Goal: Task Accomplishment & Management: Manage account settings

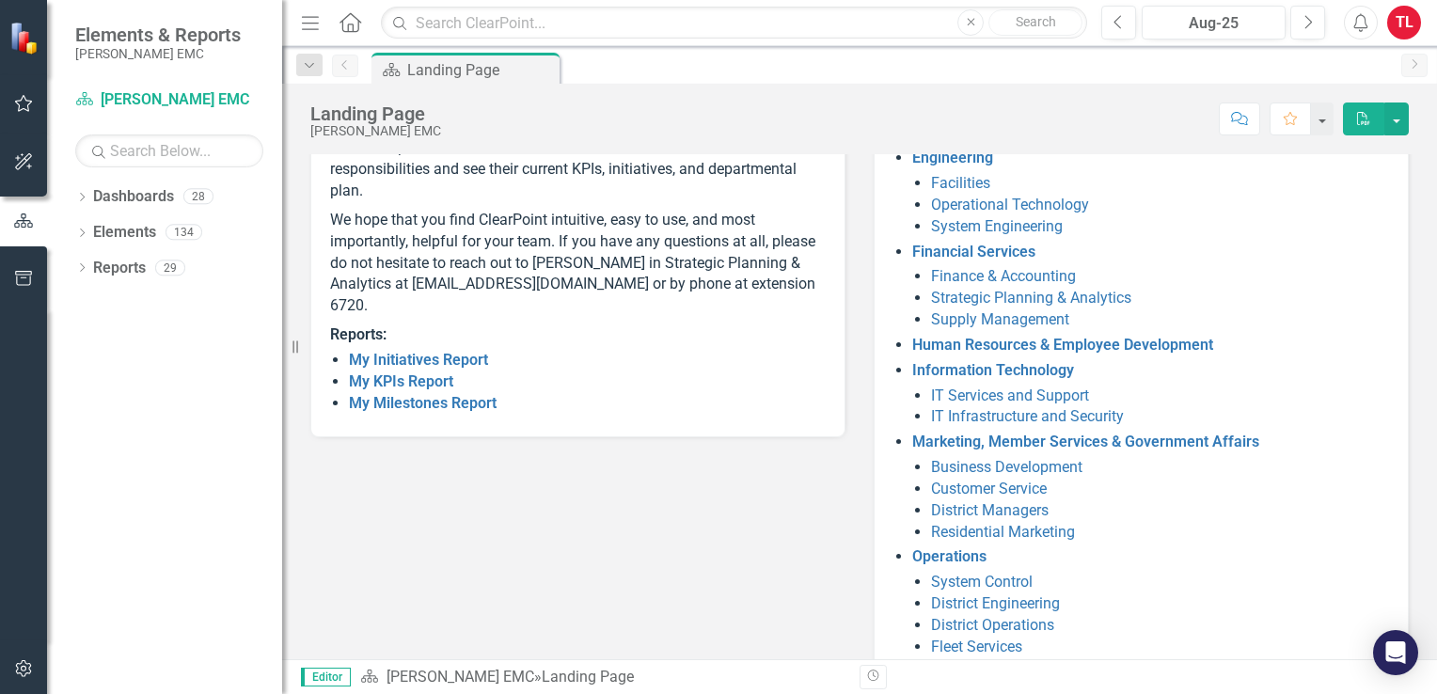
scroll to position [297, 0]
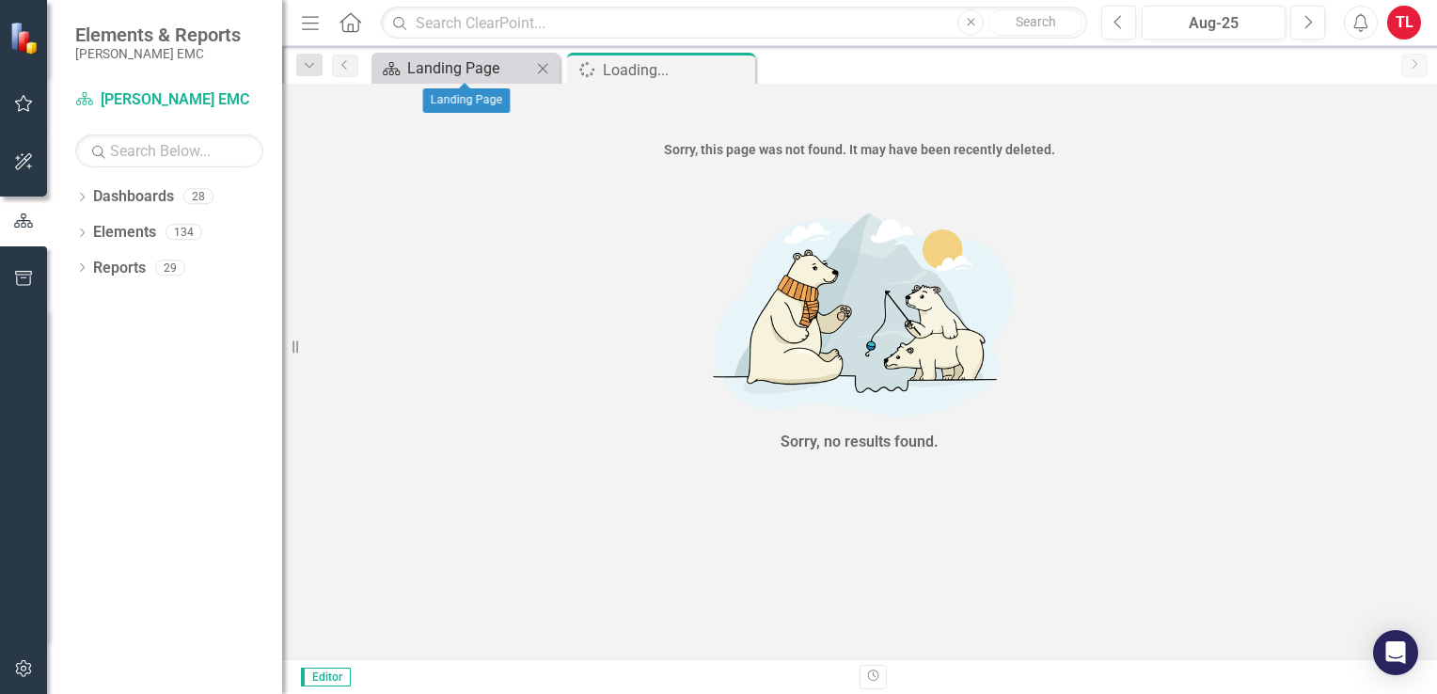
click at [482, 64] on div "Landing Page" at bounding box center [469, 68] width 124 height 24
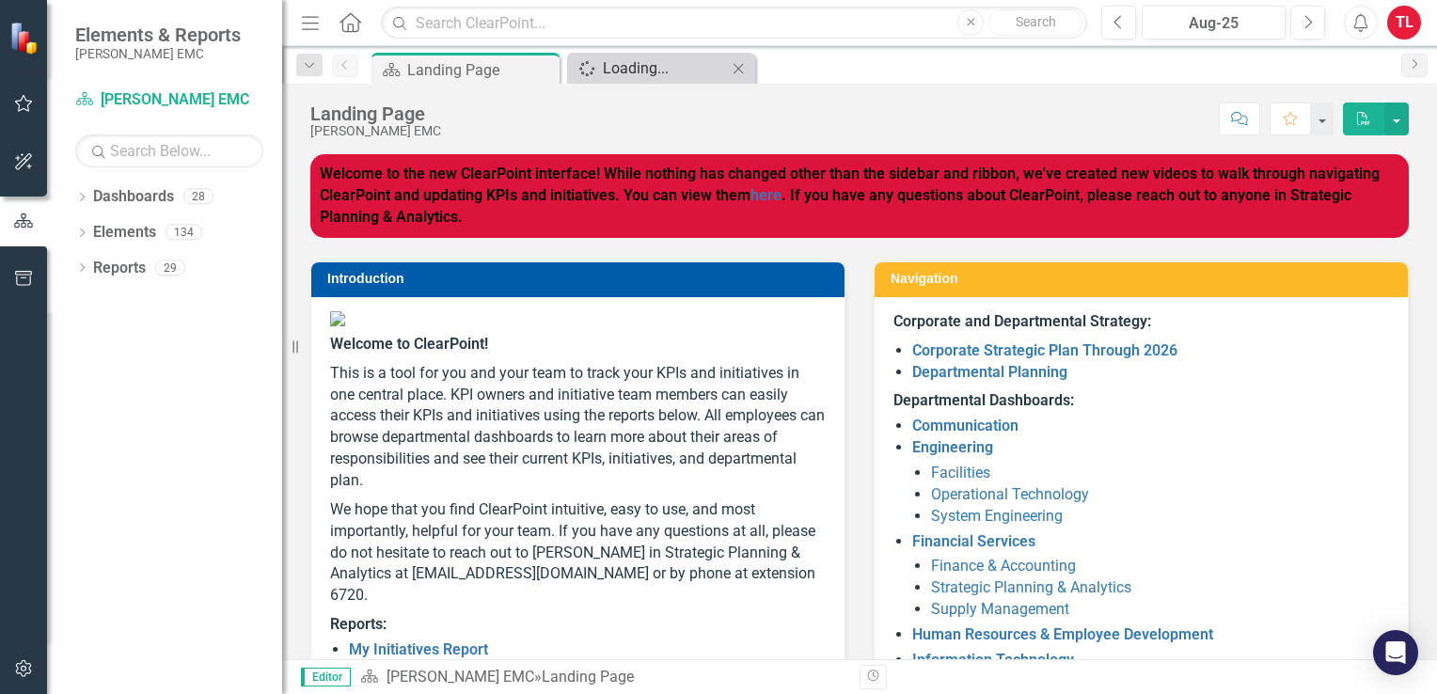
click at [637, 61] on div "Loading..." at bounding box center [665, 68] width 124 height 24
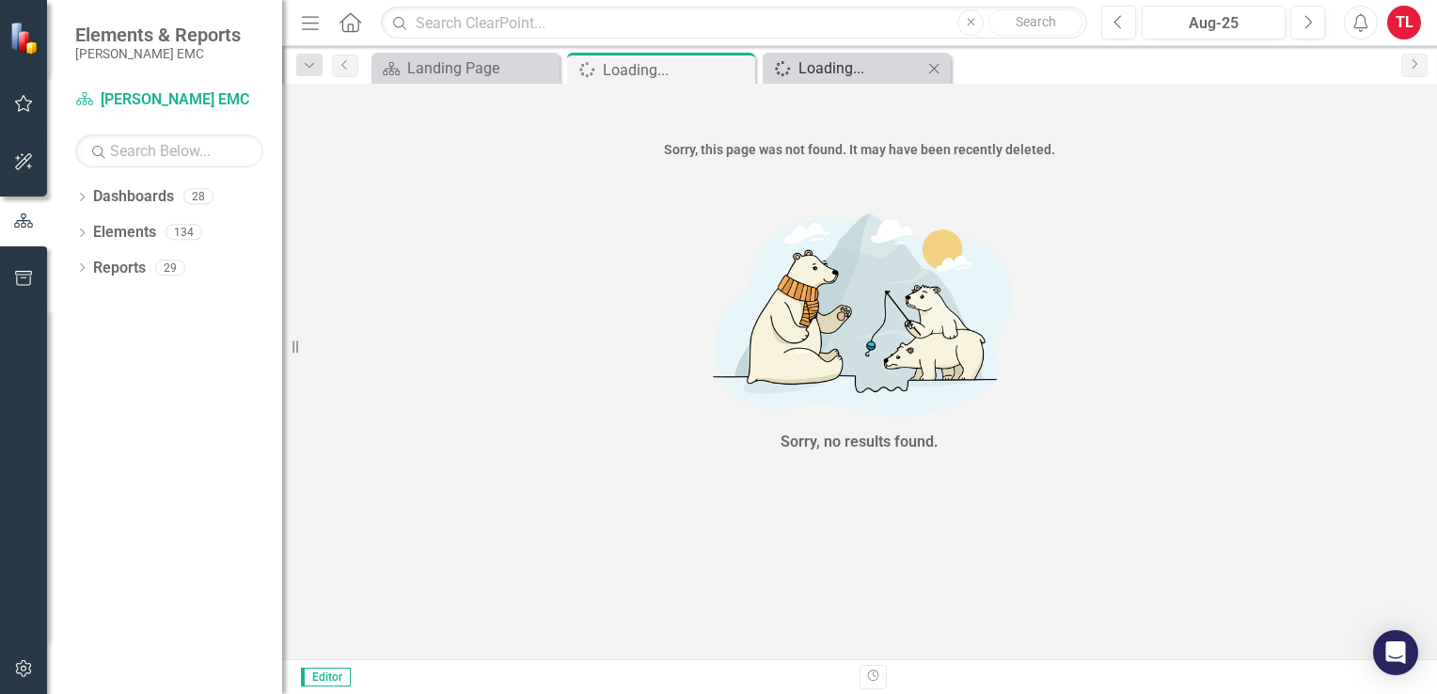
click at [828, 59] on div "Loading..." at bounding box center [861, 68] width 124 height 24
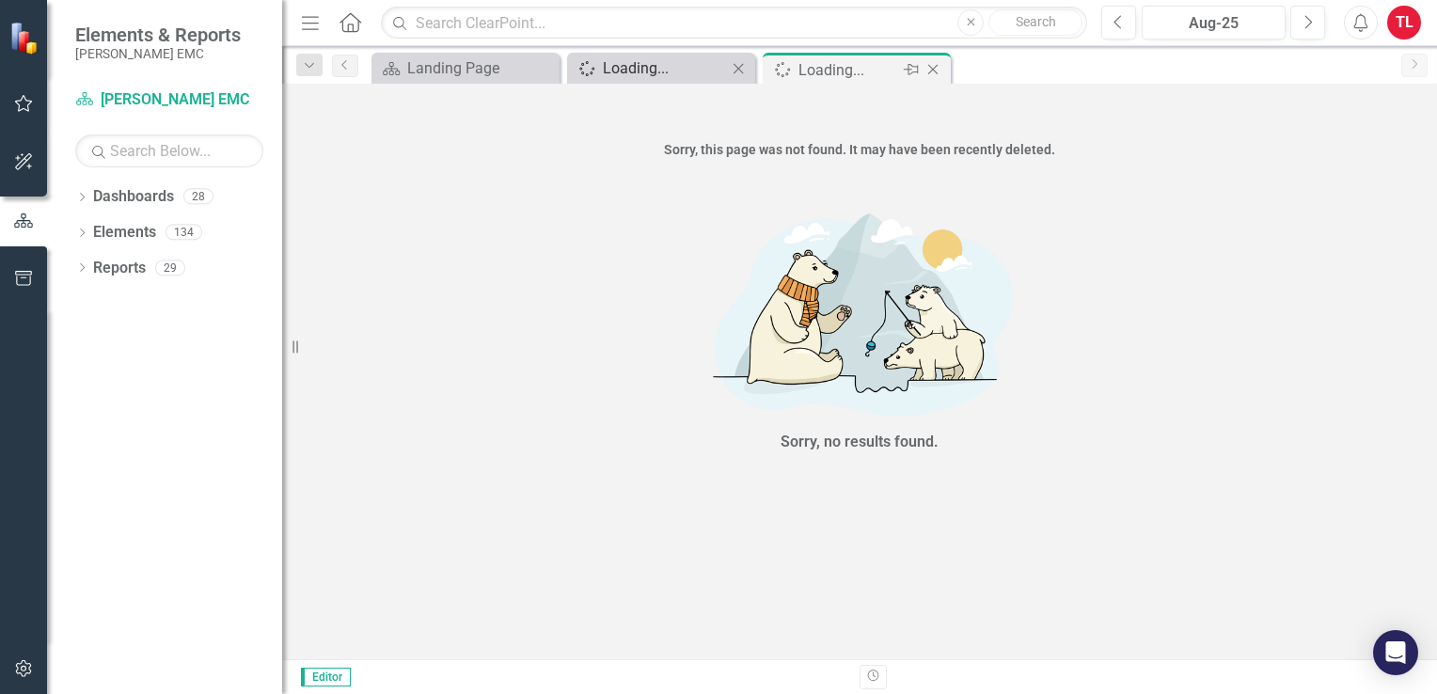
click at [664, 66] on div "Loading..." at bounding box center [665, 68] width 124 height 24
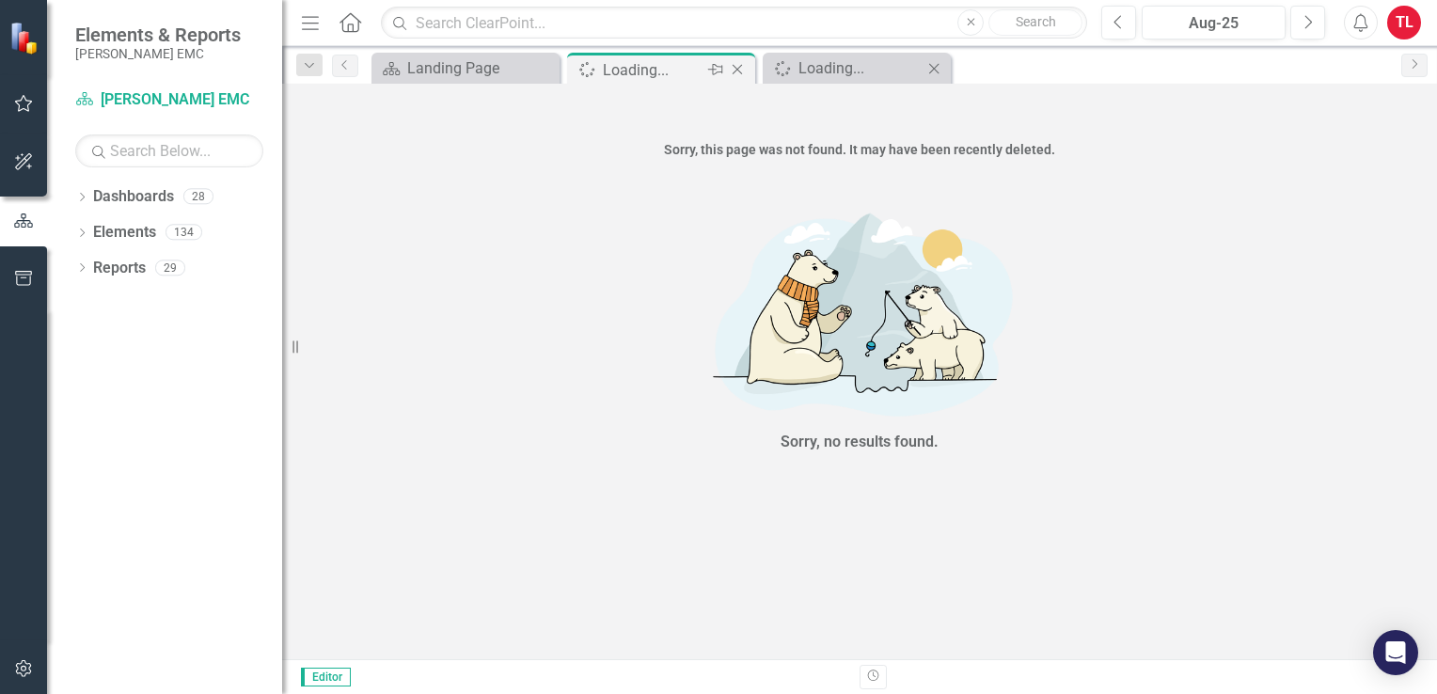
click at [743, 70] on icon "Close" at bounding box center [737, 69] width 19 height 15
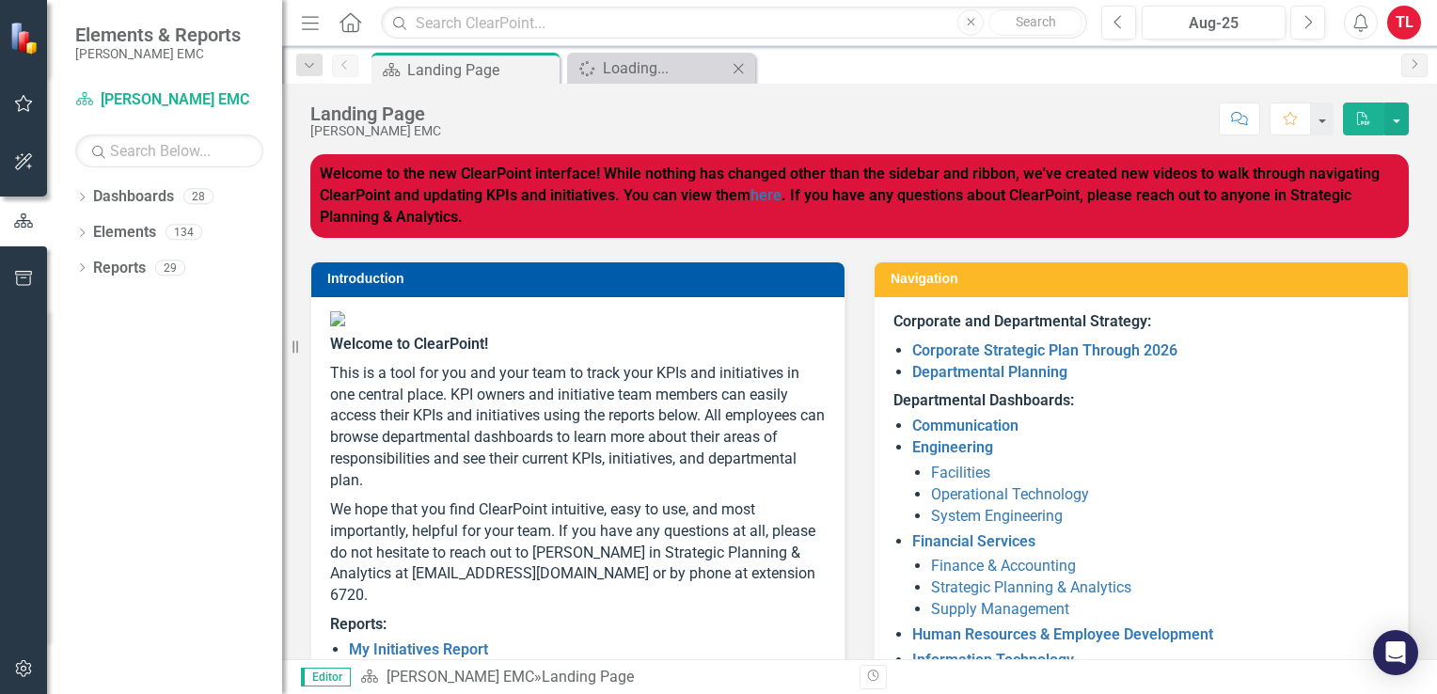
click at [743, 70] on icon "Close" at bounding box center [738, 68] width 19 height 15
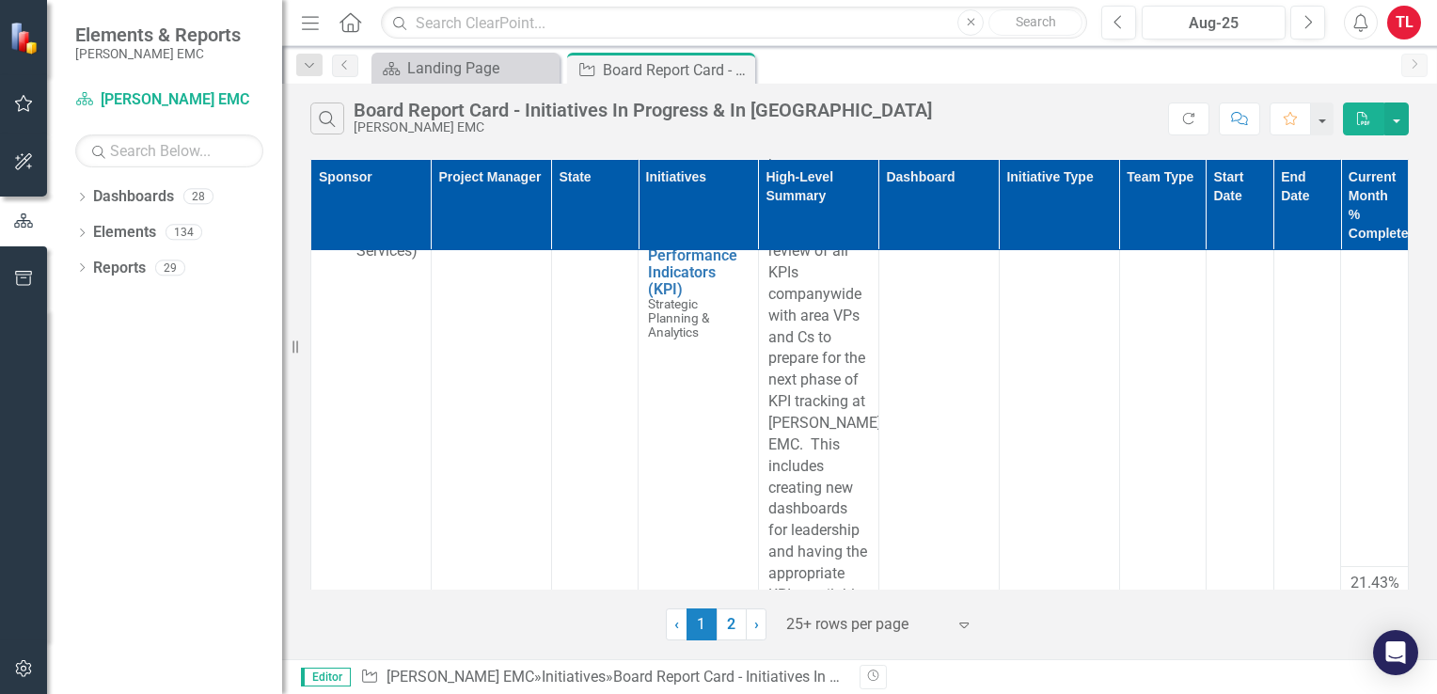
scroll to position [865, 0]
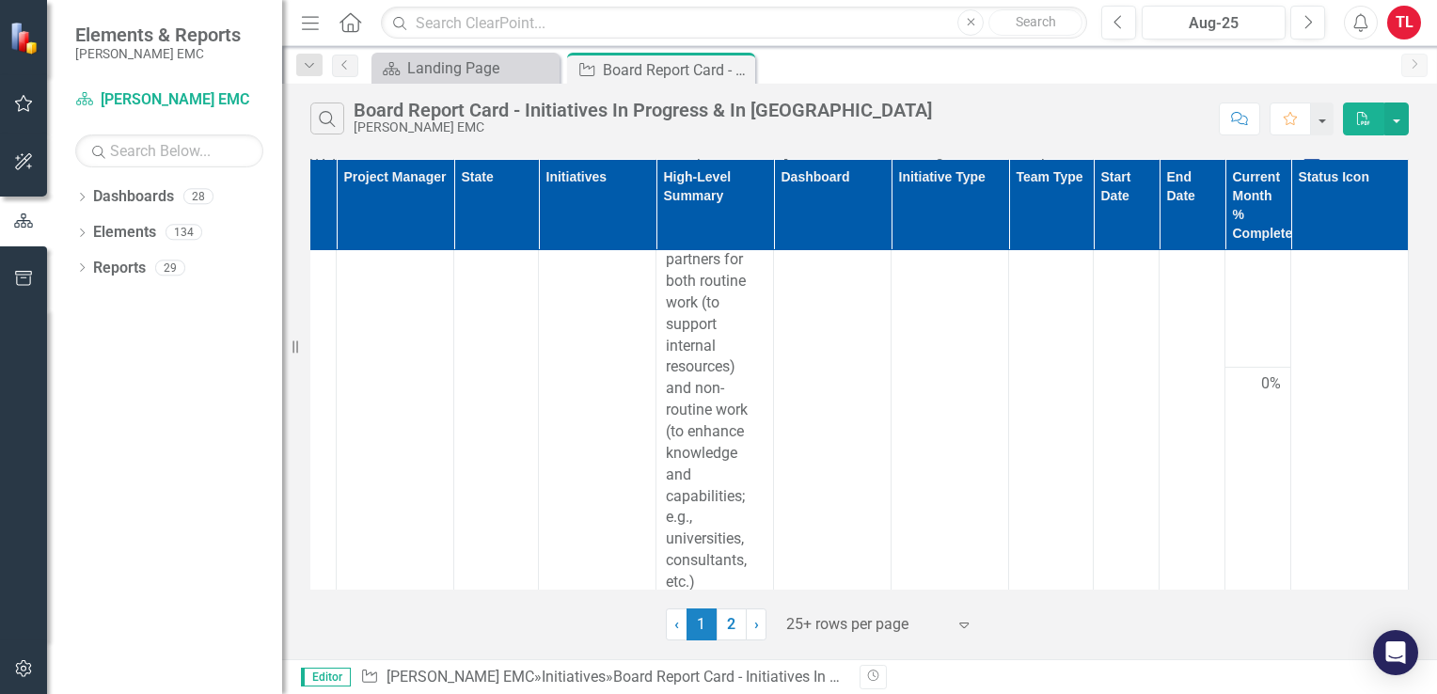
scroll to position [0, 105]
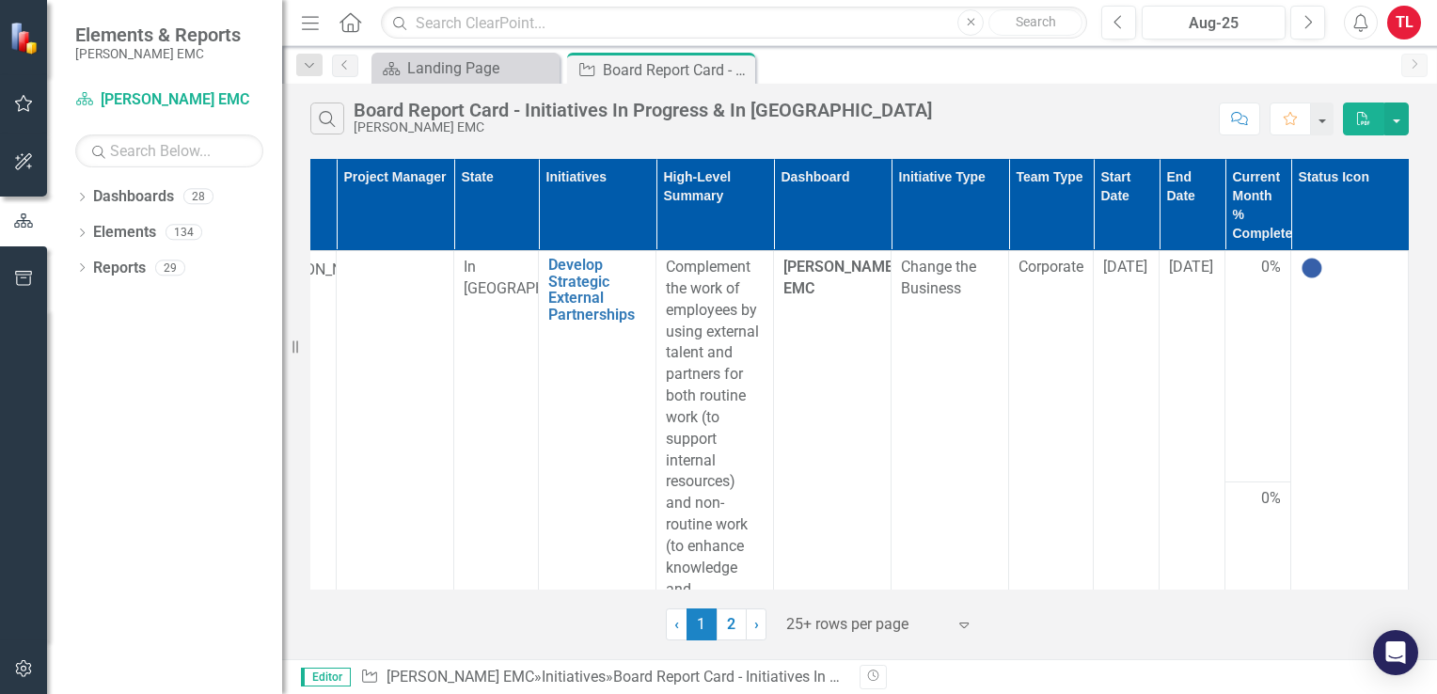
click at [1362, 174] on th "Status Icon" at bounding box center [1351, 205] width 118 height 91
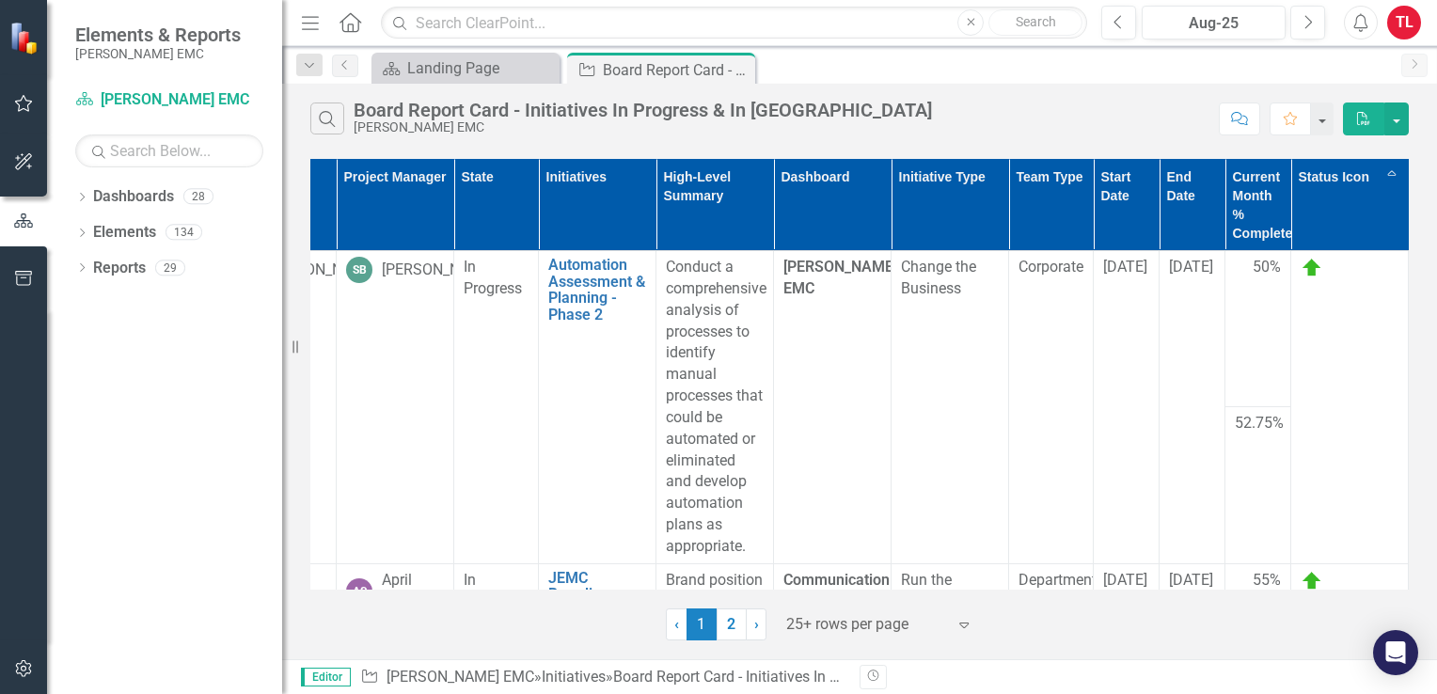
click at [1103, 210] on th "Start Date" at bounding box center [1127, 205] width 66 height 91
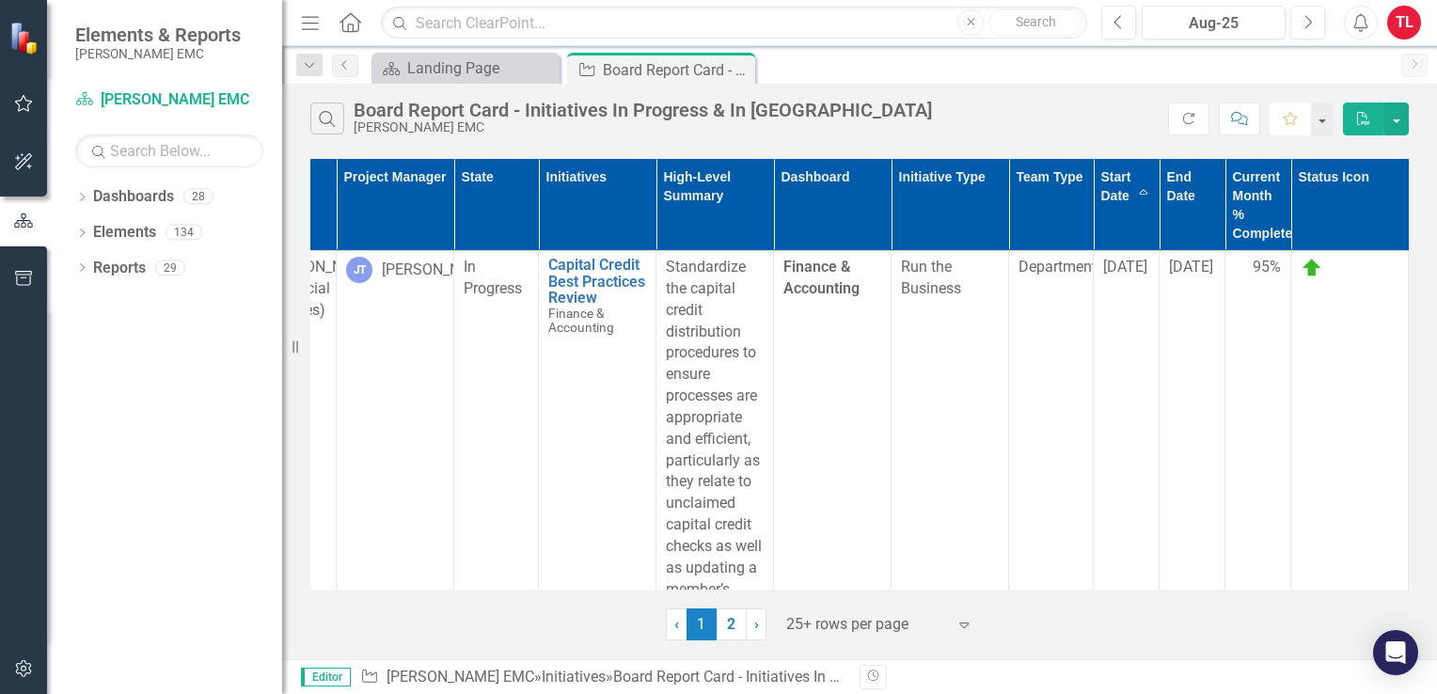
click at [1301, 115] on button "Favorite" at bounding box center [1290, 119] width 41 height 33
click at [25, 110] on icon "button" at bounding box center [24, 103] width 18 height 17
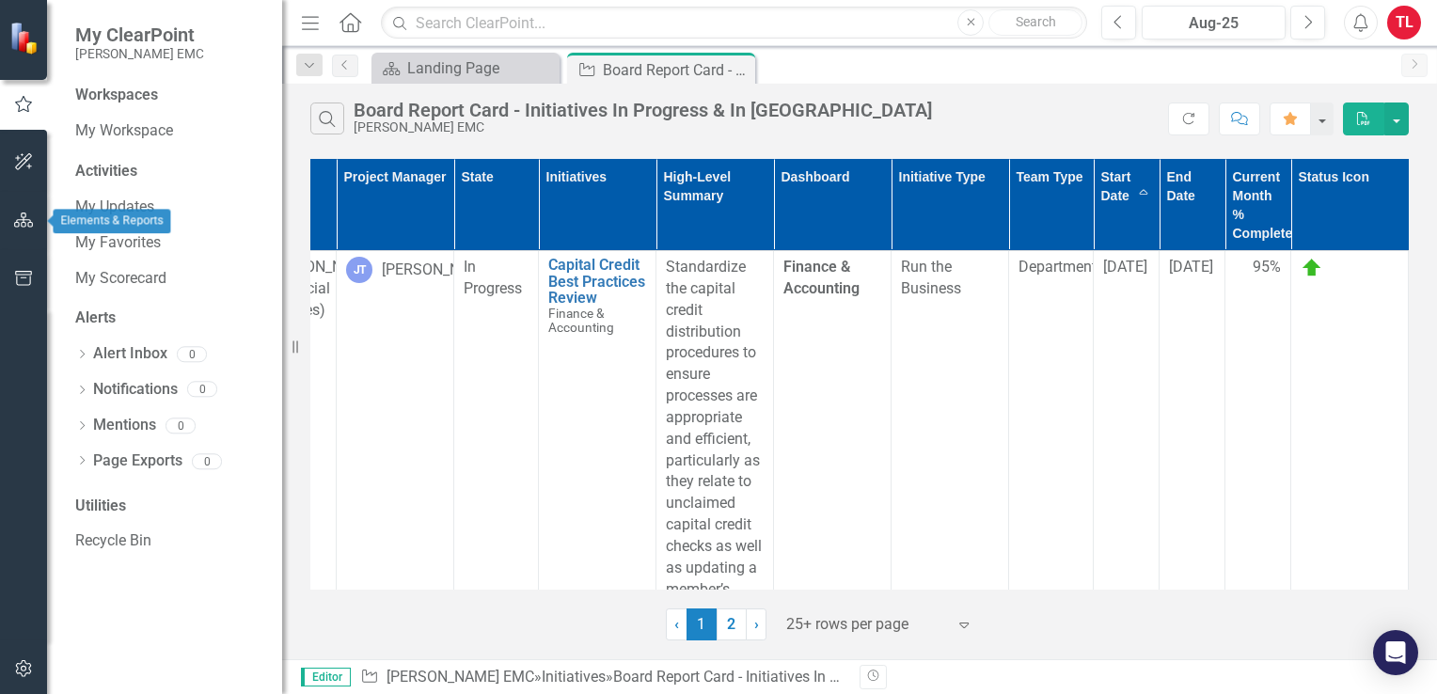
click at [17, 233] on button "button" at bounding box center [24, 221] width 42 height 40
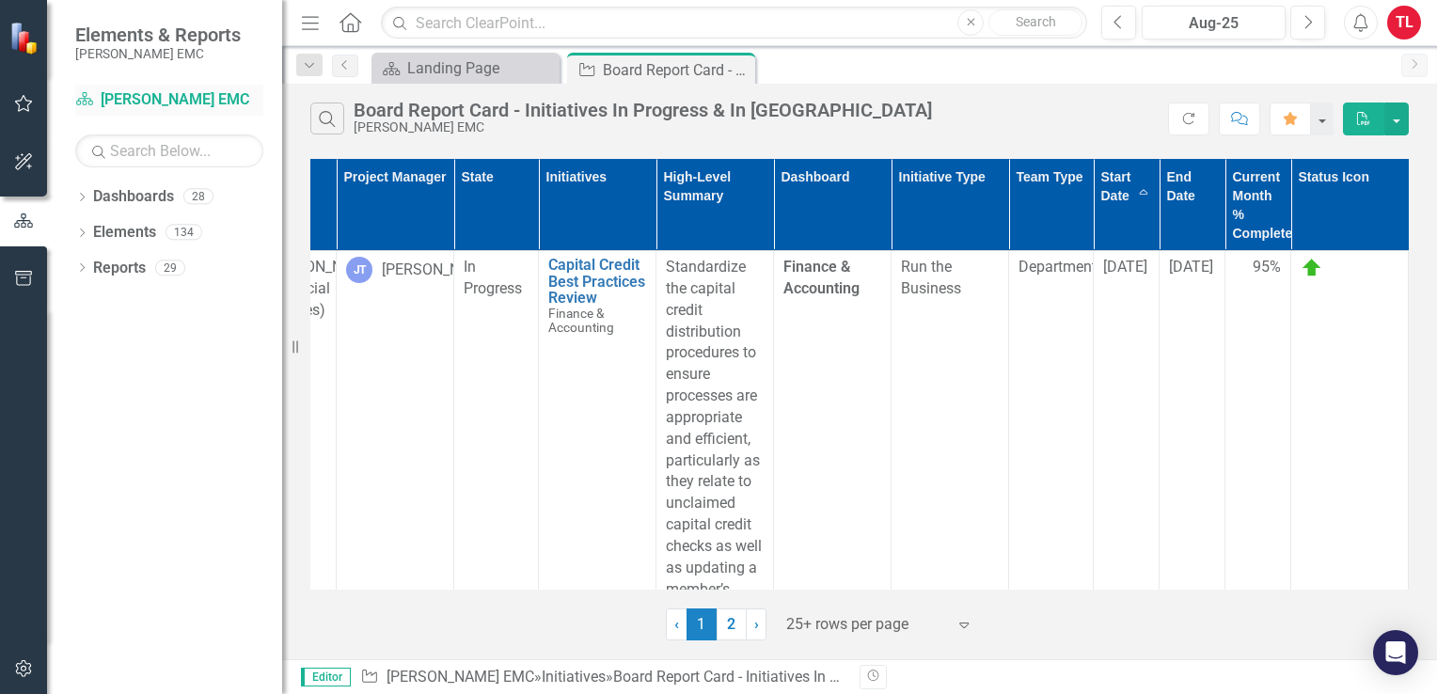
drag, startPoint x: 286, startPoint y: 80, endPoint x: 179, endPoint y: 113, distance: 112.2
click at [179, 113] on div "Elements & Reports Jackson EMC Dashboard Jackson EMC Search Dropdown Dashboards…" at bounding box center [141, 347] width 282 height 694
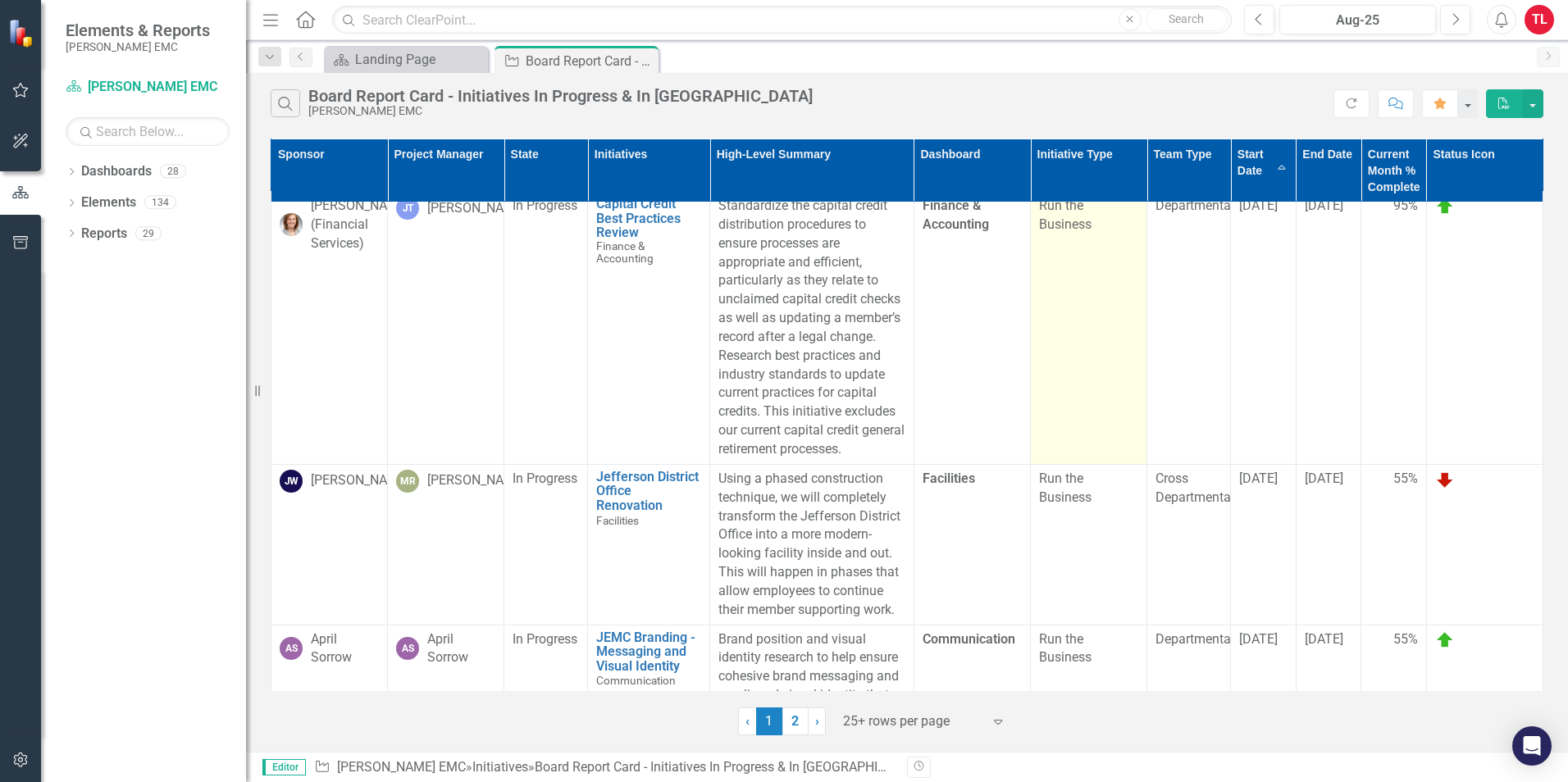
scroll to position [0, 0]
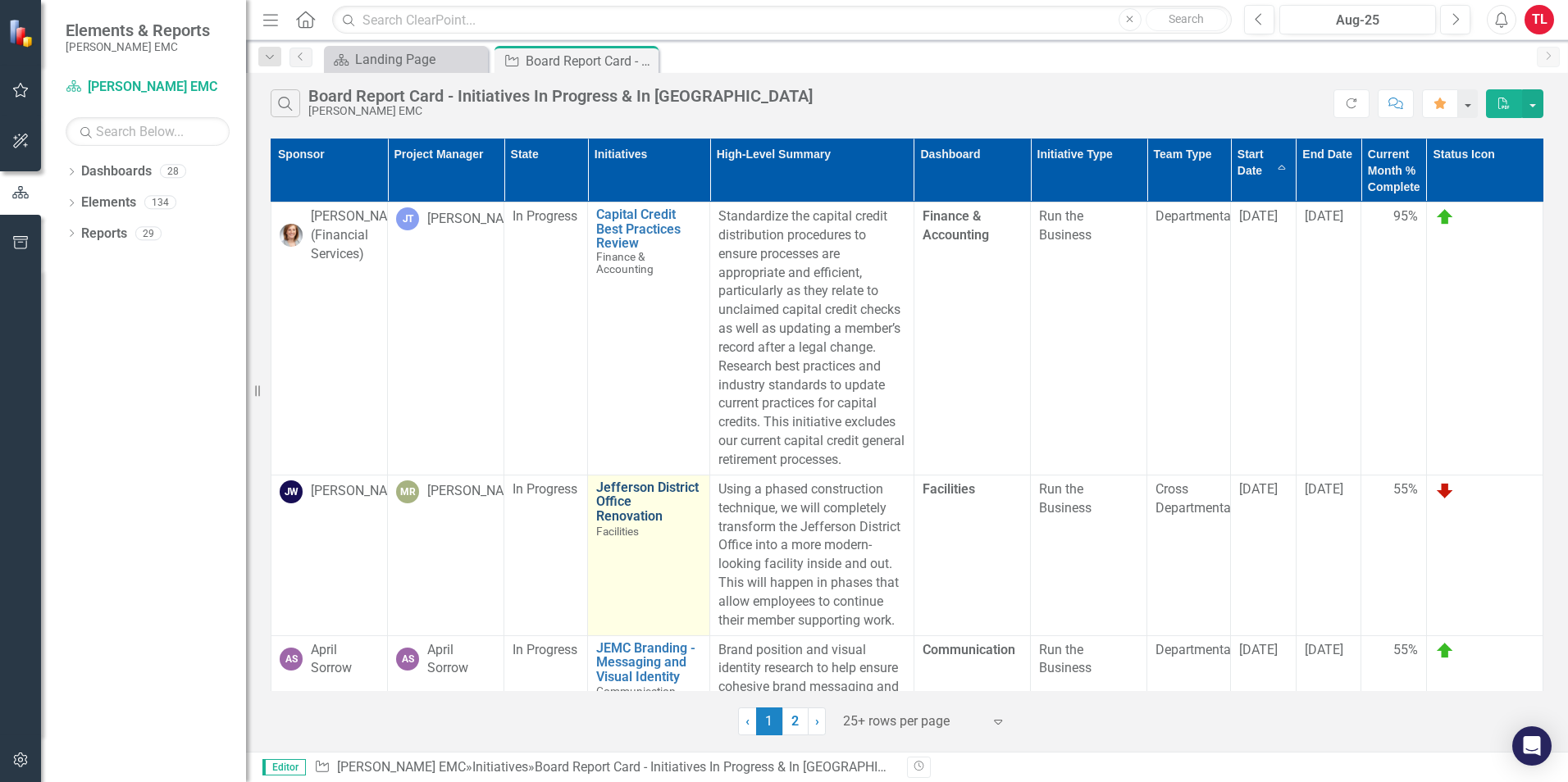
click at [604, 496] on link "Jefferson District Office Renovation" at bounding box center [648, 502] width 105 height 44
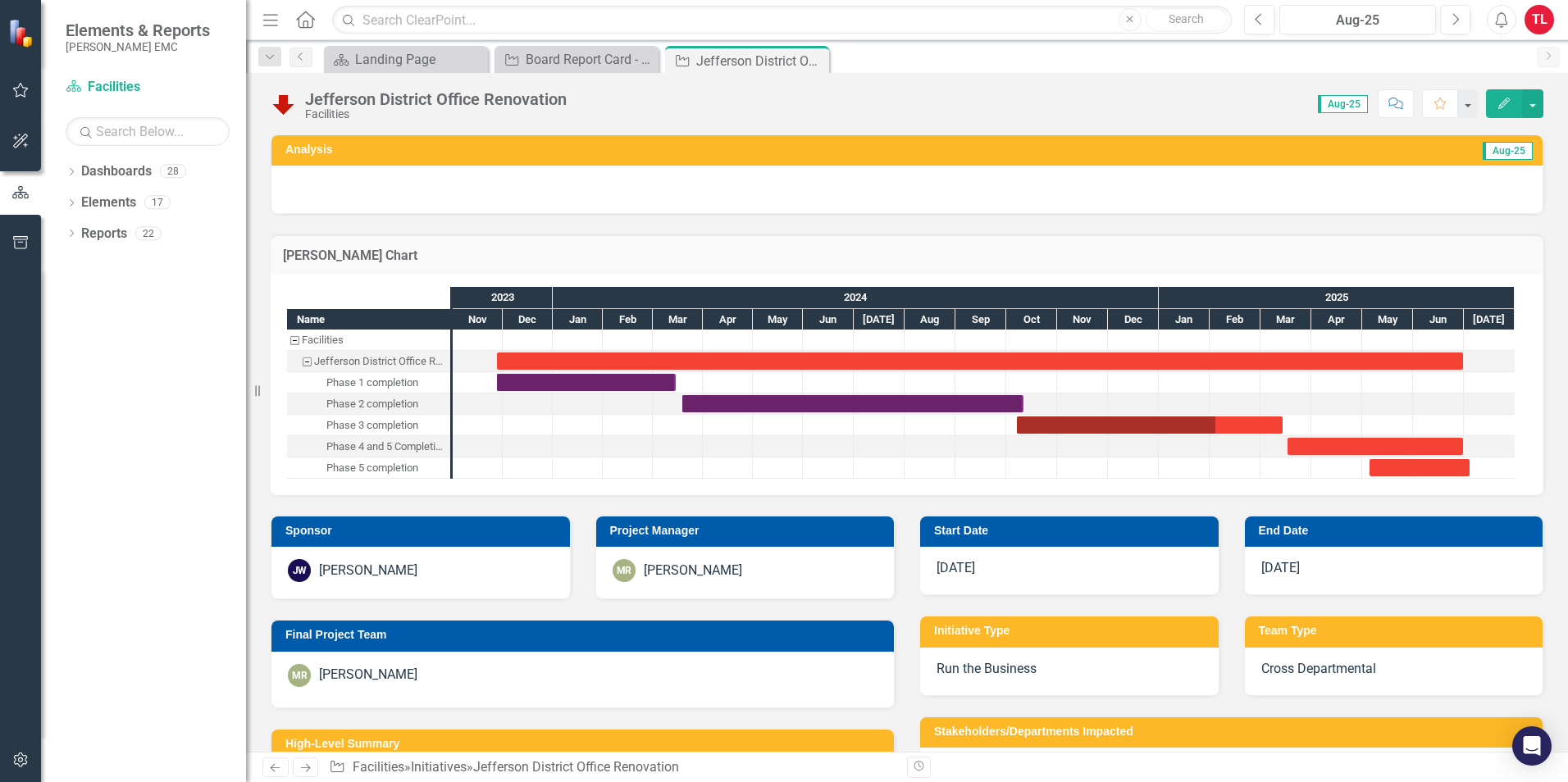
checkbox input "true"
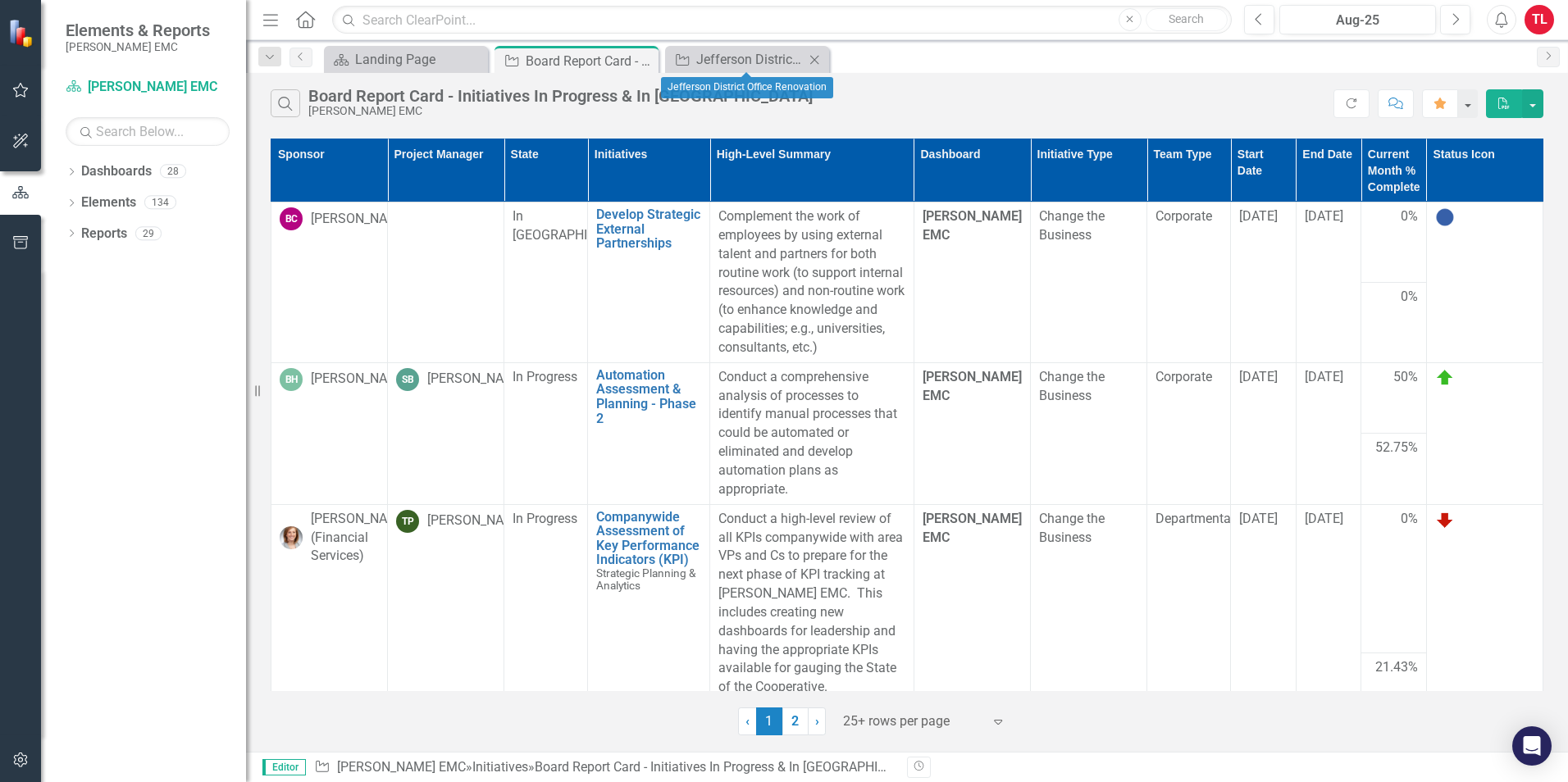
click at [817, 64] on icon "Close" at bounding box center [814, 59] width 17 height 13
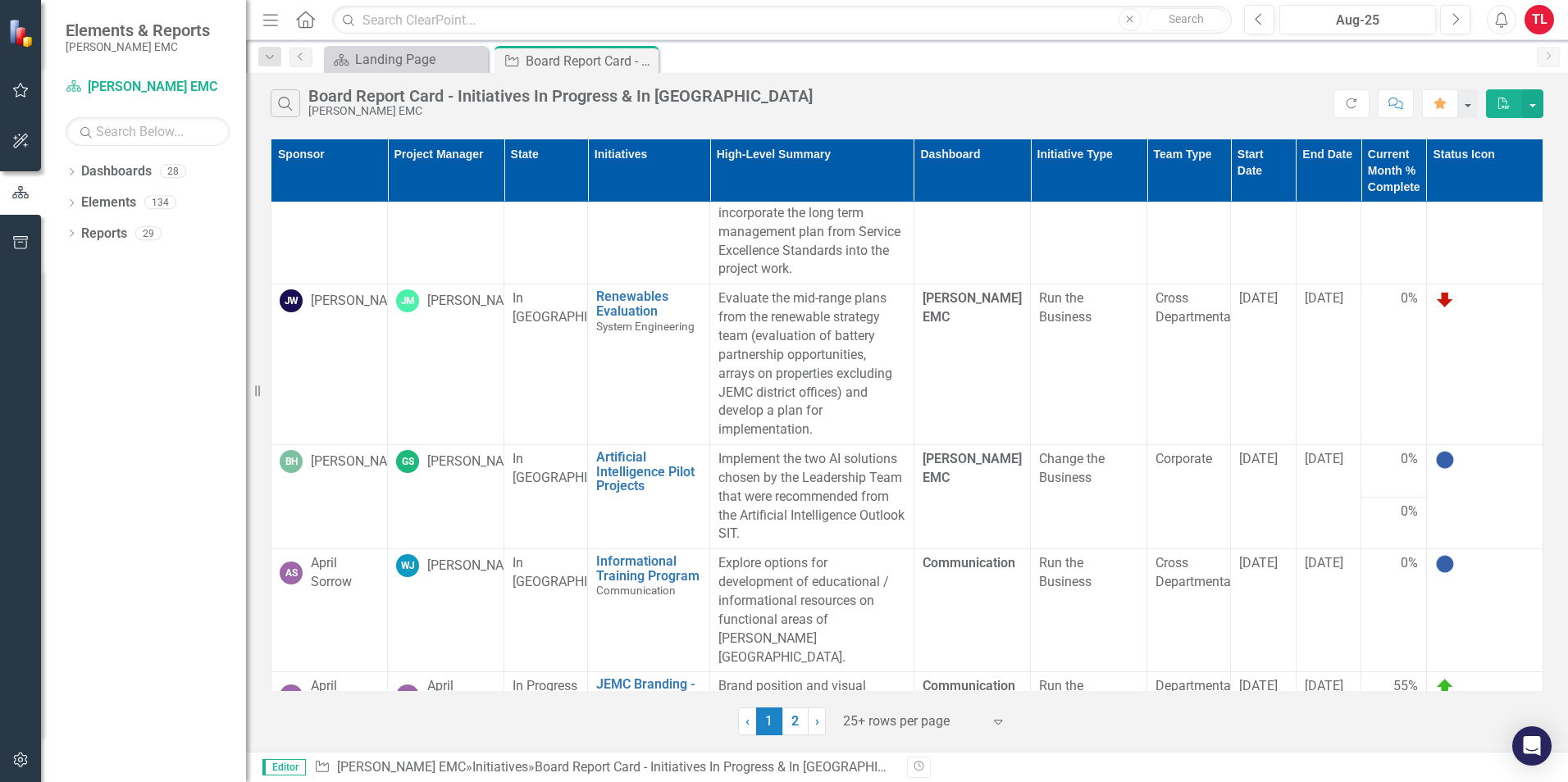
scroll to position [492, 0]
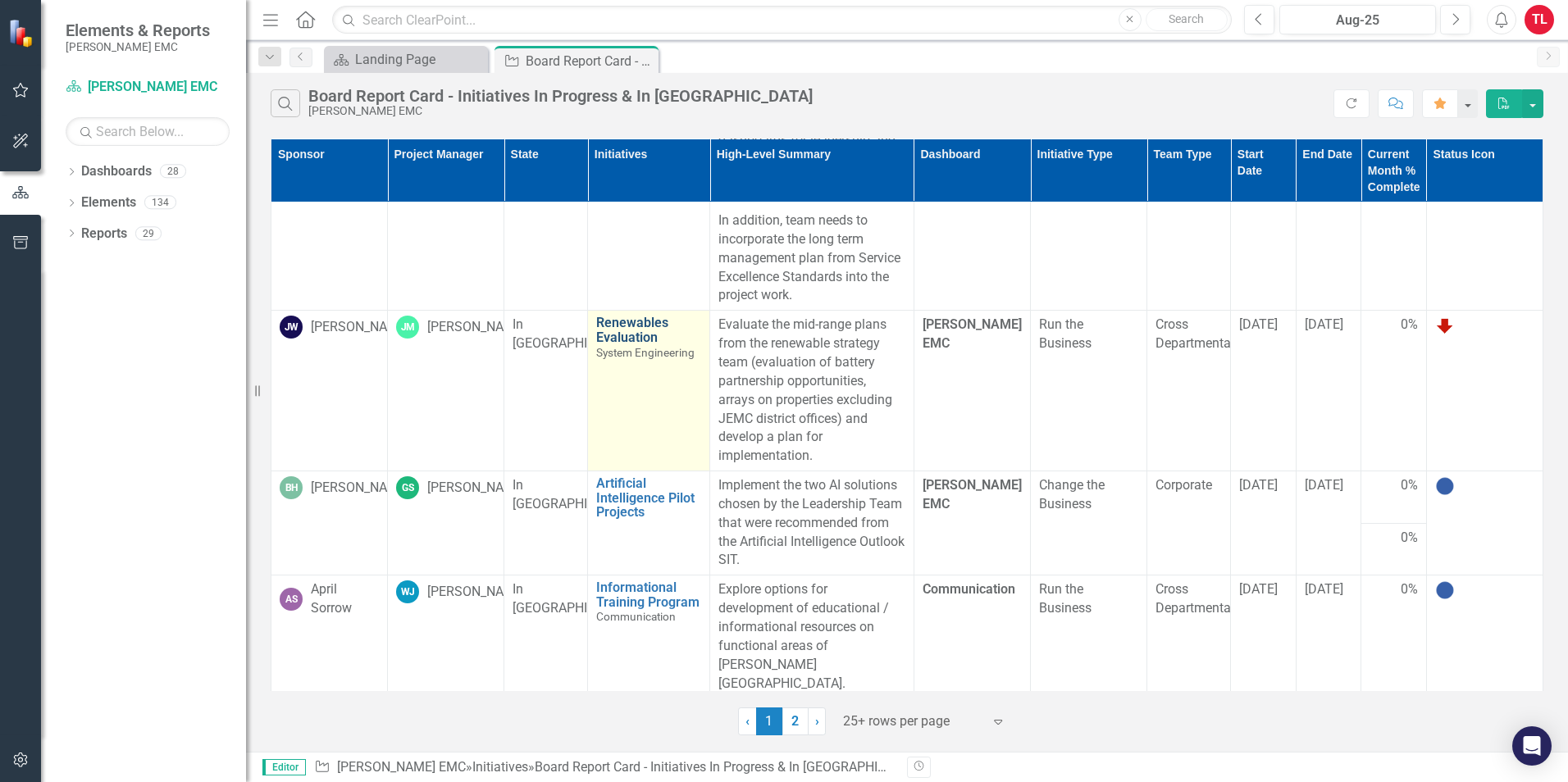
click at [628, 343] on link "Renewables Evaluation" at bounding box center [648, 330] width 105 height 29
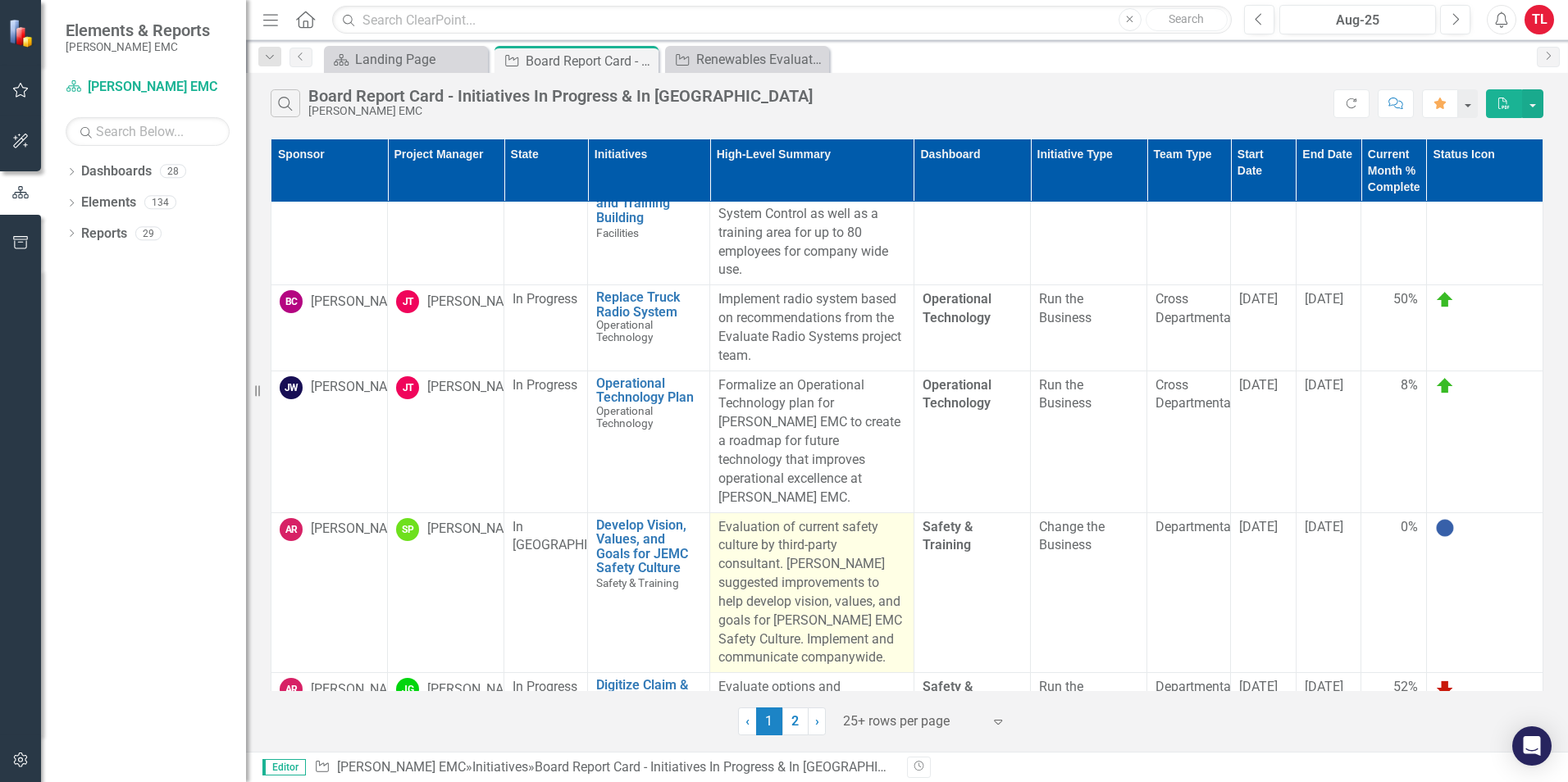
scroll to position [1148, 0]
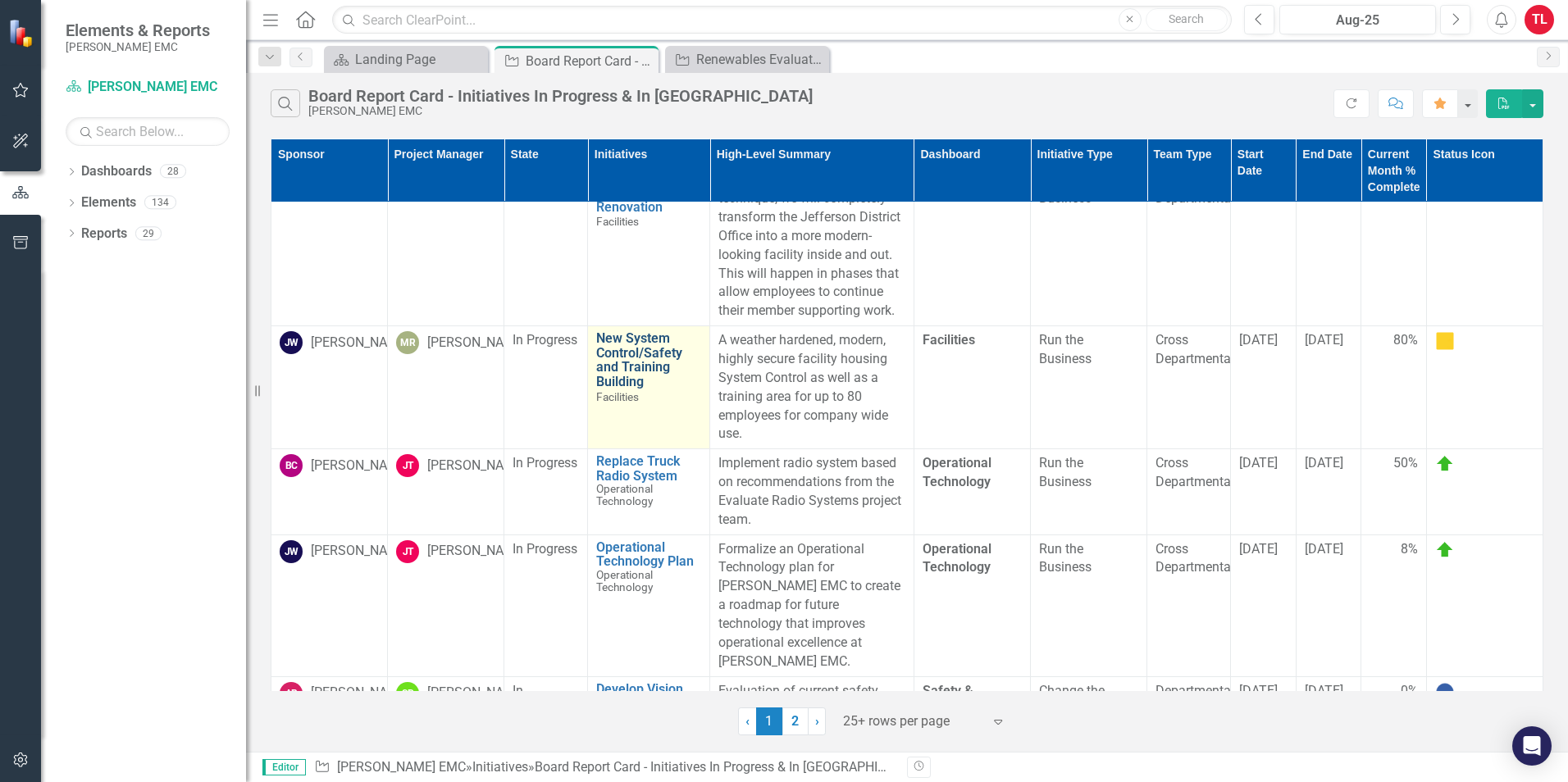
click at [653, 354] on link "New System Control/Safety and Training Building" at bounding box center [648, 360] width 105 height 58
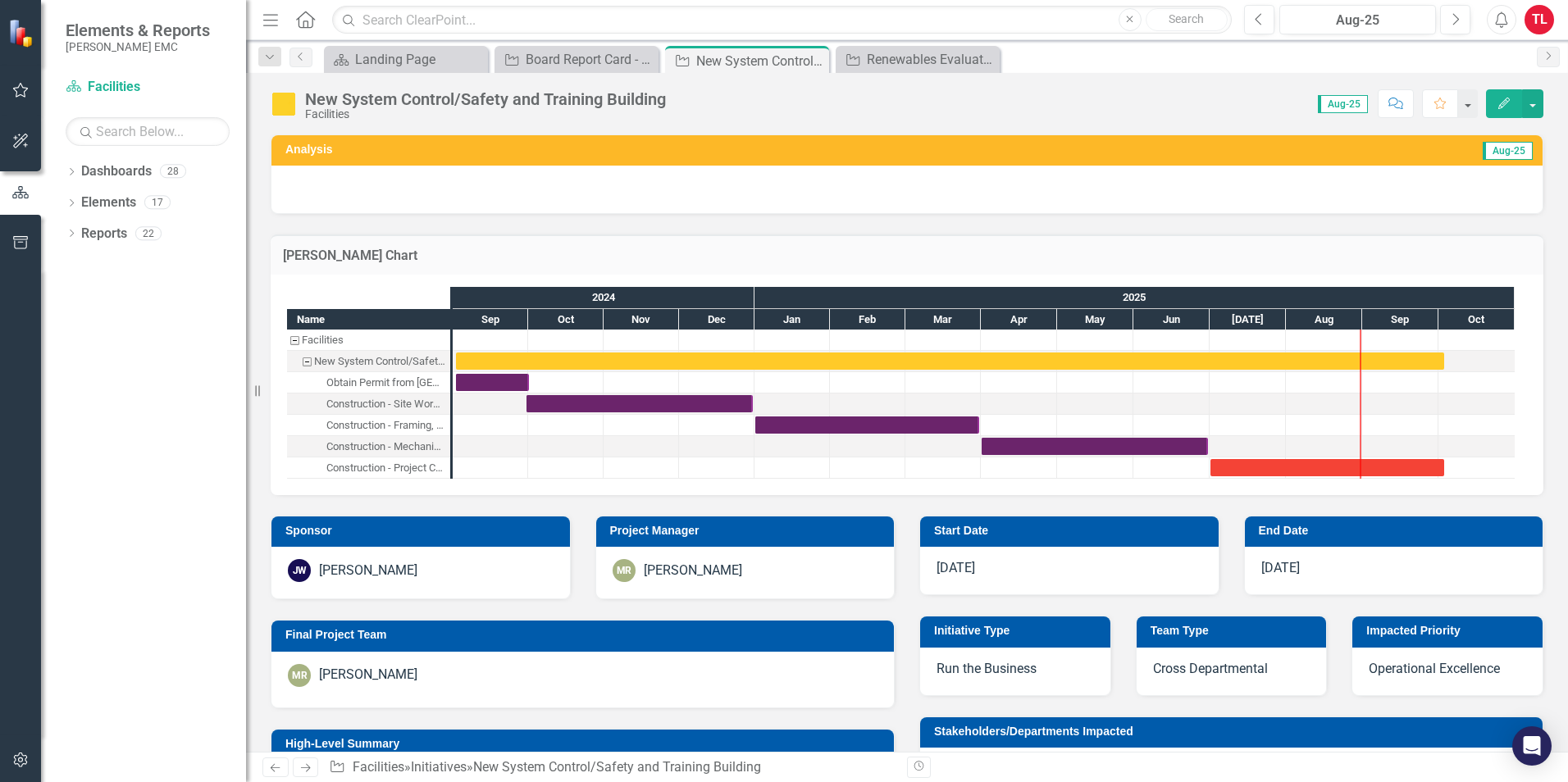
checkbox input "true"
drag, startPoint x: 987, startPoint y: 62, endPoint x: 832, endPoint y: 58, distance: 155.1
click at [0, 0] on icon "Close" at bounding box center [0, 0] width 0 height 0
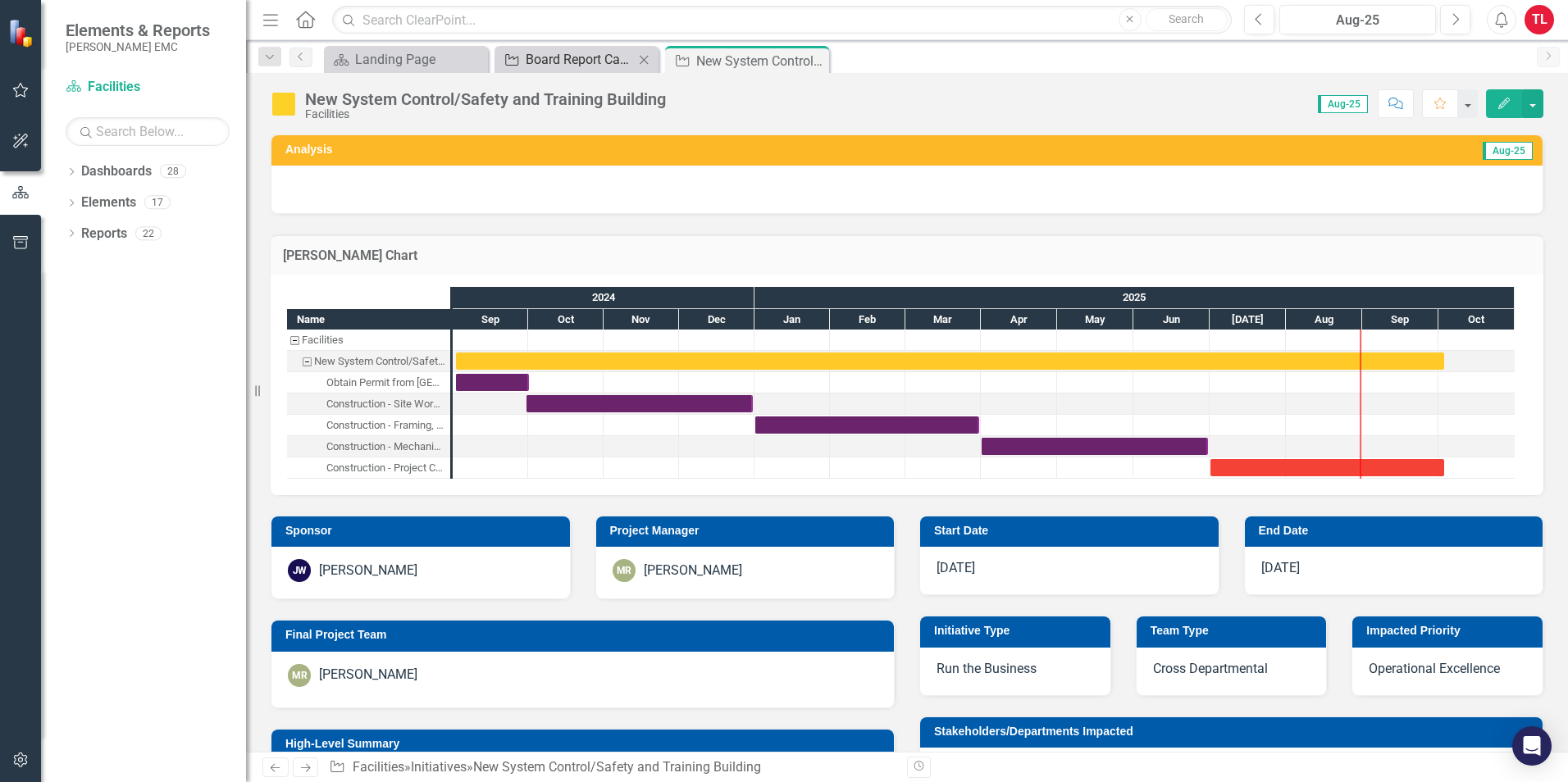
click at [540, 68] on div "Board Report Card - Initiatives In Progress & In [GEOGRAPHIC_DATA]" at bounding box center [580, 59] width 108 height 21
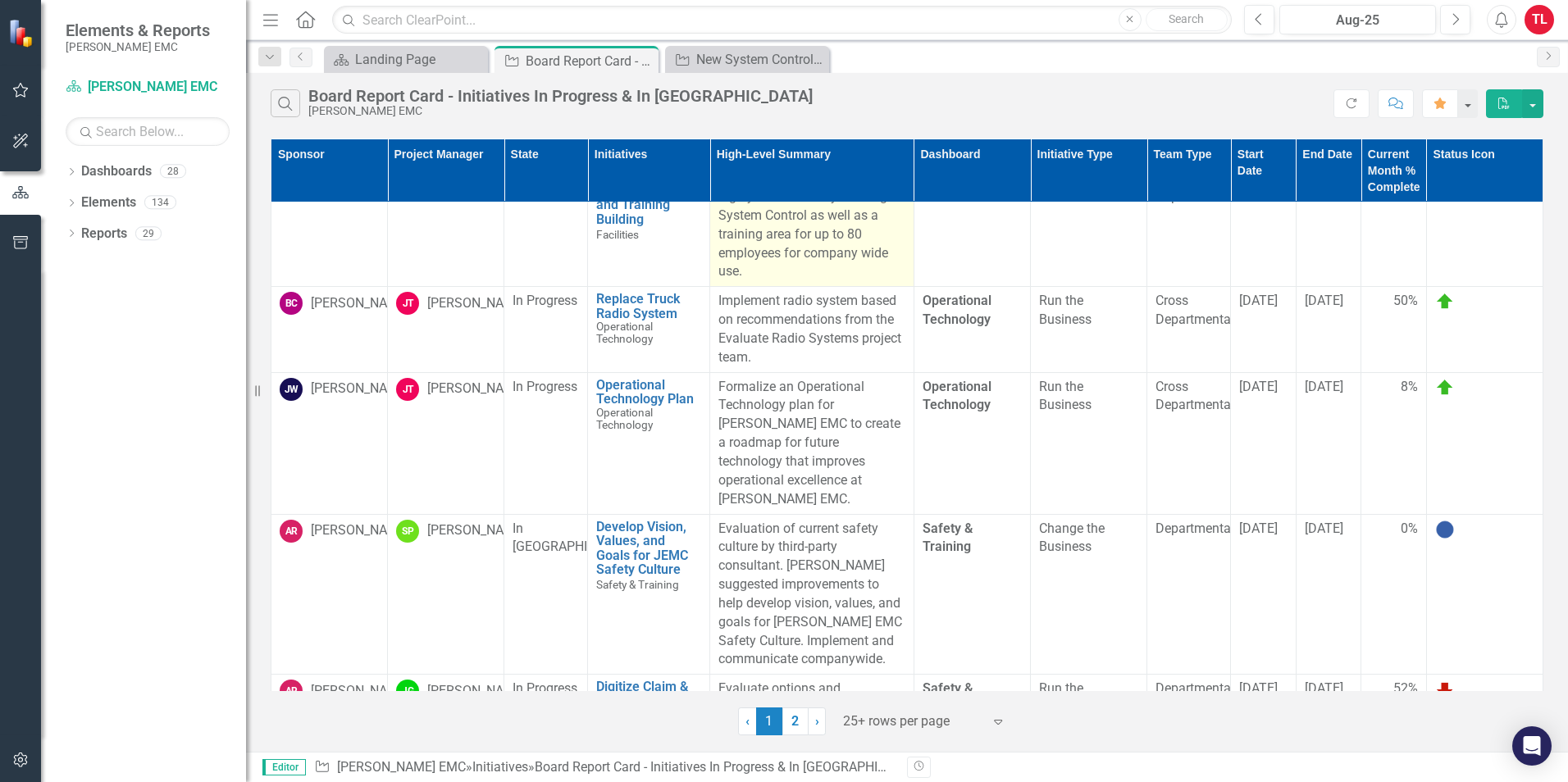
scroll to position [1312, 0]
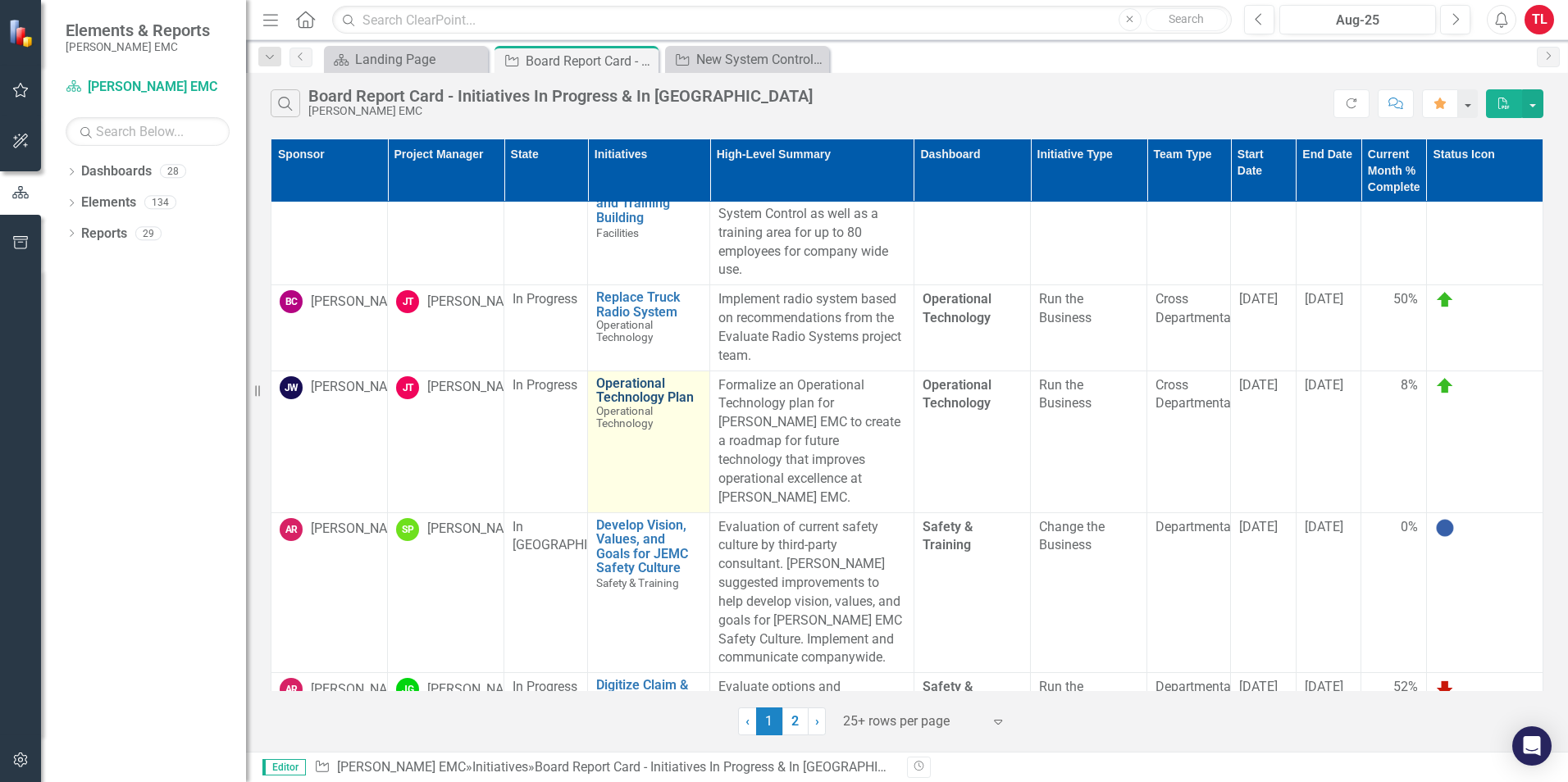
click at [628, 392] on link "Operational Technology Plan" at bounding box center [648, 391] width 105 height 29
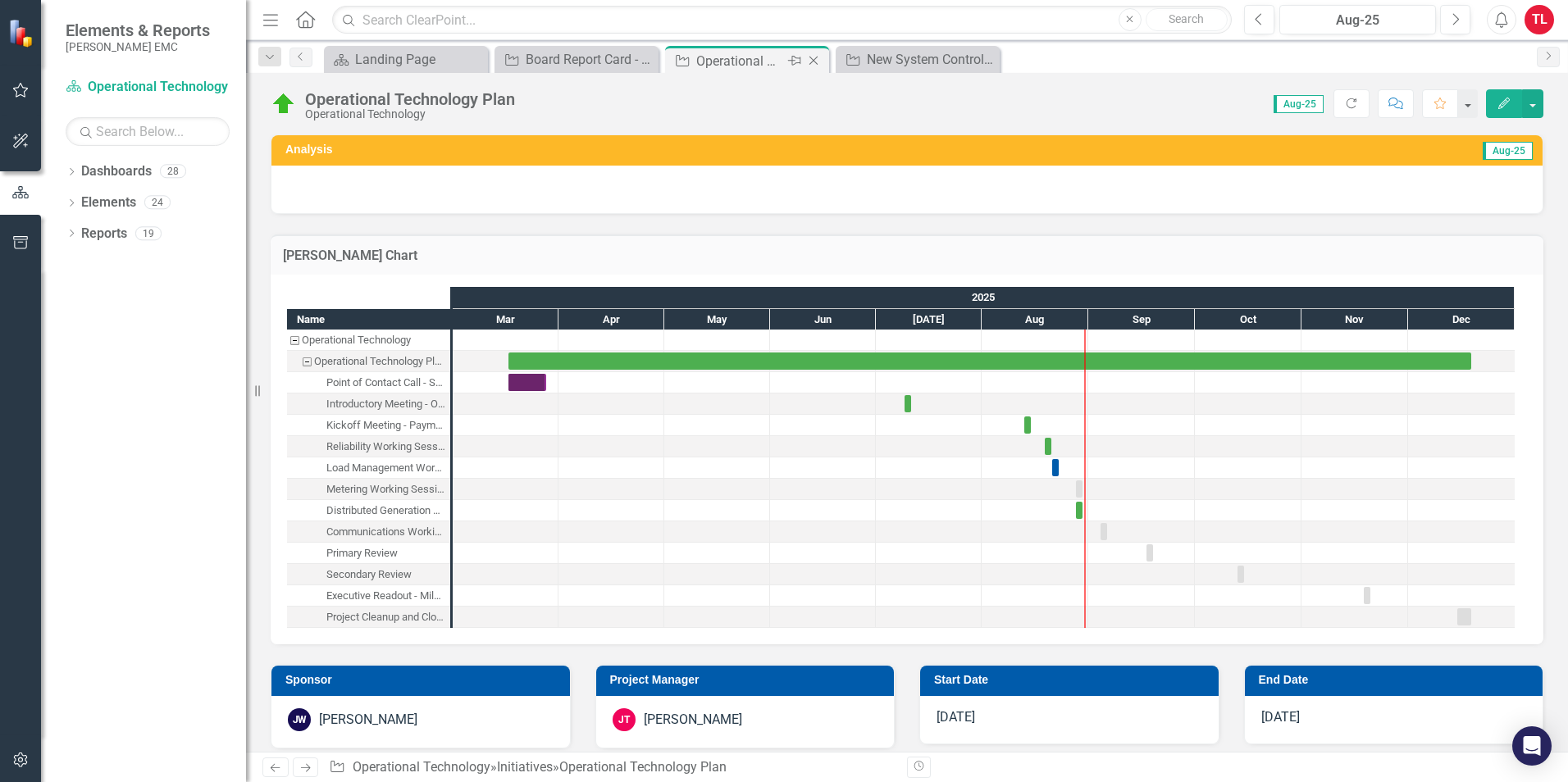
click at [816, 59] on icon "Close" at bounding box center [813, 60] width 17 height 13
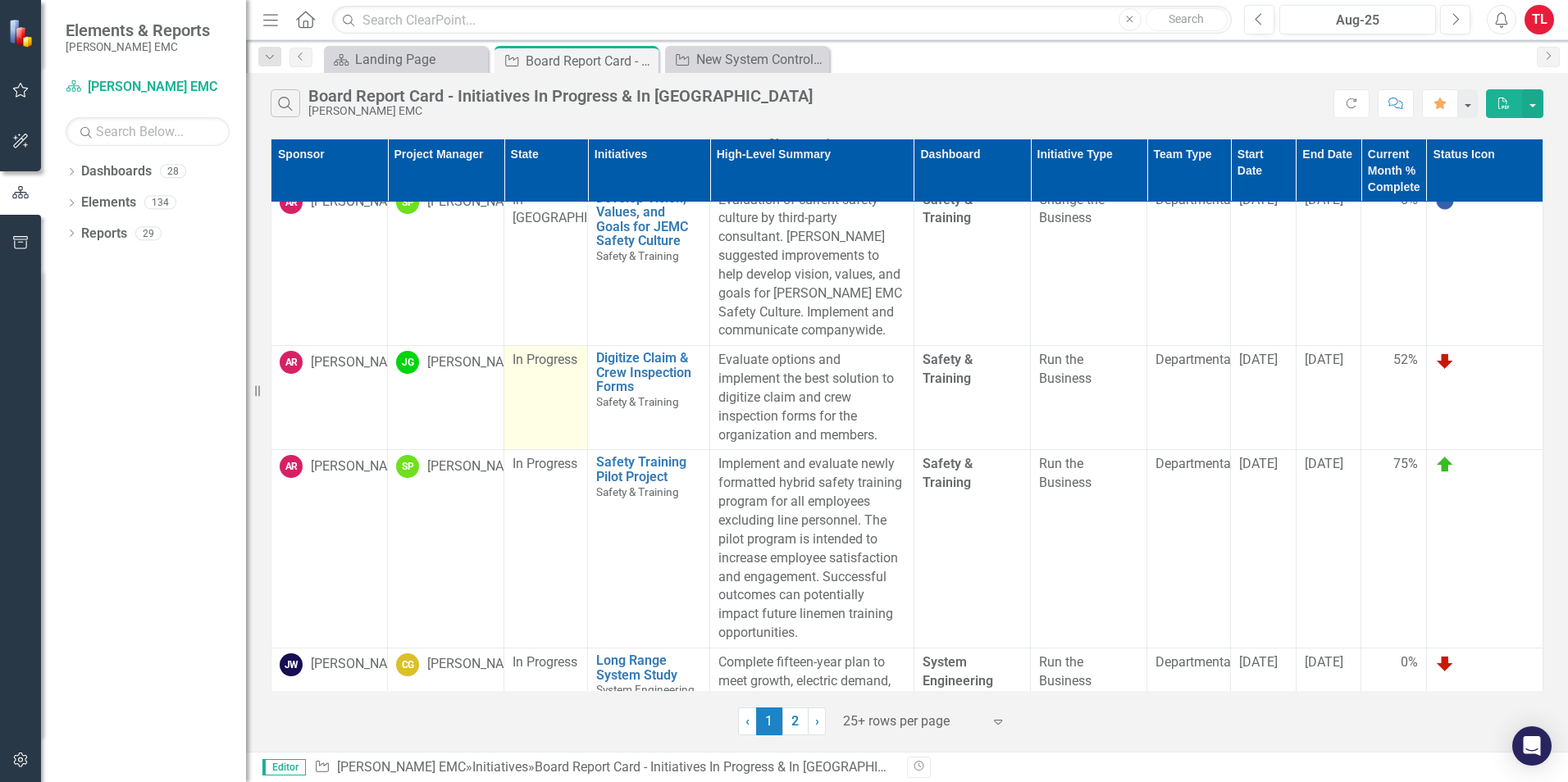
scroll to position [1640, 0]
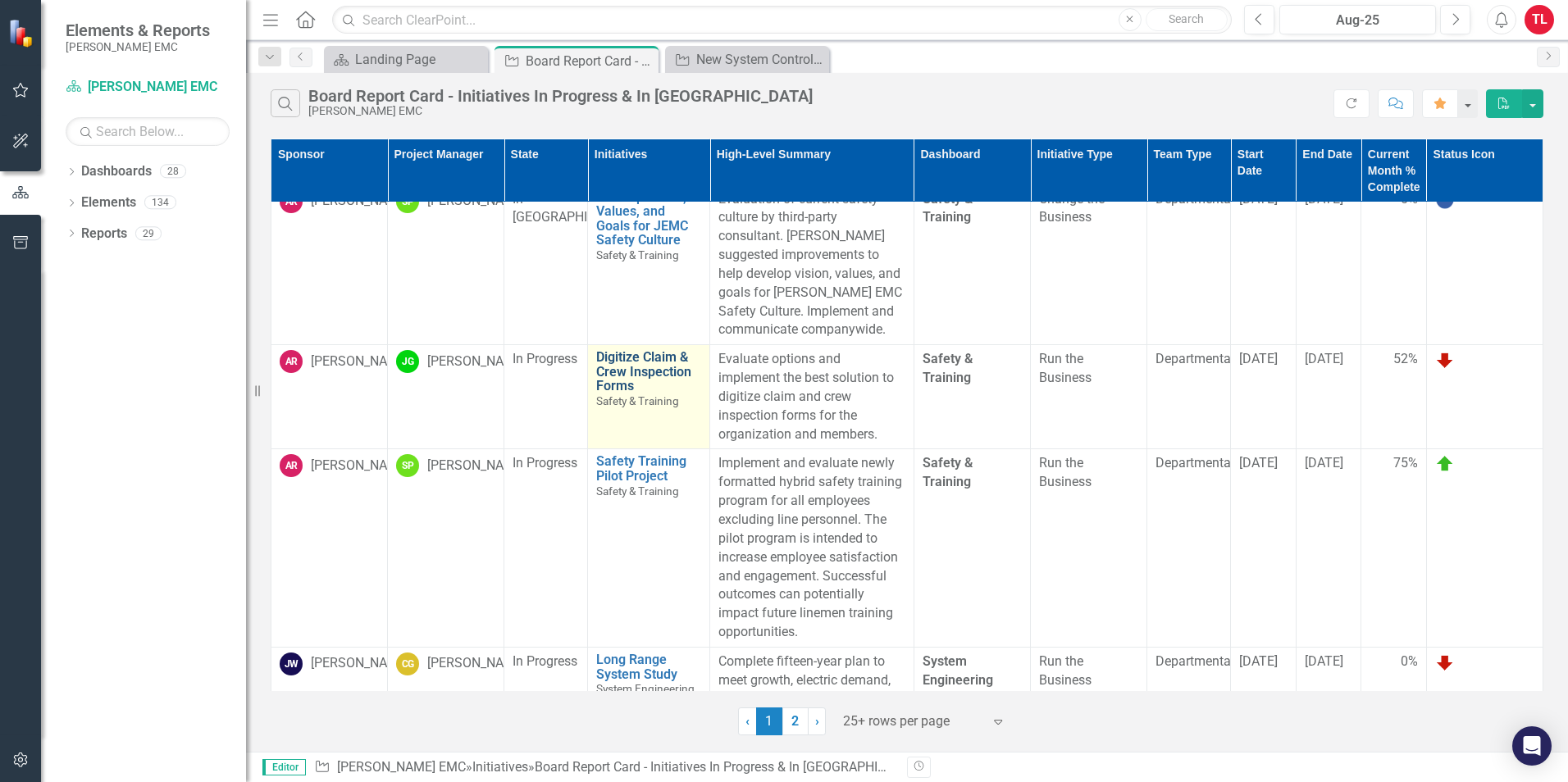
click at [607, 350] on link "Digitize Claim & Crew Inspection Forms" at bounding box center [648, 372] width 105 height 44
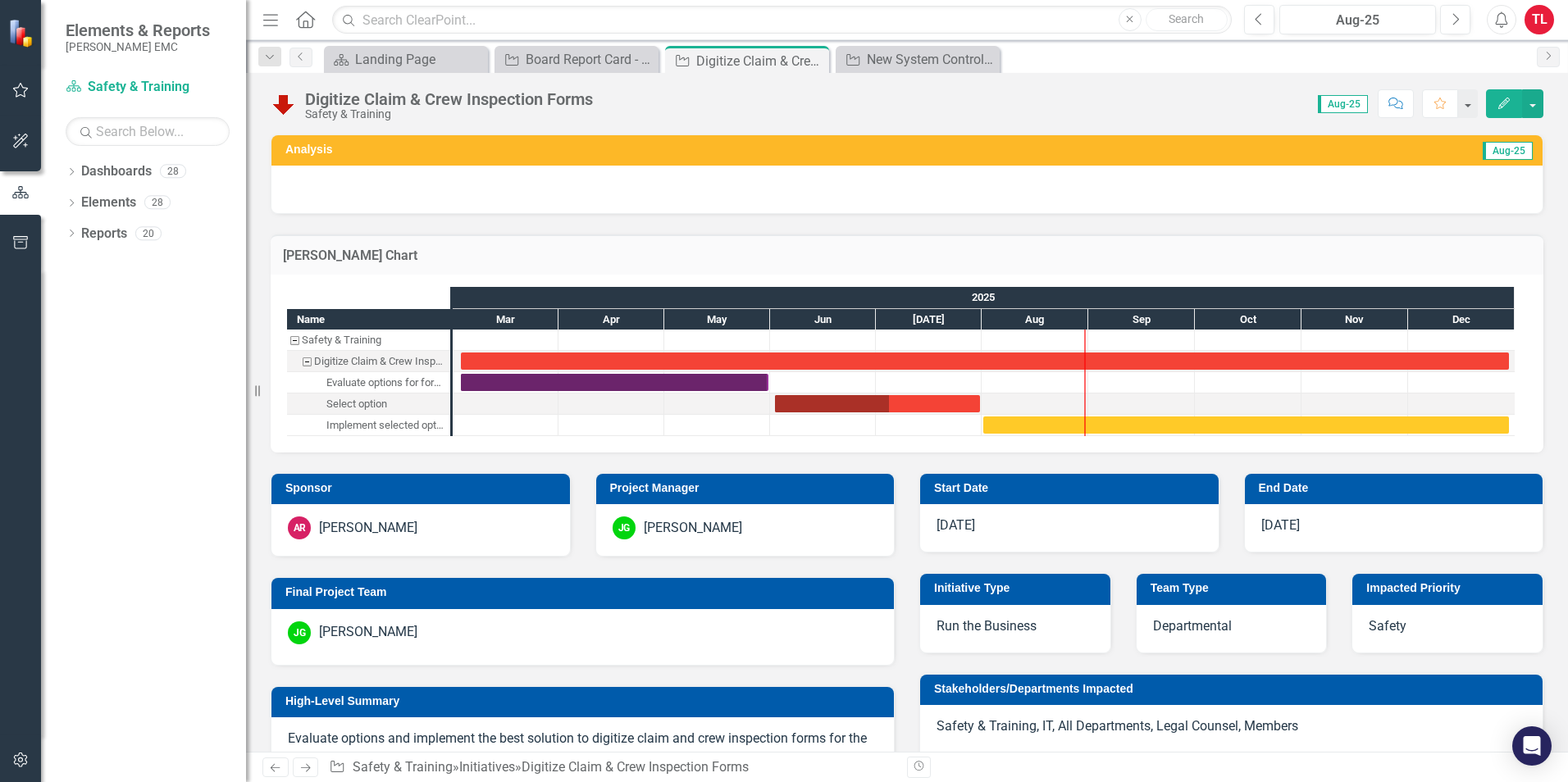
scroll to position [82, 0]
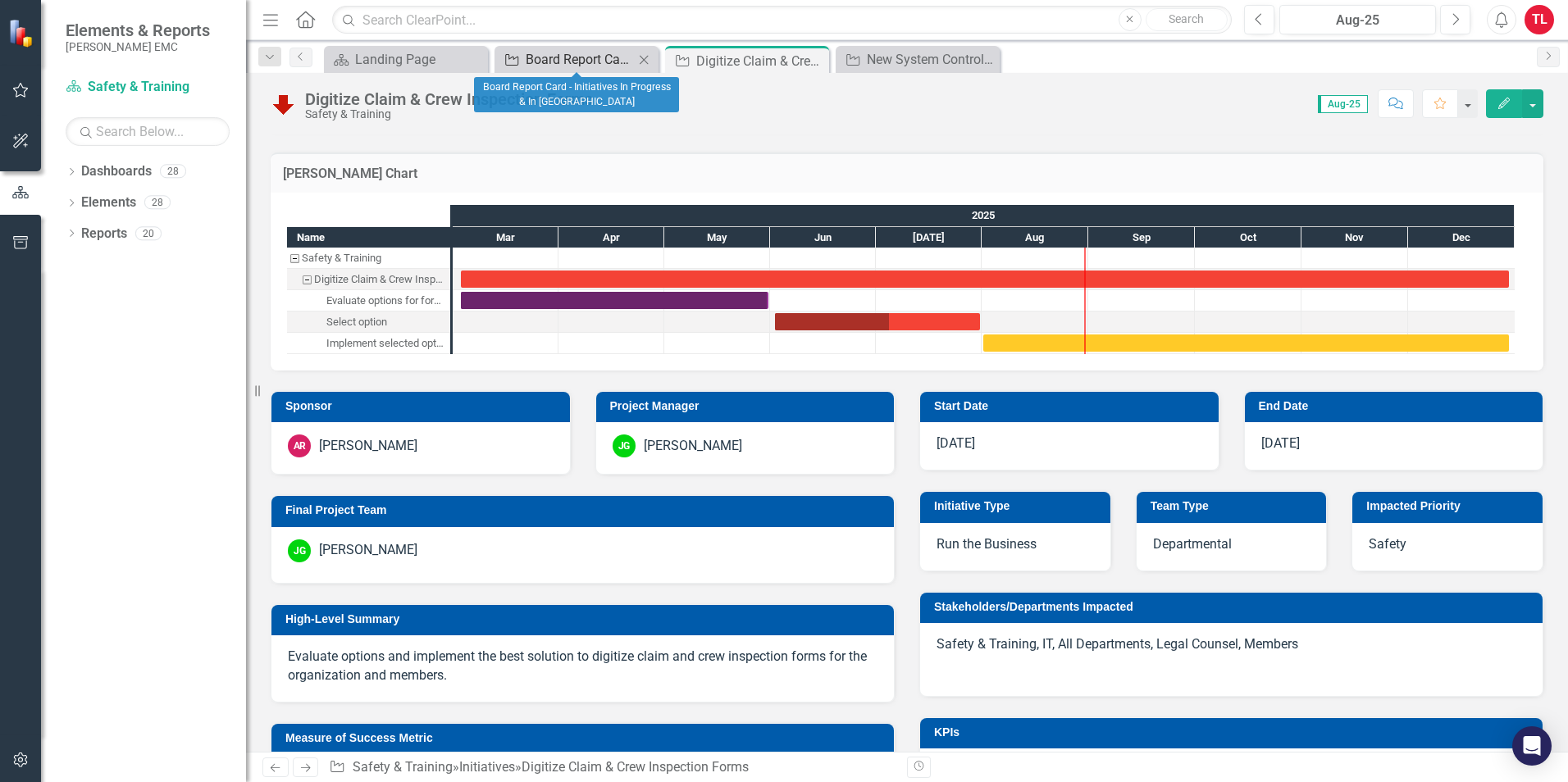
click at [592, 58] on div "Board Report Card - Initiatives In Progress & In [GEOGRAPHIC_DATA]" at bounding box center [580, 59] width 108 height 21
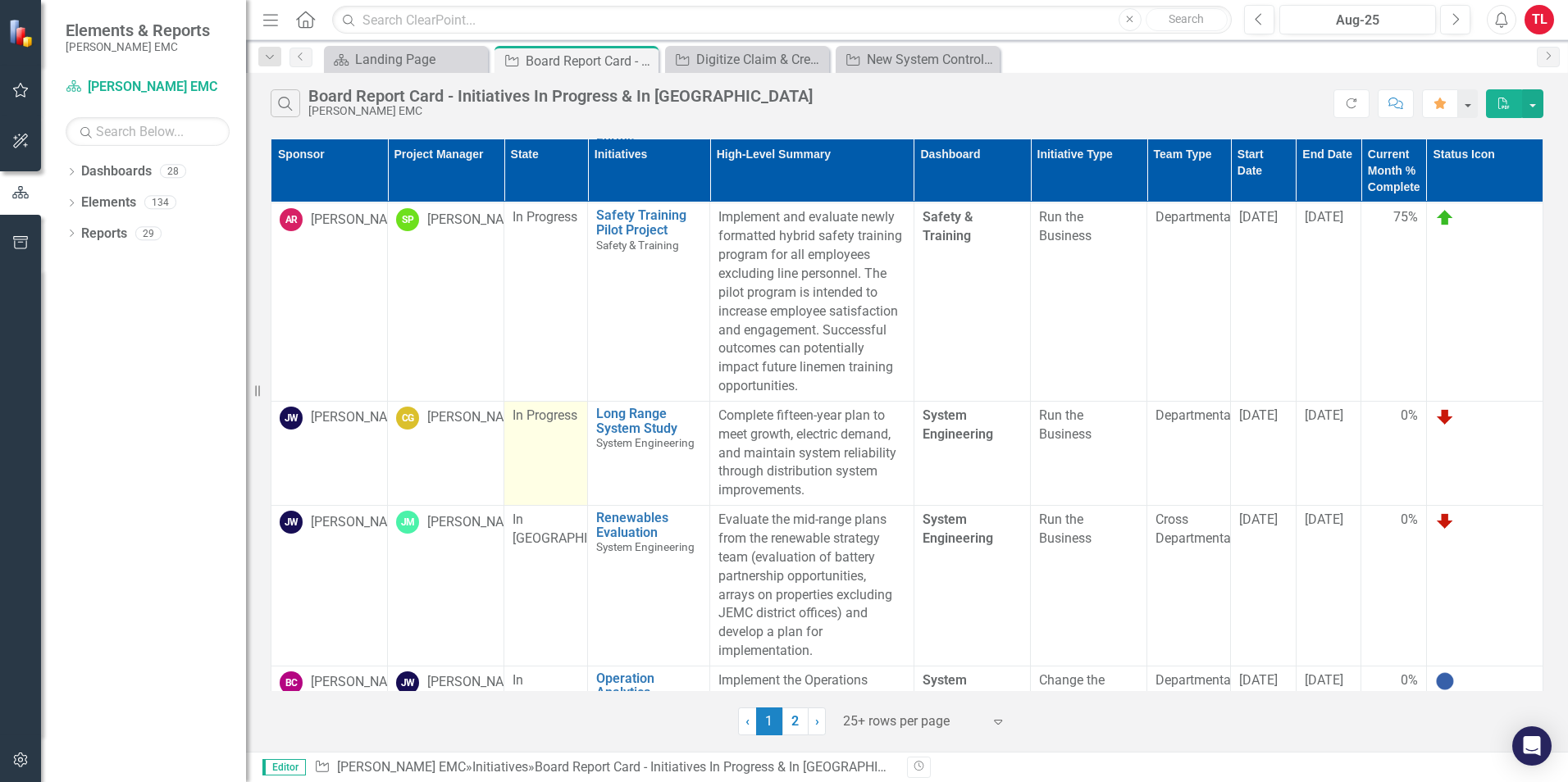
scroll to position [1805, 0]
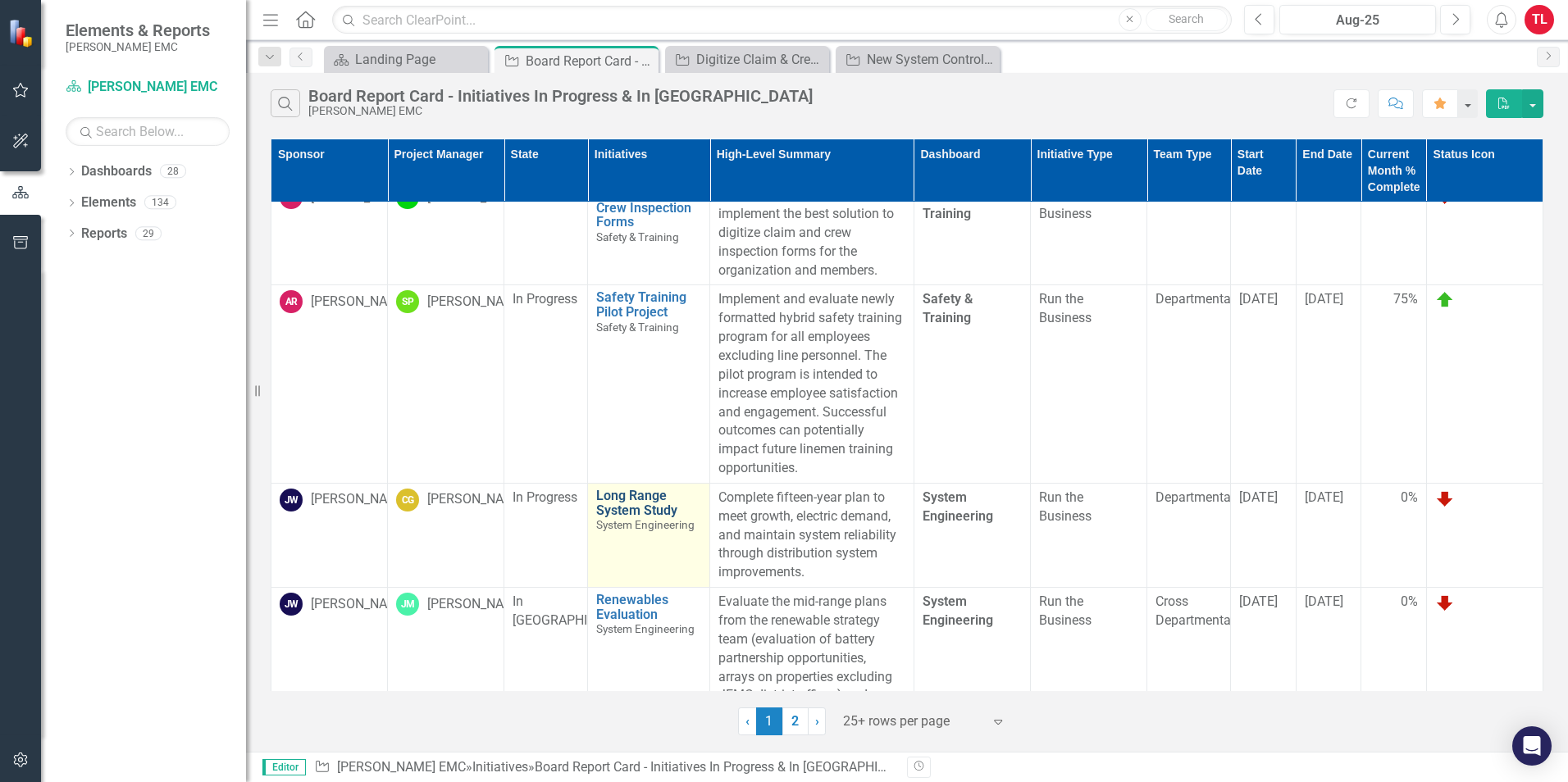
click at [635, 489] on link "Long Range System Study" at bounding box center [648, 503] width 105 height 29
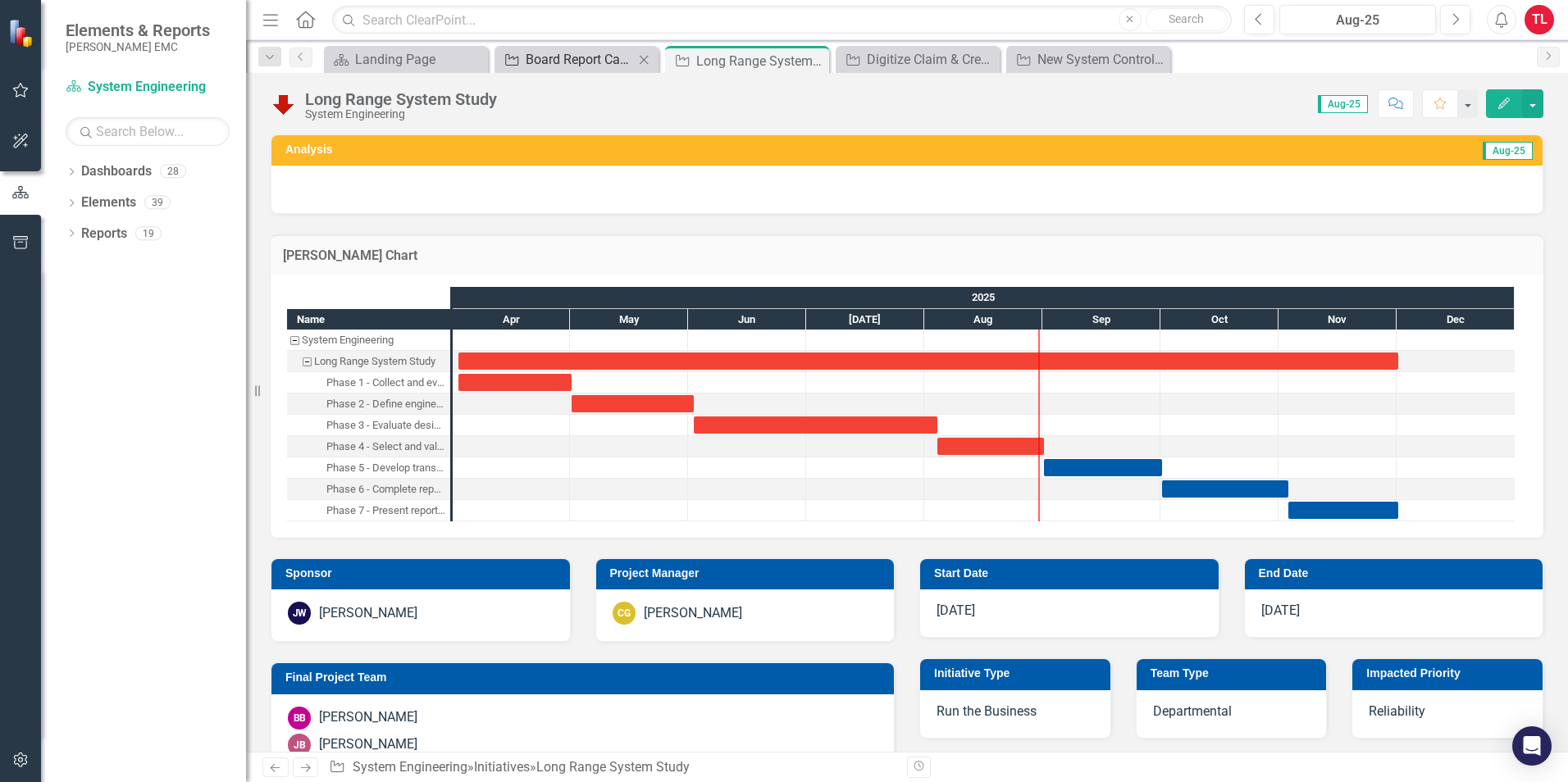
click at [608, 56] on div "Board Report Card - Initiatives In Progress & In [GEOGRAPHIC_DATA]" at bounding box center [580, 59] width 108 height 21
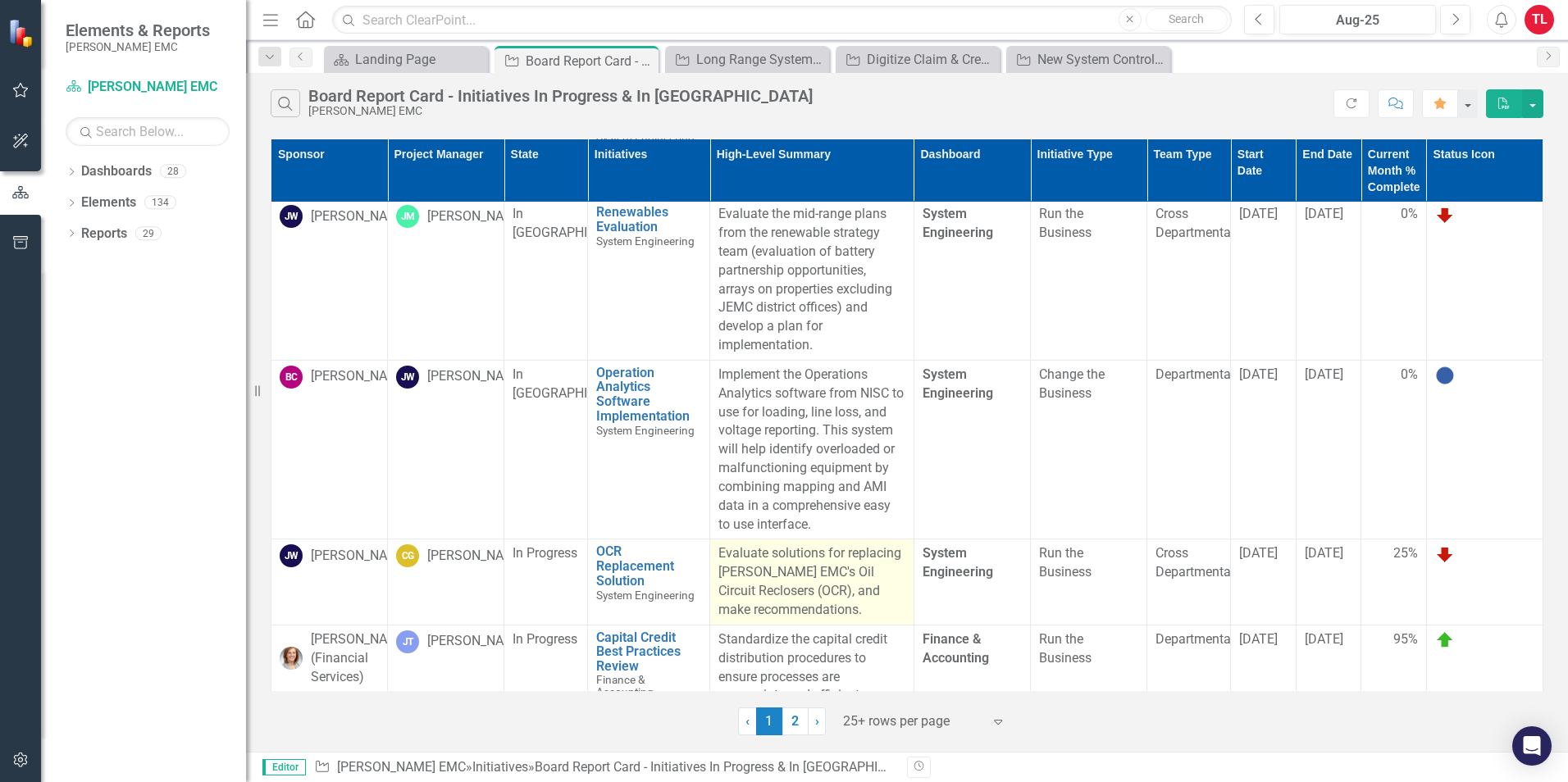
scroll to position [2214, 0]
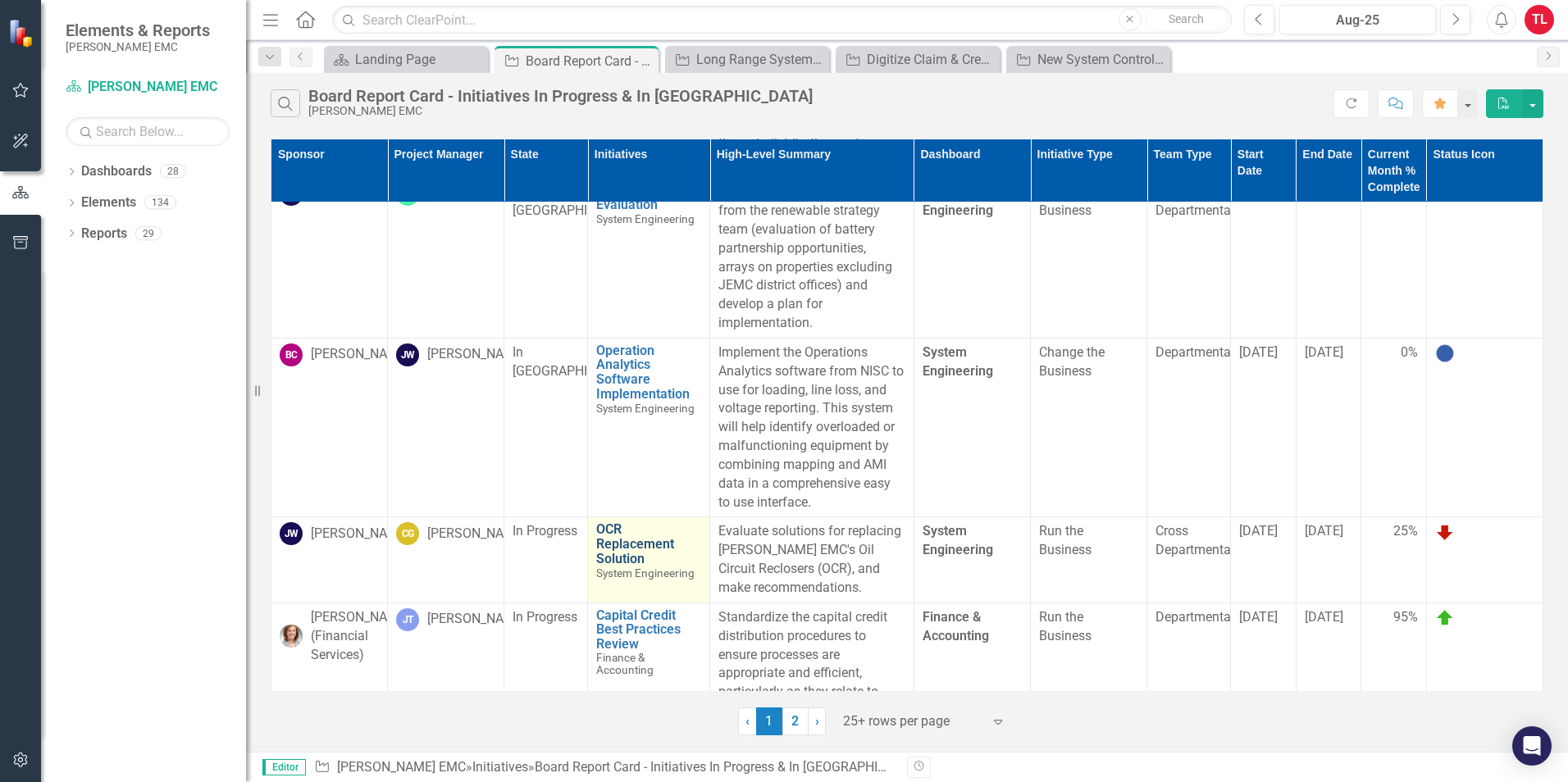
click at [625, 527] on link "OCR Replacement Solution" at bounding box center [648, 544] width 105 height 44
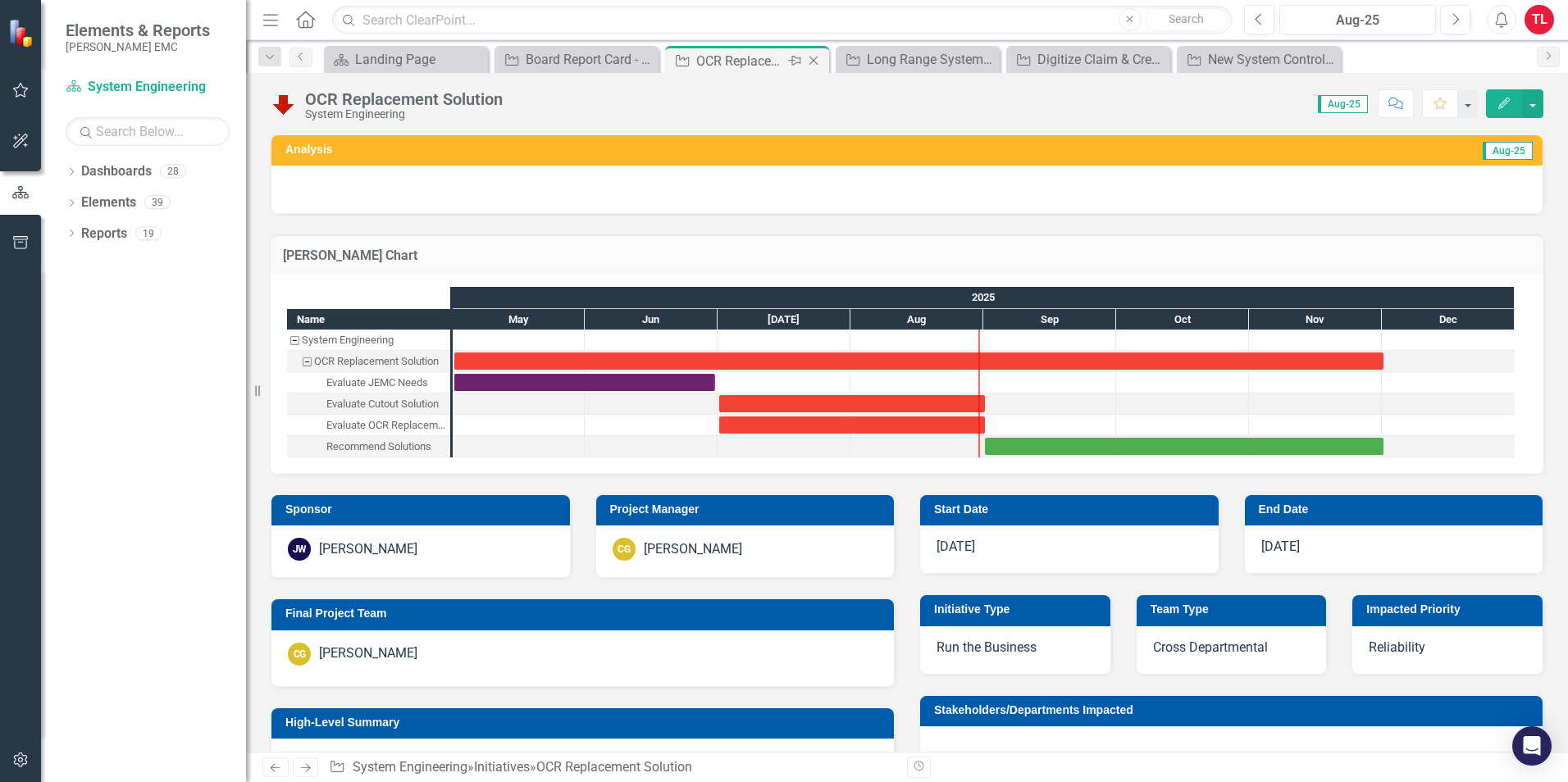
click at [811, 65] on icon "Close" at bounding box center [813, 60] width 17 height 13
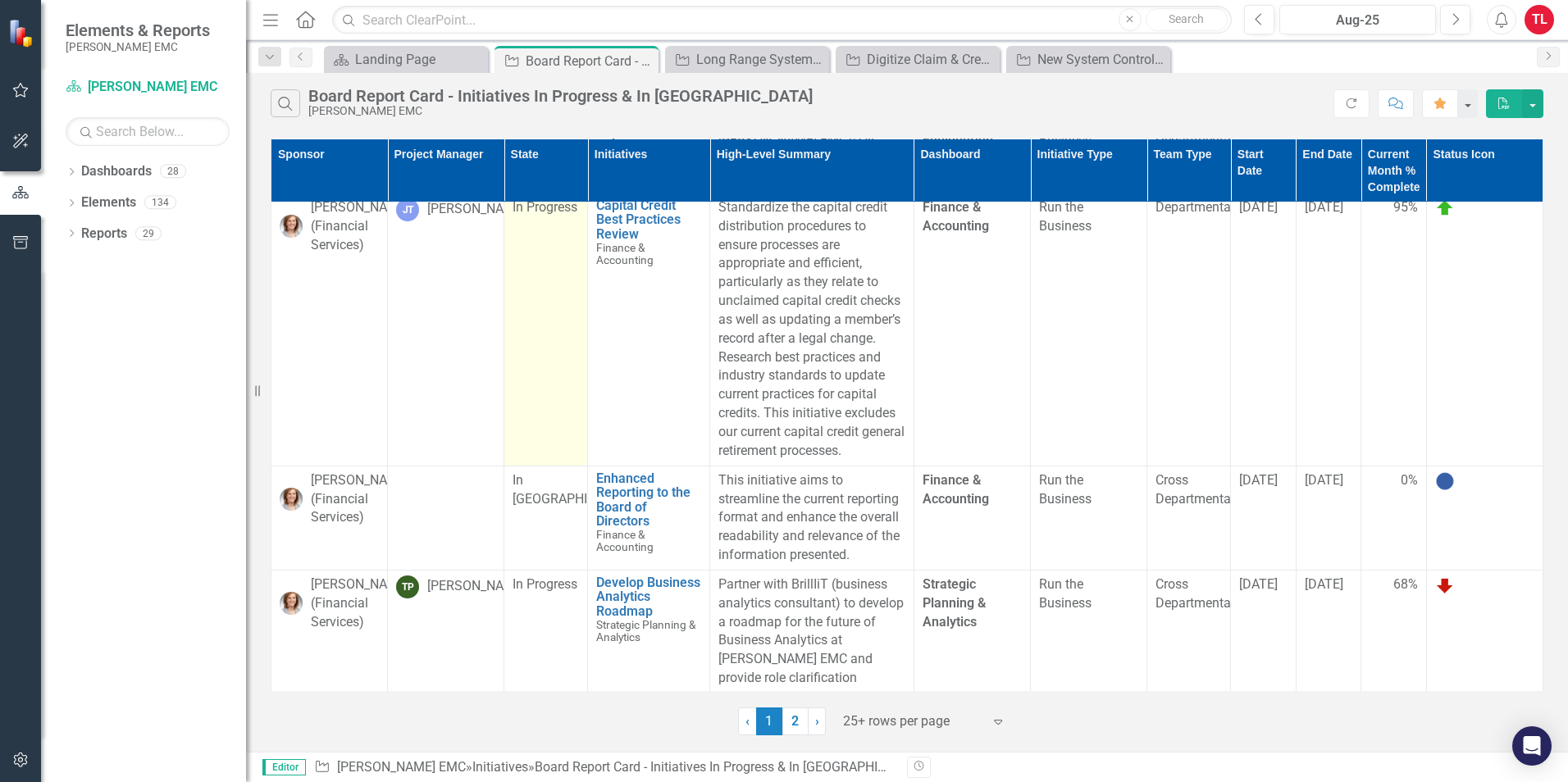
scroll to position [2627, 0]
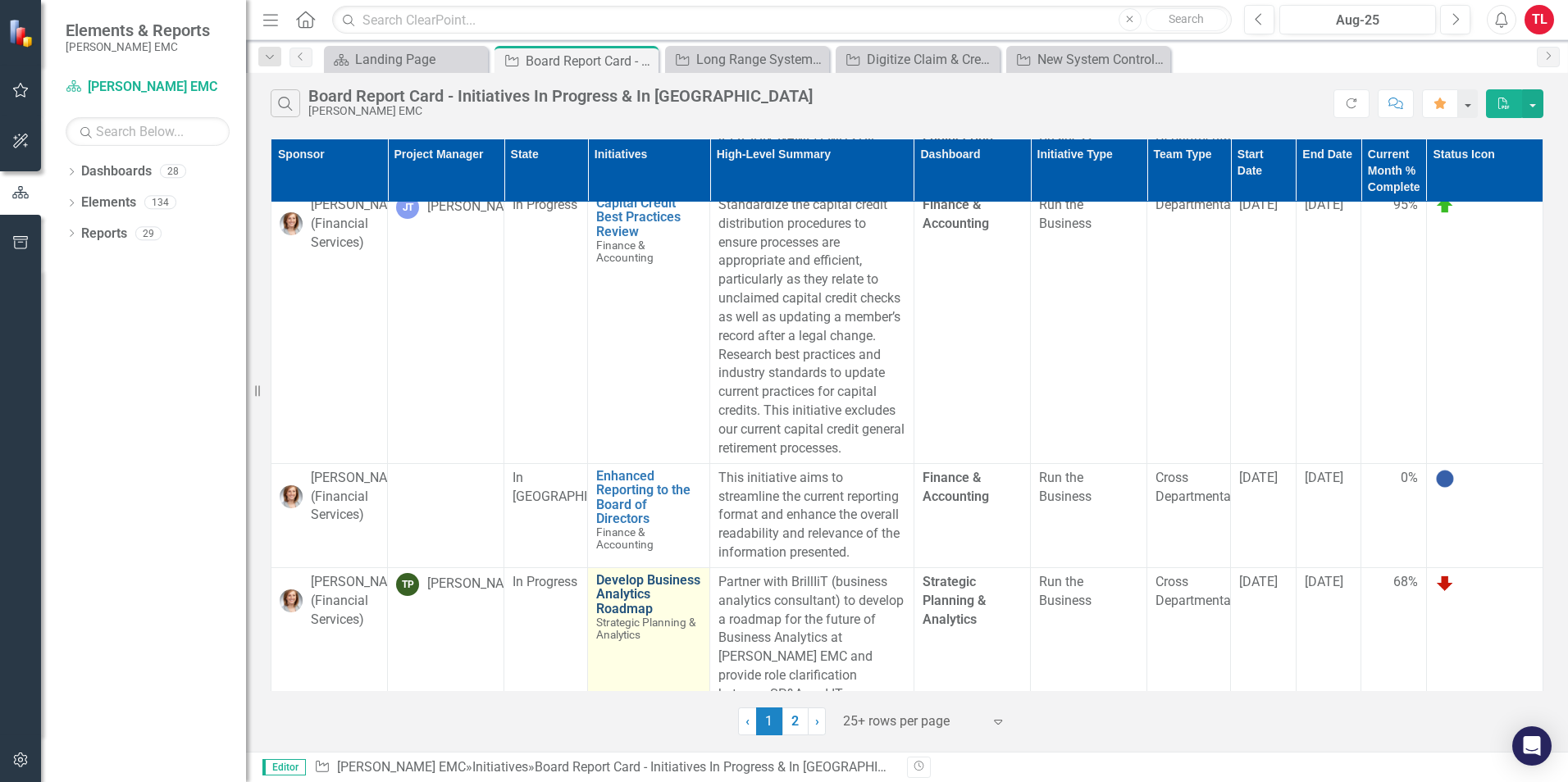
click at [640, 575] on link "Develop Business Analytics Roadmap" at bounding box center [648, 595] width 105 height 44
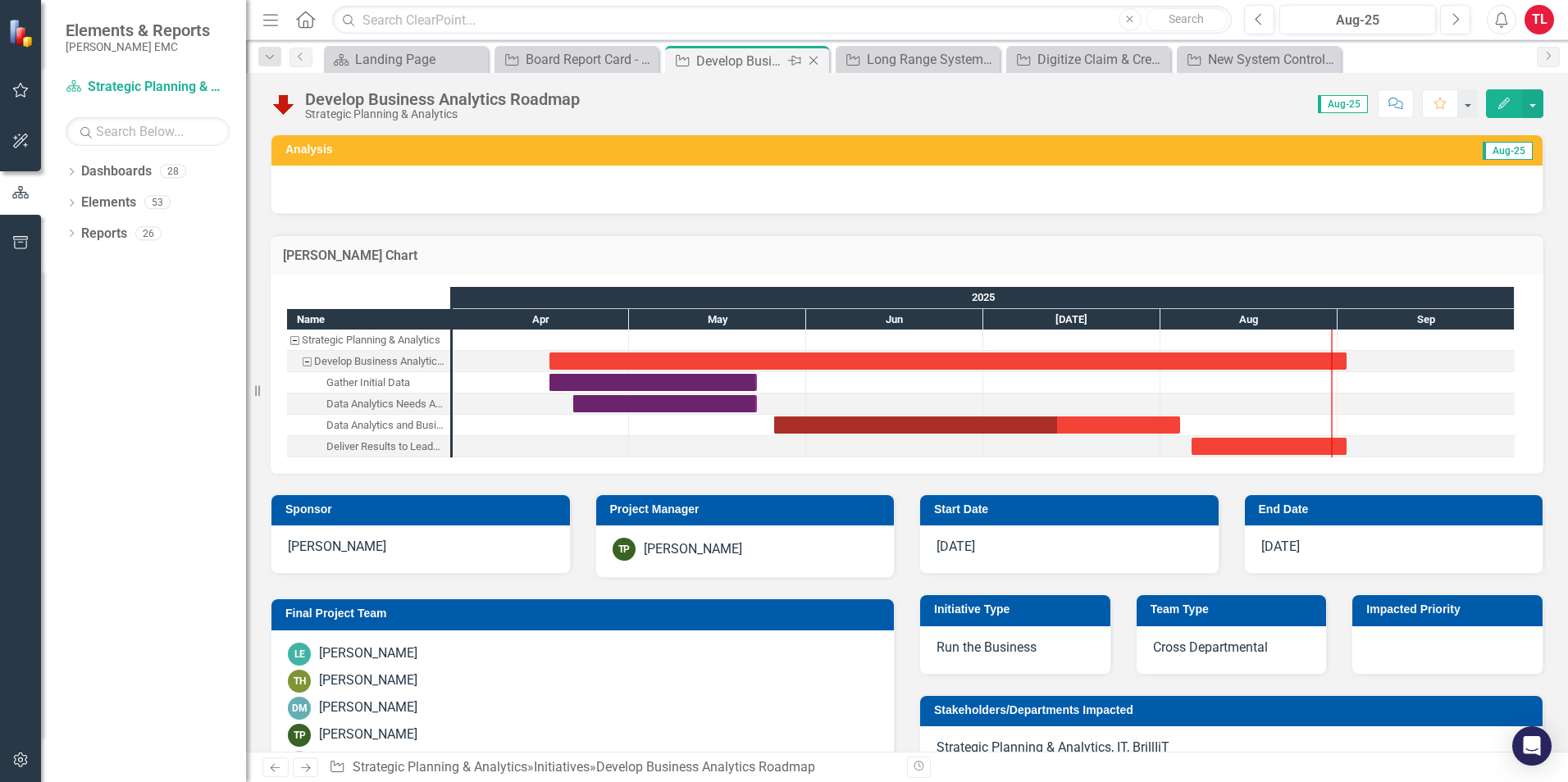
click at [816, 57] on icon "Close" at bounding box center [813, 60] width 17 height 13
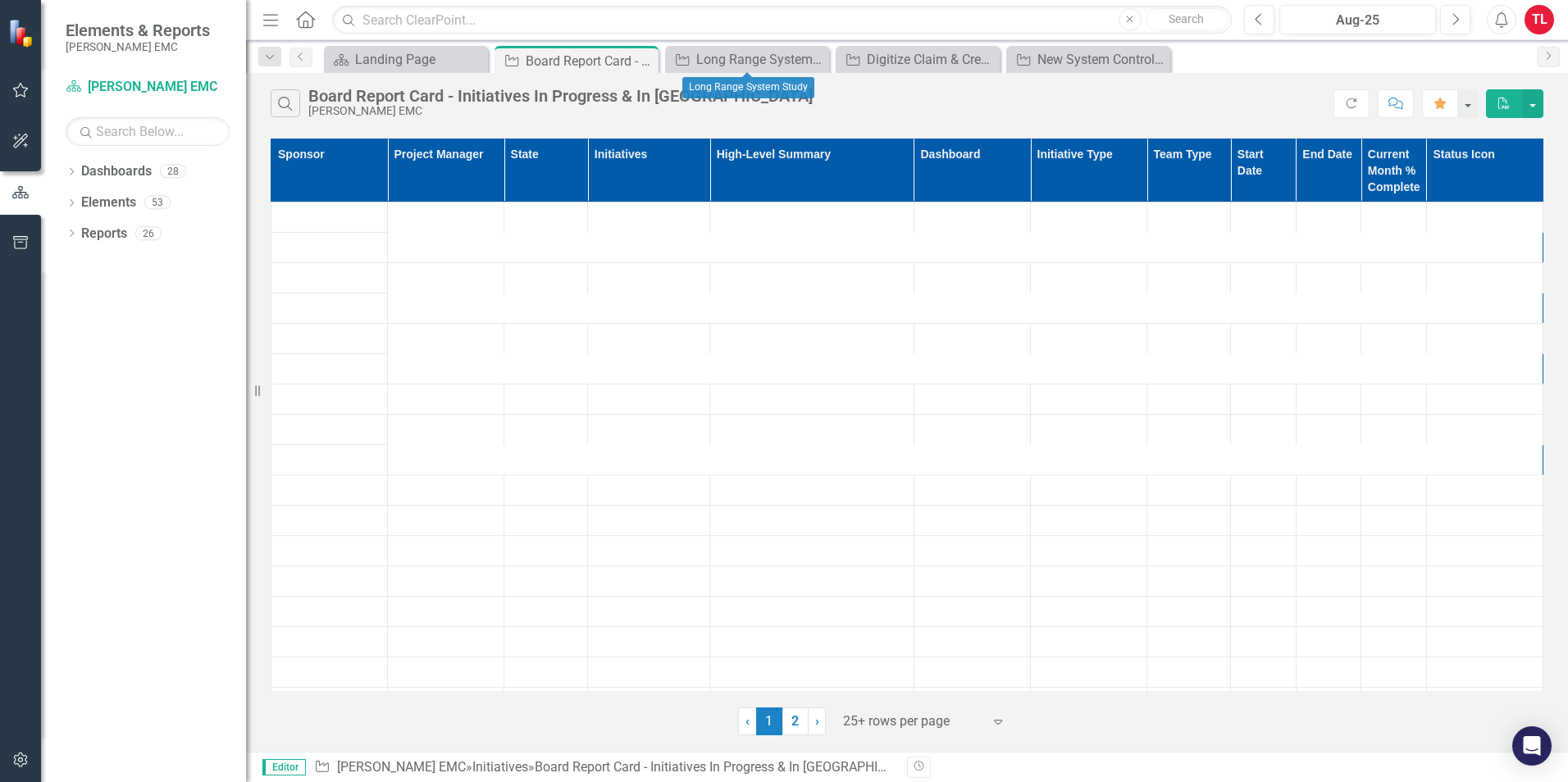
click at [0, 0] on icon "Close" at bounding box center [0, 0] width 0 height 0
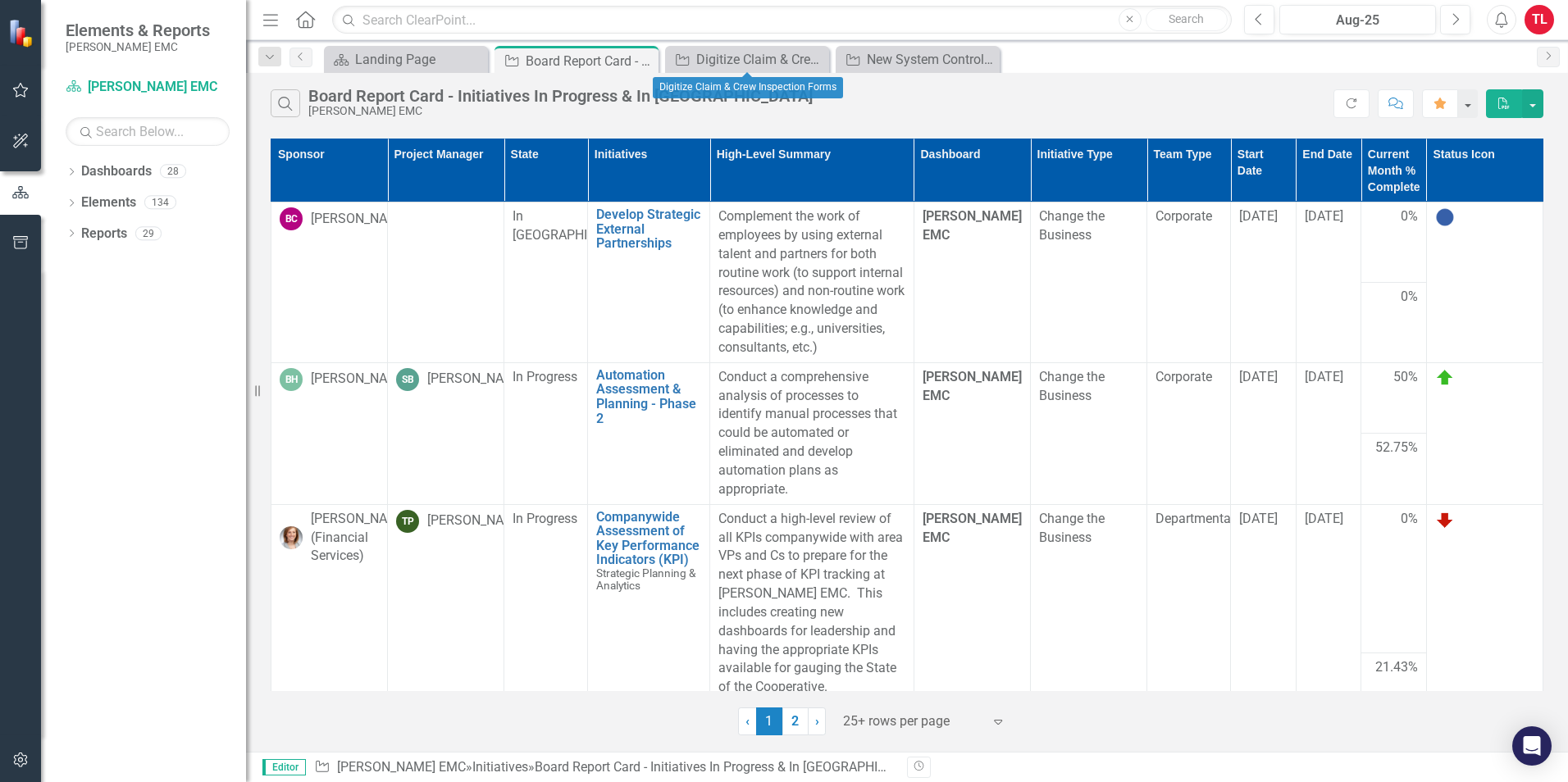
click at [0, 0] on icon "Close" at bounding box center [0, 0] width 0 height 0
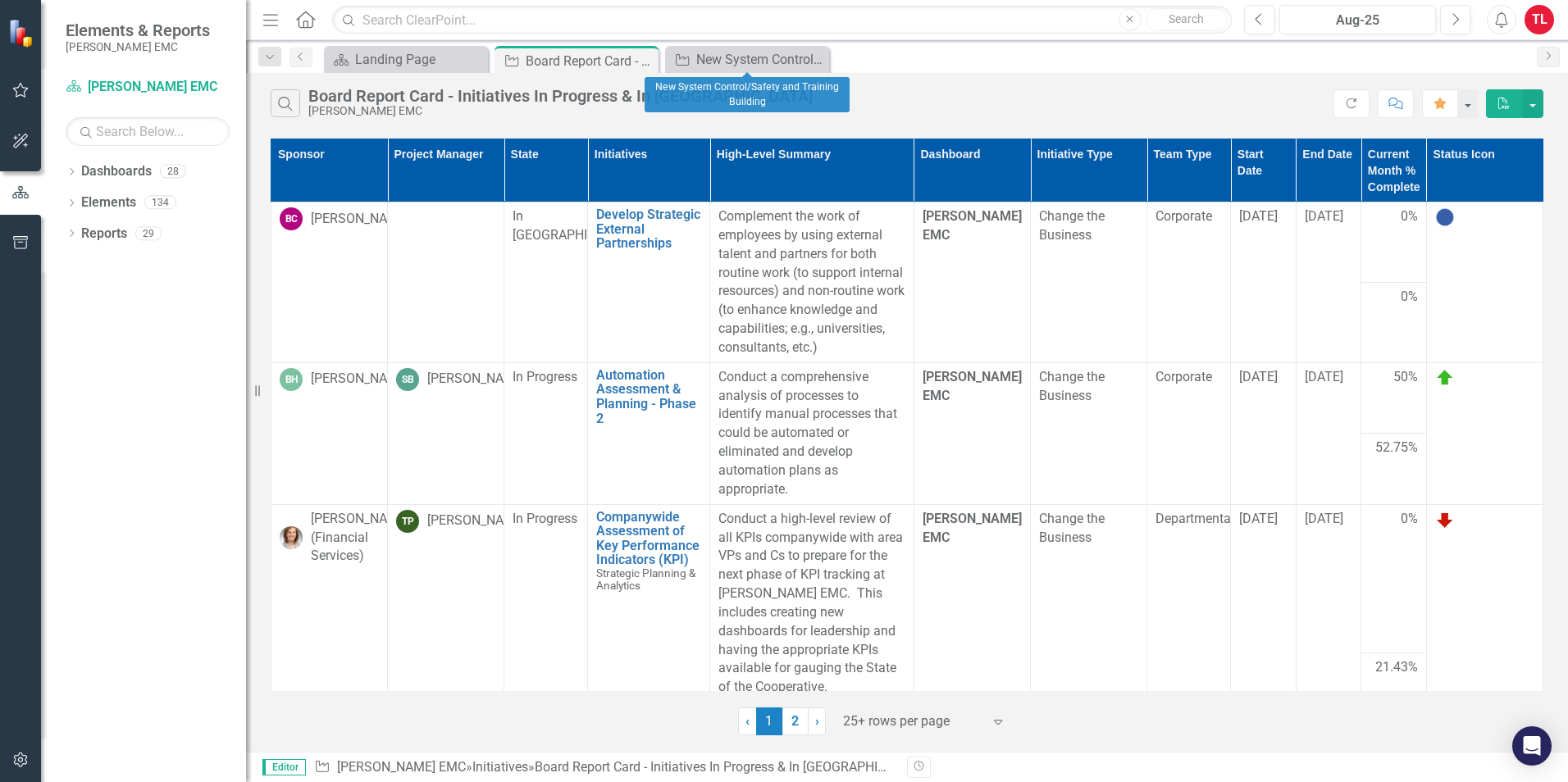
click at [0, 0] on icon "Close" at bounding box center [0, 0] width 0 height 0
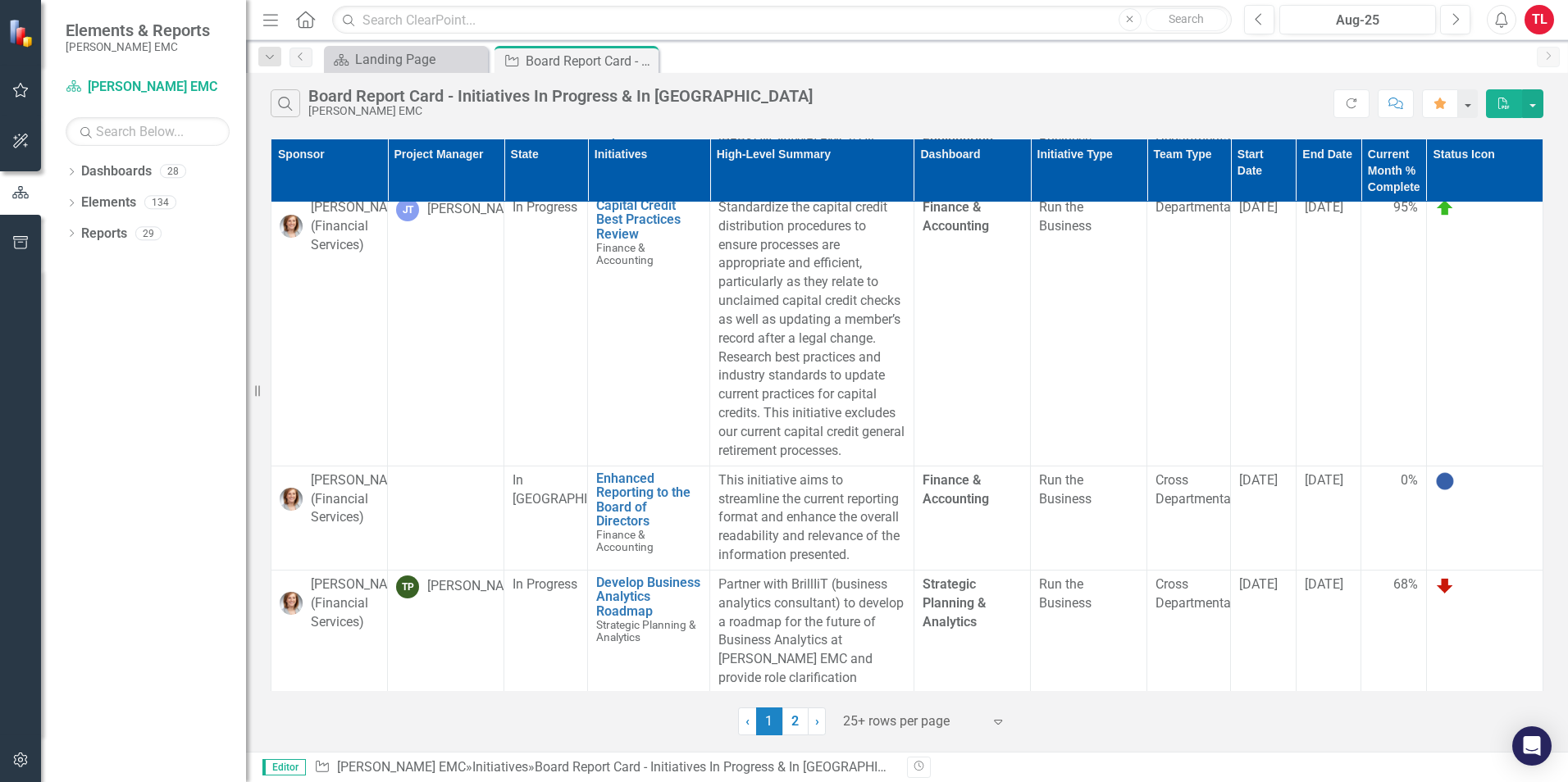
scroll to position [2627, 0]
click at [801, 604] on link "2" at bounding box center [795, 722] width 26 height 28
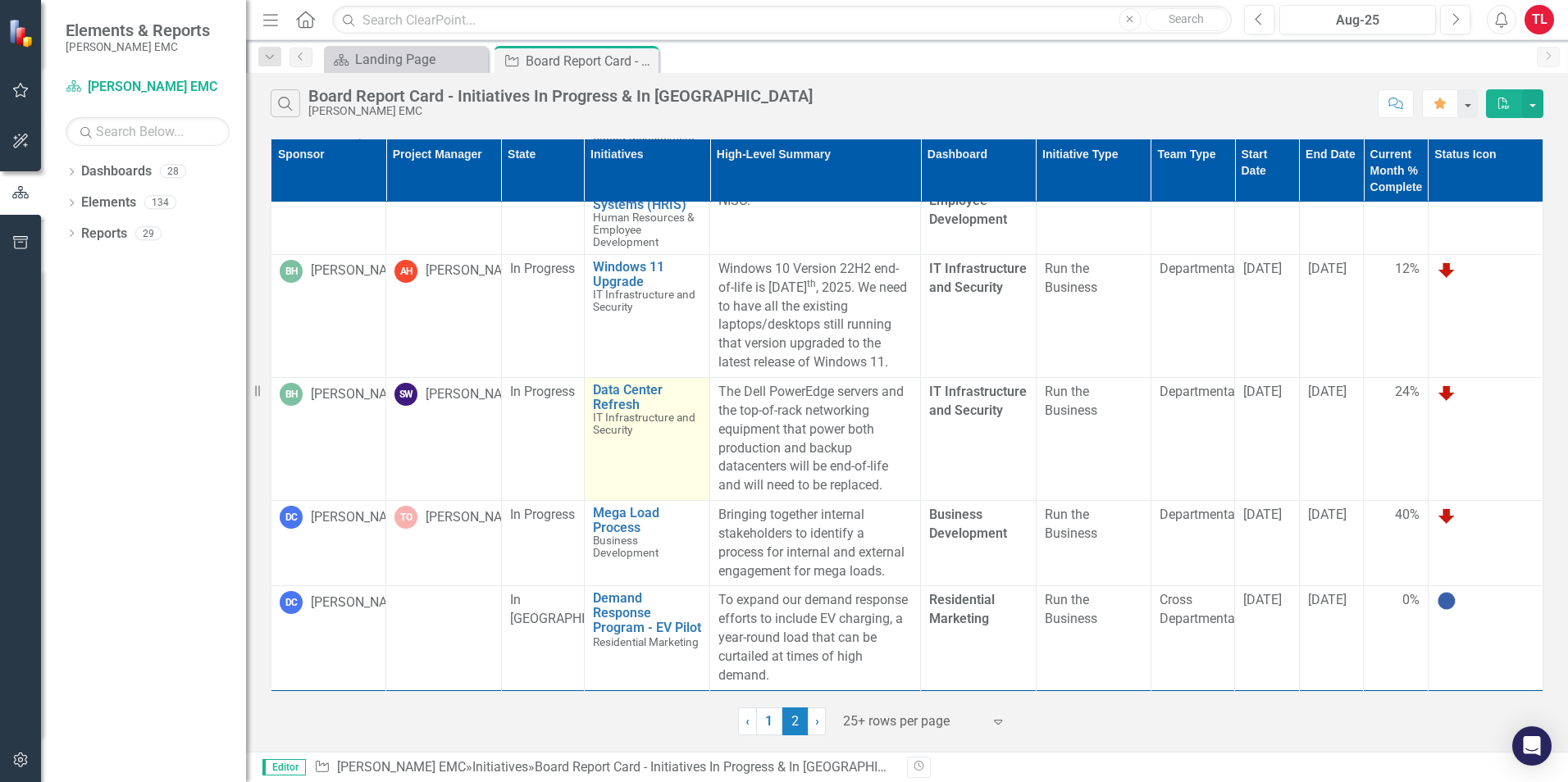
scroll to position [0, 0]
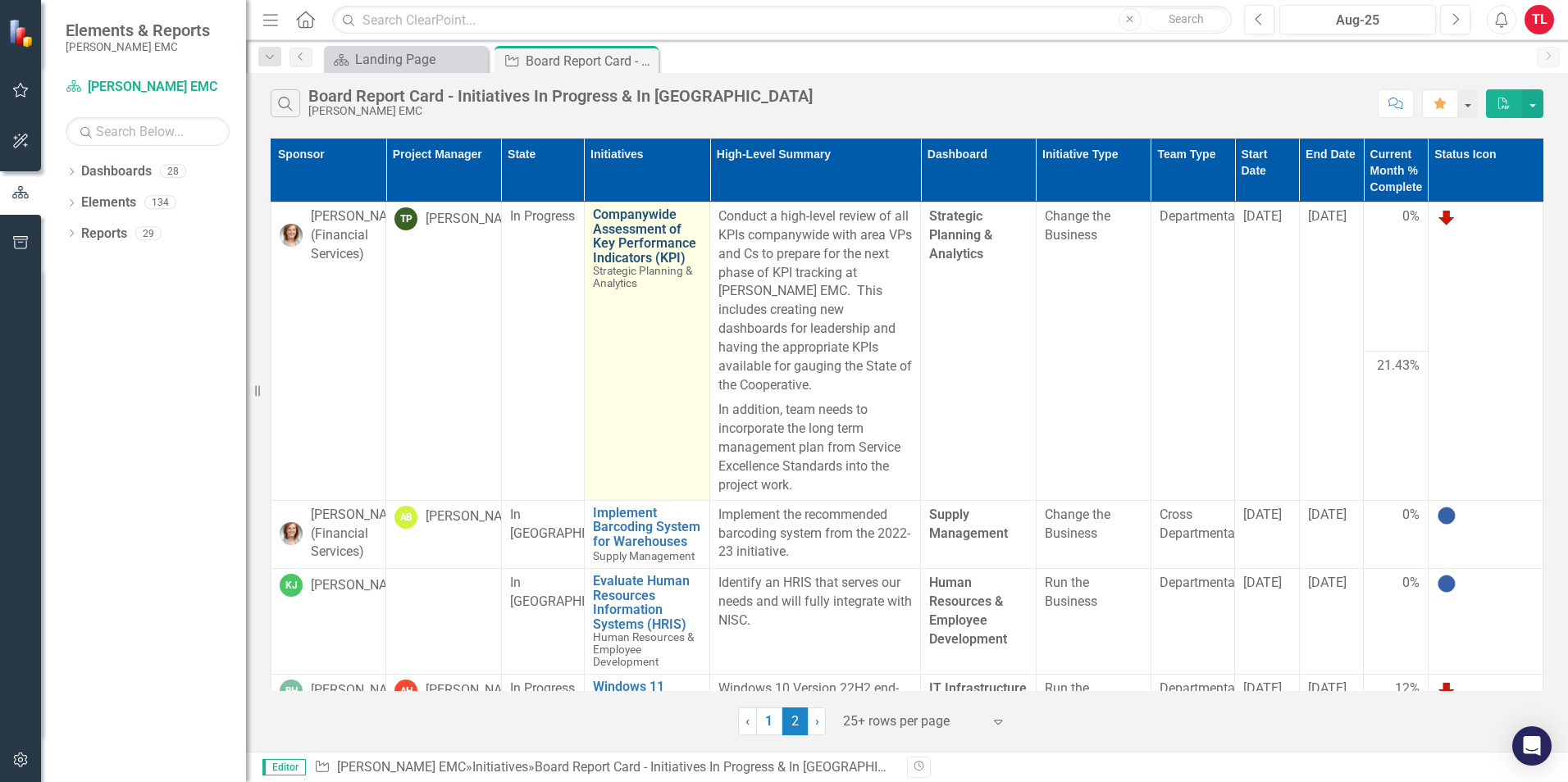
click at [631, 240] on link "Companywide Assessment of Key Performance Indicators (KPI)" at bounding box center [647, 236] width 109 height 58
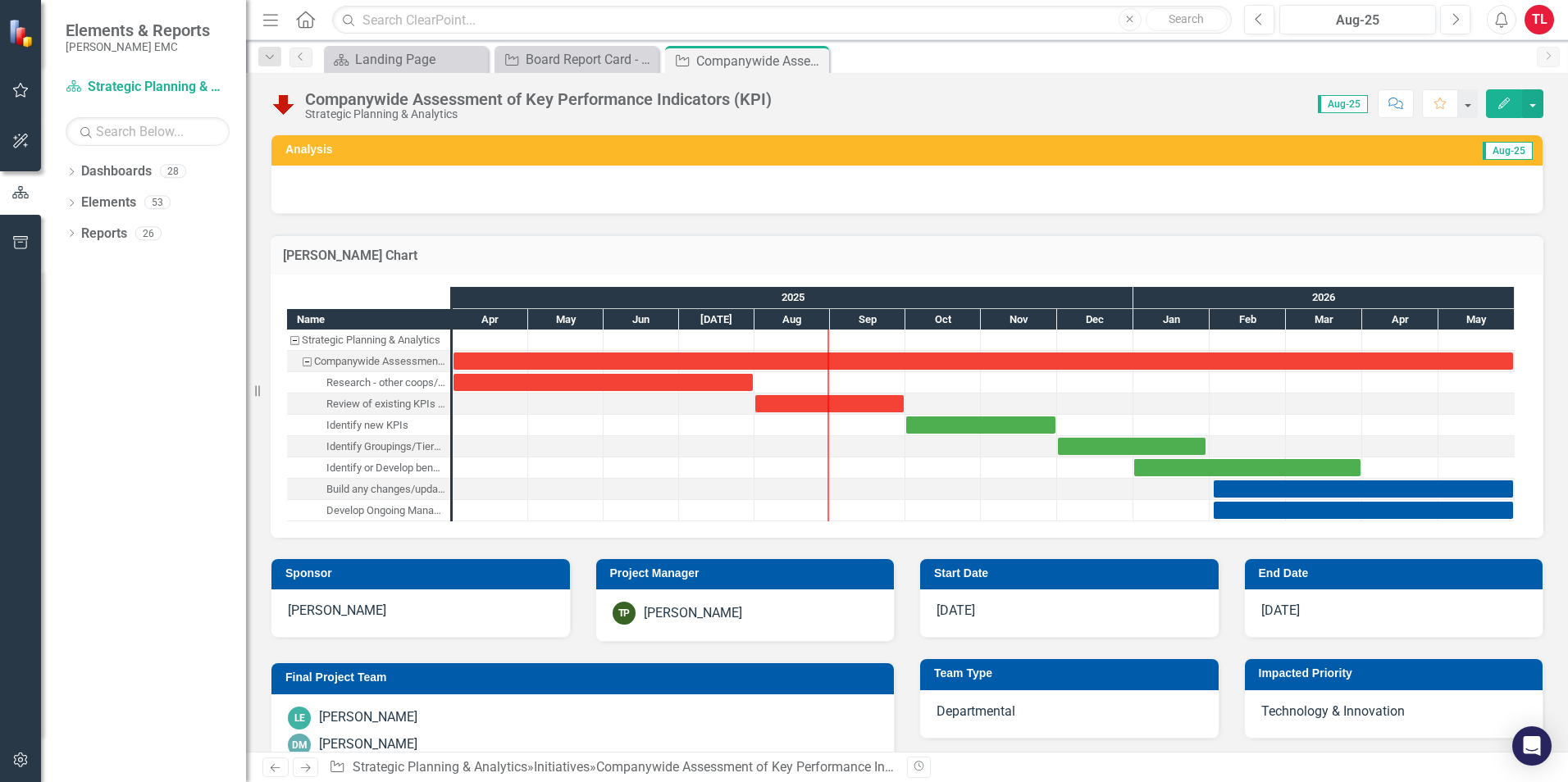
drag, startPoint x: 818, startPoint y: 62, endPoint x: 813, endPoint y: 71, distance: 10.3
click at [0, 0] on icon "Close" at bounding box center [0, 0] width 0 height 0
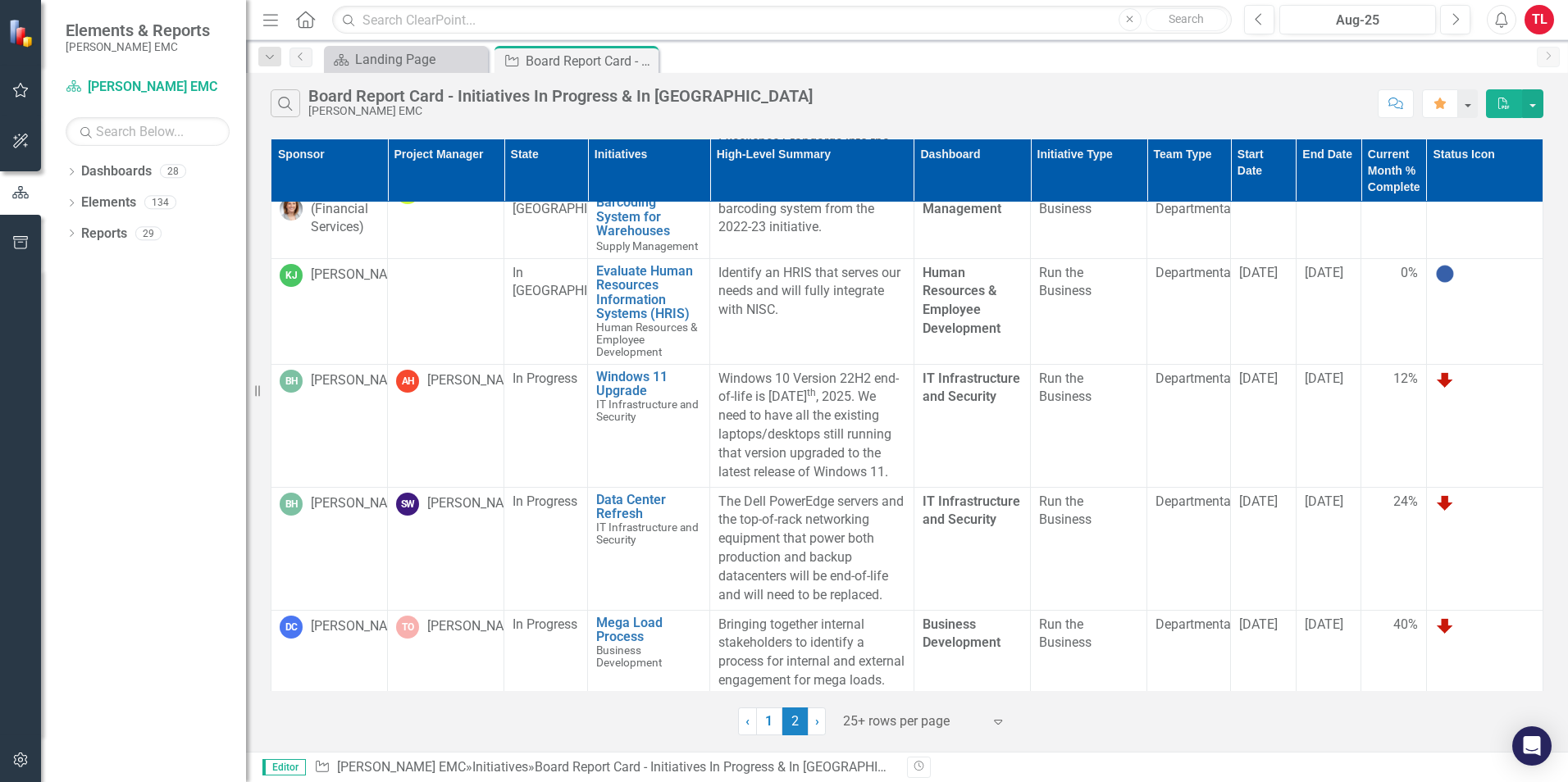
scroll to position [328, 0]
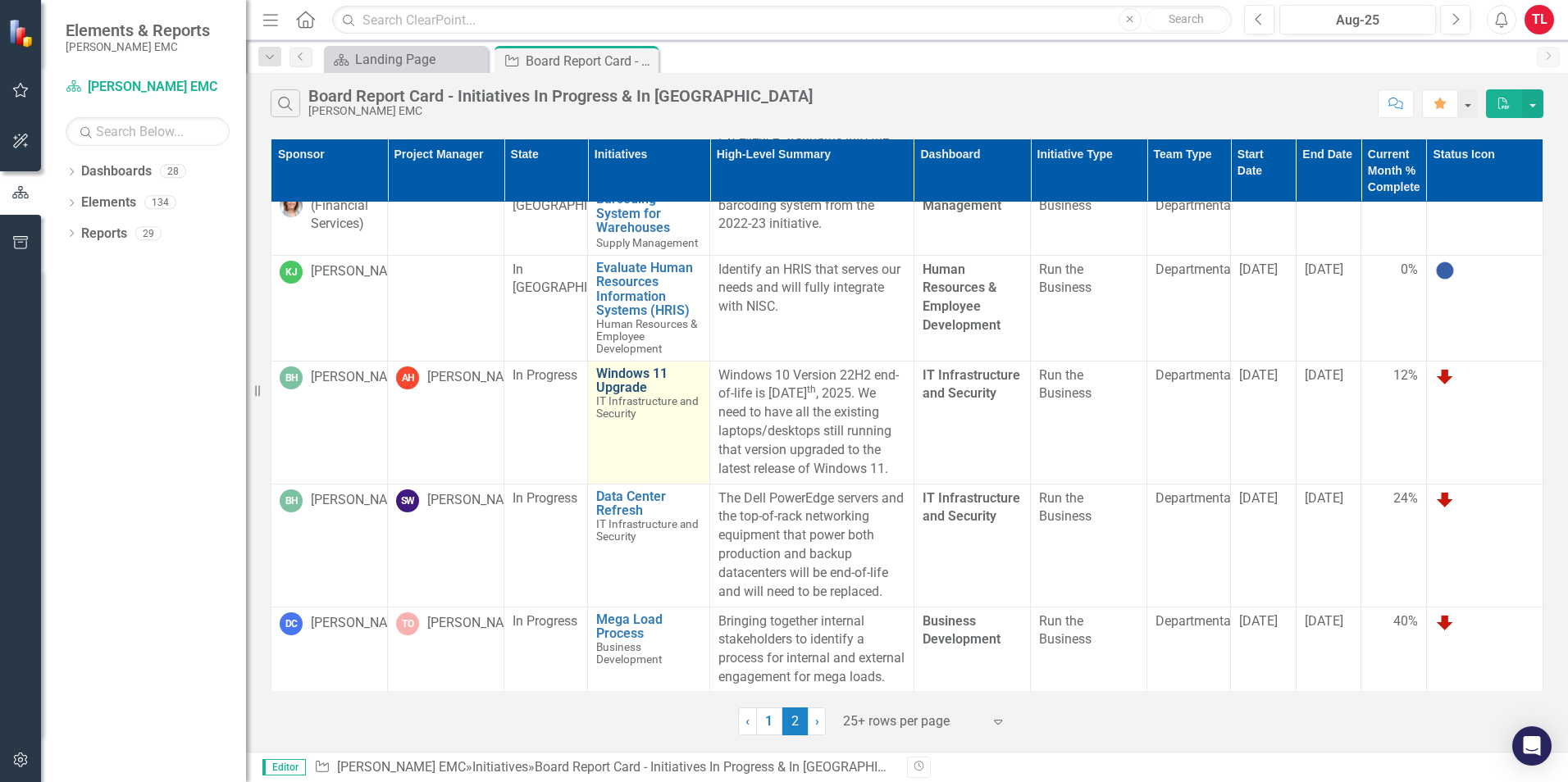
click at [604, 381] on link "Windows 11 Upgrade" at bounding box center [648, 381] width 105 height 29
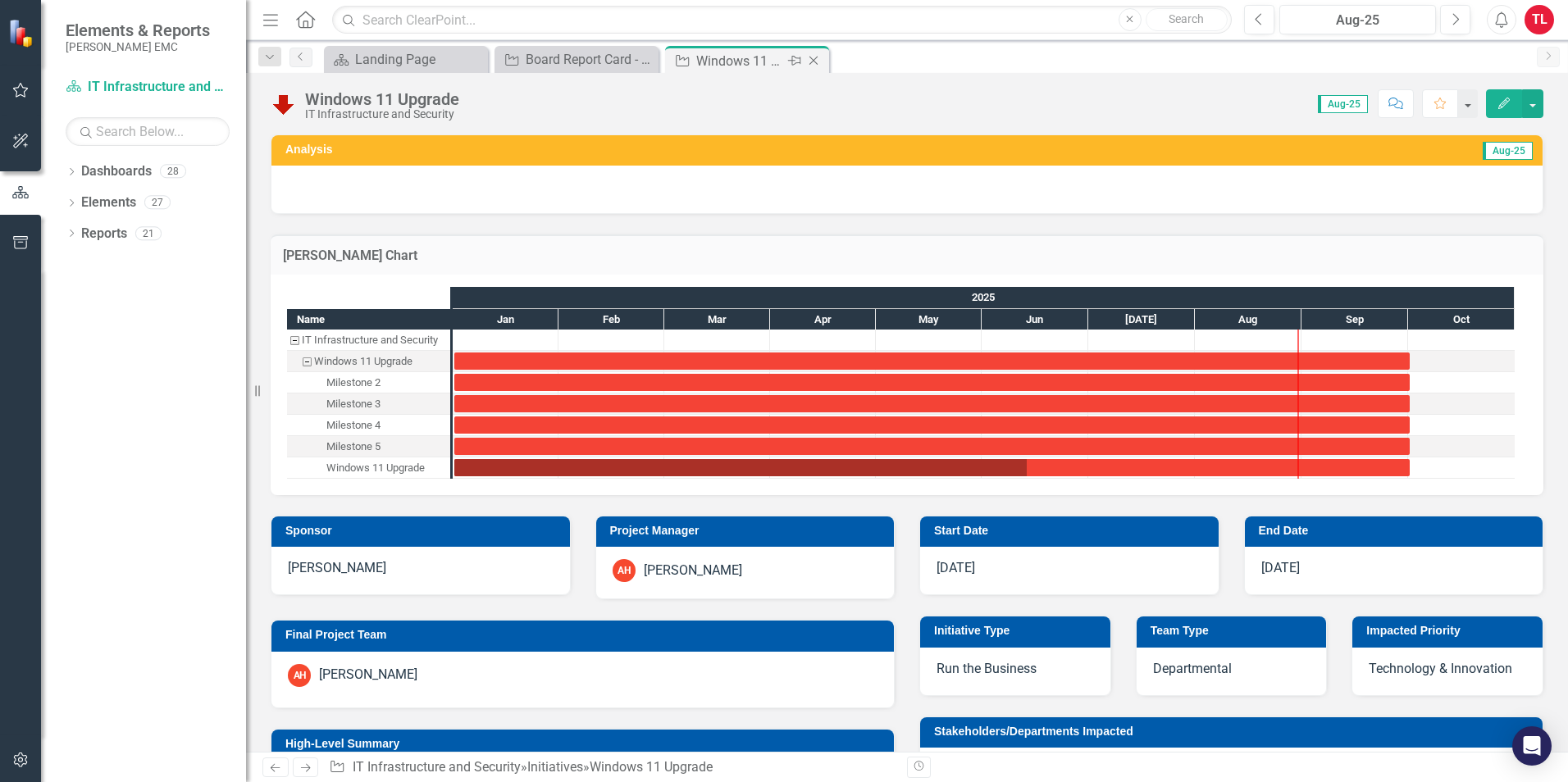
click at [817, 57] on icon "Close" at bounding box center [813, 60] width 17 height 13
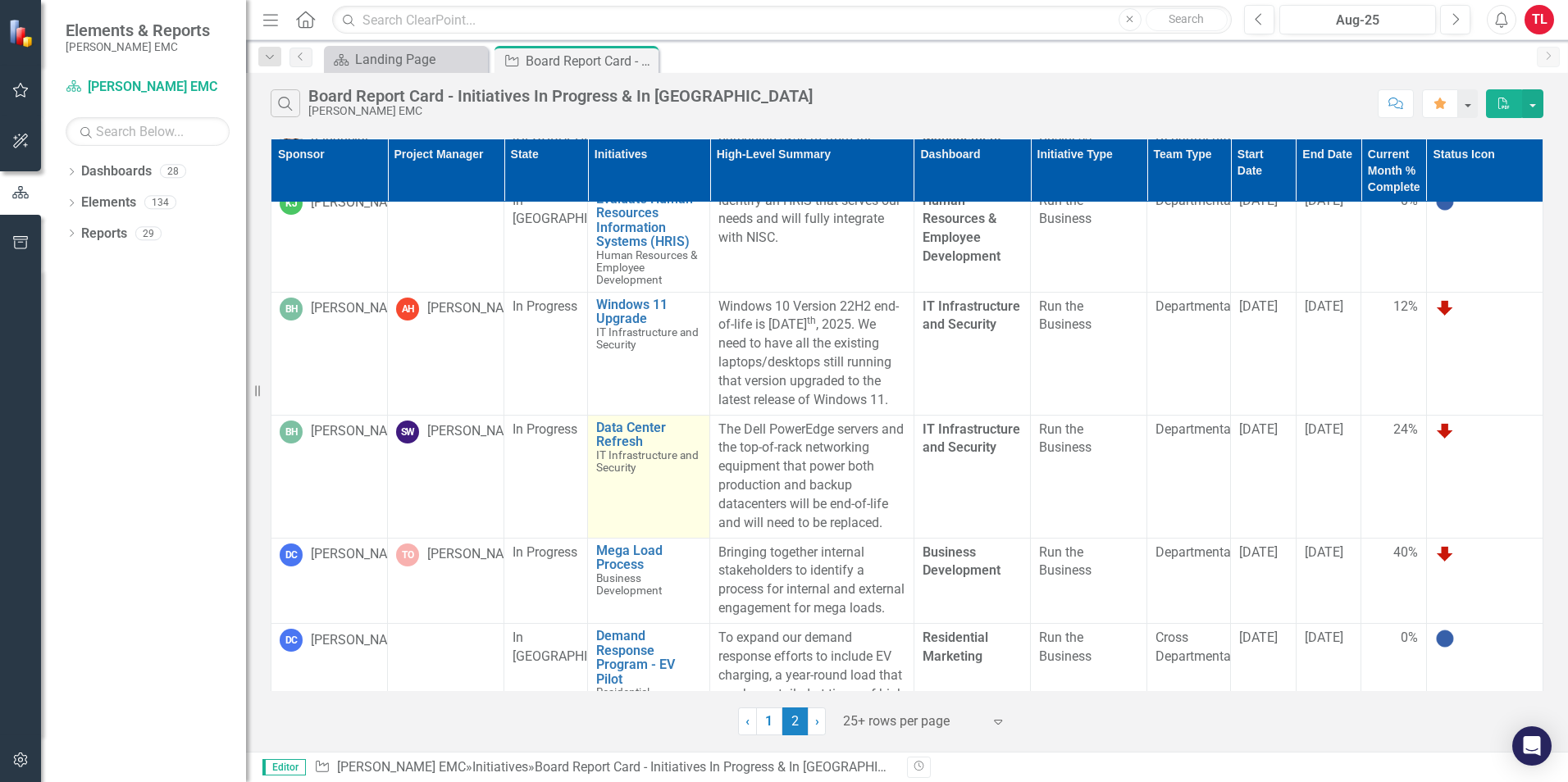
scroll to position [410, 0]
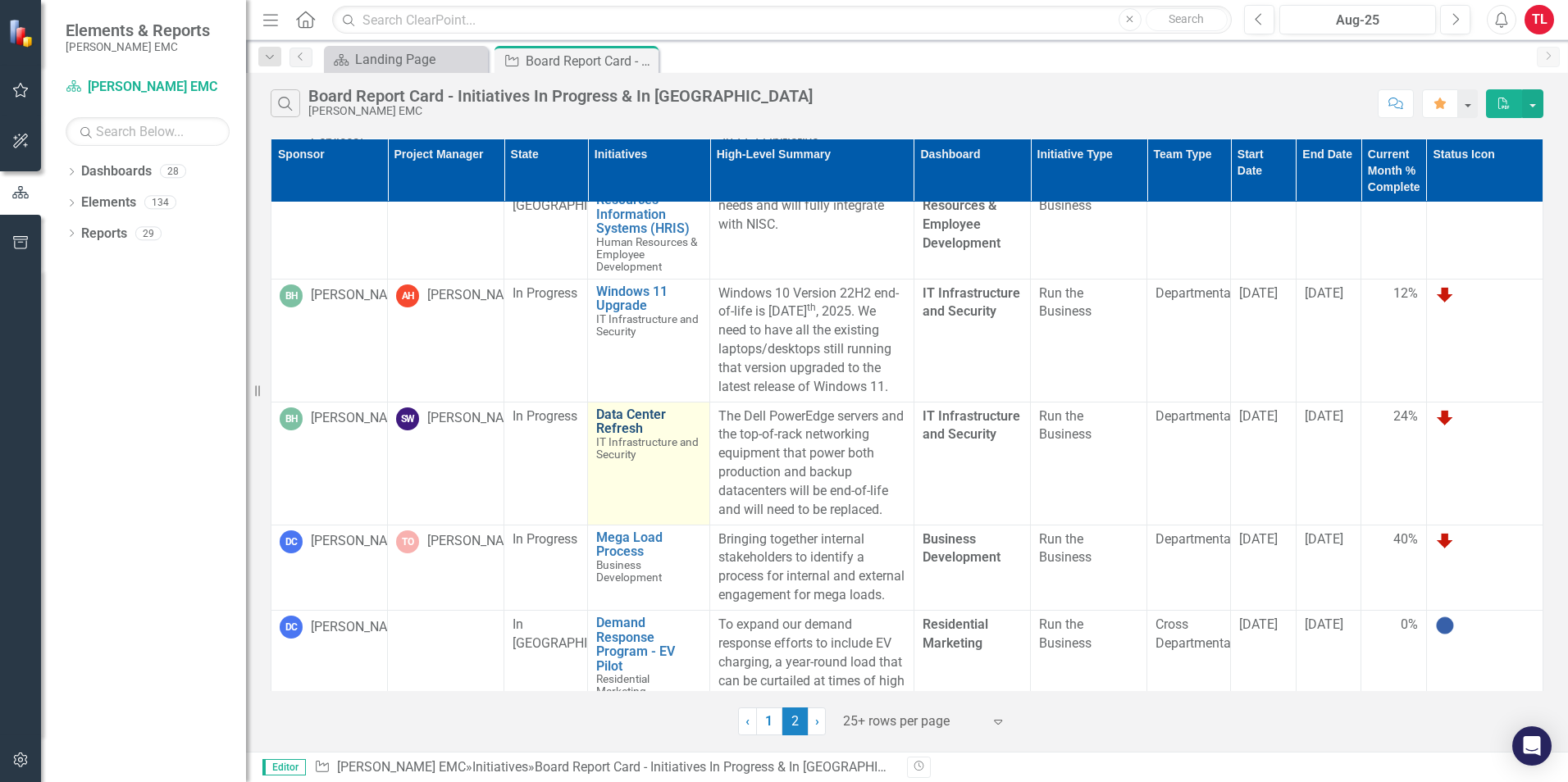
click at [622, 427] on link "Data Center Refresh" at bounding box center [648, 422] width 105 height 29
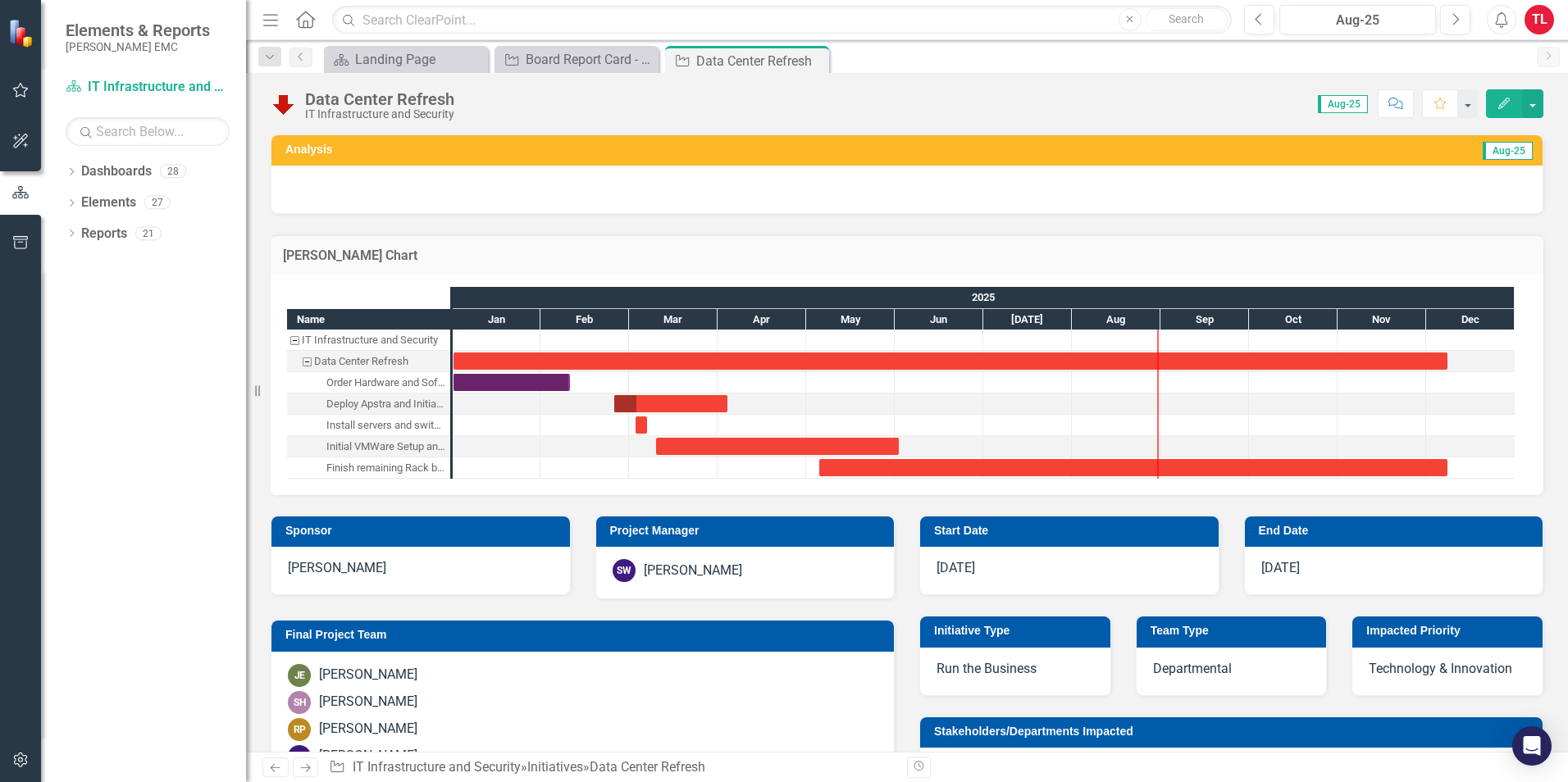
click at [0, 0] on icon "Close" at bounding box center [0, 0] width 0 height 0
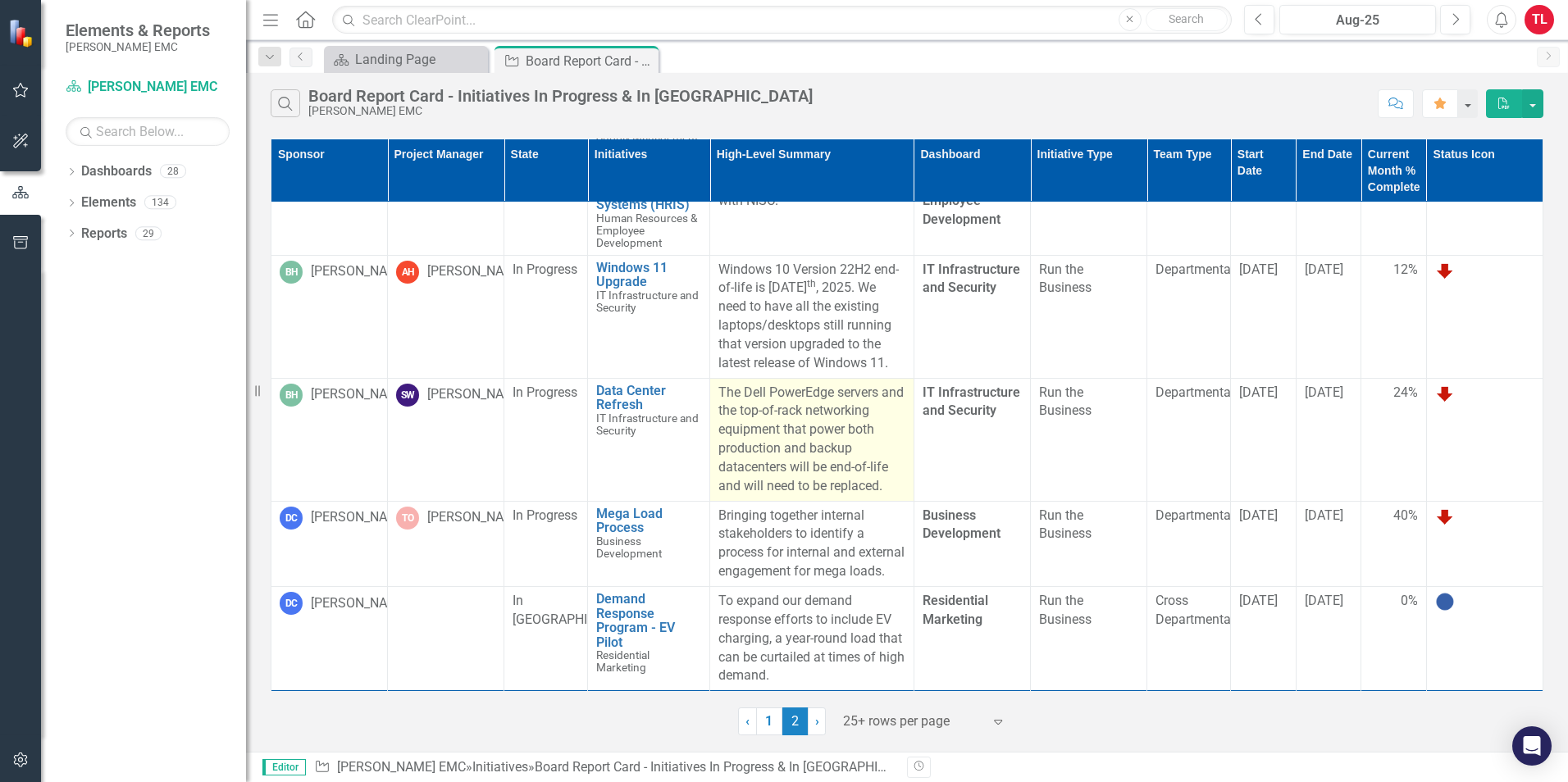
scroll to position [455, 0]
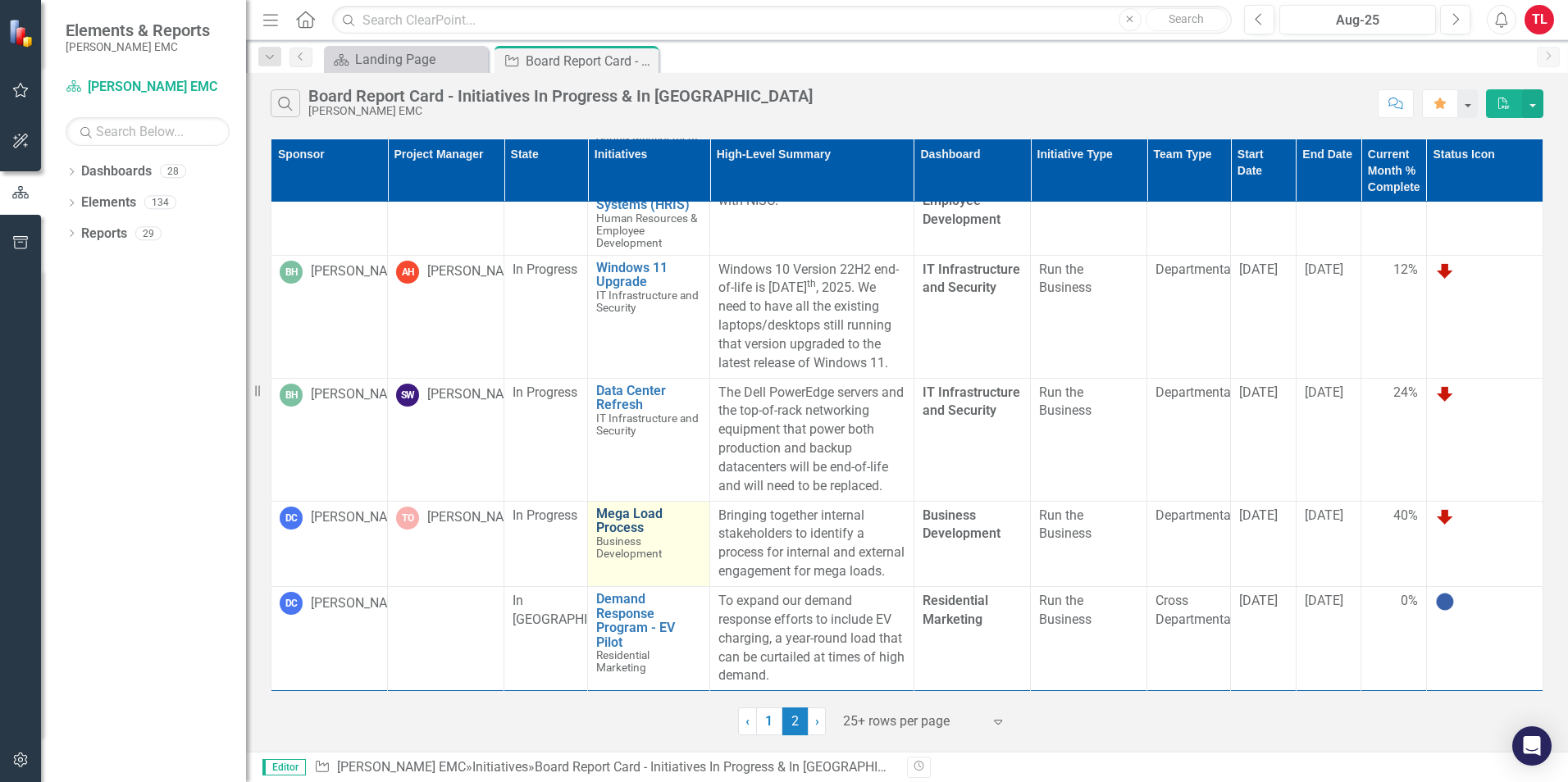
click at [628, 507] on link "Mega Load Process" at bounding box center [648, 520] width 105 height 29
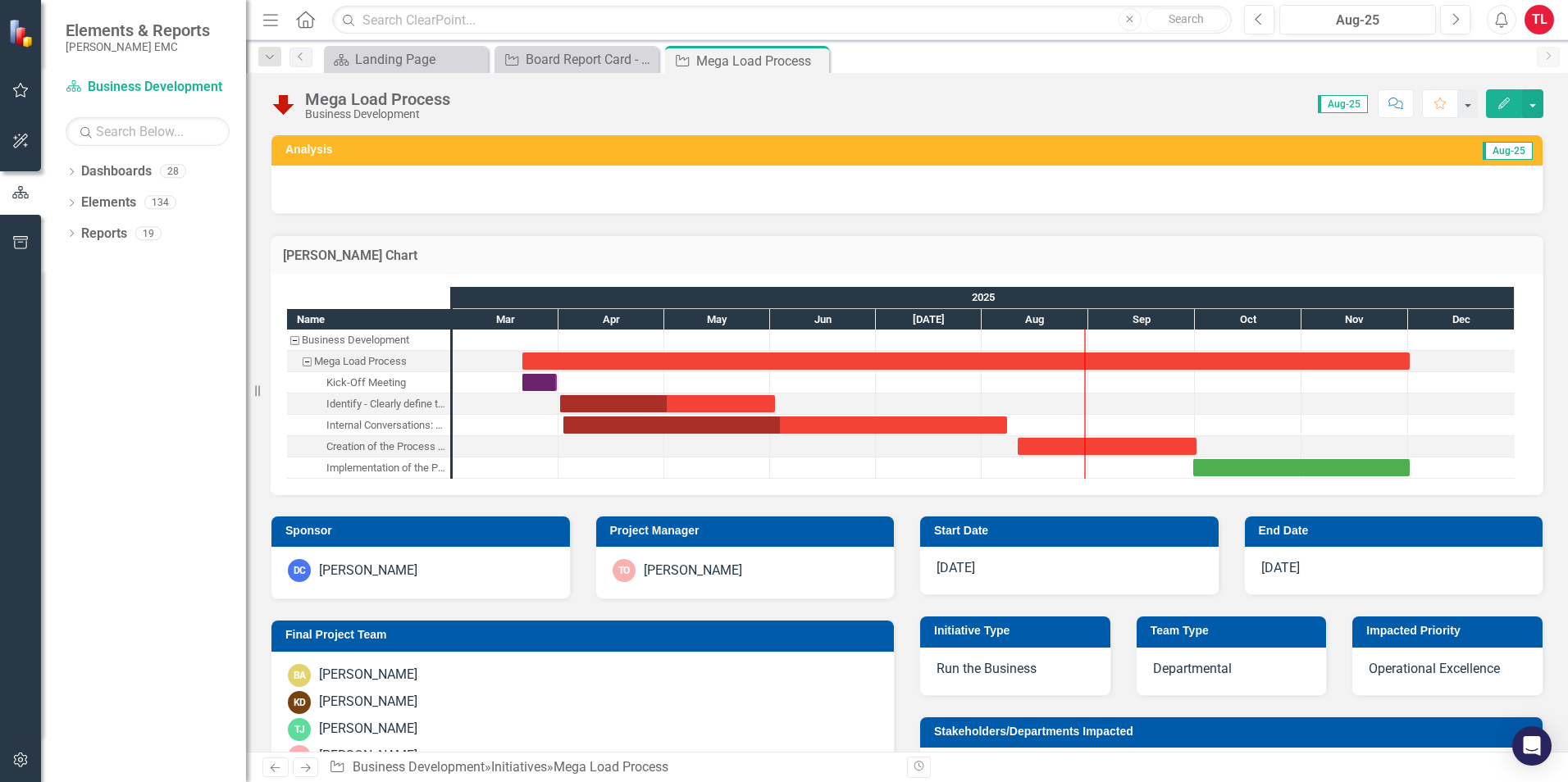
checkbox input "true"
click at [0, 0] on icon "Close" at bounding box center [0, 0] width 0 height 0
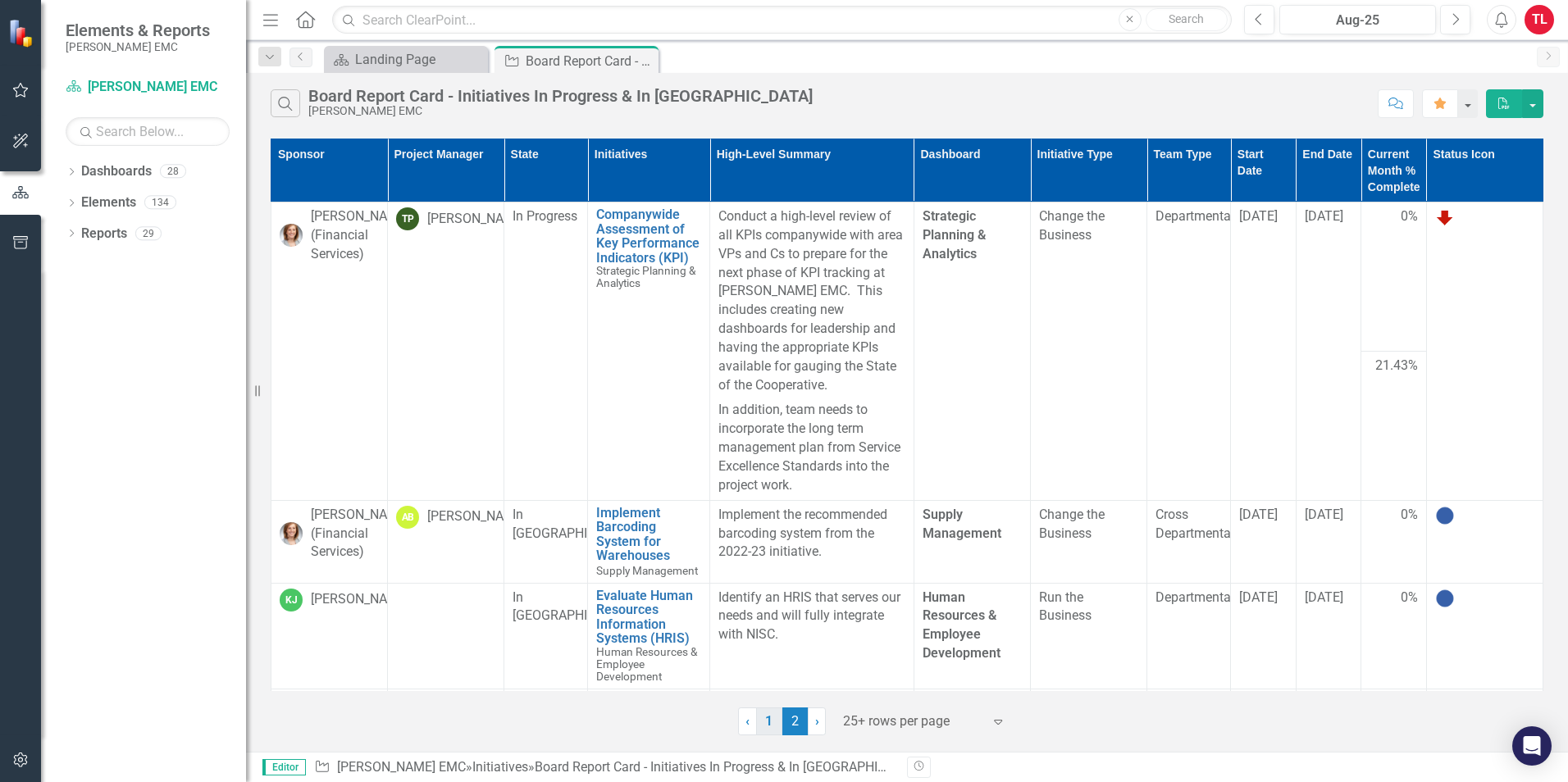
click at [764, 604] on link "1" at bounding box center [769, 722] width 26 height 28
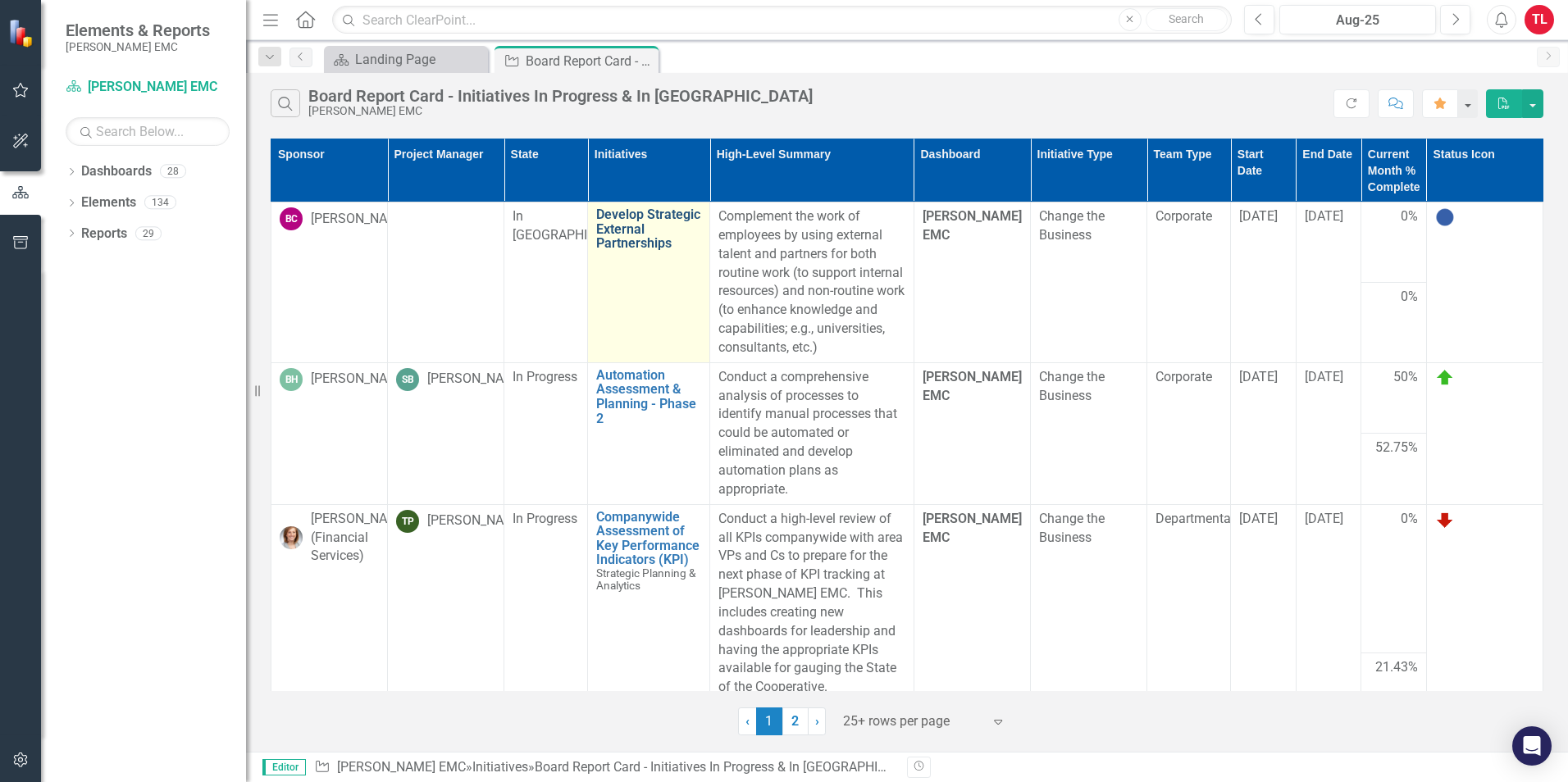
click at [633, 228] on link "Develop Strategic External Partnerships" at bounding box center [648, 229] width 105 height 44
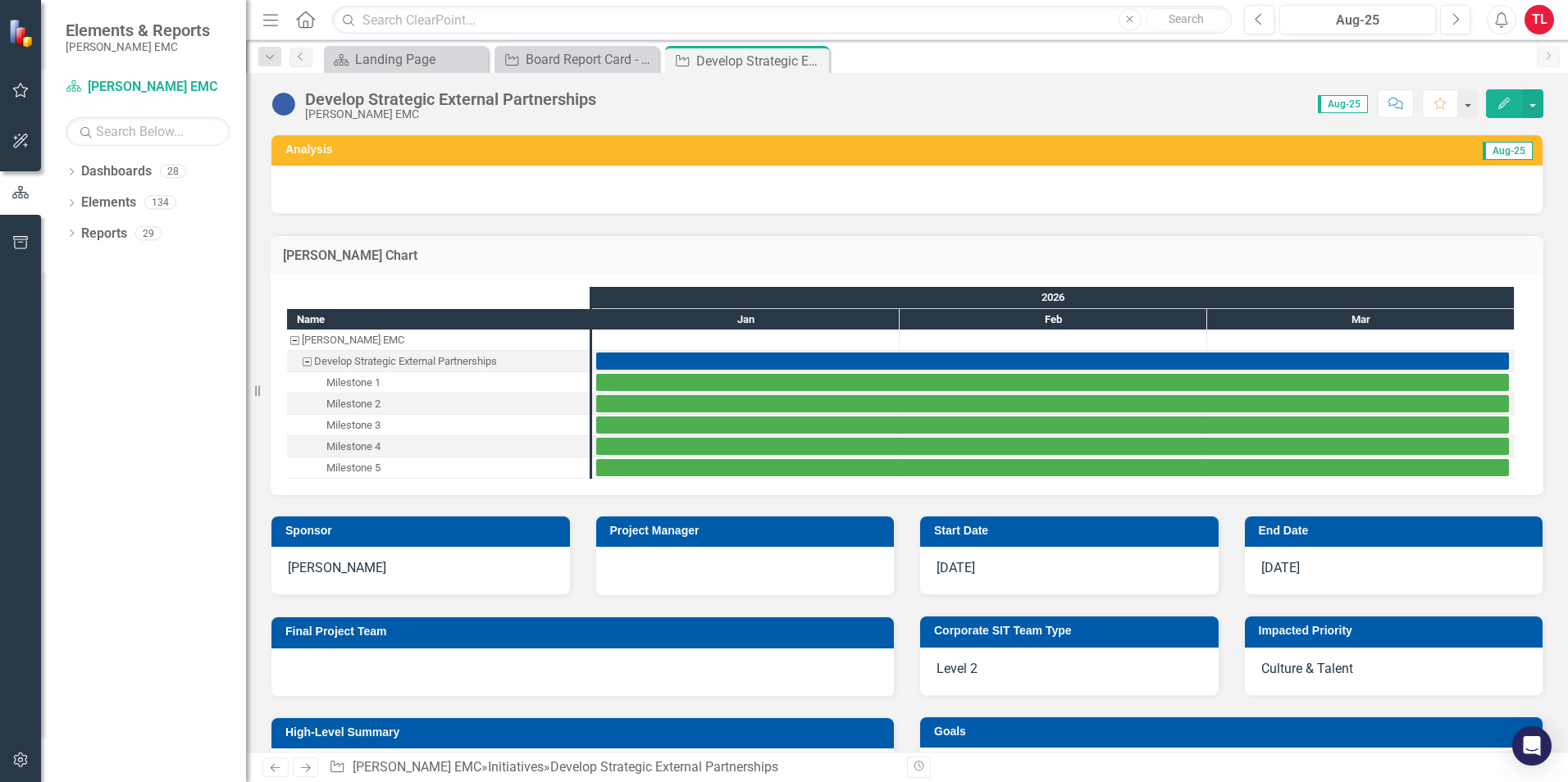
click at [0, 0] on icon "Close" at bounding box center [0, 0] width 0 height 0
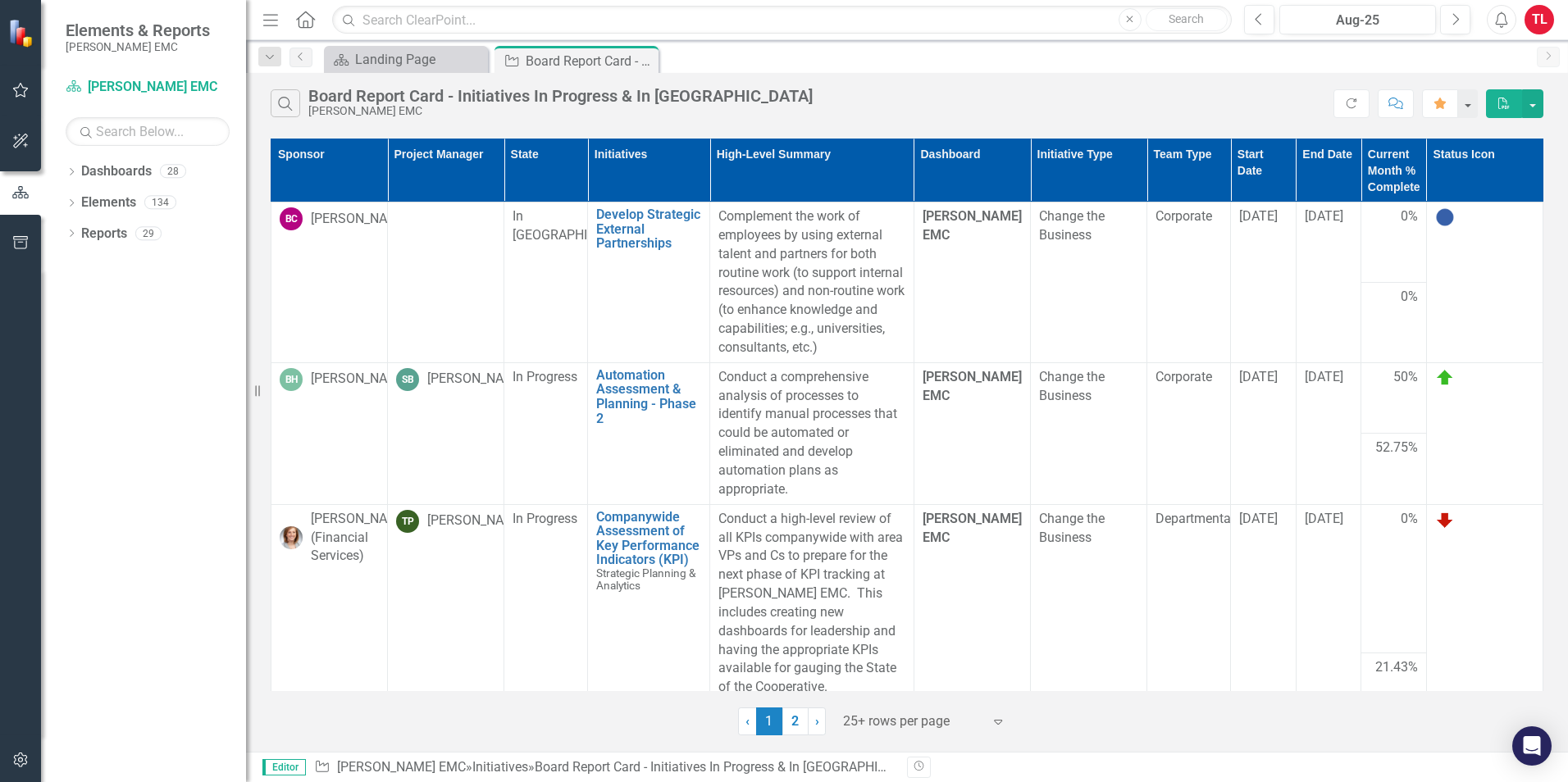
click at [1252, 173] on th "Start Date" at bounding box center [1263, 171] width 65 height 63
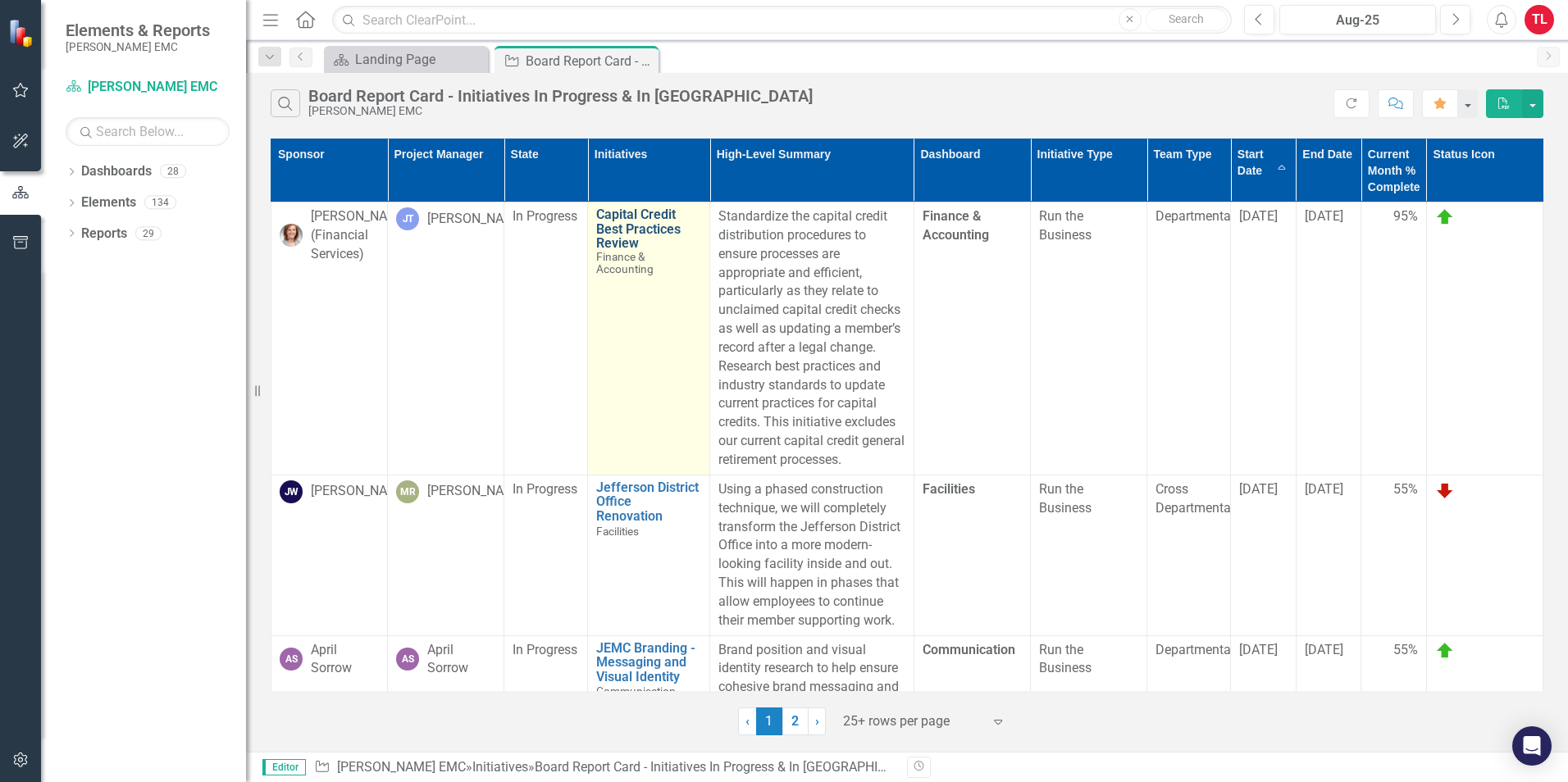
click at [662, 229] on link "Capital Credit Best Practices Review" at bounding box center [648, 229] width 105 height 44
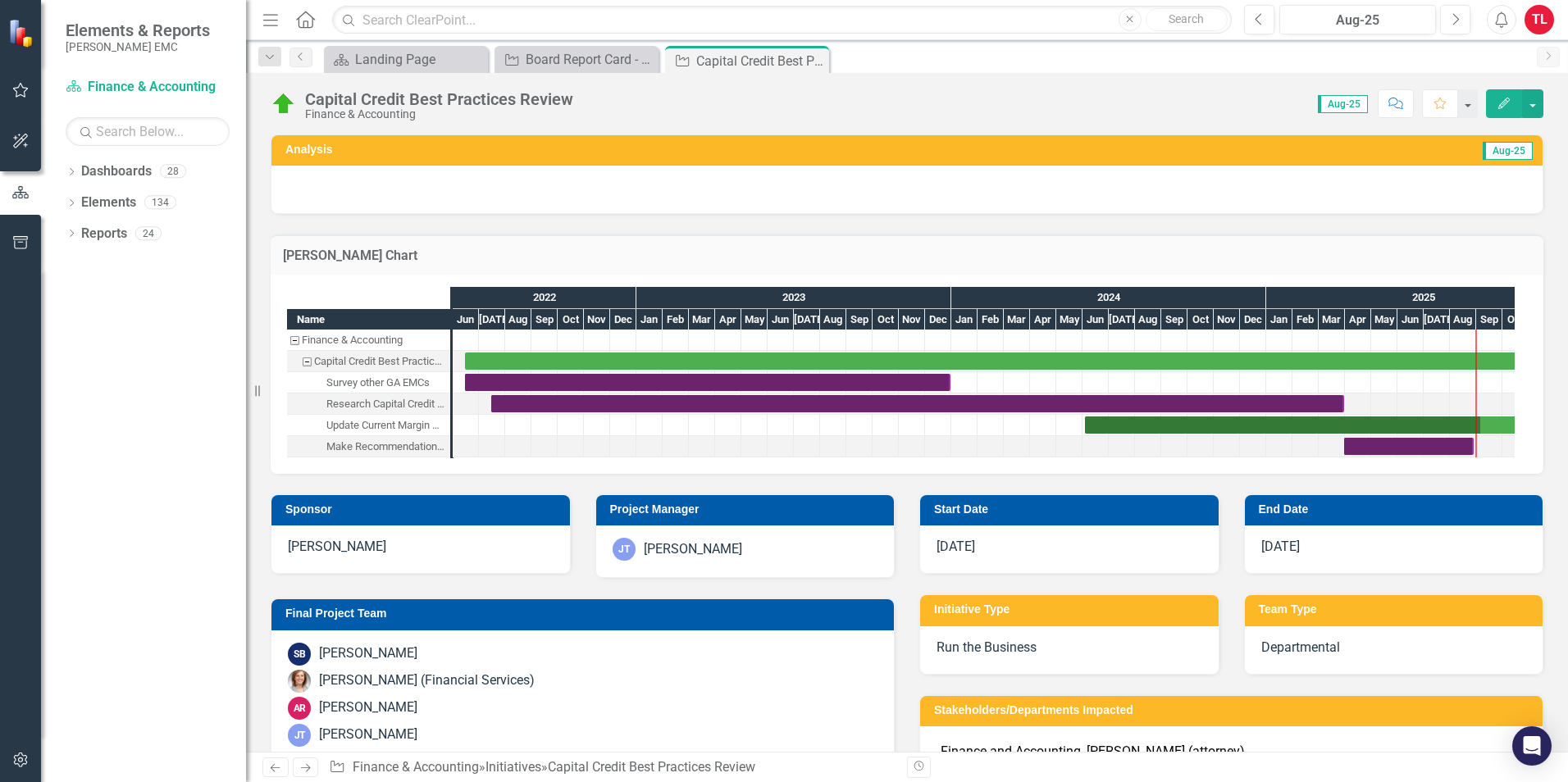
checkbox input "true"
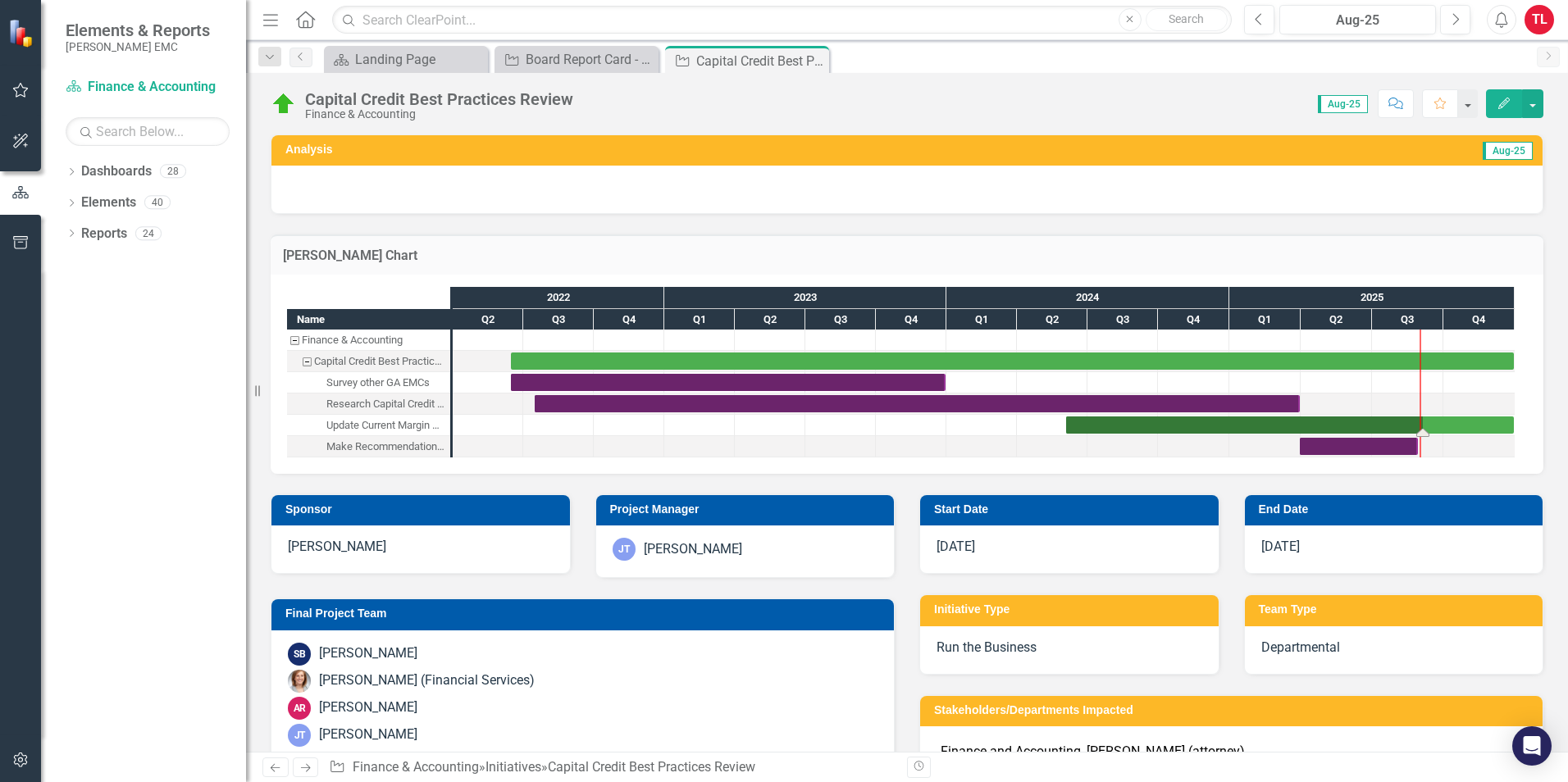
click at [1252, 420] on div "Task: Start date: 2024-06-03 End date: 2025-12-31" at bounding box center [1290, 425] width 448 height 17
click at [1252, 105] on icon "Edit" at bounding box center [1504, 103] width 15 height 11
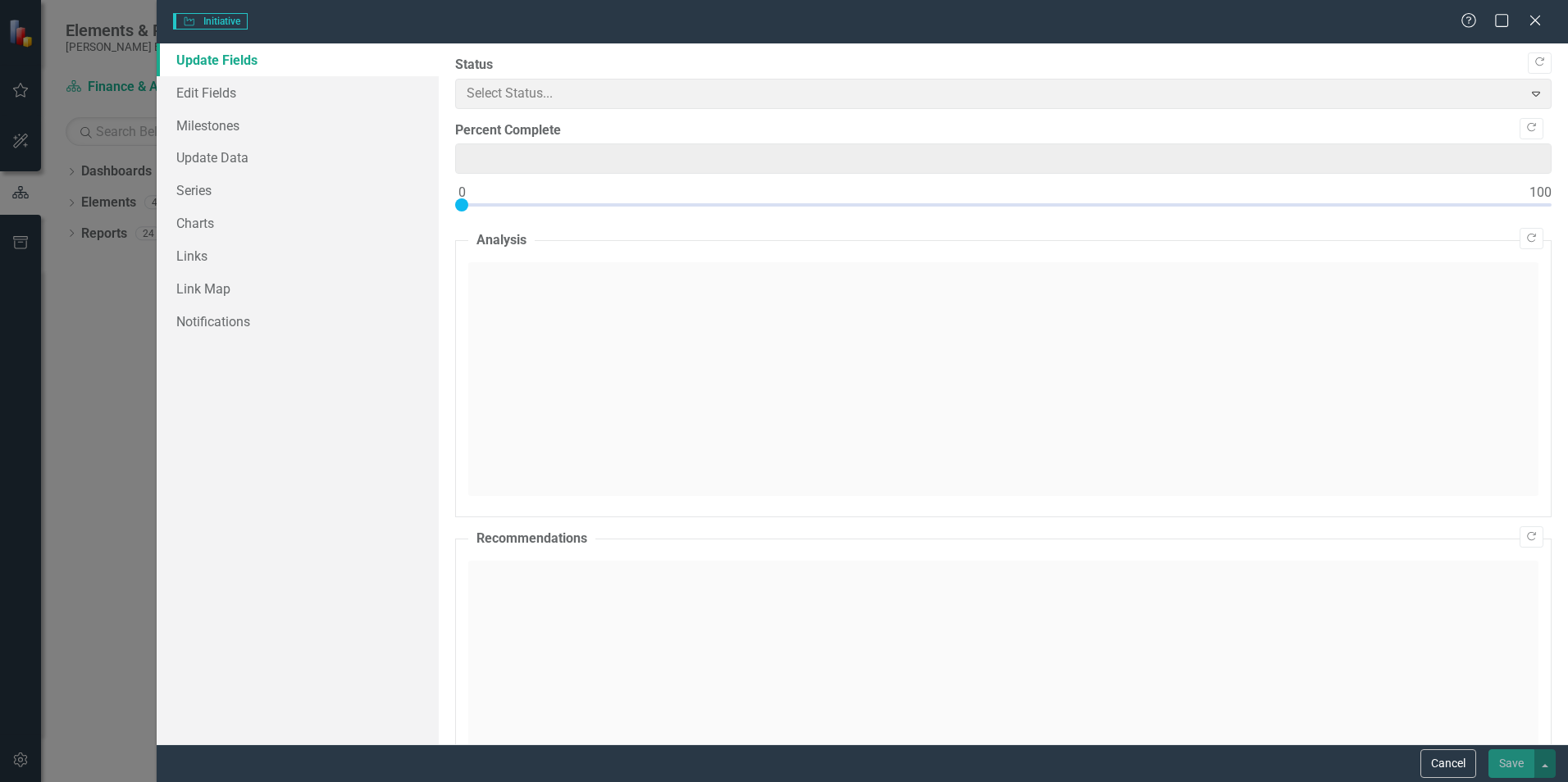
type input "0"
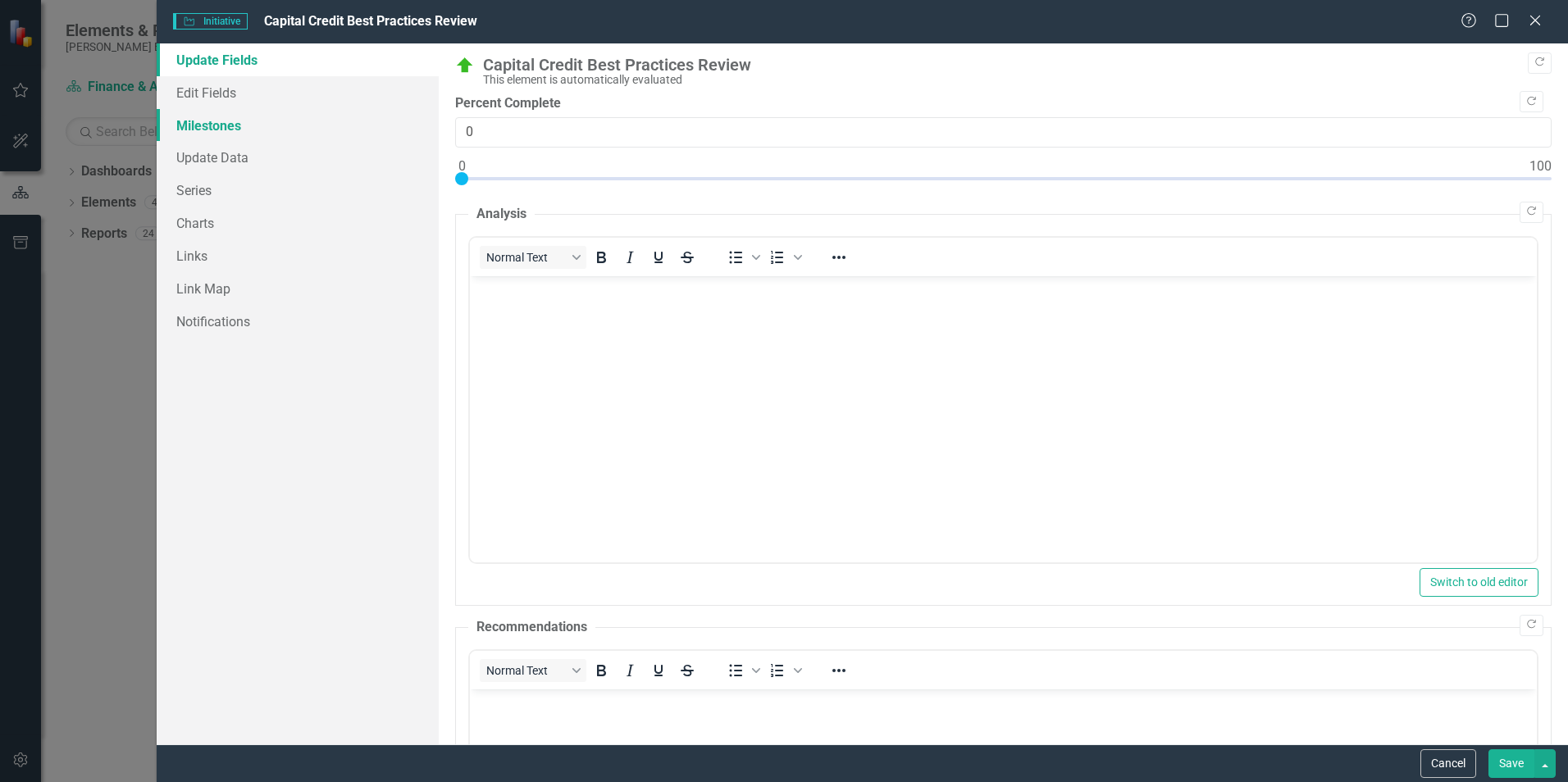
click at [256, 133] on link "Milestones" at bounding box center [298, 126] width 282 height 33
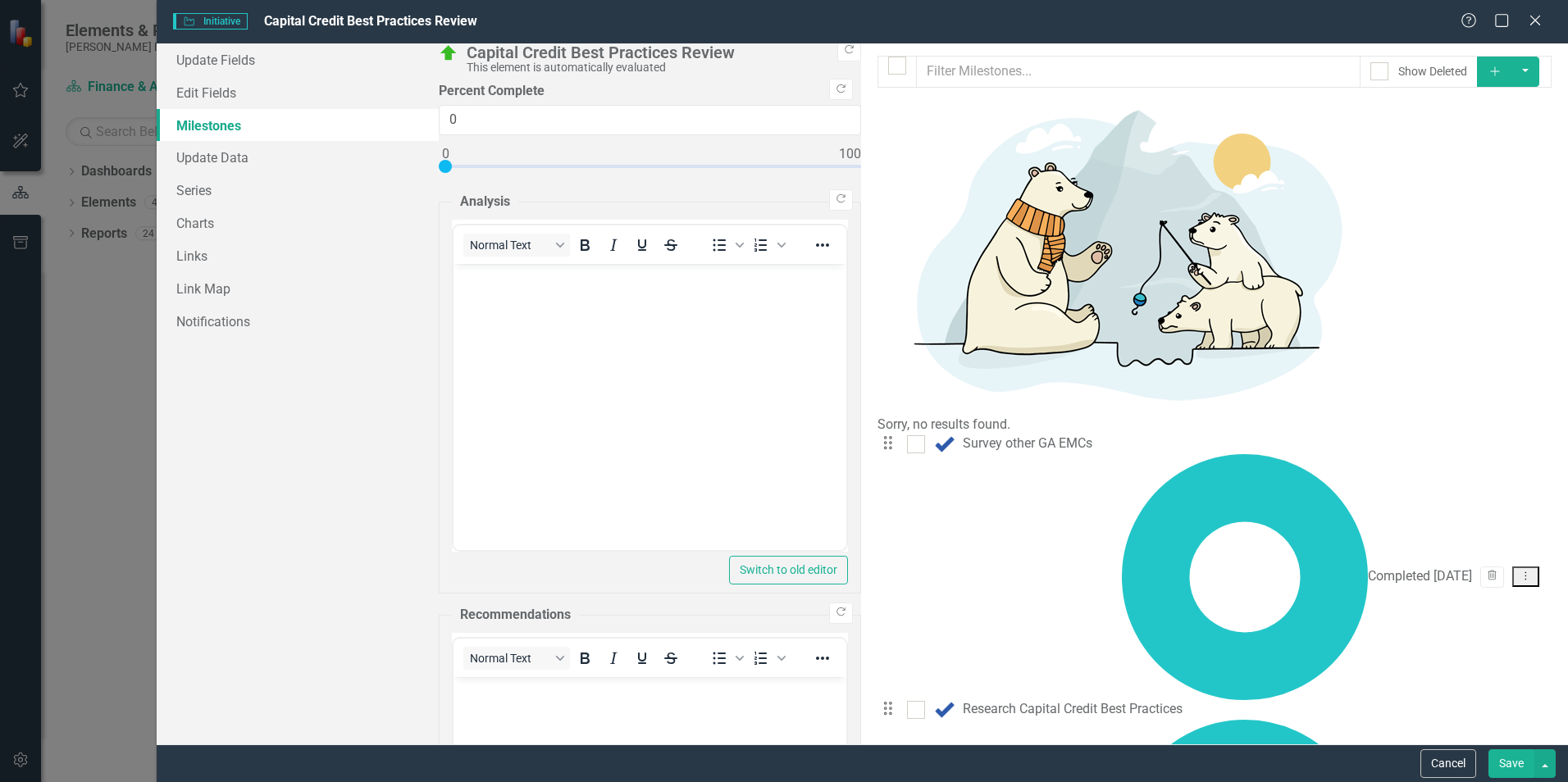
drag, startPoint x: 1155, startPoint y: 220, endPoint x: 1127, endPoint y: 236, distance: 32.2
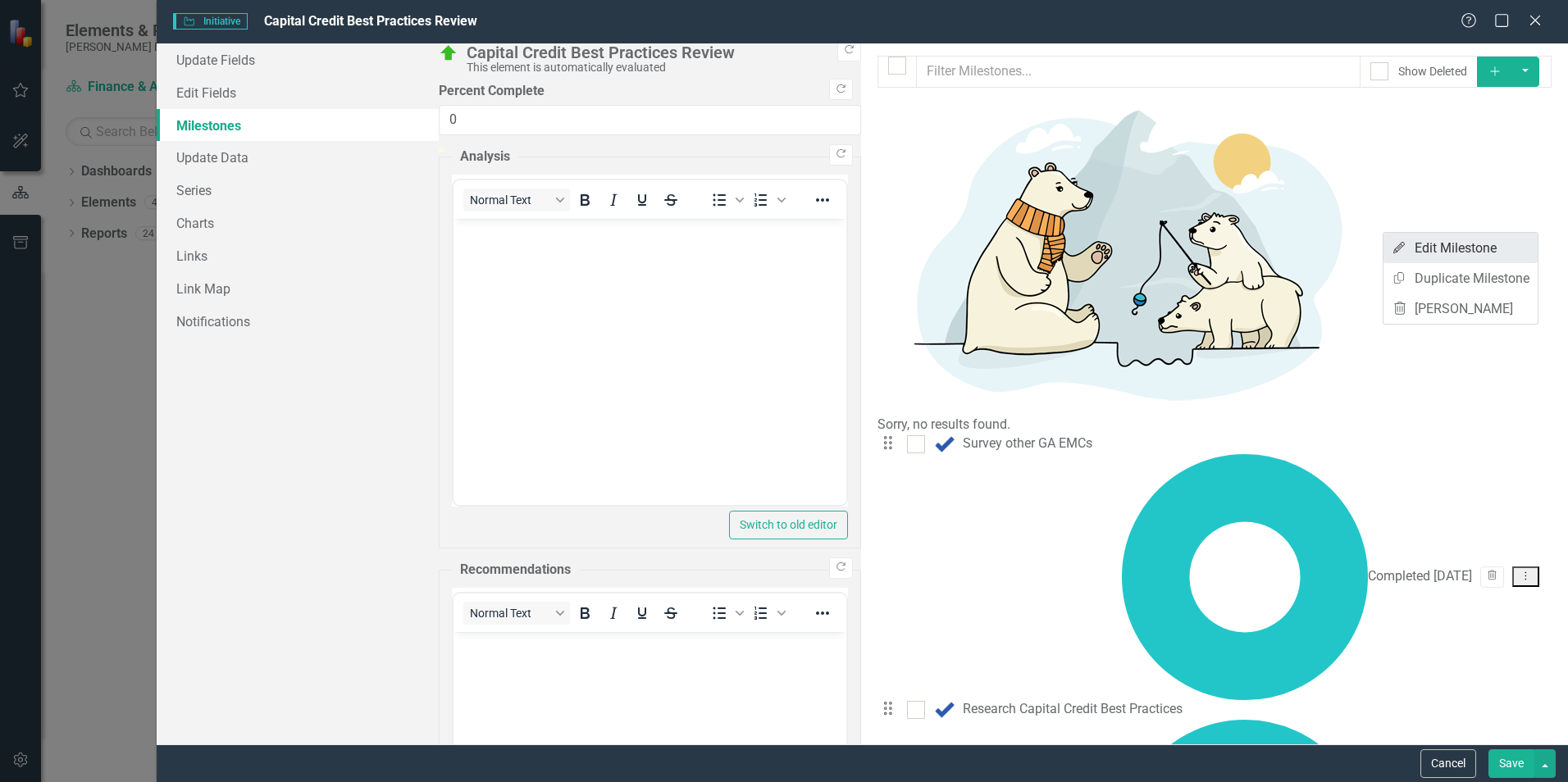
click at [1473, 250] on link "Edit Edit Milestone" at bounding box center [1460, 248] width 154 height 31
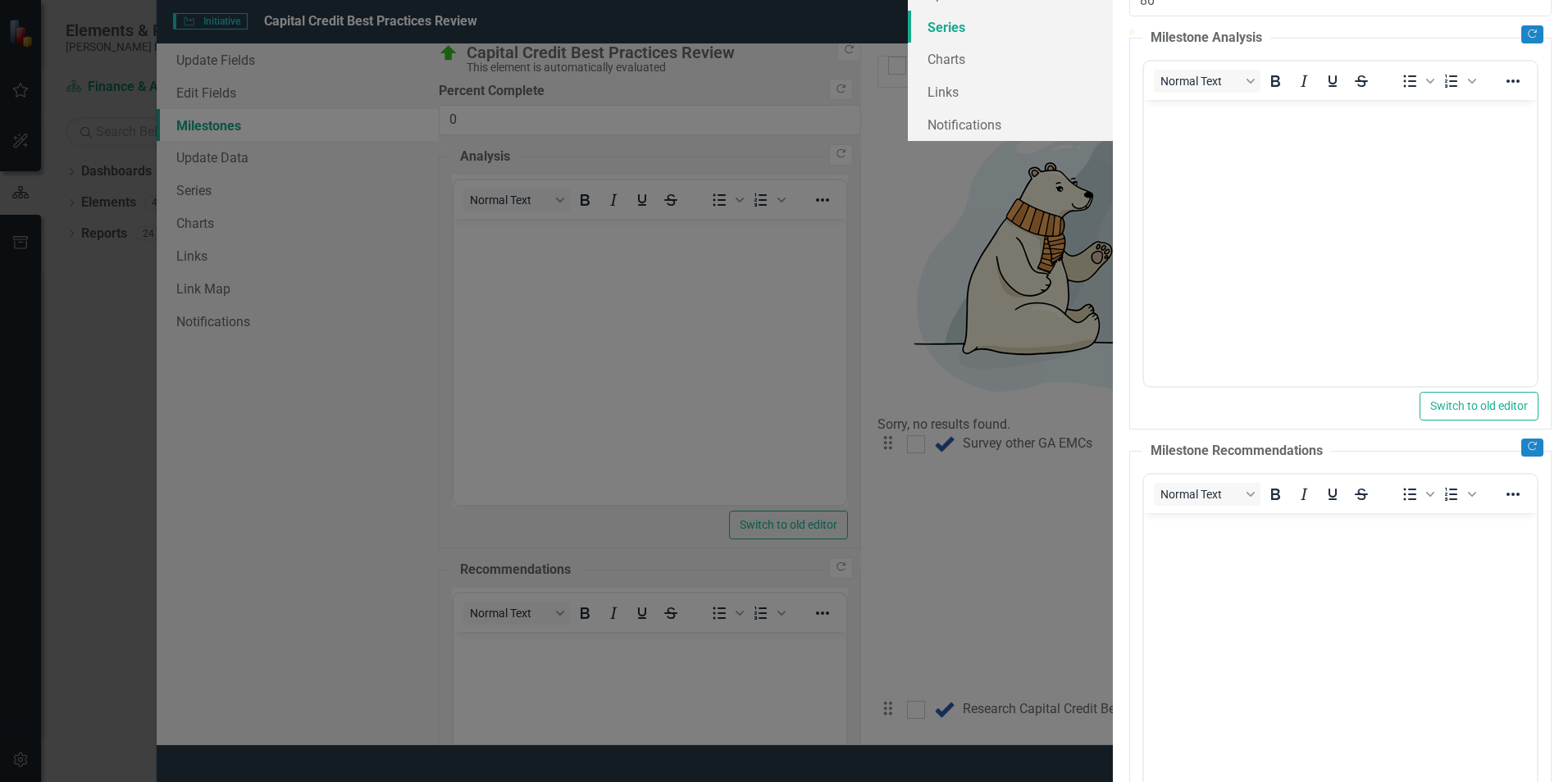
click at [907, 44] on link "Series" at bounding box center [1009, 27] width 205 height 33
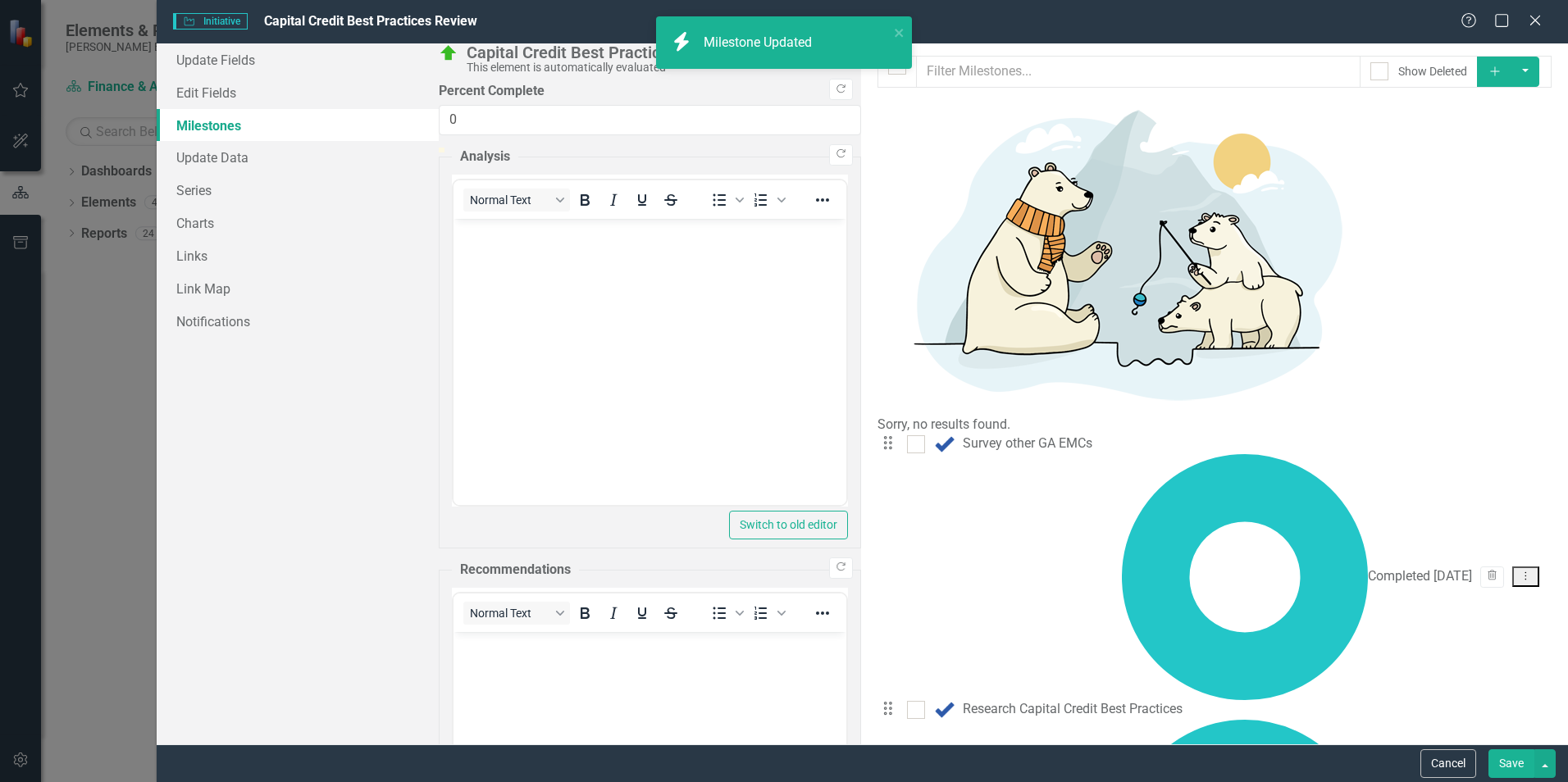
click at [1452, 249] on link "Edit Edit Milestone" at bounding box center [1460, 248] width 154 height 31
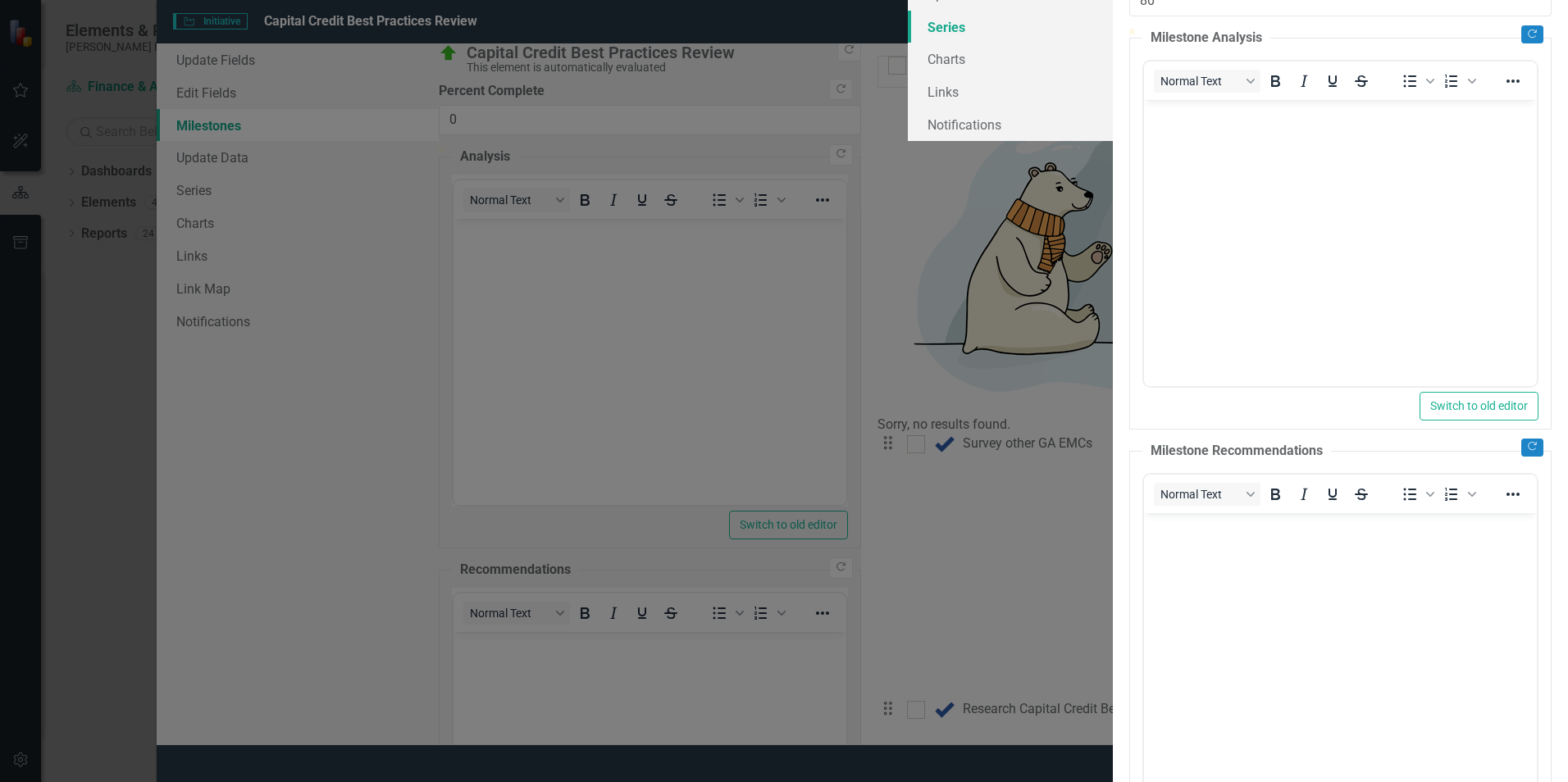
click at [907, 44] on link "Series" at bounding box center [1009, 27] width 205 height 33
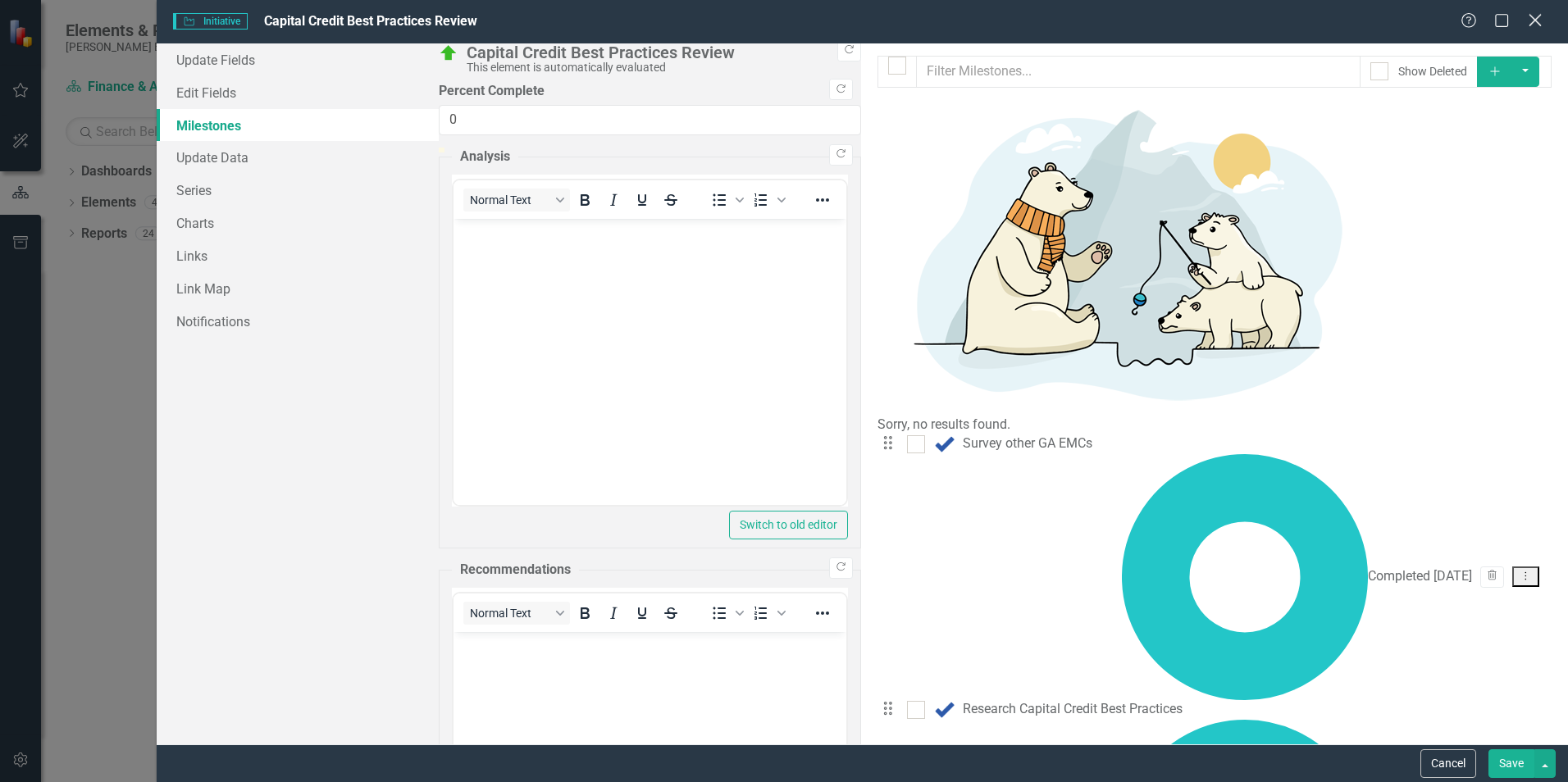
click at [1535, 24] on icon "Close" at bounding box center [1535, 20] width 21 height 16
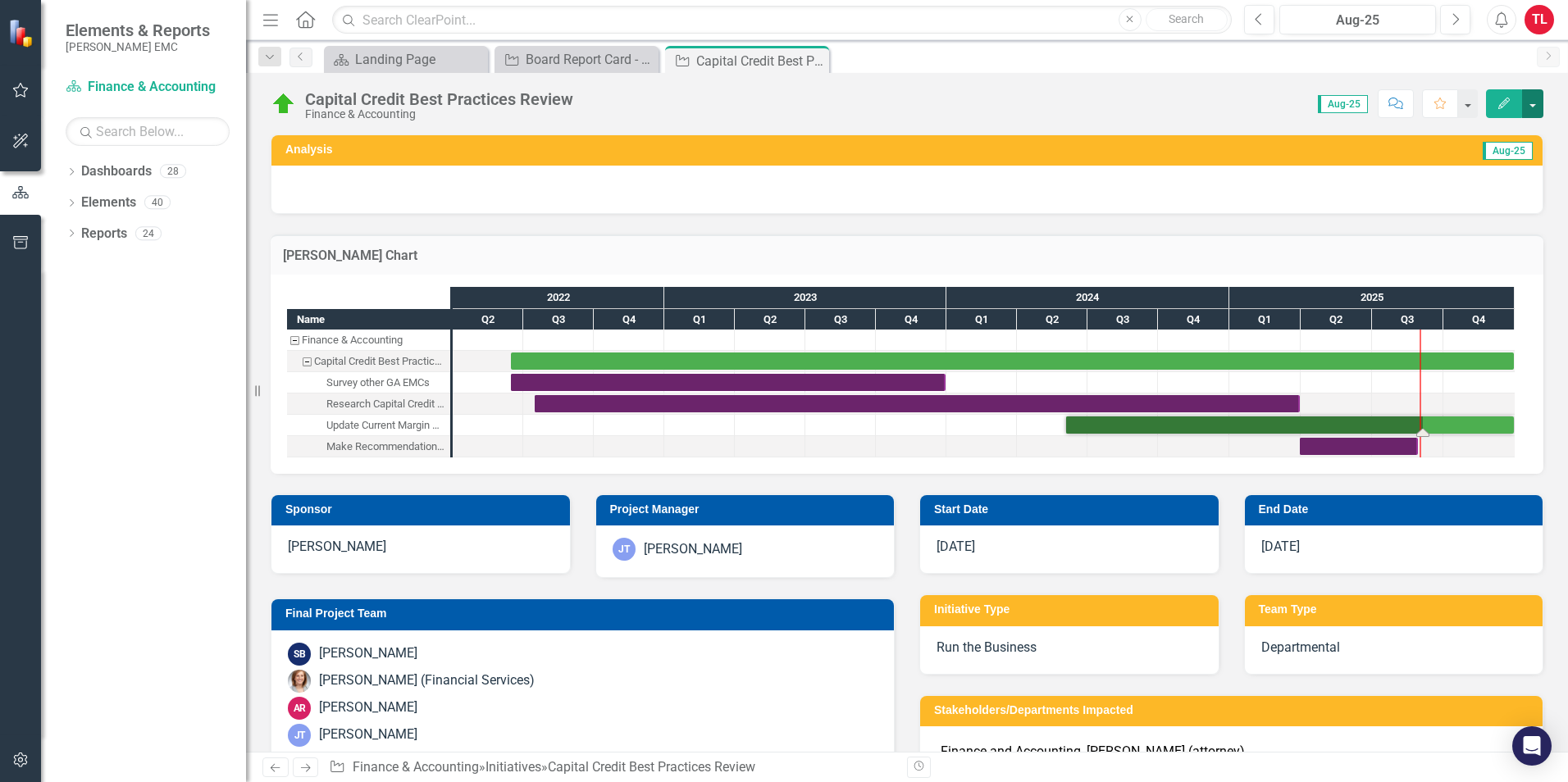
click at [1532, 108] on button "button" at bounding box center [1532, 104] width 21 height 29
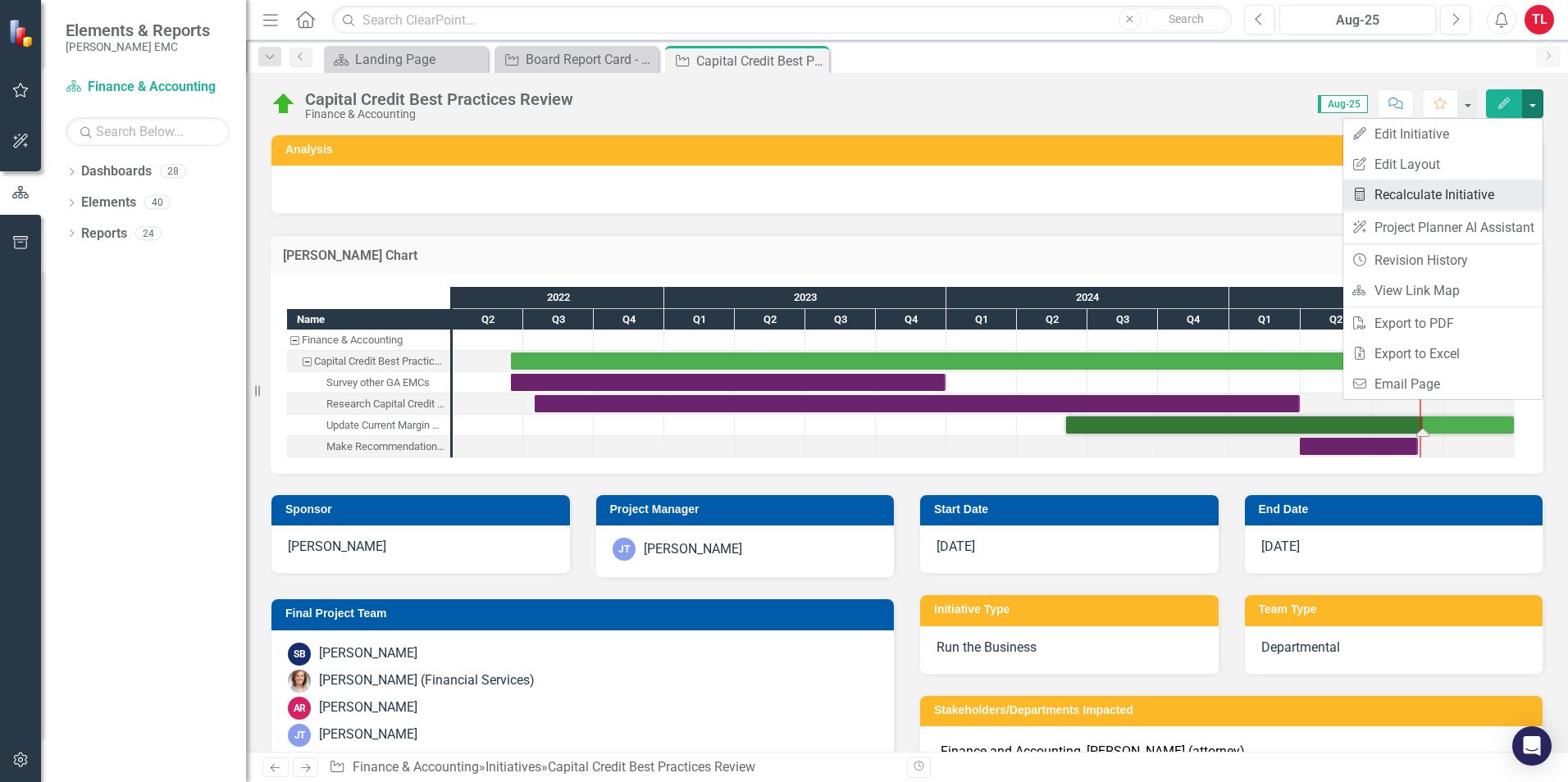
click at [1440, 193] on link "Recalculate KPI Recalculate Initiative" at bounding box center [1442, 194] width 200 height 31
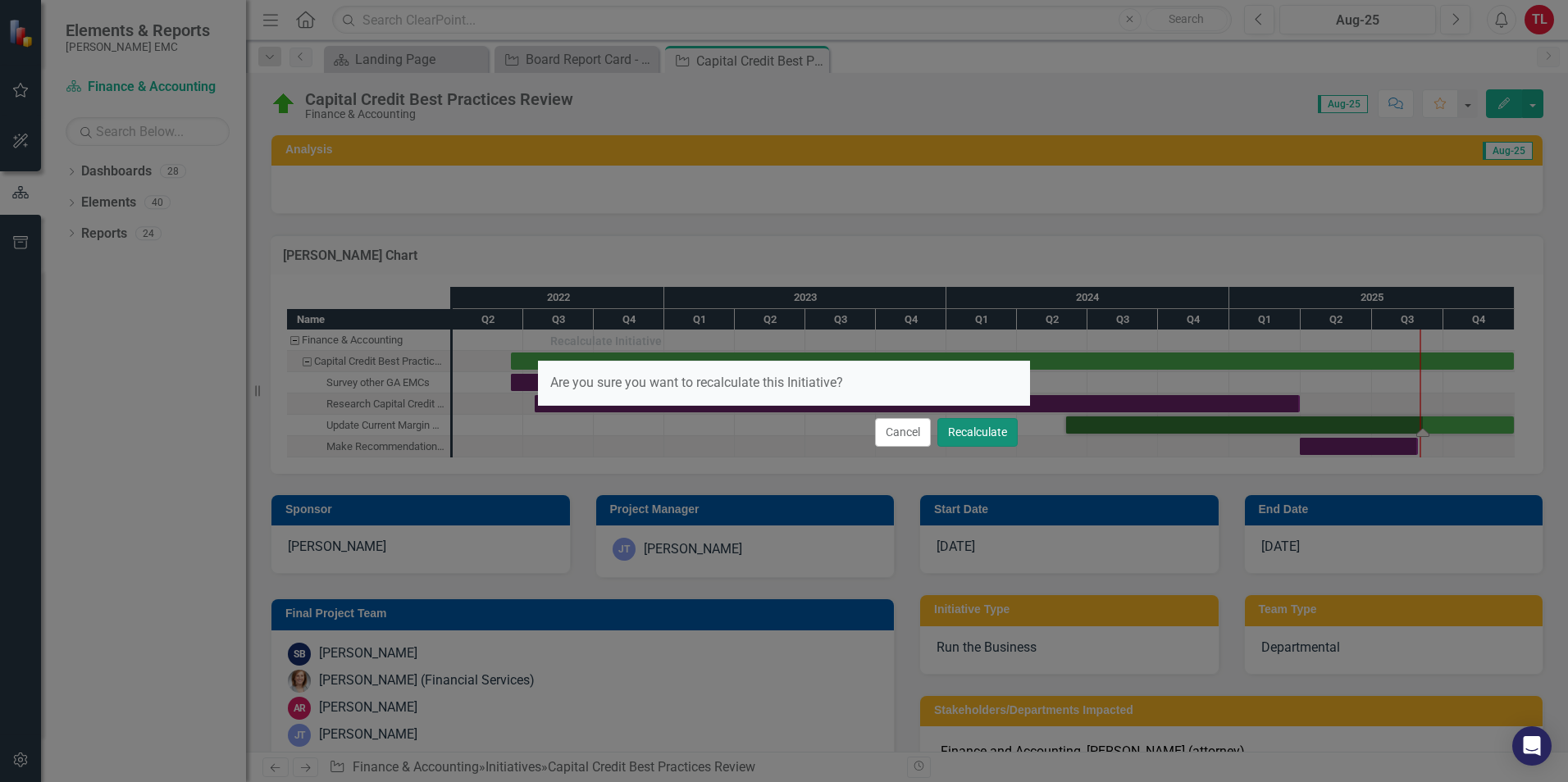
click at [993, 436] on button "Recalculate" at bounding box center [977, 432] width 80 height 29
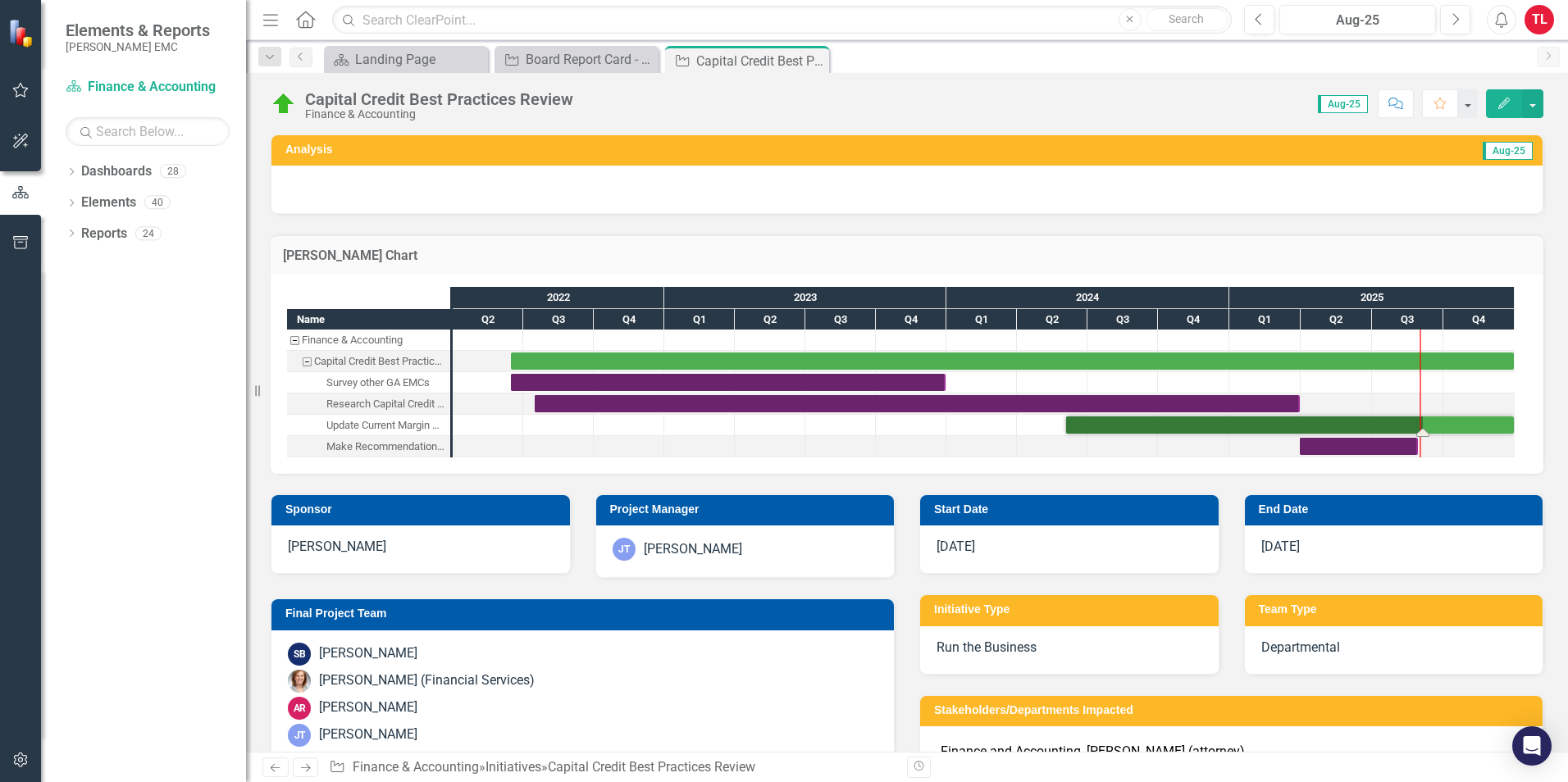
checkbox input "false"
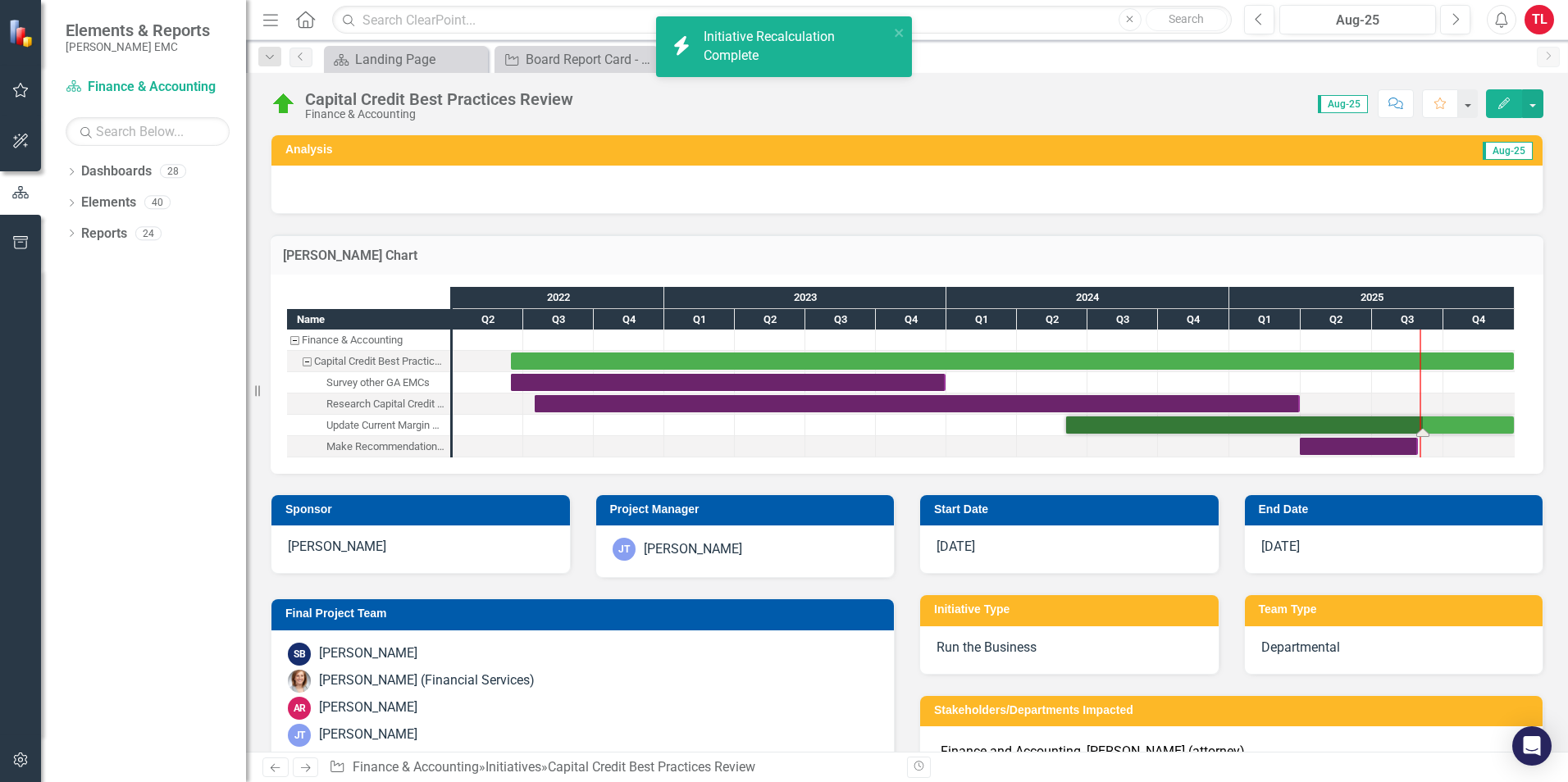
checkbox input "true"
checkbox input "false"
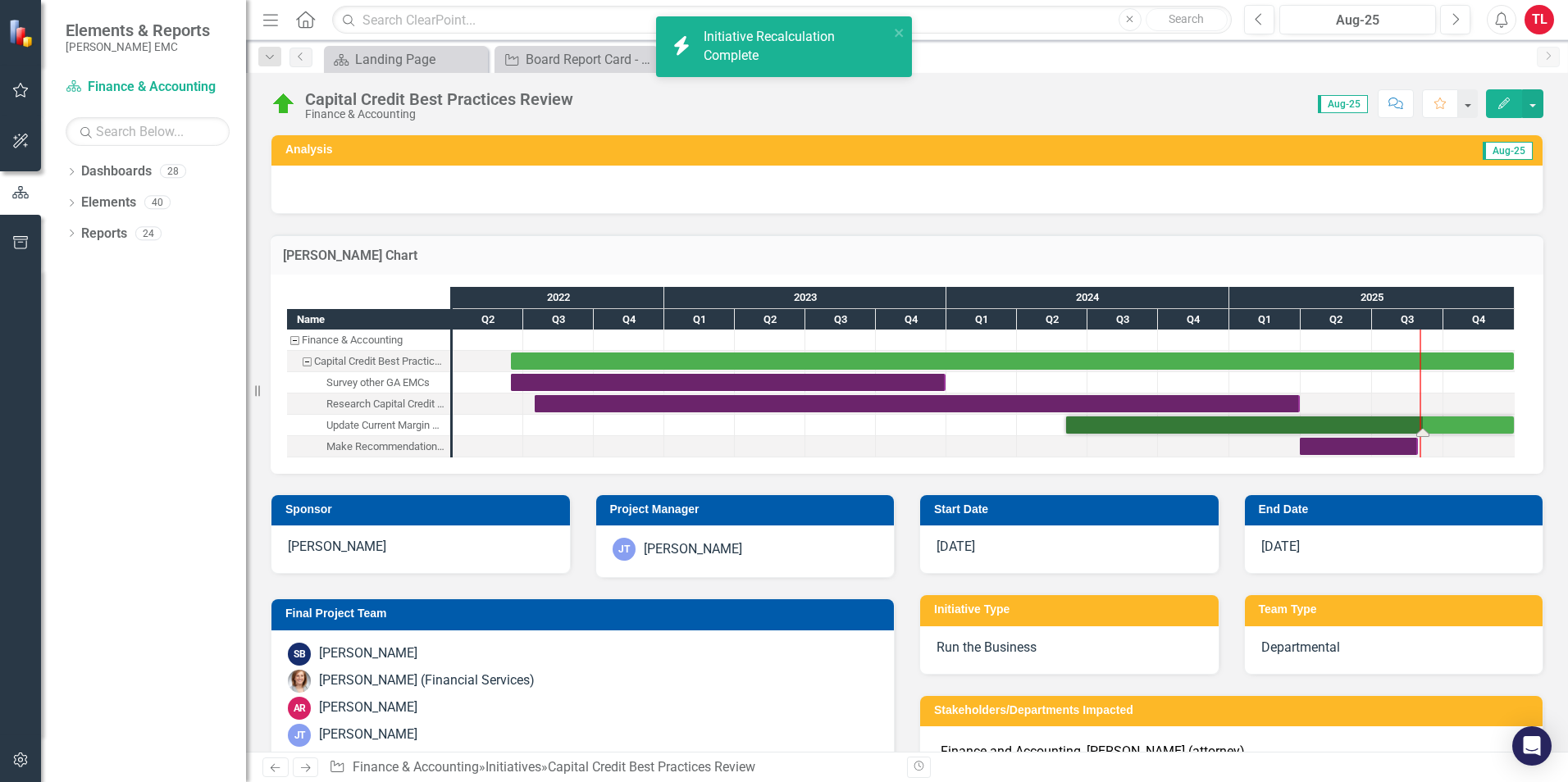
checkbox input "false"
checkbox input "true"
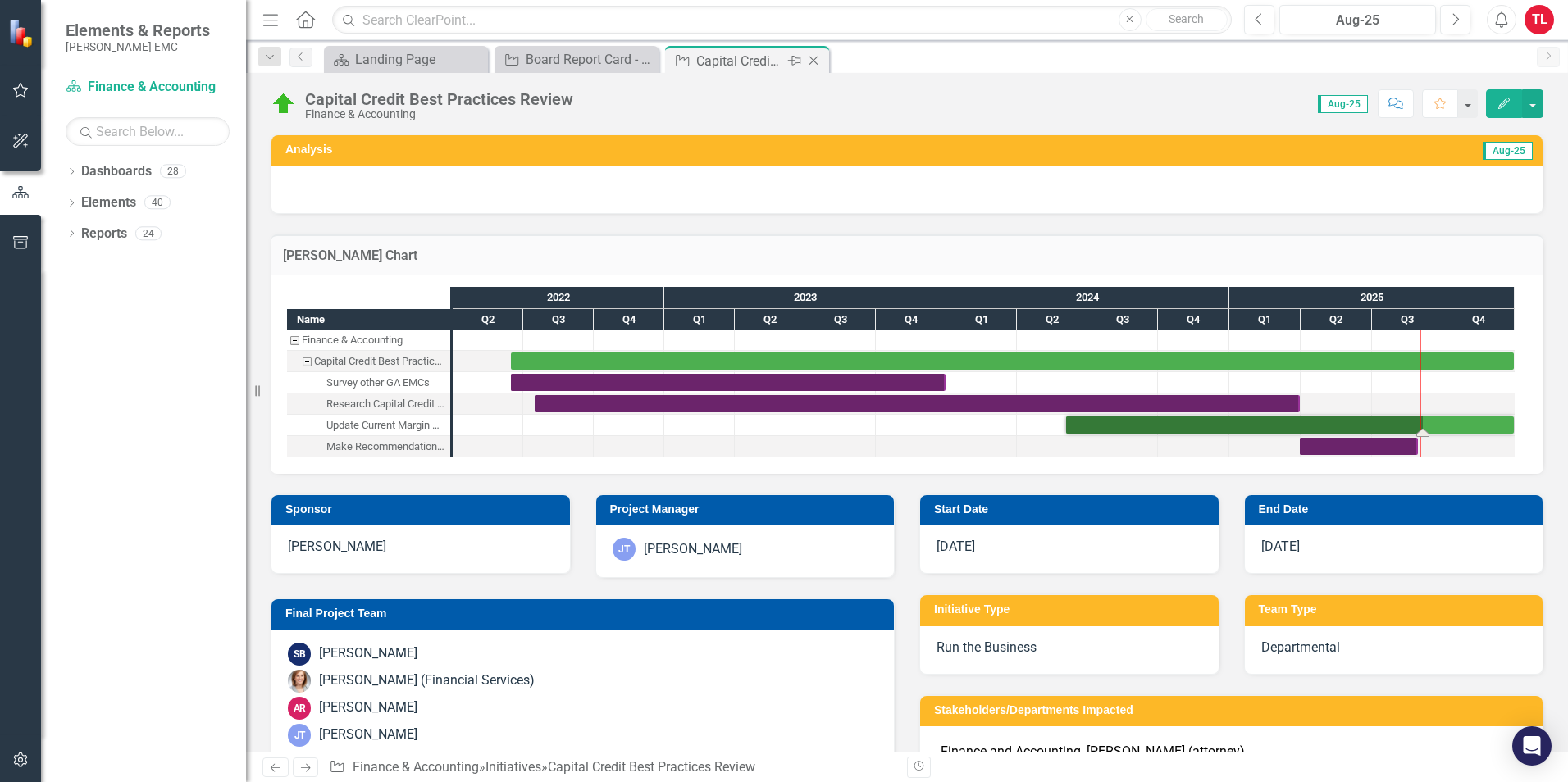
click at [810, 57] on icon "Close" at bounding box center [813, 60] width 17 height 13
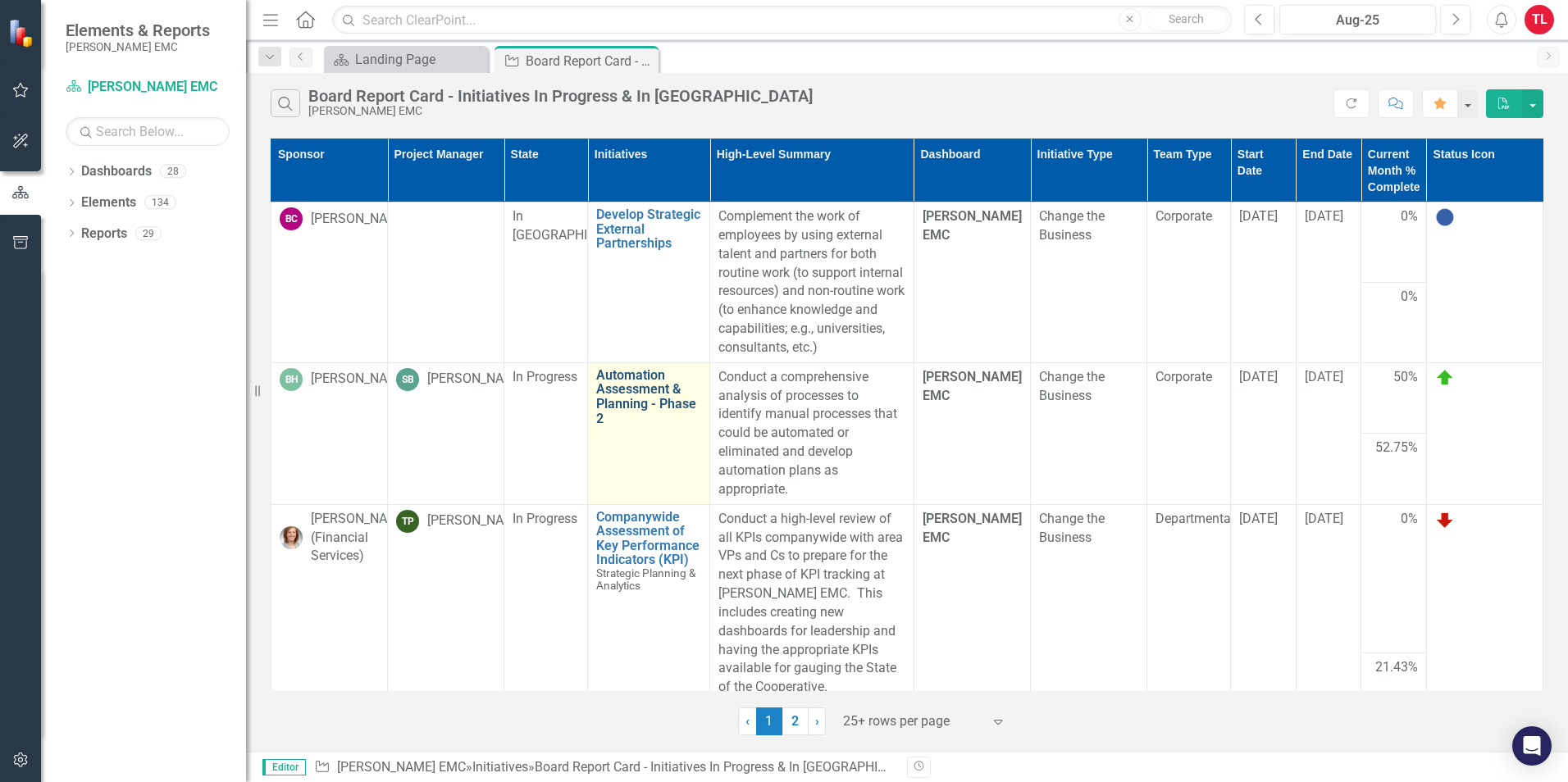
click at [648, 409] on link "Automation Assessment & Planning - Phase 2" at bounding box center [648, 397] width 105 height 58
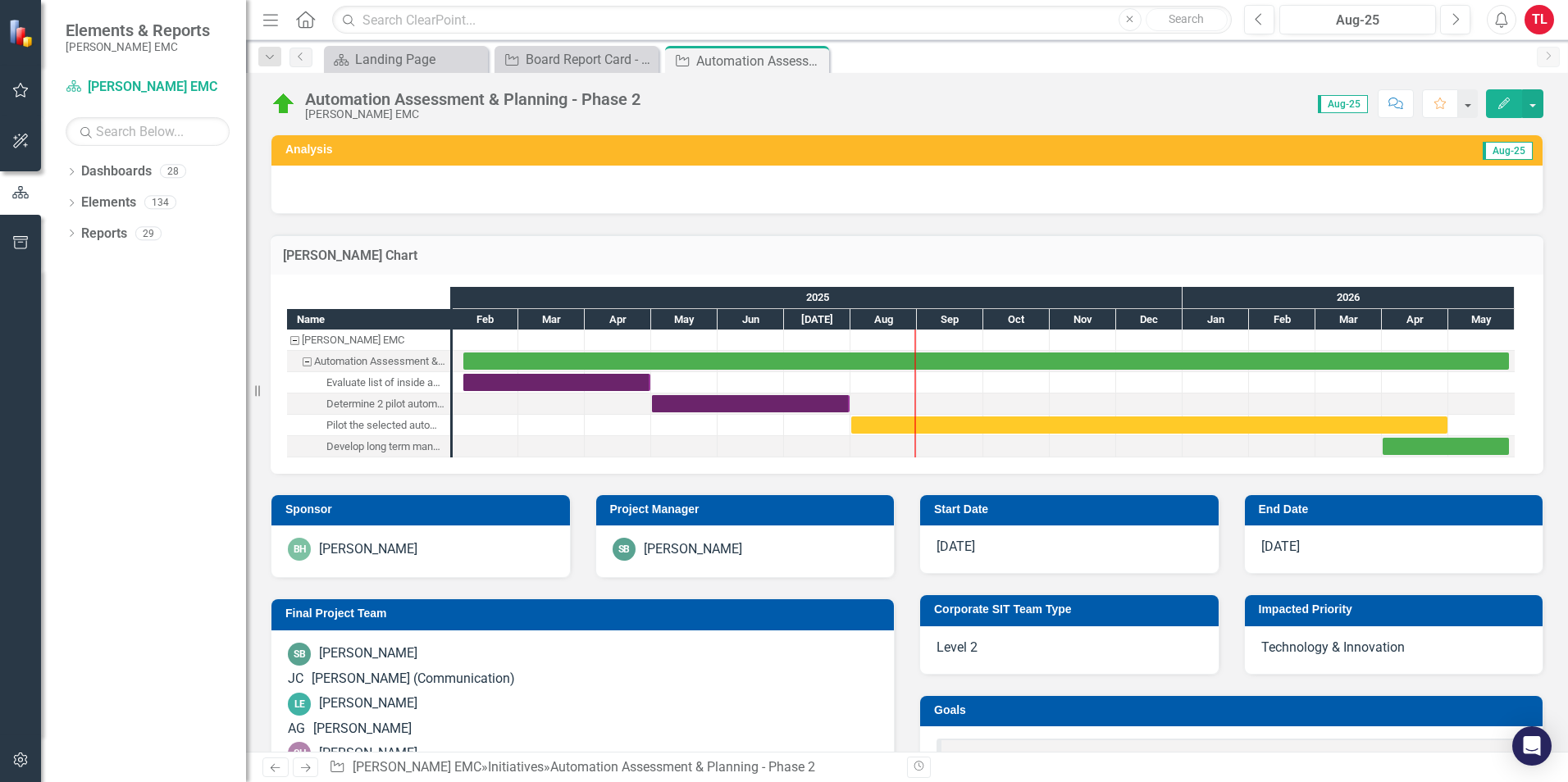
checkbox input "true"
click at [968, 424] on div "Task: Start date: 2025-08-01 End date: 2026-04-30" at bounding box center [1149, 425] width 596 height 17
click at [1510, 108] on icon "Edit" at bounding box center [1504, 103] width 15 height 11
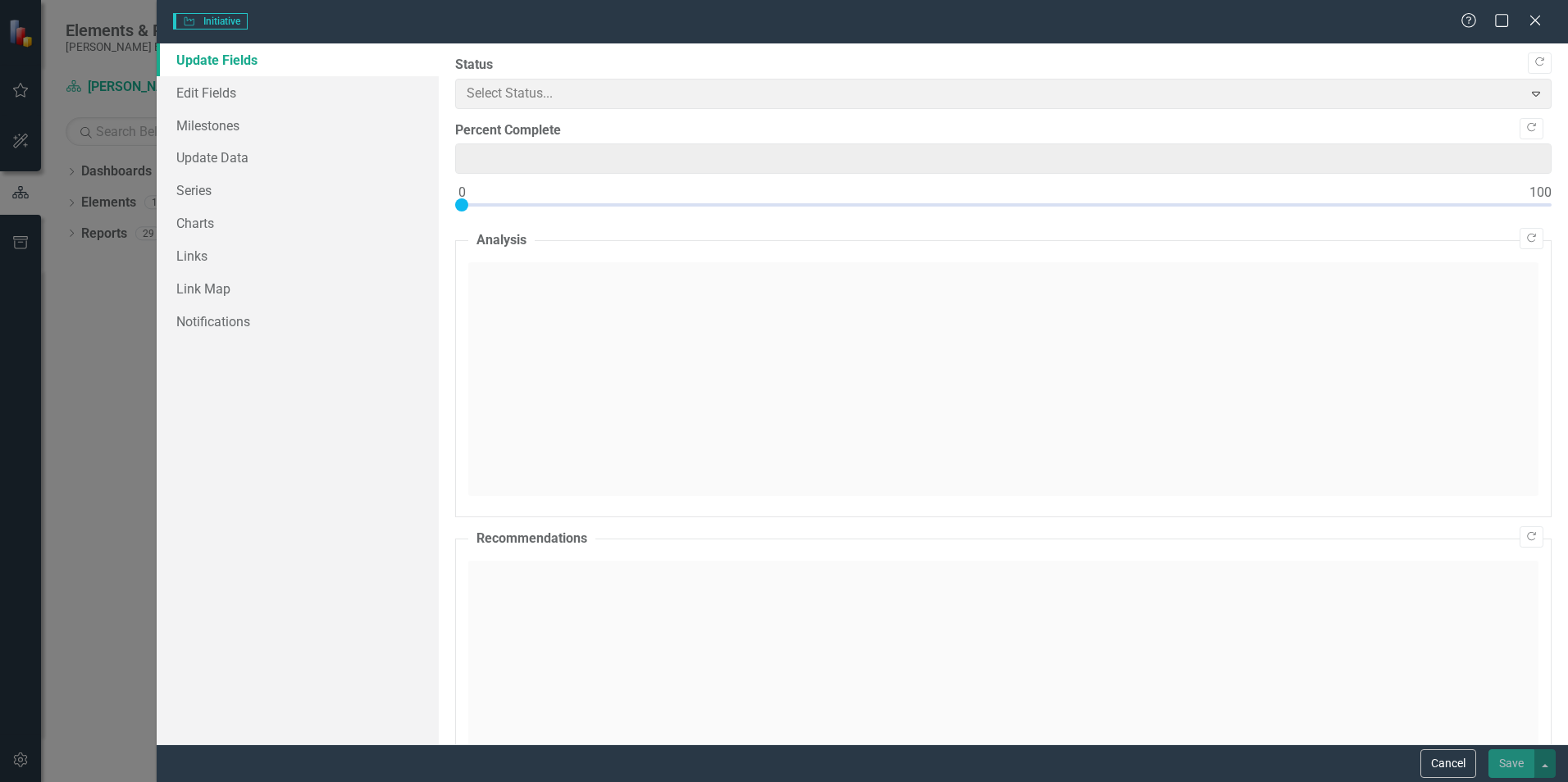
type input "0"
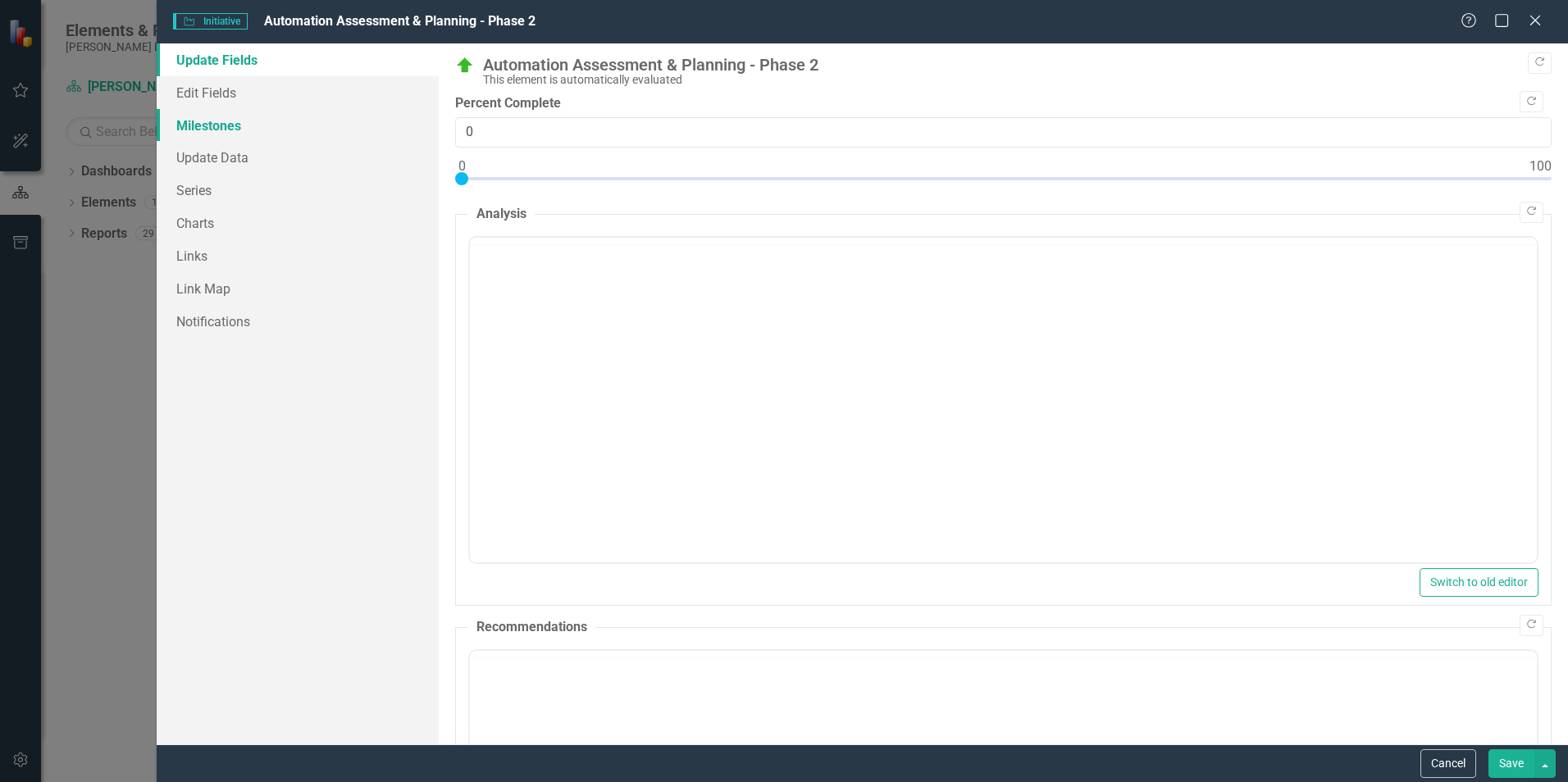
click at [255, 120] on link "Milestones" at bounding box center [298, 126] width 282 height 33
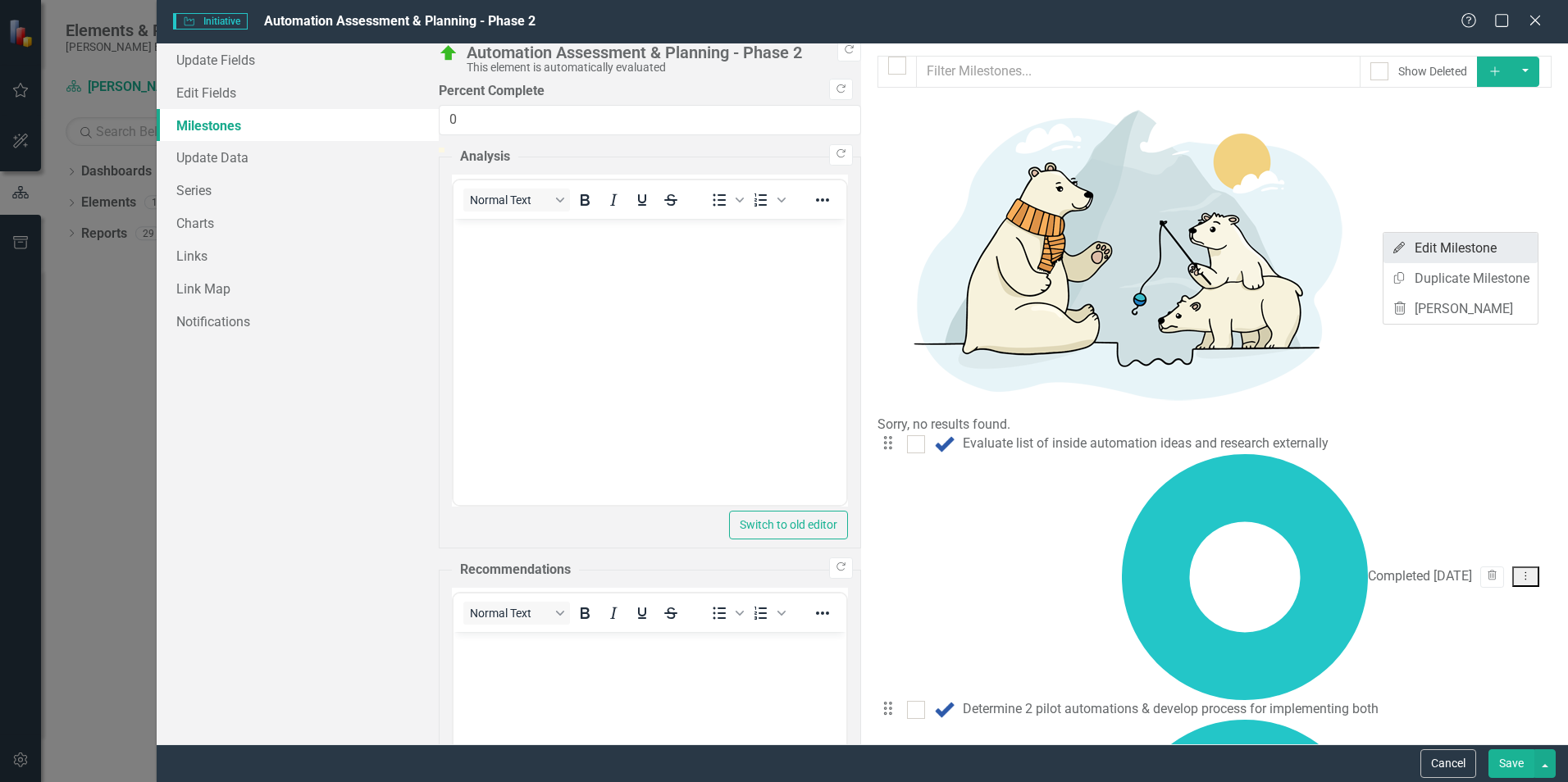
click at [1443, 253] on link "Edit Edit Milestone" at bounding box center [1460, 248] width 154 height 31
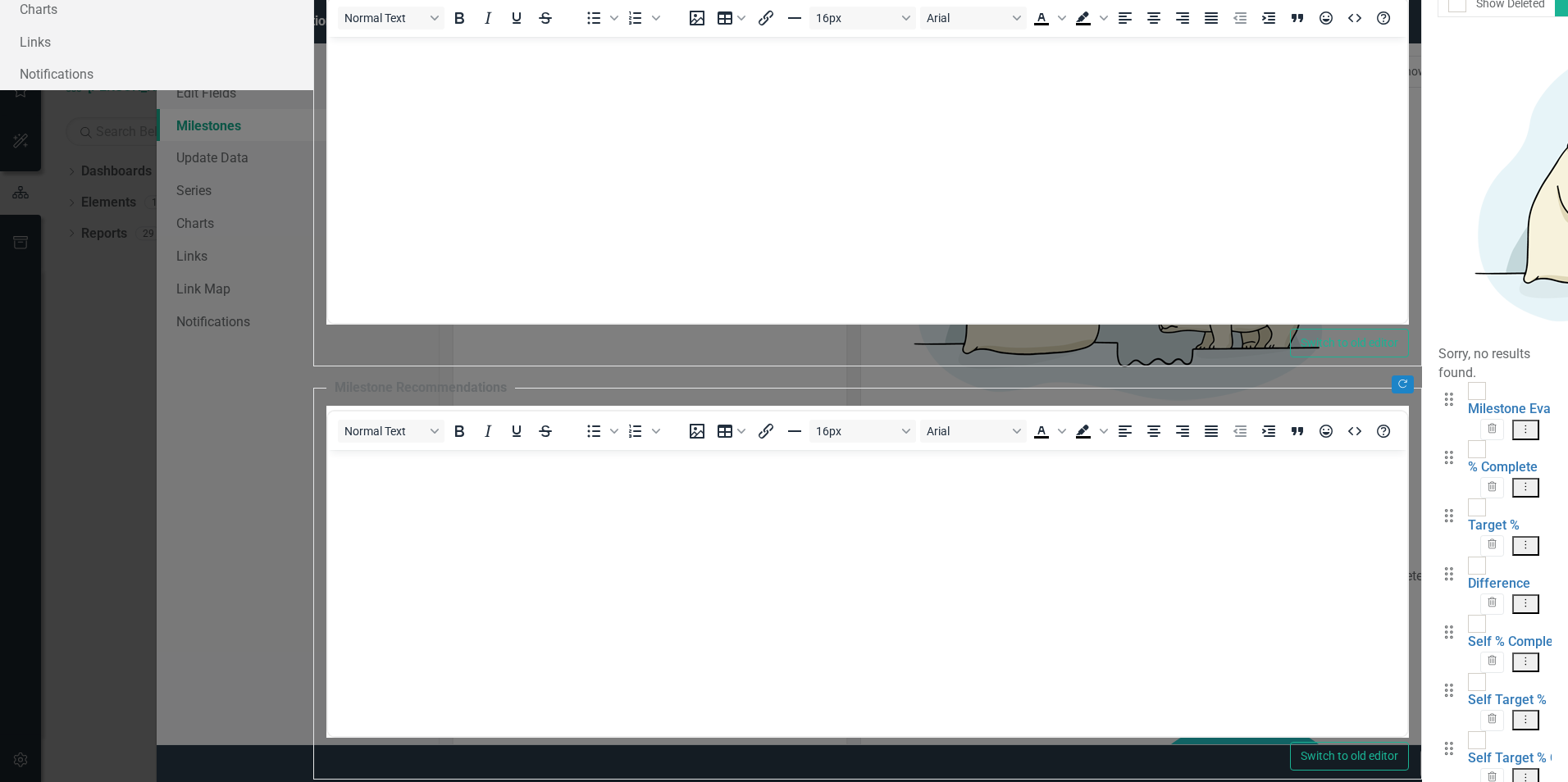
checkbox input "false"
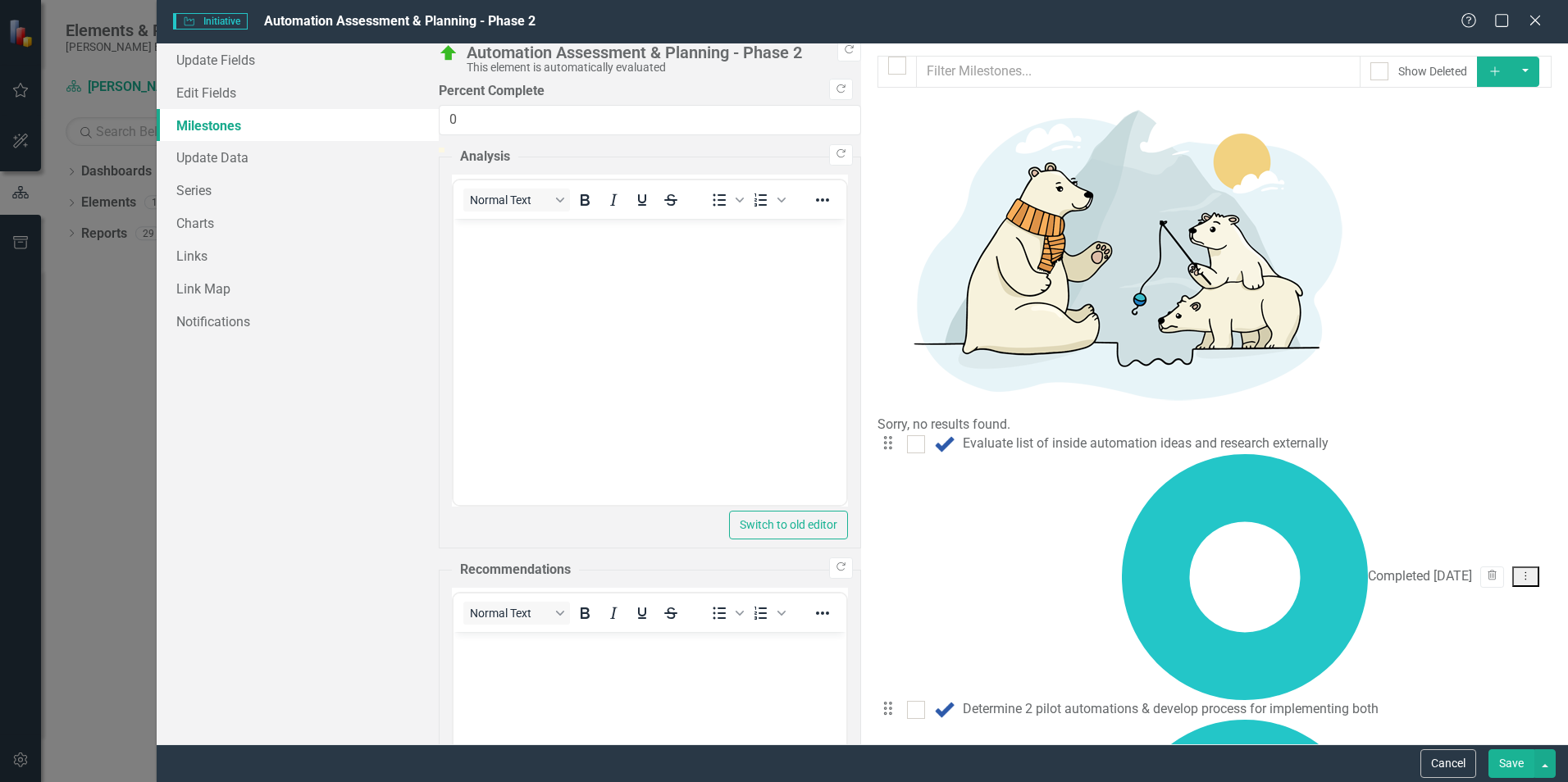
click at [122, 75] on div "Initiative Initiative Automation Assessment & Planning - Phase 2 Help Maximize …" at bounding box center [784, 391] width 1568 height 782
click at [1538, 23] on icon at bounding box center [1534, 20] width 12 height 12
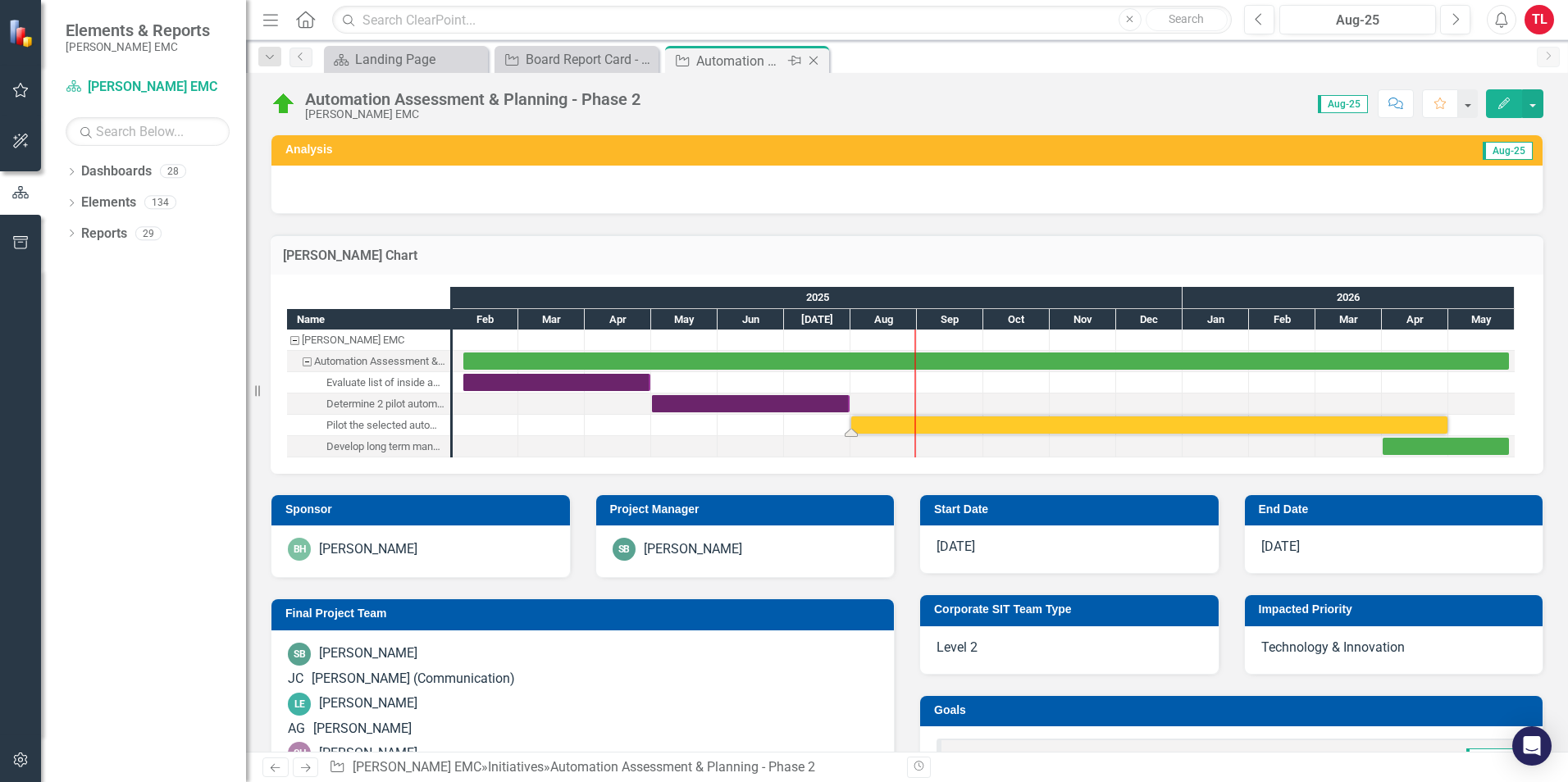
click at [816, 58] on icon "Close" at bounding box center [813, 60] width 17 height 13
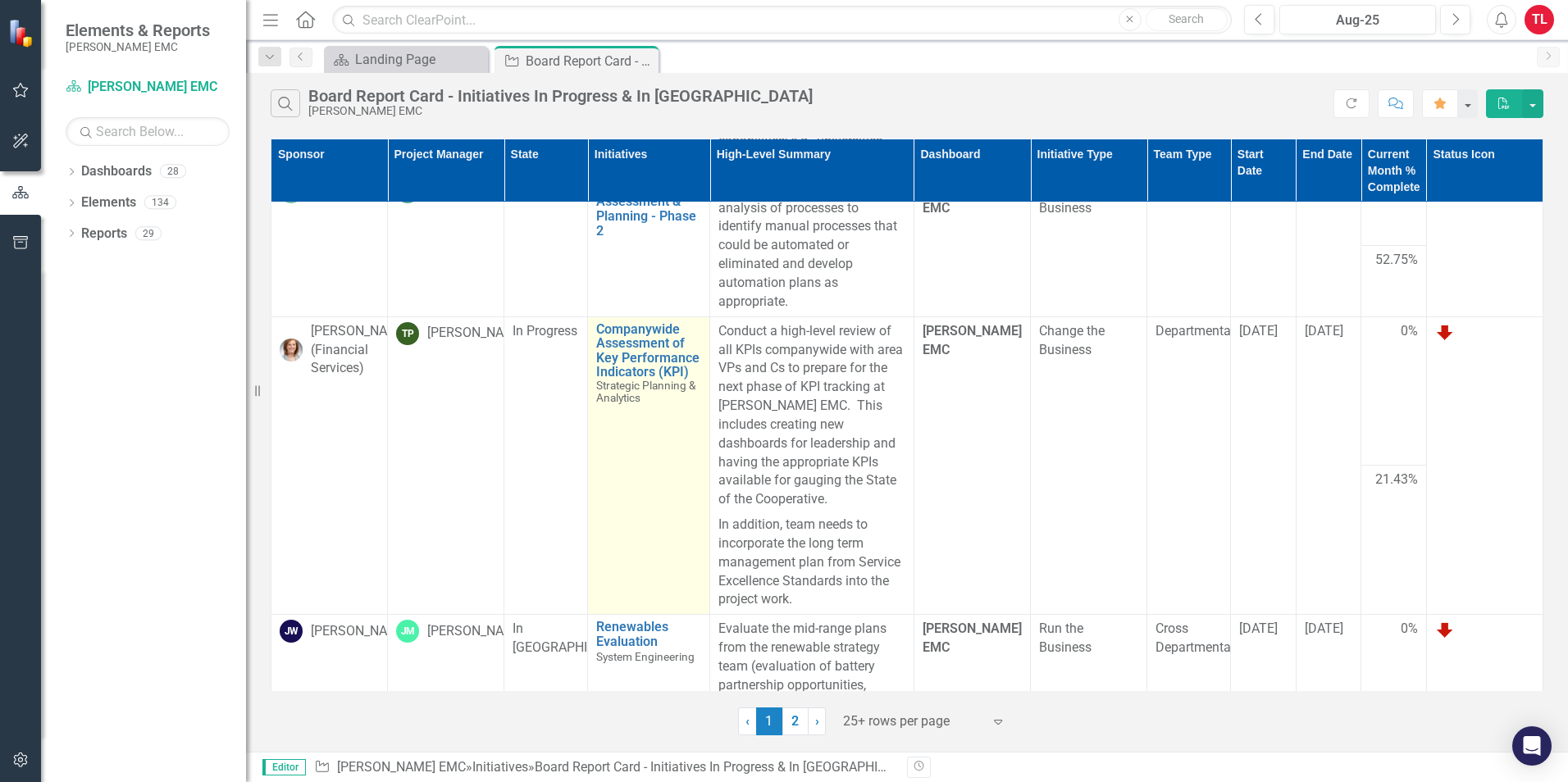
scroll to position [246, 0]
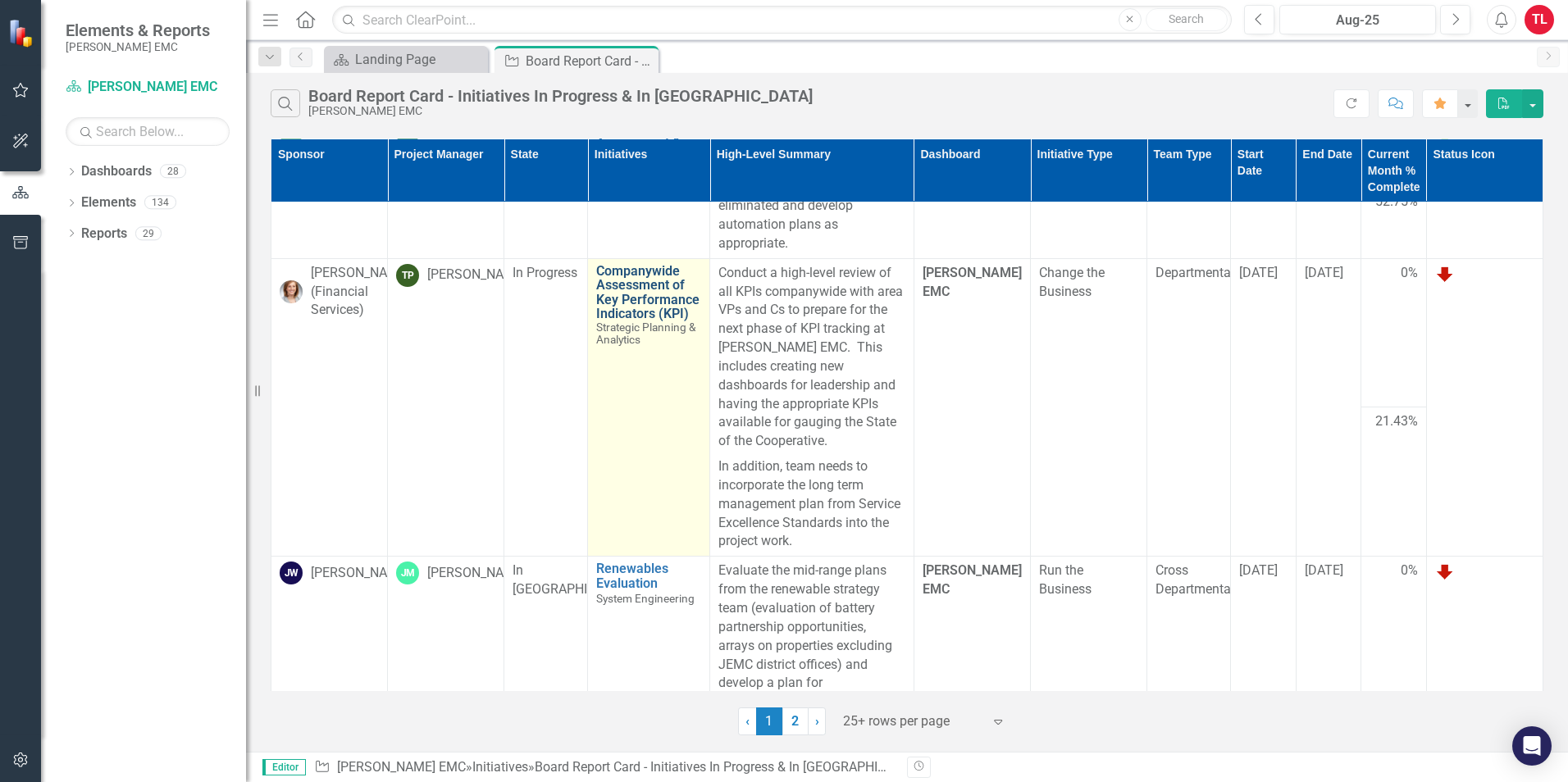
click at [624, 314] on link "Companywide Assessment of Key Performance Indicators (KPI)" at bounding box center [648, 293] width 105 height 58
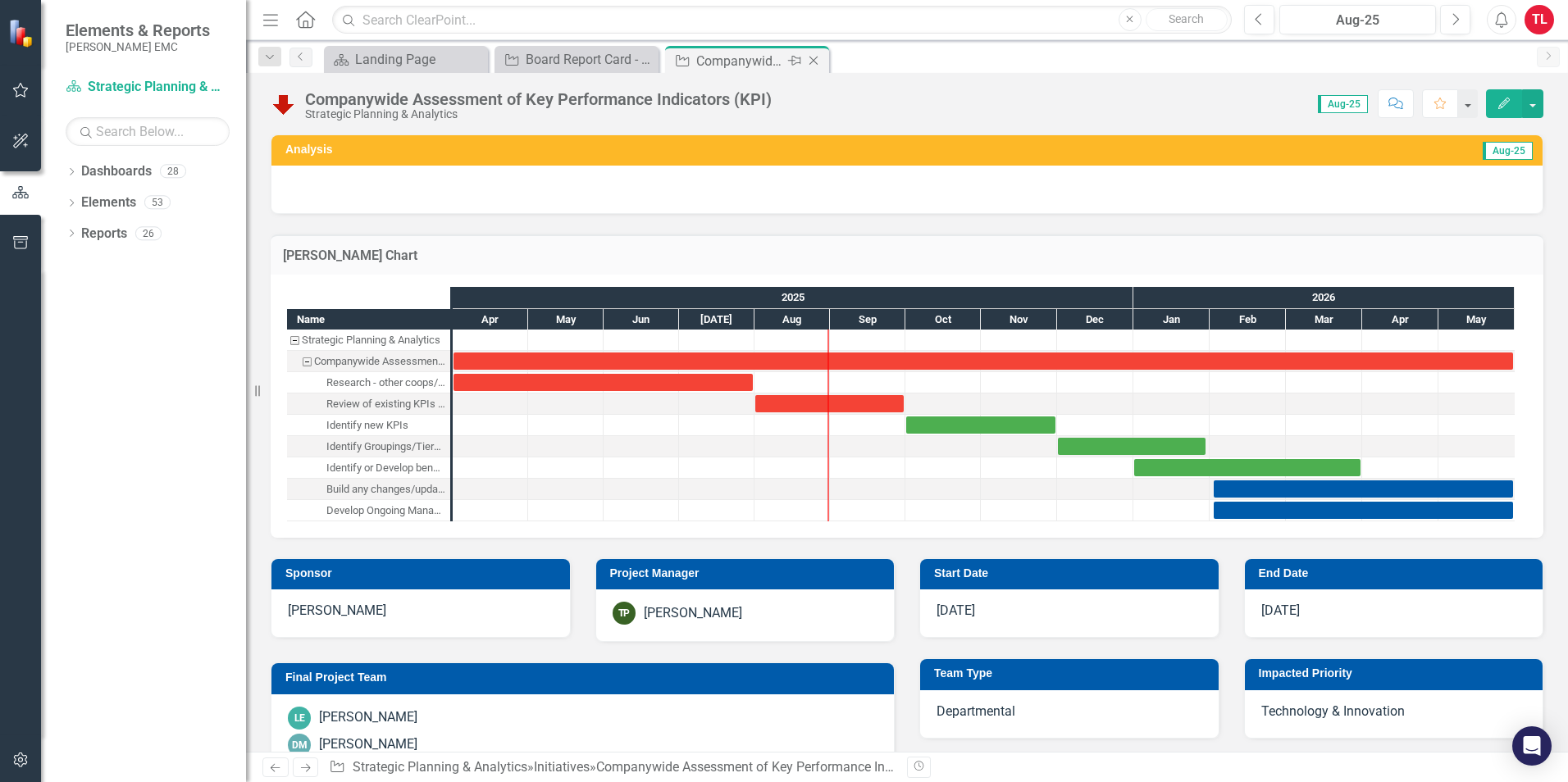
click at [815, 65] on icon "Close" at bounding box center [813, 60] width 17 height 13
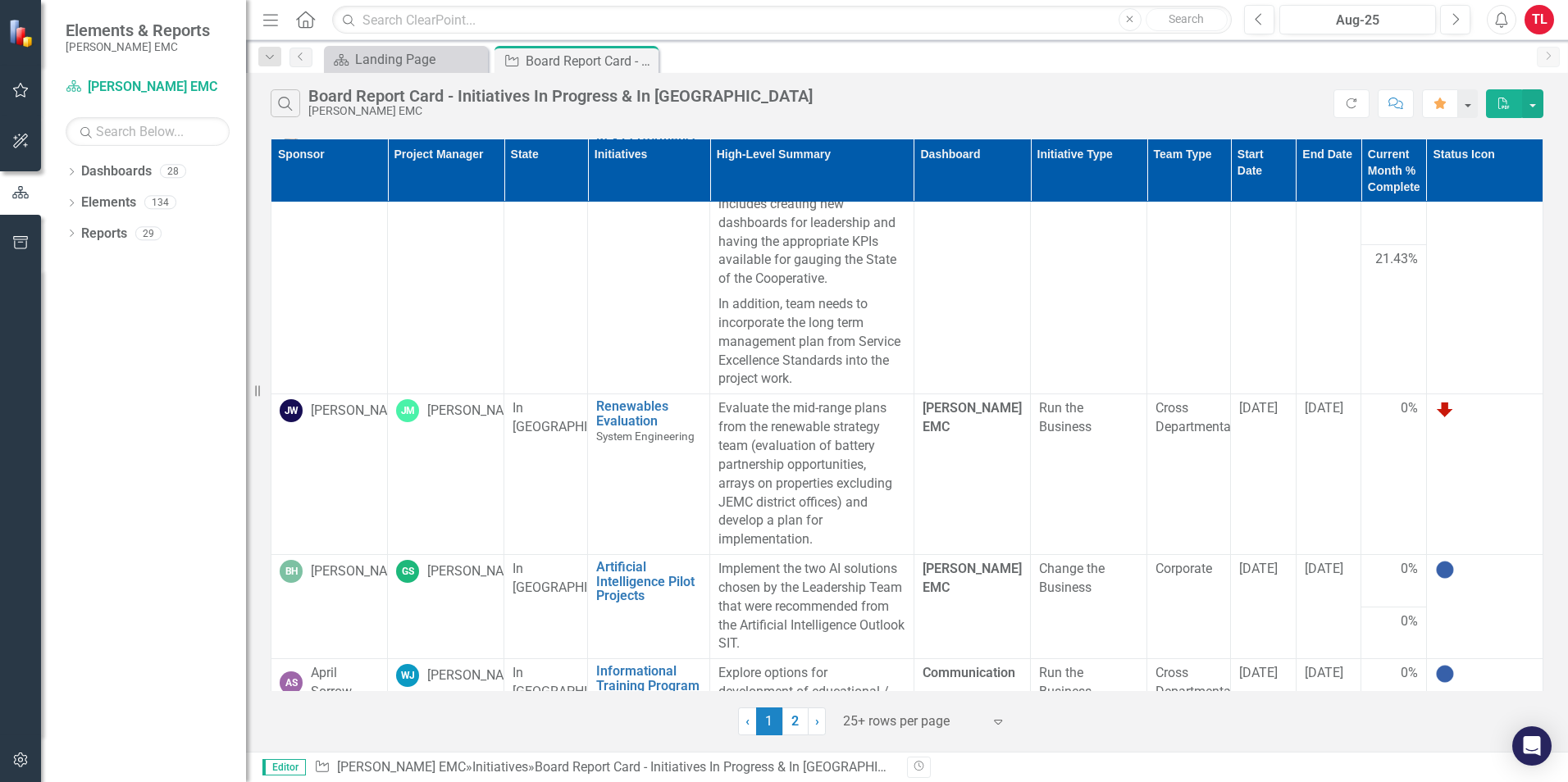
scroll to position [492, 0]
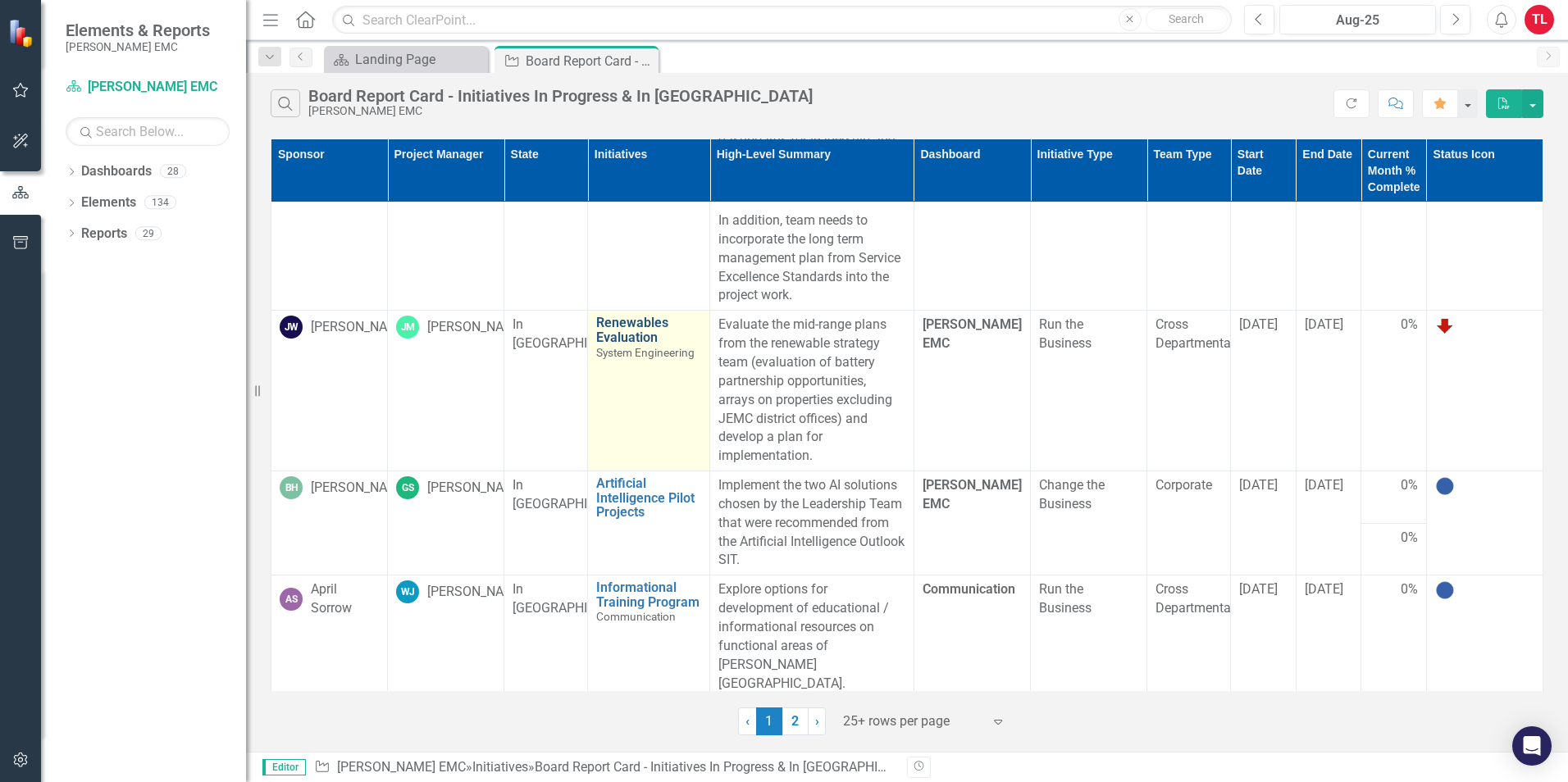
click at [625, 343] on link "Renewables Evaluation" at bounding box center [648, 330] width 105 height 29
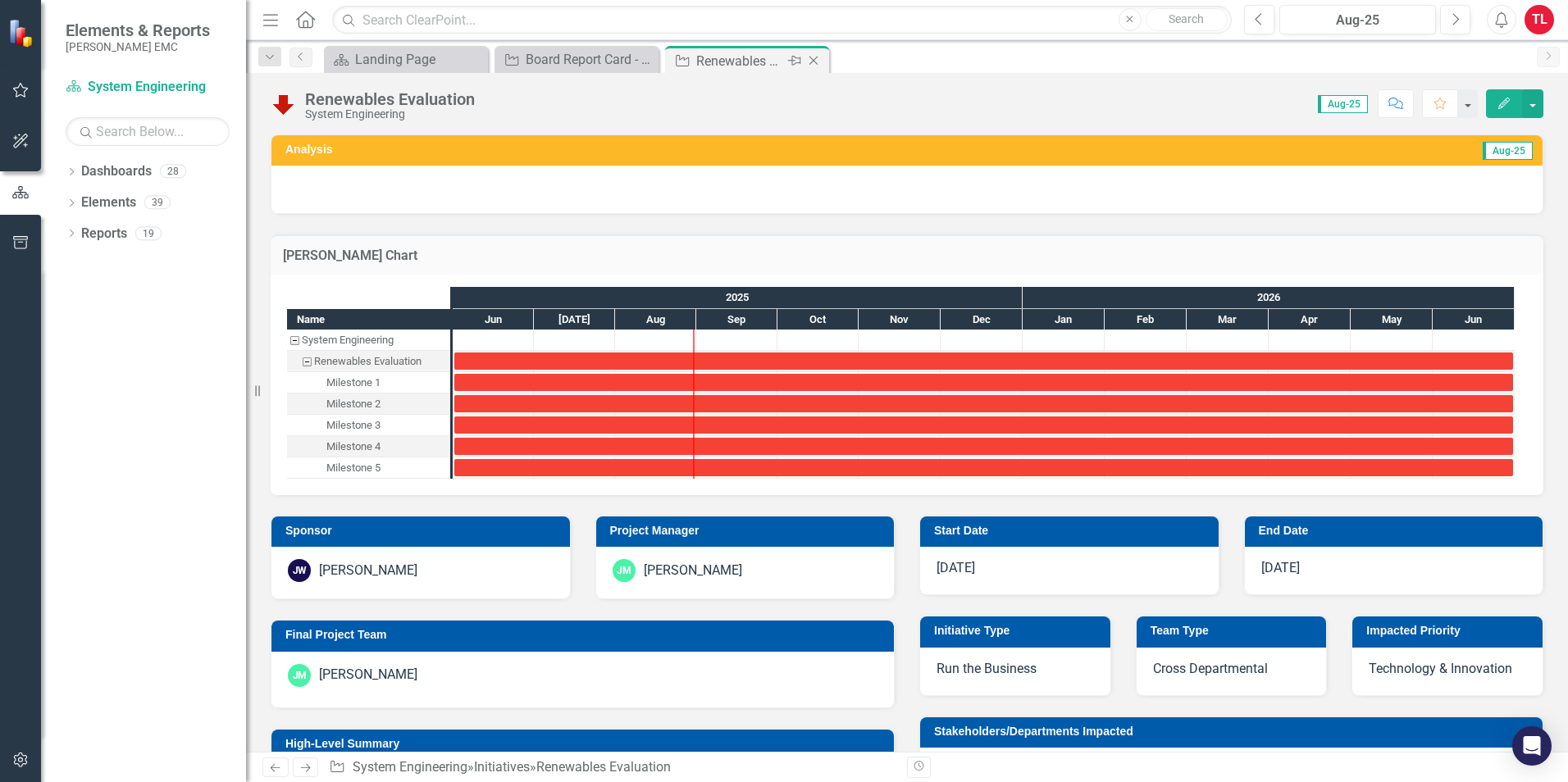
click at [814, 60] on icon at bounding box center [813, 61] width 9 height 9
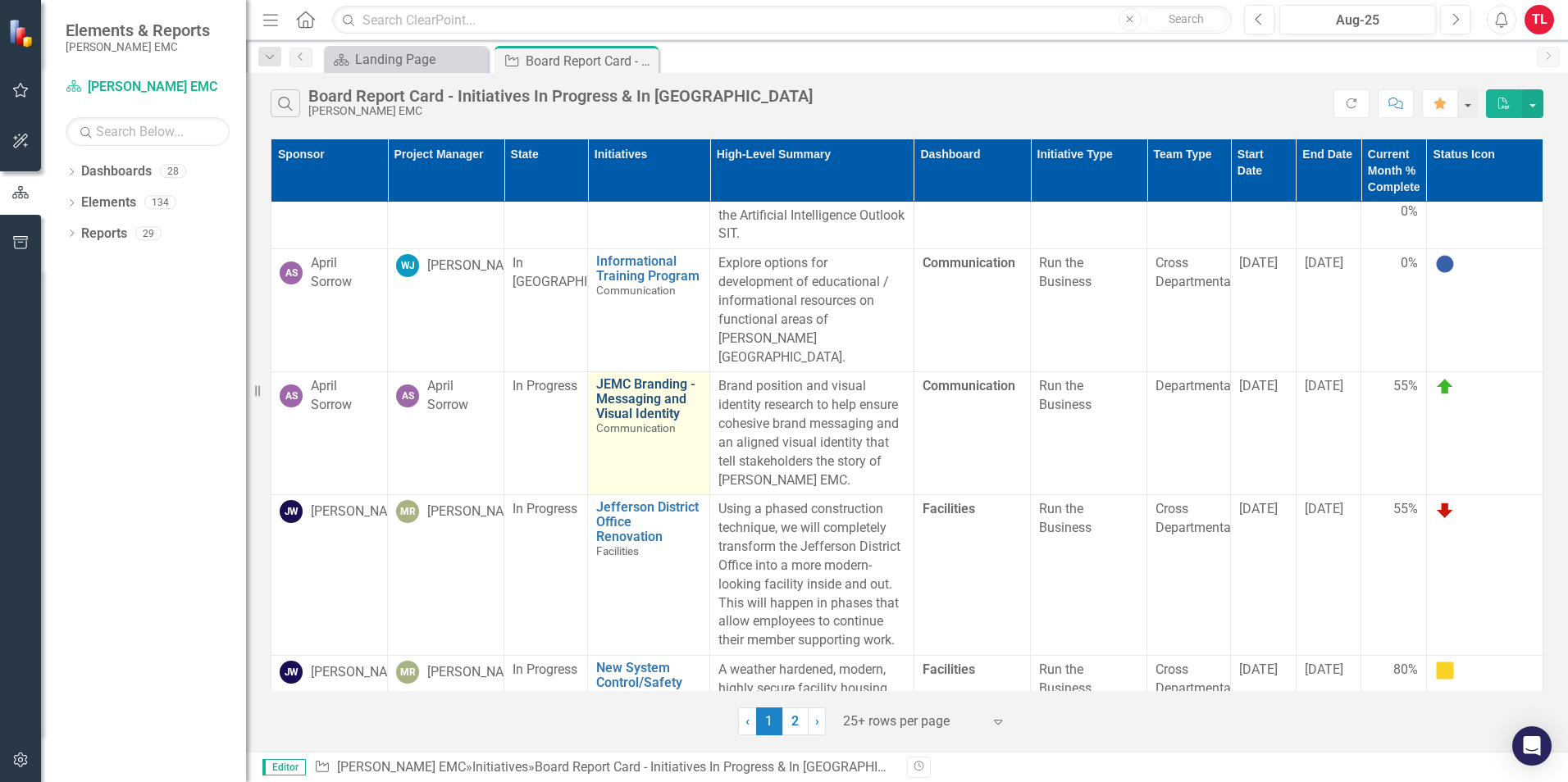
scroll to position [820, 0]
click at [624, 388] on link "JEMC Branding - Messaging and Visual Identity" at bounding box center [648, 398] width 105 height 44
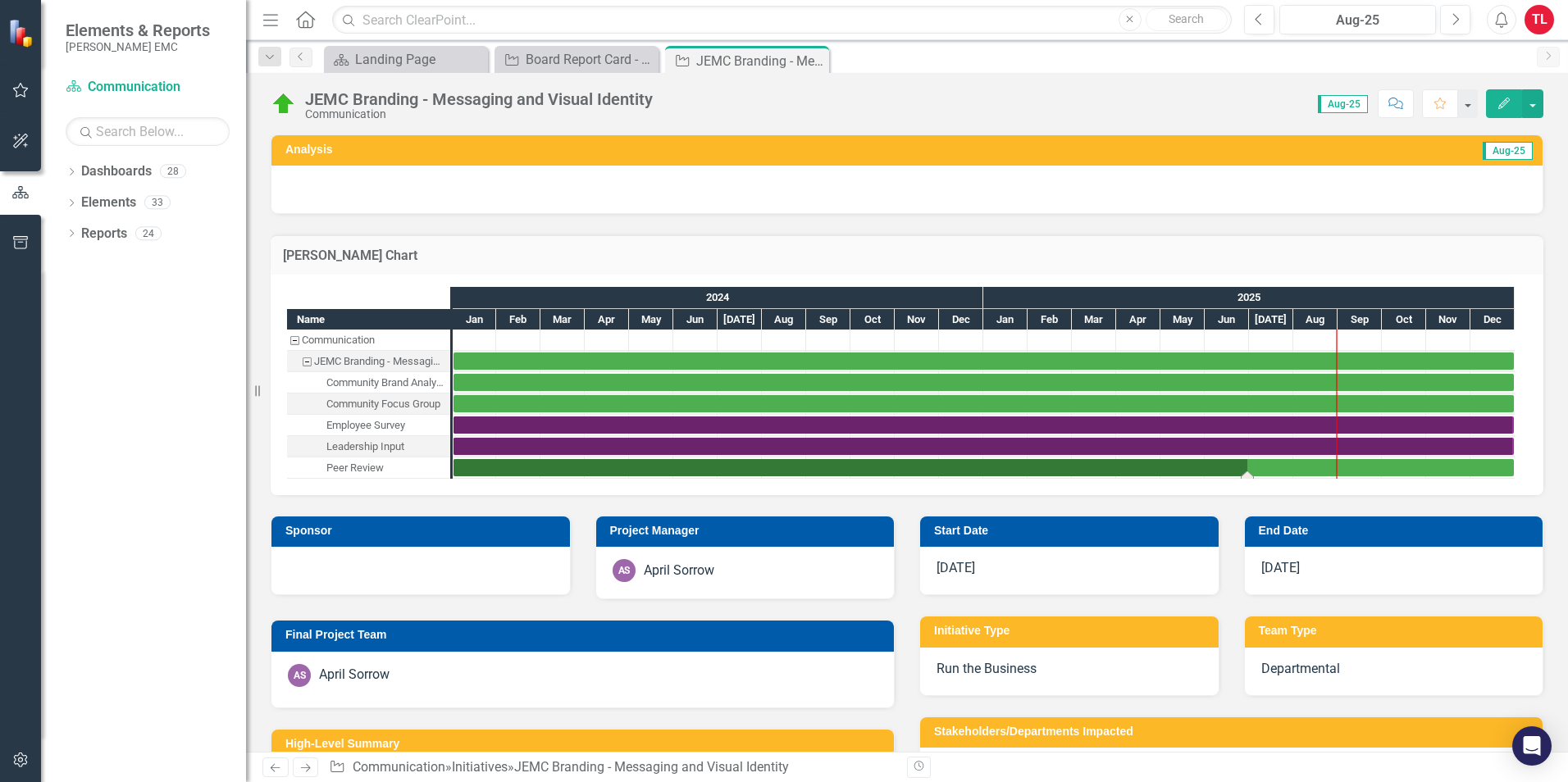
click at [1099, 466] on div "Task: Start date: 2024-01-01 End date: 2025-12-31" at bounding box center [983, 468] width 1060 height 17
click at [1516, 104] on button "Edit" at bounding box center [1504, 104] width 36 height 29
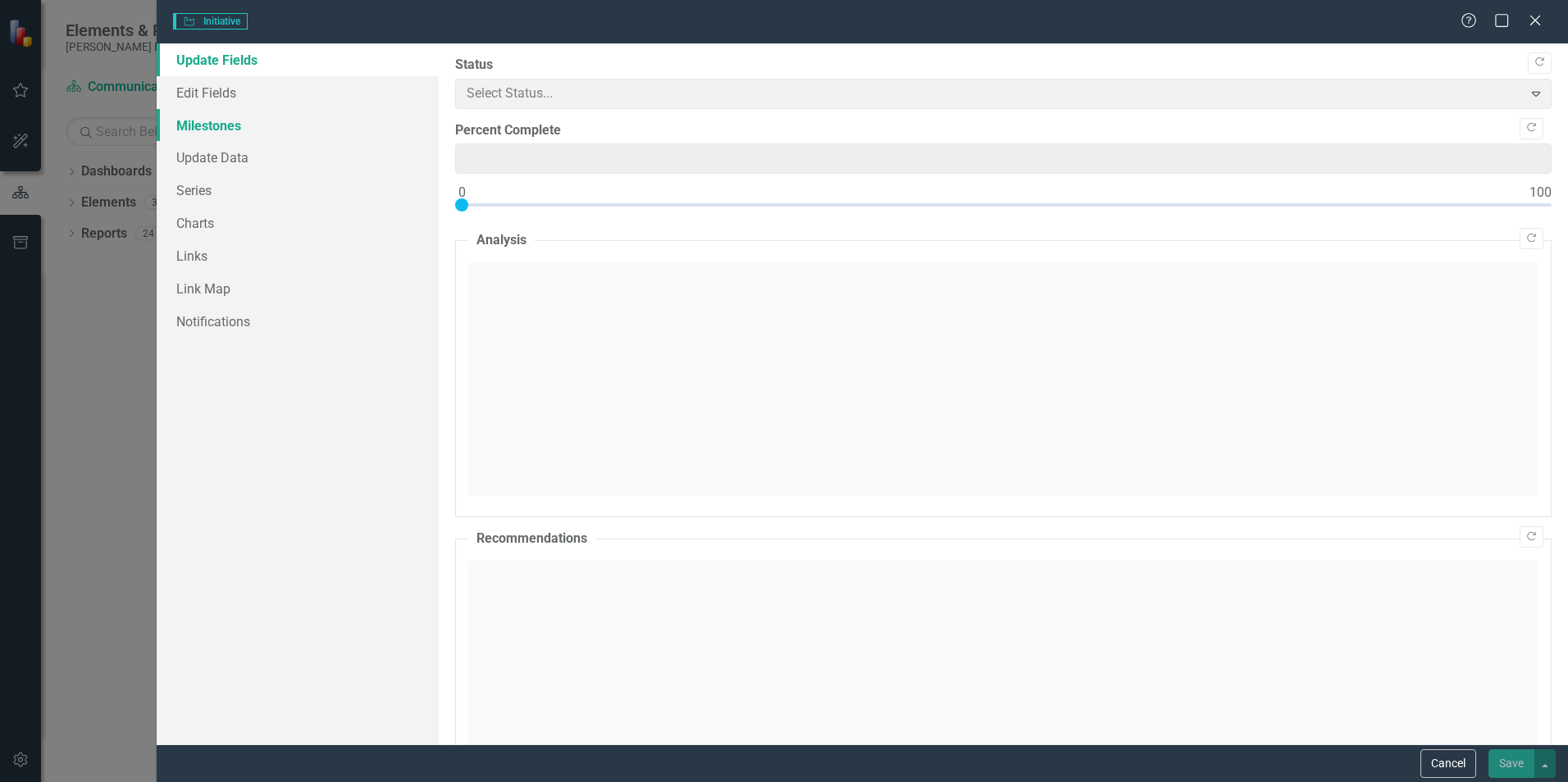
type input "0"
click at [228, 126] on link "Milestones" at bounding box center [298, 126] width 282 height 33
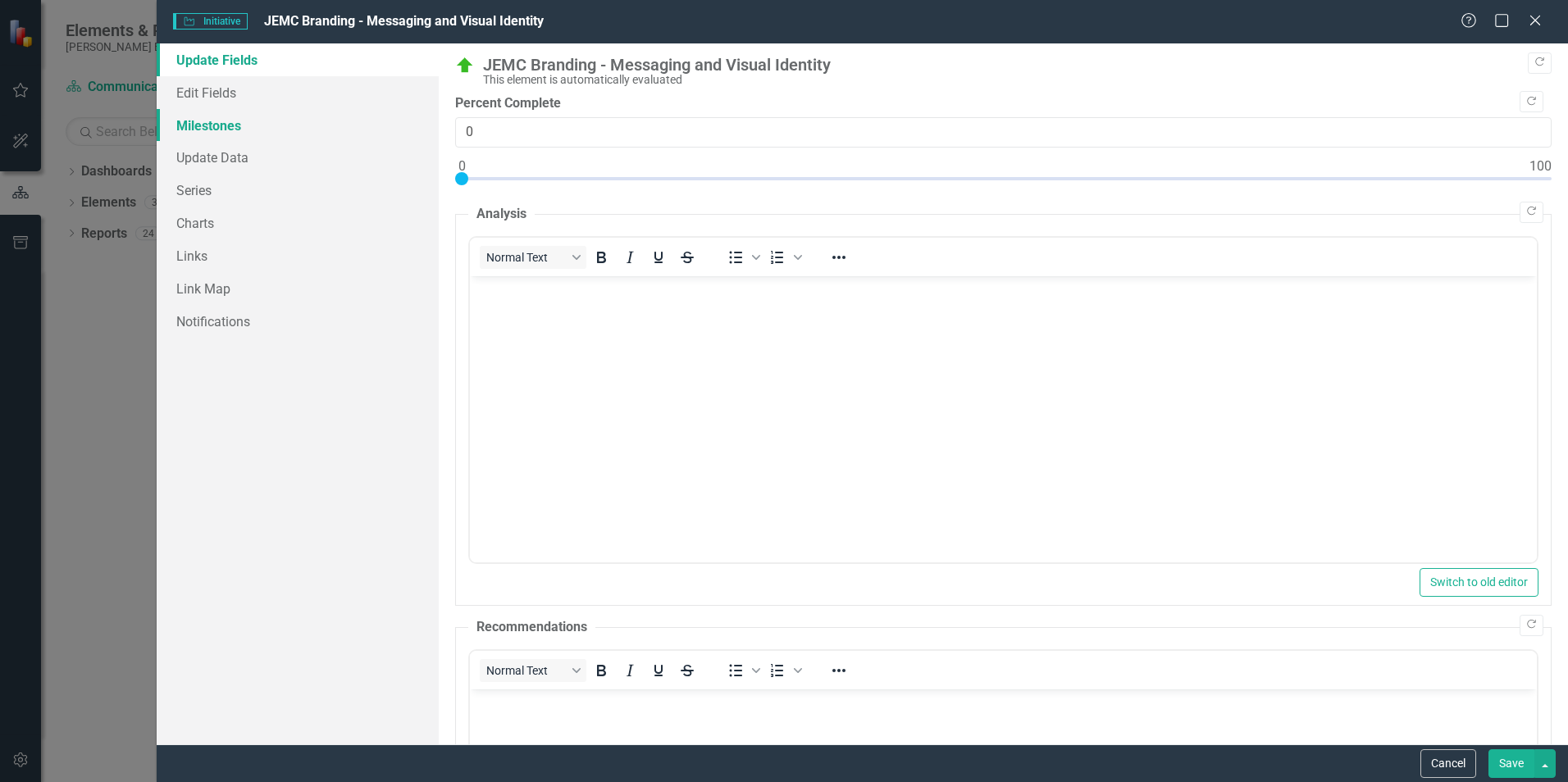
click at [242, 132] on link "Milestones" at bounding box center [298, 126] width 282 height 33
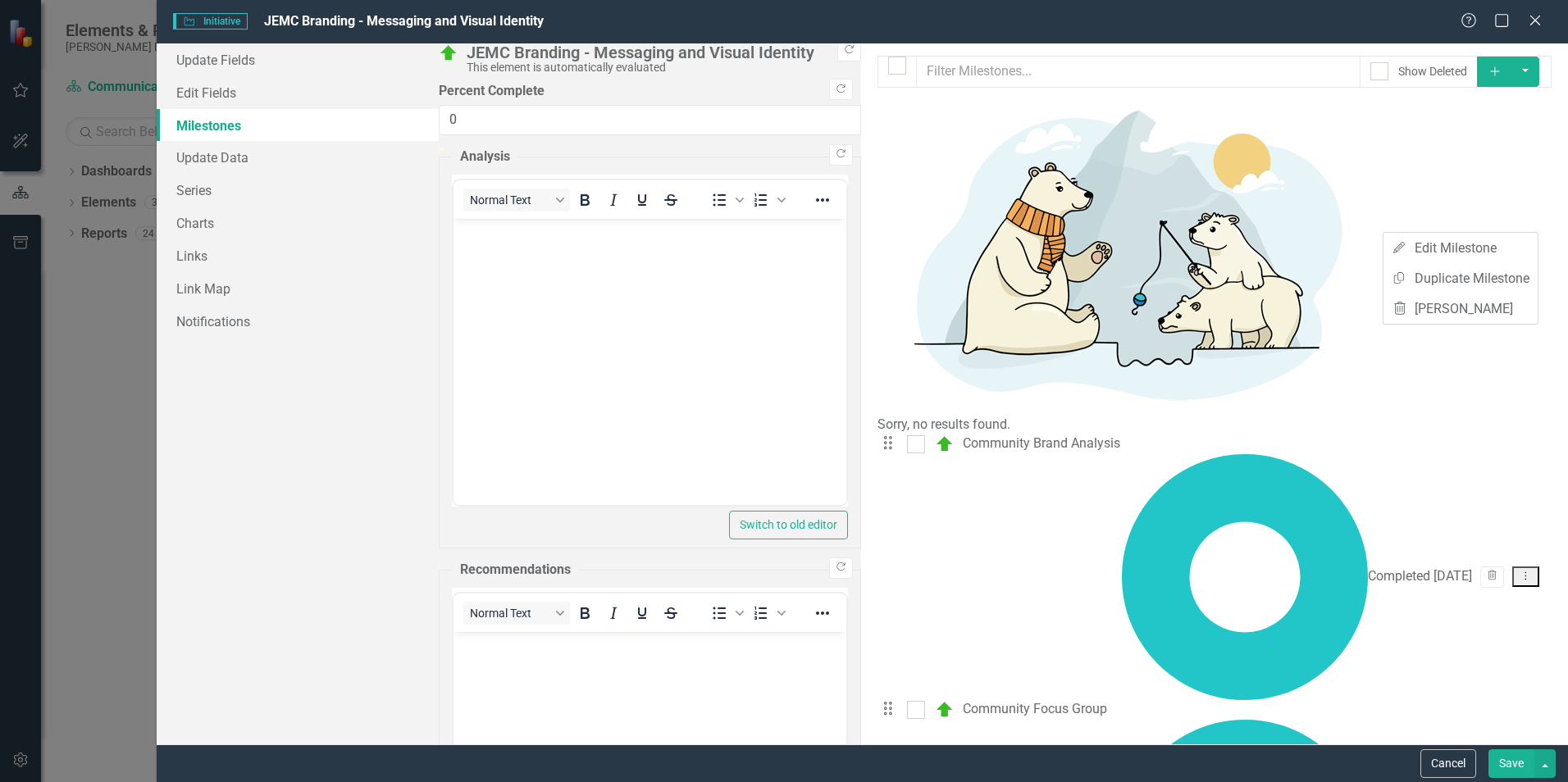
click at [1386, 456] on div "Milestones allow you to break down your projects (or initiatives) into smaller …" at bounding box center [1214, 394] width 707 height 701
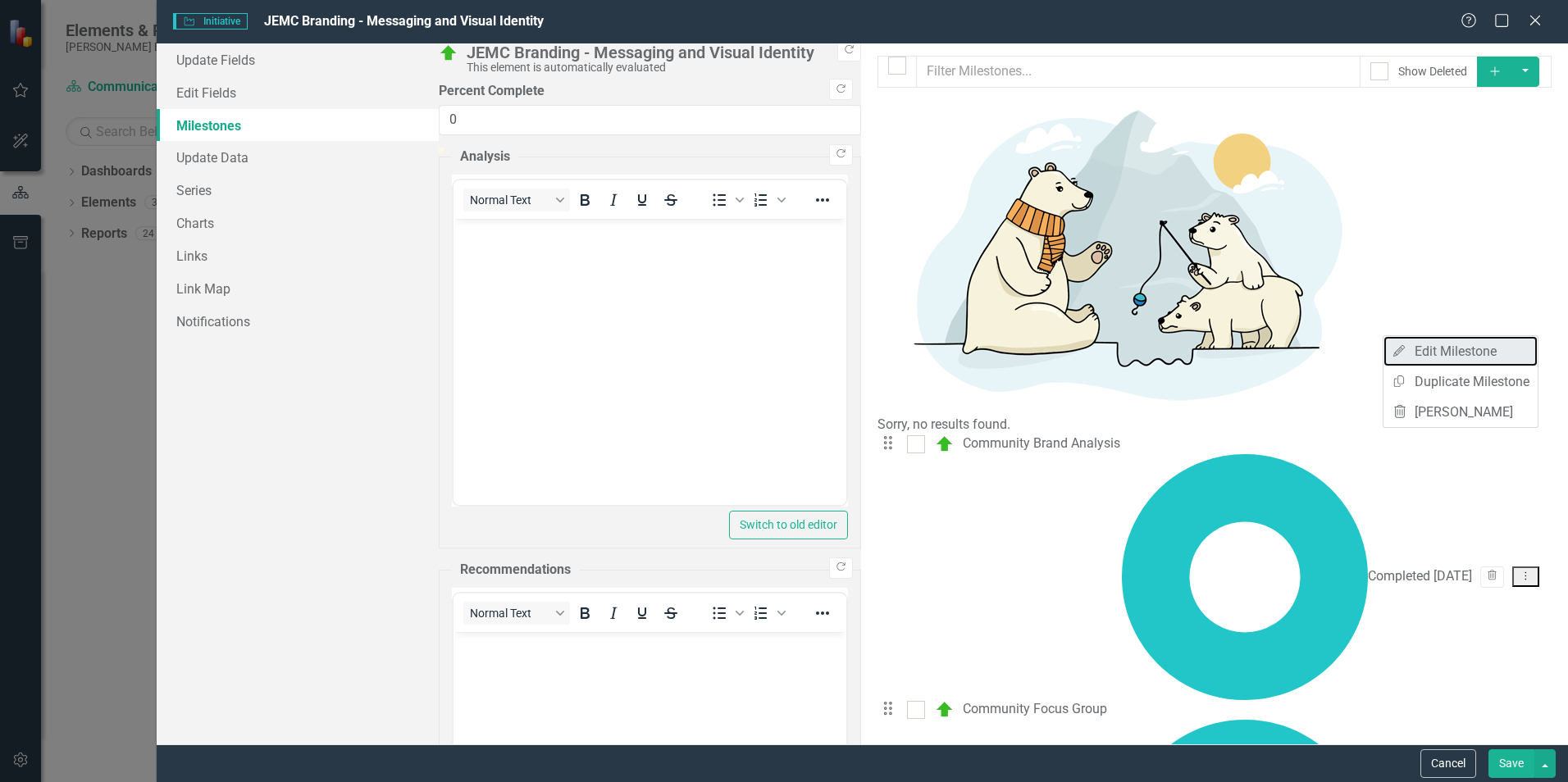
click at [1494, 353] on link "Edit Edit Milestone" at bounding box center [1460, 351] width 154 height 31
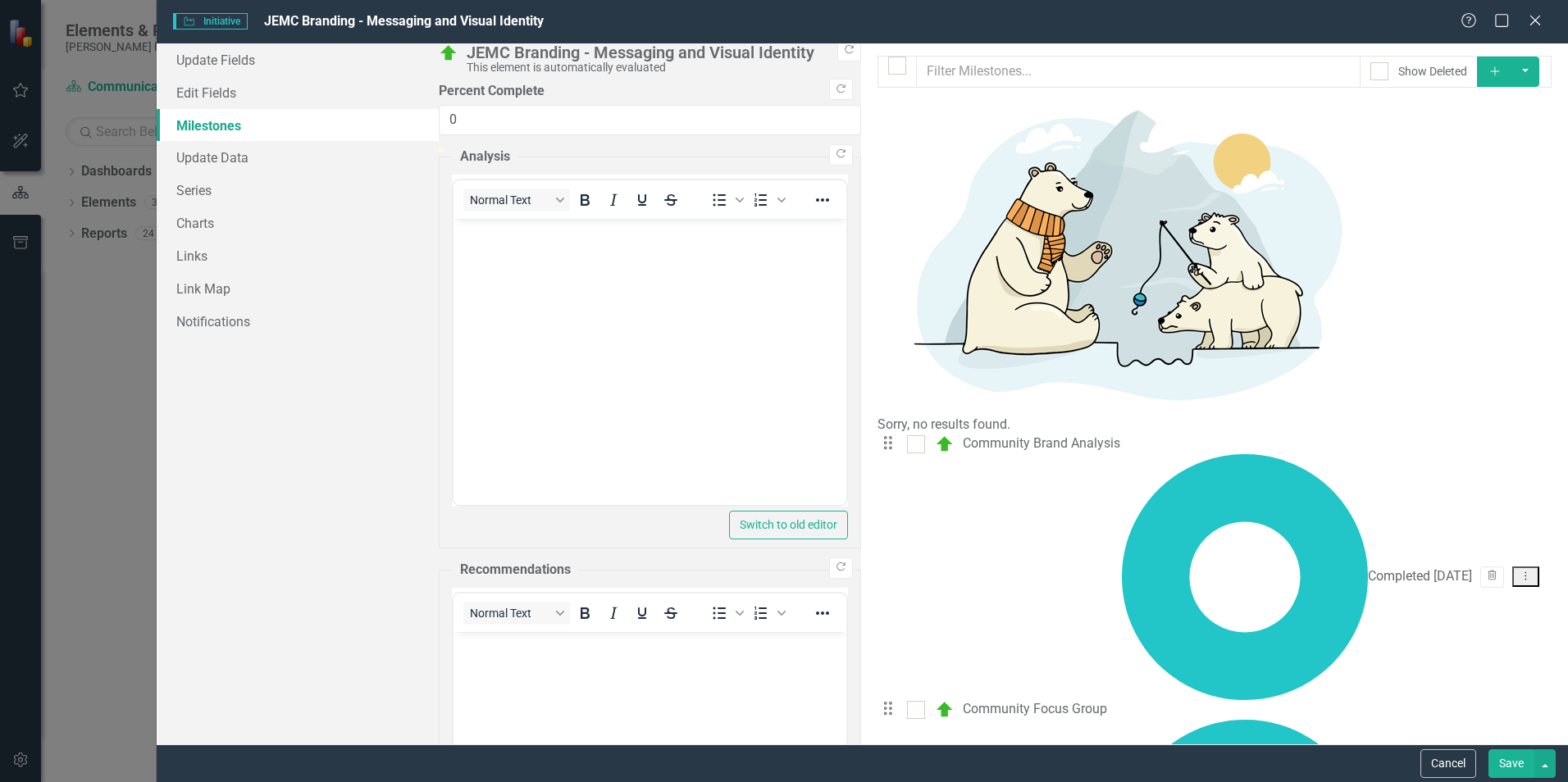
click at [1533, 13] on div "Close" at bounding box center [1535, 22] width 17 height 19
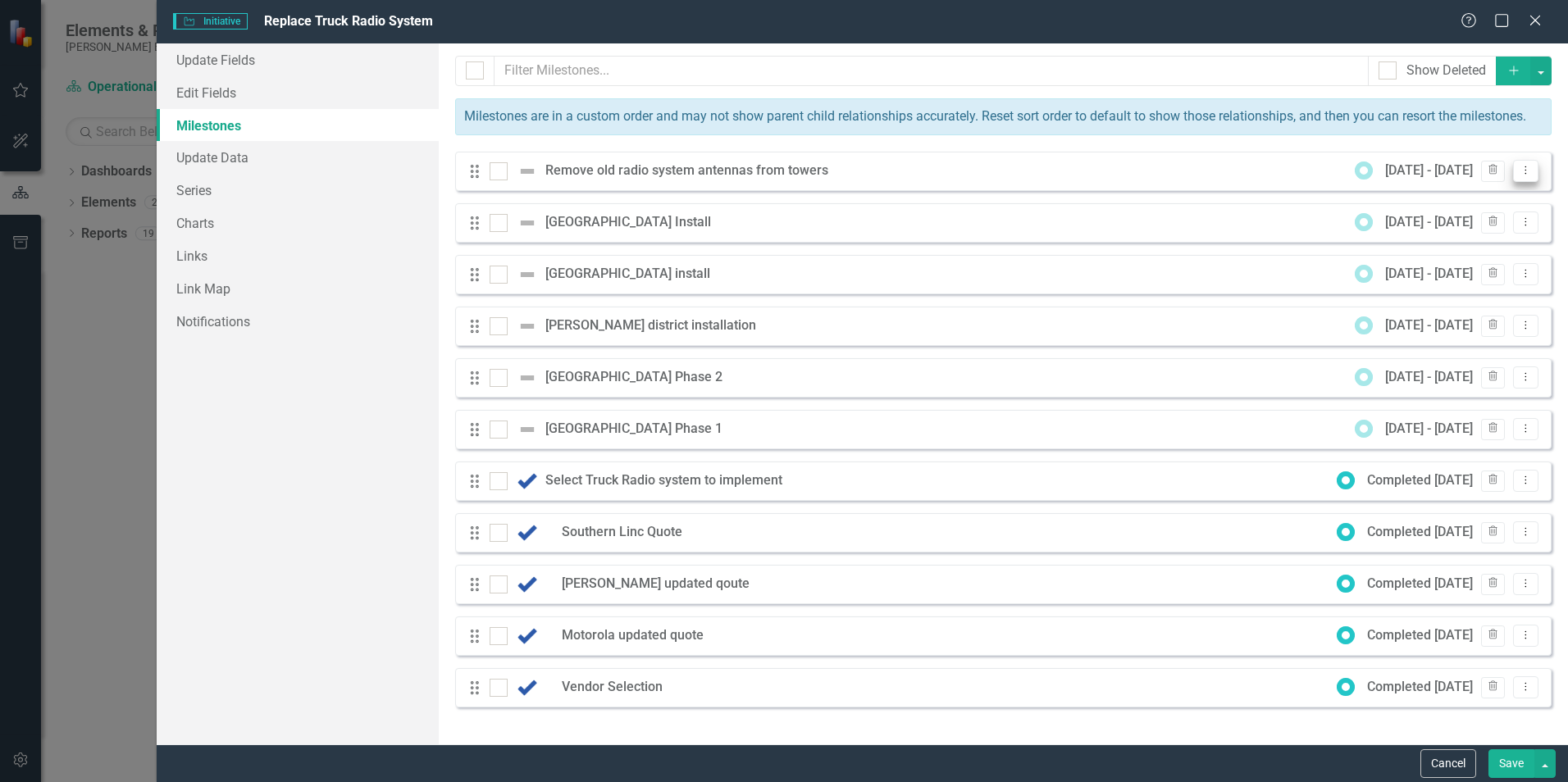
click at [1524, 173] on icon "Dropdown Menu" at bounding box center [1525, 170] width 14 height 10
drag, startPoint x: 1432, startPoint y: 201, endPoint x: 1548, endPoint y: 221, distance: 117.7
click at [1432, 201] on link "Edit Edit Milestone" at bounding box center [1460, 198] width 154 height 31
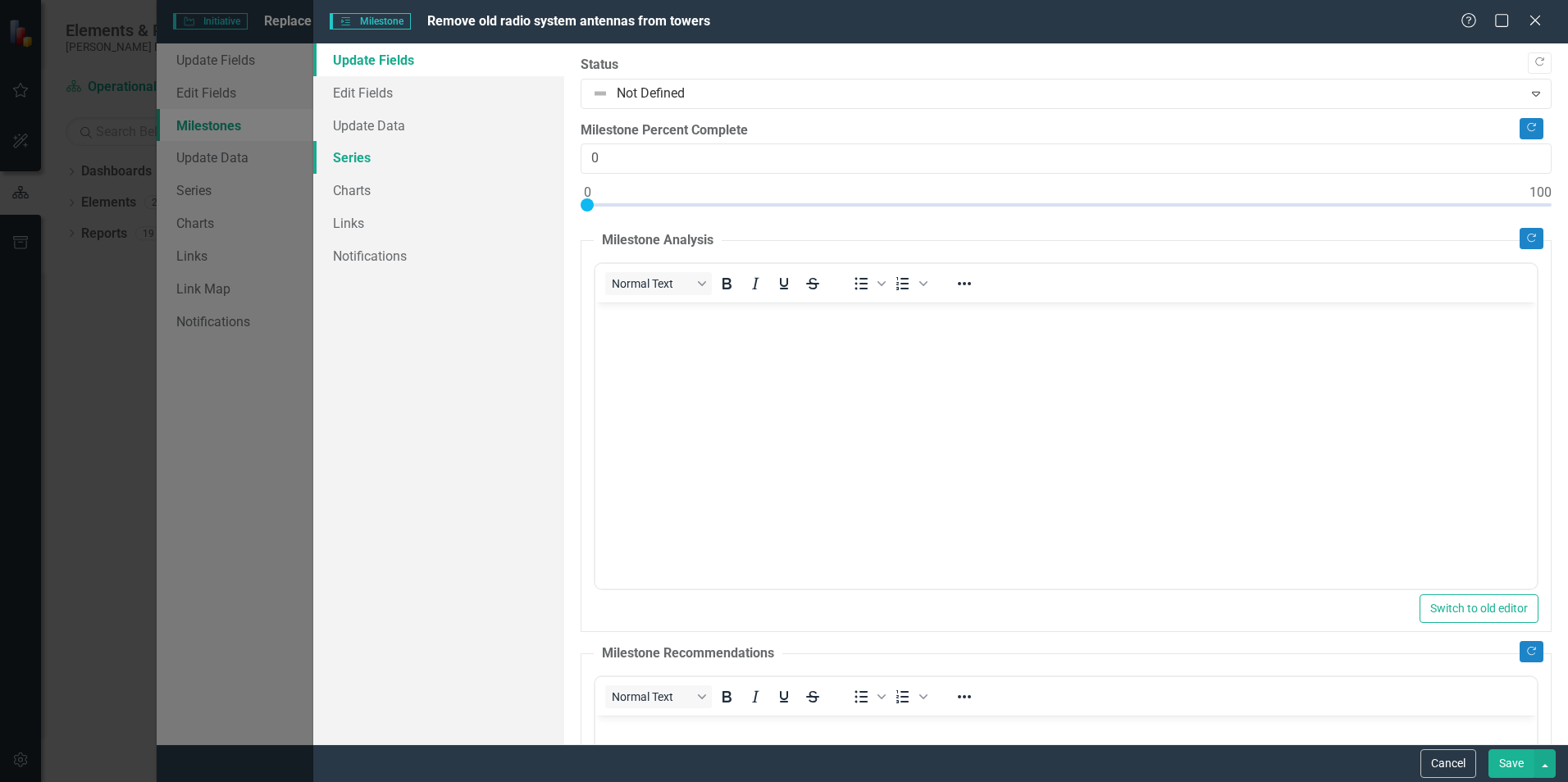
click at [343, 155] on link "Series" at bounding box center [438, 158] width 251 height 33
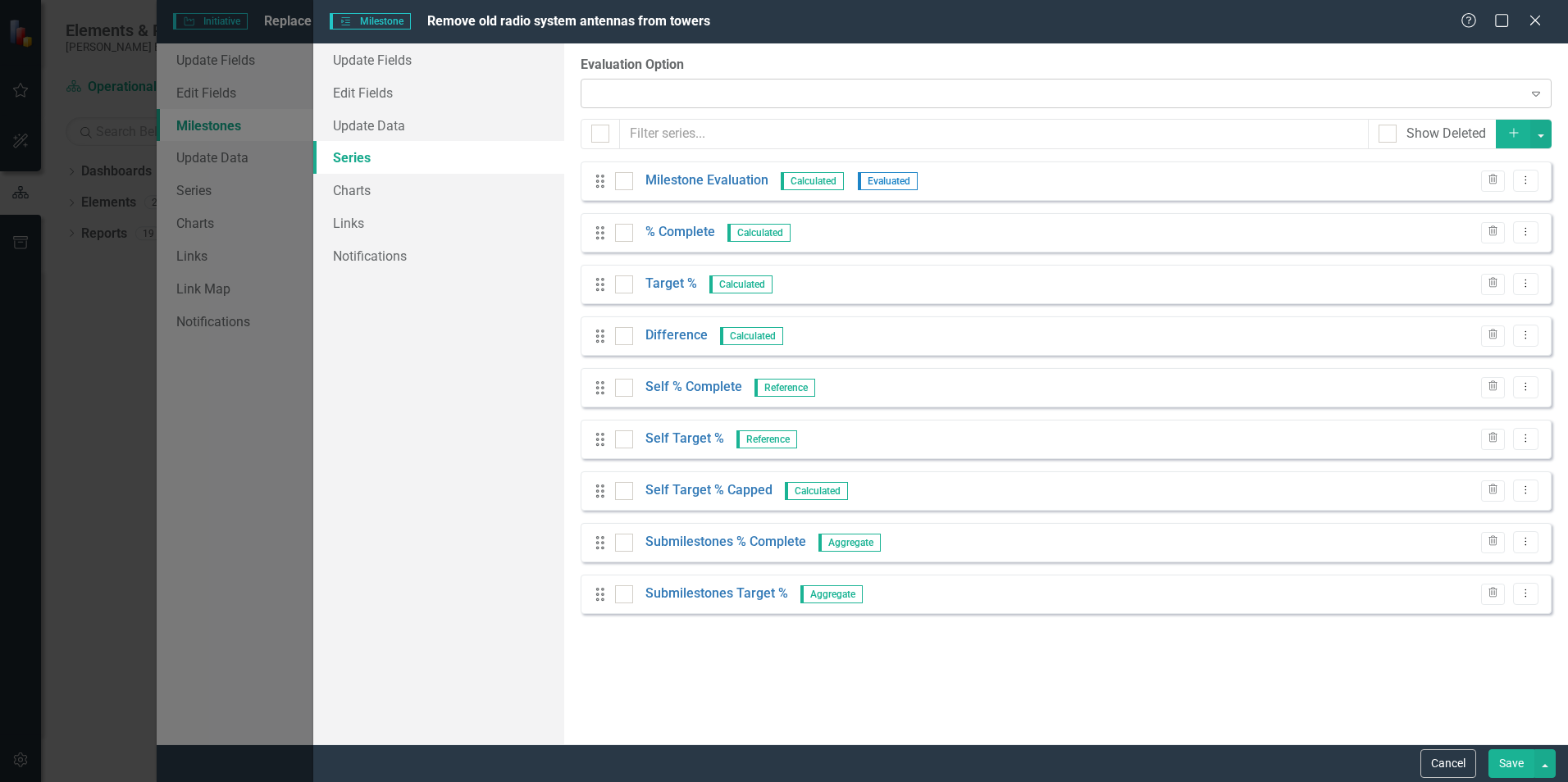
click at [688, 89] on div "Expand" at bounding box center [1066, 93] width 971 height 30
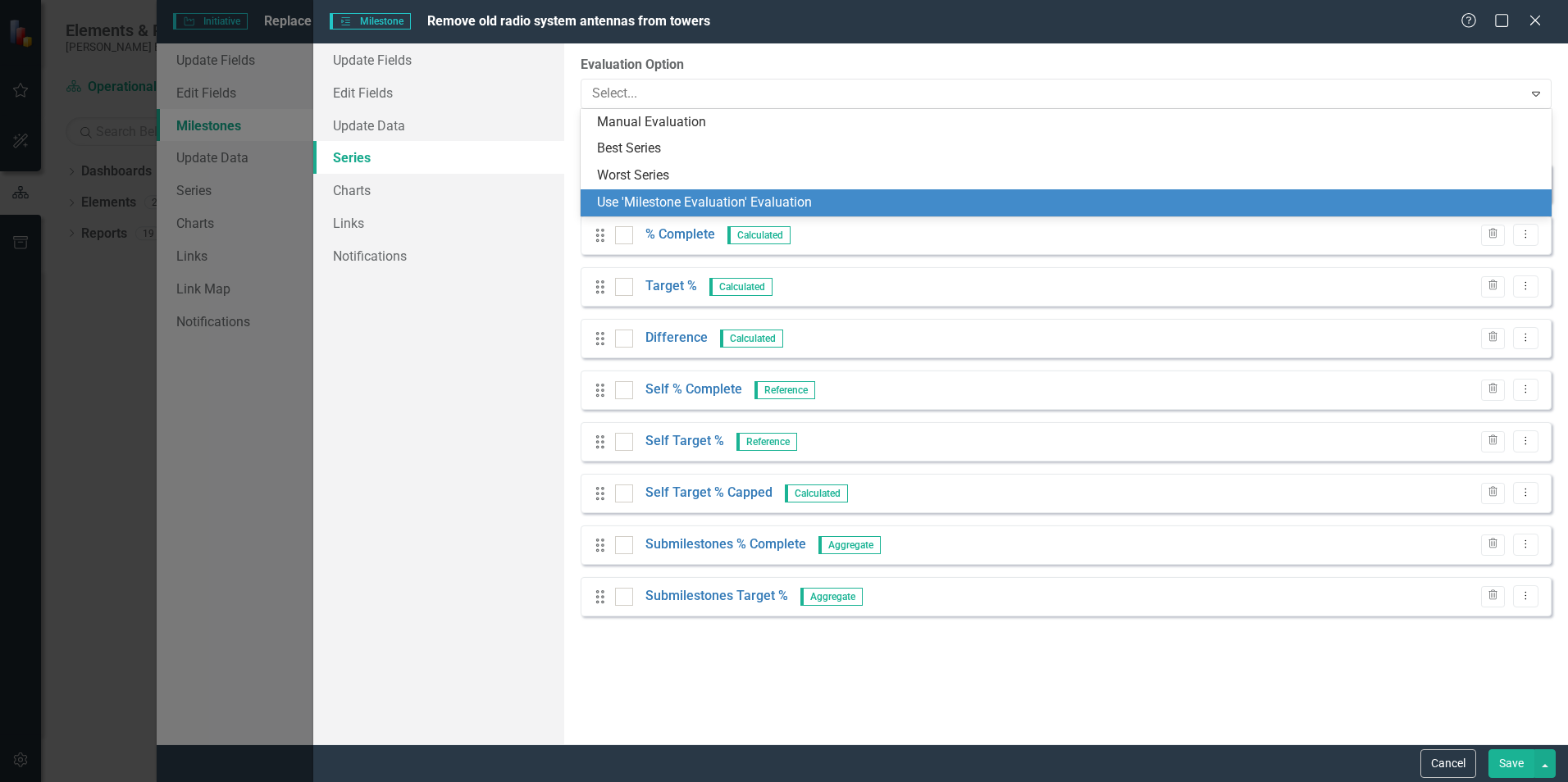
click at [667, 204] on div "Use 'Milestone Evaluation' Evaluation" at bounding box center [1069, 203] width 945 height 19
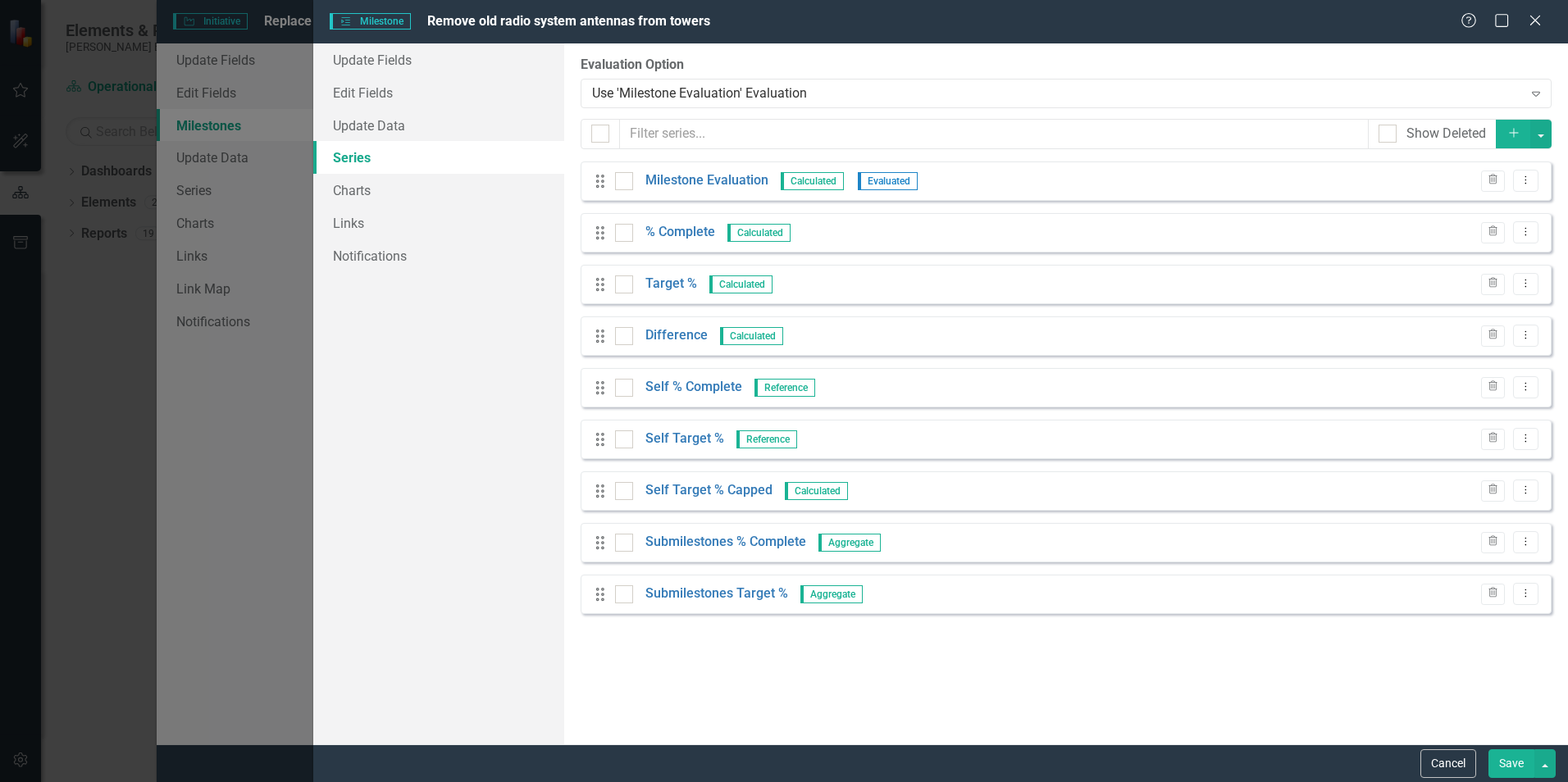
click at [1504, 771] on button "Save" at bounding box center [1510, 764] width 46 height 29
checkbox input "false"
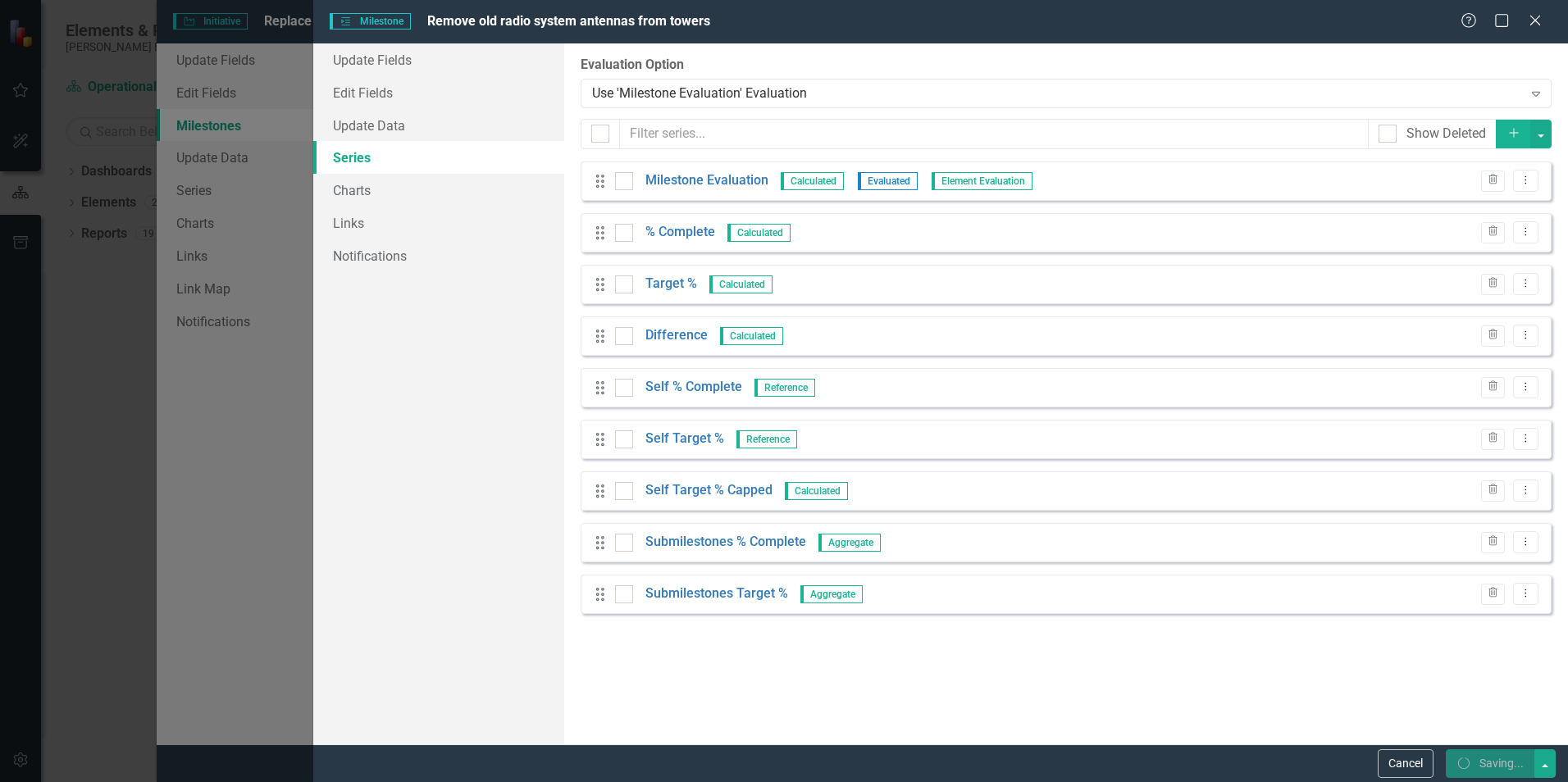
checkbox input "false"
checkbox input "true"
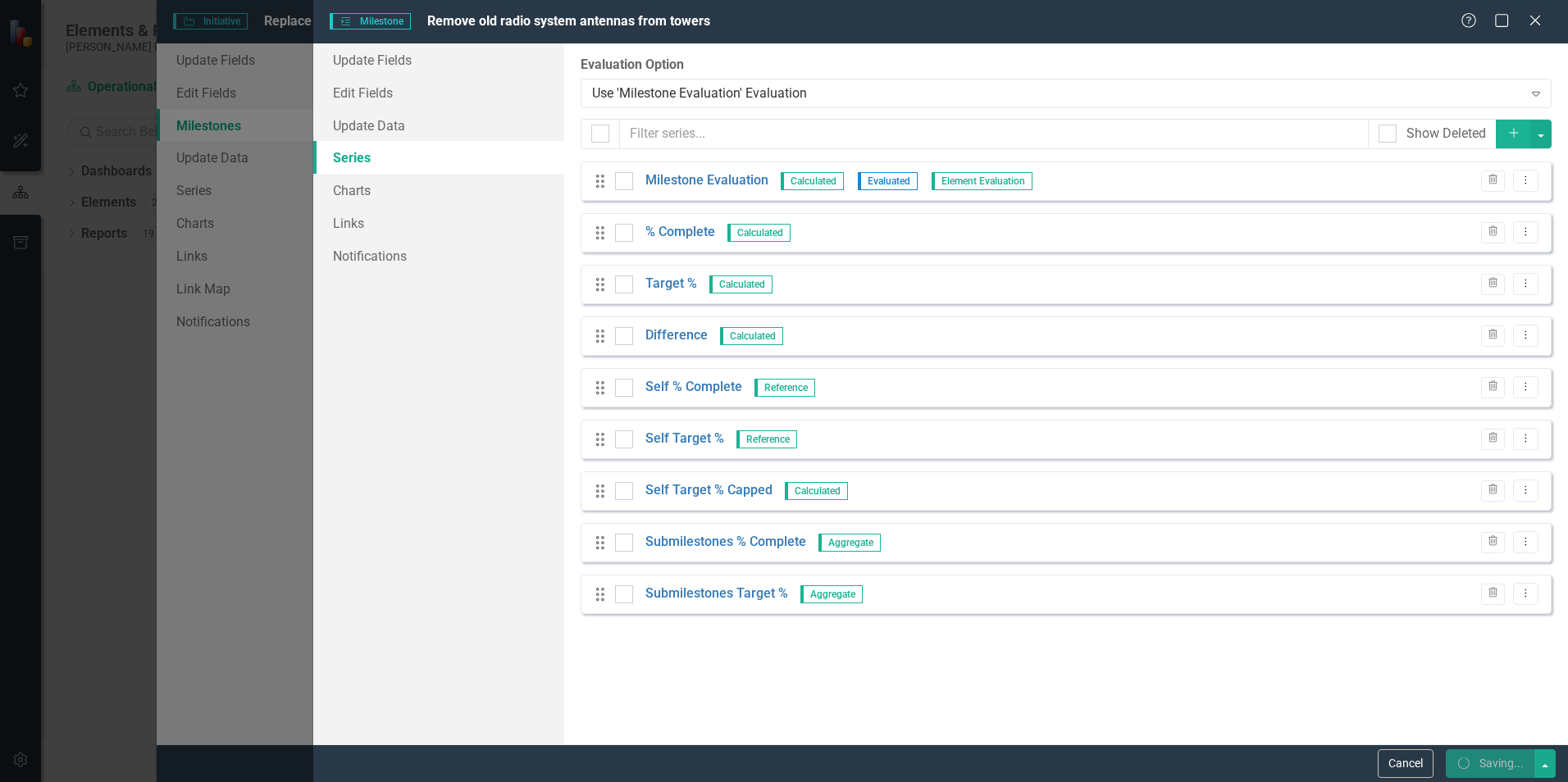
checkbox input "true"
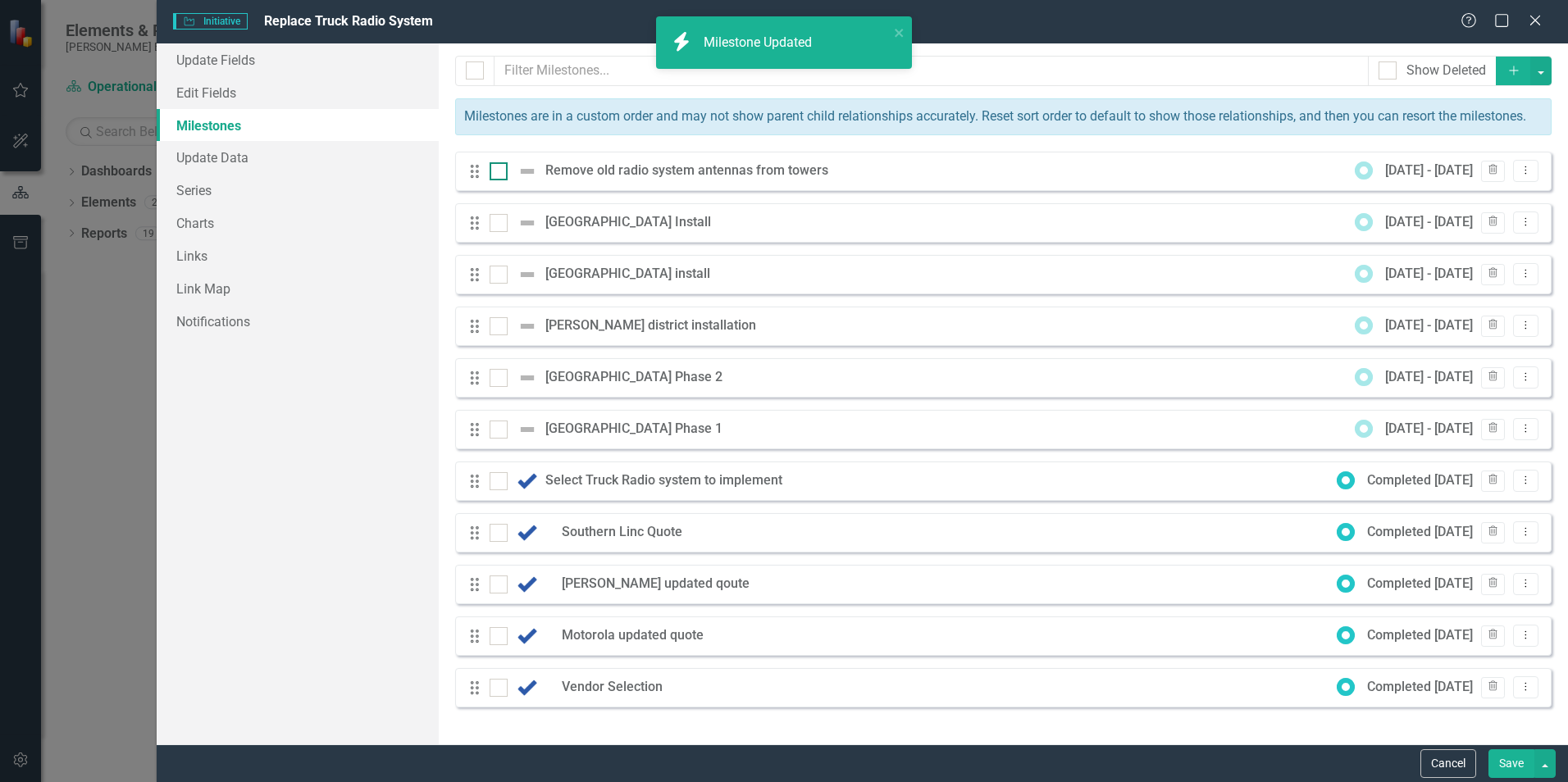
checkbox input "false"
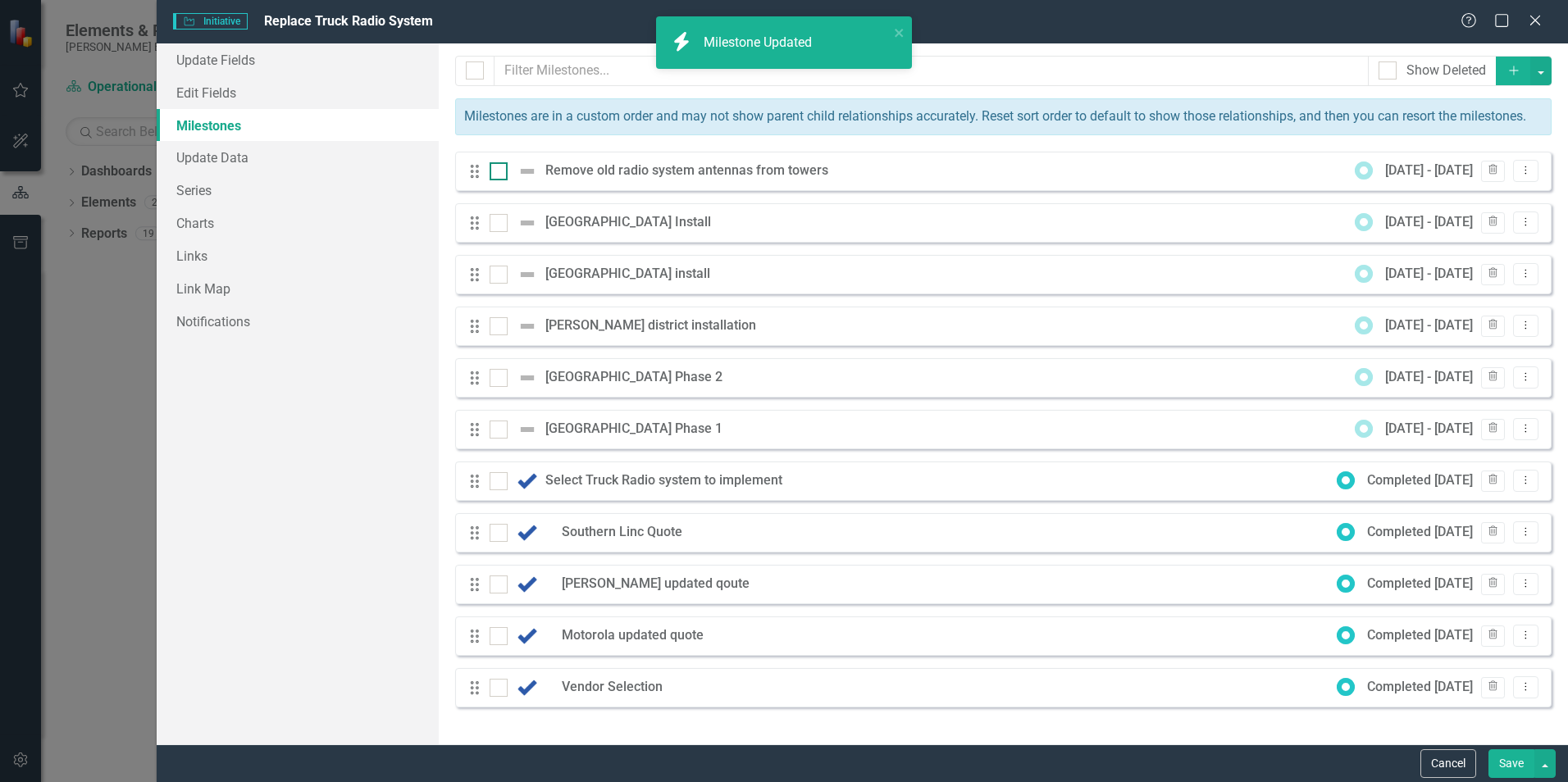
checkbox input "true"
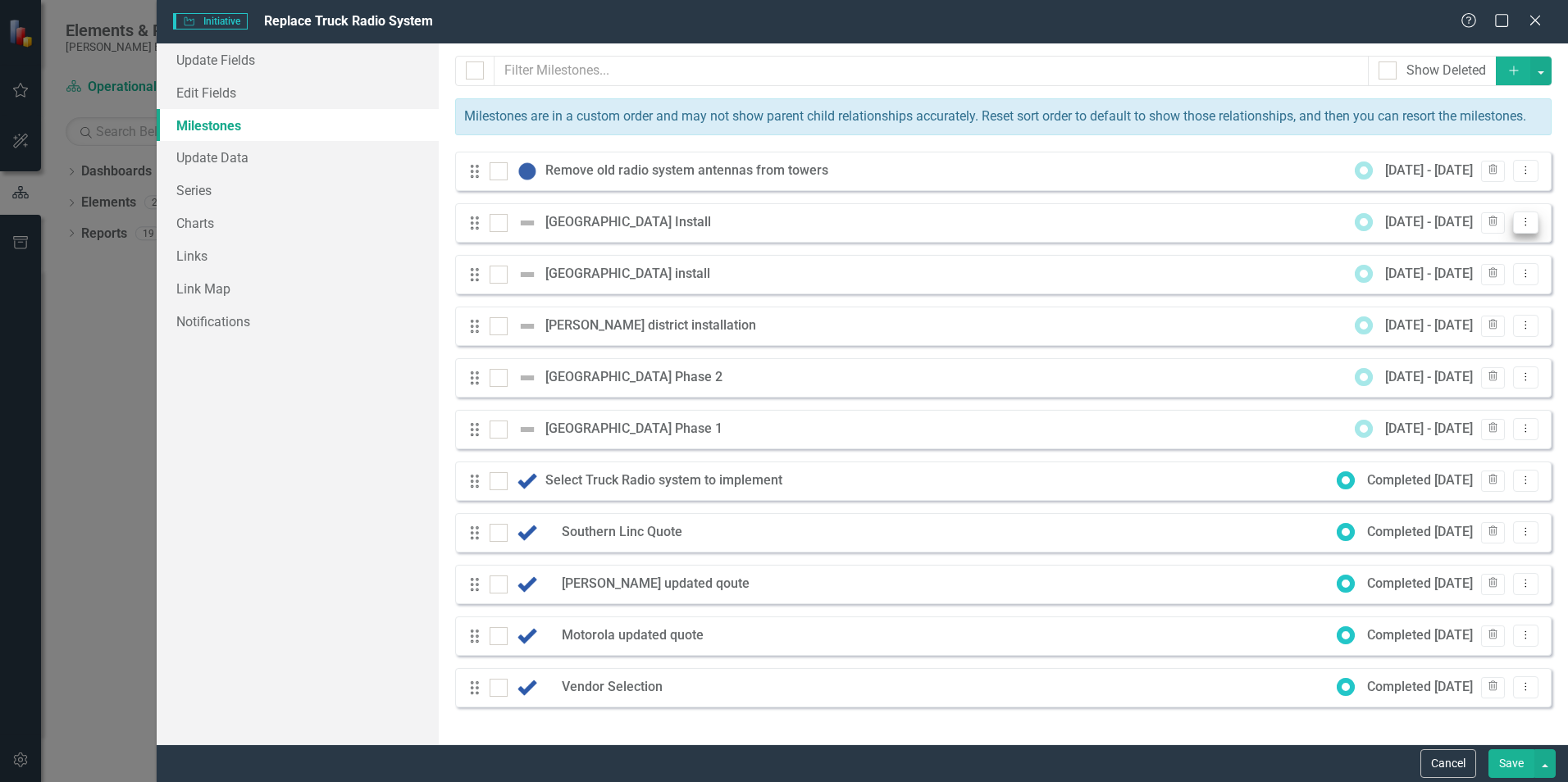
click at [1525, 222] on icon "Dropdown Menu" at bounding box center [1525, 221] width 14 height 10
click at [1436, 258] on link "Edit Edit Milestone" at bounding box center [1460, 249] width 154 height 31
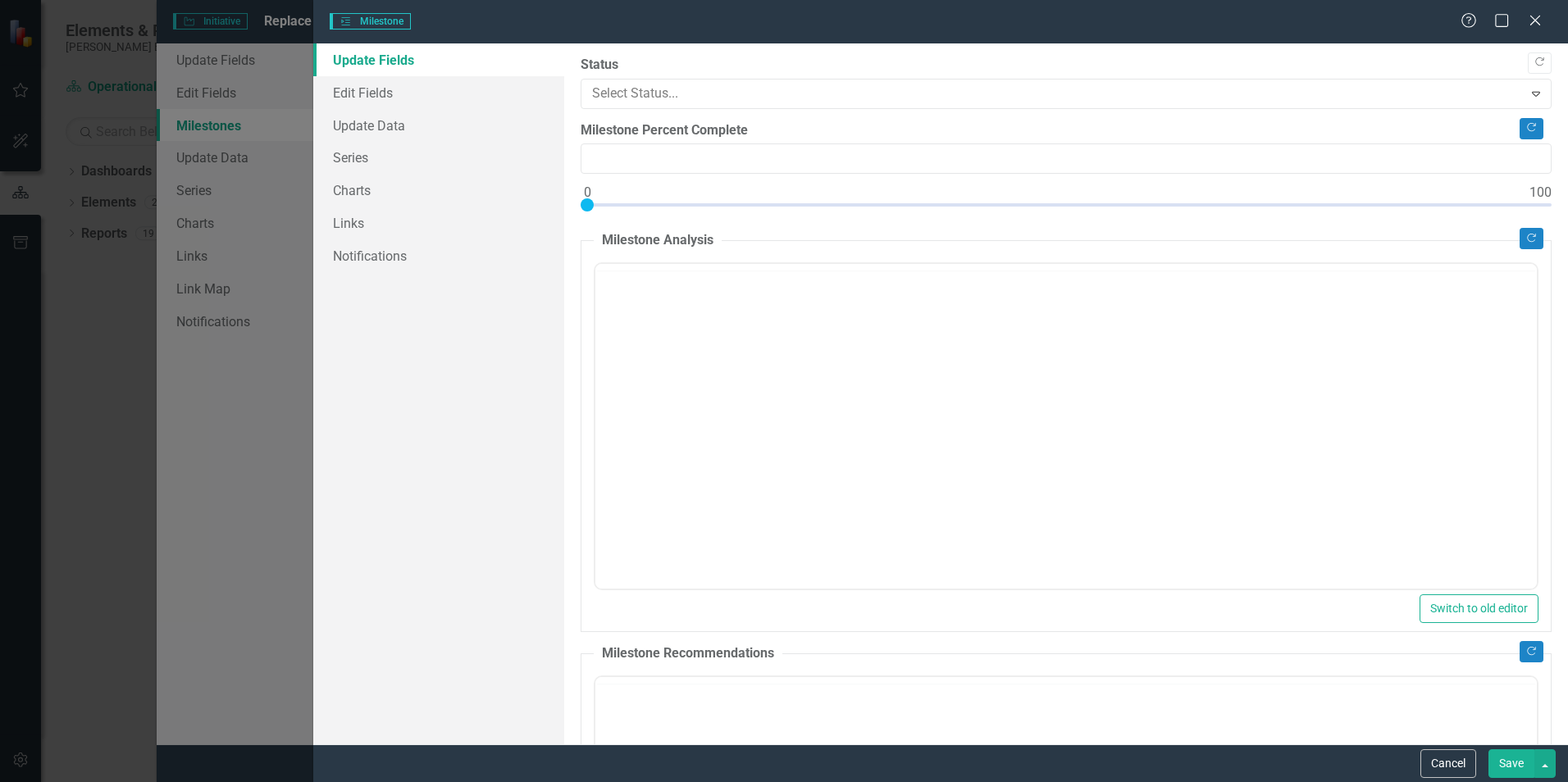
type input "0"
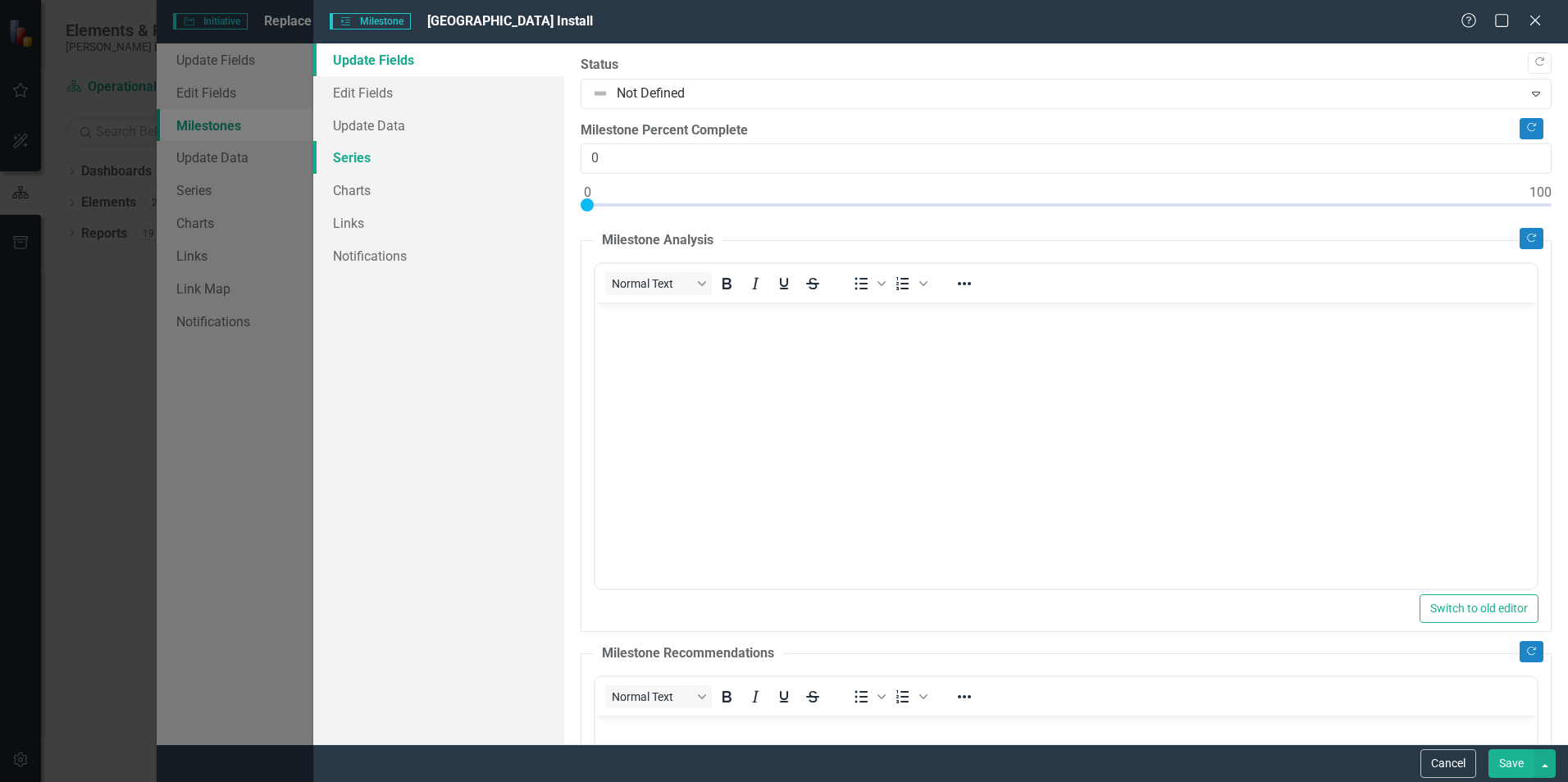
click at [333, 155] on link "Series" at bounding box center [438, 158] width 251 height 33
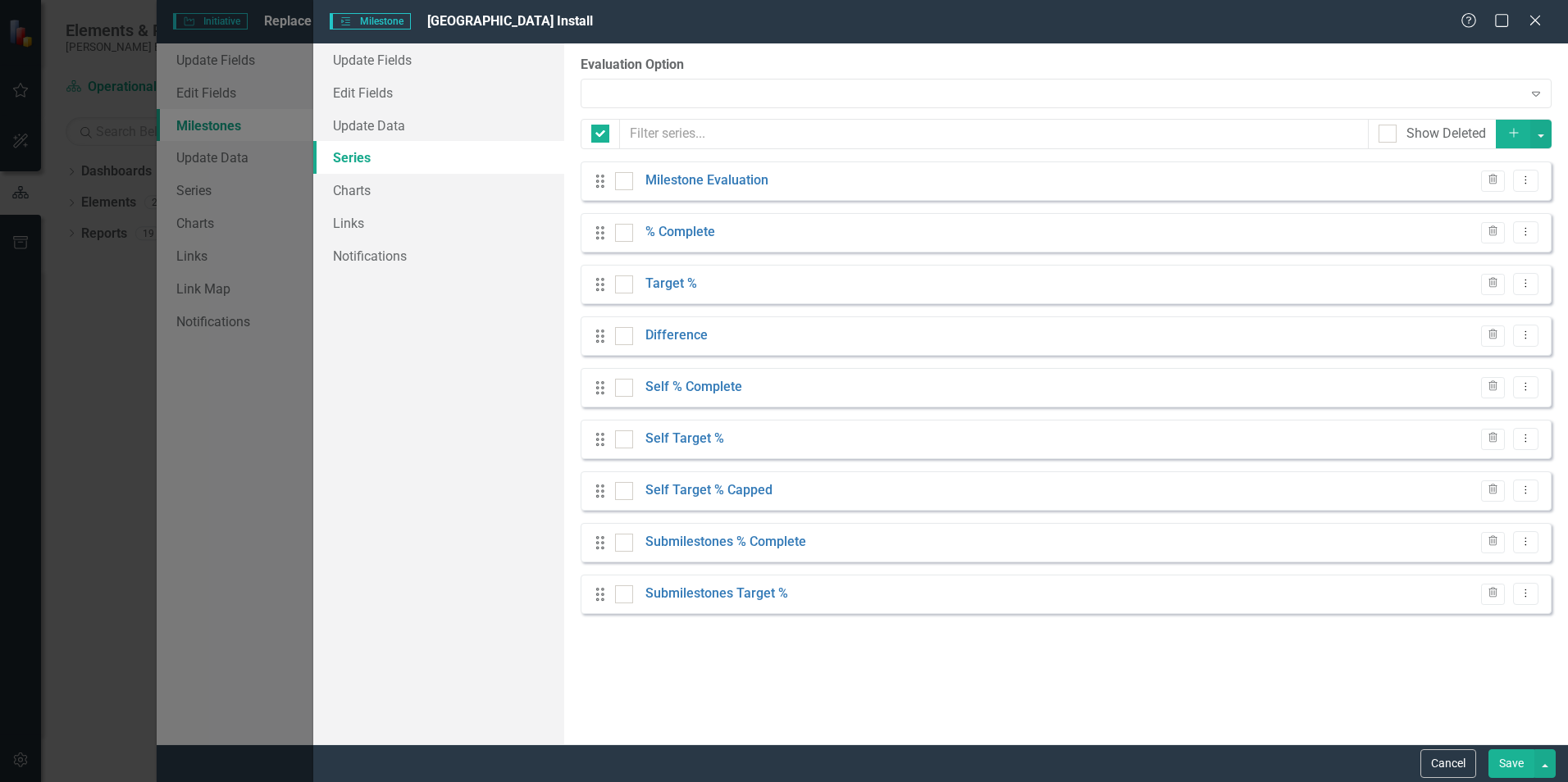
checkbox input "false"
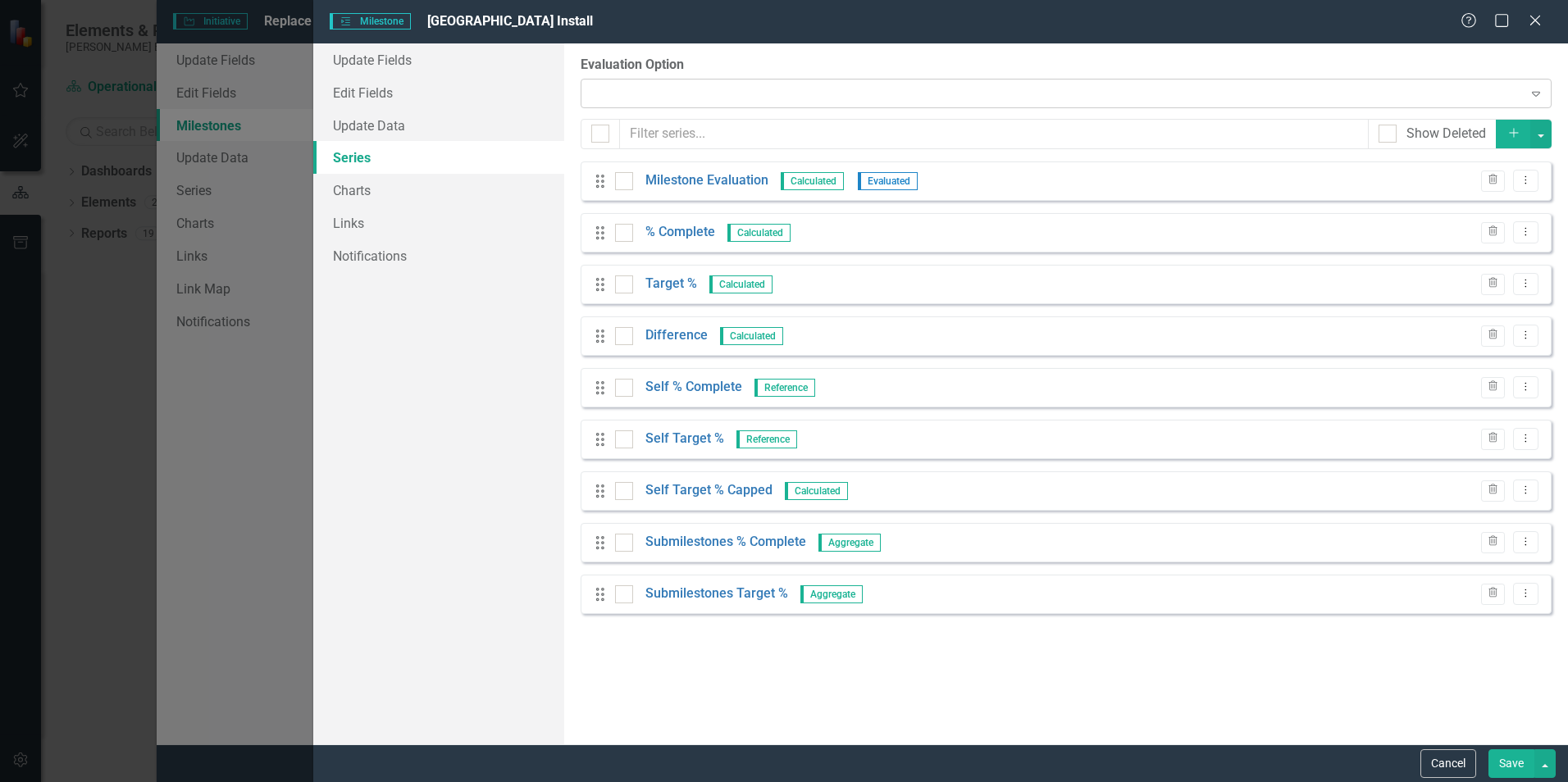
click at [679, 107] on div "Expand" at bounding box center [1066, 93] width 971 height 30
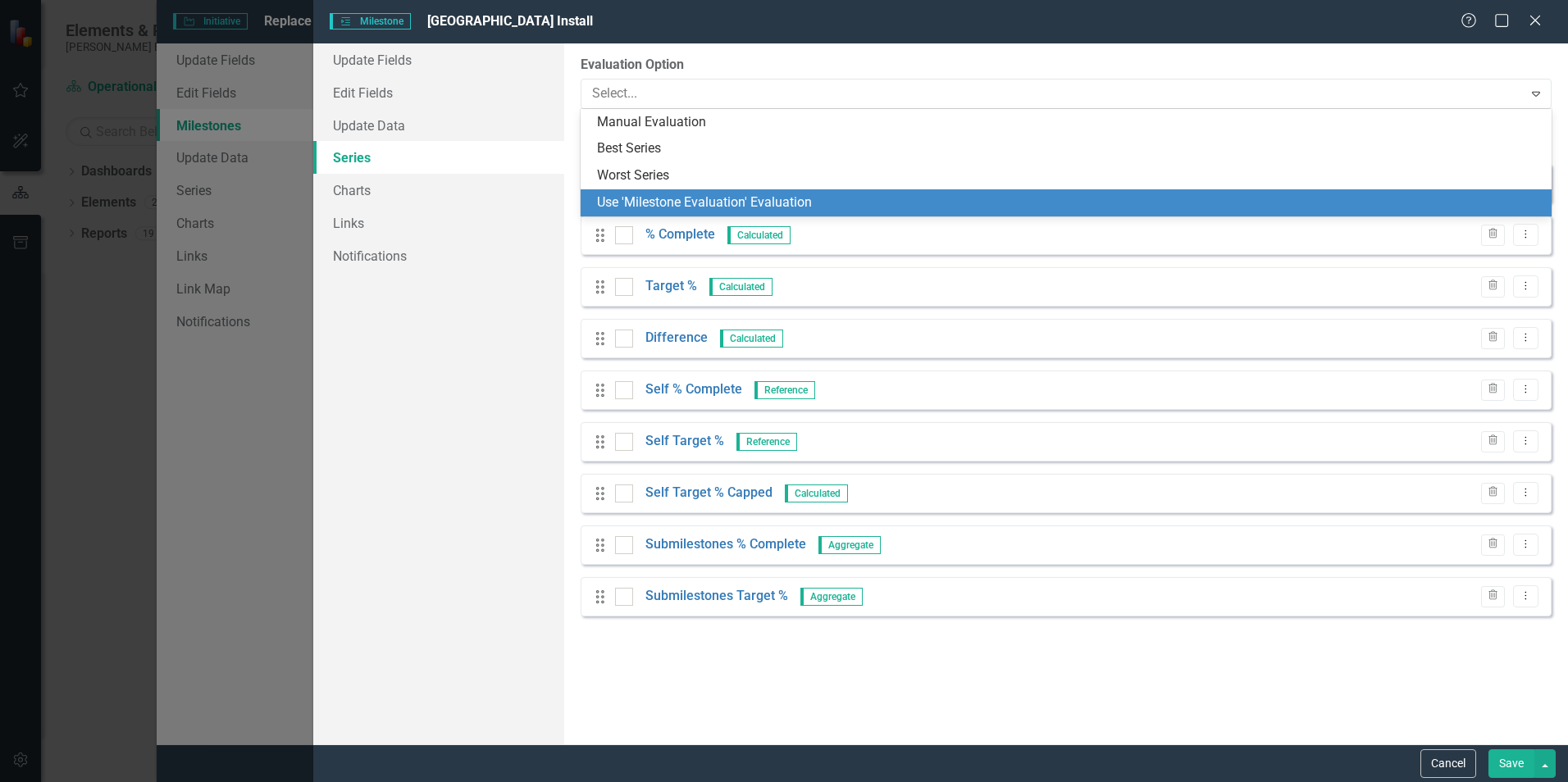
click at [675, 204] on div "Use 'Milestone Evaluation' Evaluation" at bounding box center [1069, 203] width 945 height 19
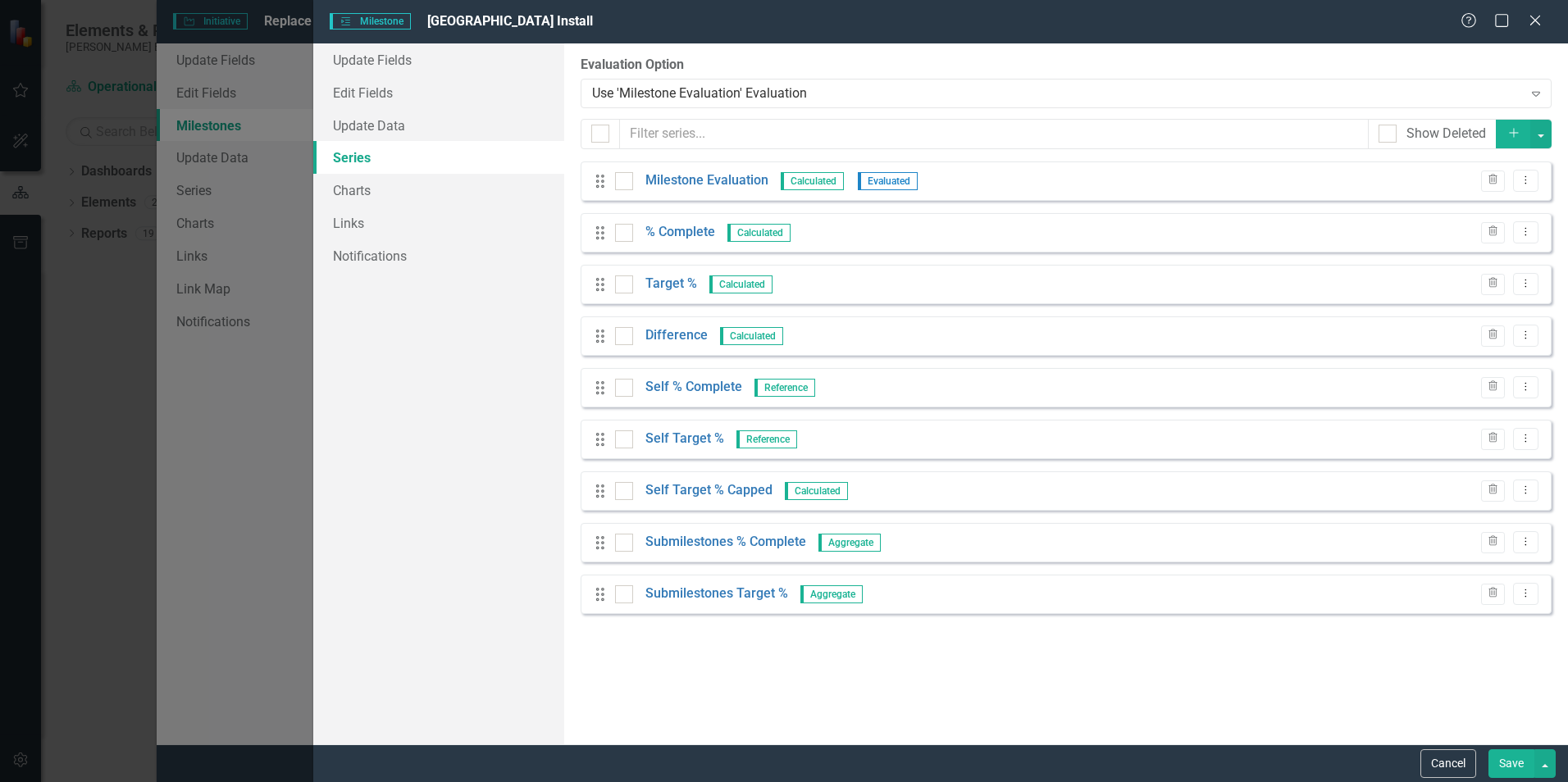
click at [1501, 768] on button "Save" at bounding box center [1510, 764] width 46 height 29
checkbox input "false"
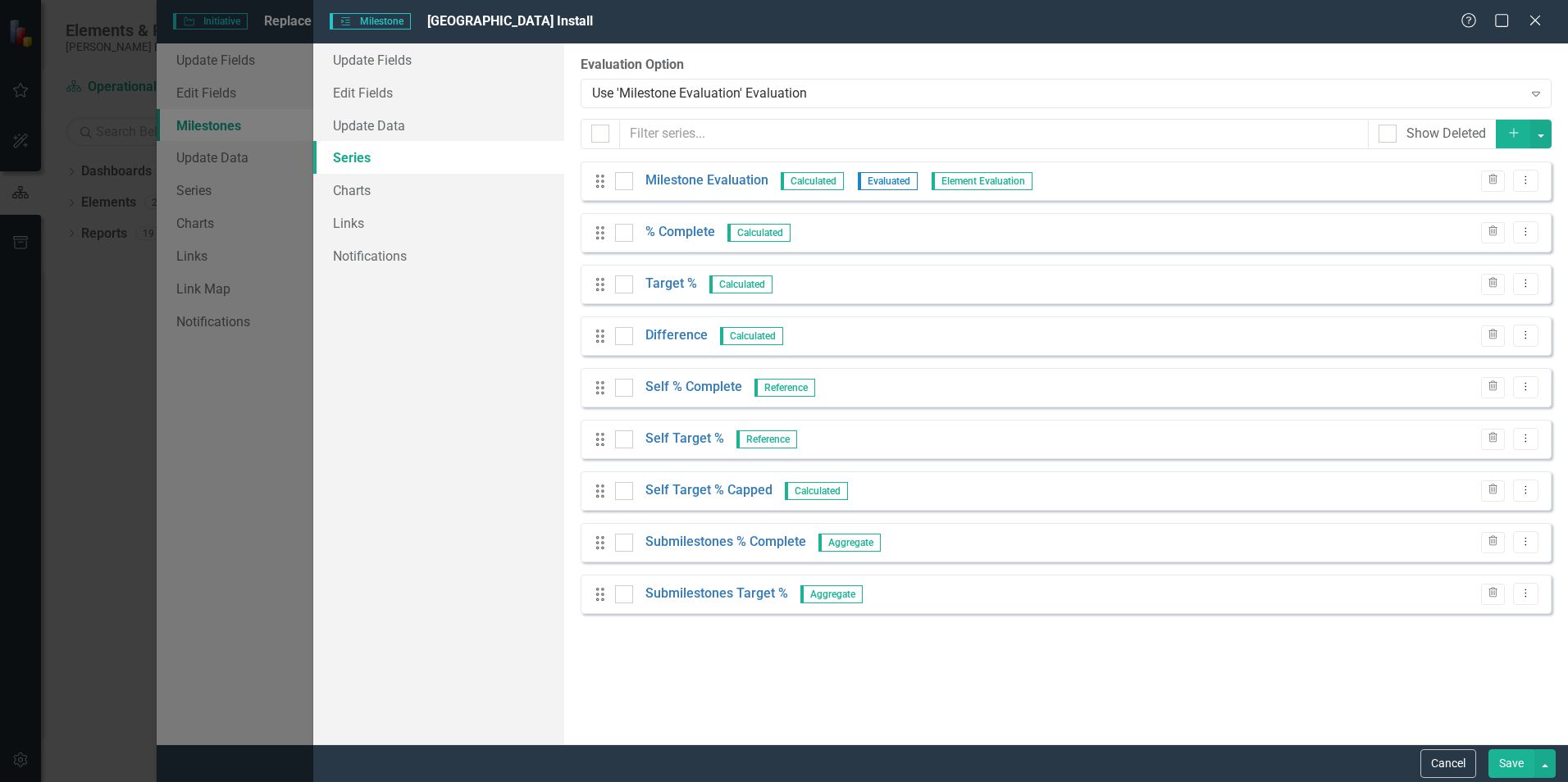
checkbox input "false"
checkbox input "true"
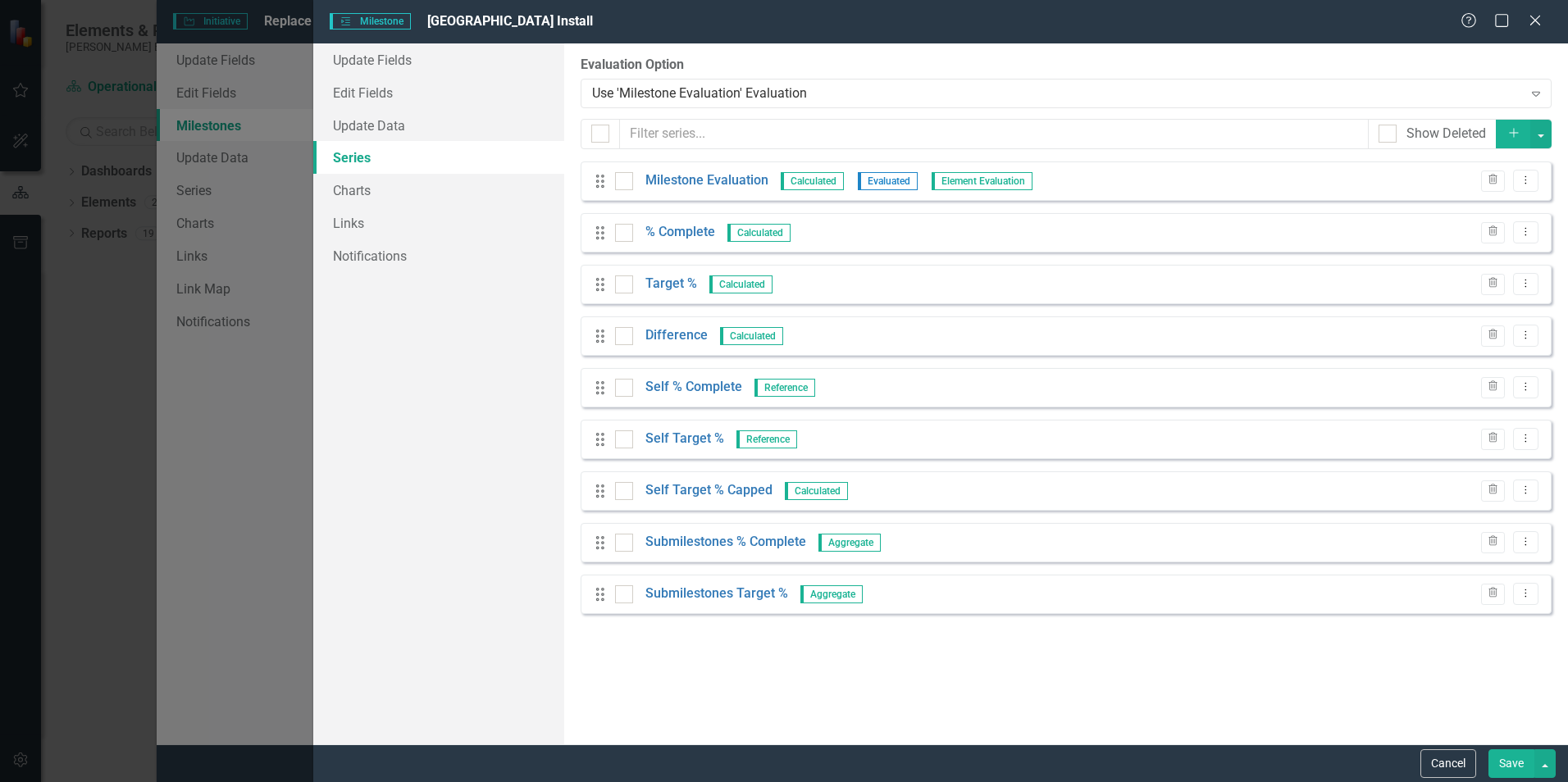
checkbox input "true"
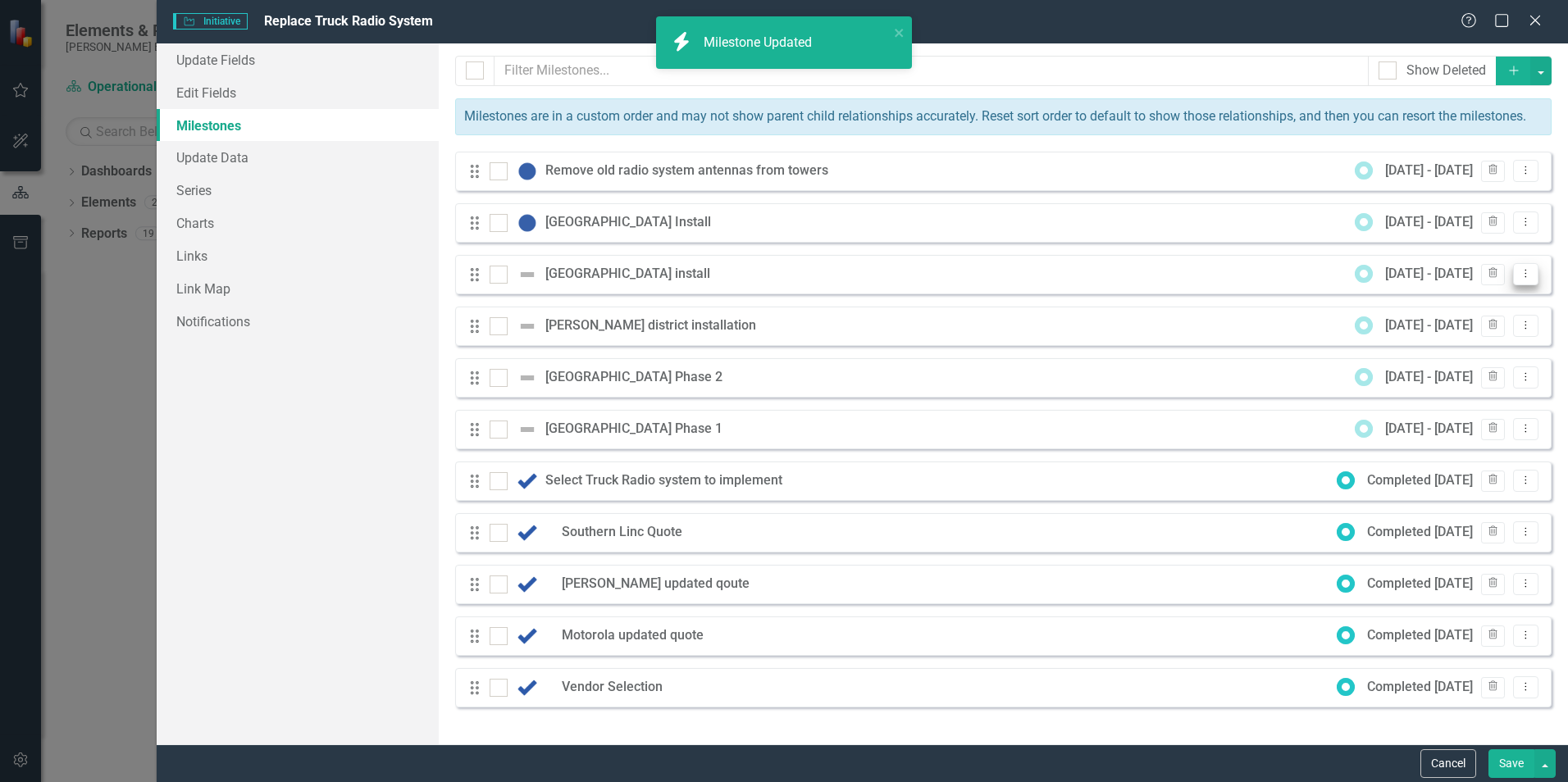
click at [1525, 276] on icon "Dropdown Menu" at bounding box center [1525, 274] width 14 height 10
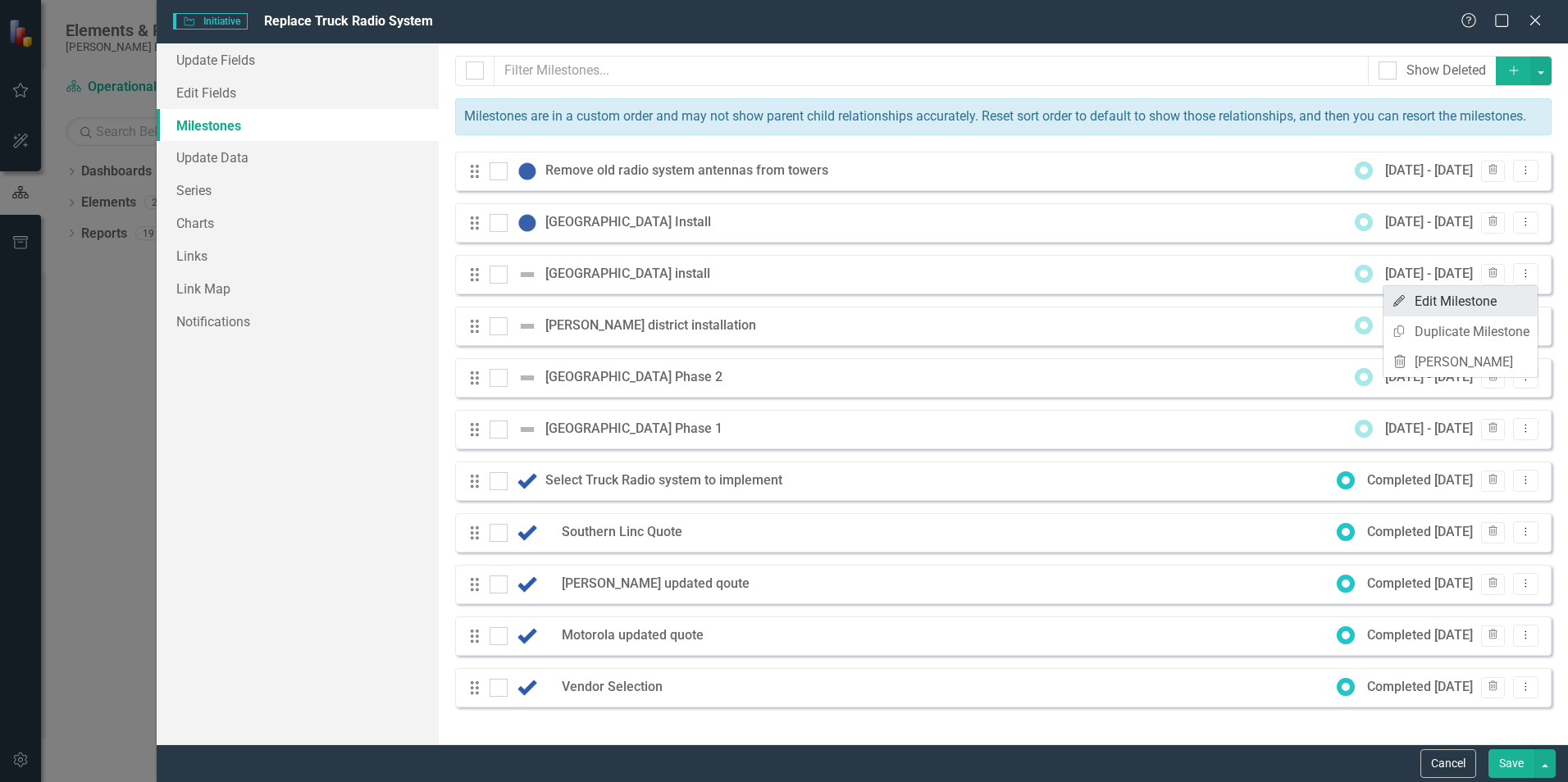
click at [1489, 298] on link "Edit Edit Milestone" at bounding box center [1460, 301] width 154 height 31
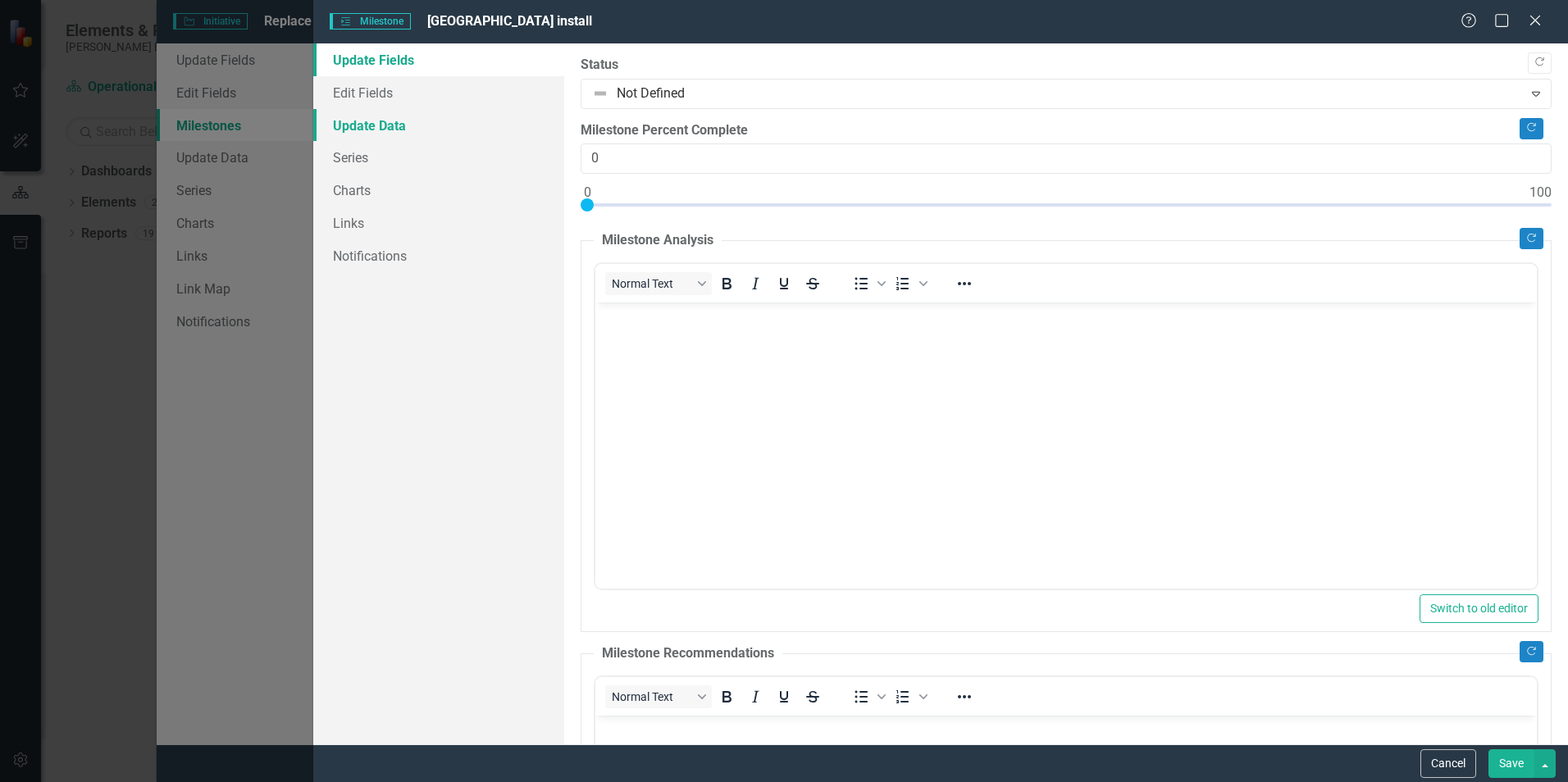
click at [388, 133] on link "Update Data" at bounding box center [438, 126] width 251 height 33
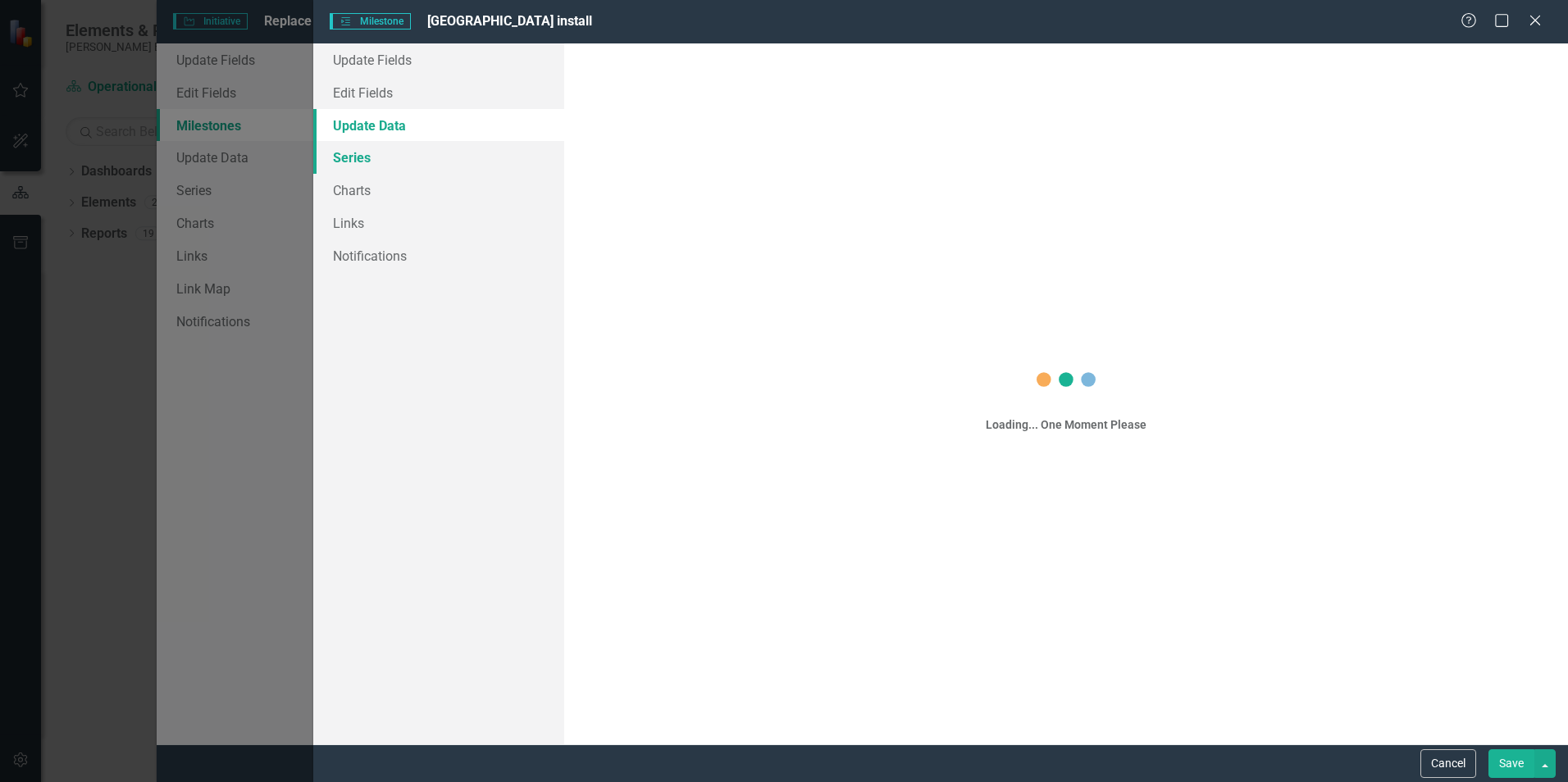
click at [395, 154] on link "Series" at bounding box center [438, 158] width 251 height 33
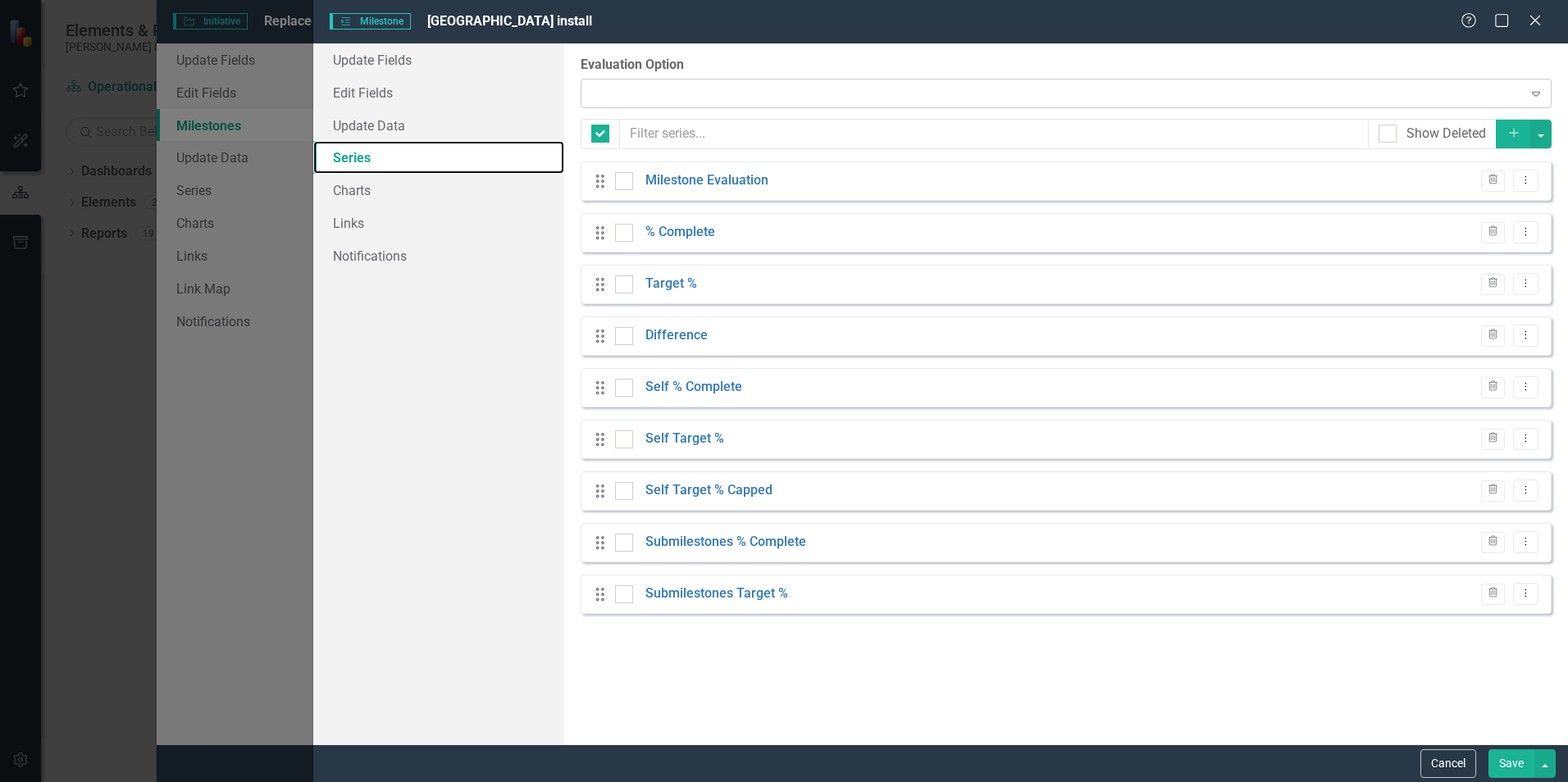
checkbox input "false"
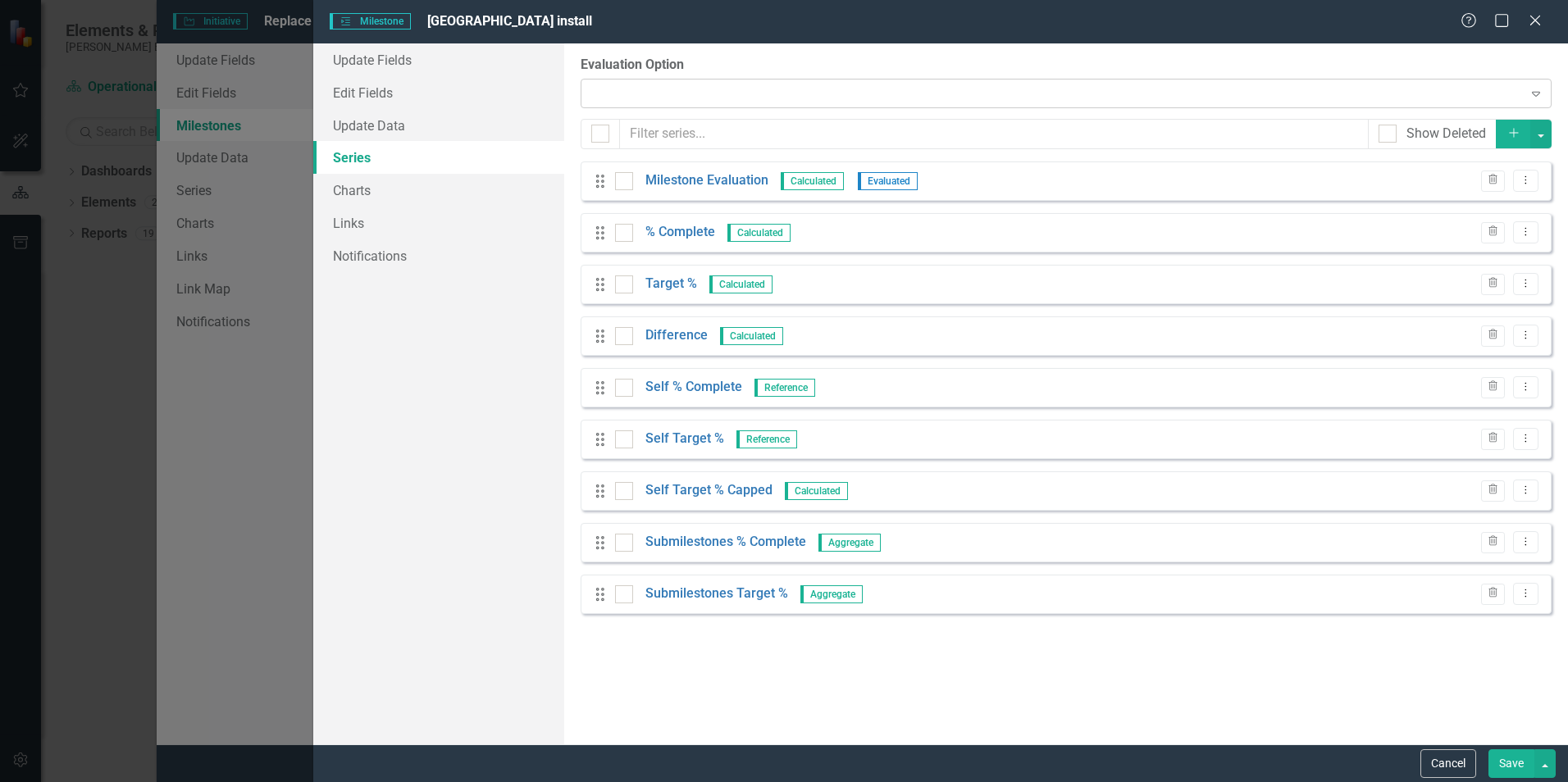
click at [669, 93] on div at bounding box center [1052, 93] width 936 height 3
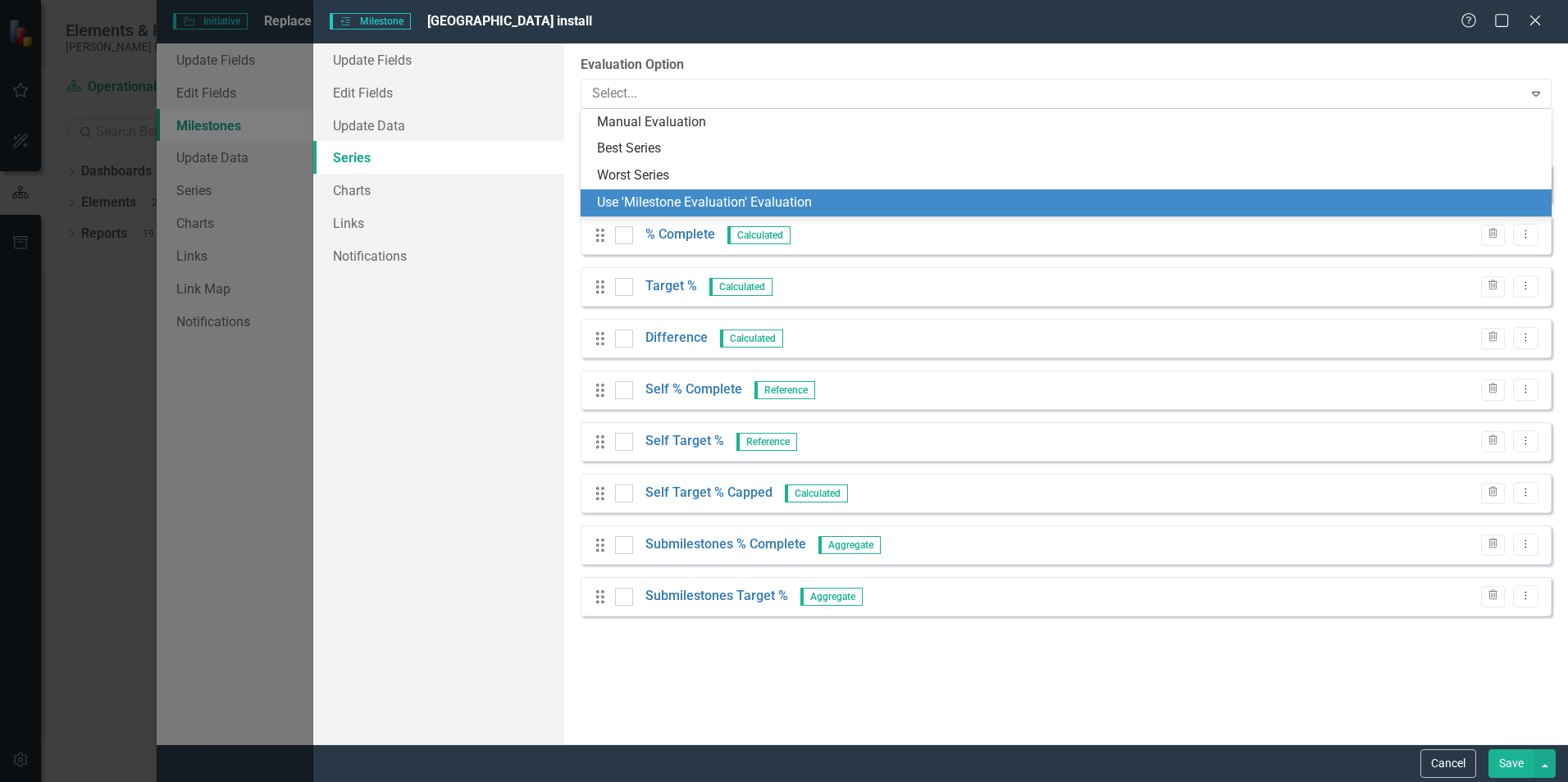
click at [689, 194] on div "Use 'Milestone Evaluation' Evaluation" at bounding box center [1069, 203] width 945 height 19
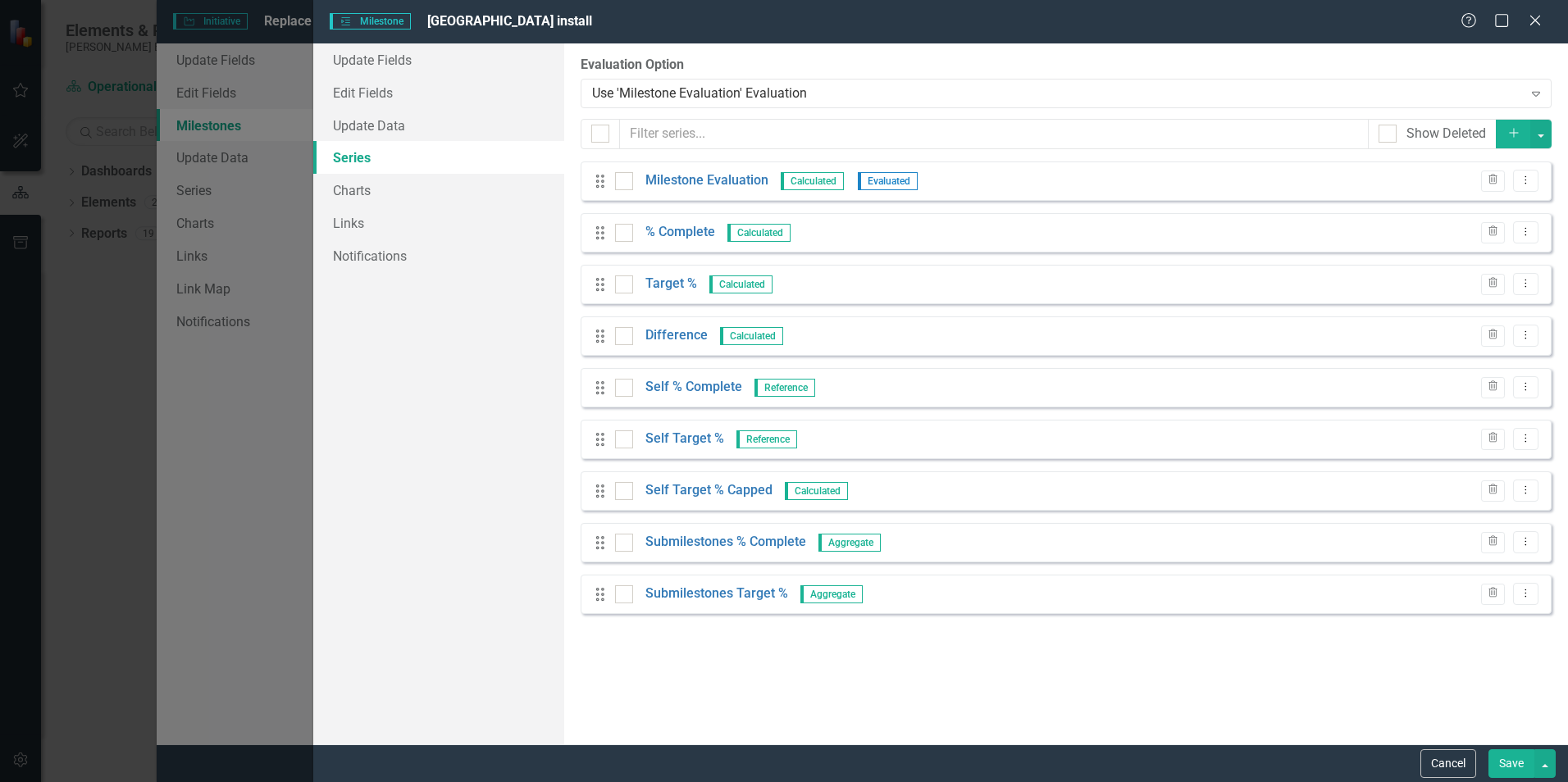
click at [1515, 766] on button "Save" at bounding box center [1510, 764] width 46 height 29
checkbox input "false"
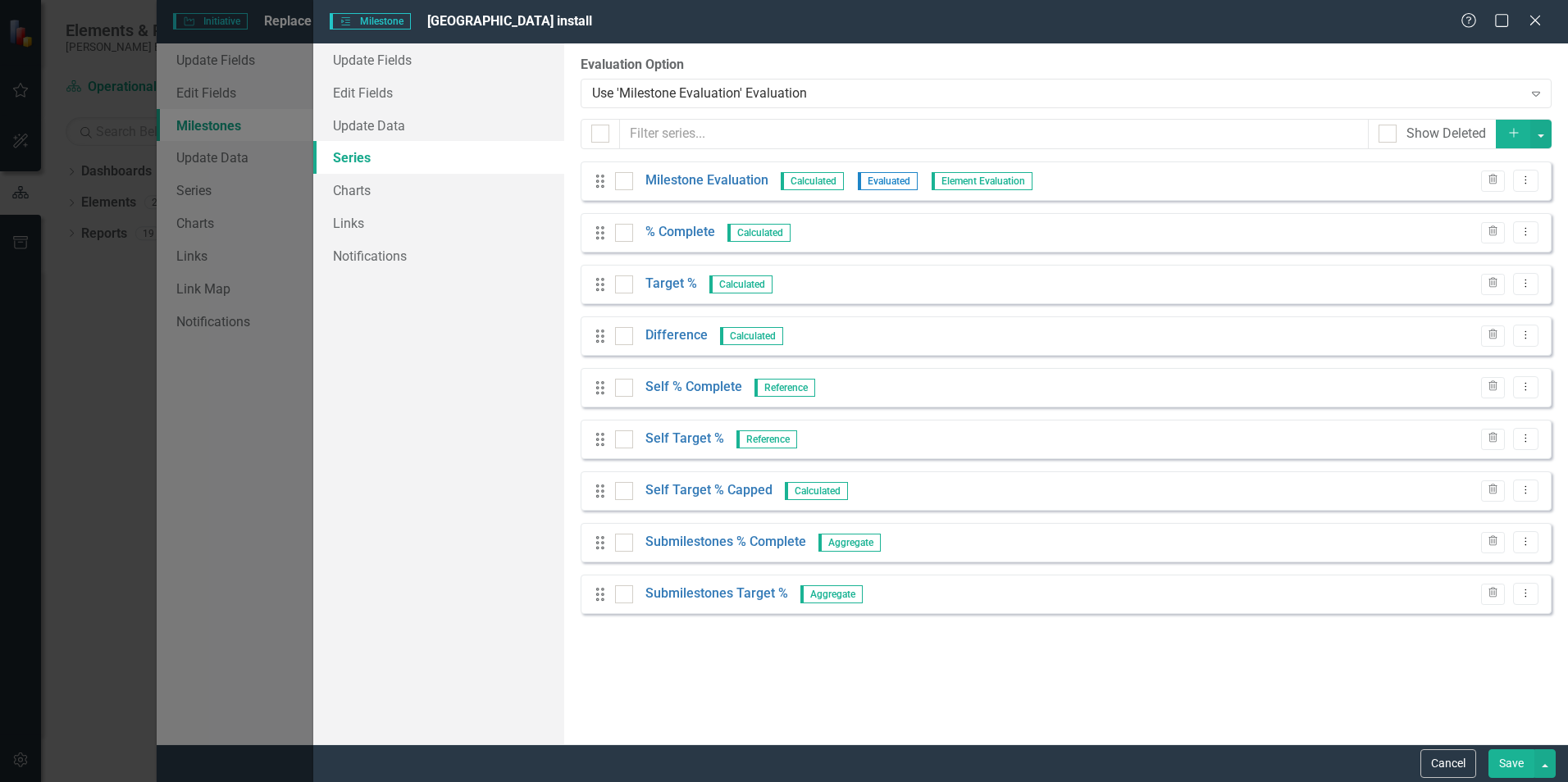
checkbox input "false"
checkbox input "true"
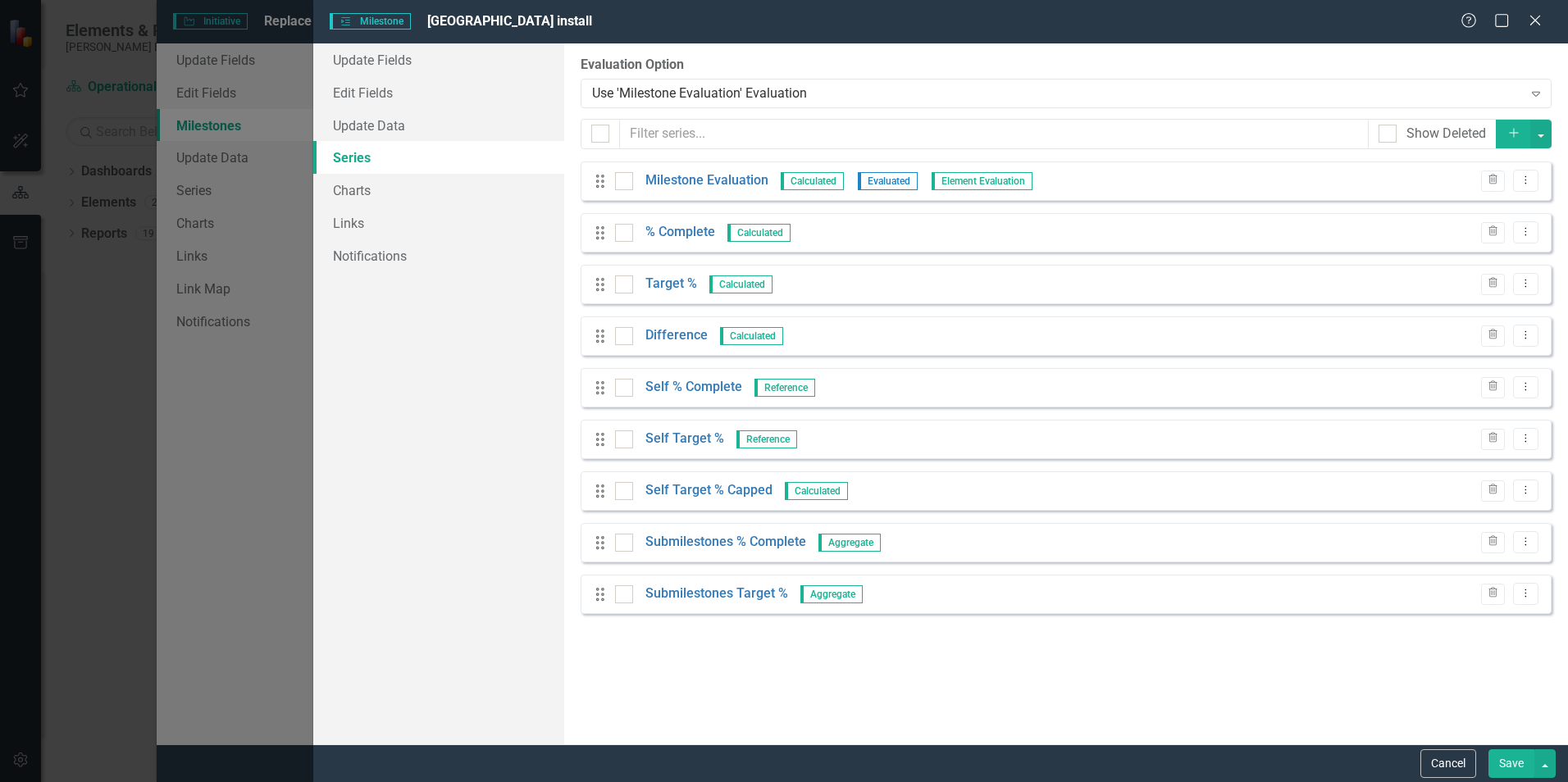
checkbox input "true"
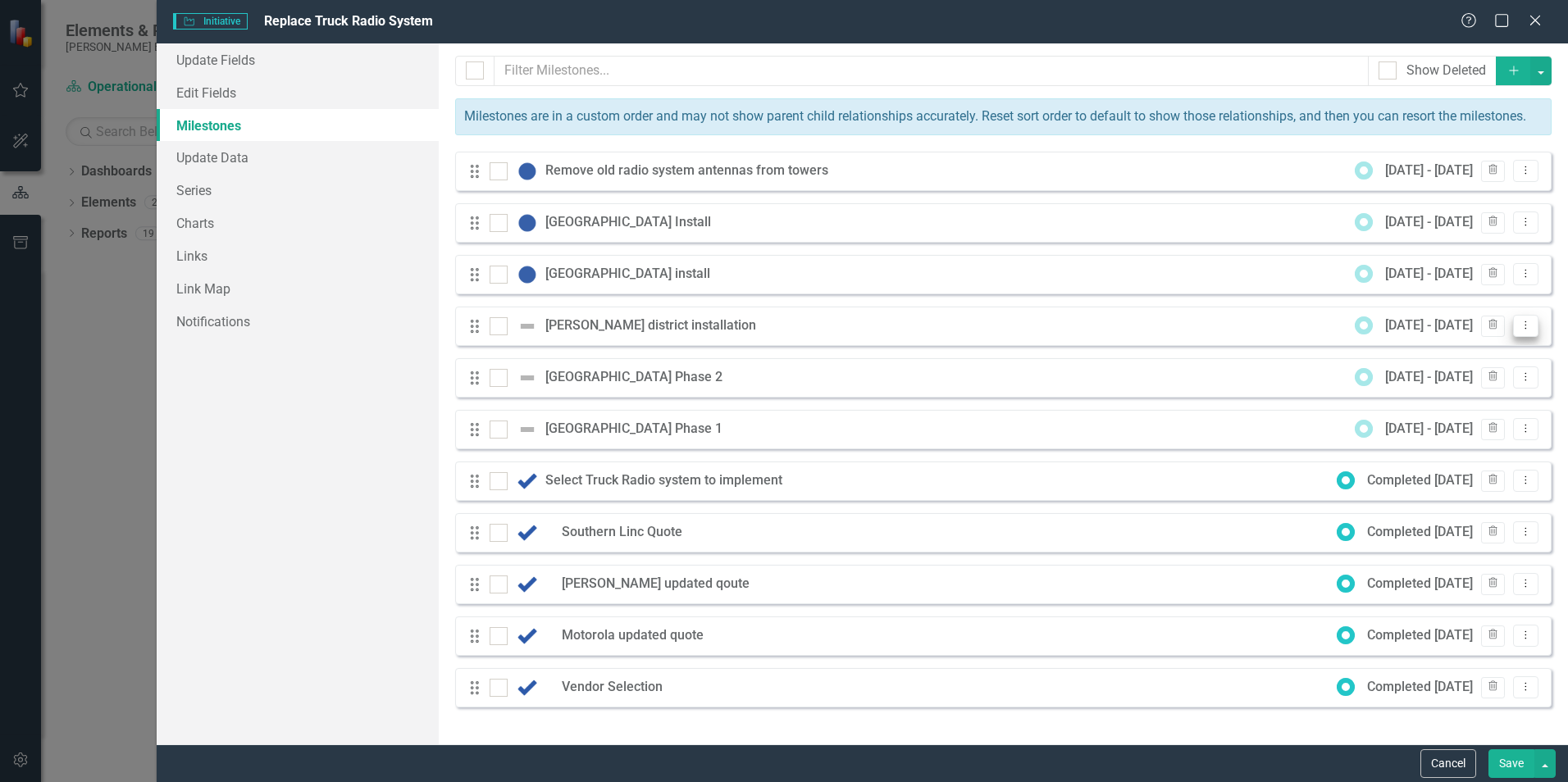
click at [1527, 319] on button "Dropdown Menu" at bounding box center [1525, 325] width 25 height 22
click at [1431, 353] on link "Edit Edit Milestone" at bounding box center [1460, 353] width 154 height 31
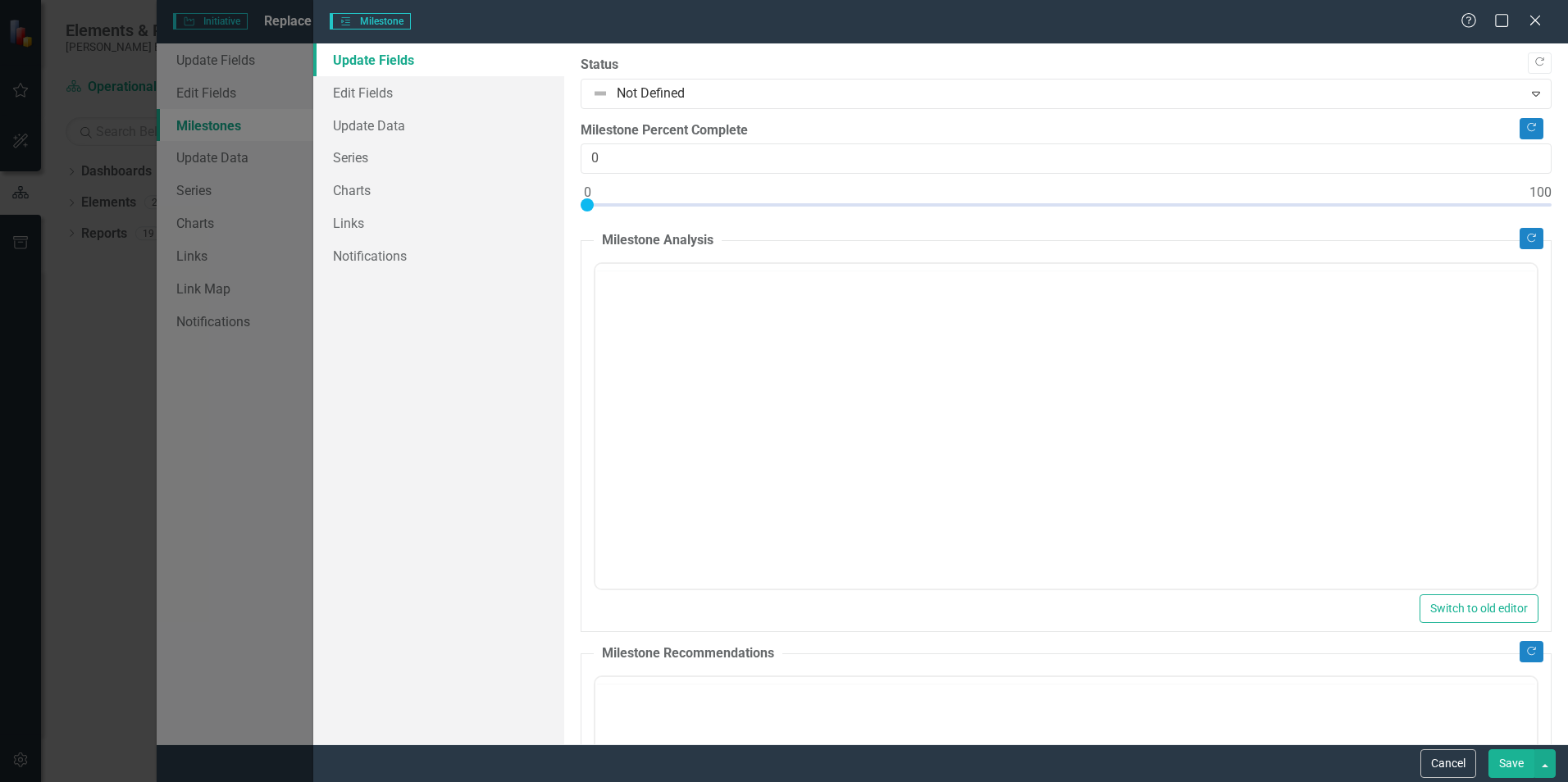
type input "0"
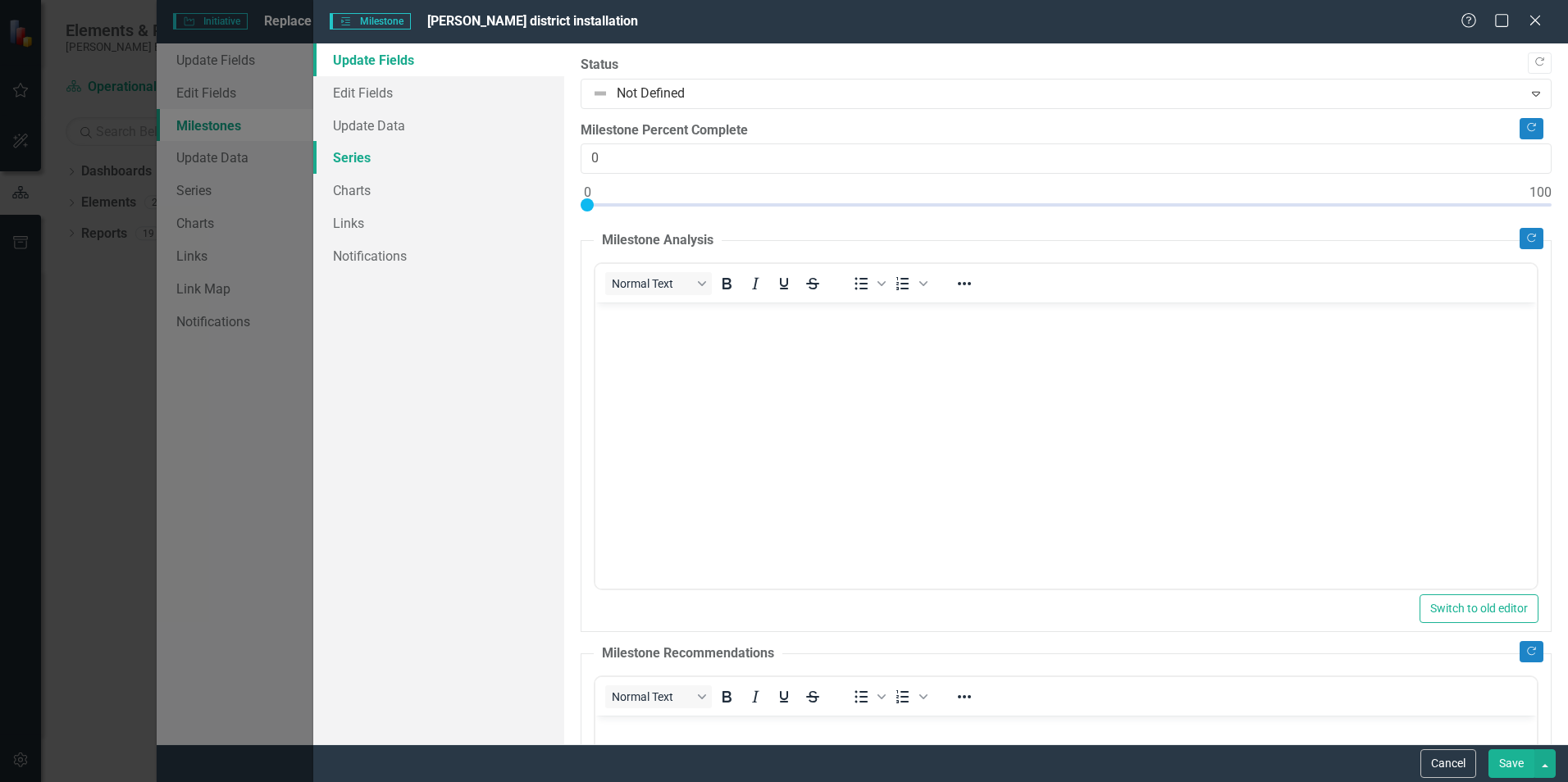
click at [336, 162] on link "Series" at bounding box center [438, 158] width 251 height 33
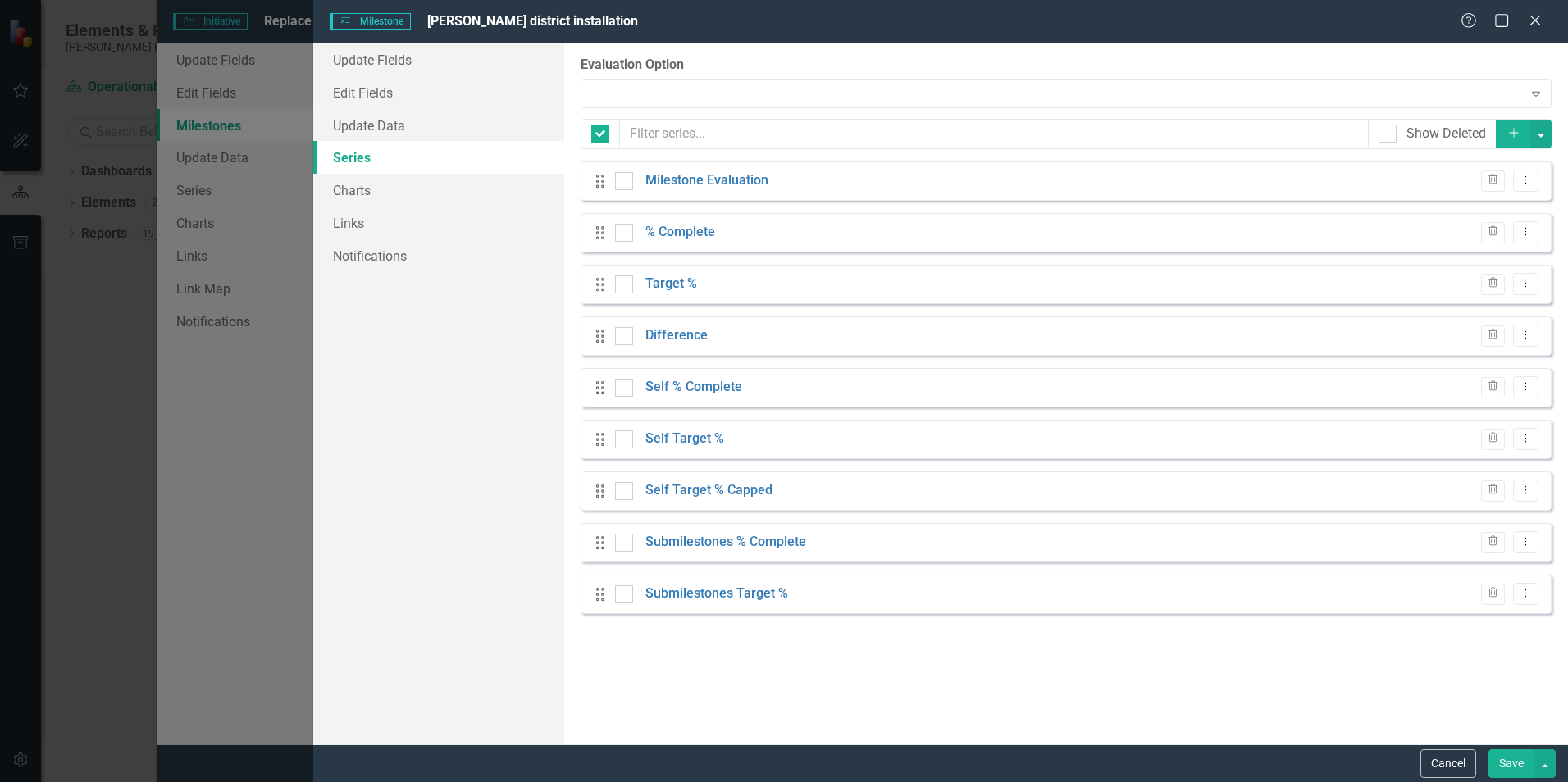
checkbox input "false"
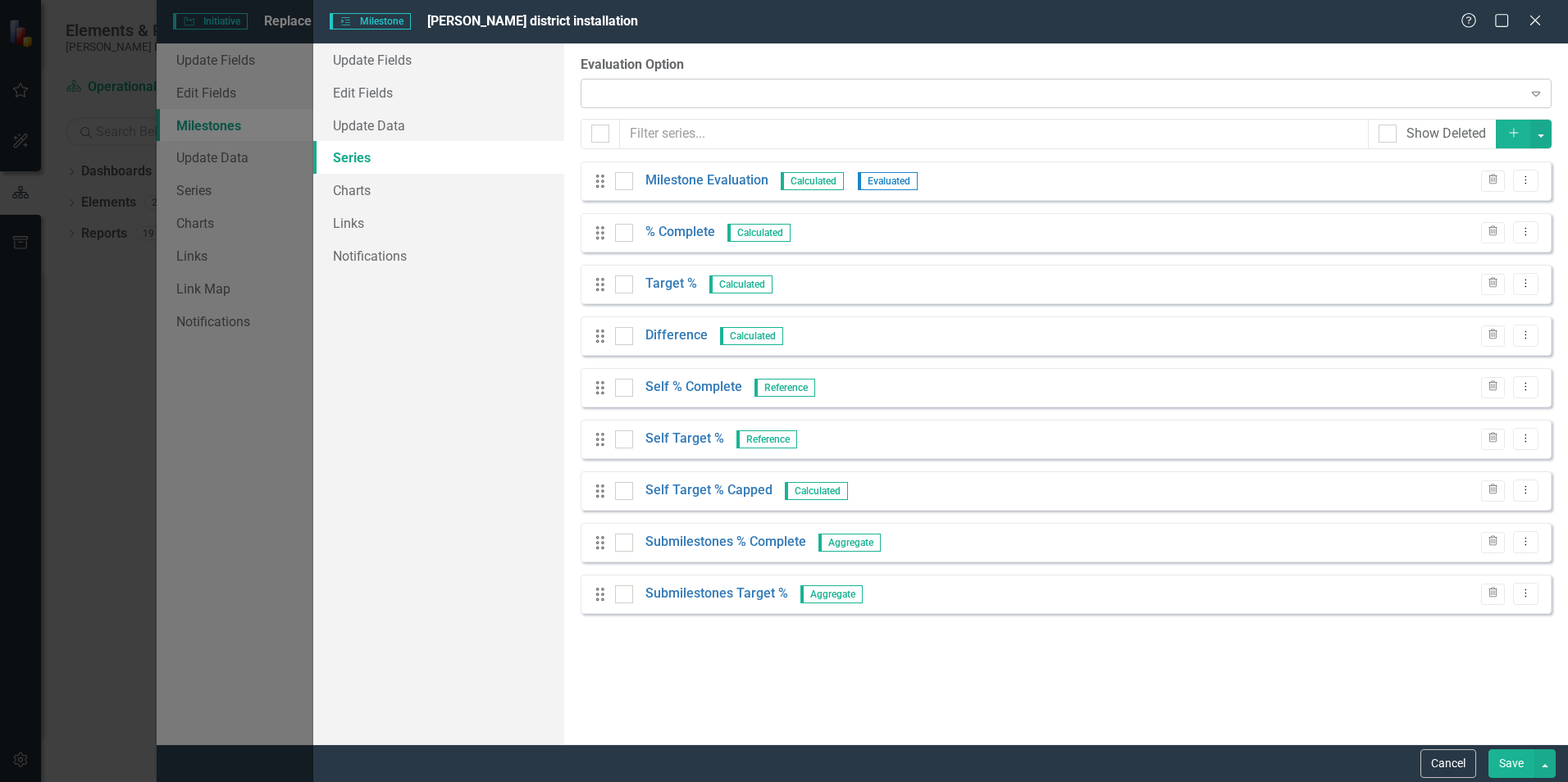
click at [733, 90] on div "Expand" at bounding box center [1066, 93] width 971 height 30
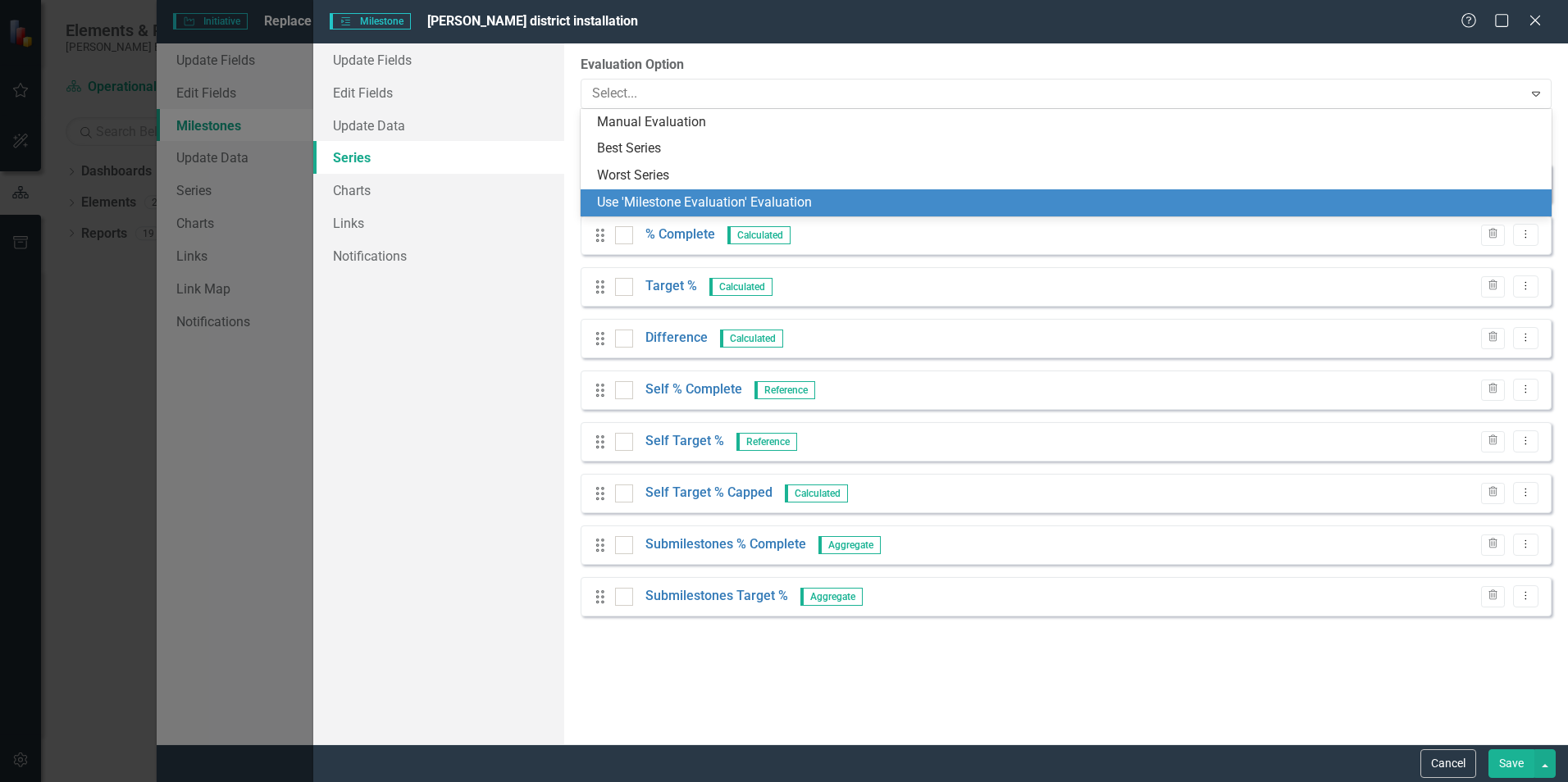
click at [638, 194] on div "Use 'Milestone Evaluation' Evaluation" at bounding box center [1069, 203] width 945 height 19
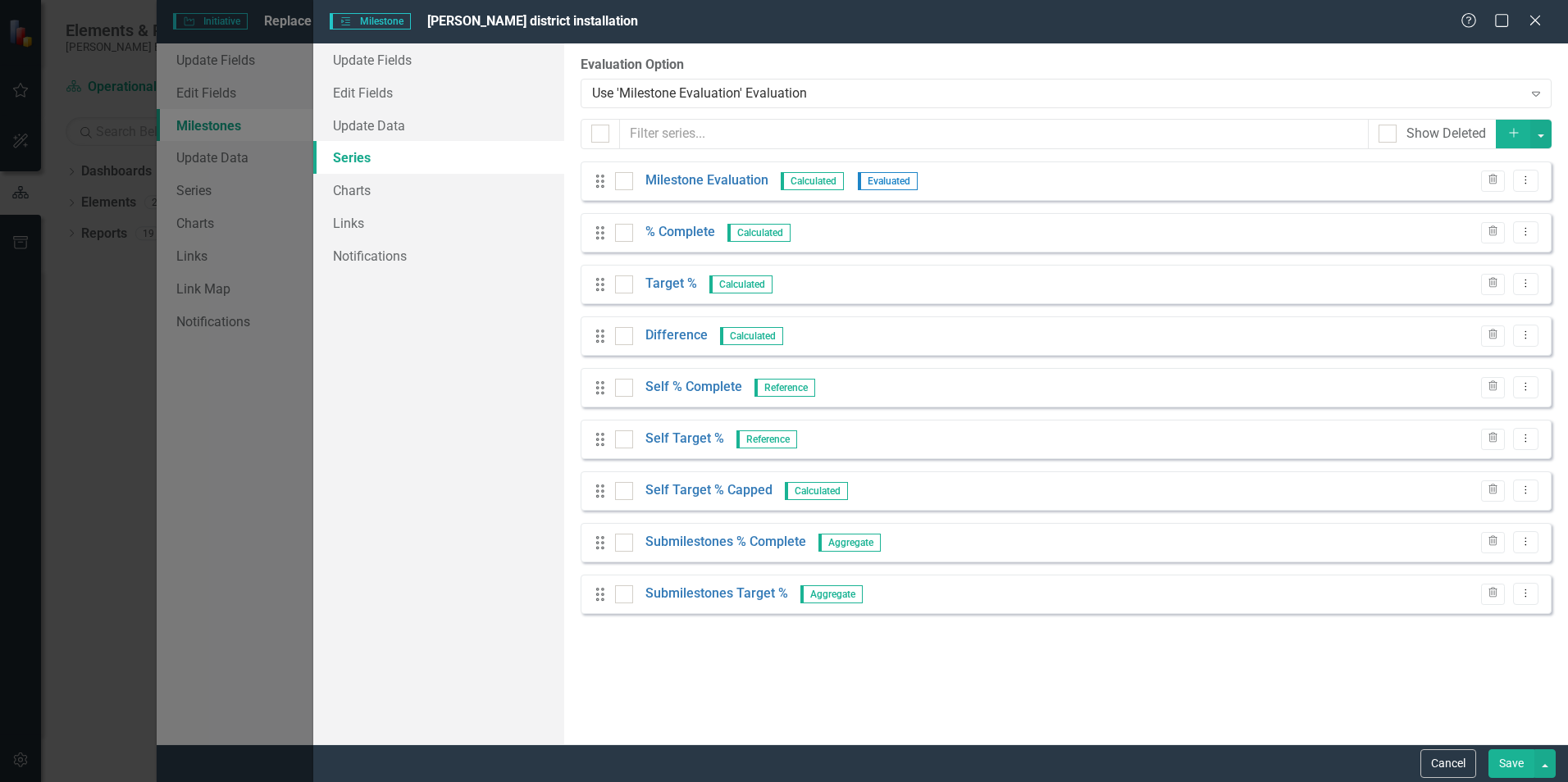
click at [1517, 765] on button "Save" at bounding box center [1510, 764] width 46 height 29
checkbox input "false"
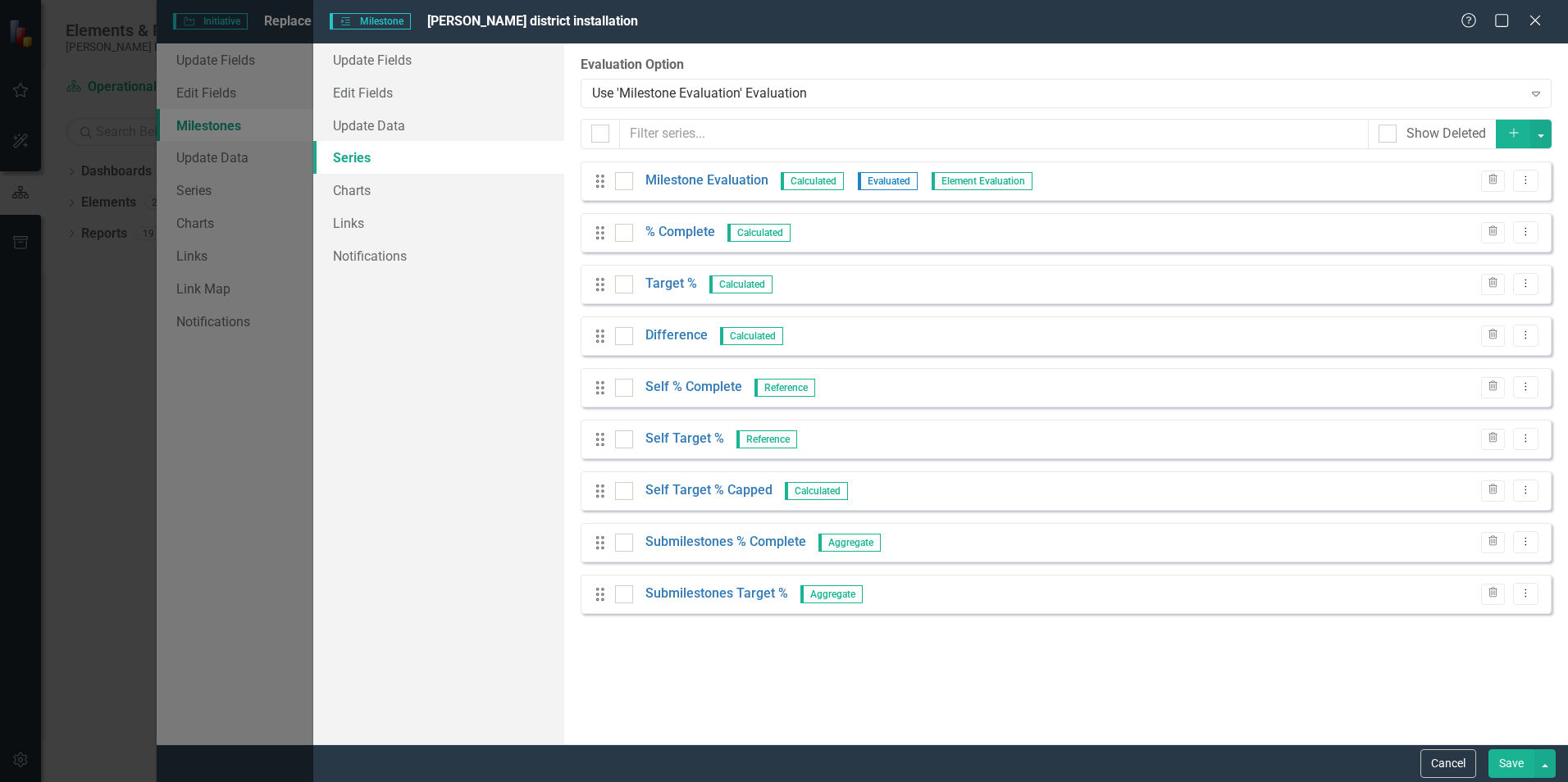
checkbox input "false"
checkbox input "true"
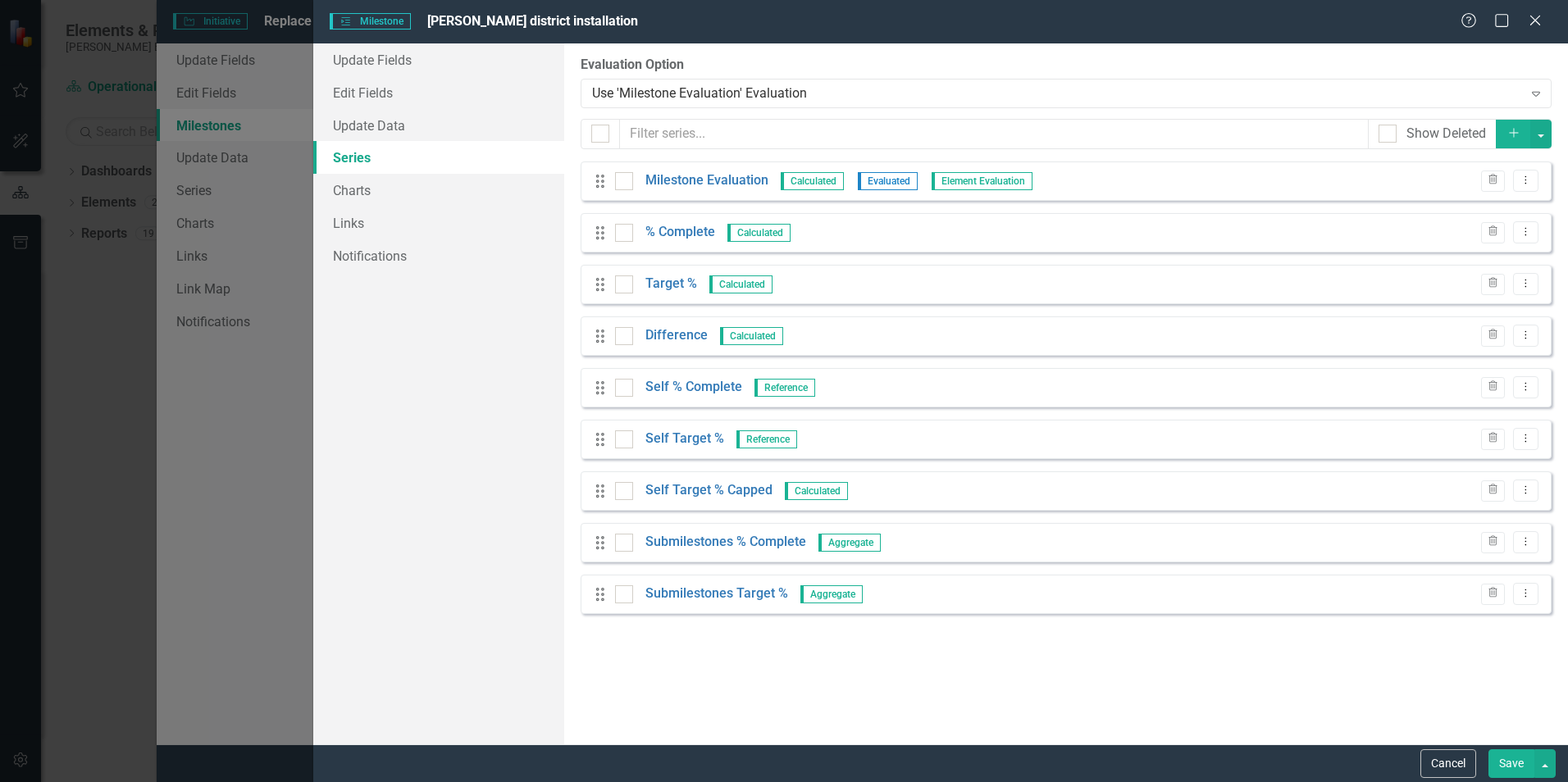
checkbox input "true"
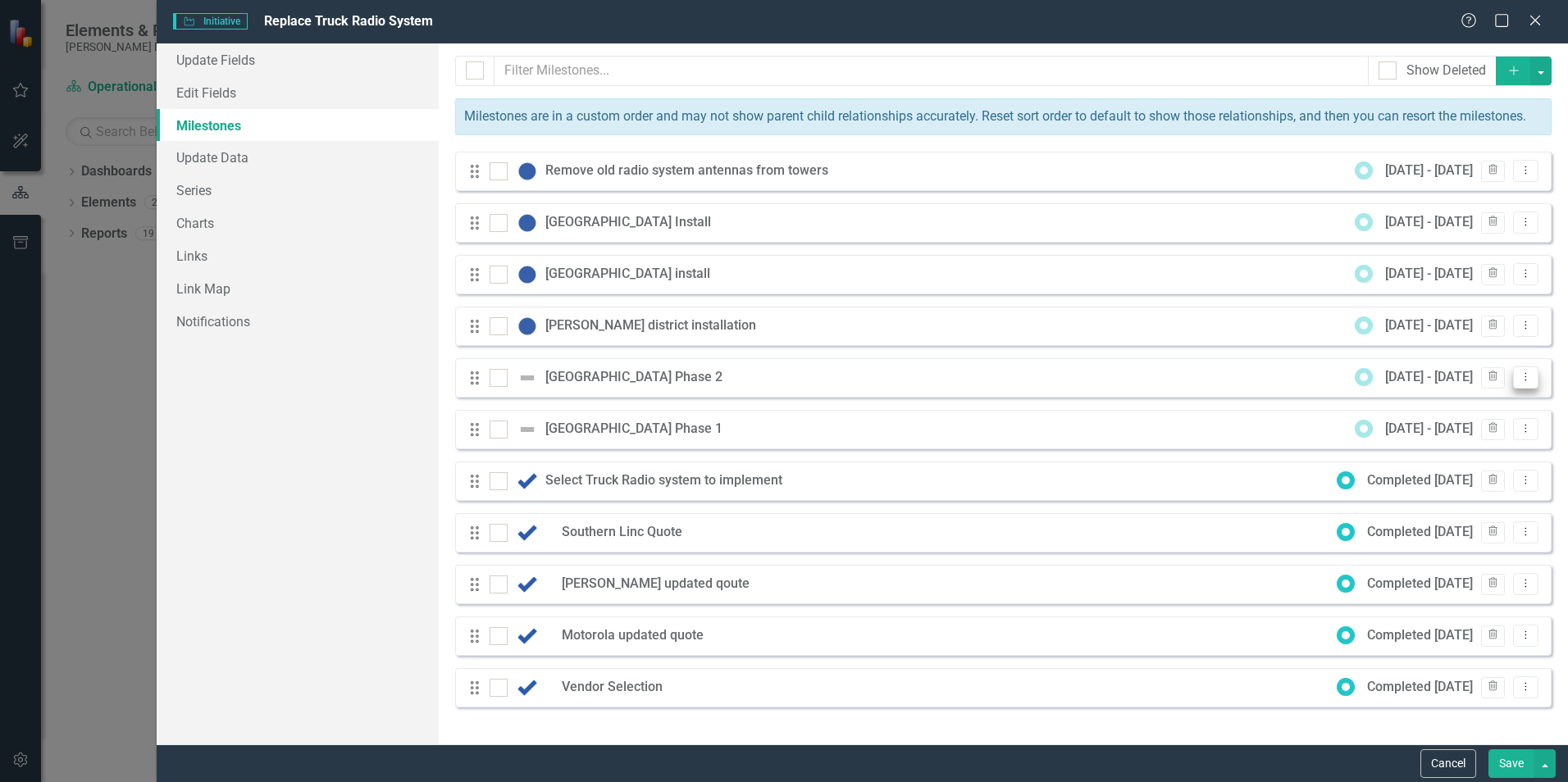
click at [1529, 380] on icon "Dropdown Menu" at bounding box center [1525, 377] width 14 height 10
click at [1451, 410] on link "Edit Edit Milestone" at bounding box center [1460, 405] width 154 height 31
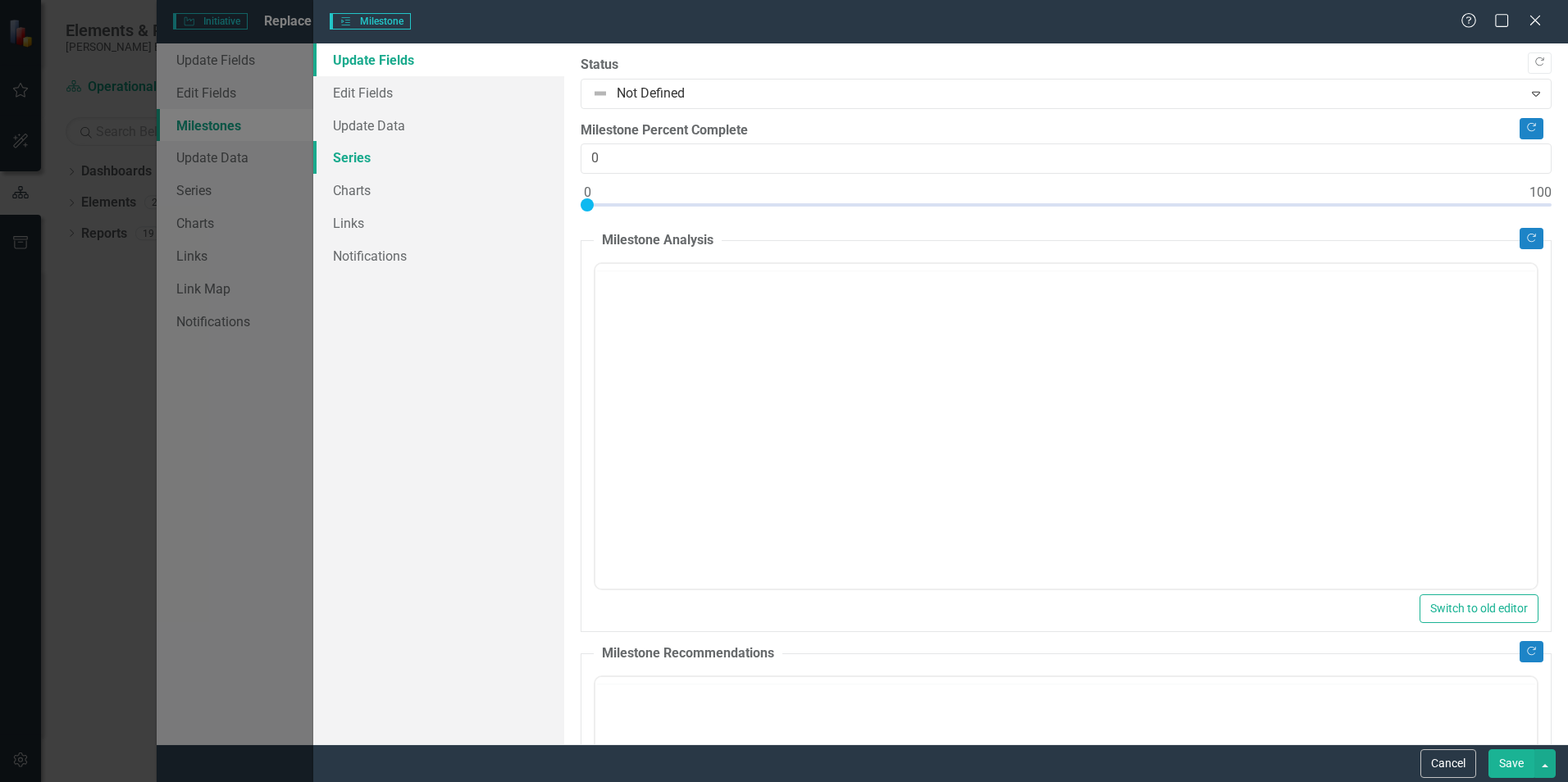
click at [347, 160] on link "Series" at bounding box center [438, 158] width 251 height 33
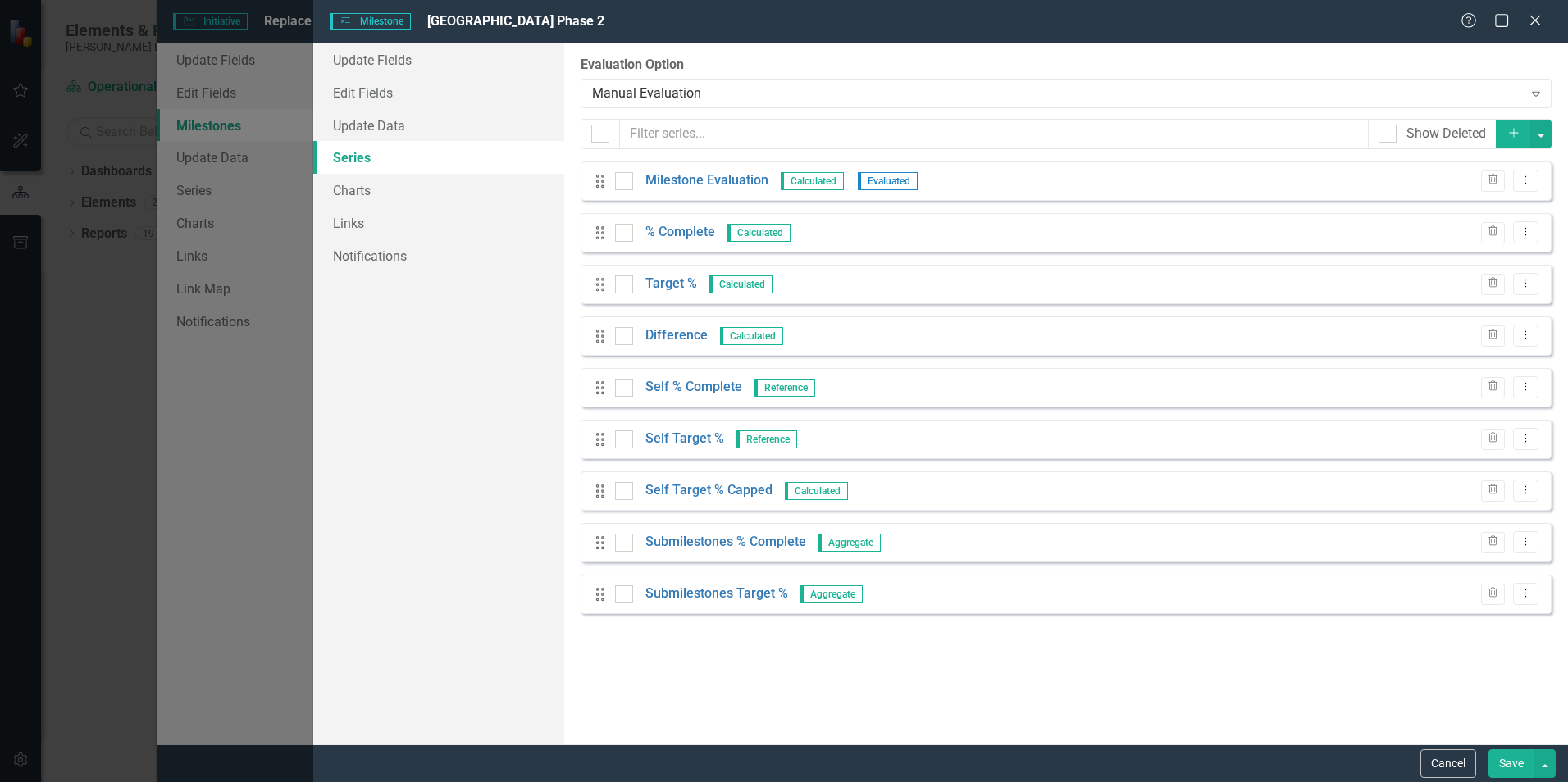
click at [1495, 772] on button "Save" at bounding box center [1510, 764] width 46 height 29
checkbox input "false"
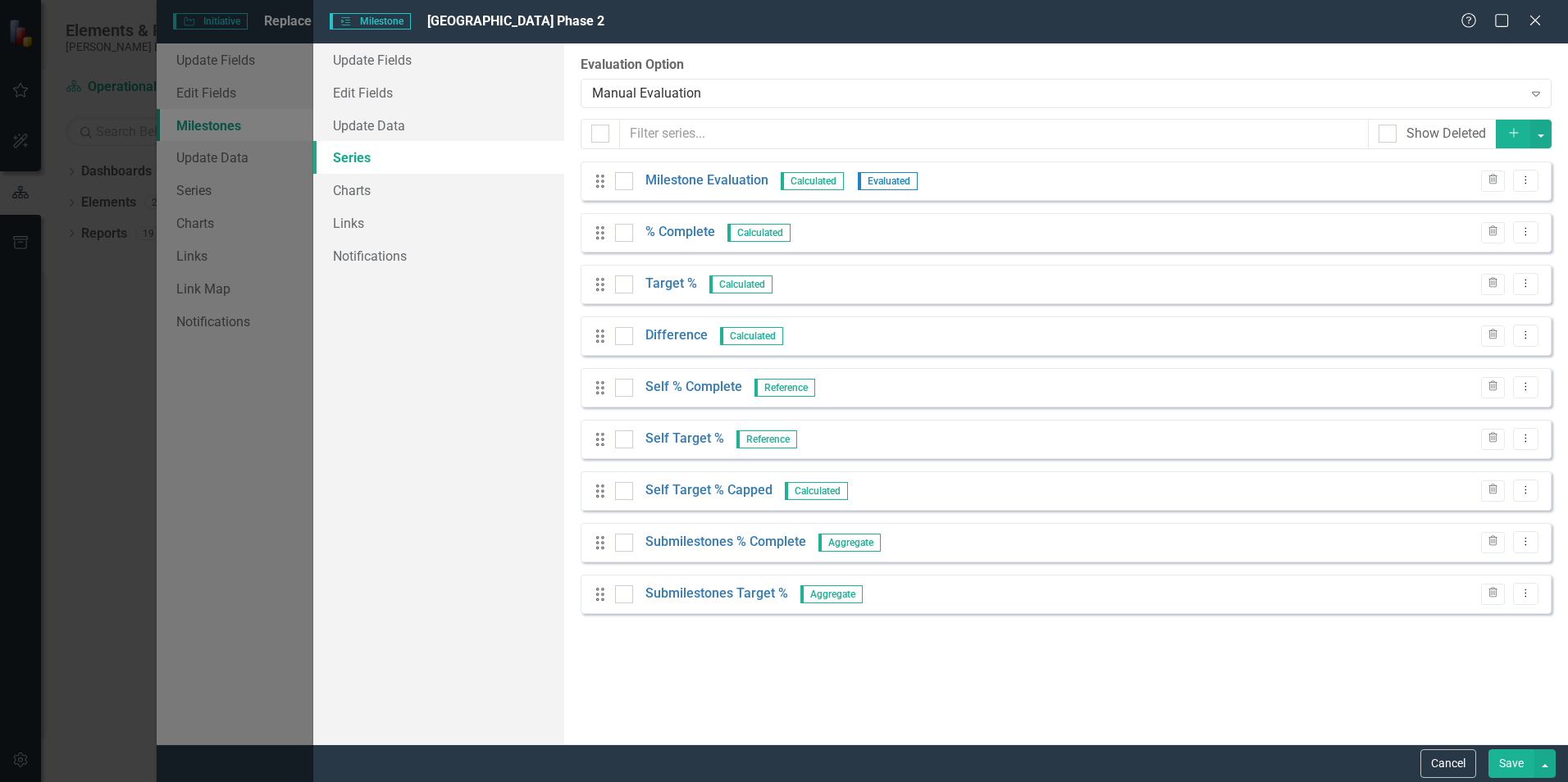
checkbox input "false"
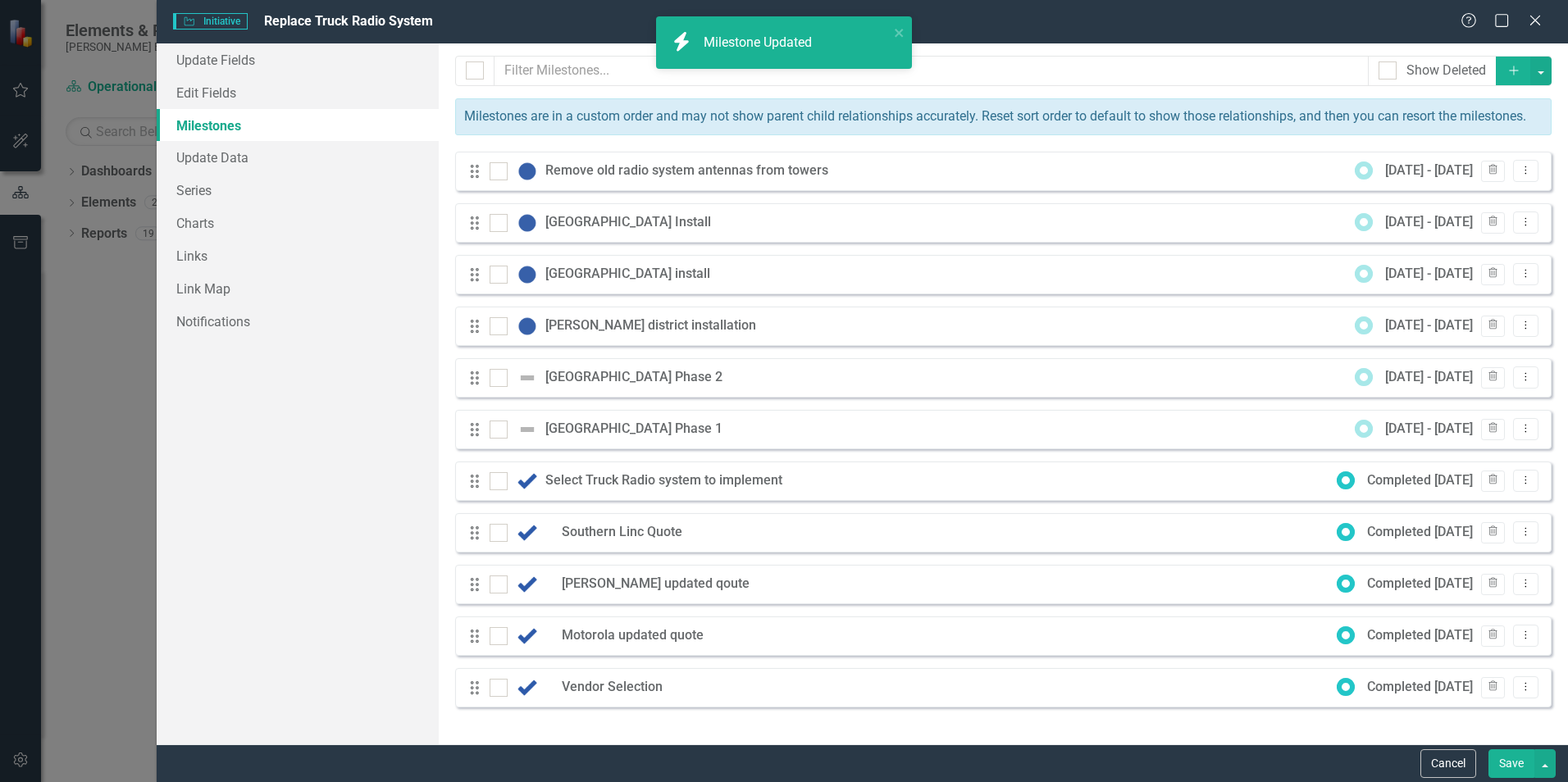
checkbox input "true"
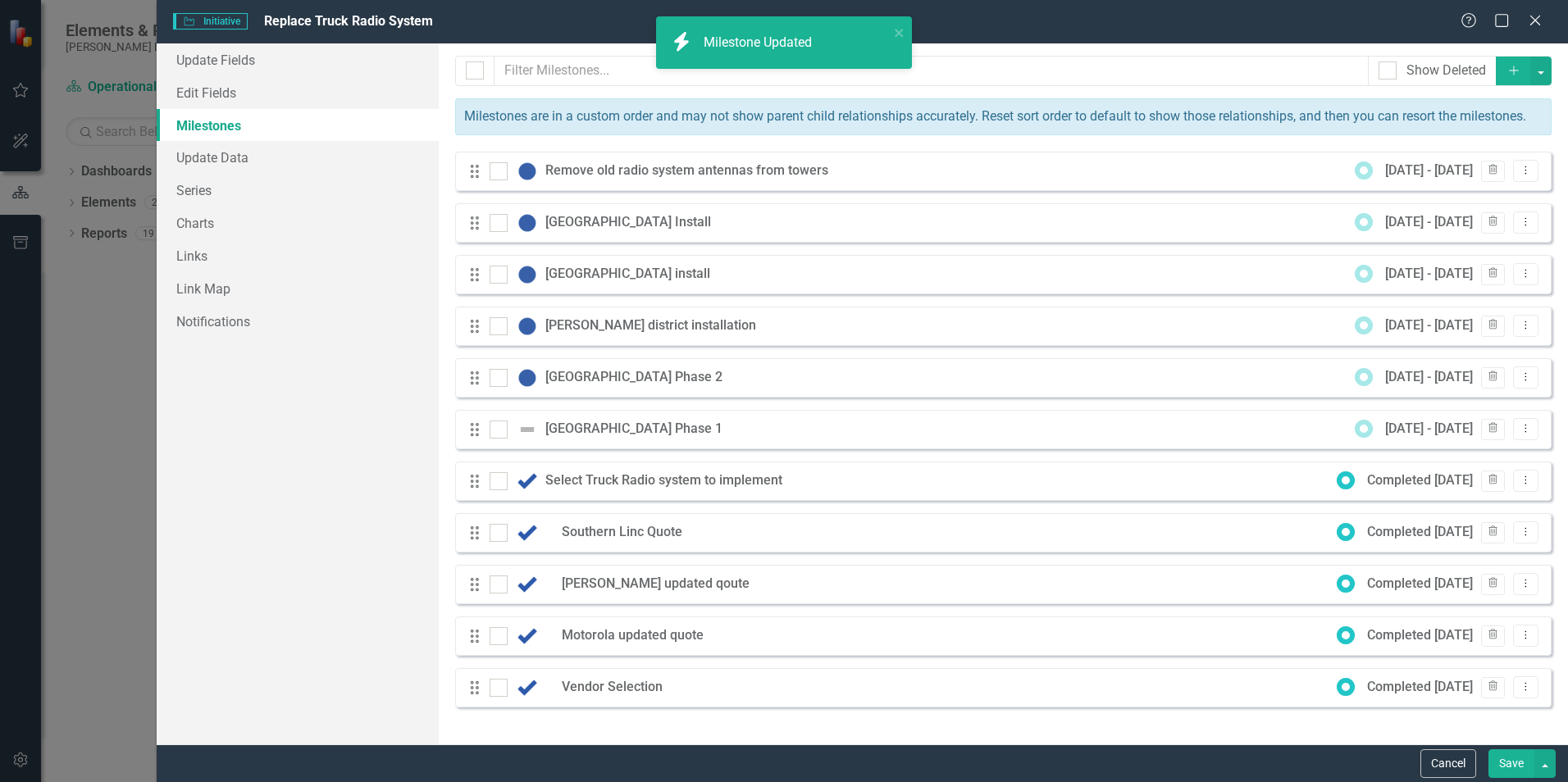
checkbox input "false"
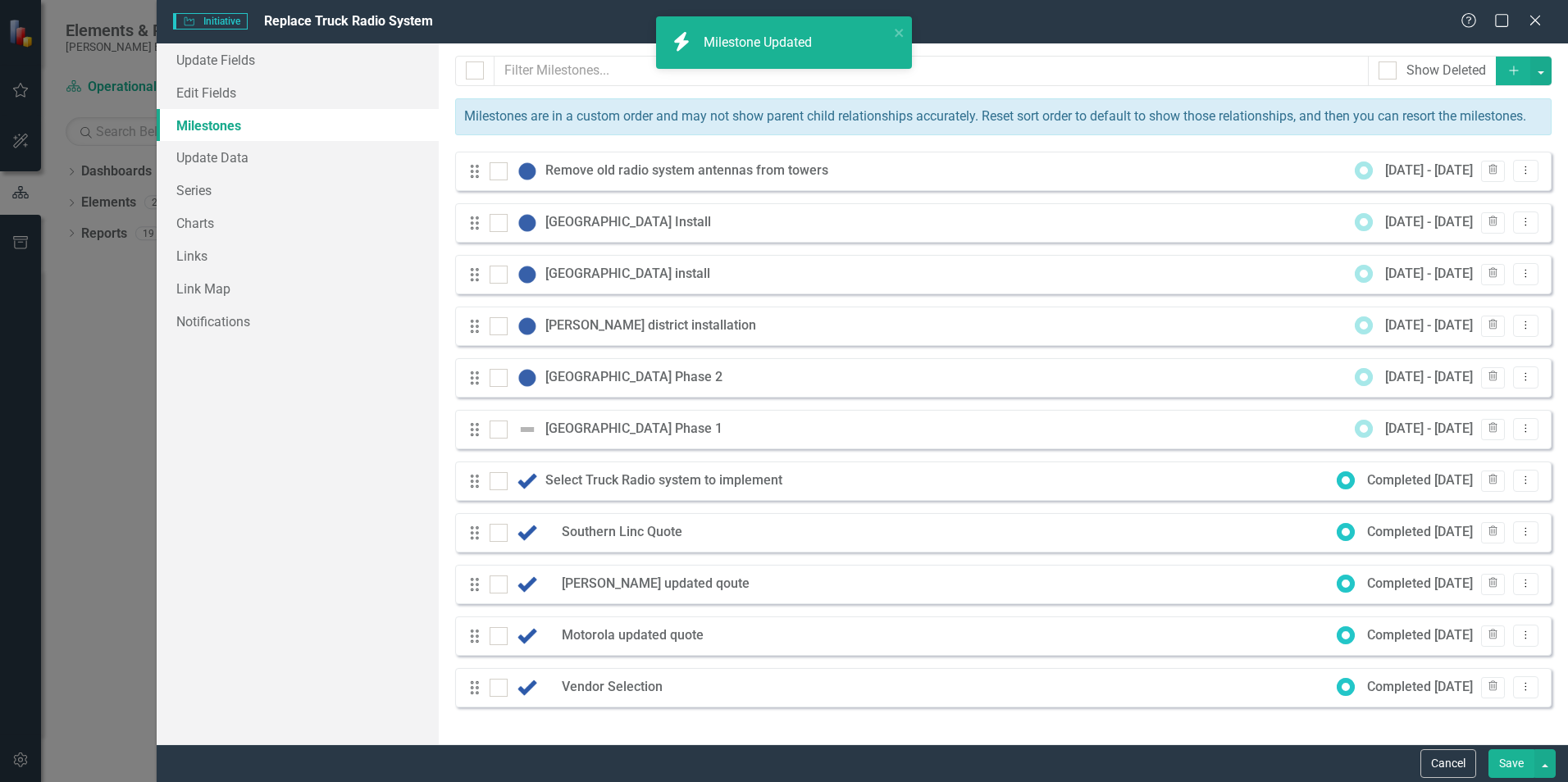
checkbox input "true"
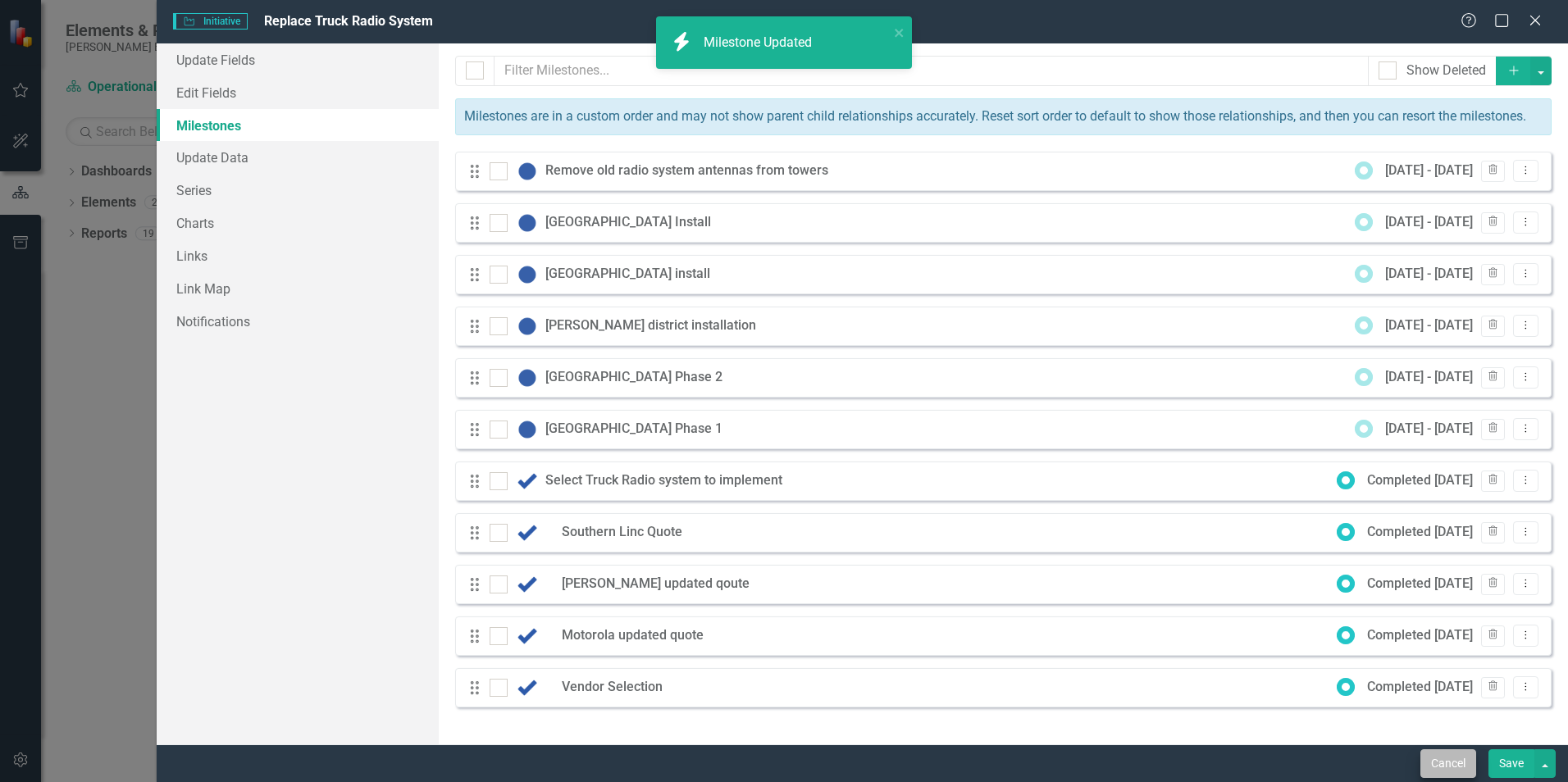
checkbox input "false"
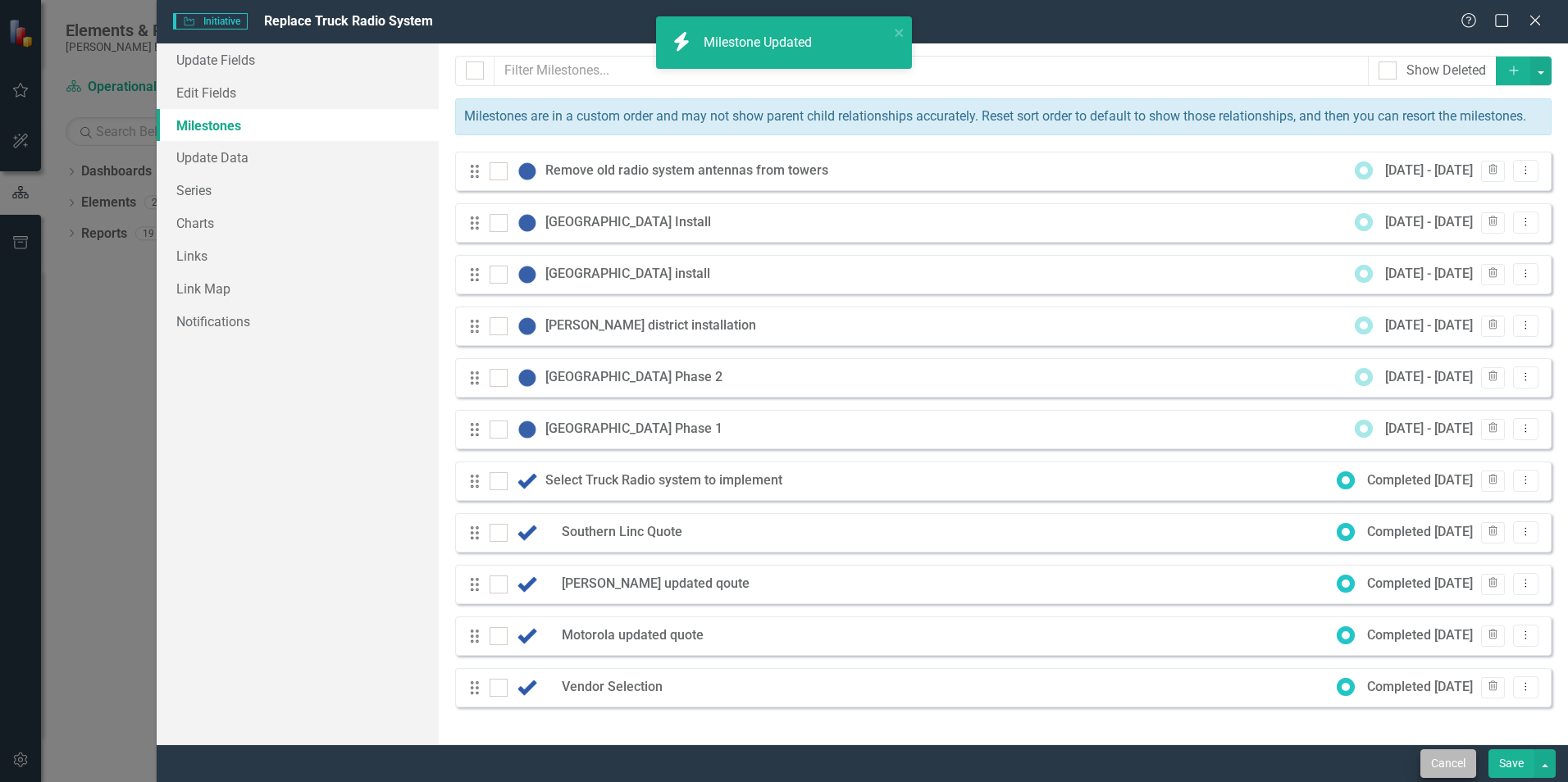
checkbox input "true"
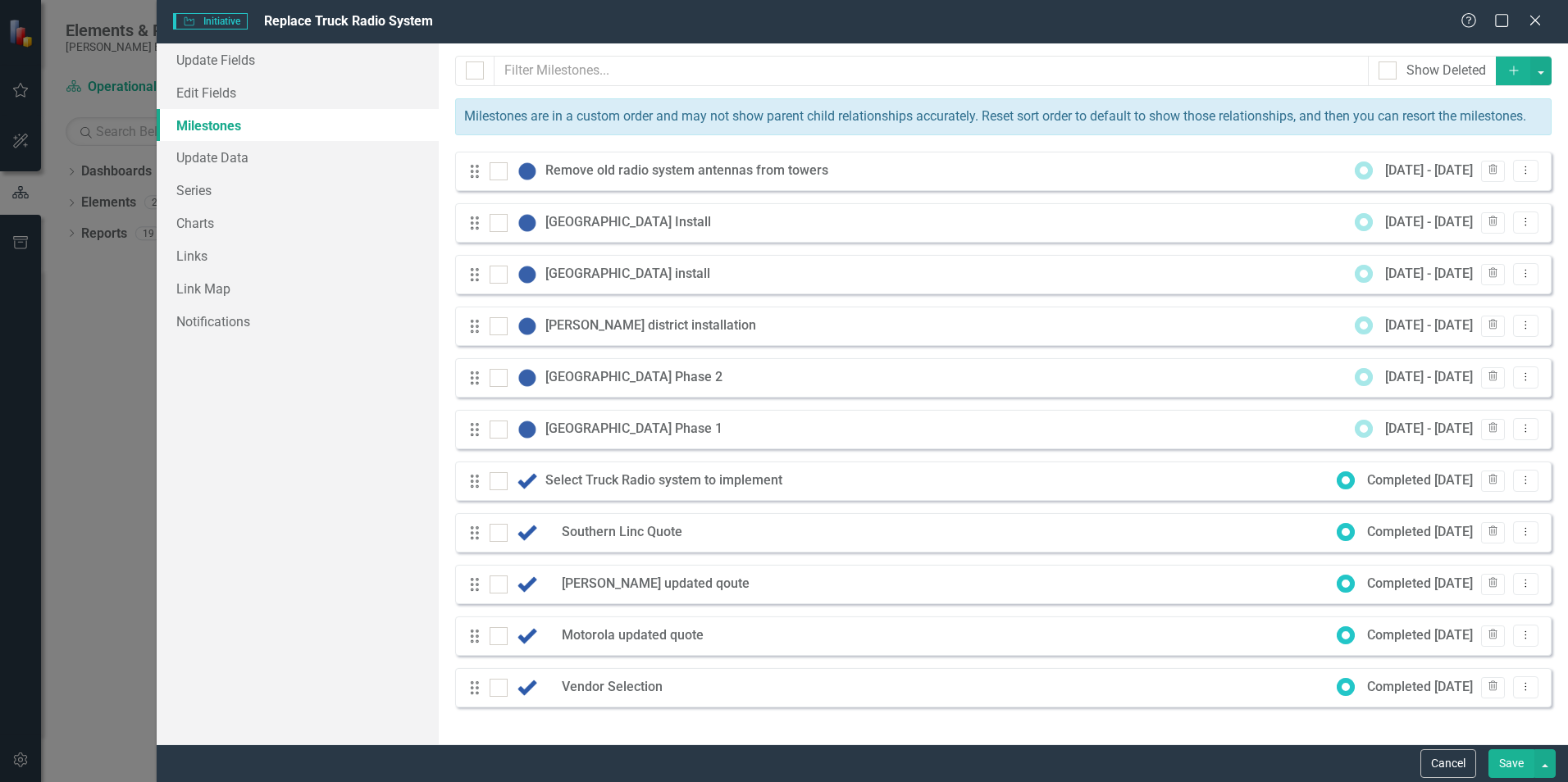
click at [1497, 761] on button "Save" at bounding box center [1510, 764] width 46 height 29
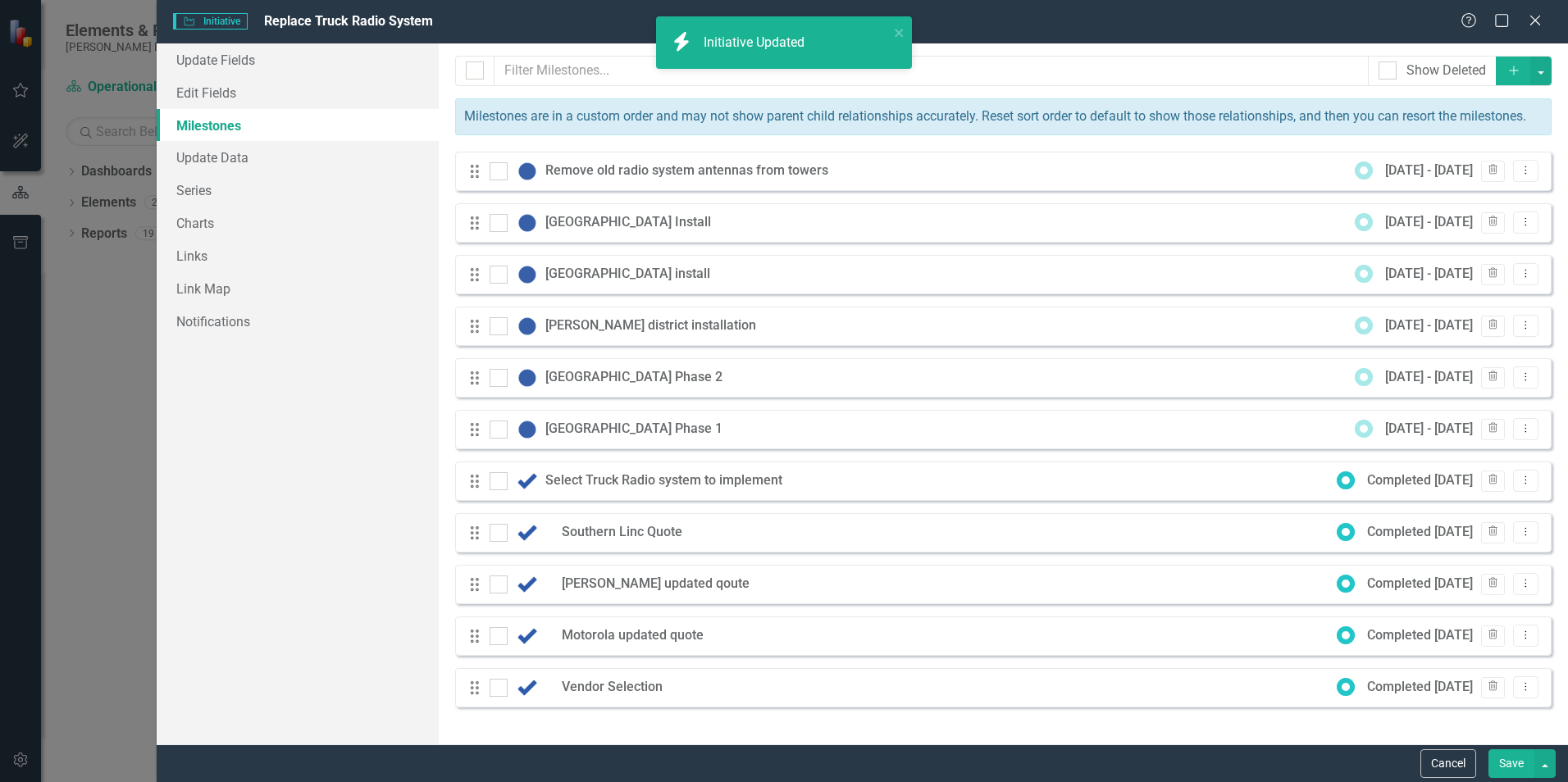
checkbox input "false"
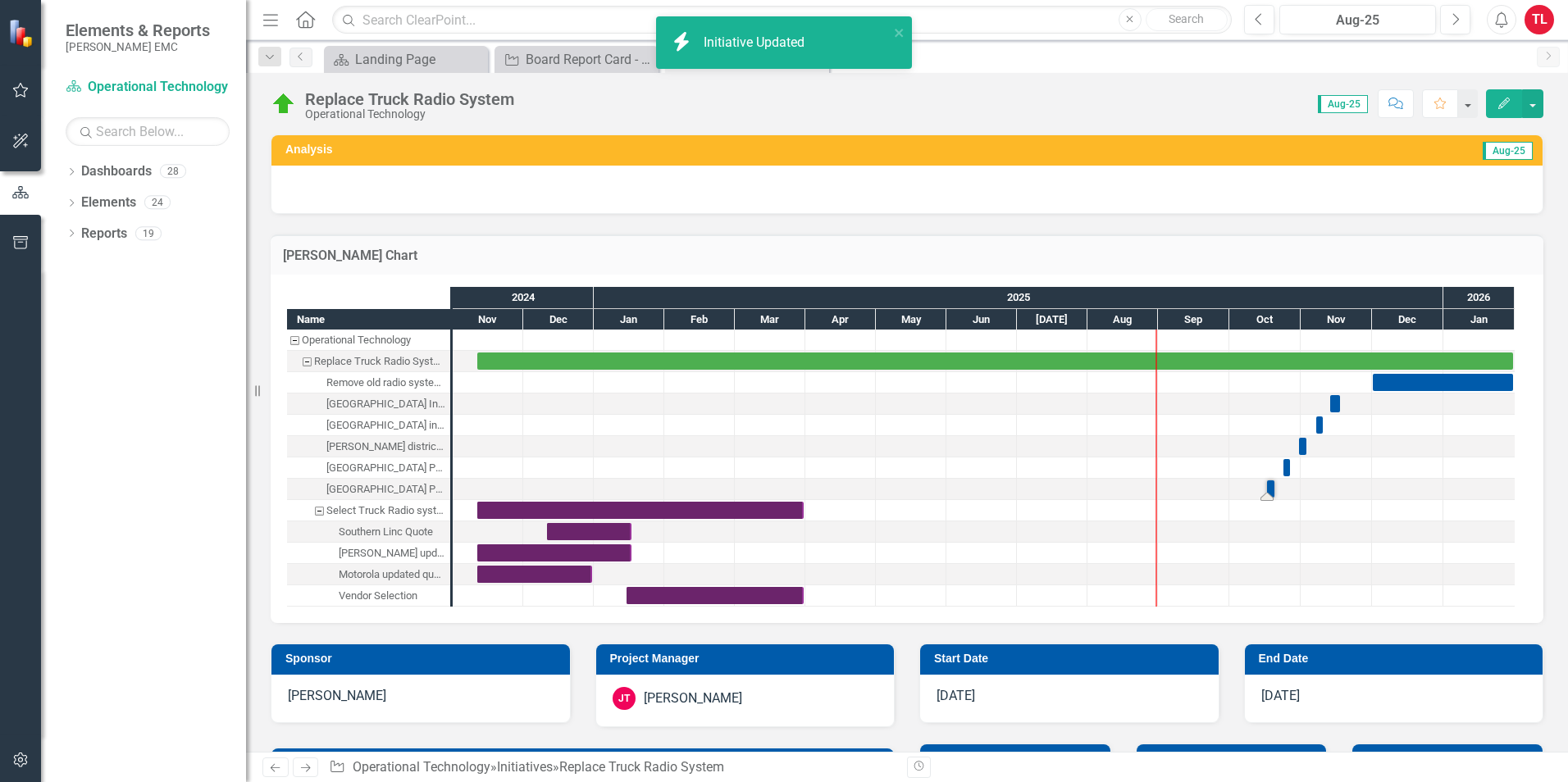
checkbox input "true"
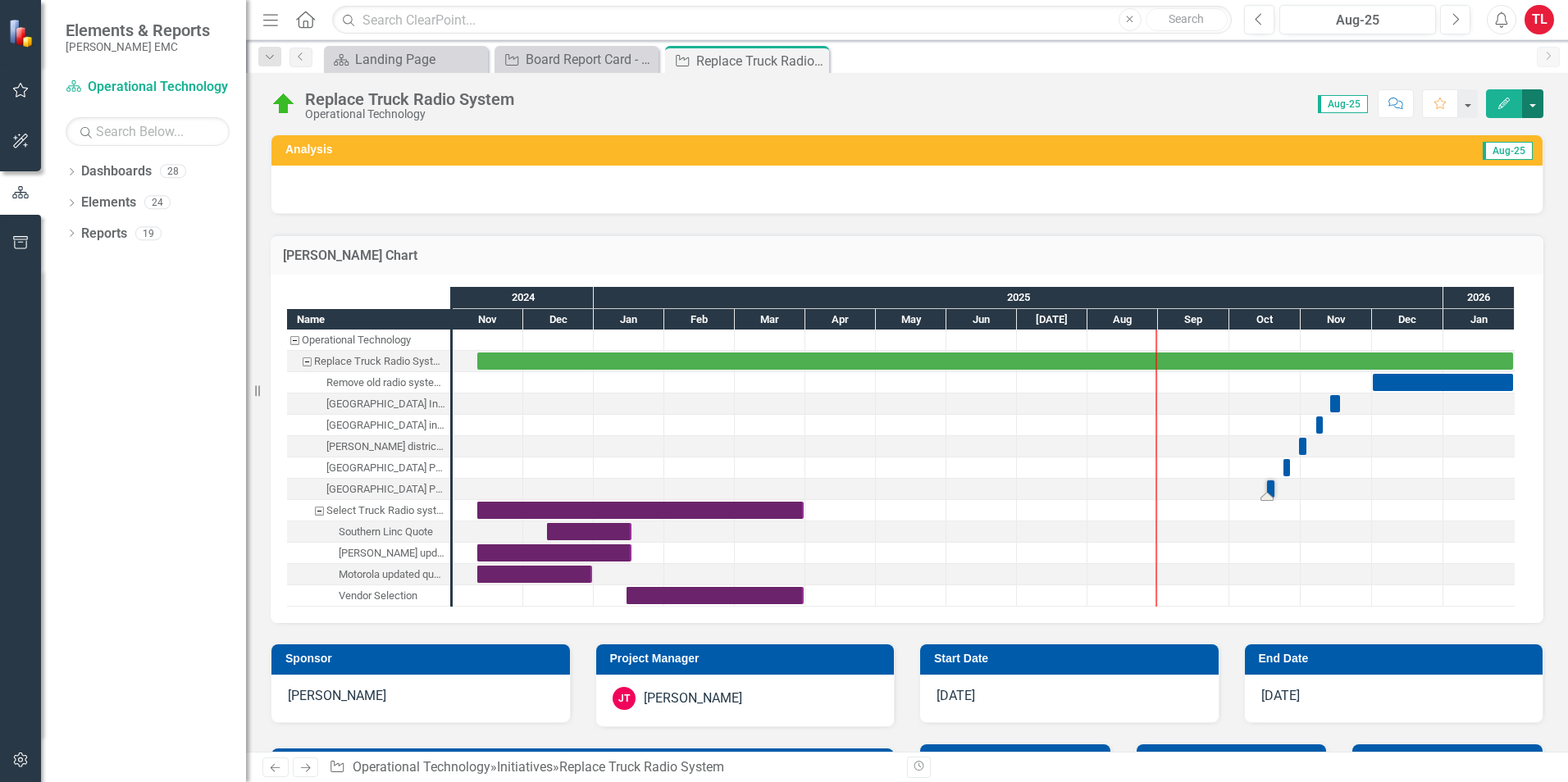
click at [1537, 104] on button "button" at bounding box center [1532, 104] width 21 height 29
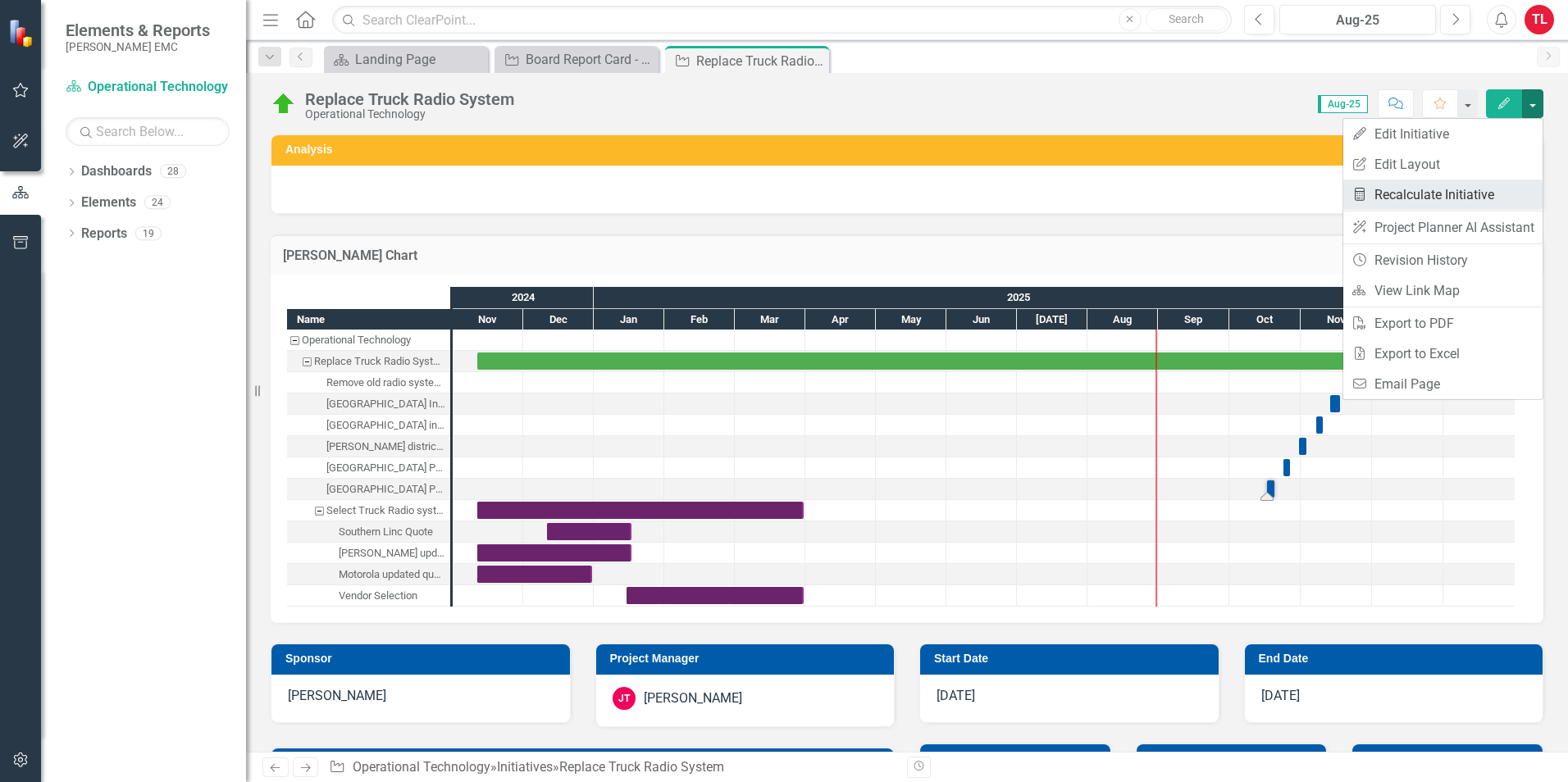
click at [1411, 194] on link "Recalculate KPI Recalculate Initiative" at bounding box center [1442, 194] width 200 height 31
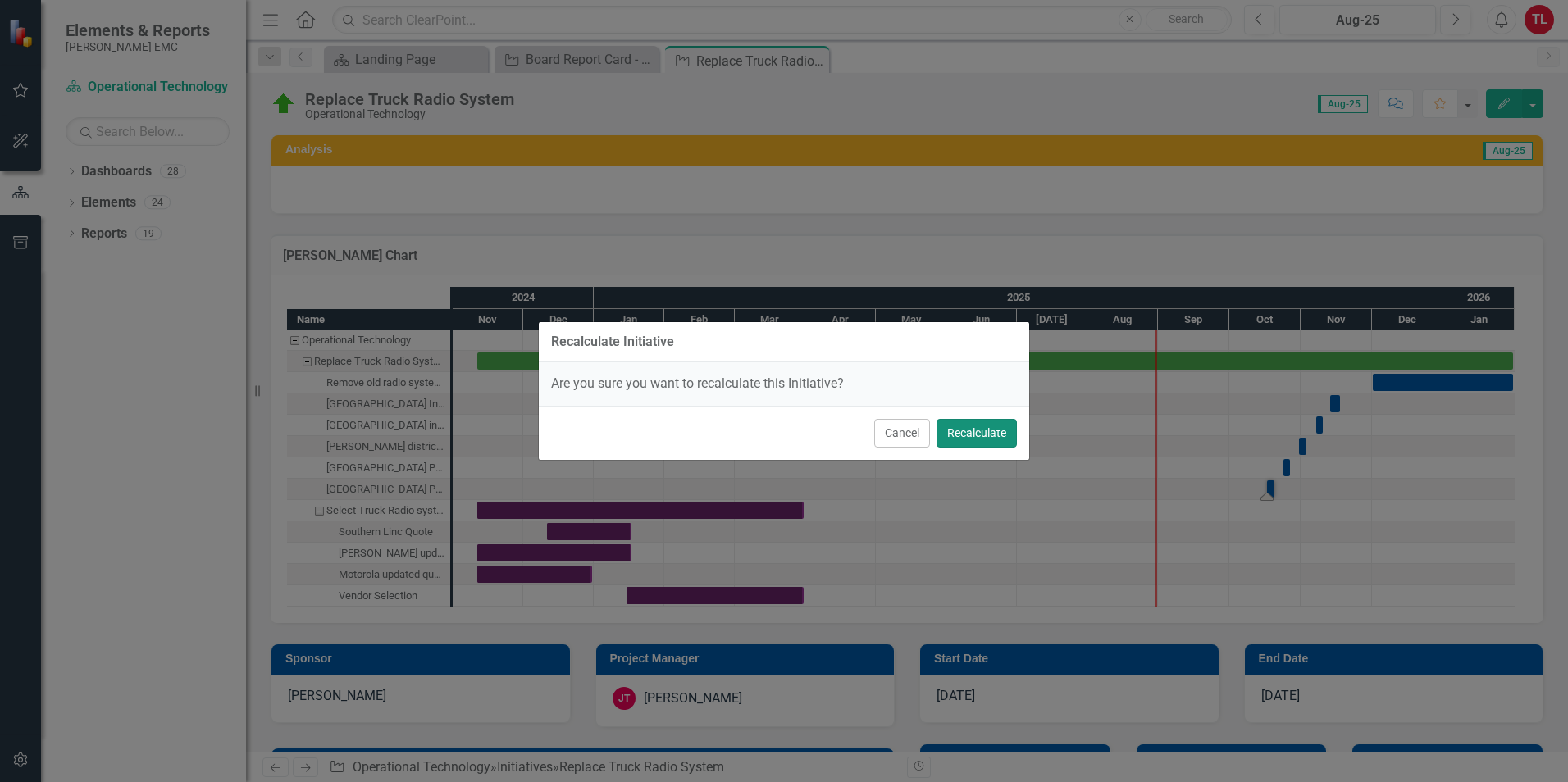
click at [954, 435] on button "Recalculate" at bounding box center [976, 433] width 80 height 29
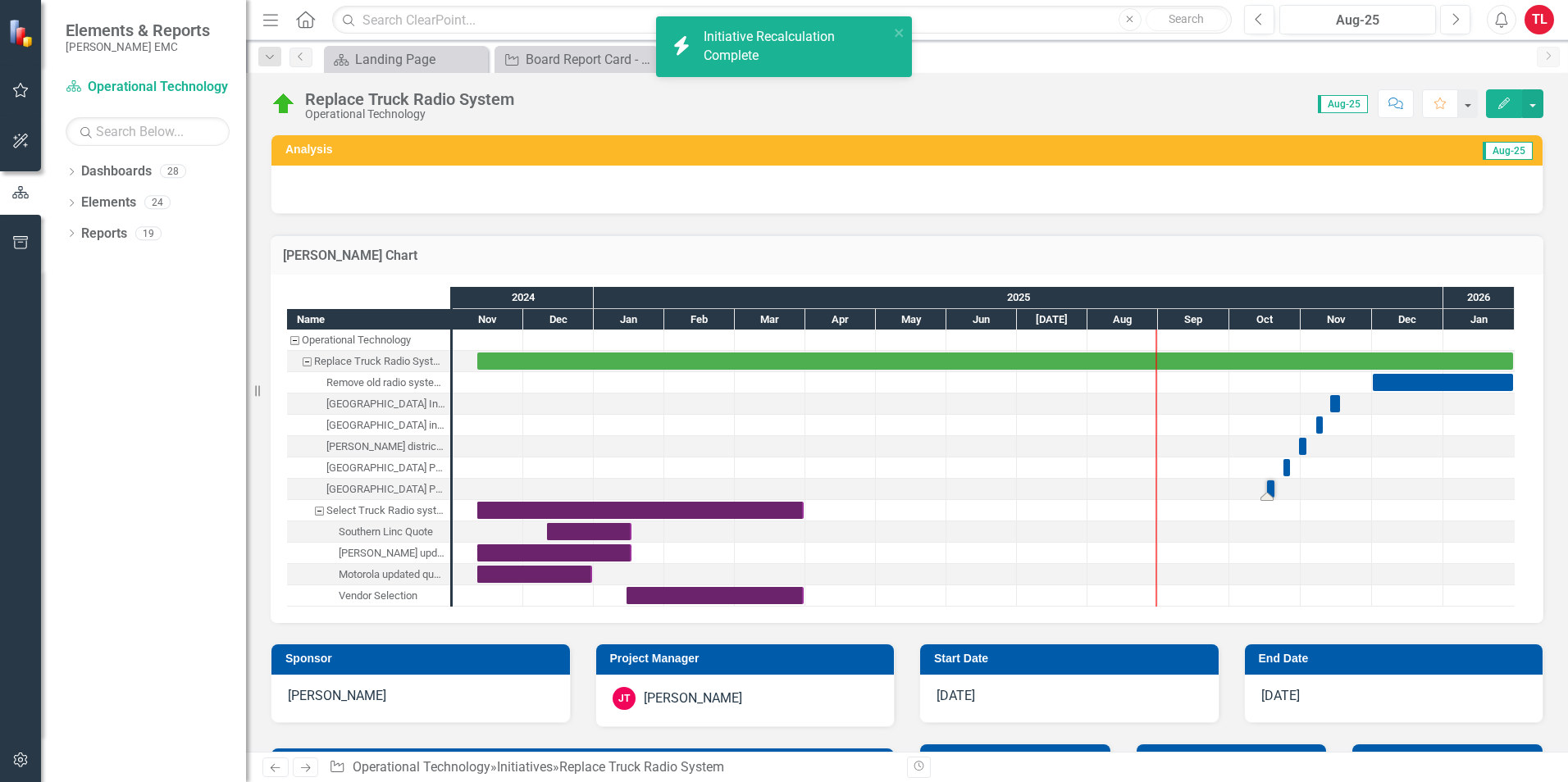
checkbox input "false"
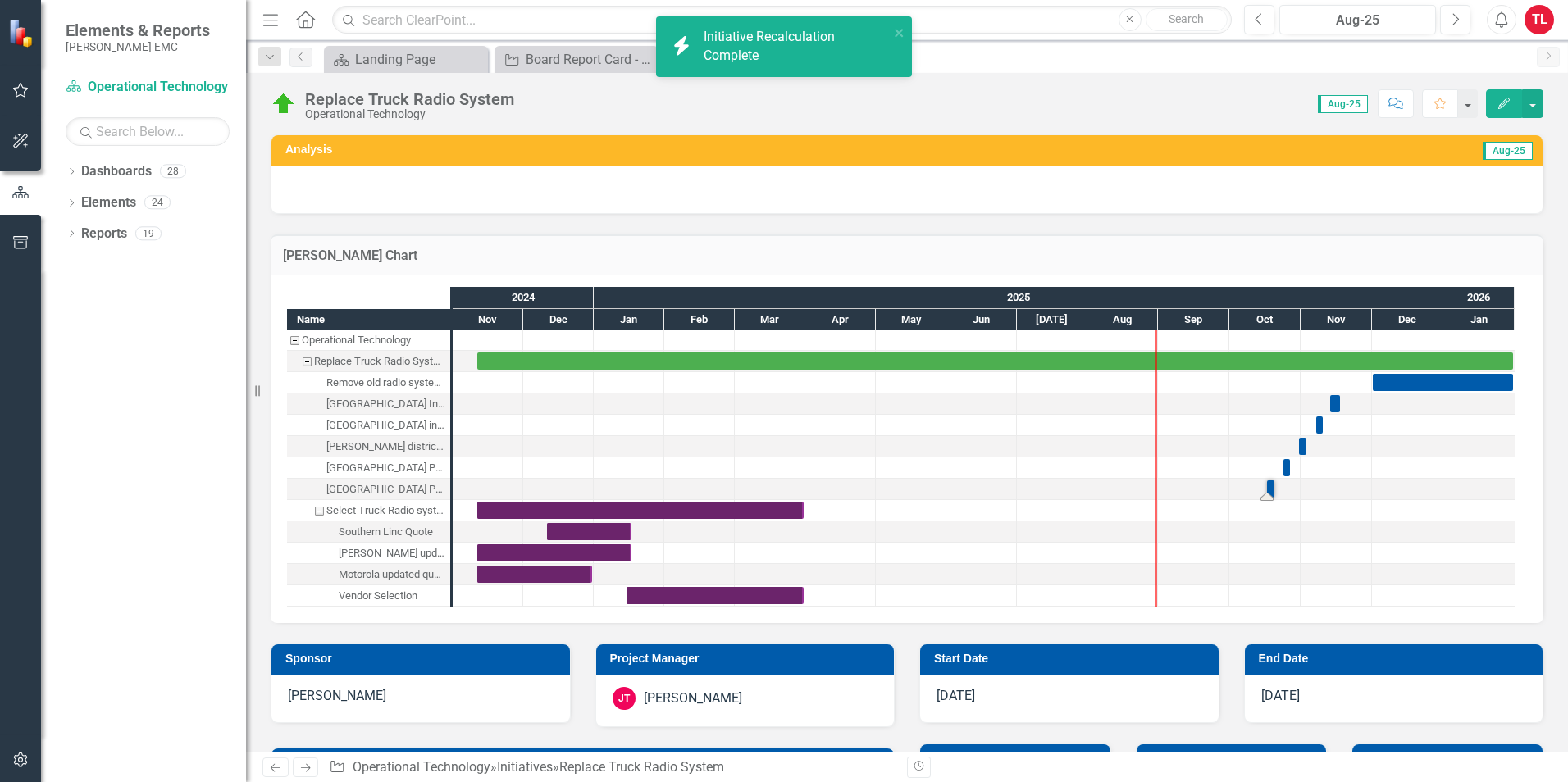
checkbox input "true"
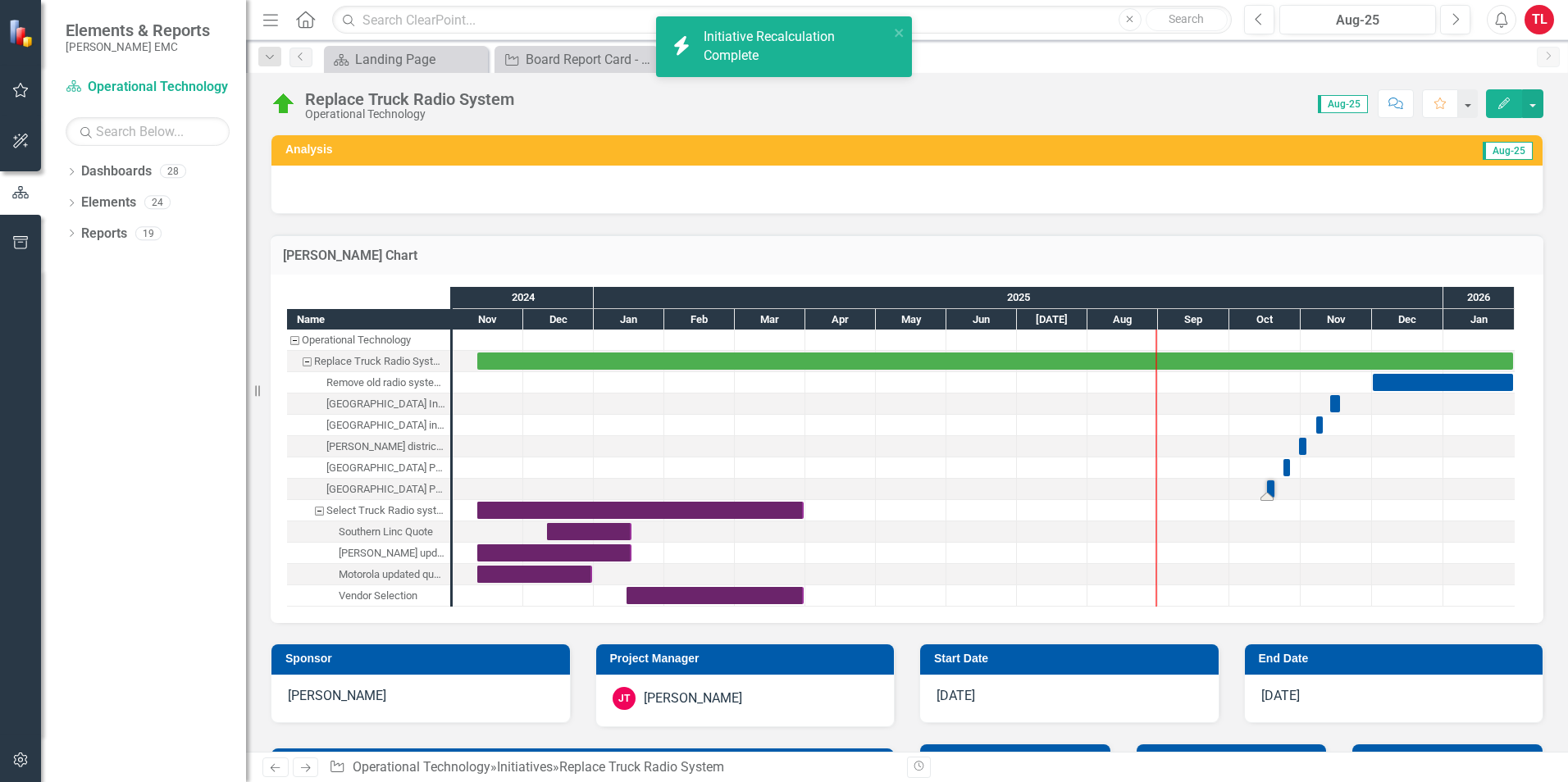
checkbox input "false"
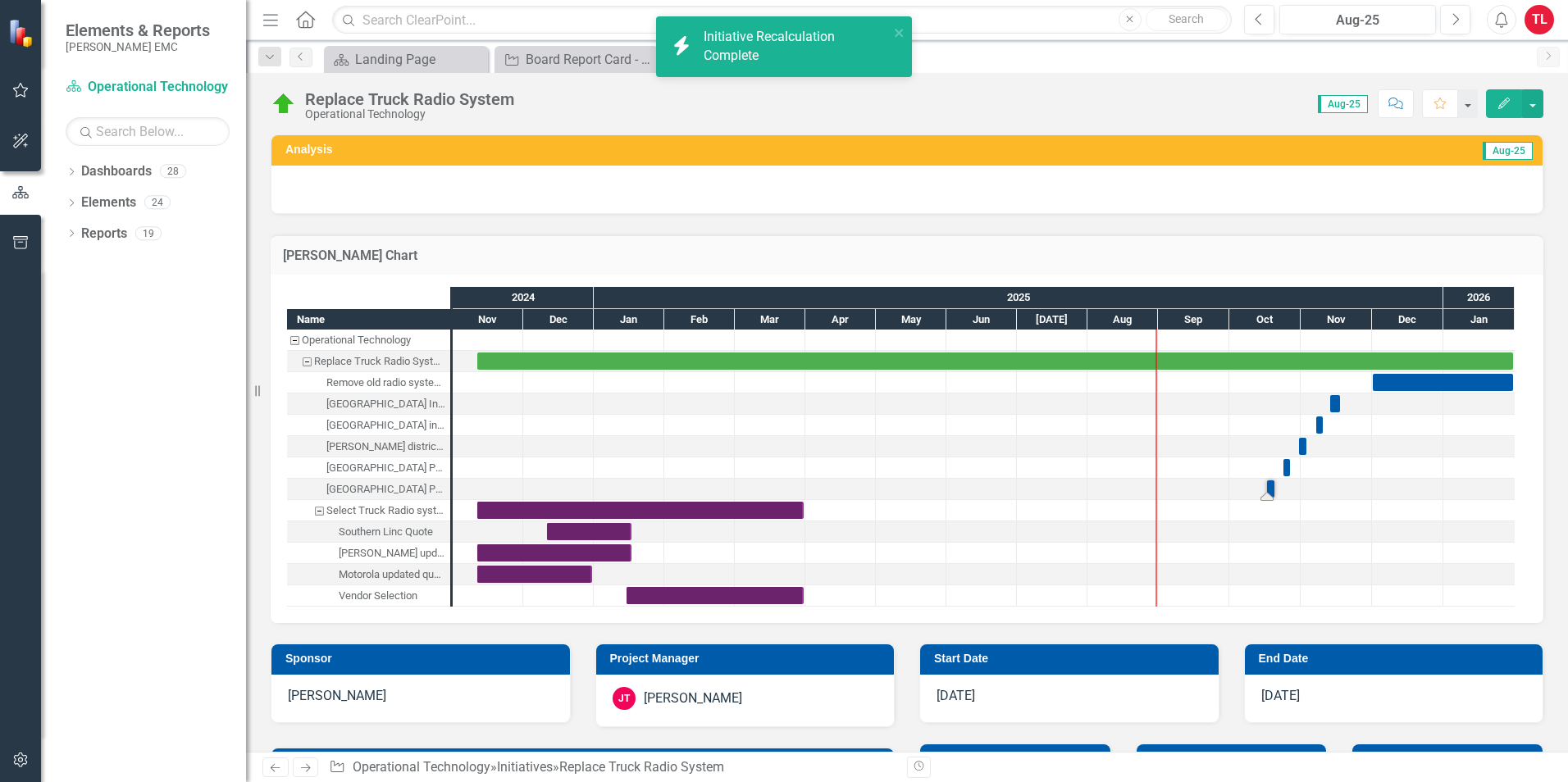
checkbox input "true"
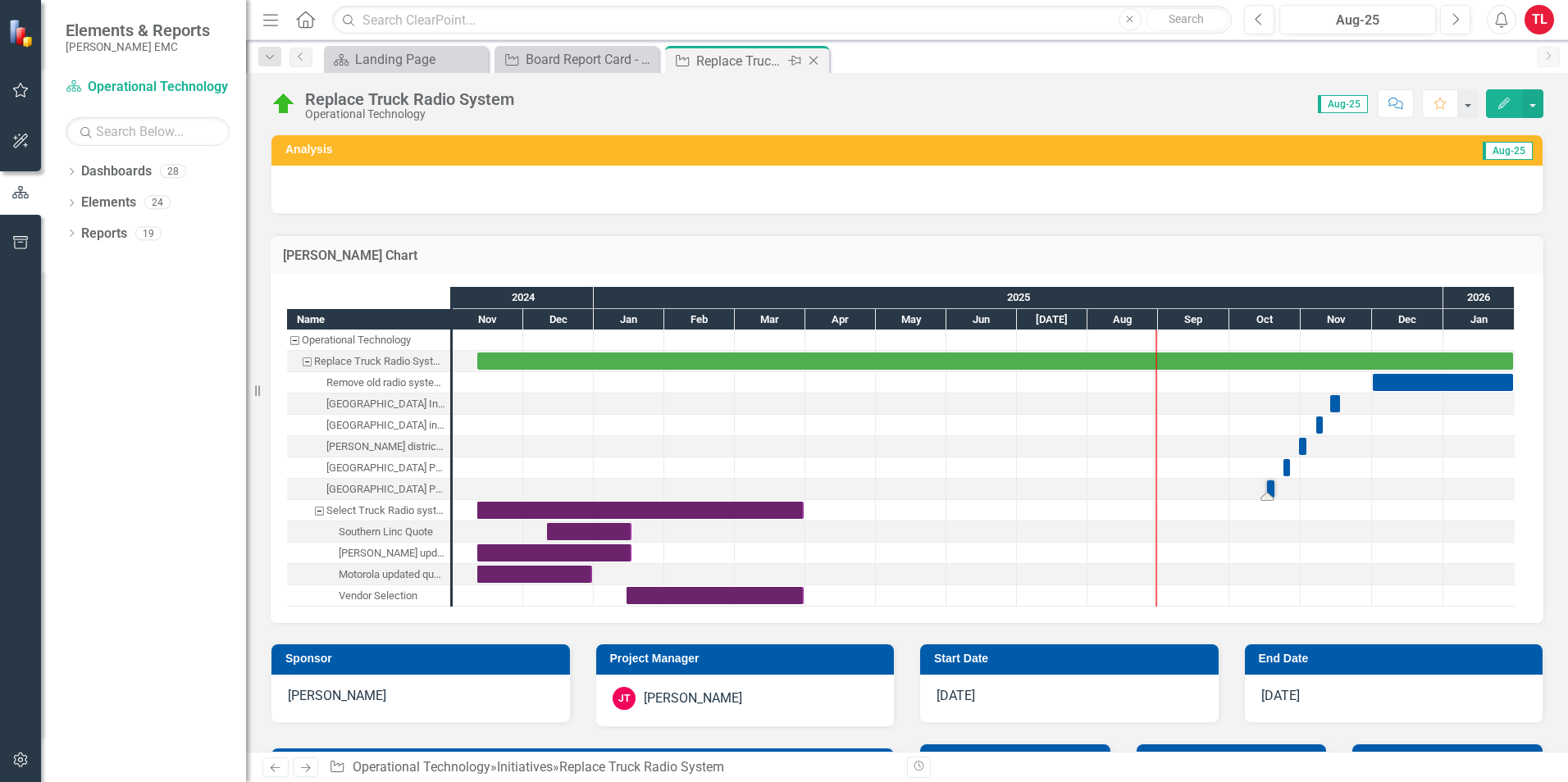
click at [816, 63] on icon at bounding box center [813, 61] width 9 height 9
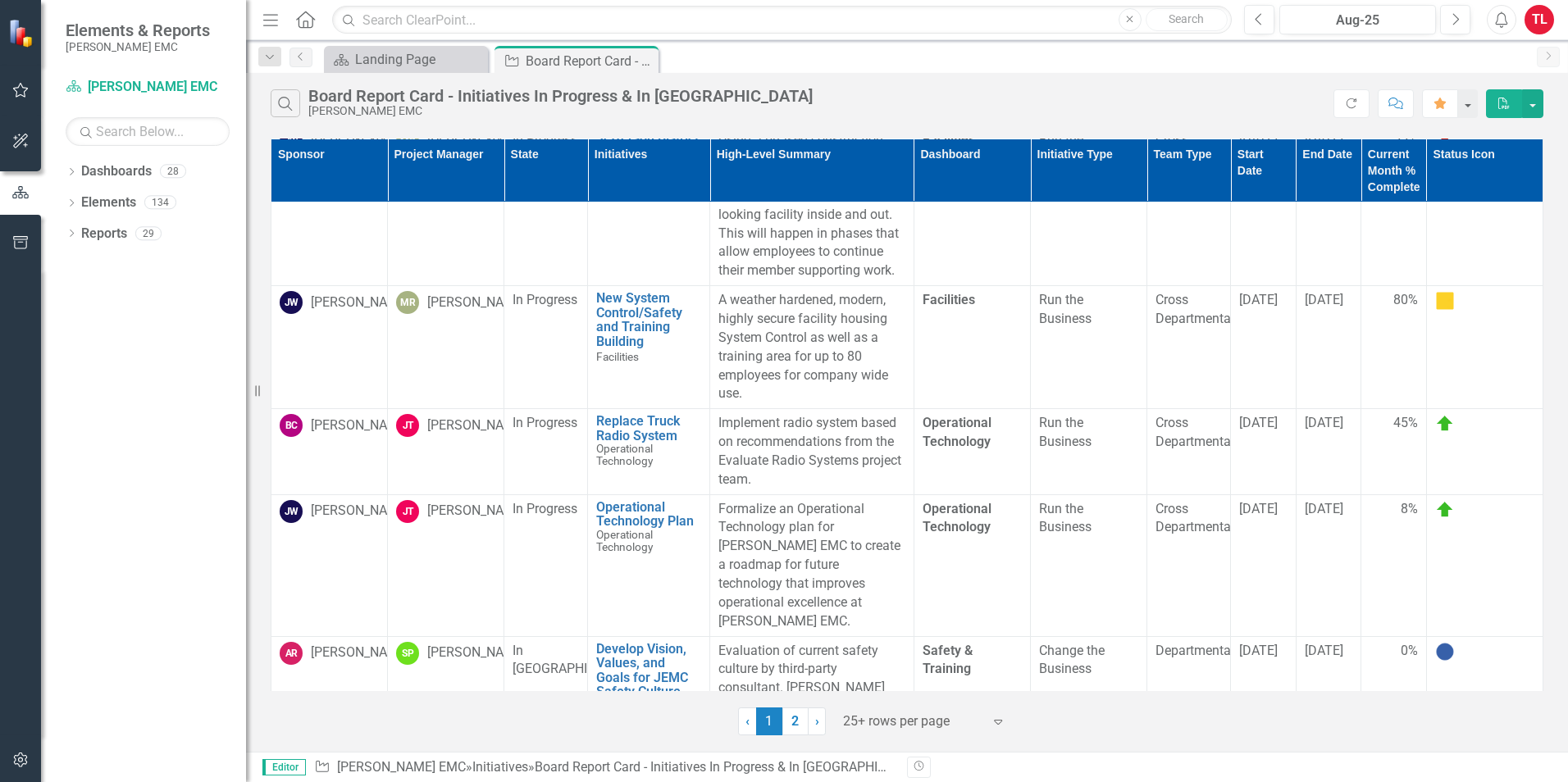
scroll to position [1230, 0]
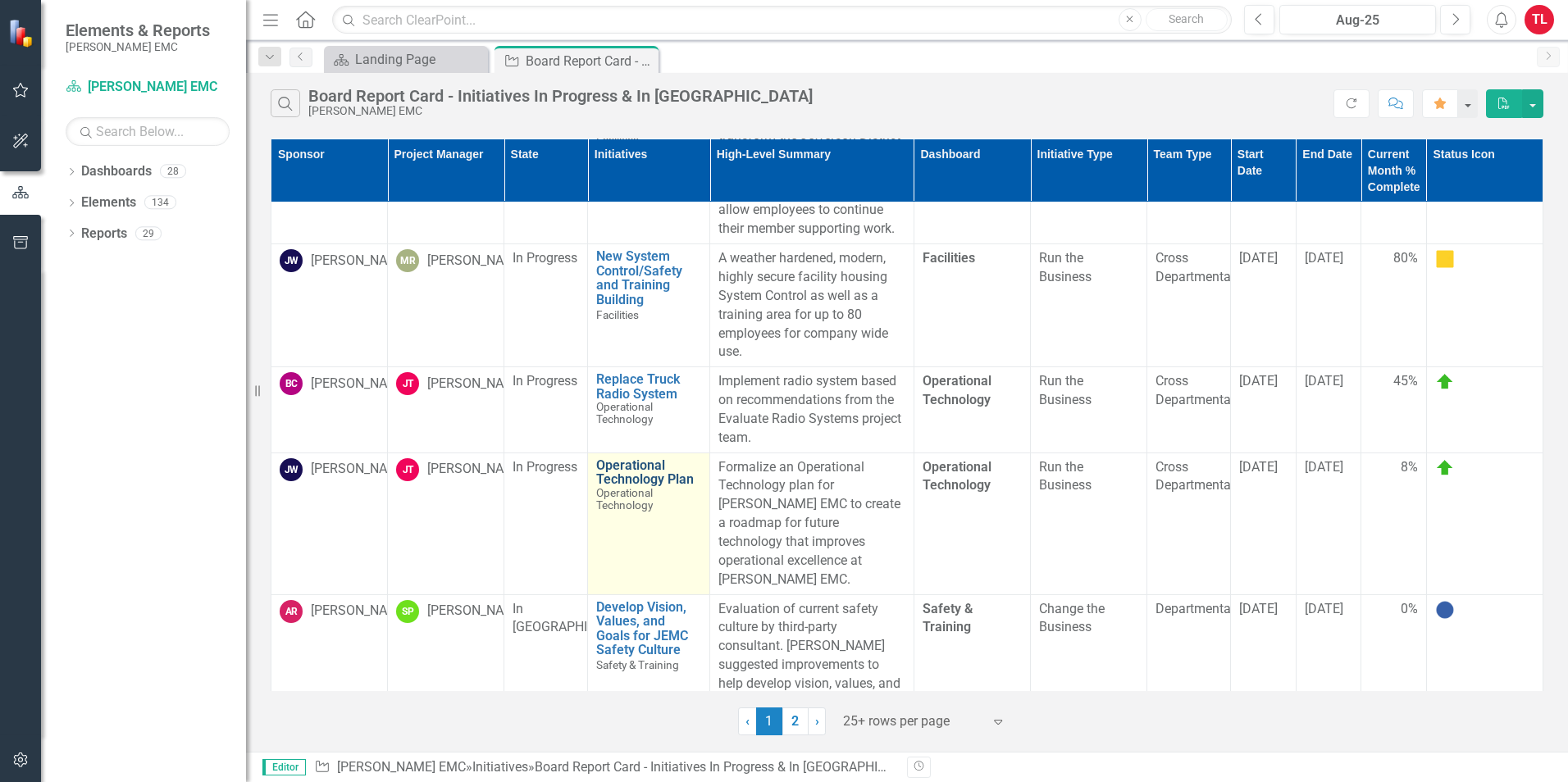
click at [641, 475] on link "Operational Technology Plan" at bounding box center [648, 473] width 105 height 29
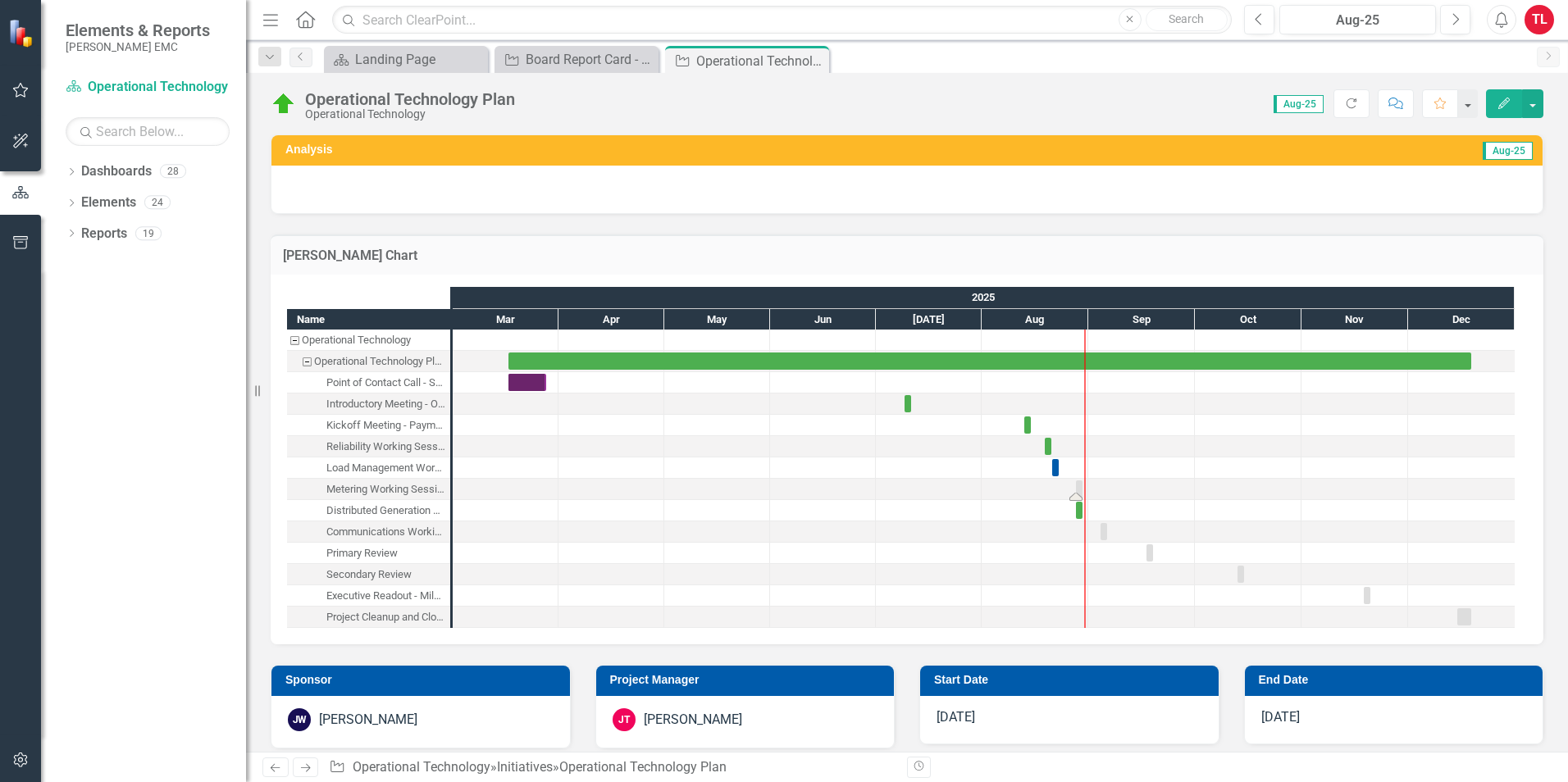
click at [1077, 493] on div "Task: Start date: 2025-08-28 End date: 2025-08-28" at bounding box center [1076, 496] width 13 height 8
click at [1514, 105] on button "Edit" at bounding box center [1504, 104] width 36 height 29
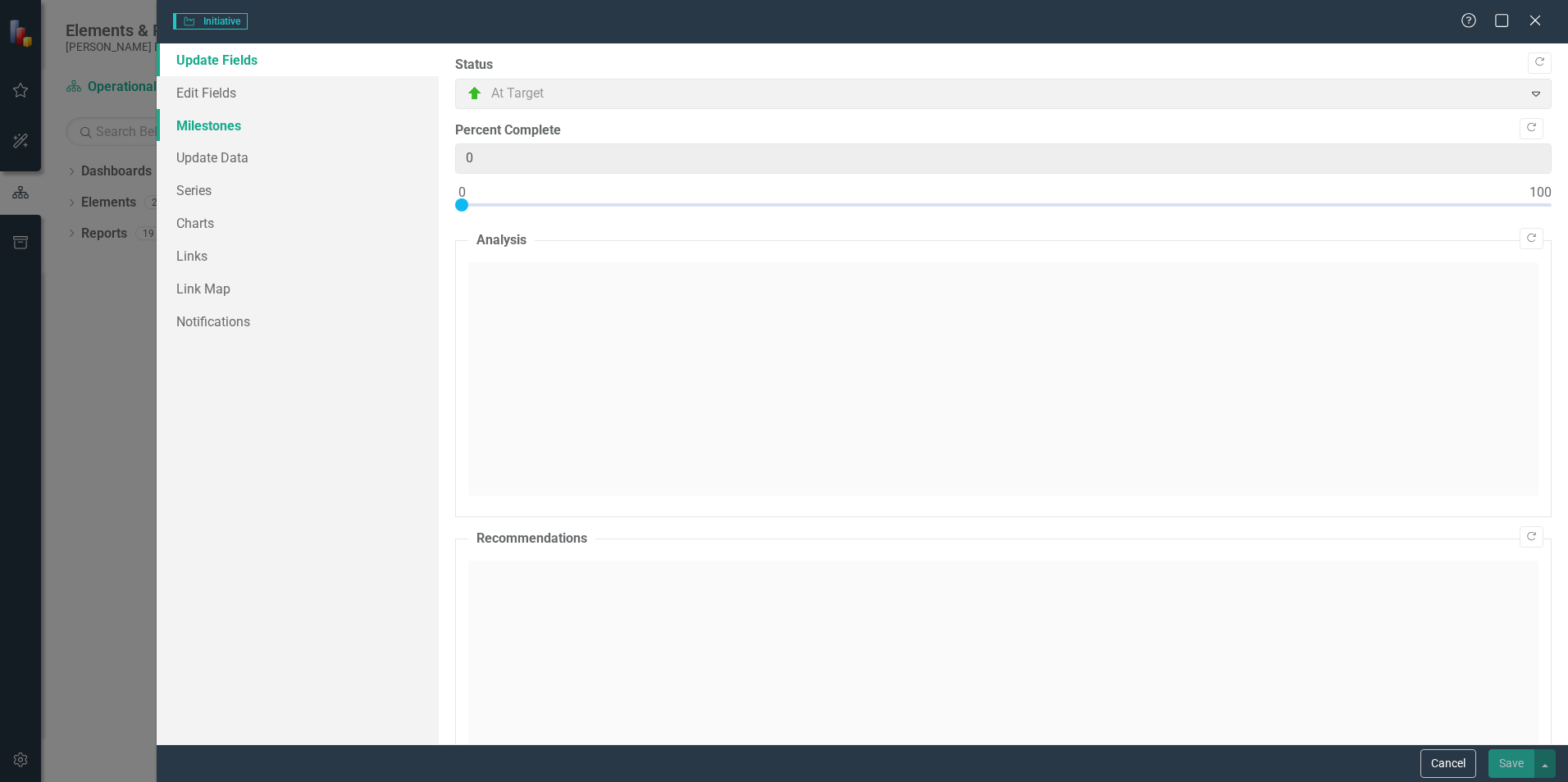
click at [238, 132] on link "Milestones" at bounding box center [298, 126] width 282 height 33
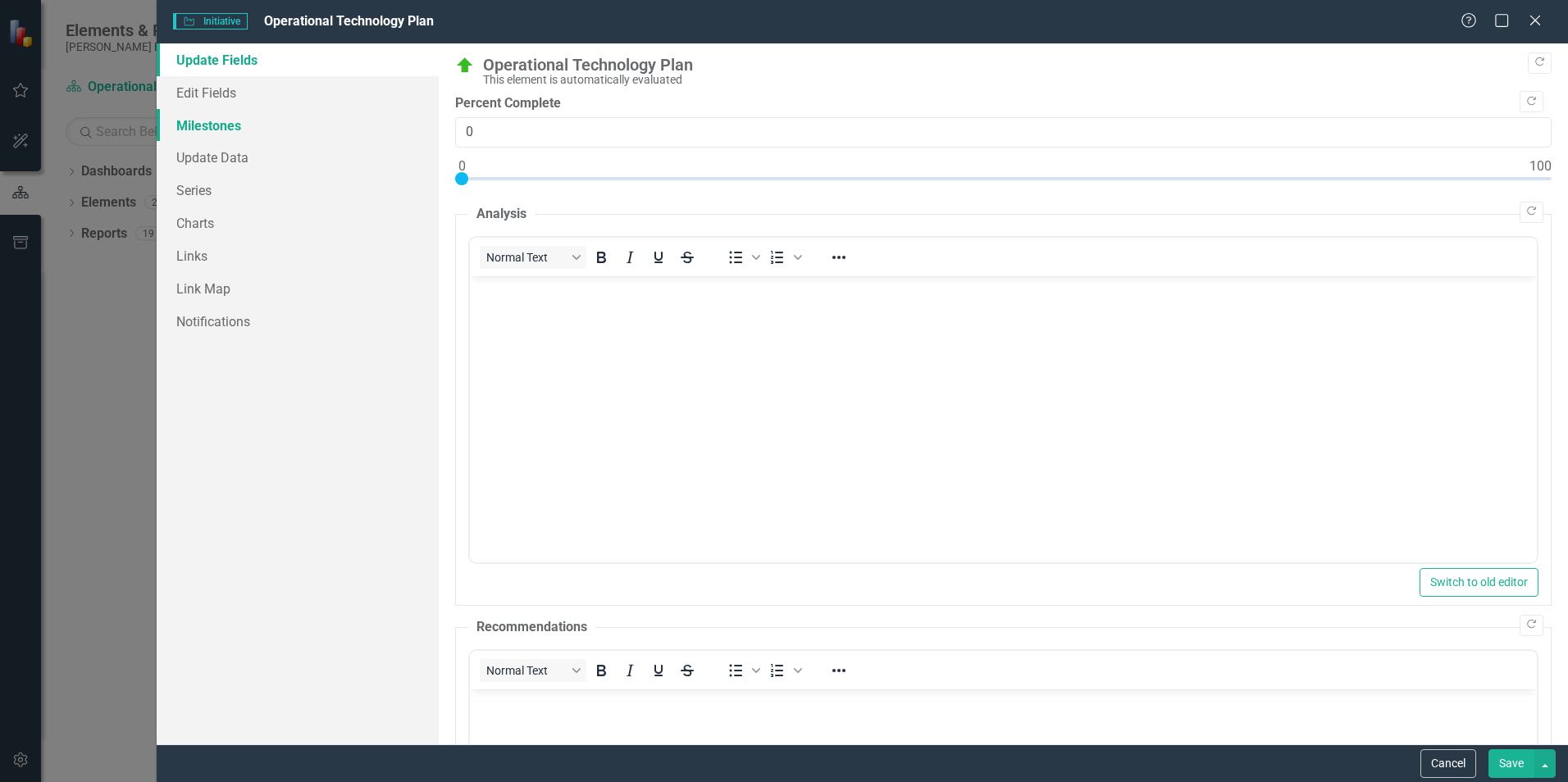
click at [219, 118] on link "Milestones" at bounding box center [298, 126] width 282 height 33
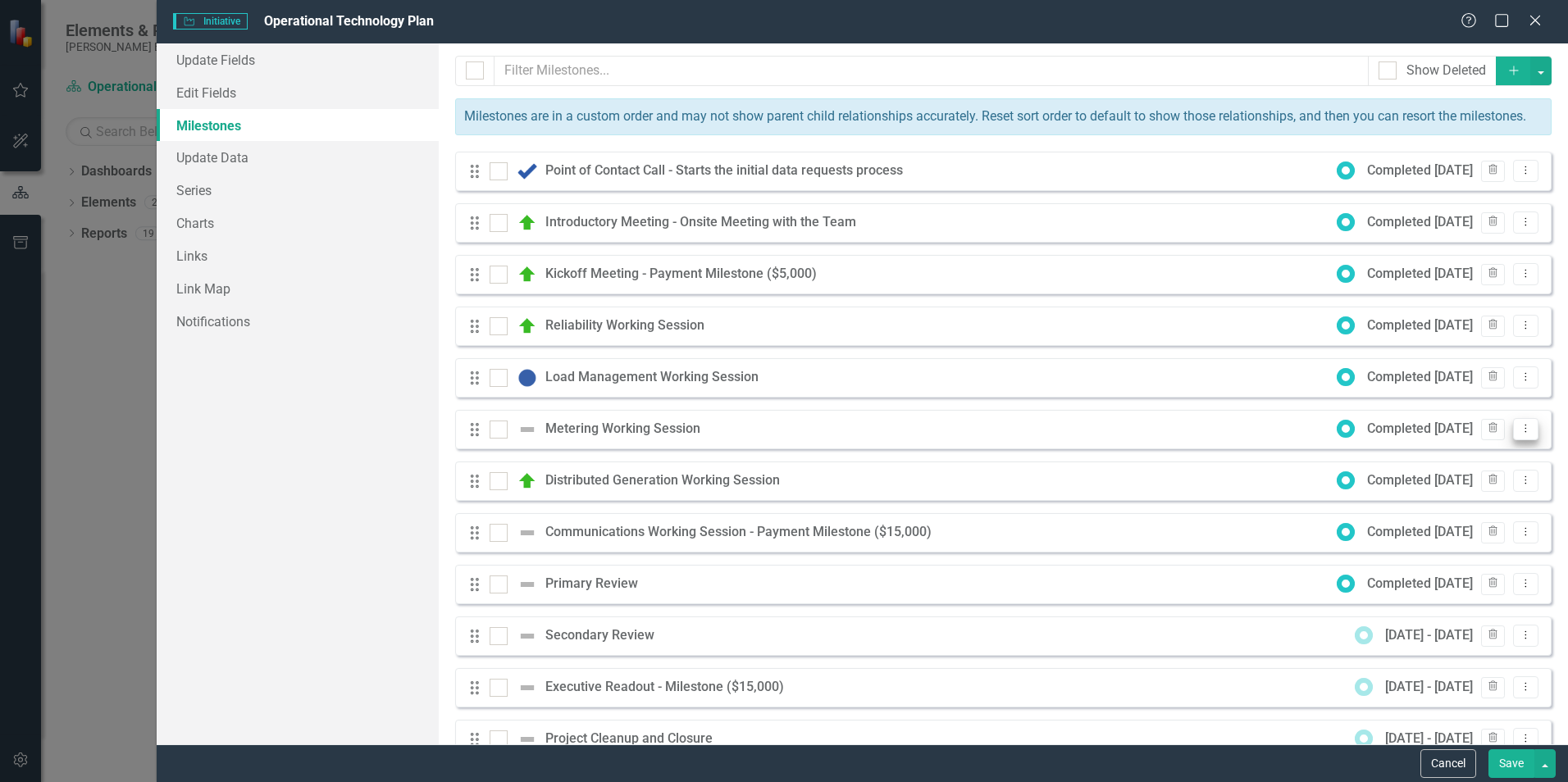
click at [1514, 440] on button "Dropdown Menu" at bounding box center [1525, 429] width 25 height 22
click at [1415, 481] on link "Edit Edit Milestone" at bounding box center [1448, 475] width 154 height 31
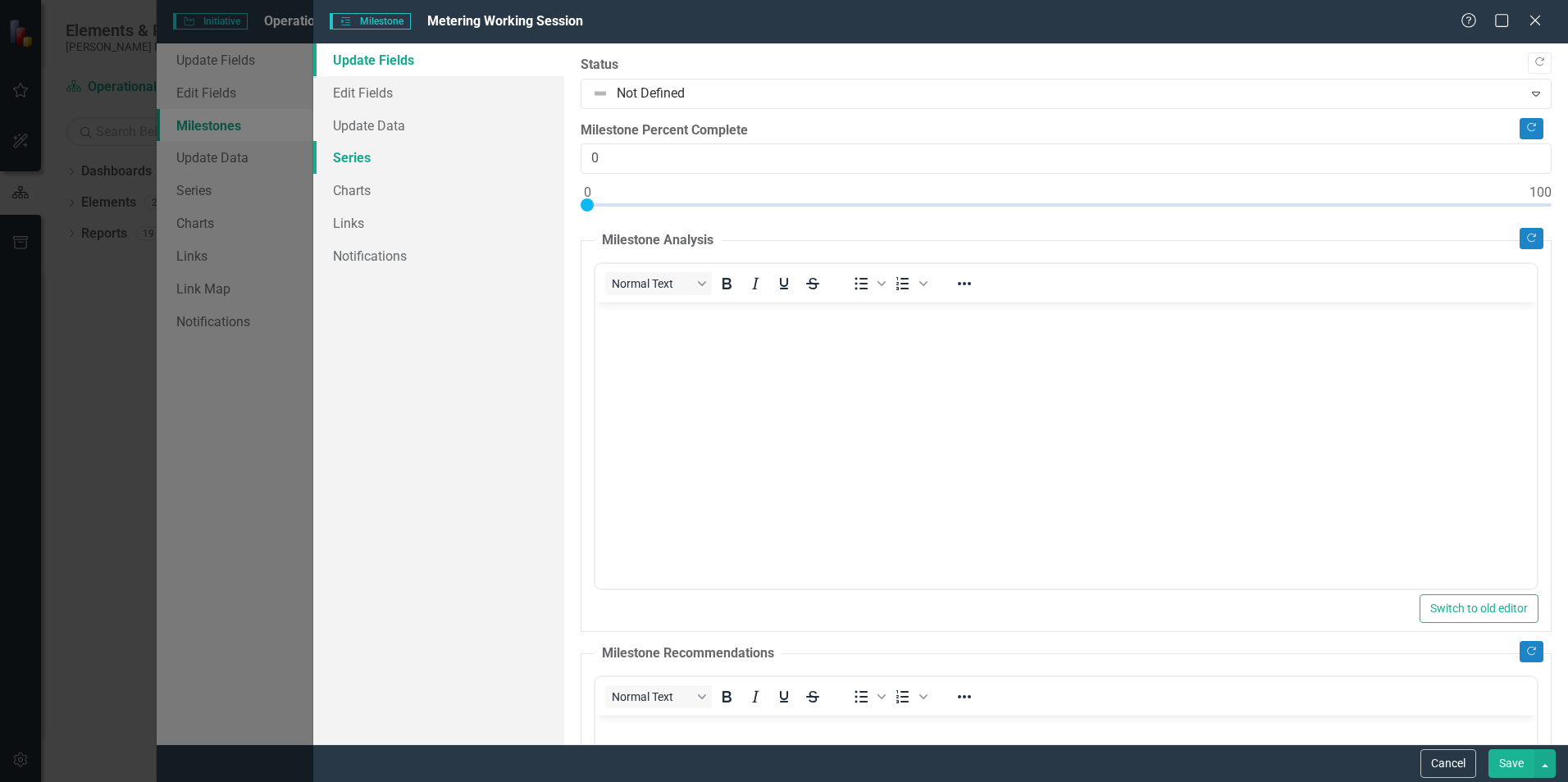
click at [367, 153] on link "Series" at bounding box center [438, 158] width 251 height 33
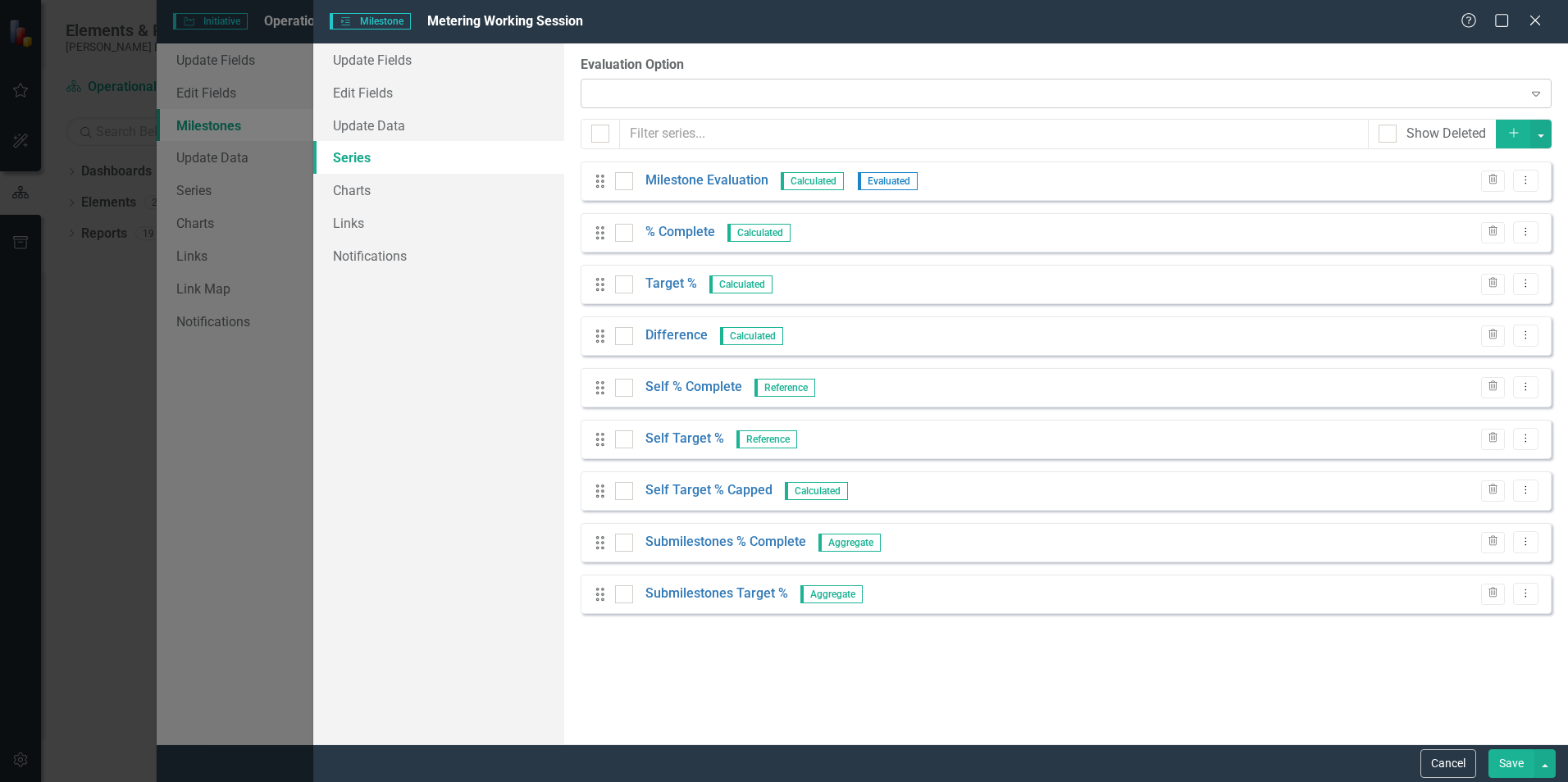
click at [680, 88] on div "Expand" at bounding box center [1066, 93] width 971 height 30
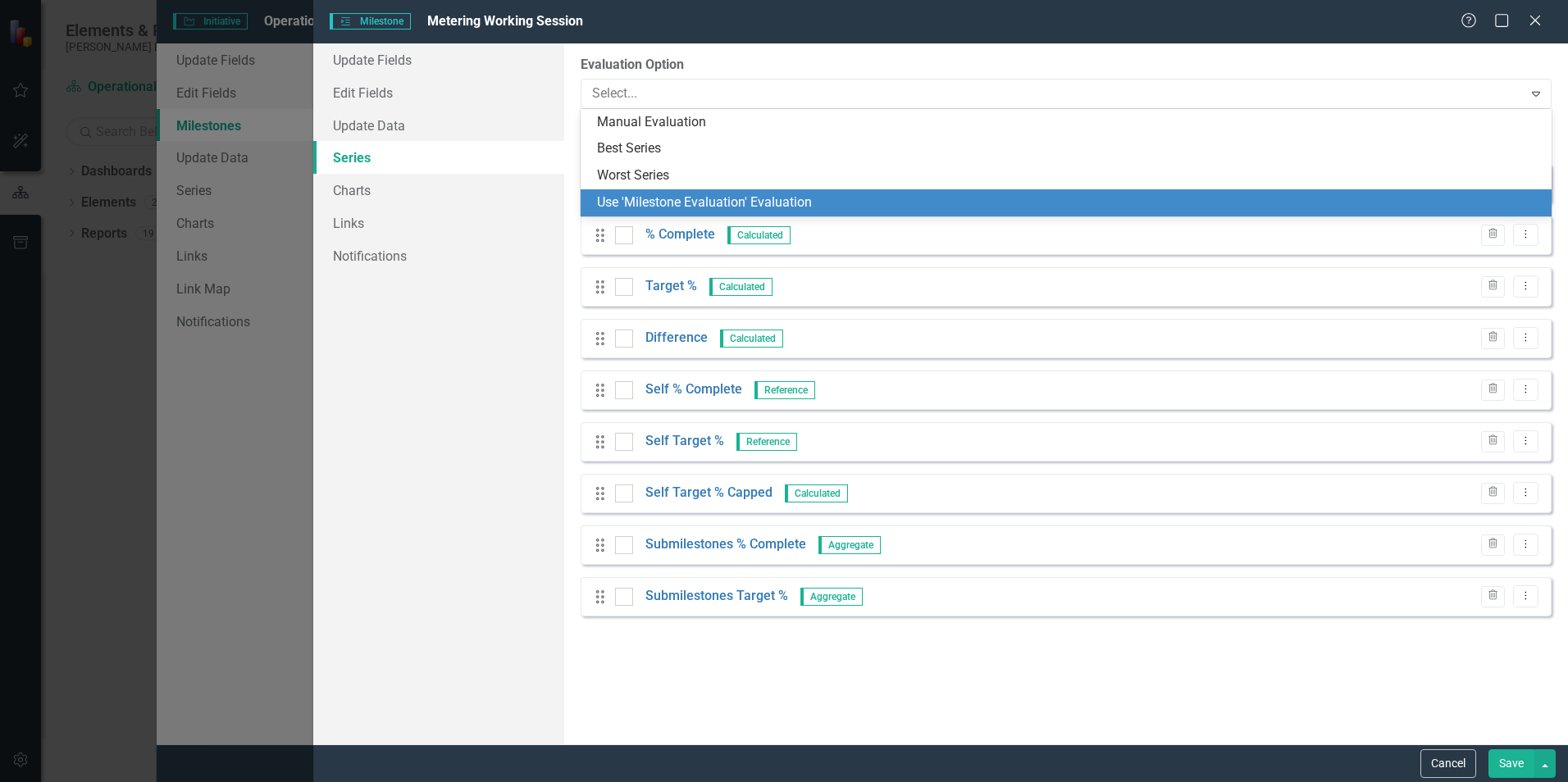
click at [645, 192] on div "Use 'Milestone Evaluation' Evaluation" at bounding box center [1066, 202] width 971 height 27
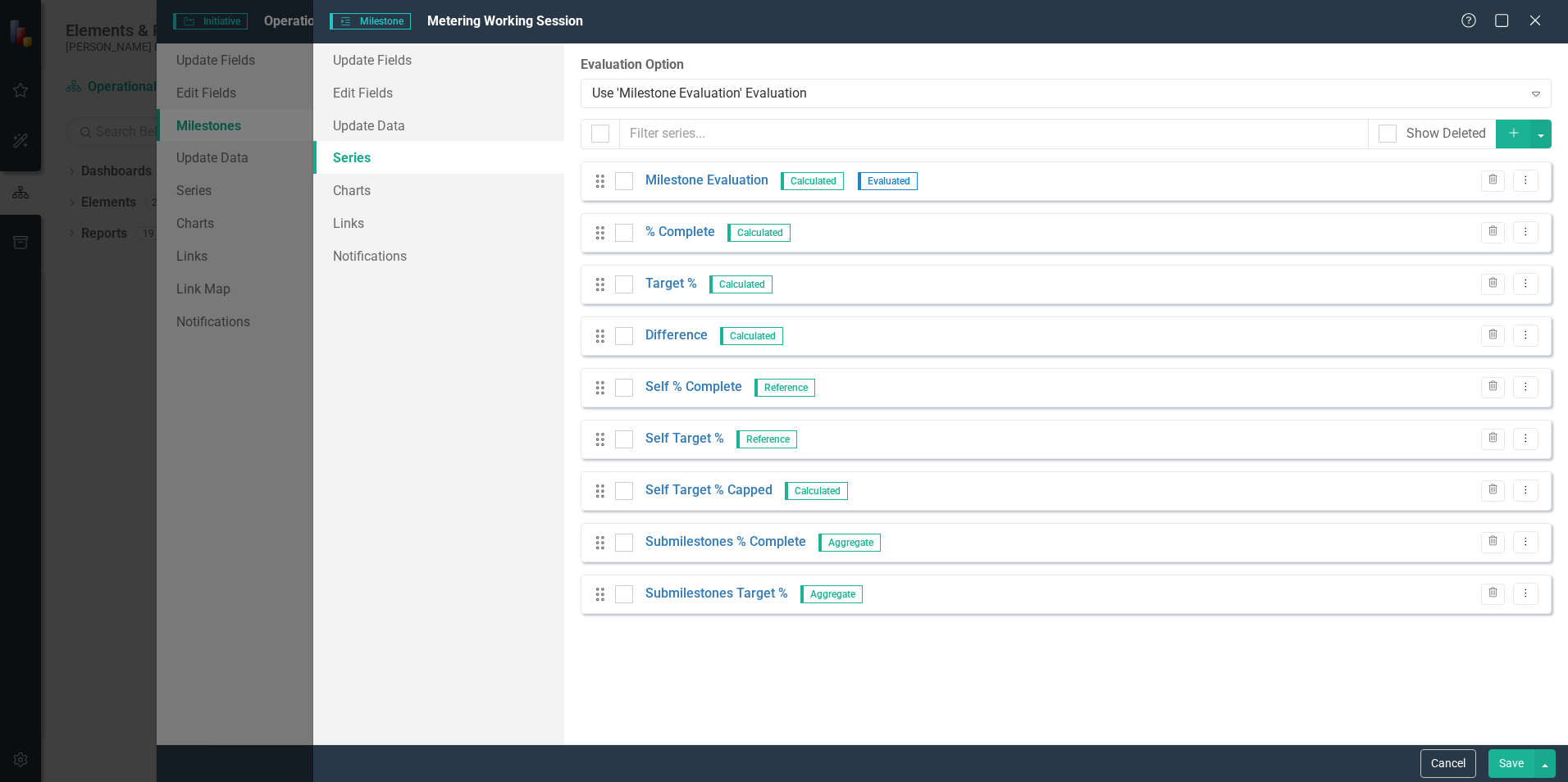
click at [1515, 764] on button "Save" at bounding box center [1510, 764] width 46 height 29
checkbox input "false"
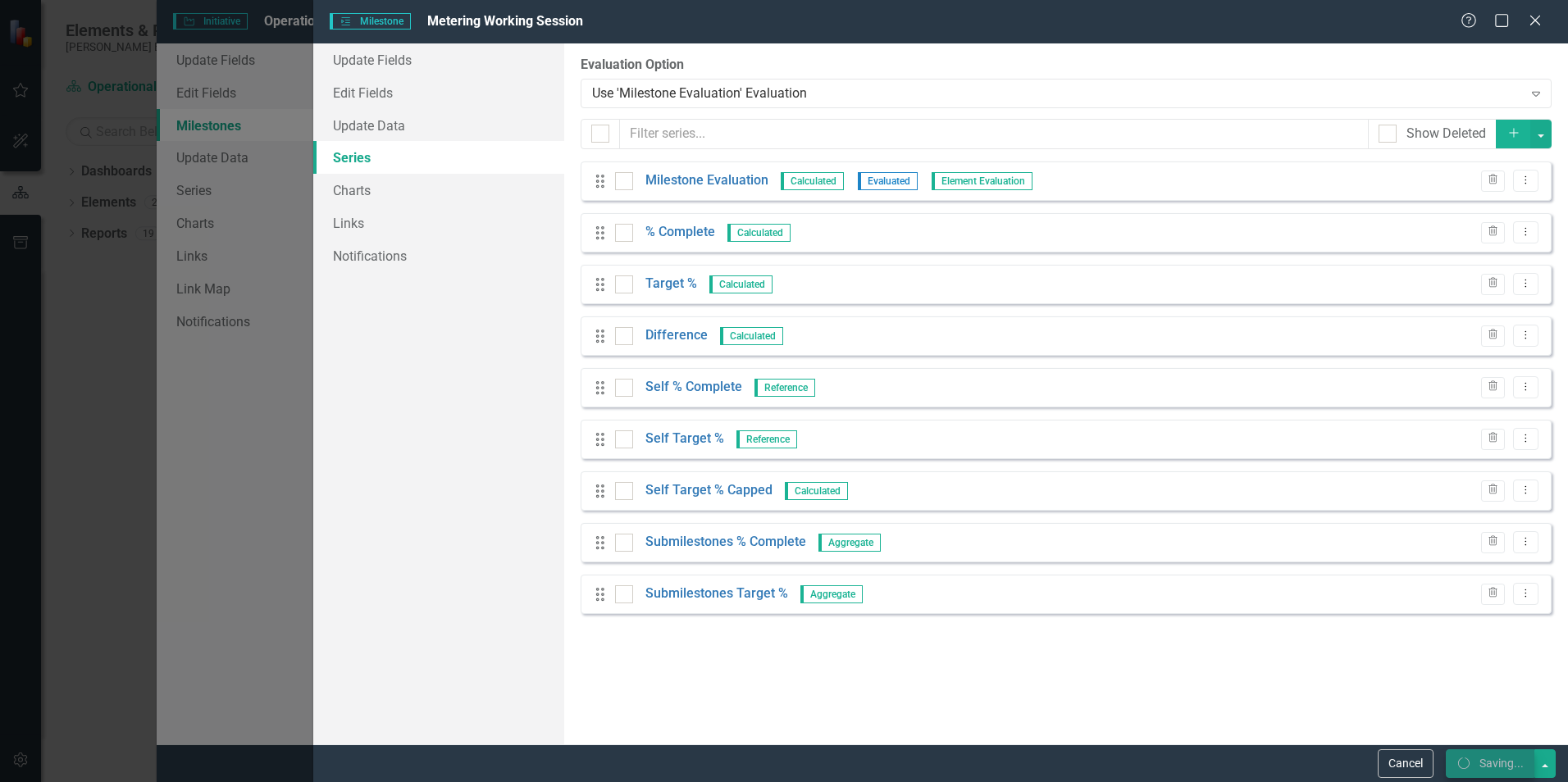
checkbox input "false"
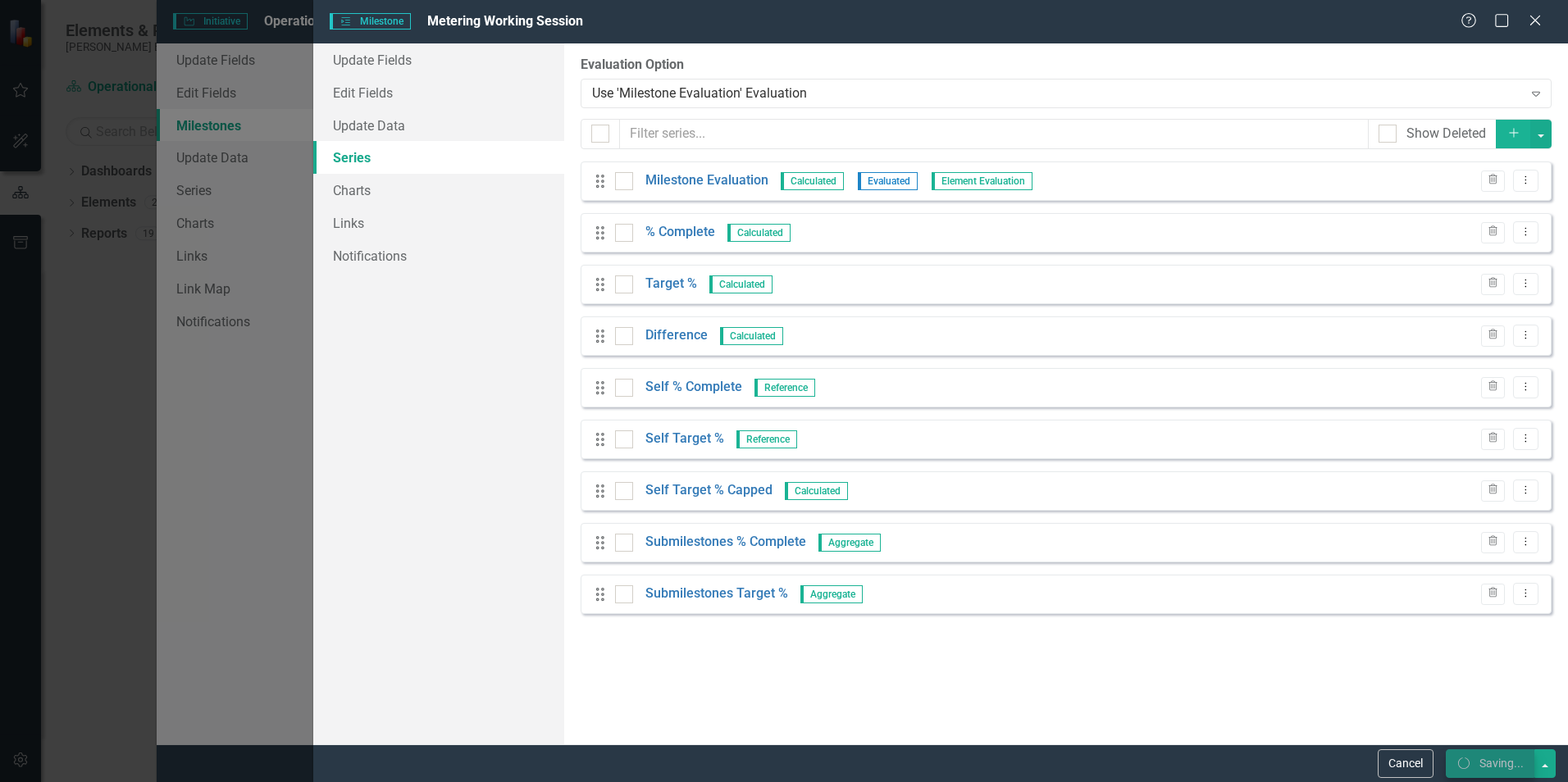
checkbox input "true"
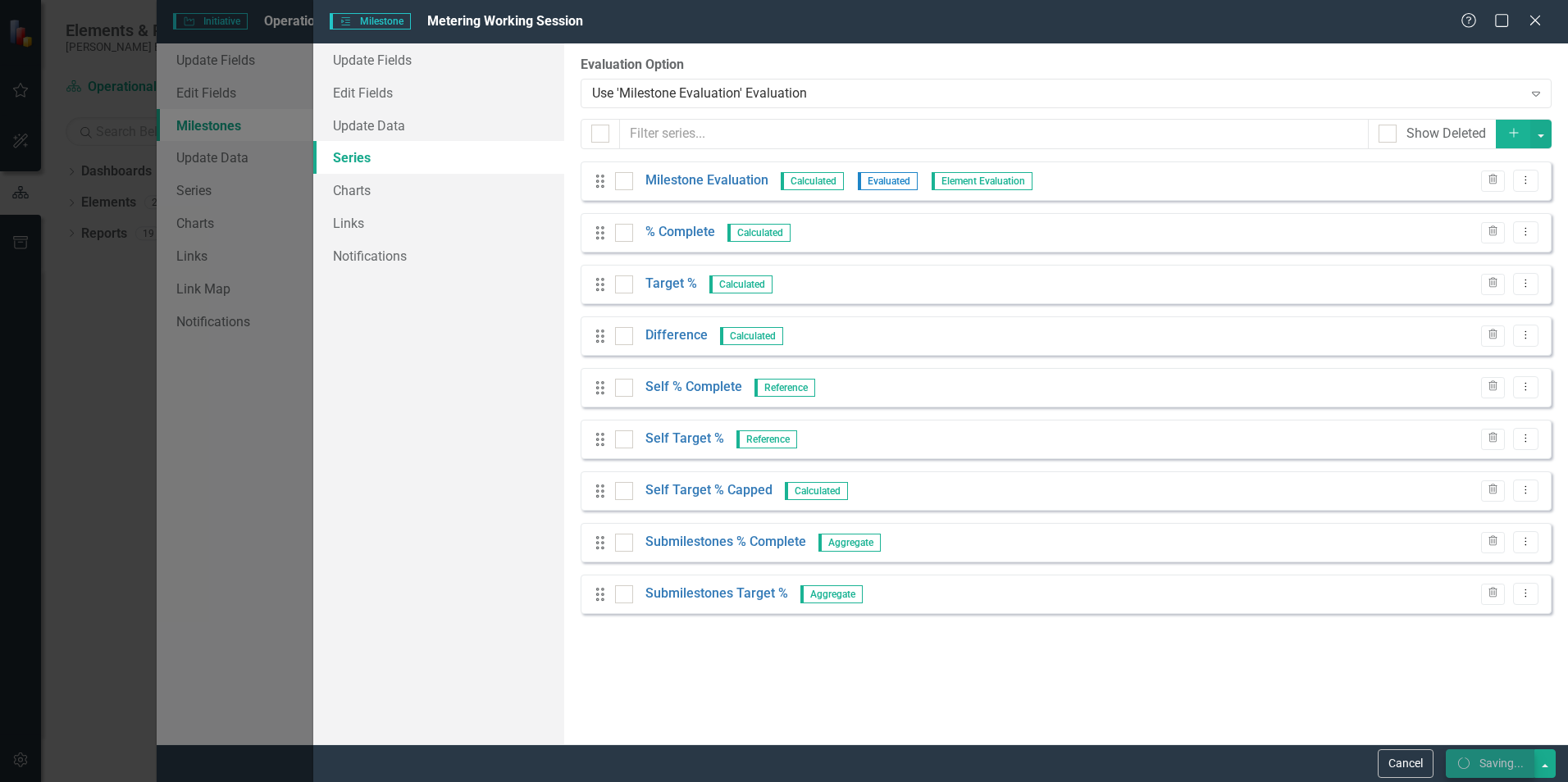
checkbox input "true"
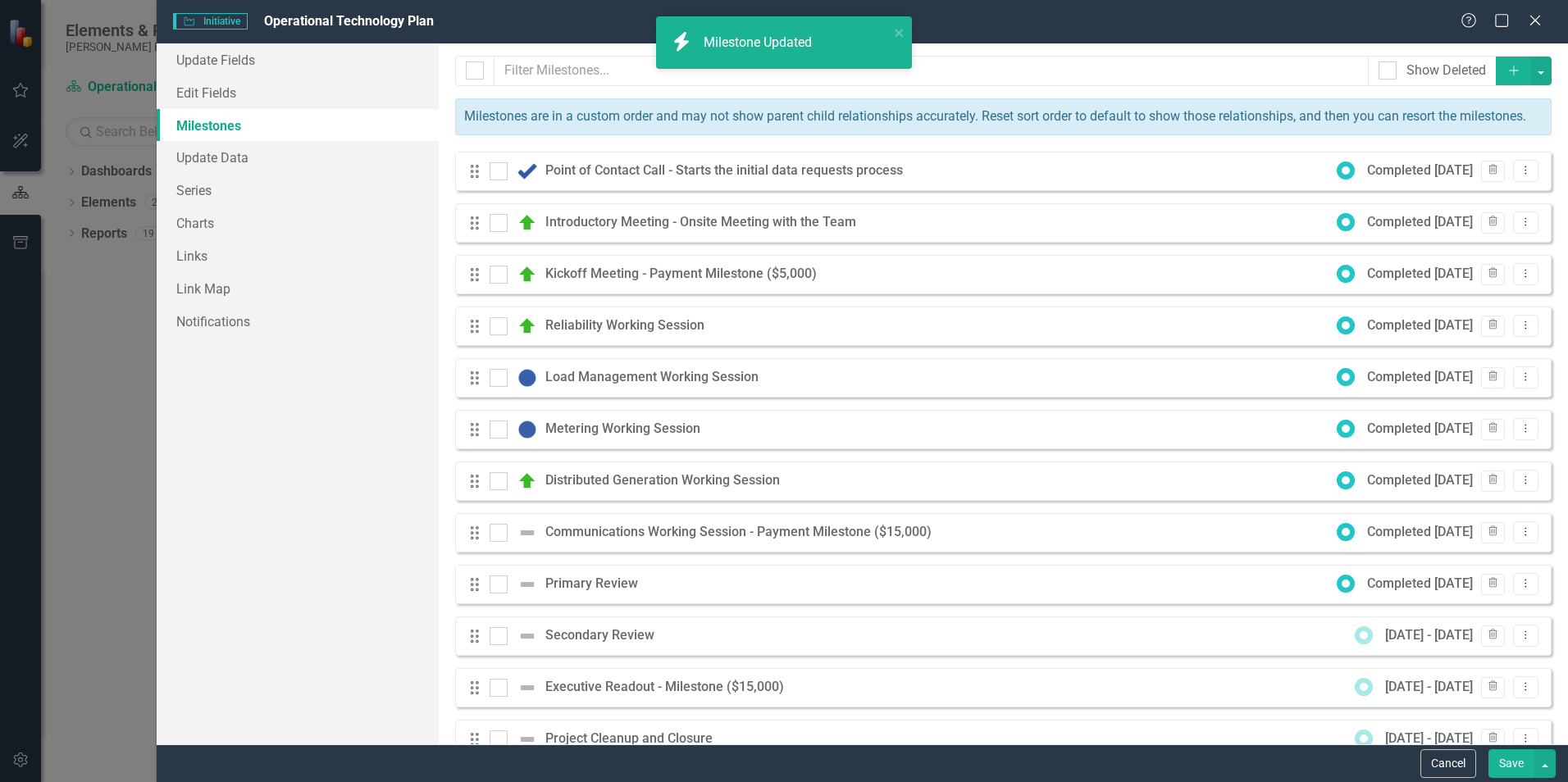
checkbox input "false"
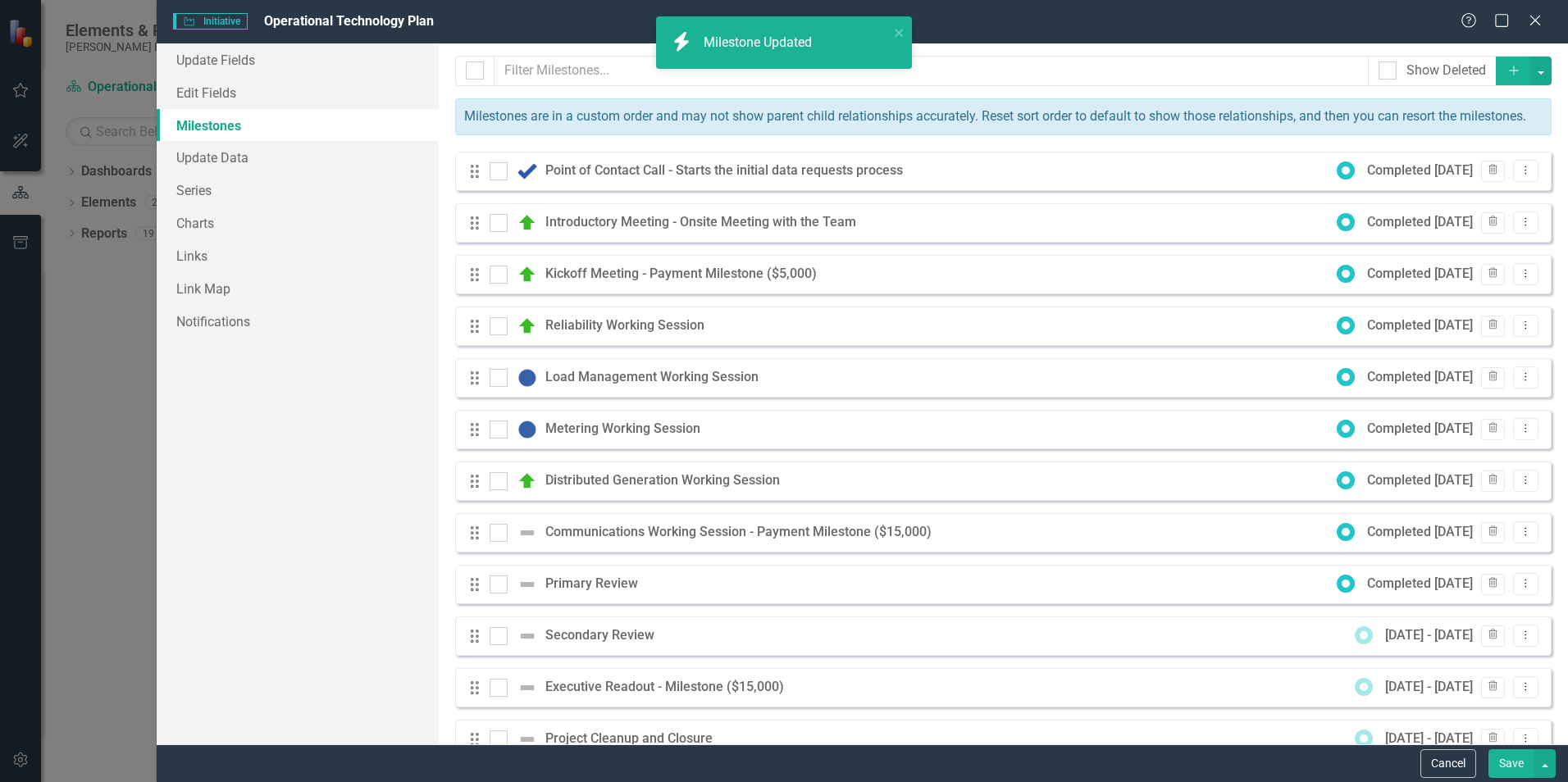
checkbox input "false"
checkbox input "true"
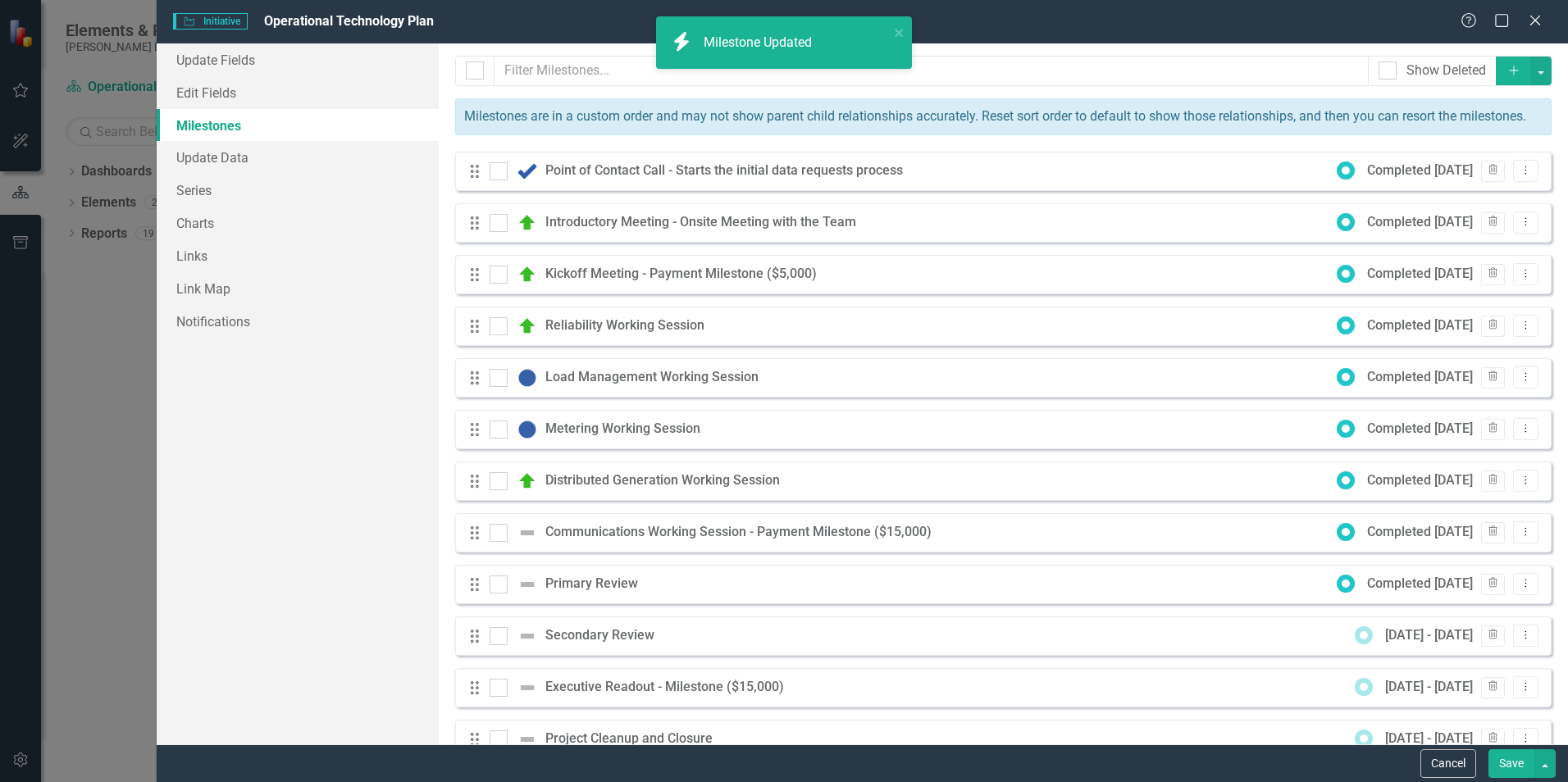
checkbox input "true"
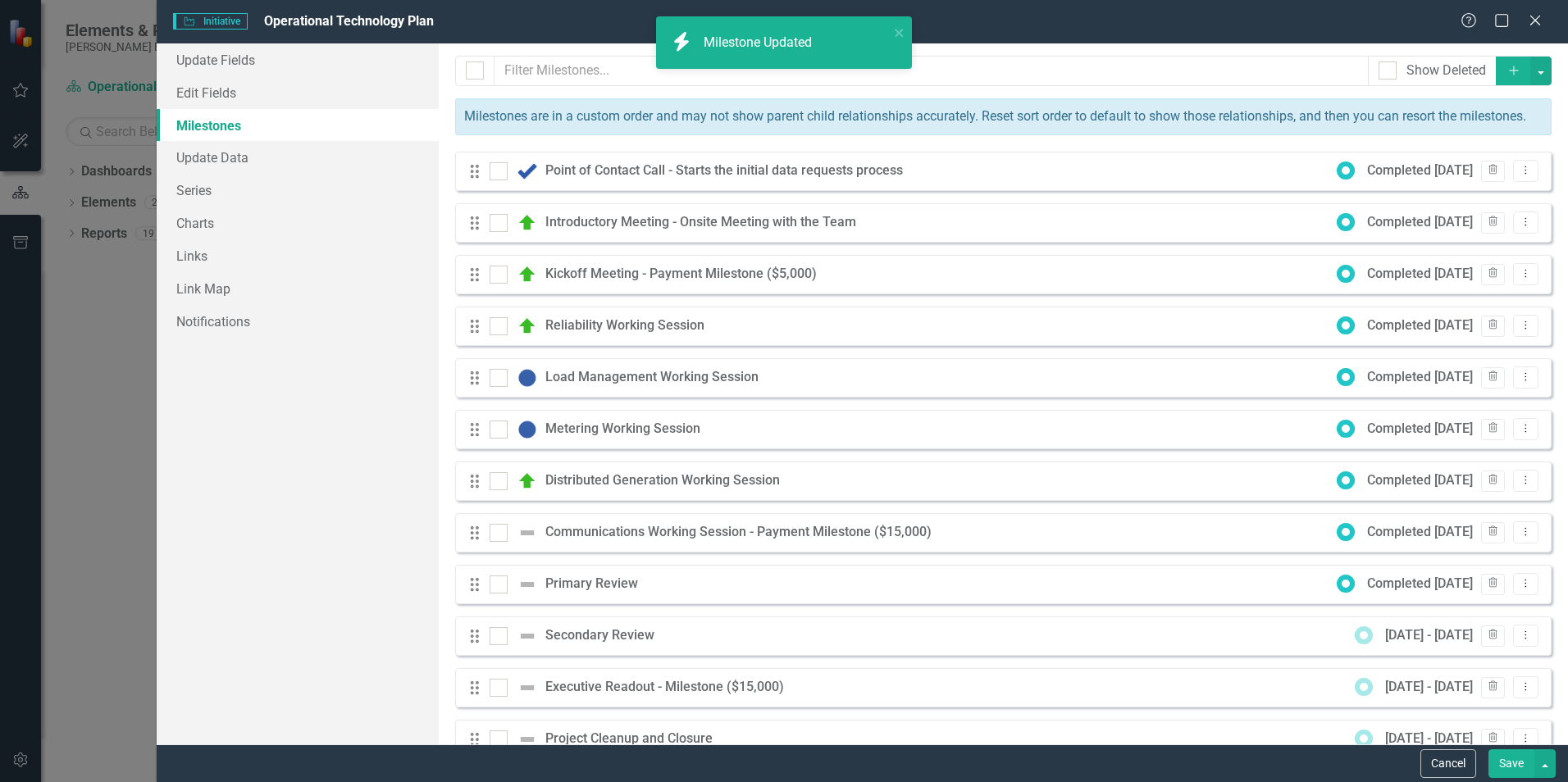
checkbox input "true"
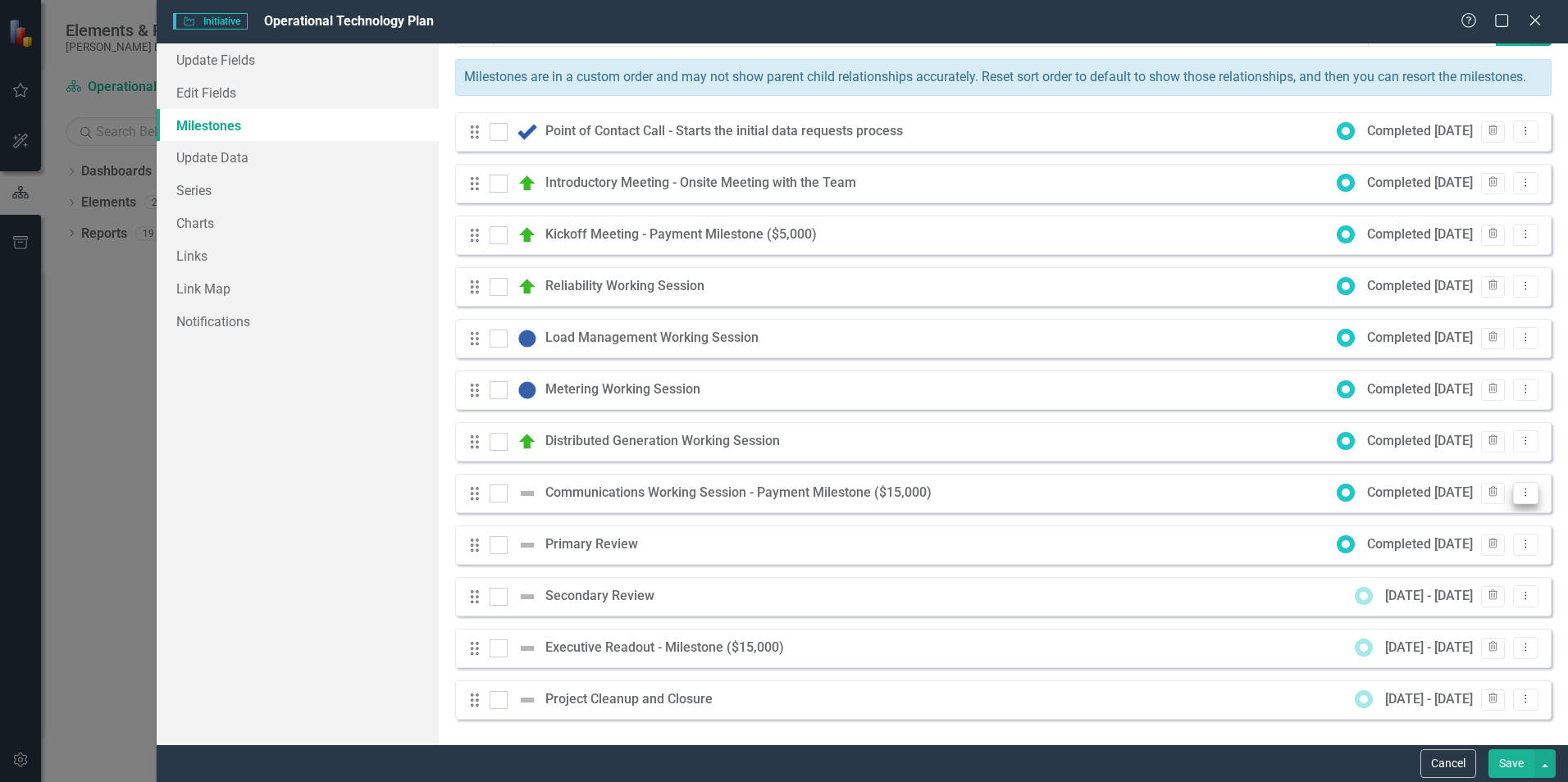
click at [1518, 491] on icon "Dropdown Menu" at bounding box center [1525, 493] width 14 height 10
click at [1423, 519] on link "Edit Edit Milestone" at bounding box center [1448, 520] width 154 height 31
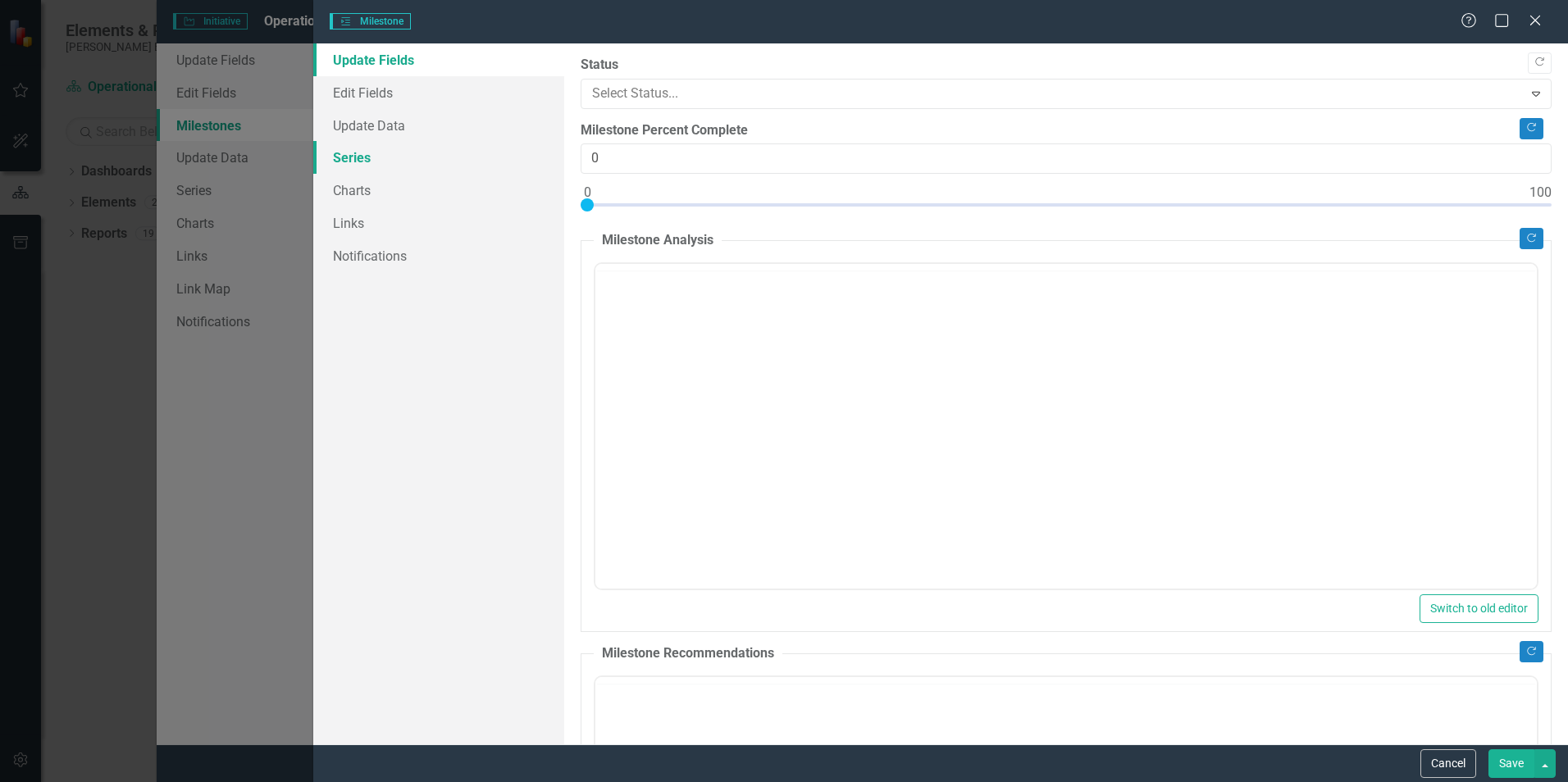
click at [372, 153] on link "Series" at bounding box center [438, 158] width 251 height 33
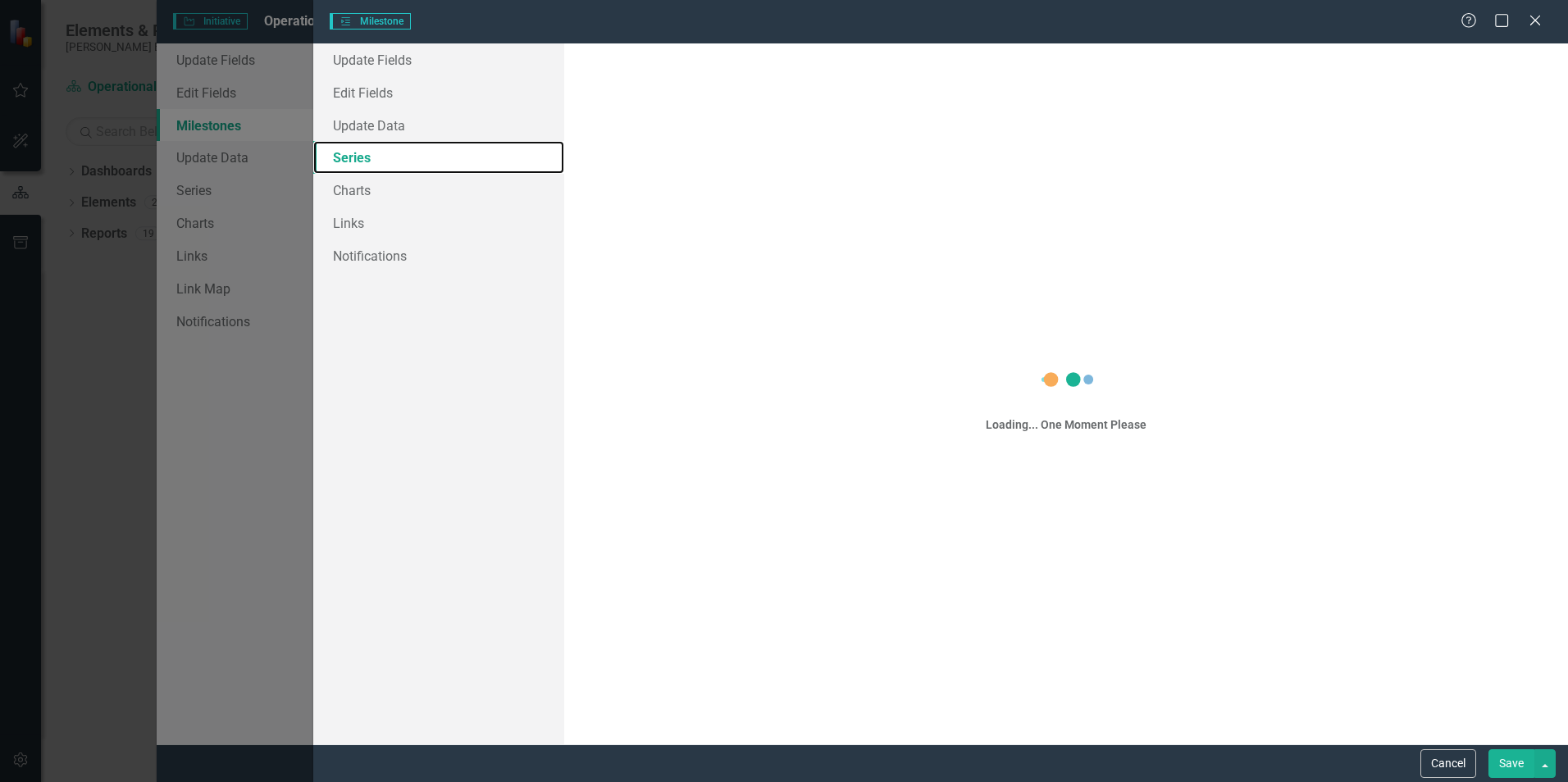
scroll to position [0, 0]
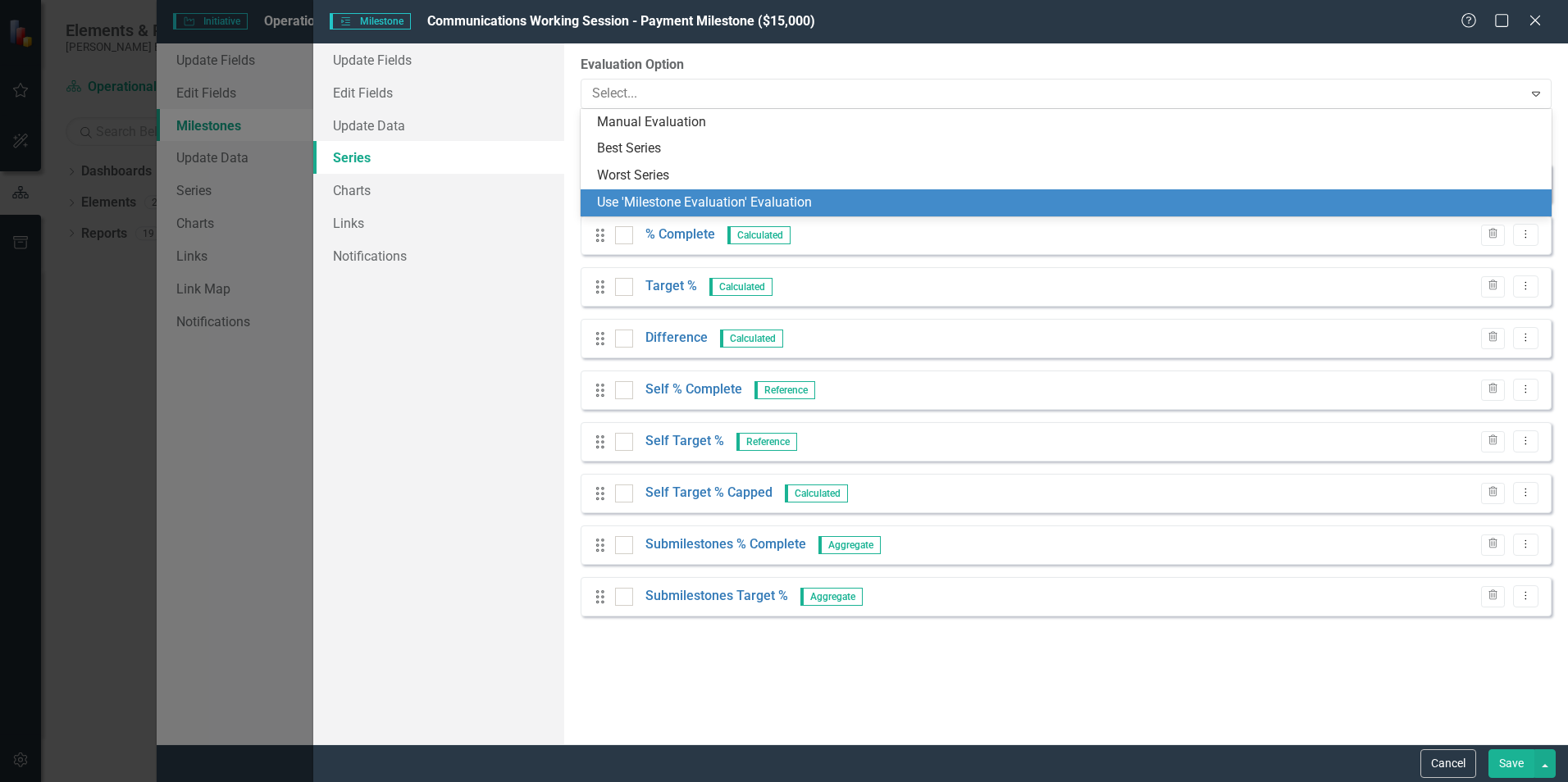
click at [669, 206] on div "Use 'Milestone Evaluation' Evaluation" at bounding box center [1069, 203] width 945 height 19
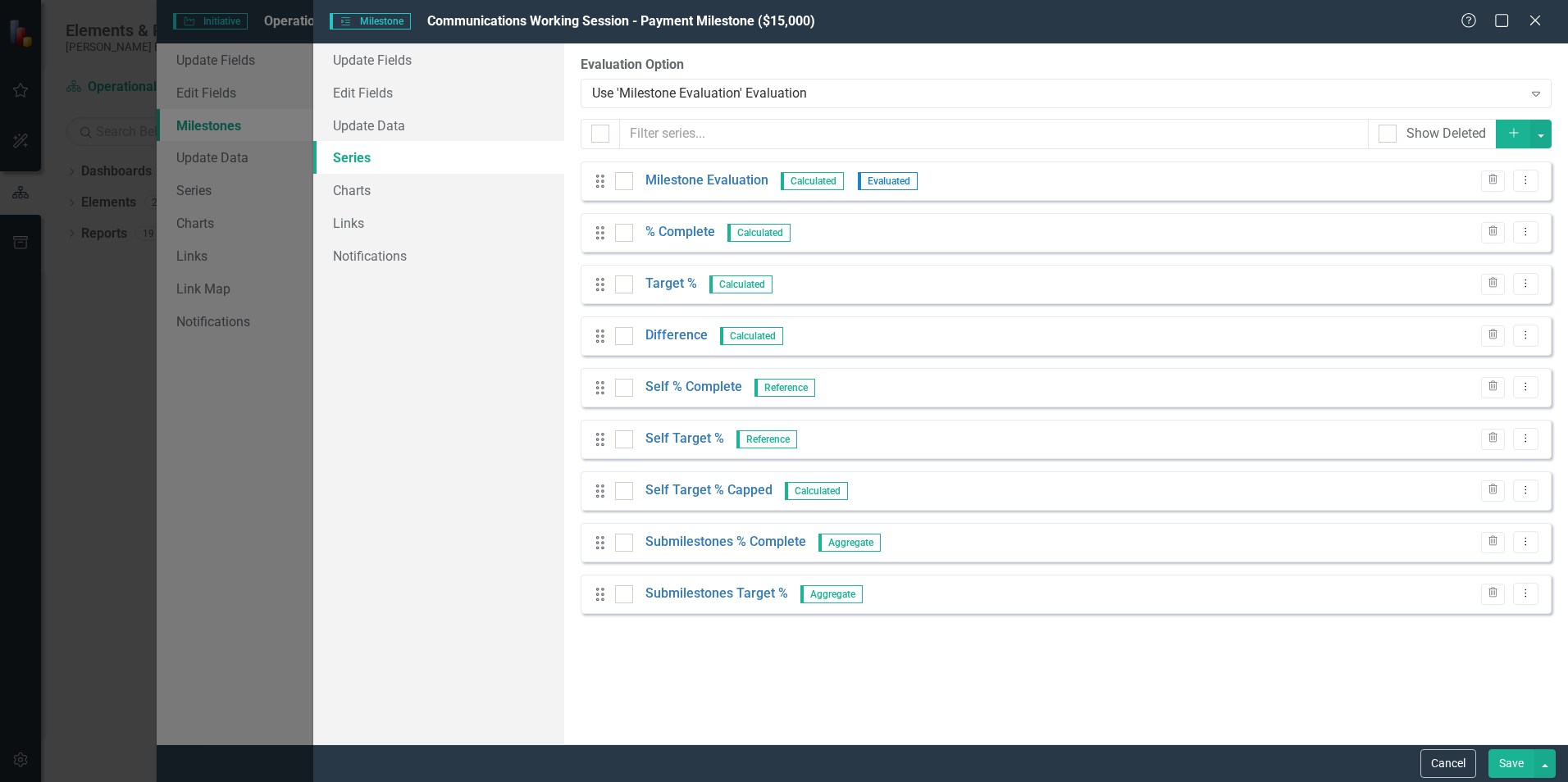
click at [1498, 756] on button "Save" at bounding box center [1510, 764] width 46 height 29
checkbox input "false"
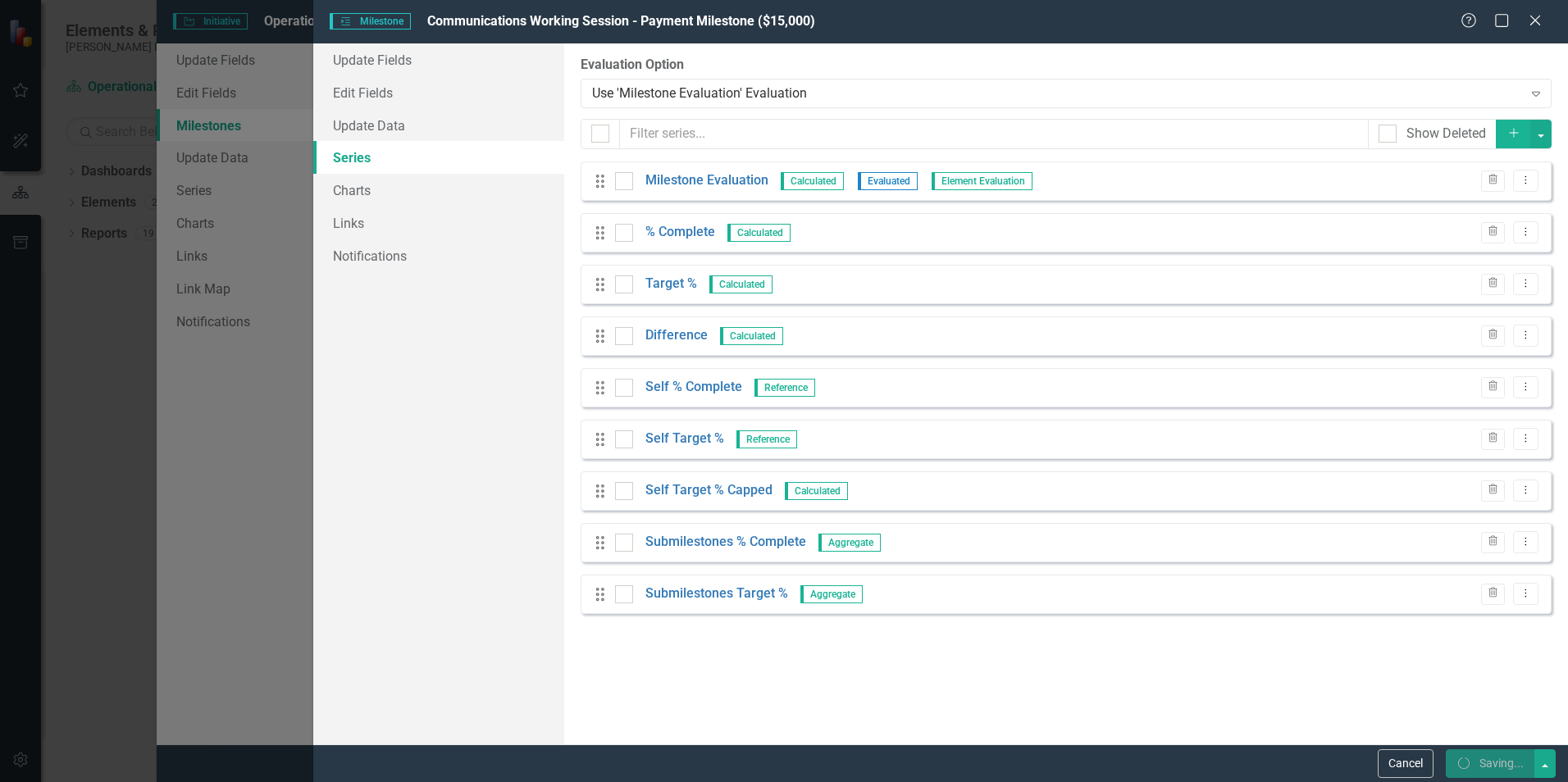
checkbox input "false"
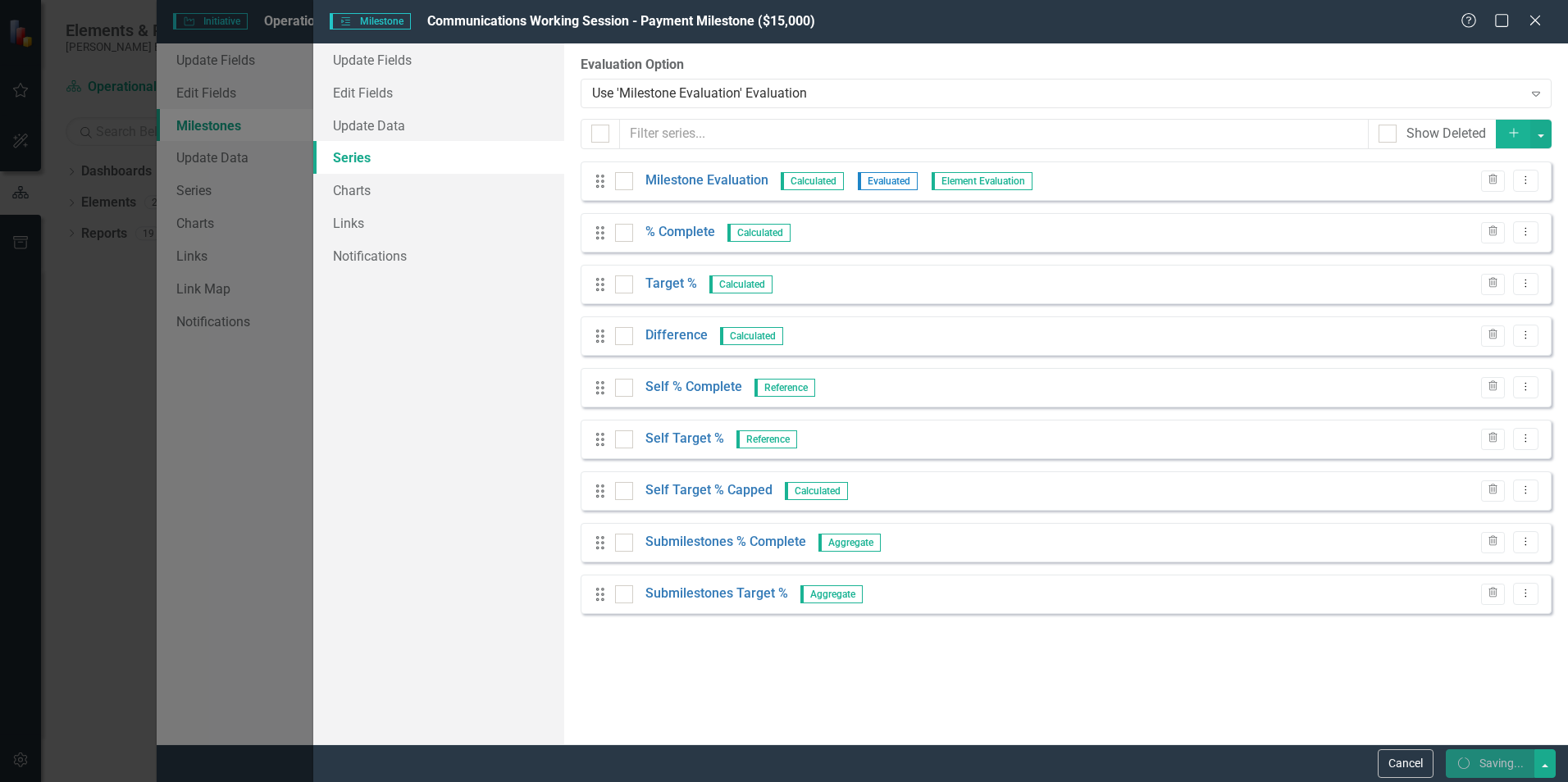
checkbox input "true"
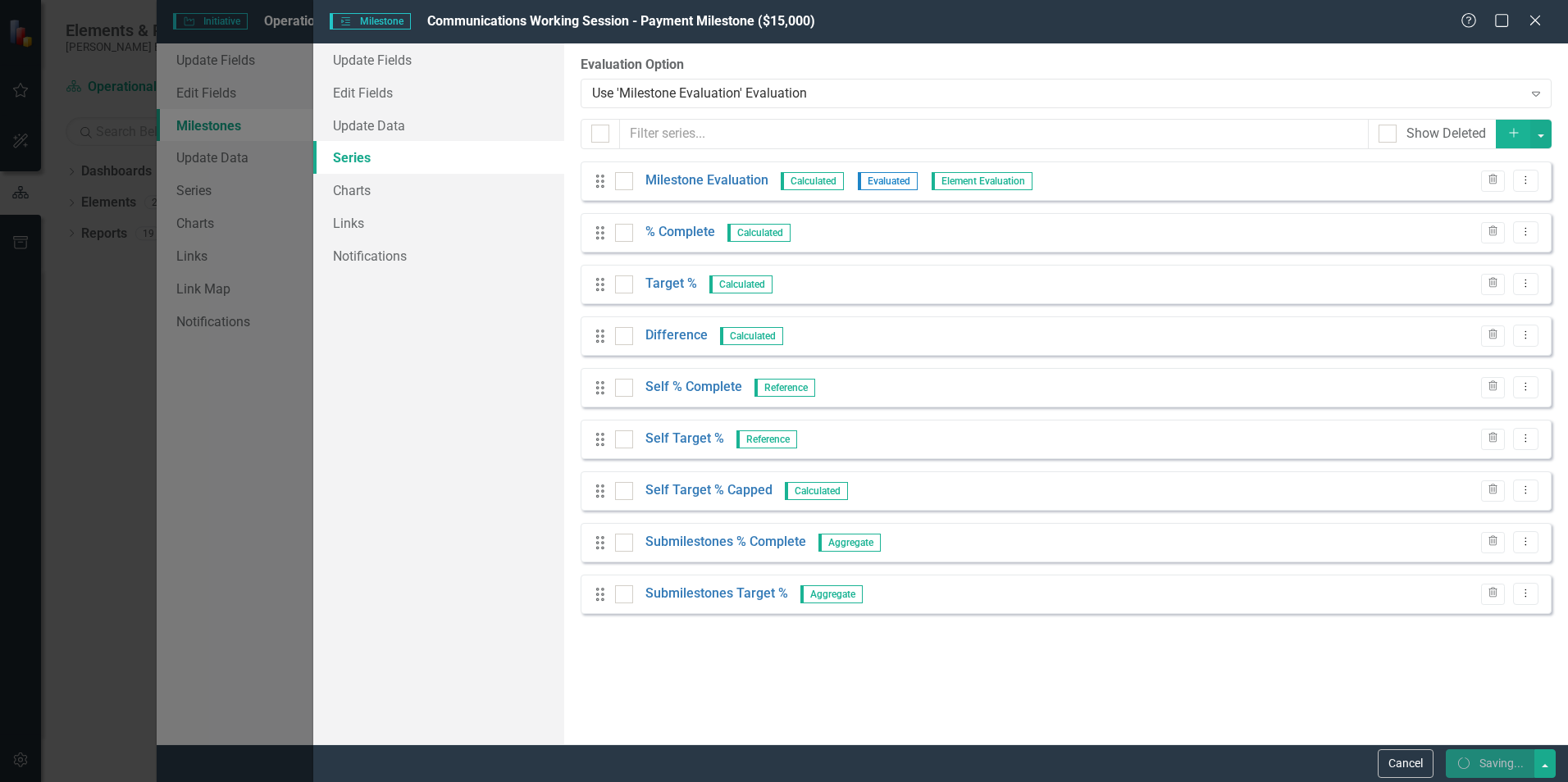
checkbox input "true"
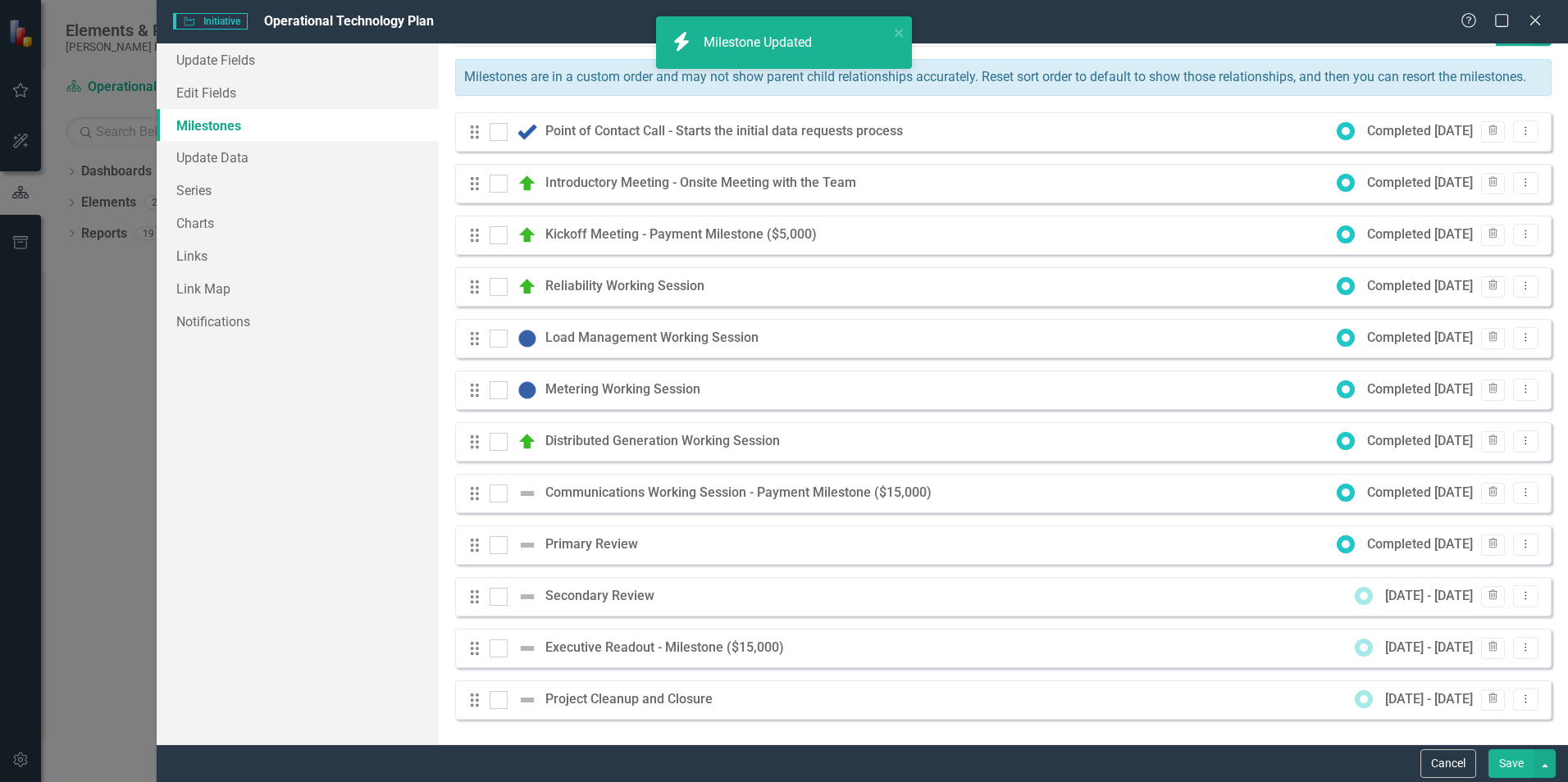
checkbox input "false"
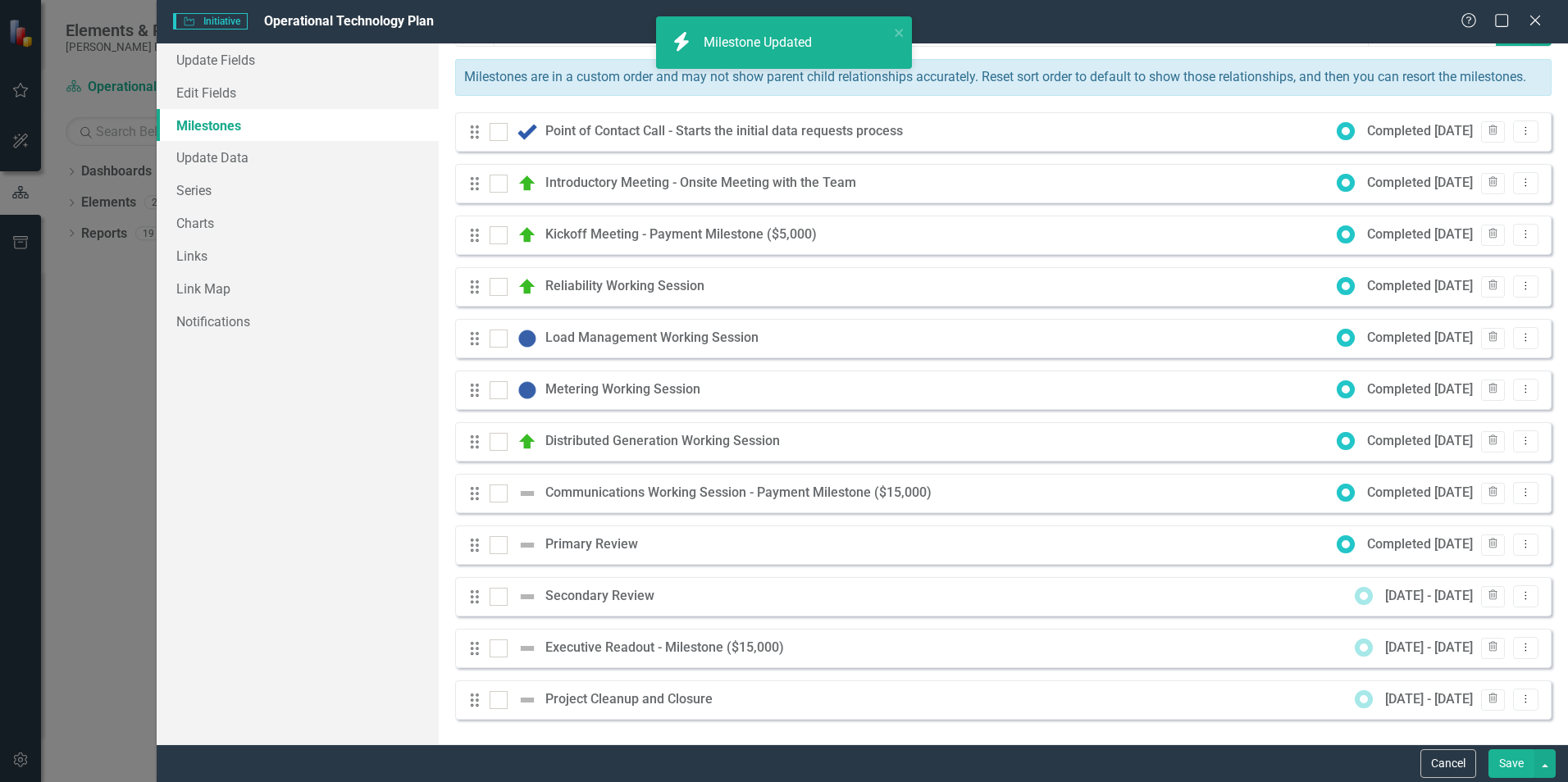
checkbox input "false"
checkbox input "true"
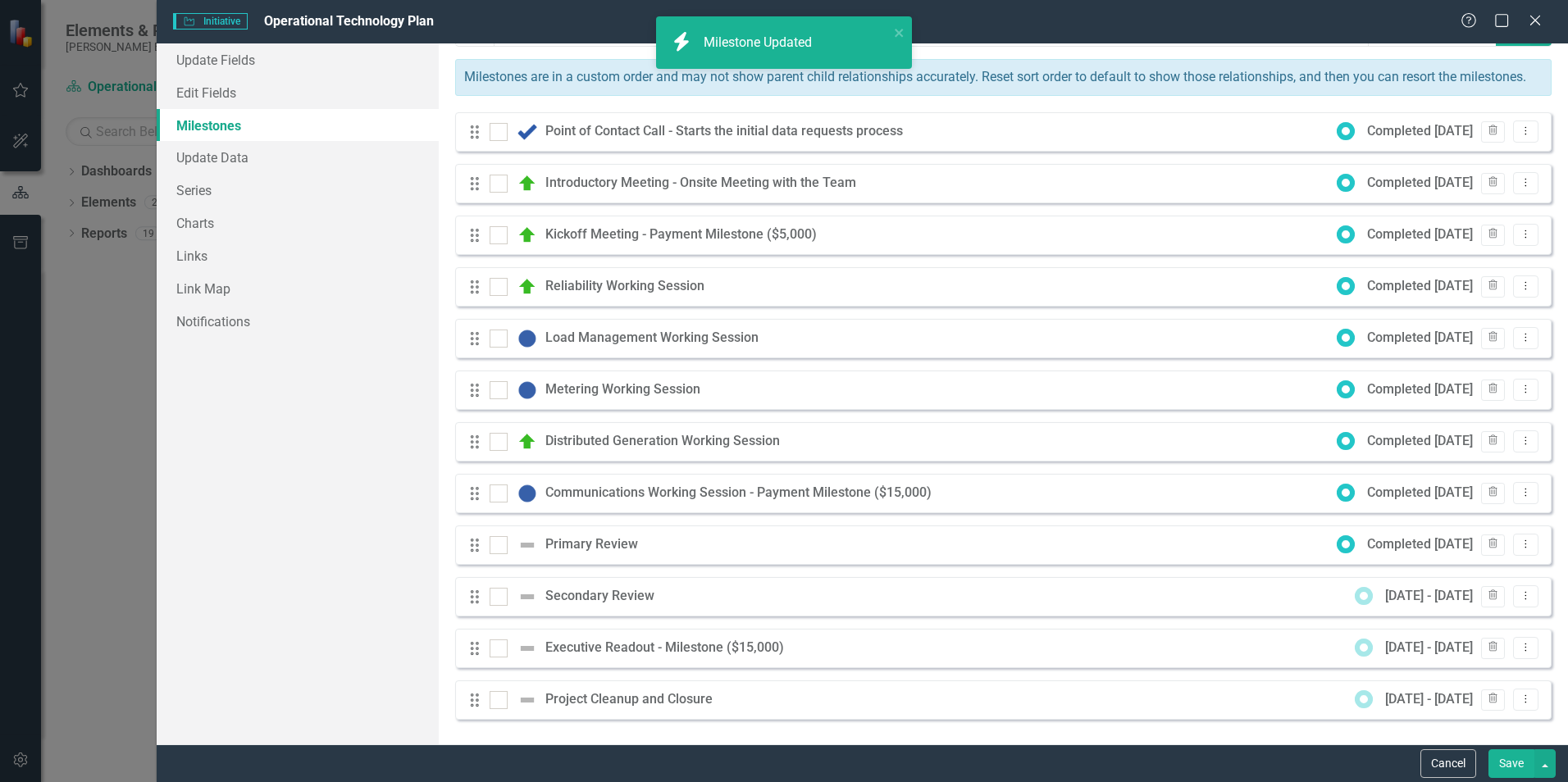
checkbox input "true"
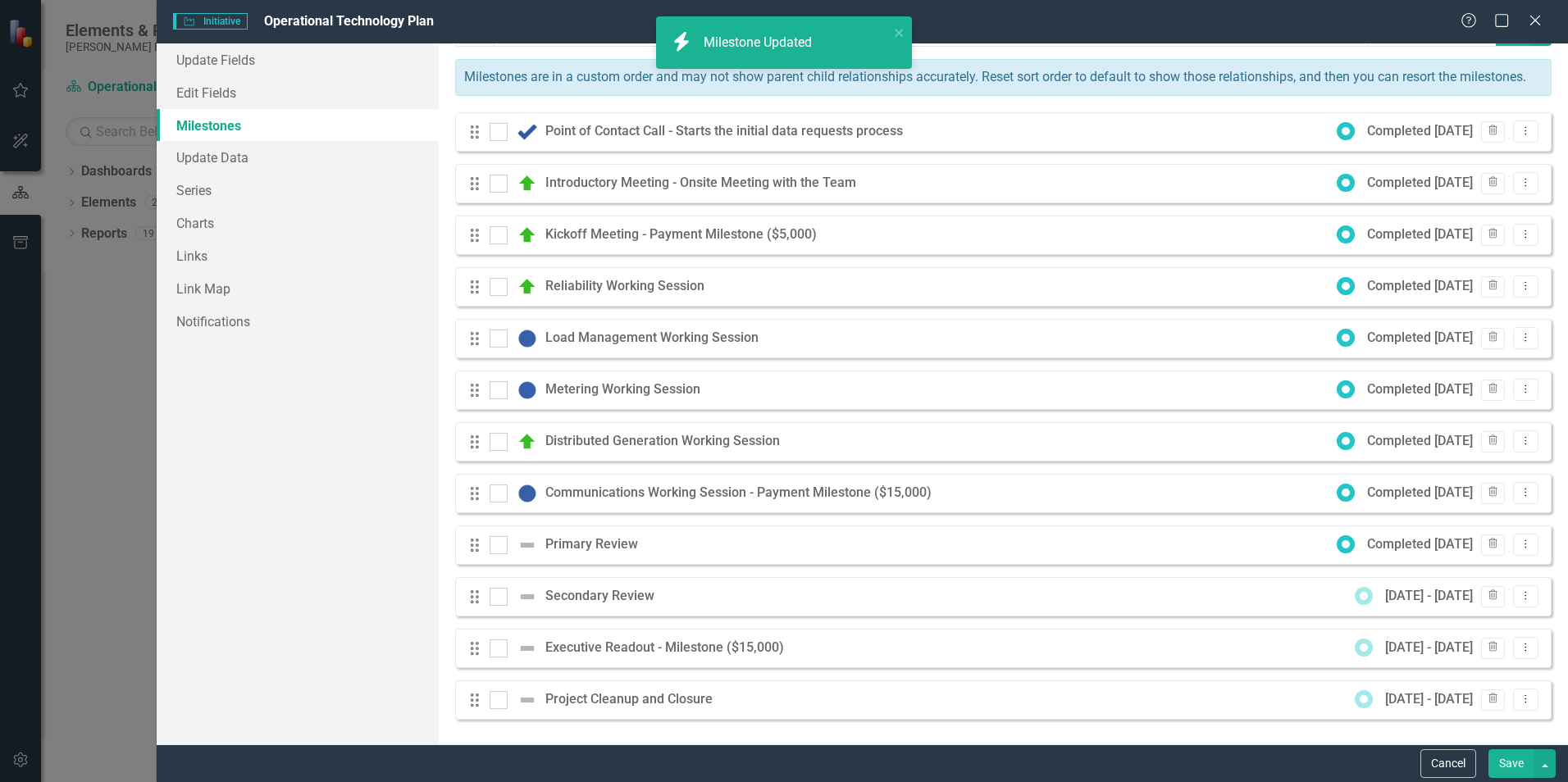
checkbox input "true"
click at [1519, 545] on icon "Dropdown Menu" at bounding box center [1525, 544] width 14 height 10
click at [1455, 572] on link "Edit Edit Milestone" at bounding box center [1448, 572] width 154 height 31
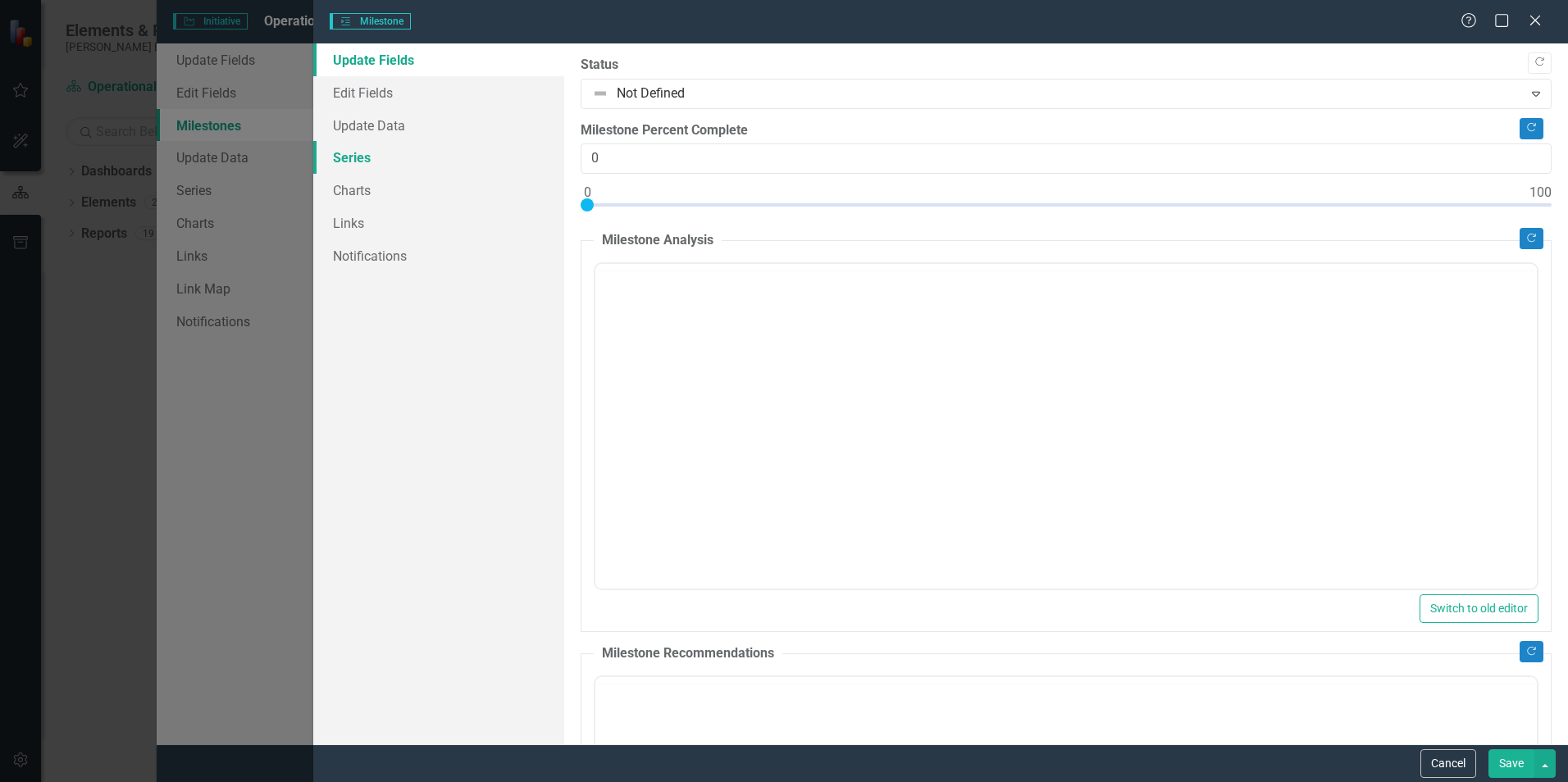
click at [356, 163] on link "Series" at bounding box center [438, 158] width 251 height 33
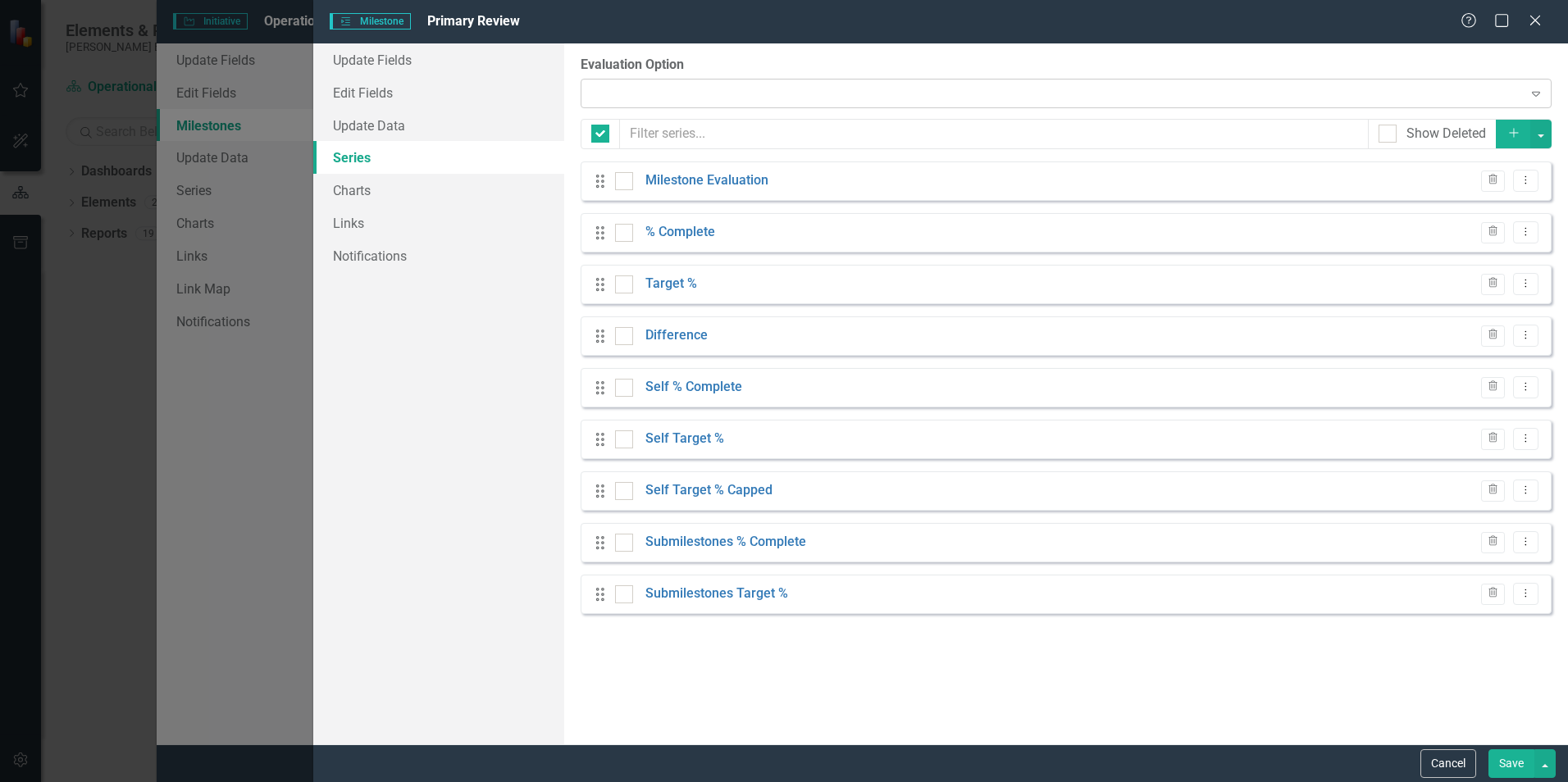
checkbox input "false"
click at [650, 94] on div at bounding box center [1052, 93] width 936 height 3
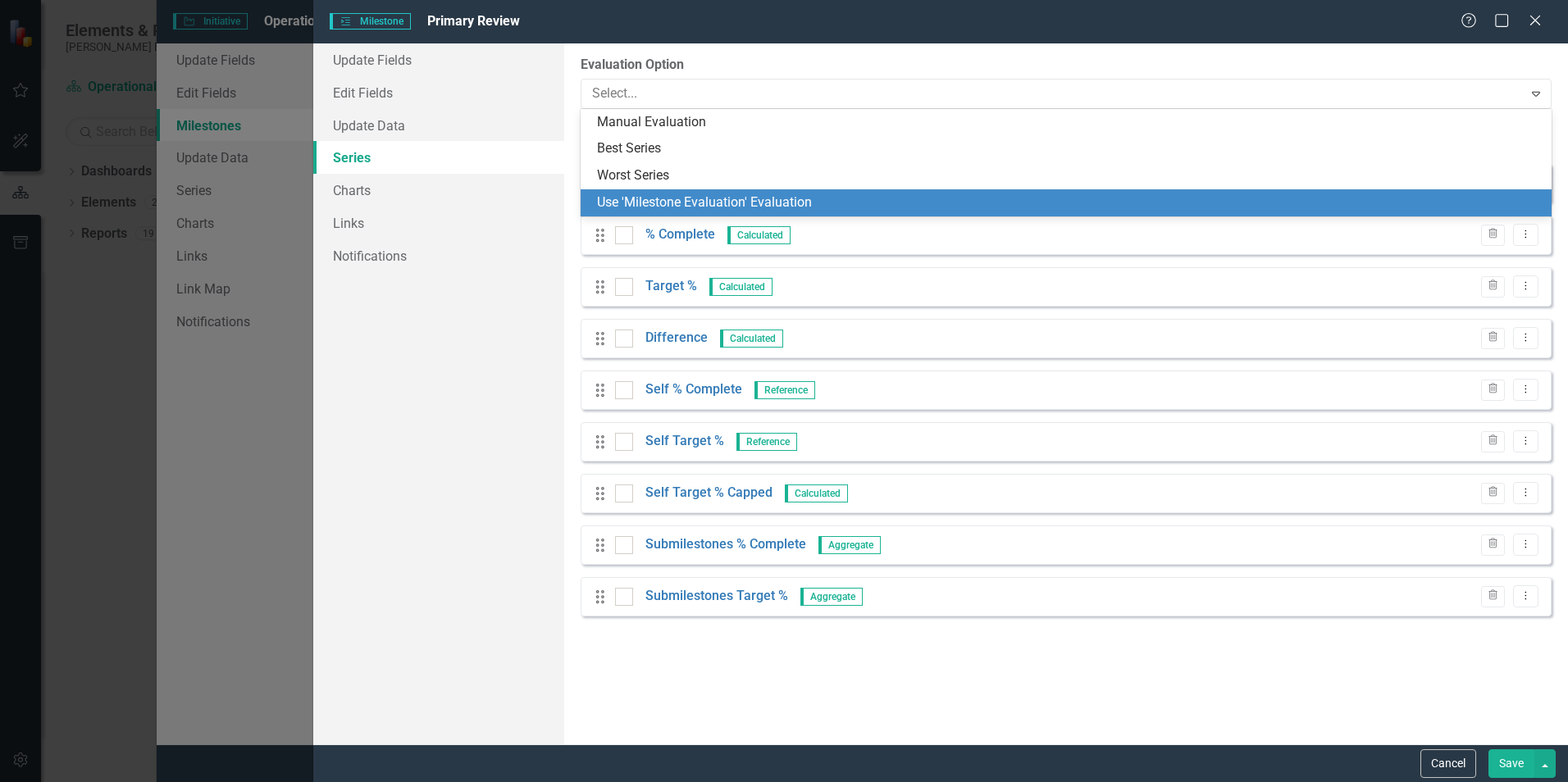
click at [674, 201] on div "Use 'Milestone Evaluation' Evaluation" at bounding box center [1069, 203] width 945 height 19
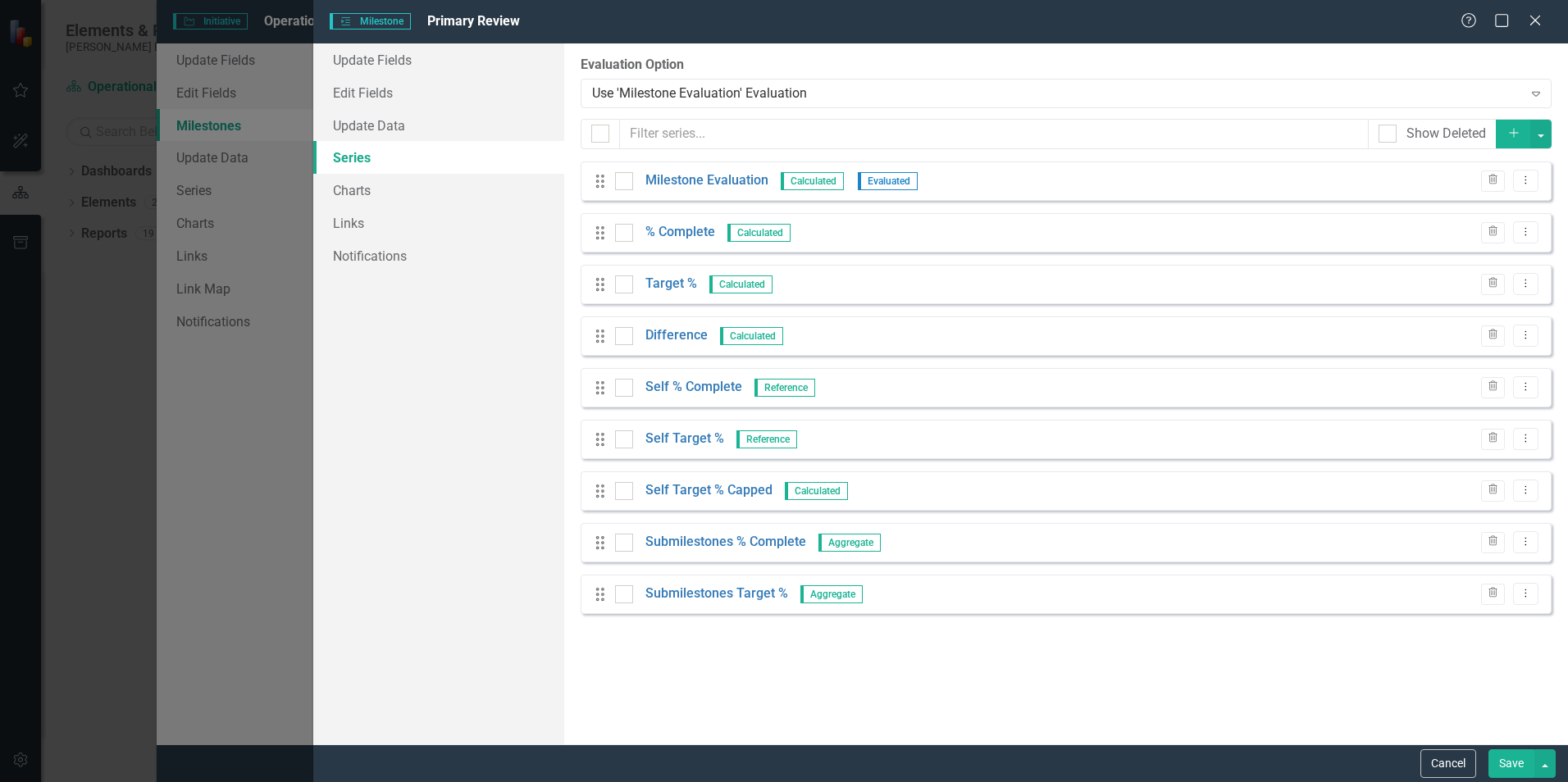
click at [1526, 771] on button "Save" at bounding box center [1510, 764] width 46 height 29
checkbox input "false"
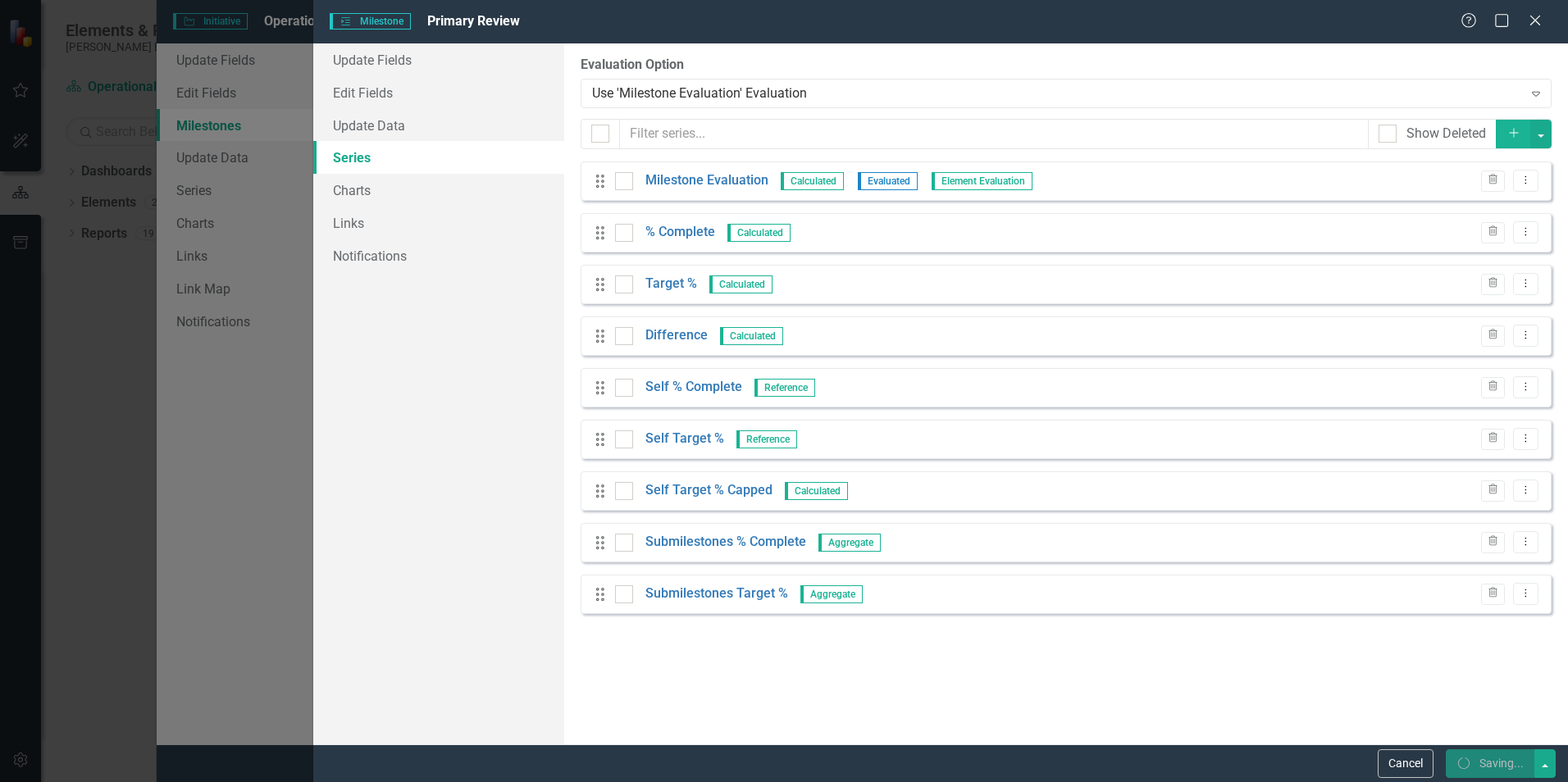
checkbox input "false"
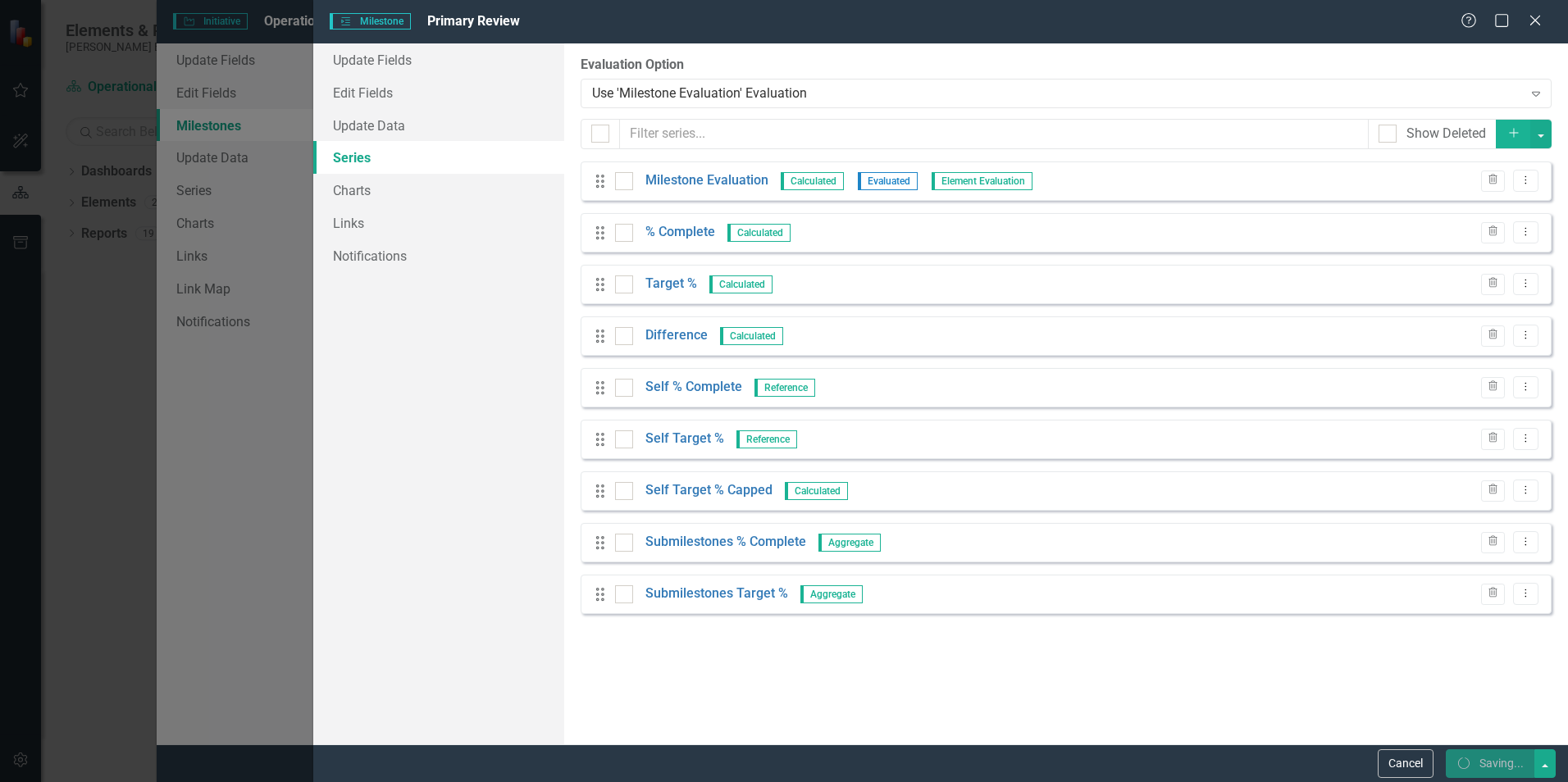
checkbox input "true"
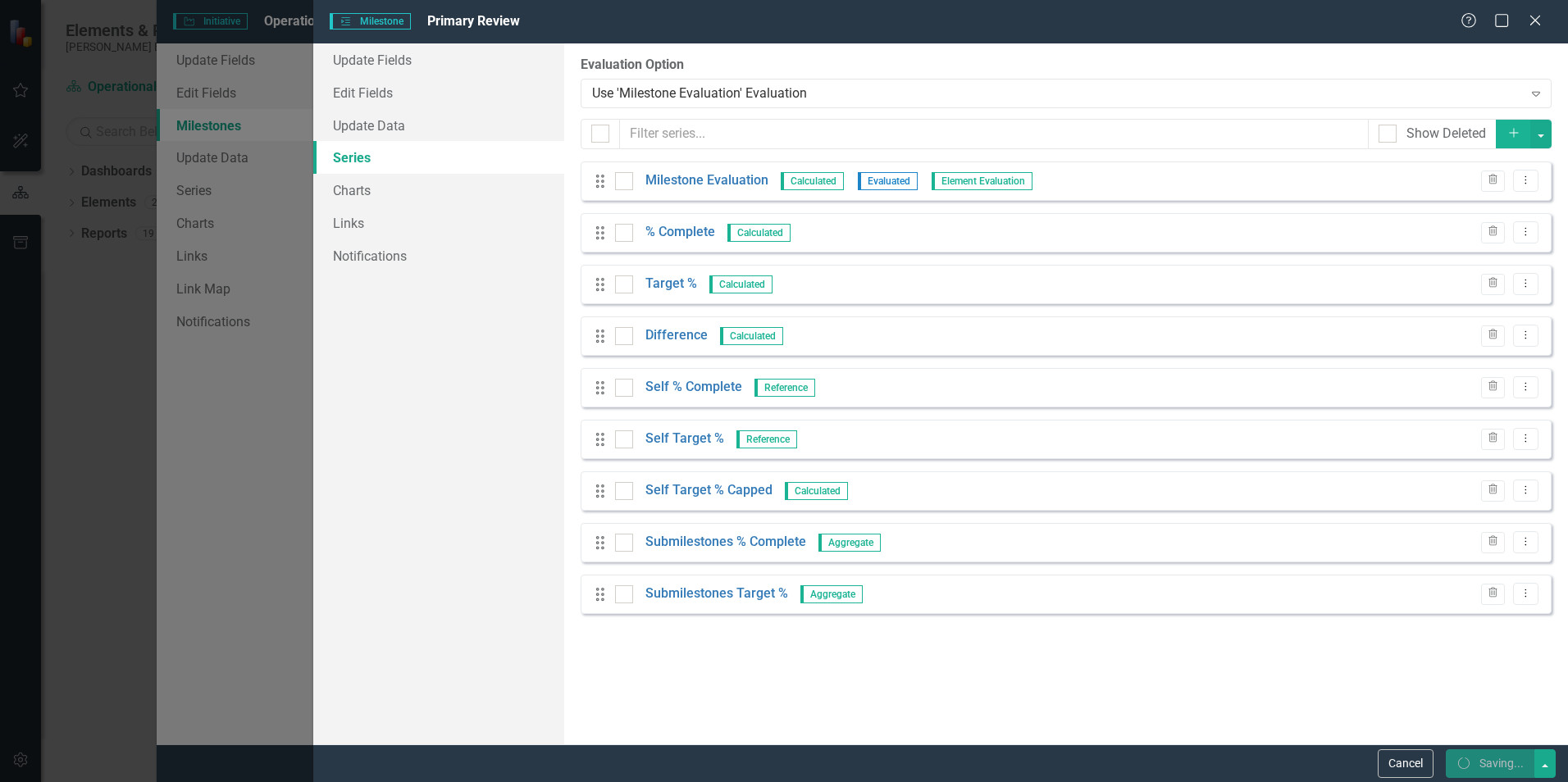
checkbox input "true"
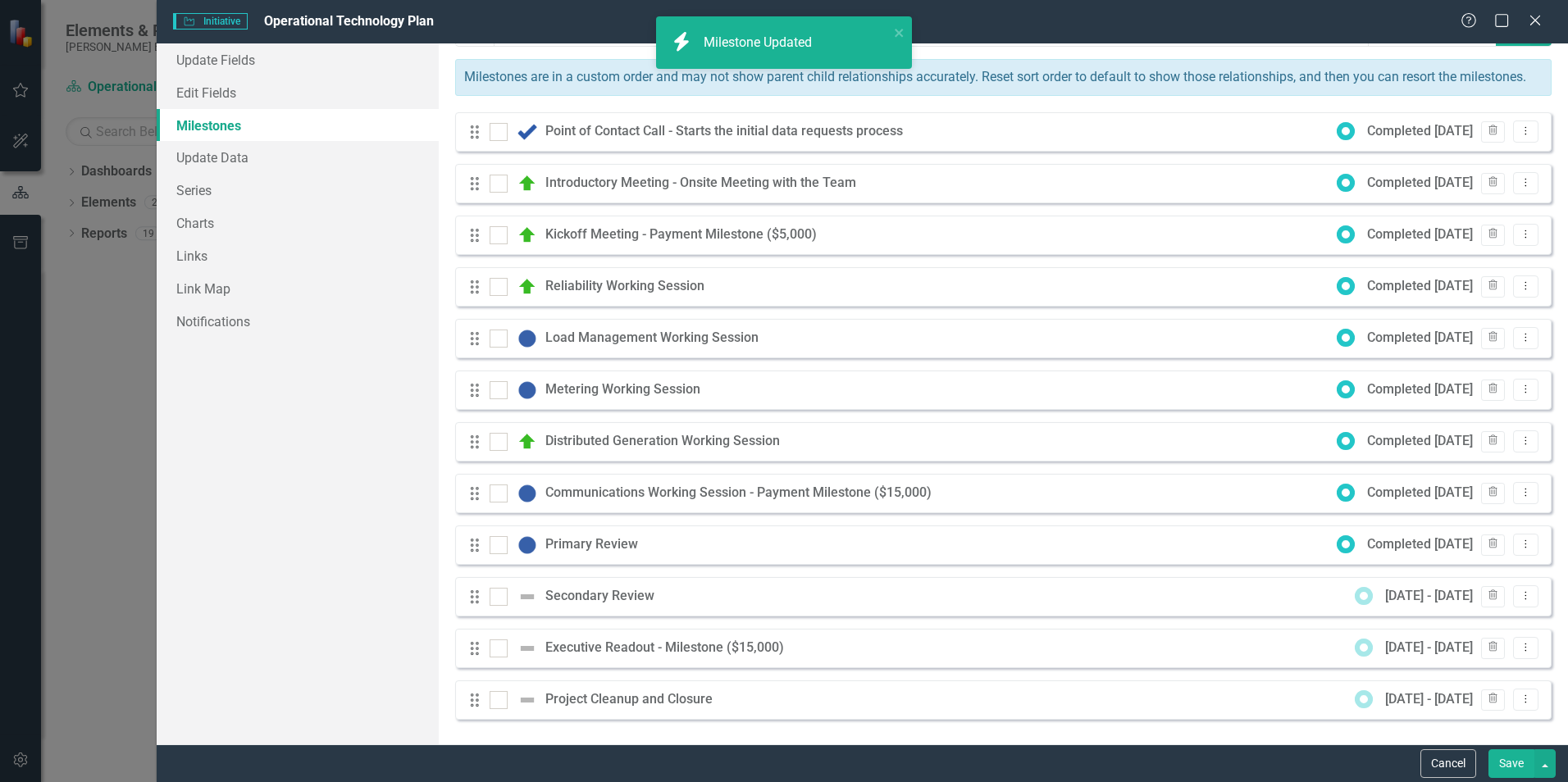
checkbox input "false"
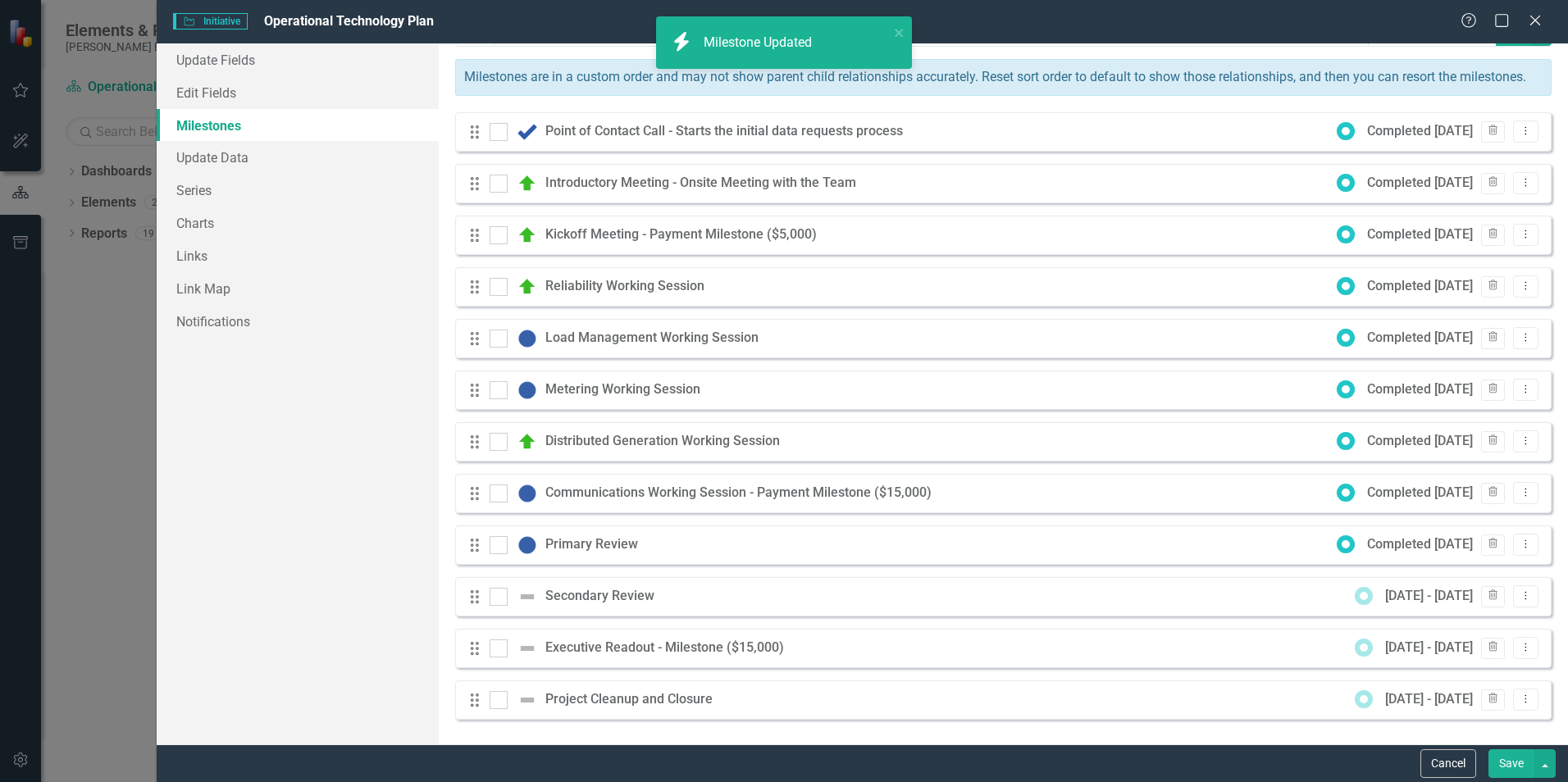
checkbox input "false"
checkbox input "true"
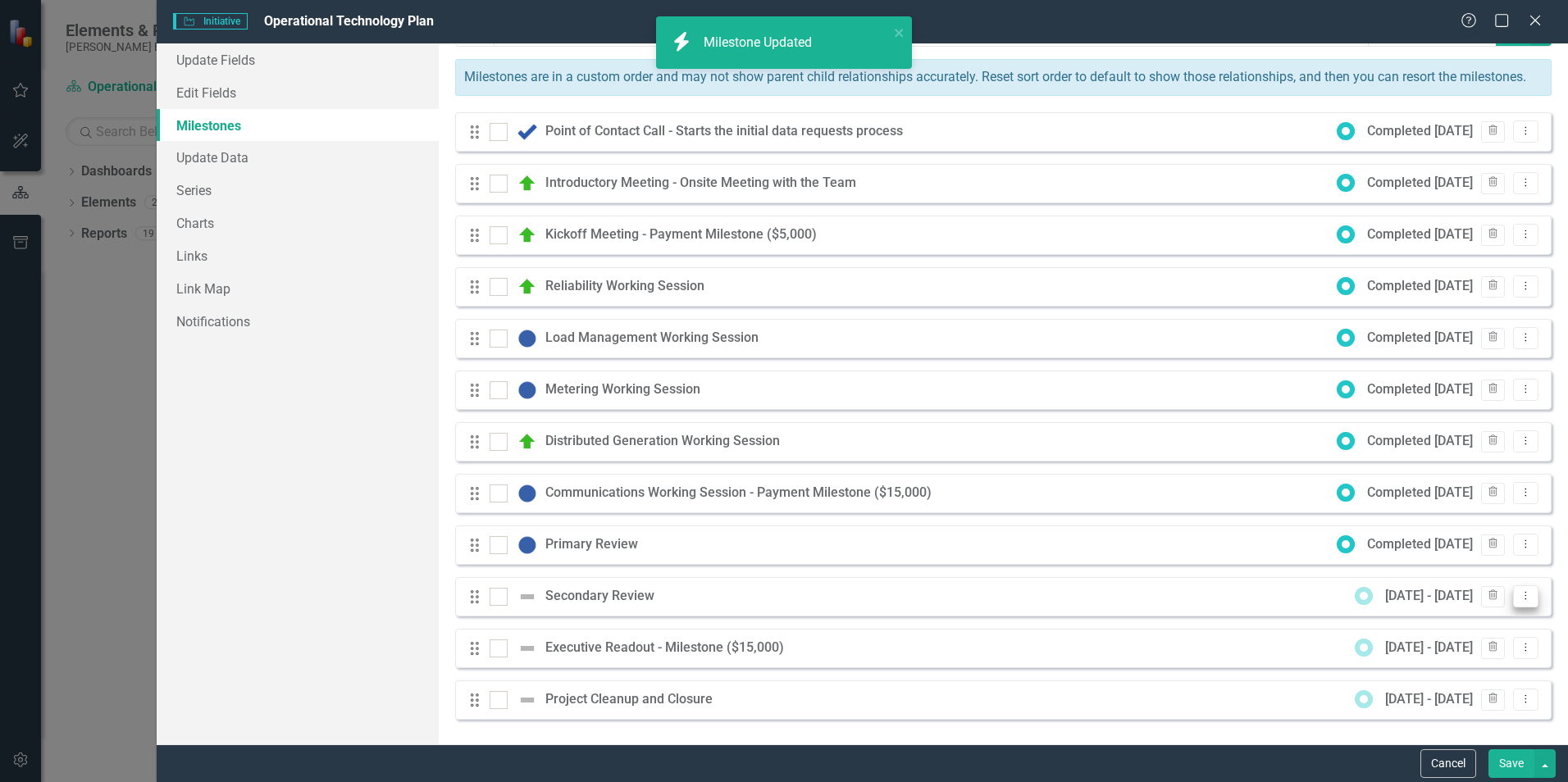
checkbox input "true"
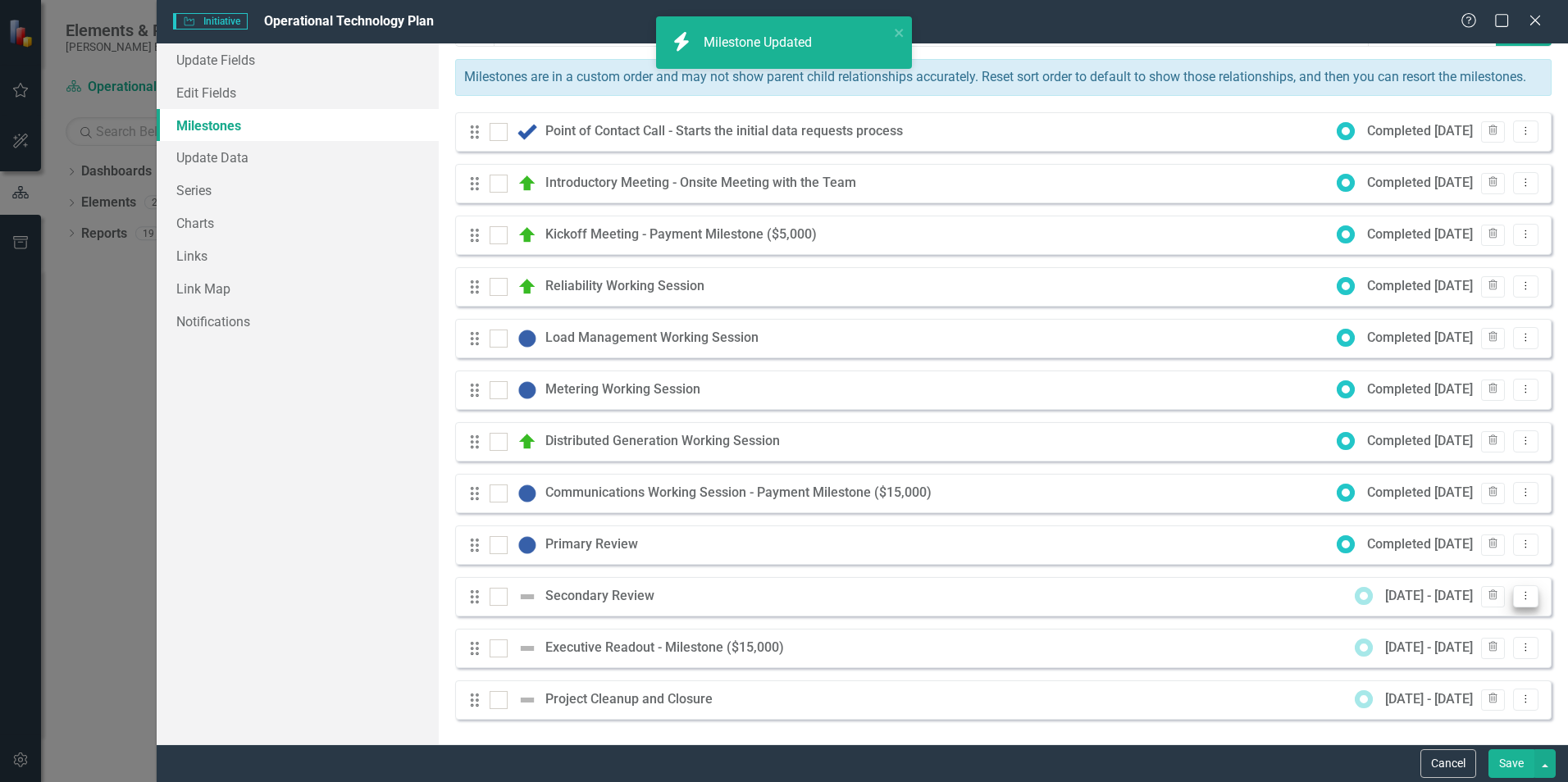
checkbox input "true"
click at [1520, 599] on button "Dropdown Menu" at bounding box center [1525, 596] width 25 height 22
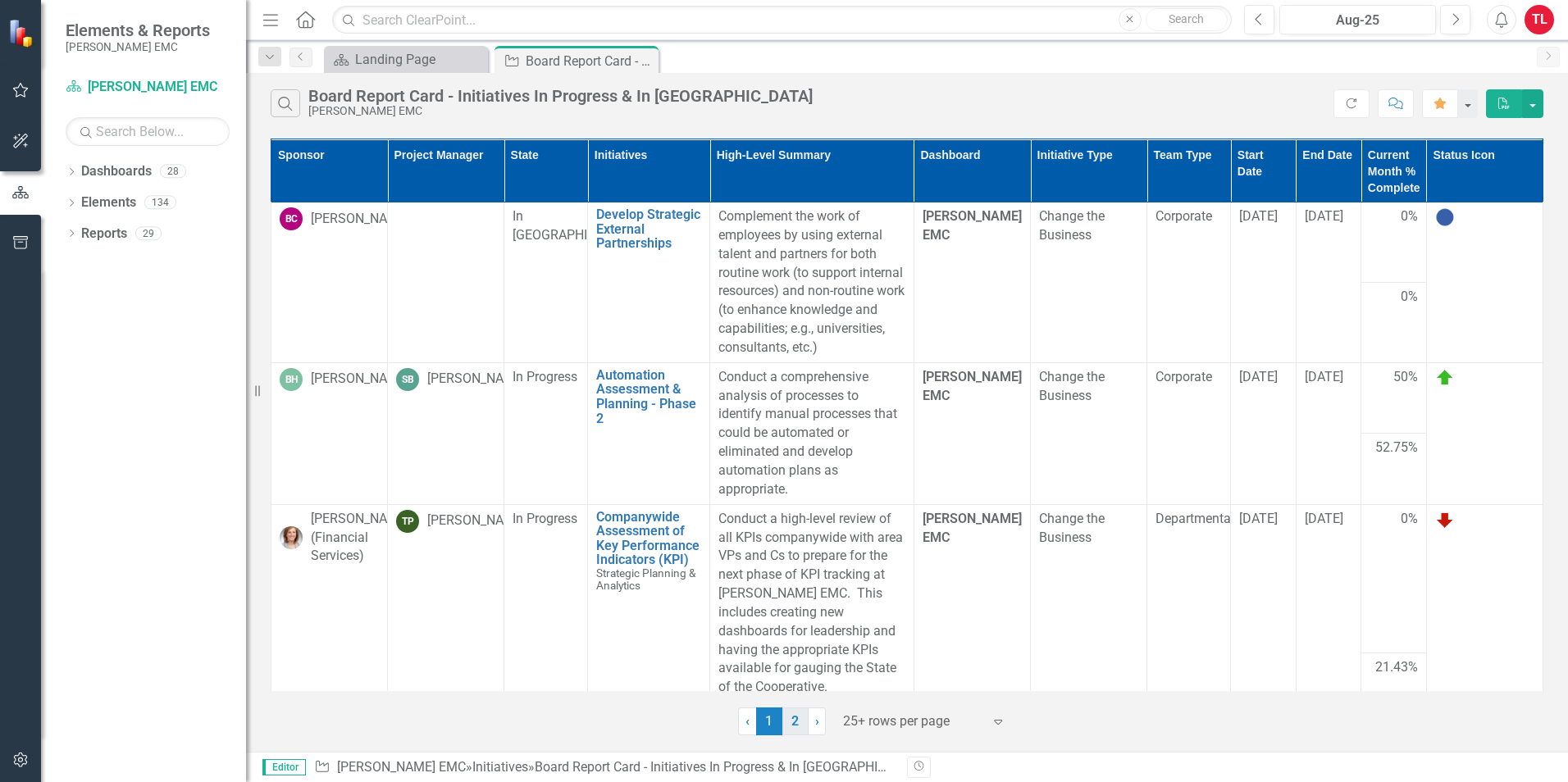
click at [791, 731] on link "2" at bounding box center [795, 722] width 26 height 28
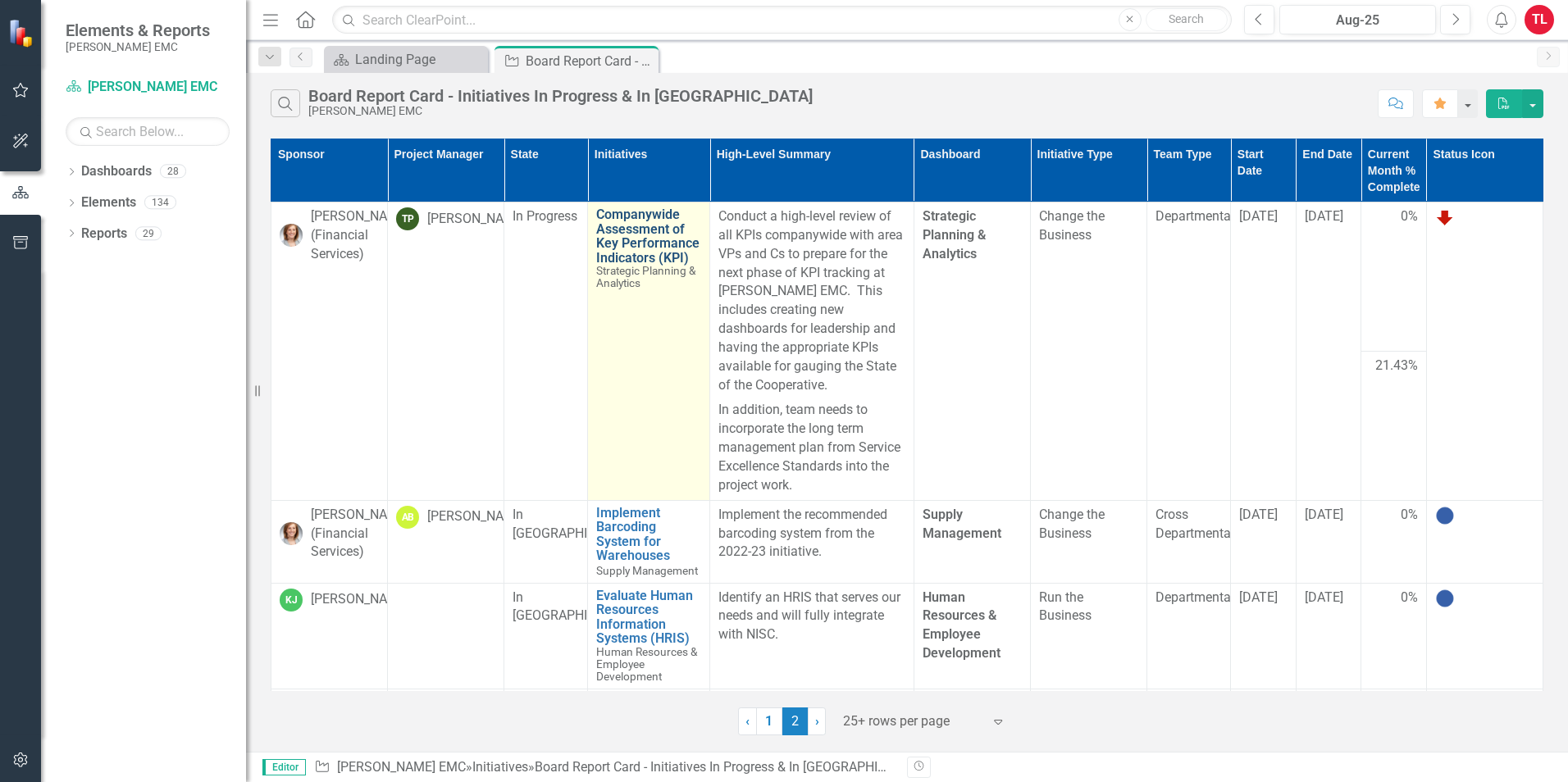
click at [649, 246] on link "Companywide Assessment of Key Performance Indicators (KPI)" at bounding box center [648, 236] width 105 height 58
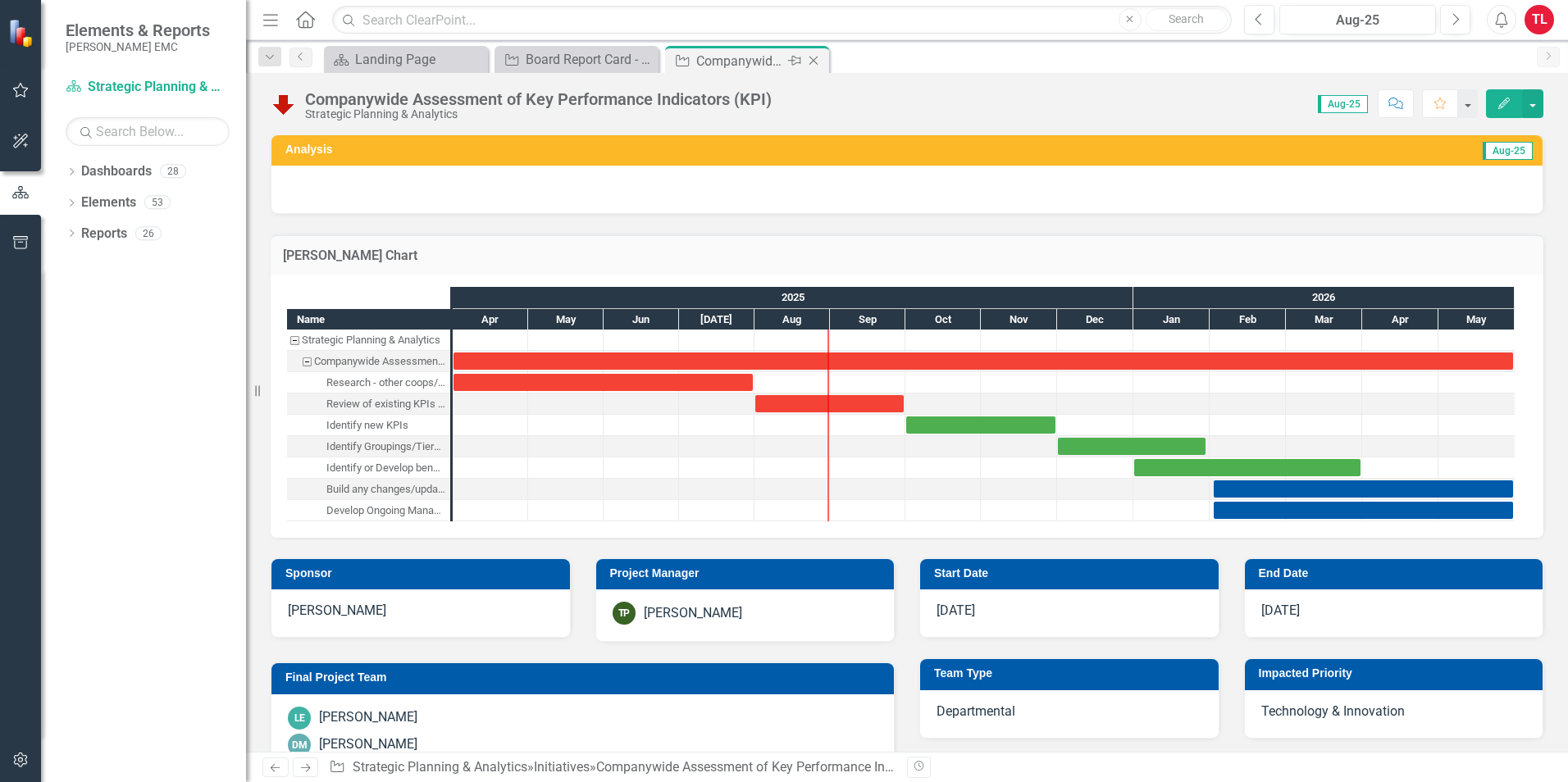
click at [821, 58] on icon "Close" at bounding box center [813, 60] width 17 height 13
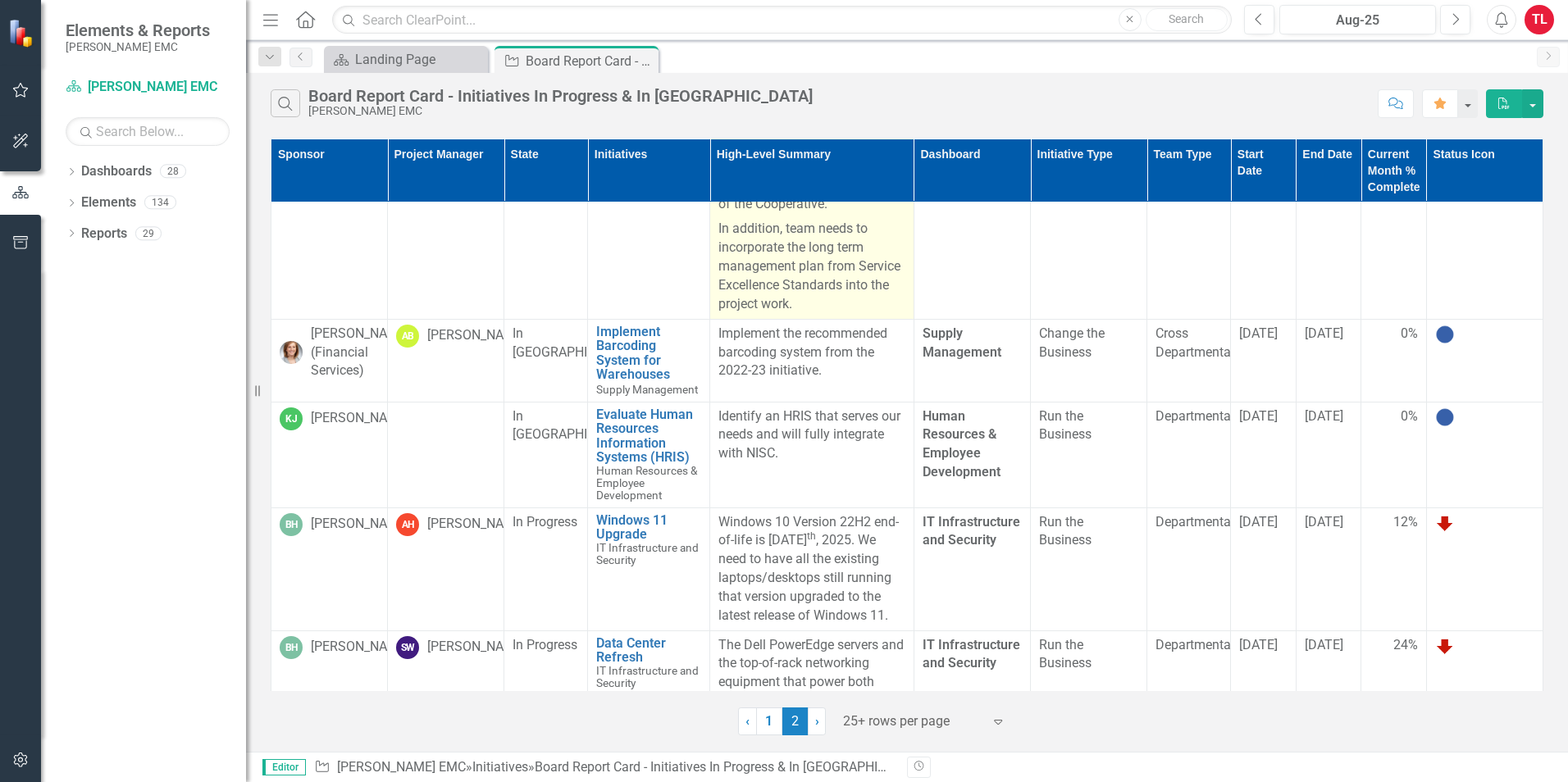
scroll to position [246, 0]
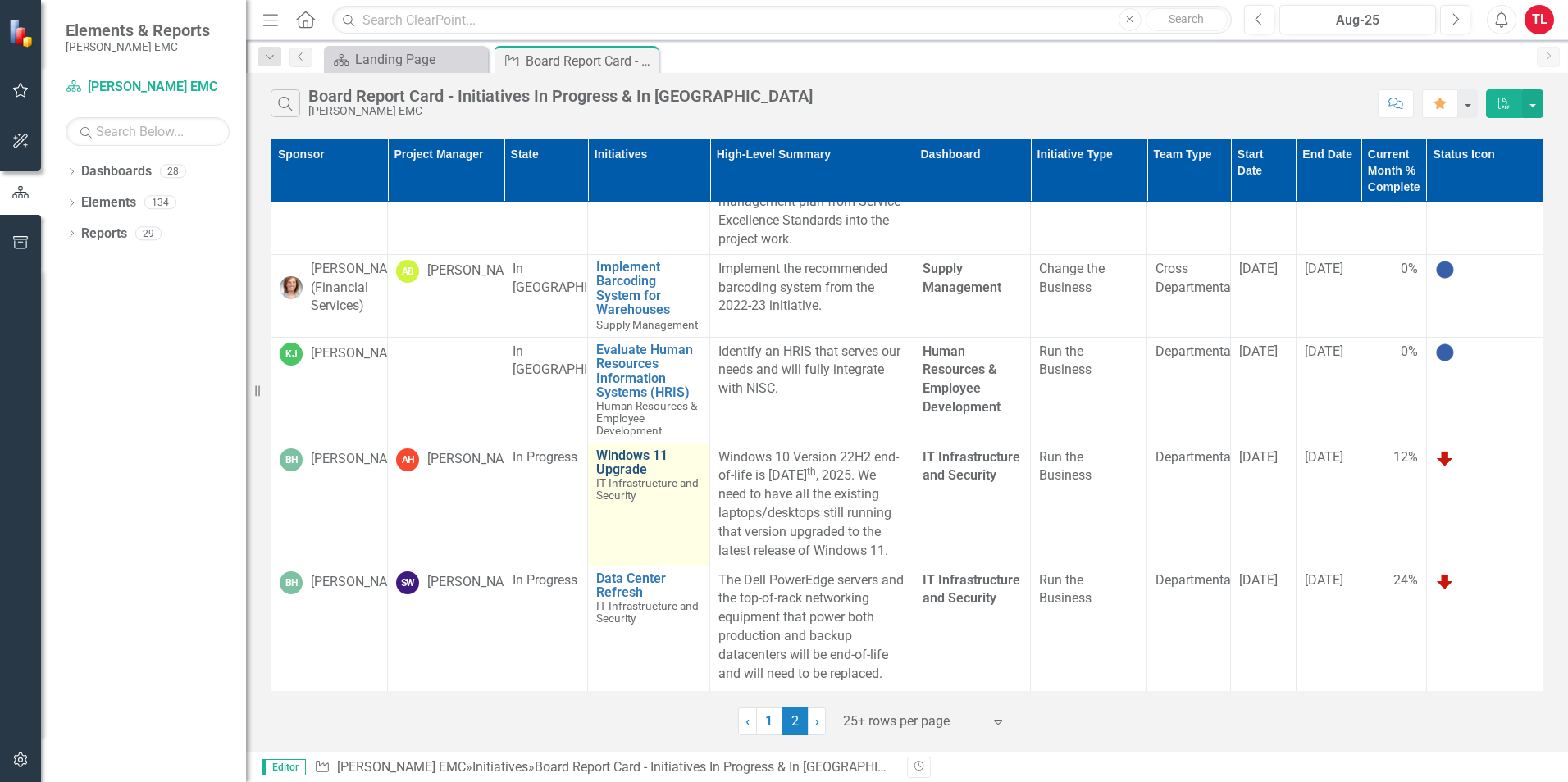
click at [622, 460] on link "Windows 11 Upgrade" at bounding box center [648, 463] width 105 height 29
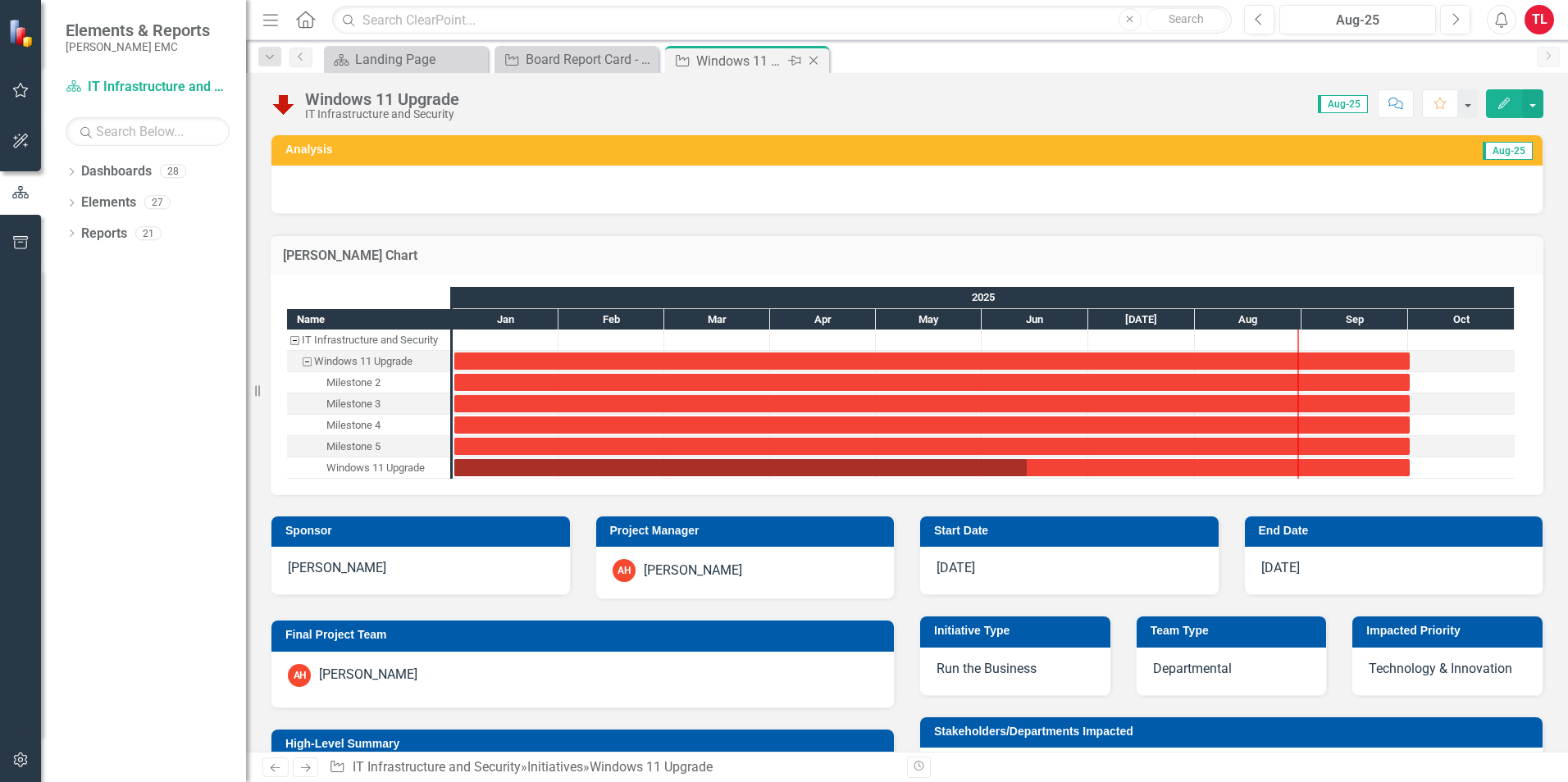
click at [814, 67] on div "Close" at bounding box center [815, 61] width 21 height 21
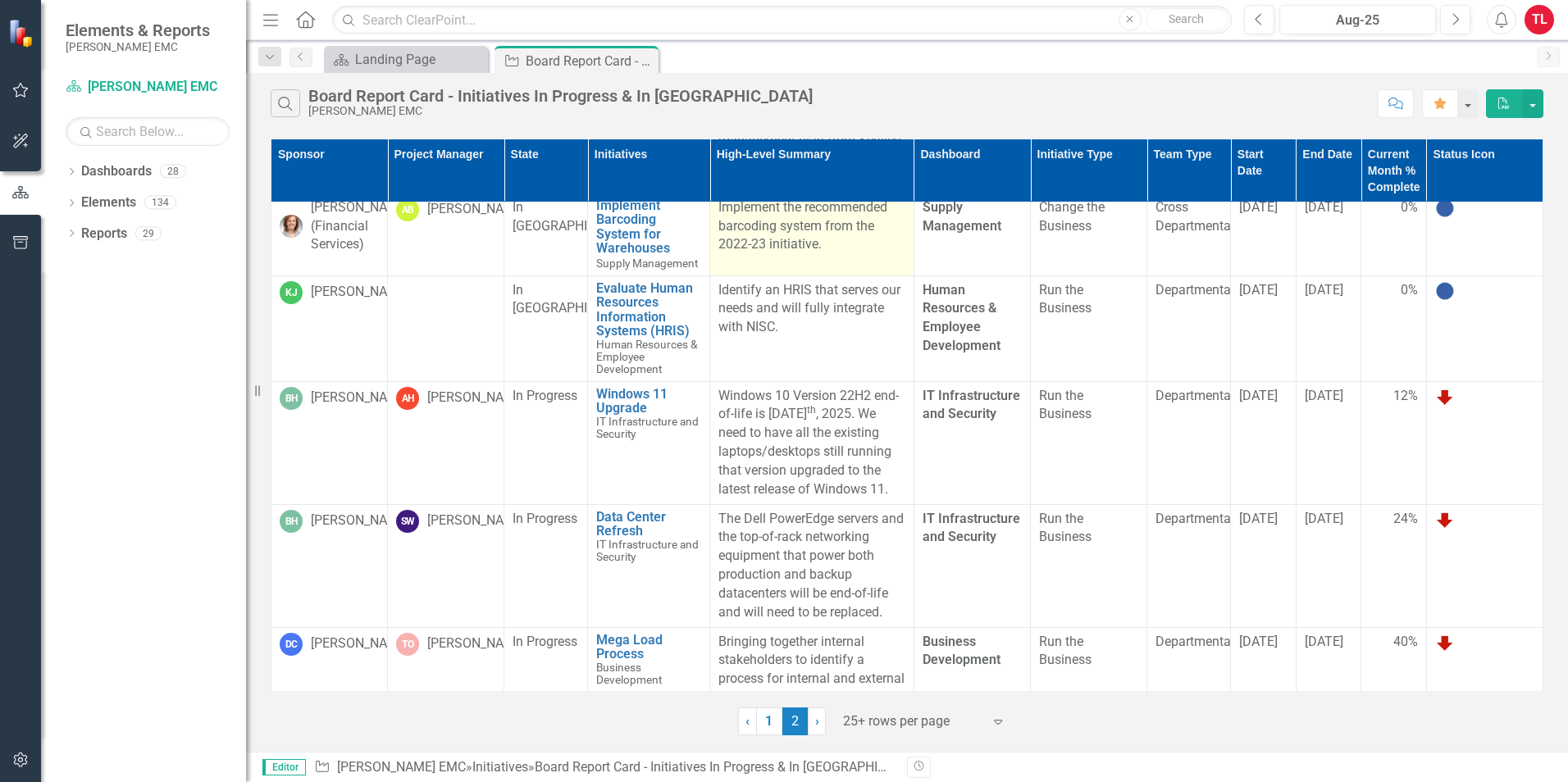
scroll to position [328, 0]
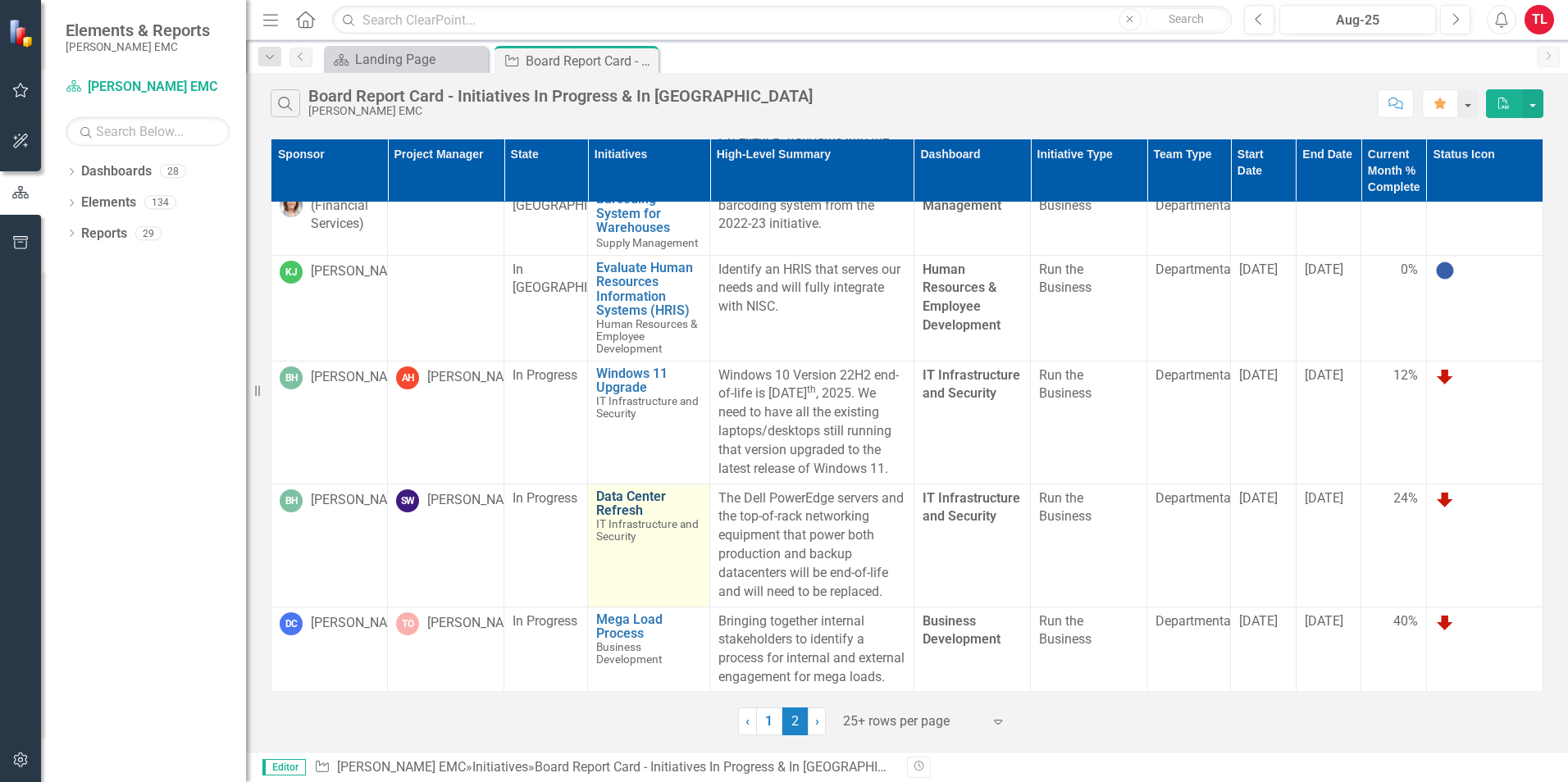
click at [626, 513] on link "Data Center Refresh" at bounding box center [648, 504] width 105 height 29
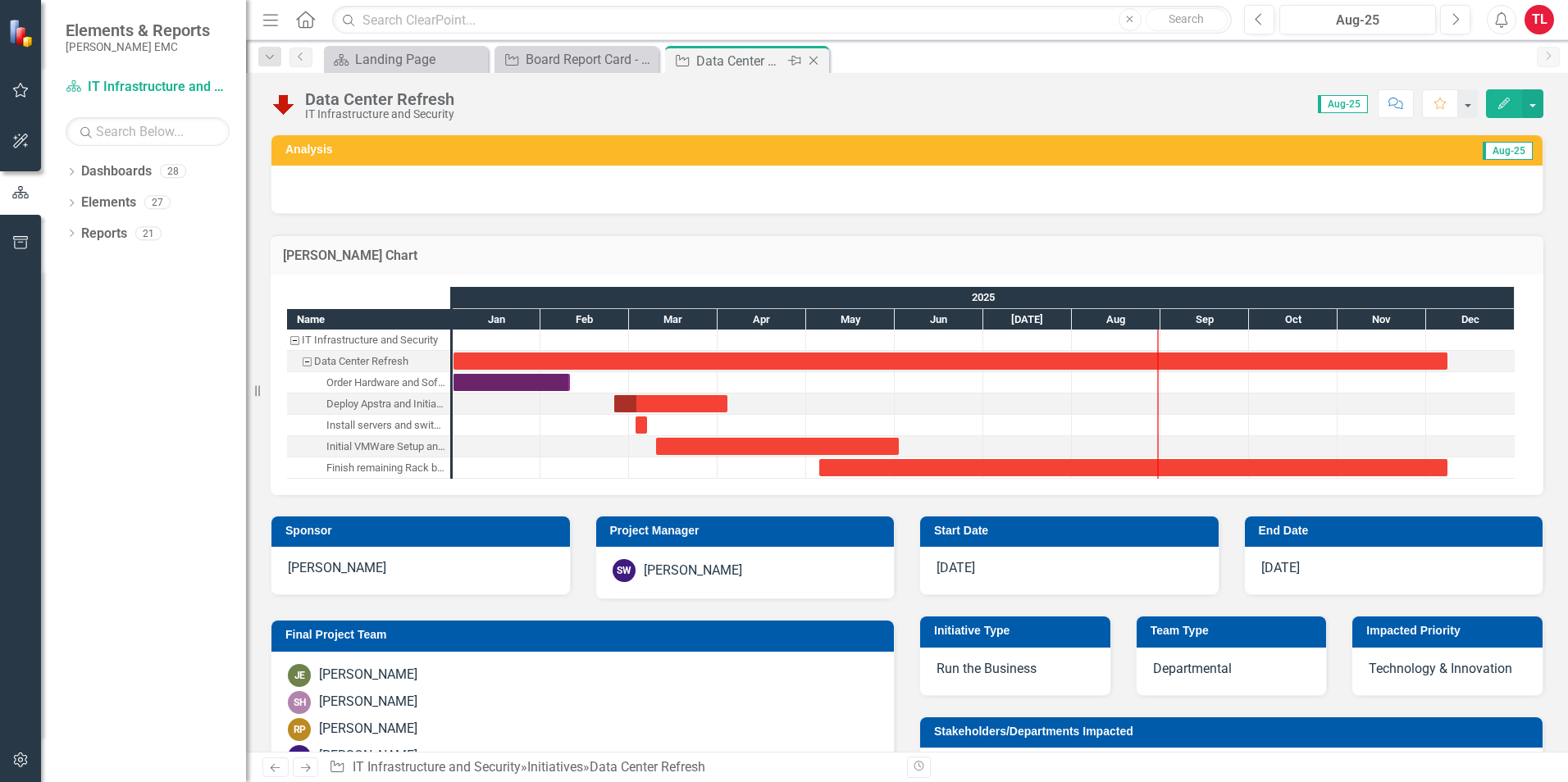
click at [820, 58] on icon "Close" at bounding box center [813, 60] width 17 height 13
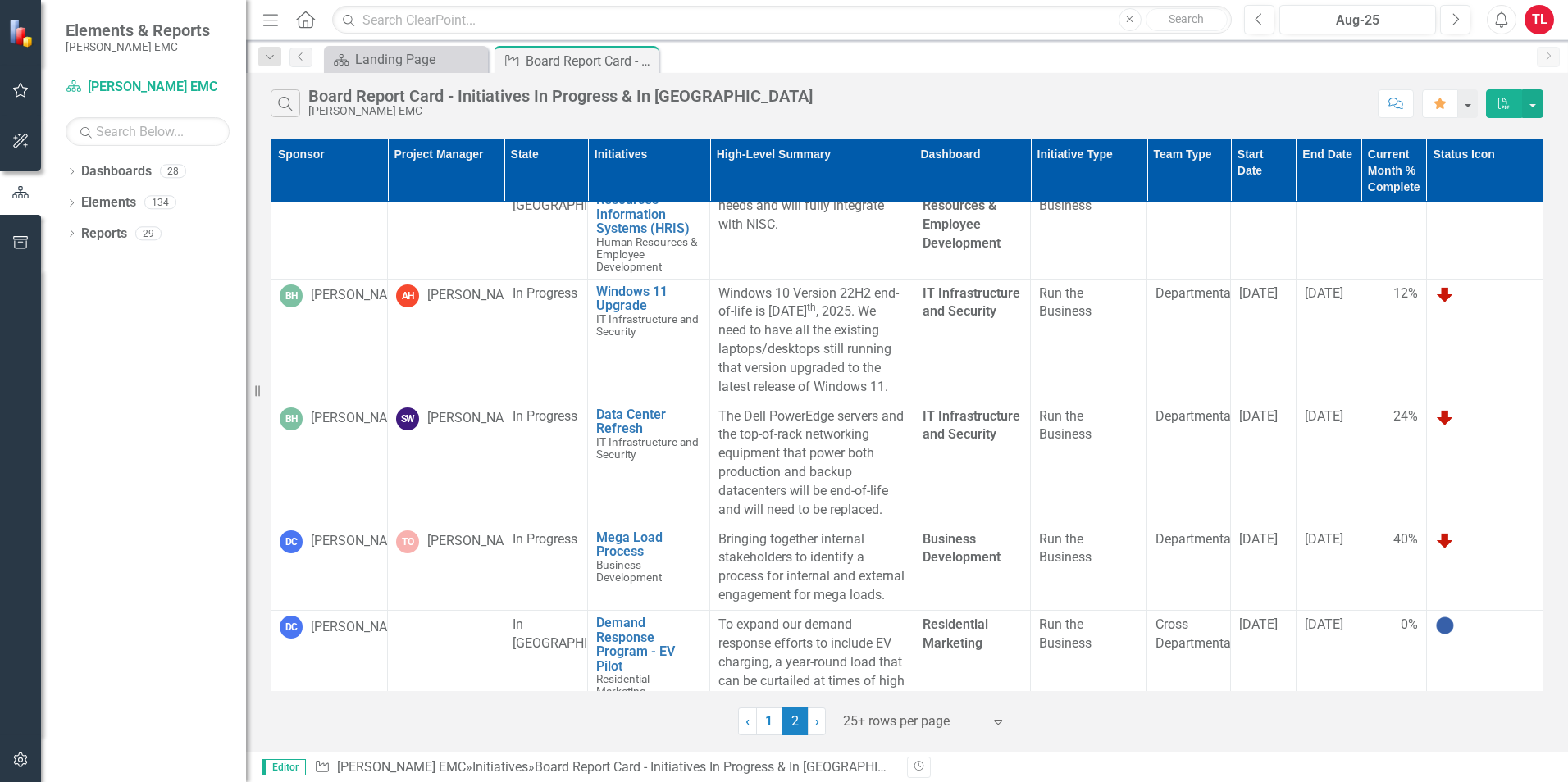
scroll to position [455, 0]
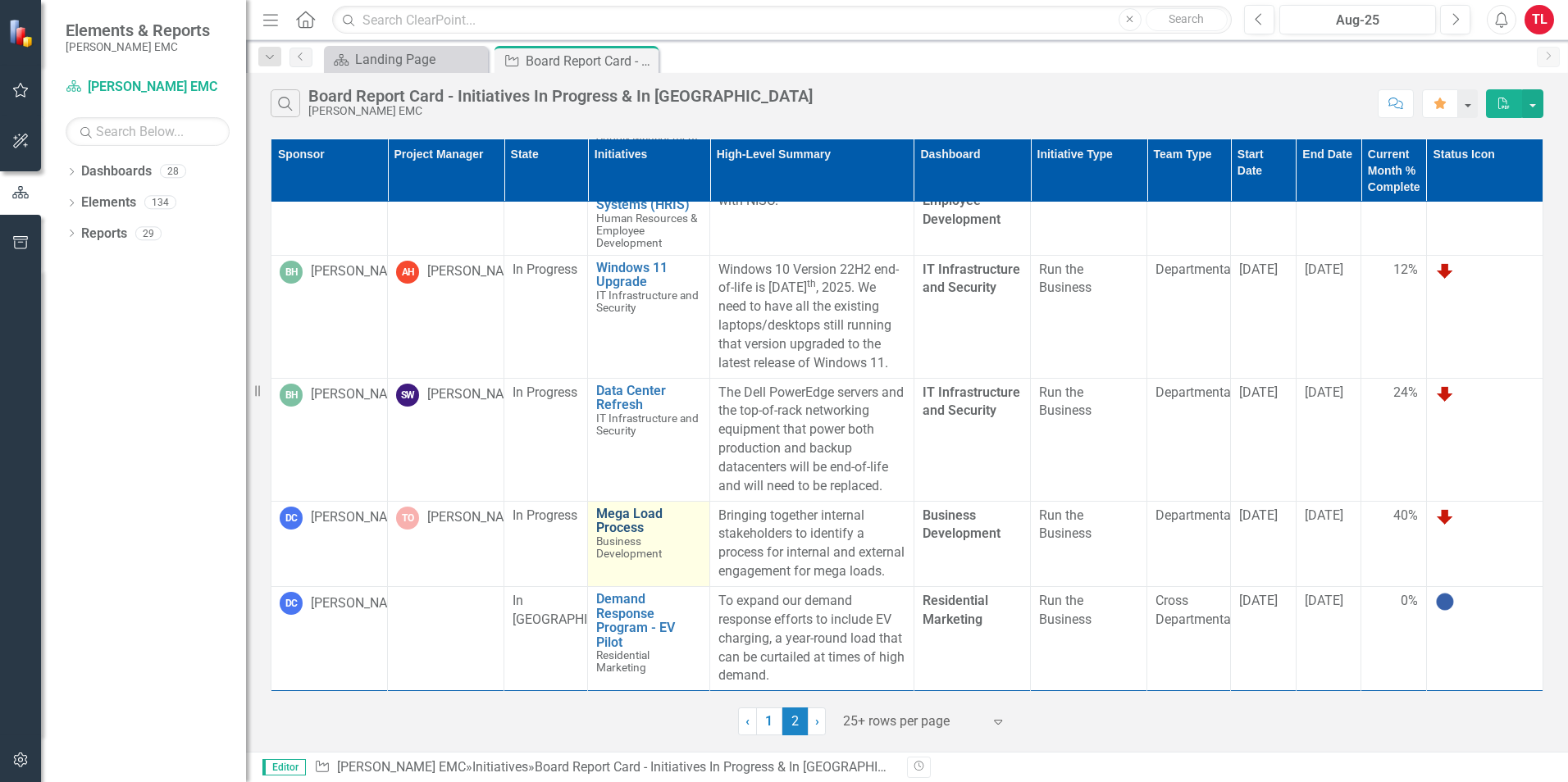
click at [614, 507] on link "Mega Load Process" at bounding box center [648, 520] width 105 height 29
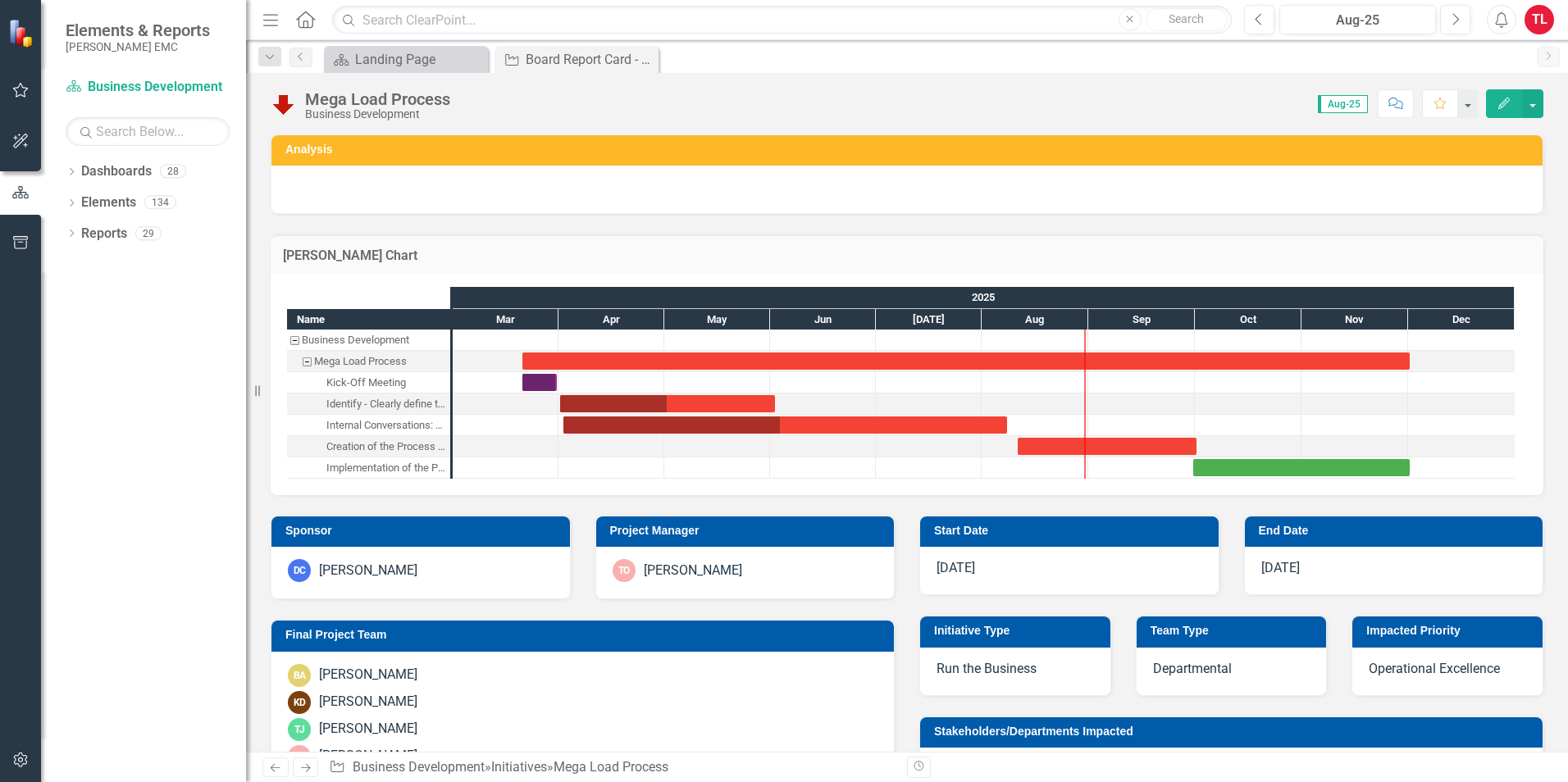
checkbox input "true"
click at [818, 63] on icon "Close" at bounding box center [813, 60] width 17 height 13
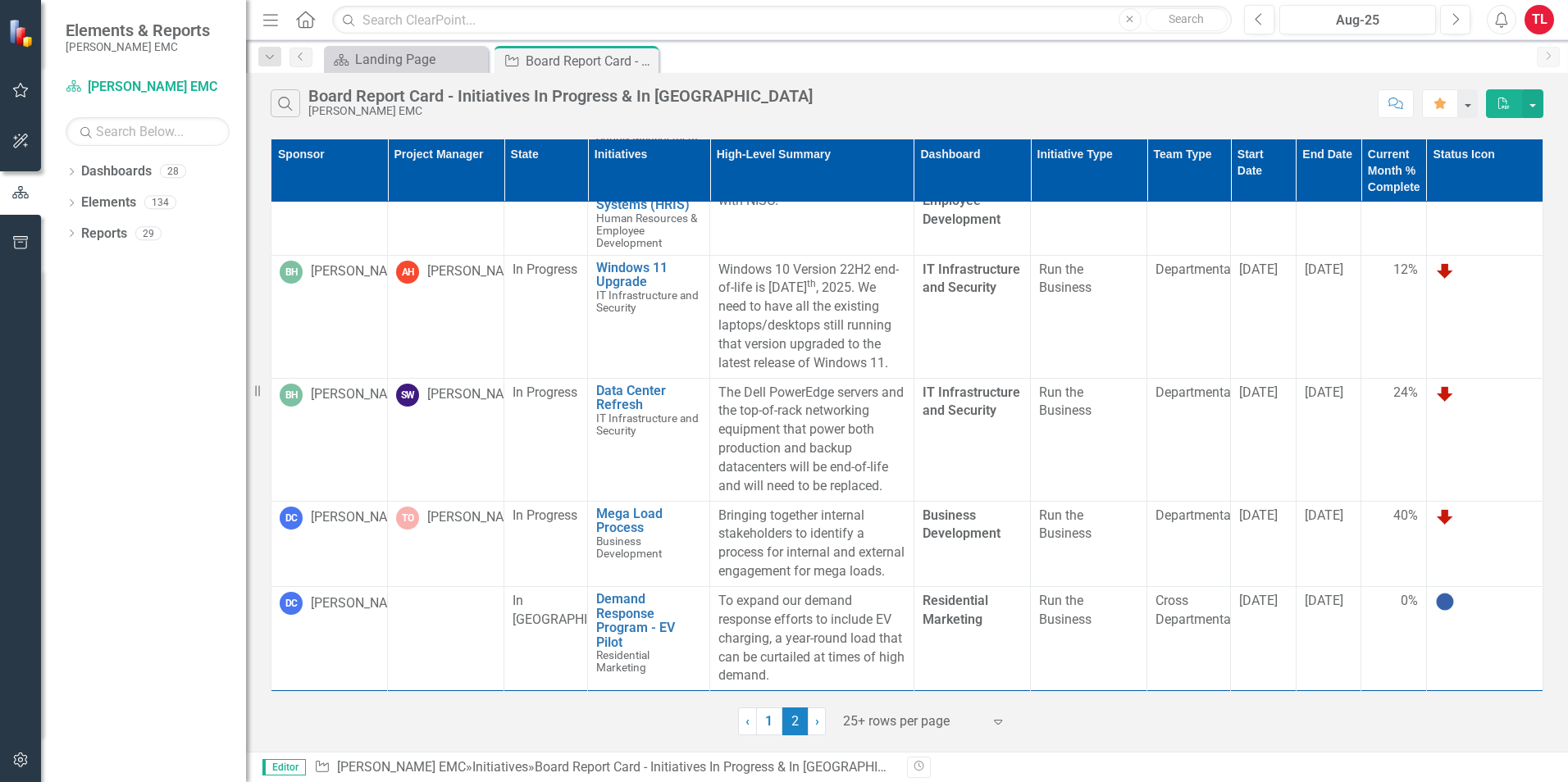
scroll to position [455, 0]
click at [642, 622] on link "Demand Response Program - EV Pilot" at bounding box center [648, 621] width 105 height 58
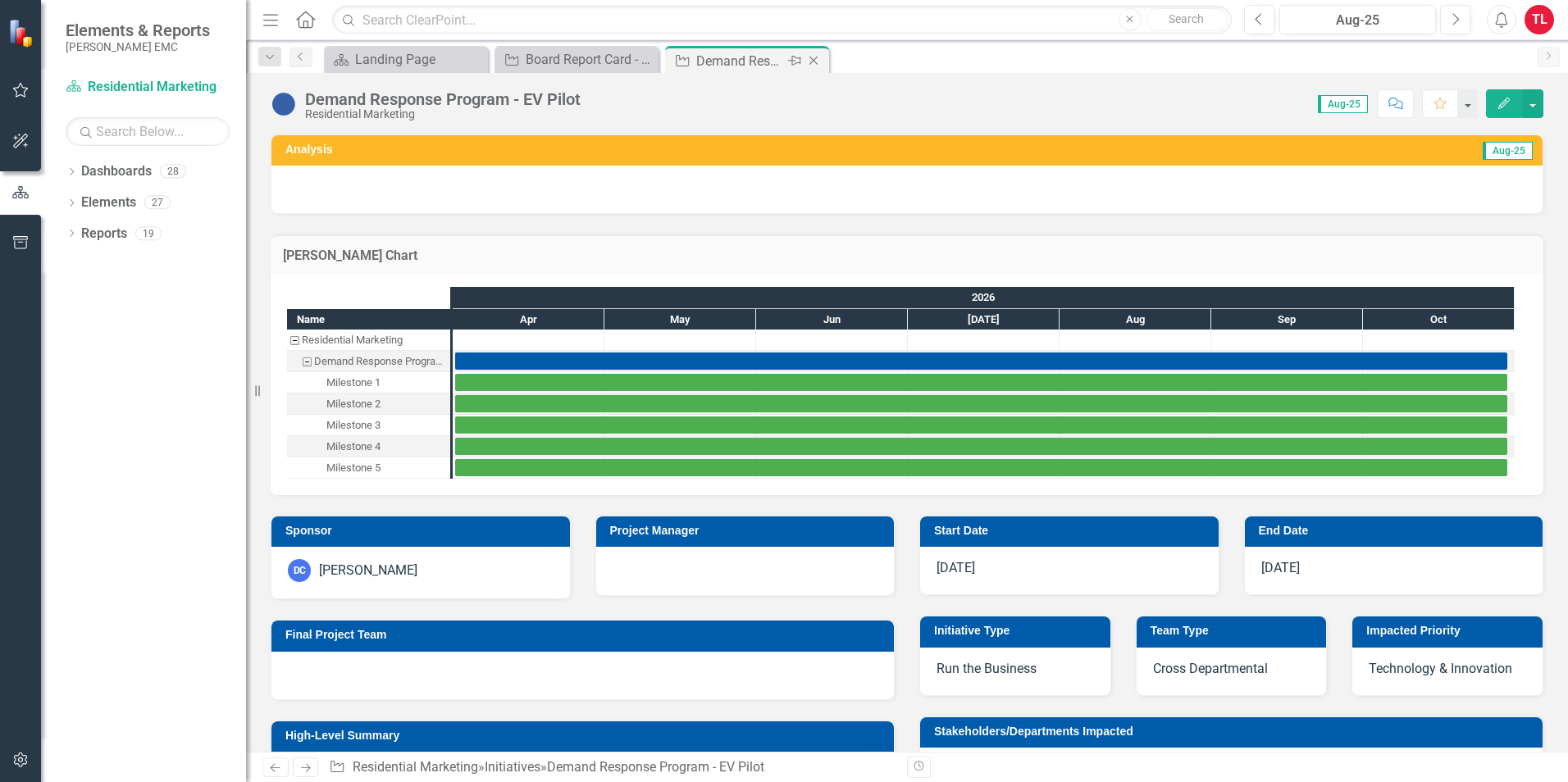
click at [813, 60] on icon "Close" at bounding box center [813, 60] width 17 height 13
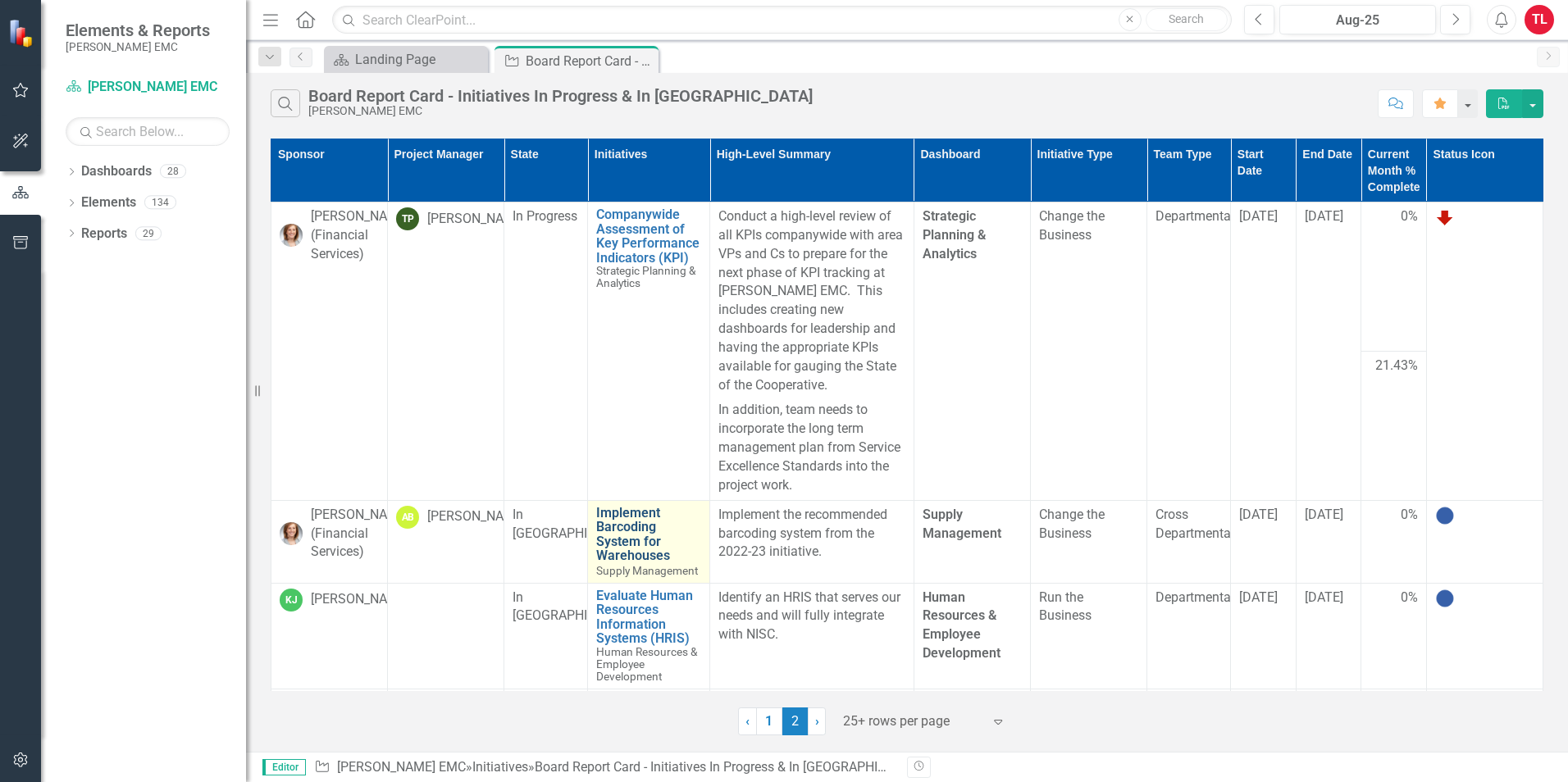
click at [621, 543] on link "Implement Barcoding System for Warehouses" at bounding box center [648, 534] width 105 height 58
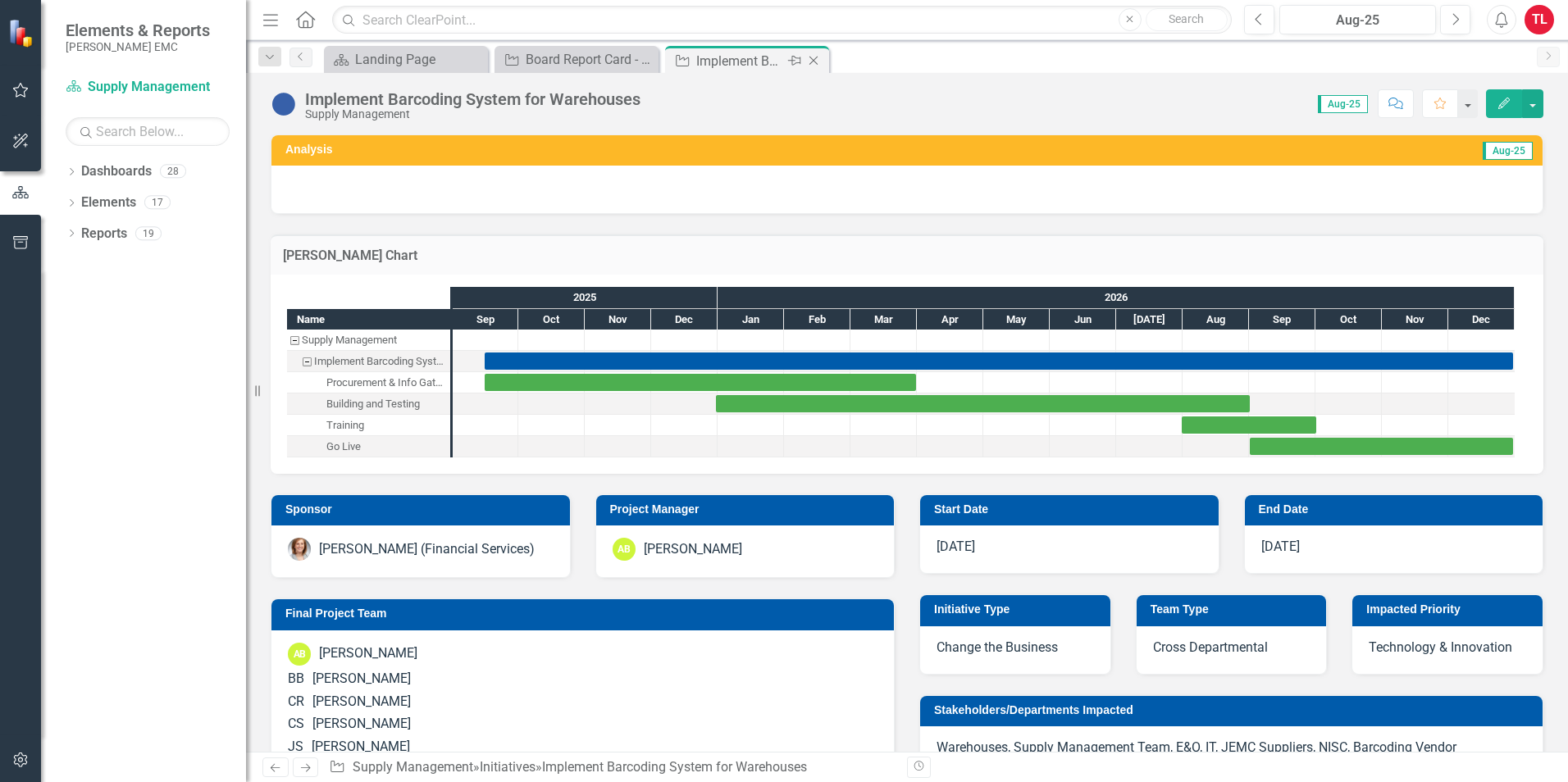
click at [812, 66] on icon "Close" at bounding box center [813, 60] width 17 height 13
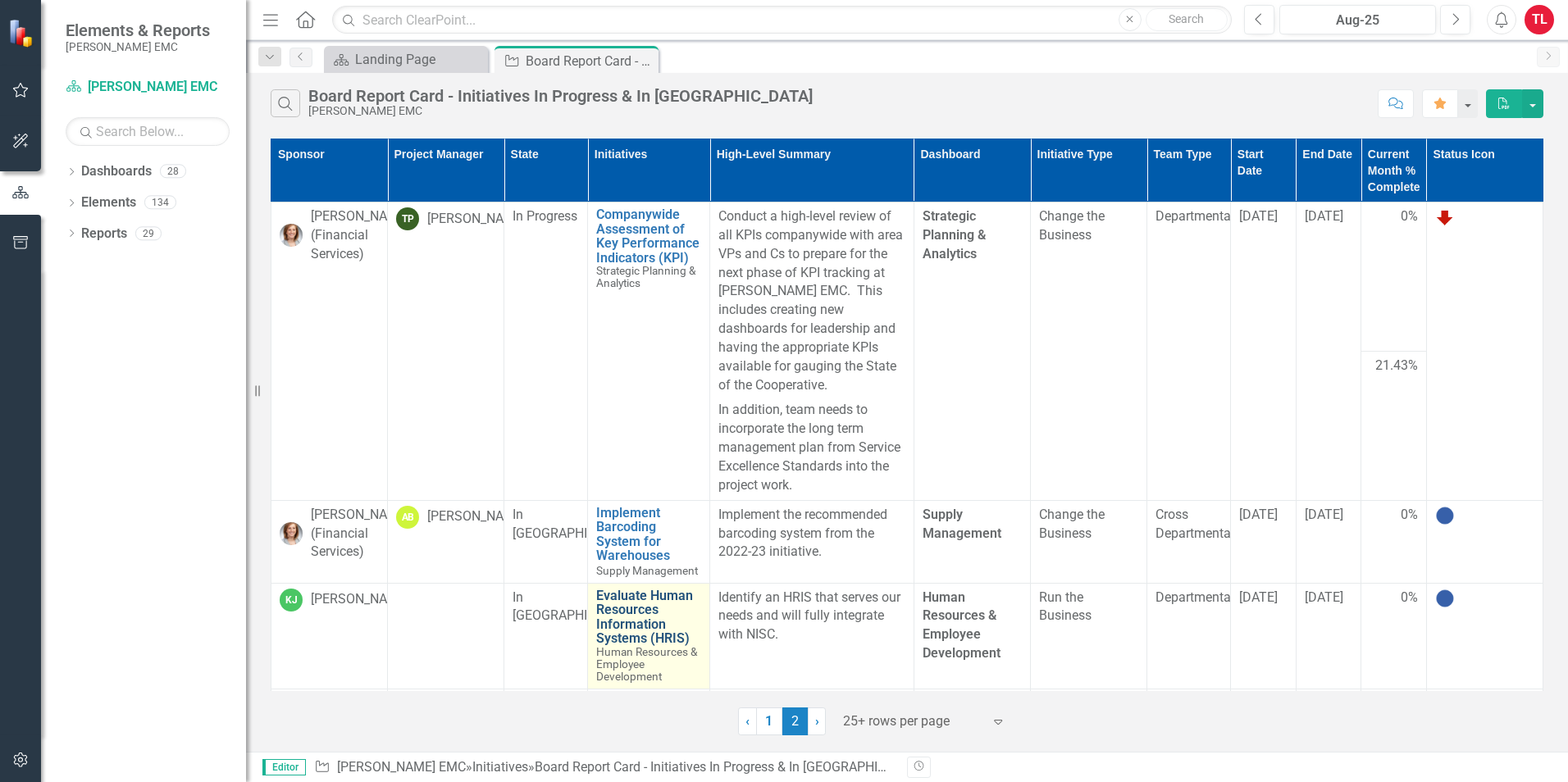
click at [621, 641] on link "Evaluate Human Resources Information Systems (HRIS)" at bounding box center [648, 617] width 105 height 58
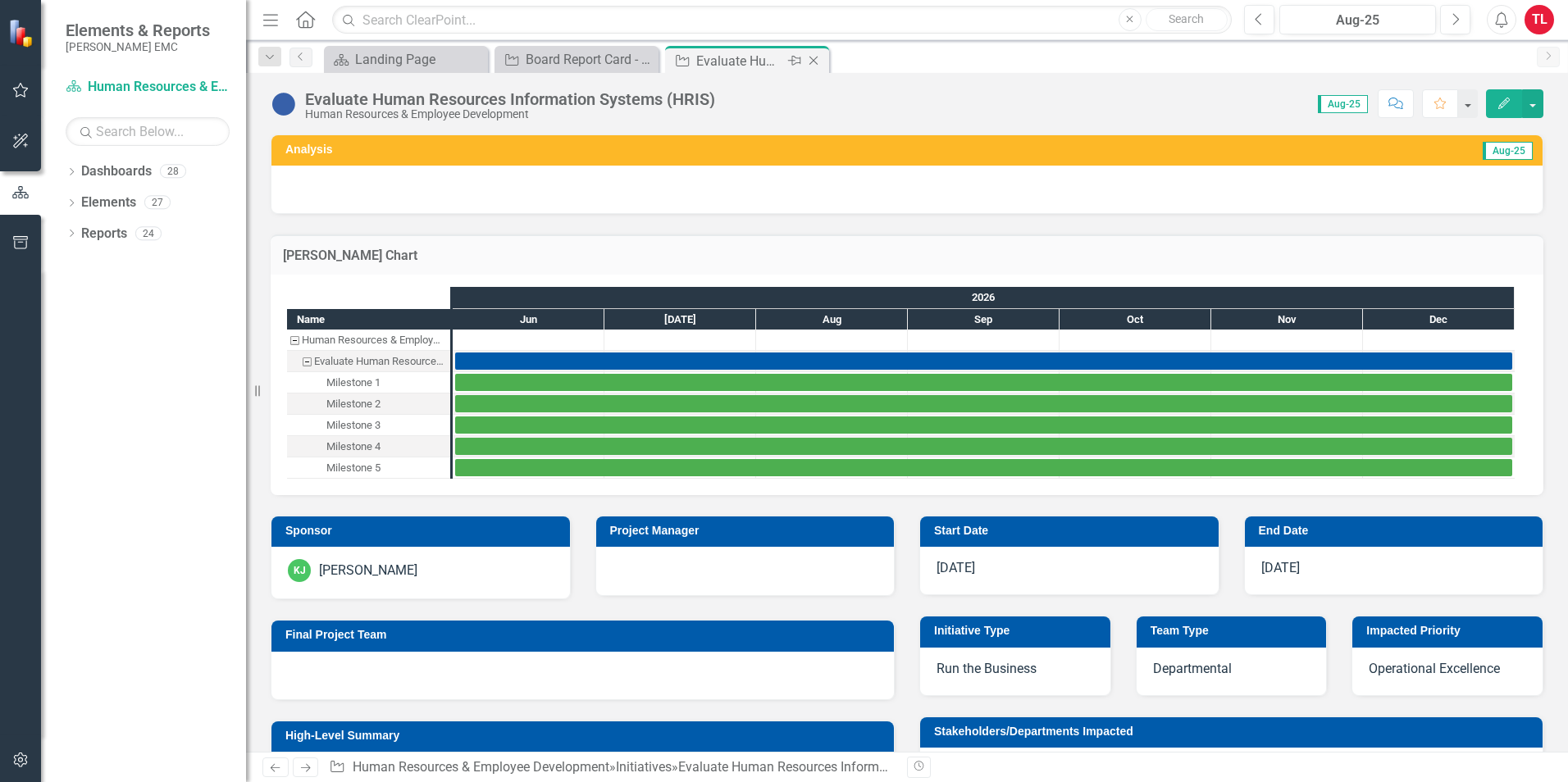
click at [814, 63] on icon "Close" at bounding box center [813, 60] width 17 height 13
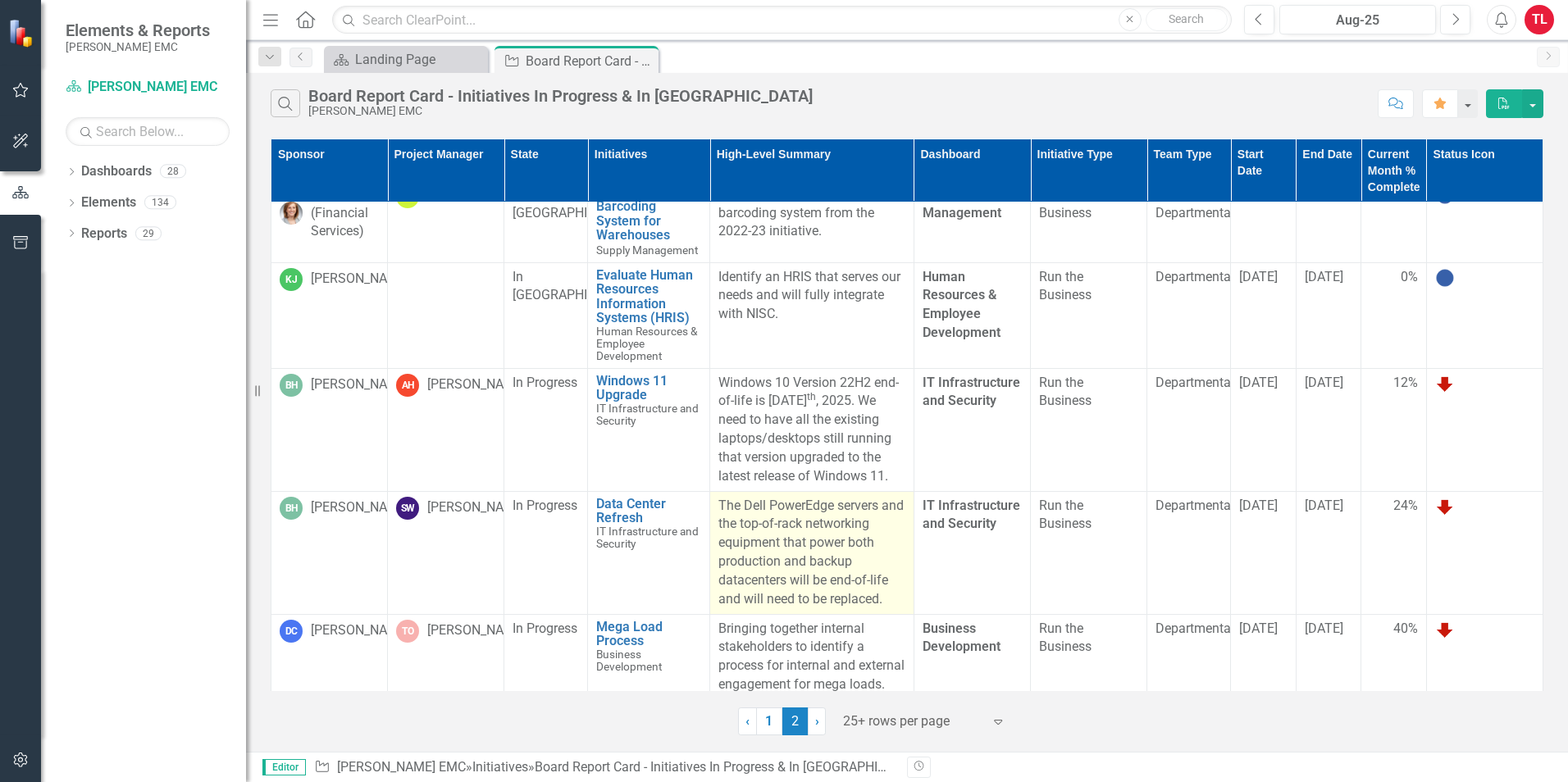
scroll to position [209, 0]
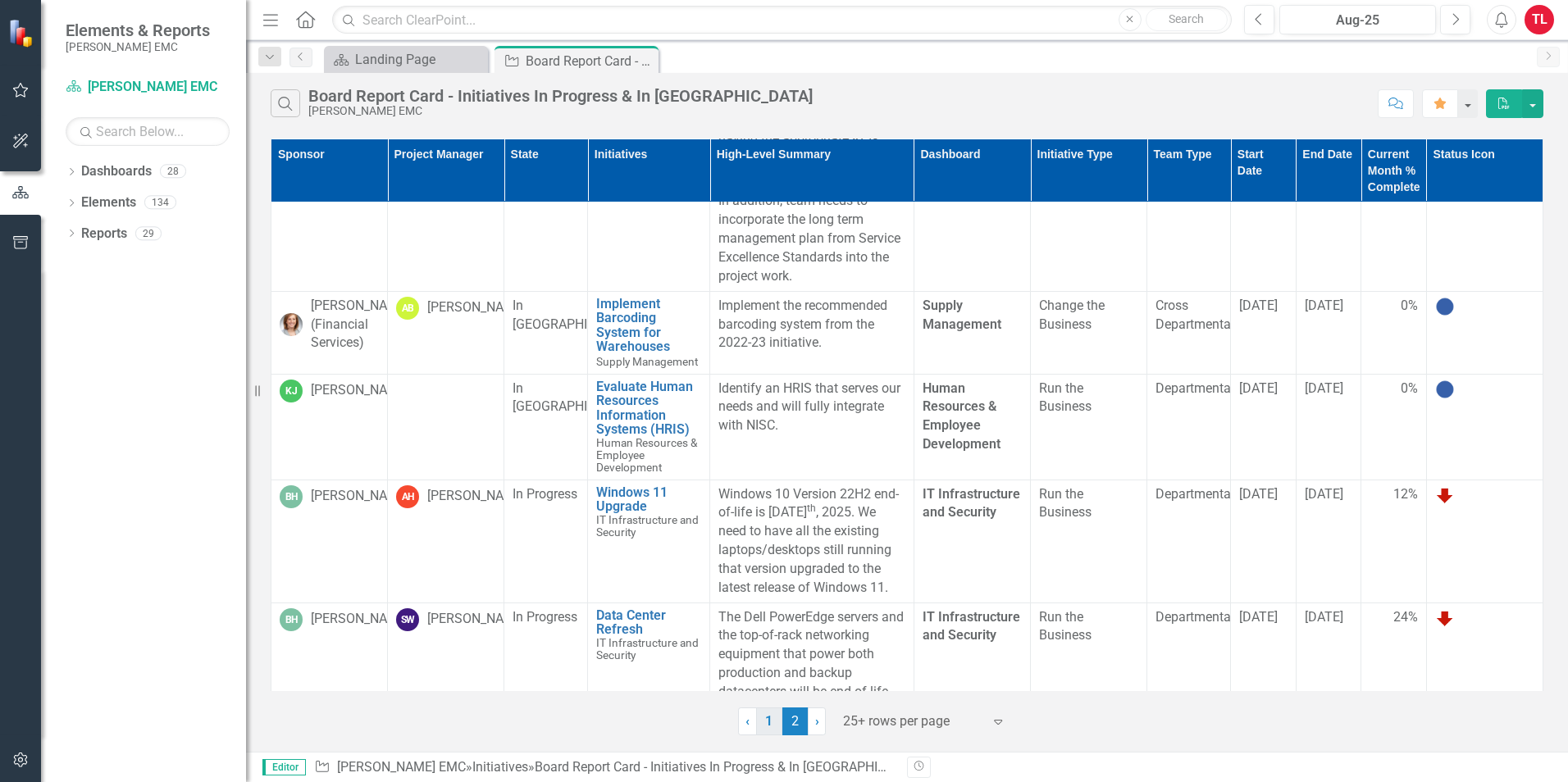
click at [761, 728] on link "1" at bounding box center [769, 722] width 26 height 28
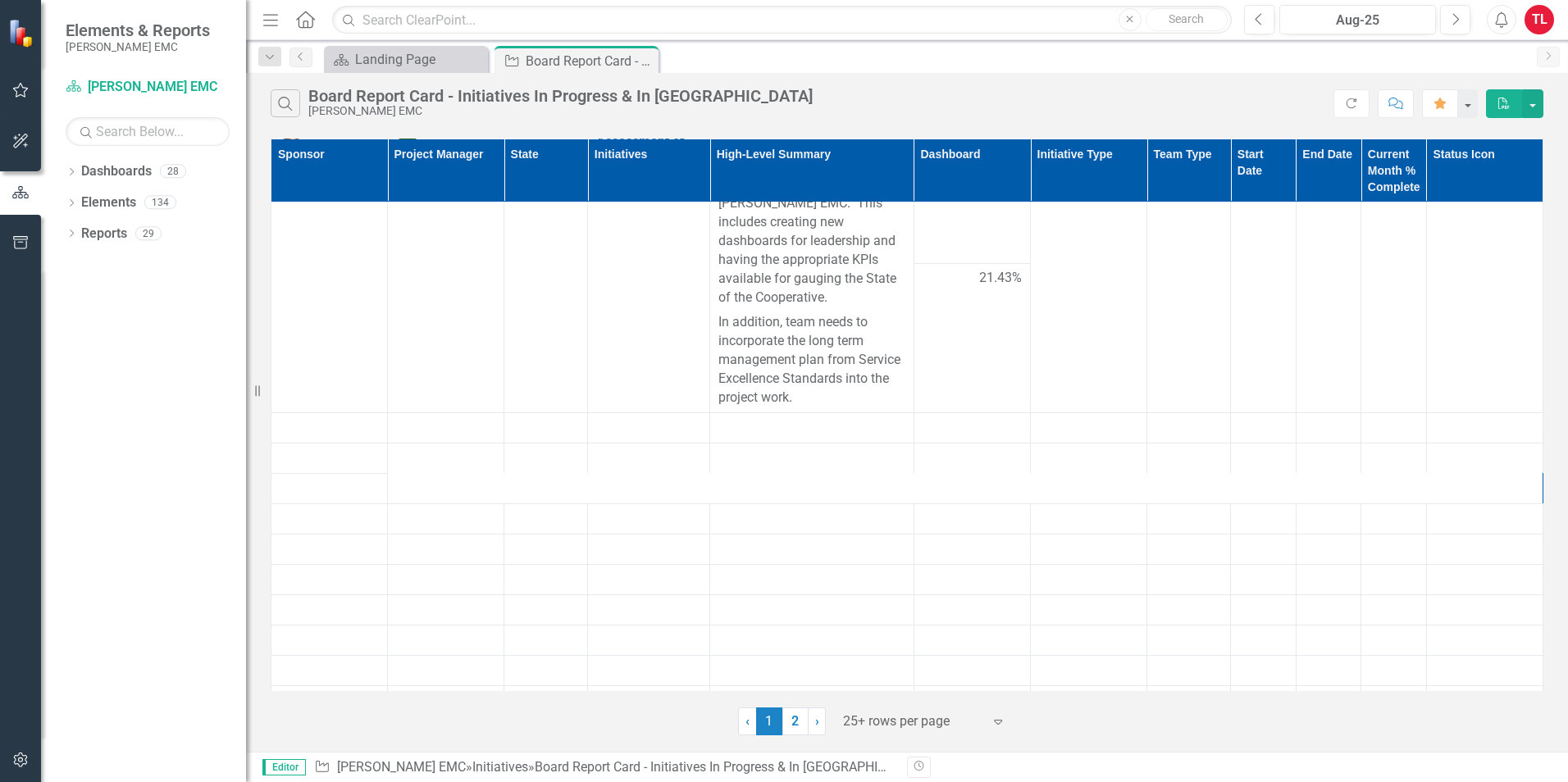
scroll to position [0, 0]
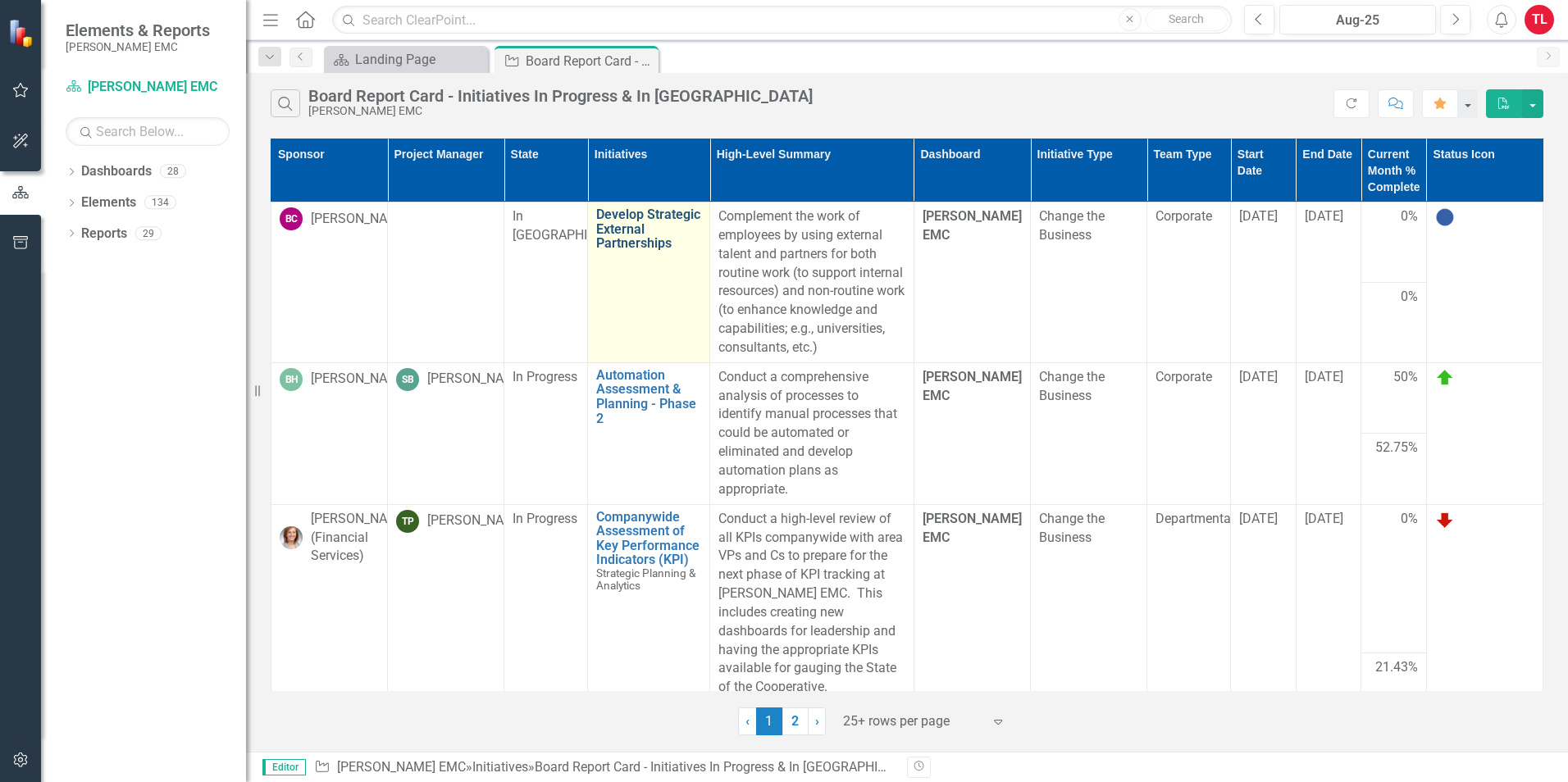
click at [643, 229] on link "Develop Strategic External Partnerships" at bounding box center [648, 229] width 105 height 44
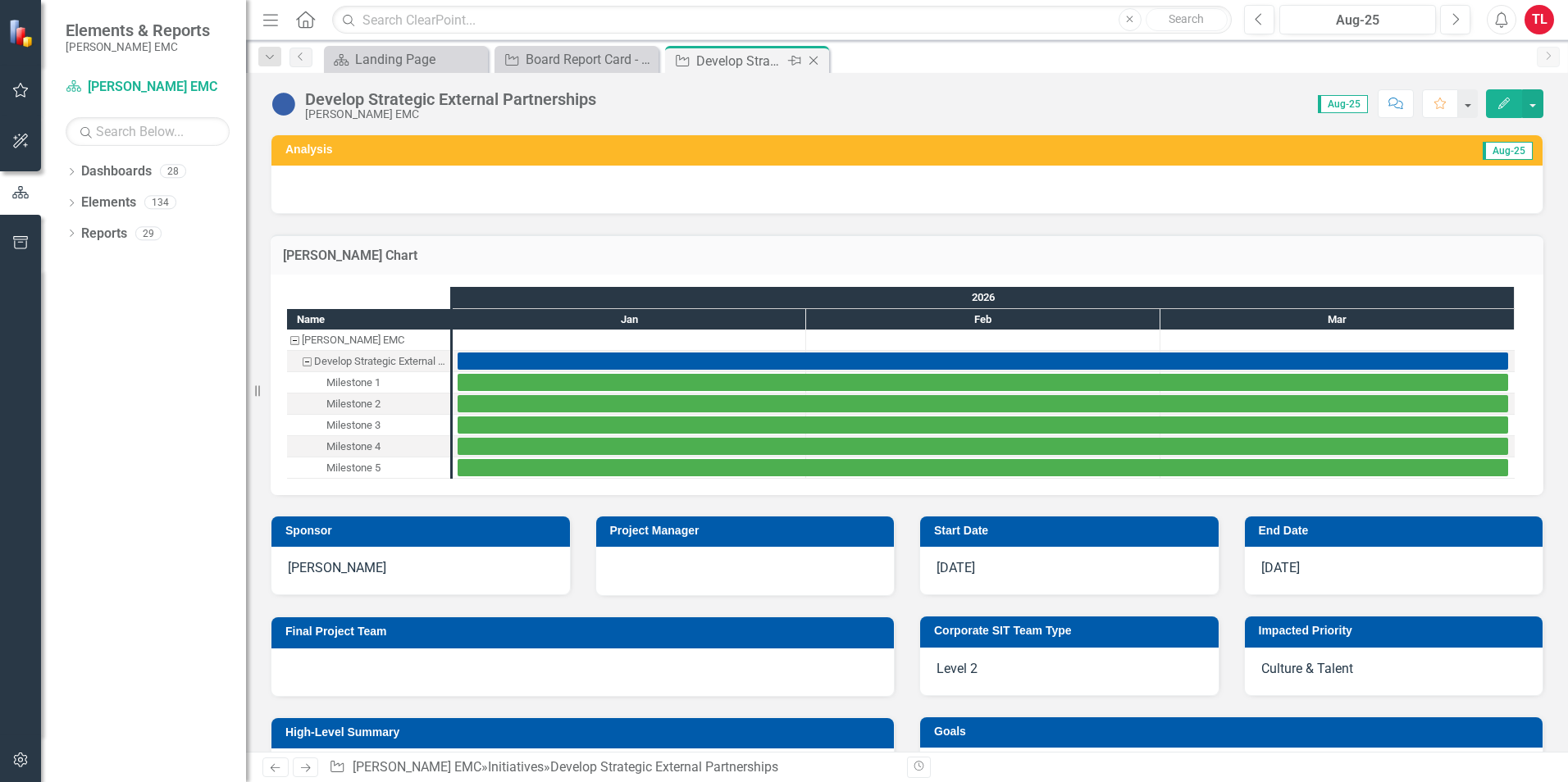
click at [814, 68] on div "Close" at bounding box center [815, 61] width 21 height 21
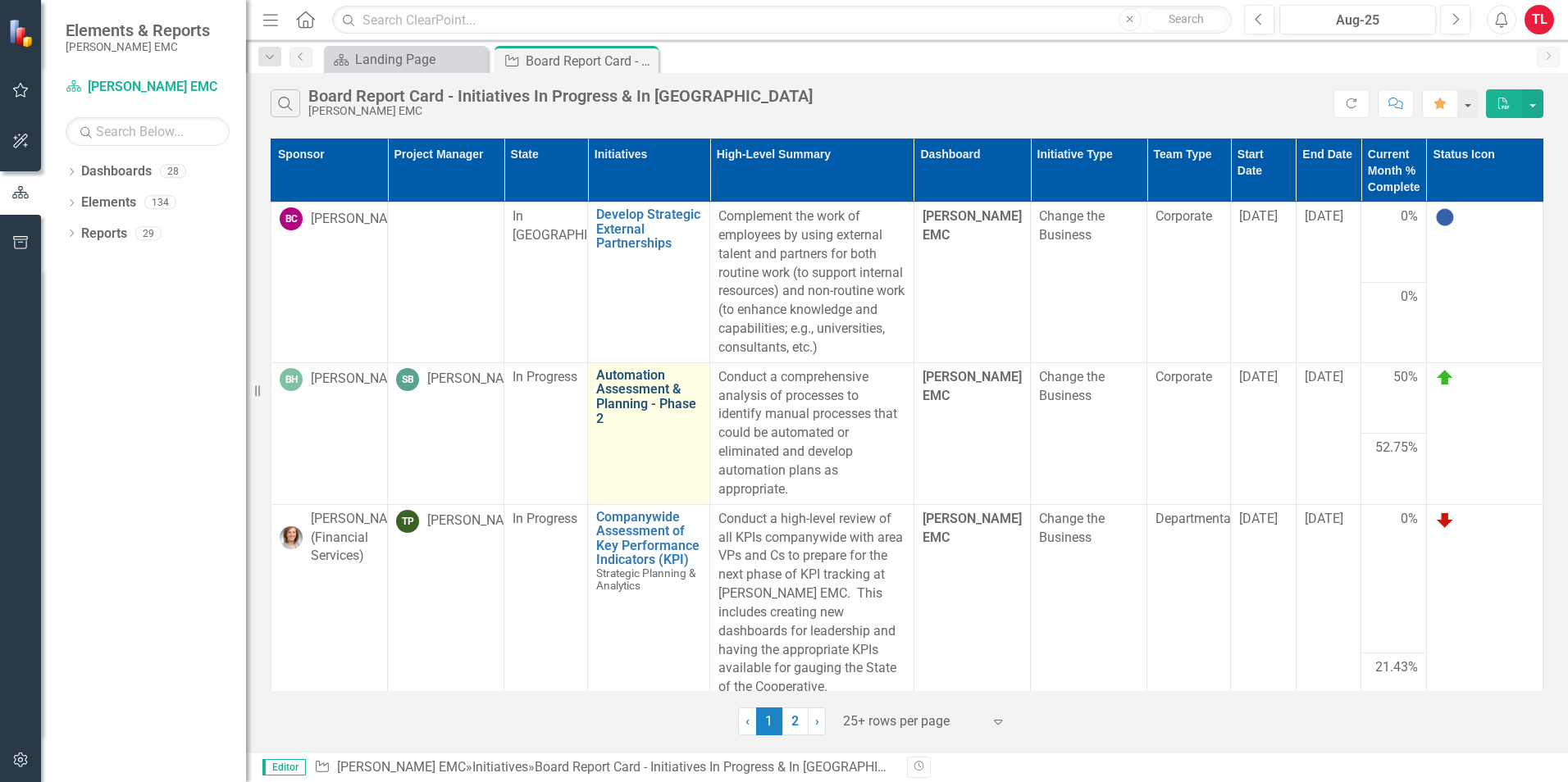
click at [652, 419] on link "Automation Assessment & Planning - Phase 2" at bounding box center [648, 397] width 105 height 58
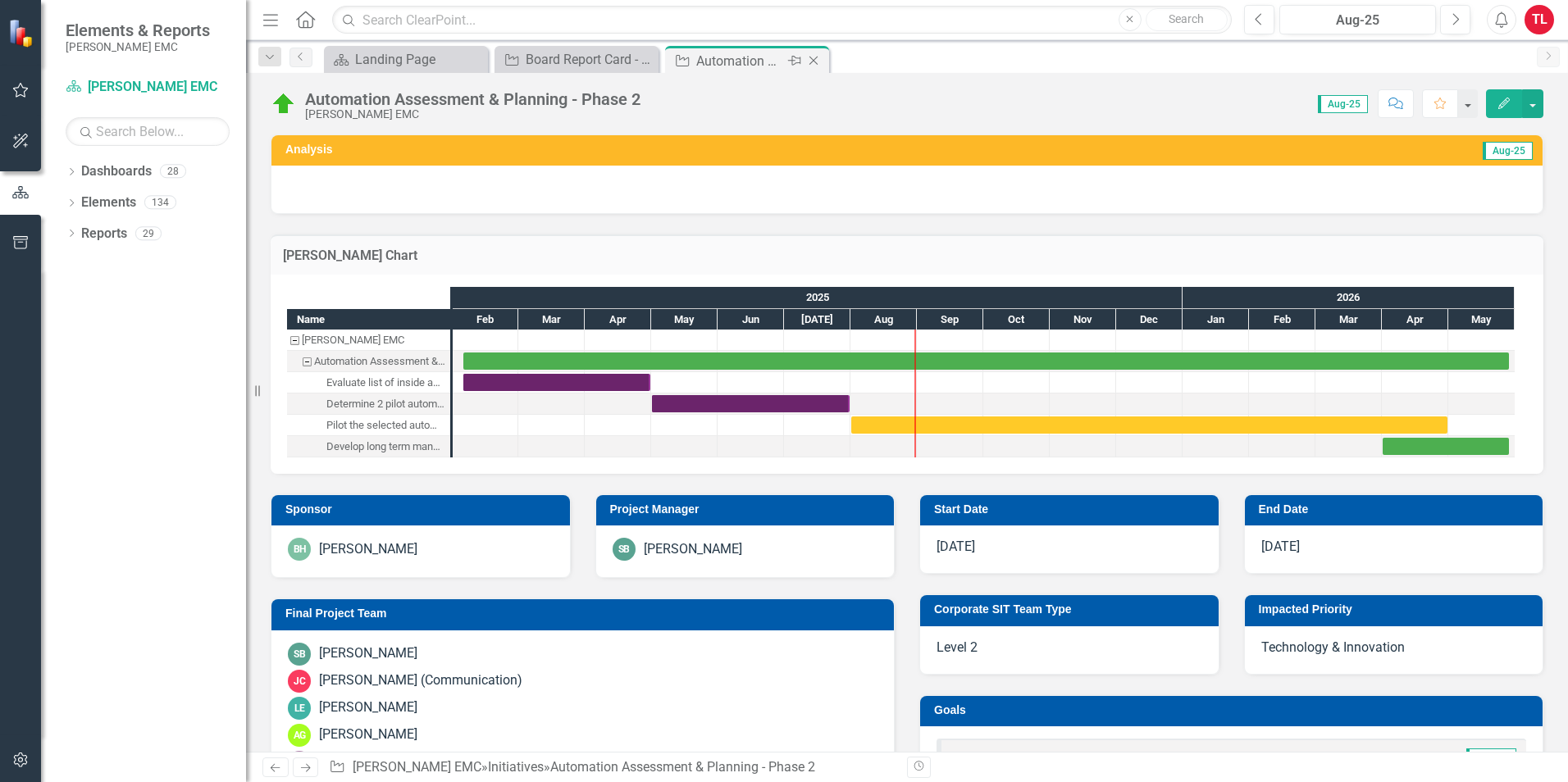
click at [815, 63] on icon "Close" at bounding box center [813, 60] width 17 height 13
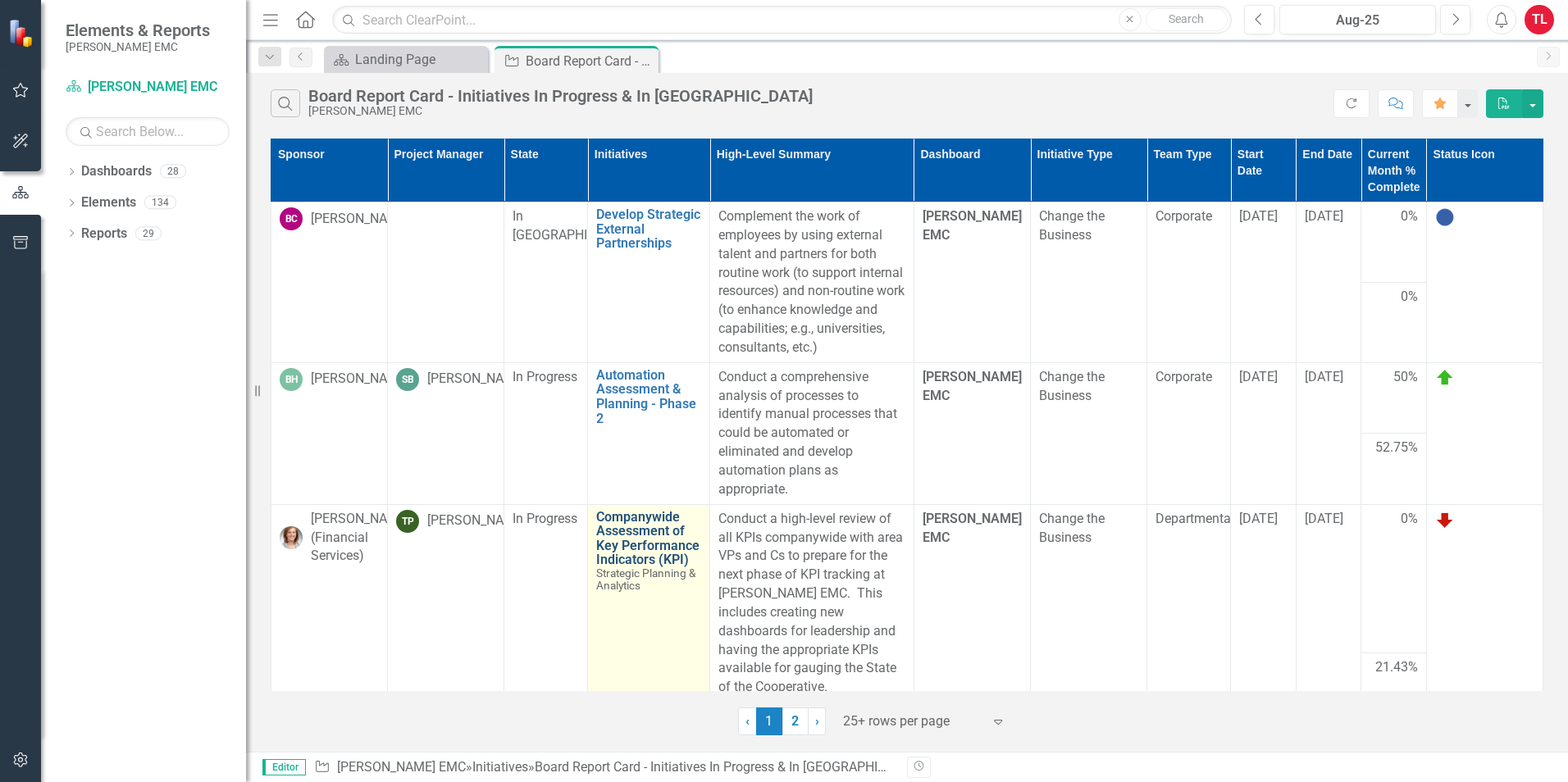
click at [626, 554] on link "Companywide Assessment of Key Performance Indicators (KPI)" at bounding box center [648, 539] width 105 height 58
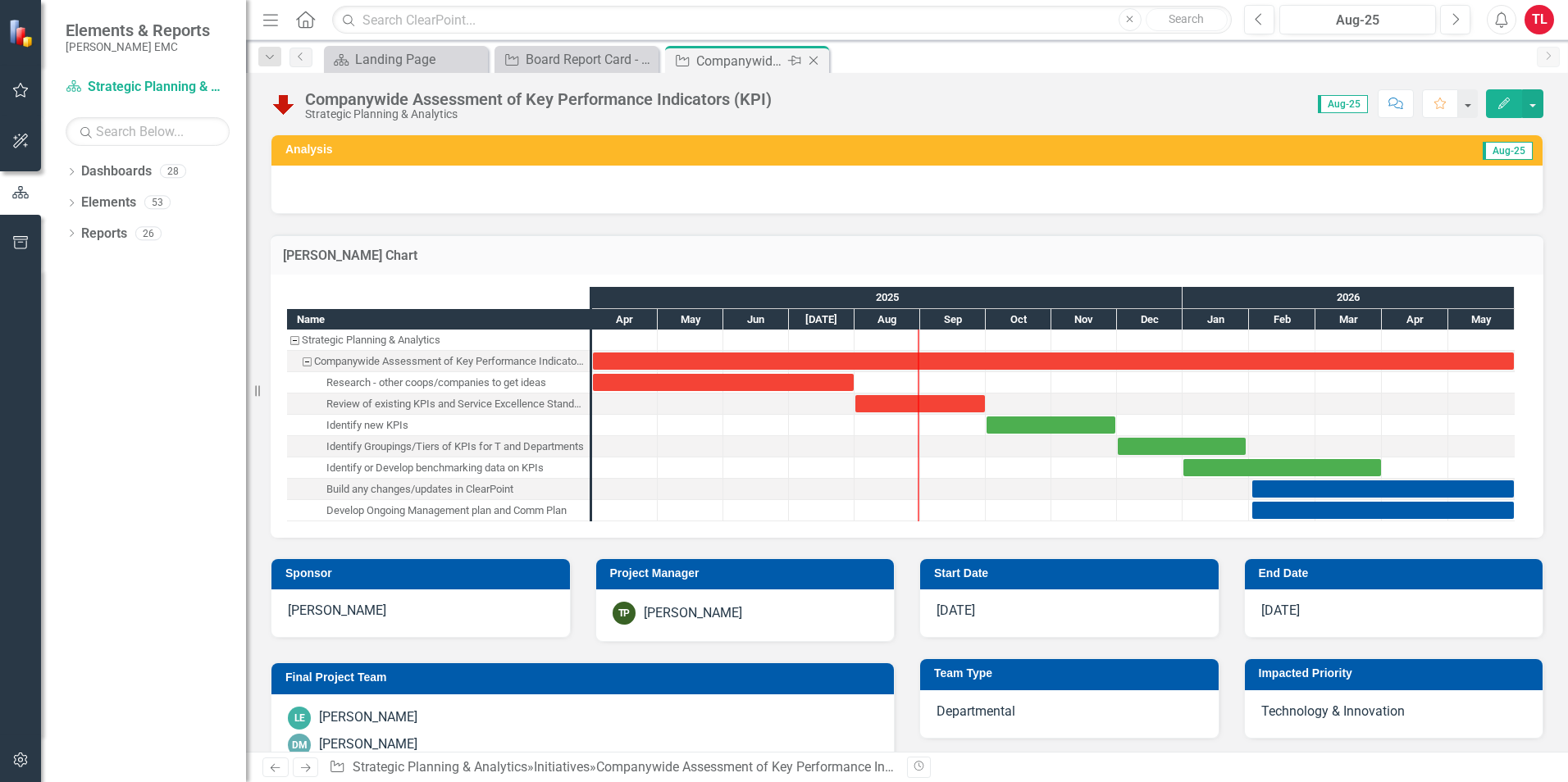
click at [814, 57] on icon "Close" at bounding box center [813, 60] width 17 height 13
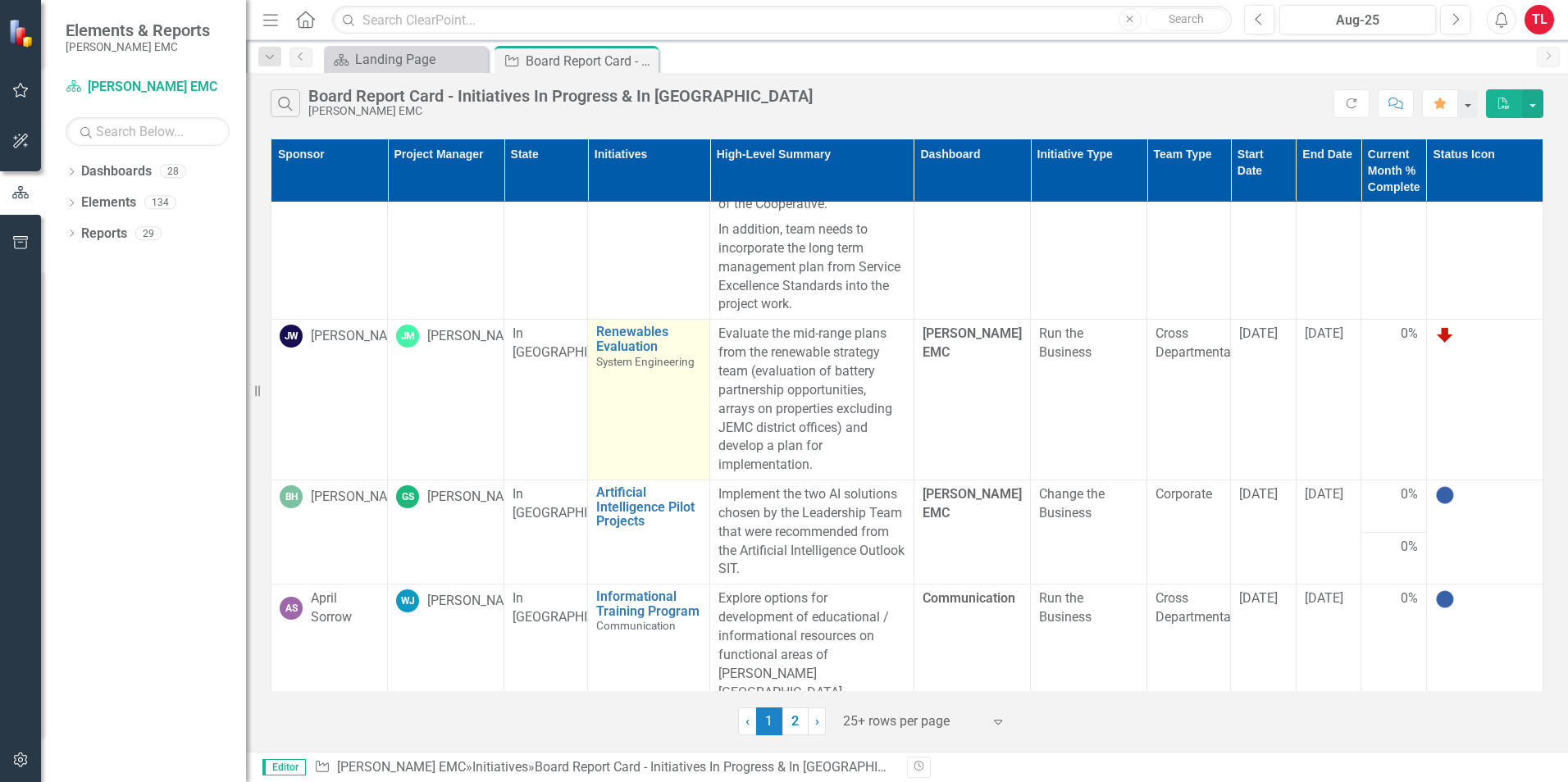
scroll to position [492, 0]
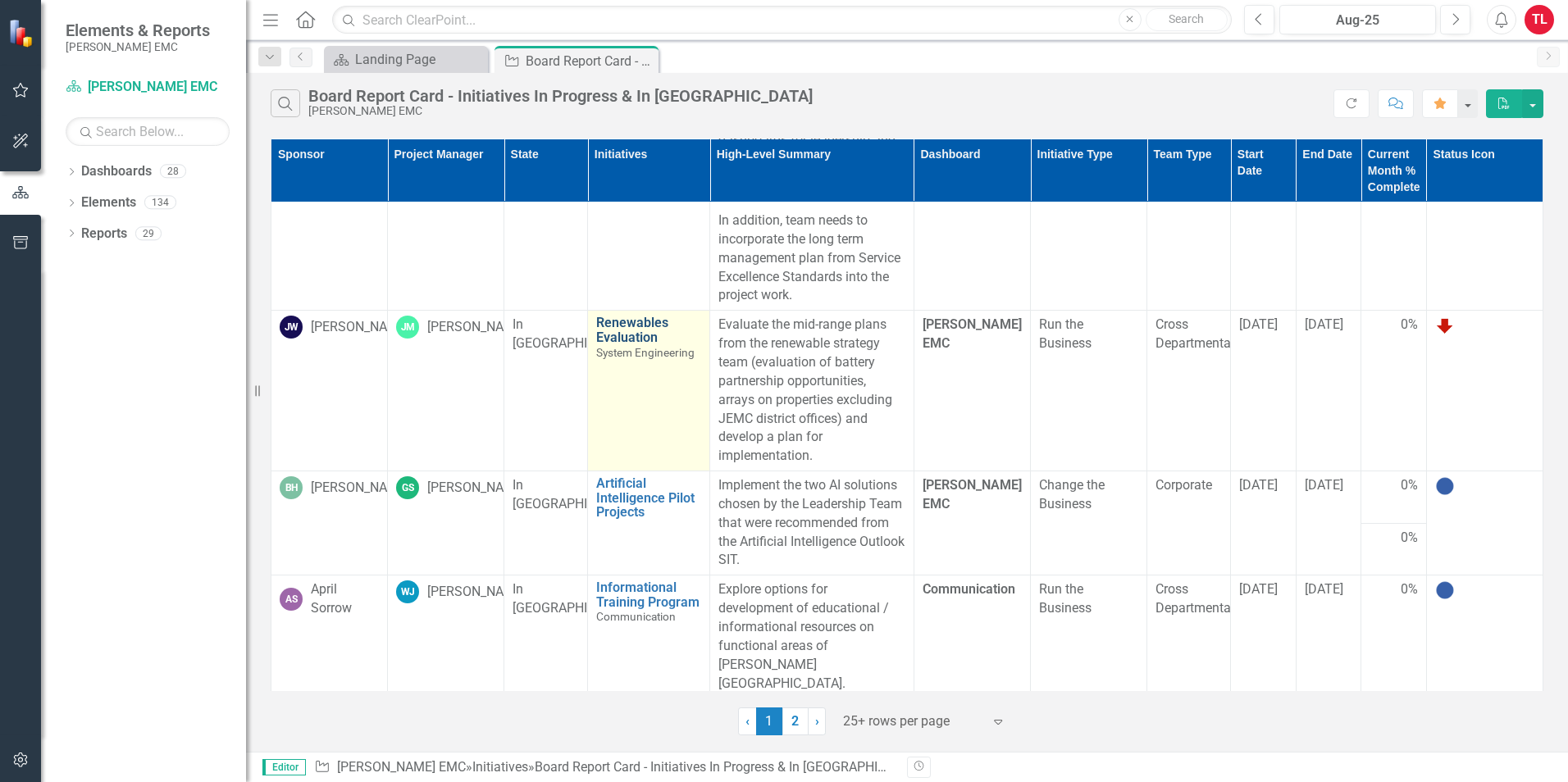
click at [629, 344] on link "Renewables Evaluation" at bounding box center [648, 330] width 105 height 29
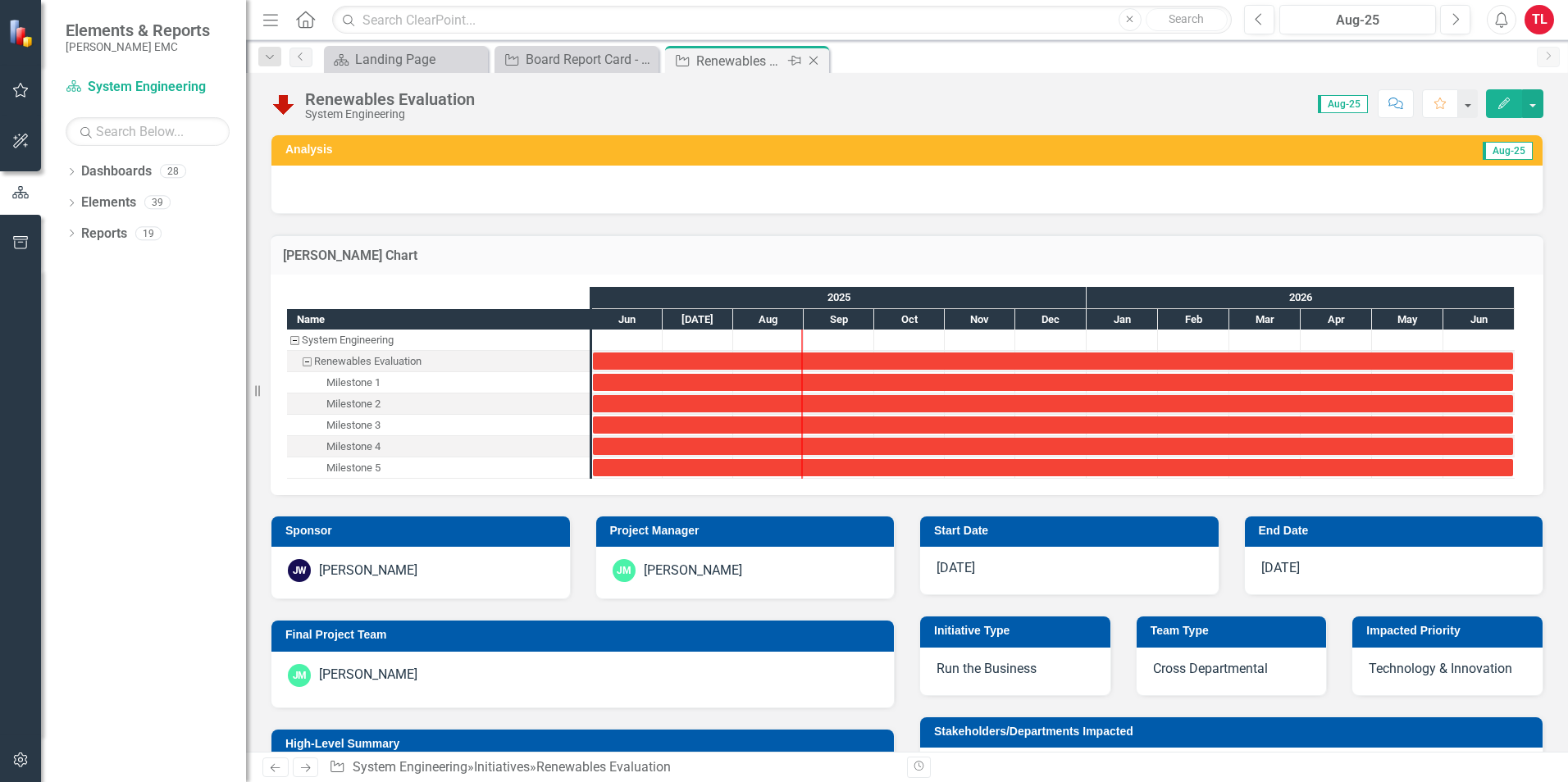
click at [813, 61] on icon at bounding box center [813, 61] width 9 height 9
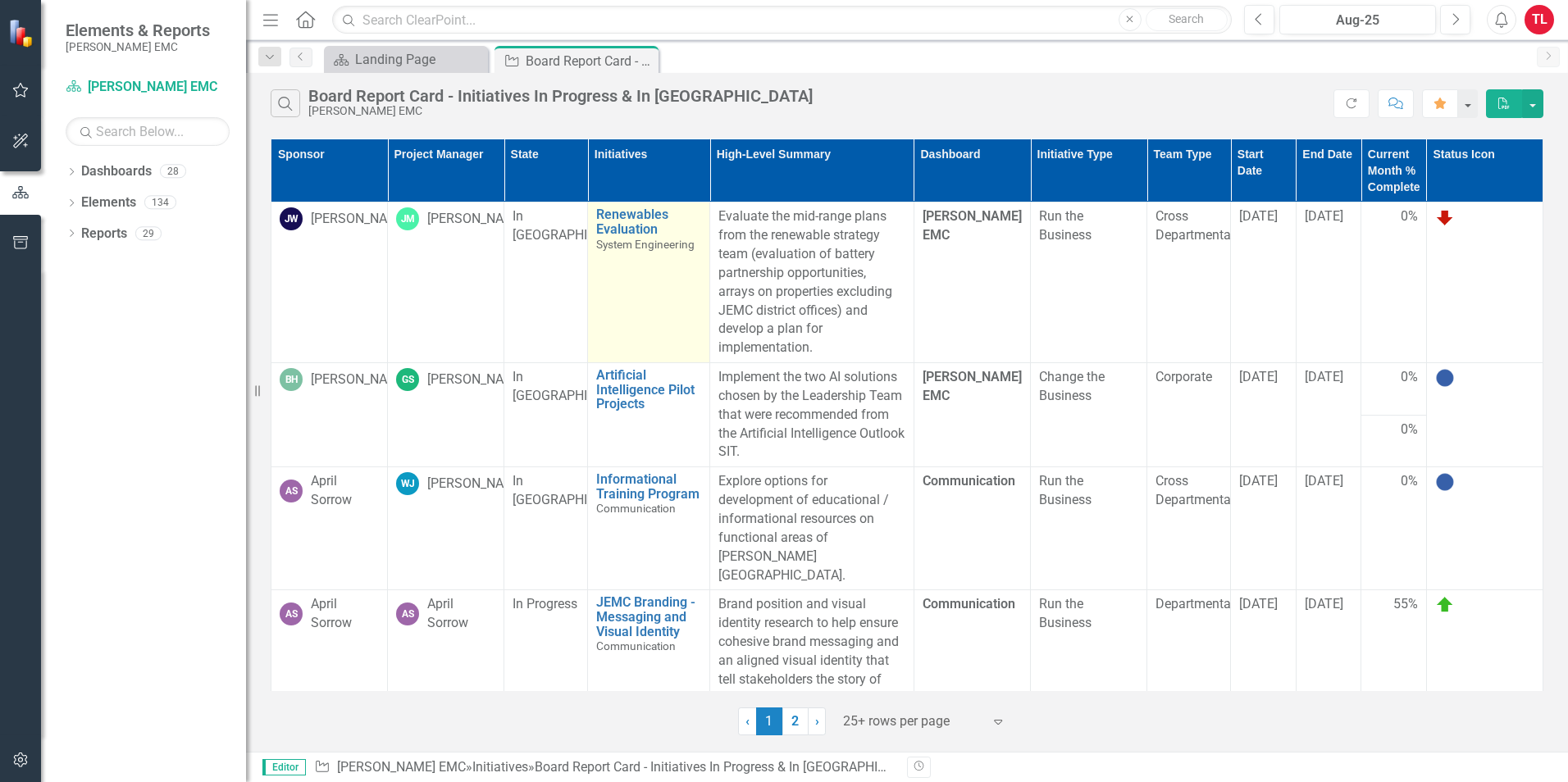
scroll to position [575, 0]
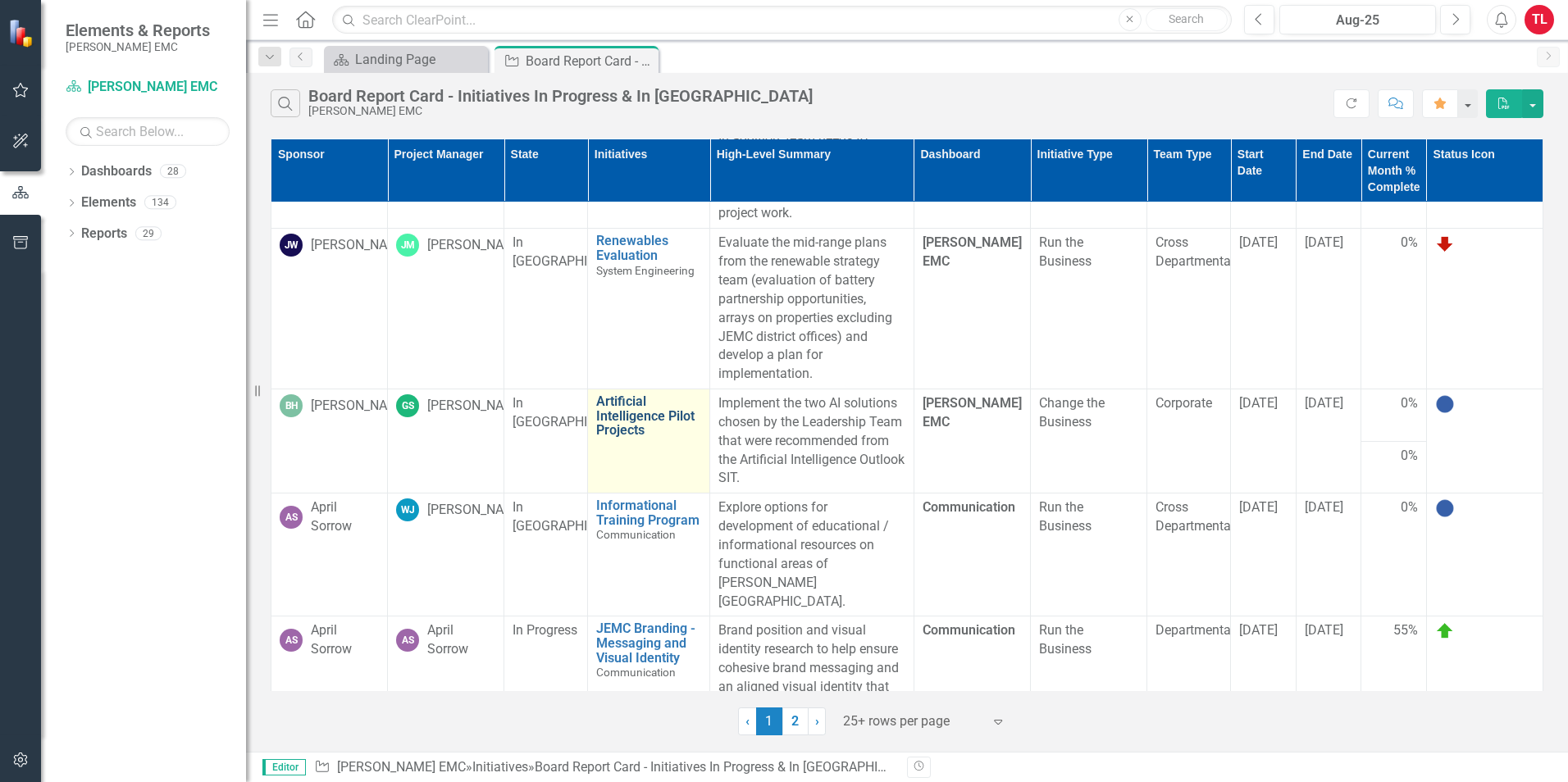
click at [628, 433] on link "Artificial Intelligence Pilot Projects" at bounding box center [648, 416] width 105 height 44
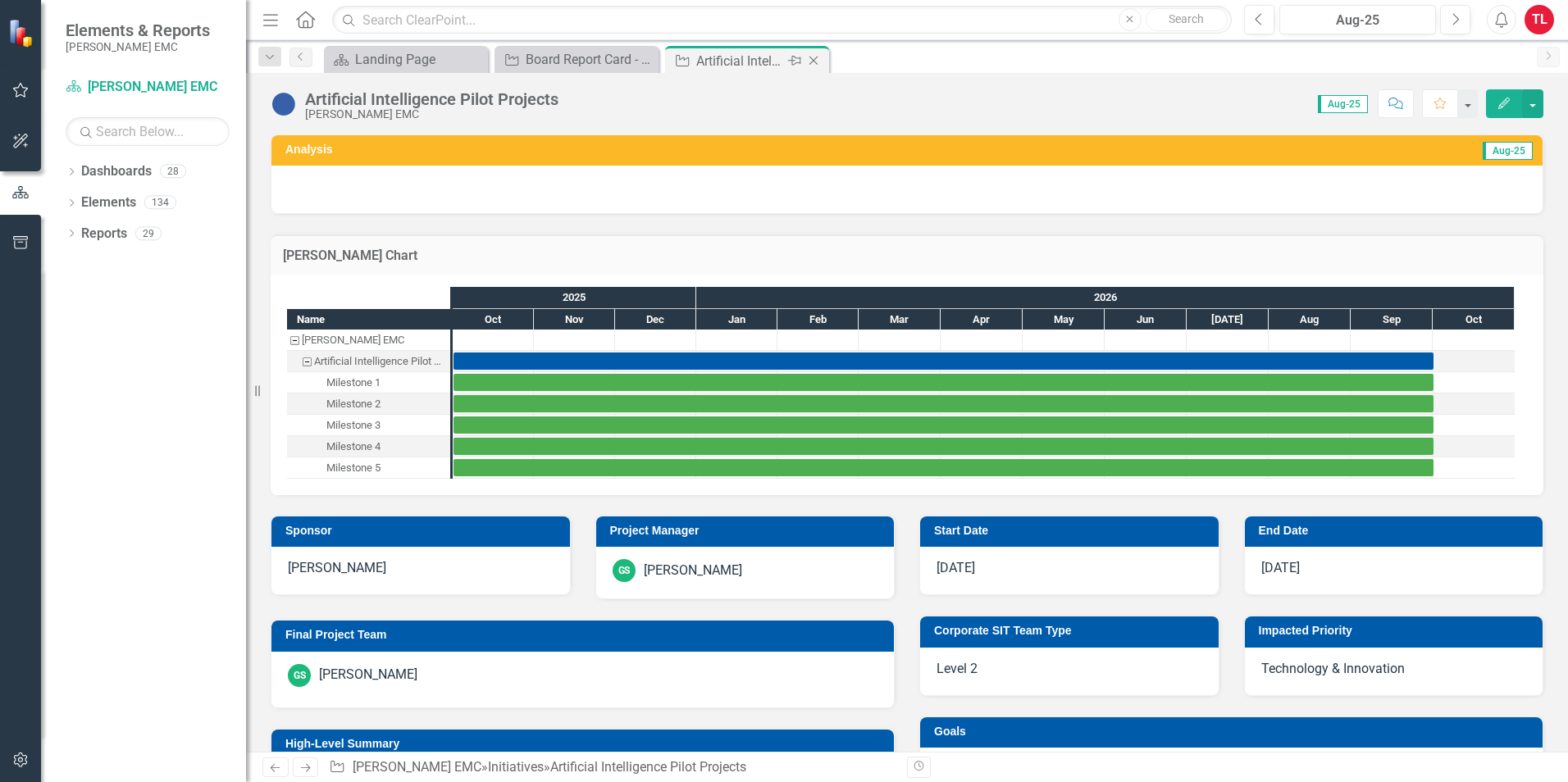
click at [815, 58] on icon "Close" at bounding box center [813, 60] width 17 height 13
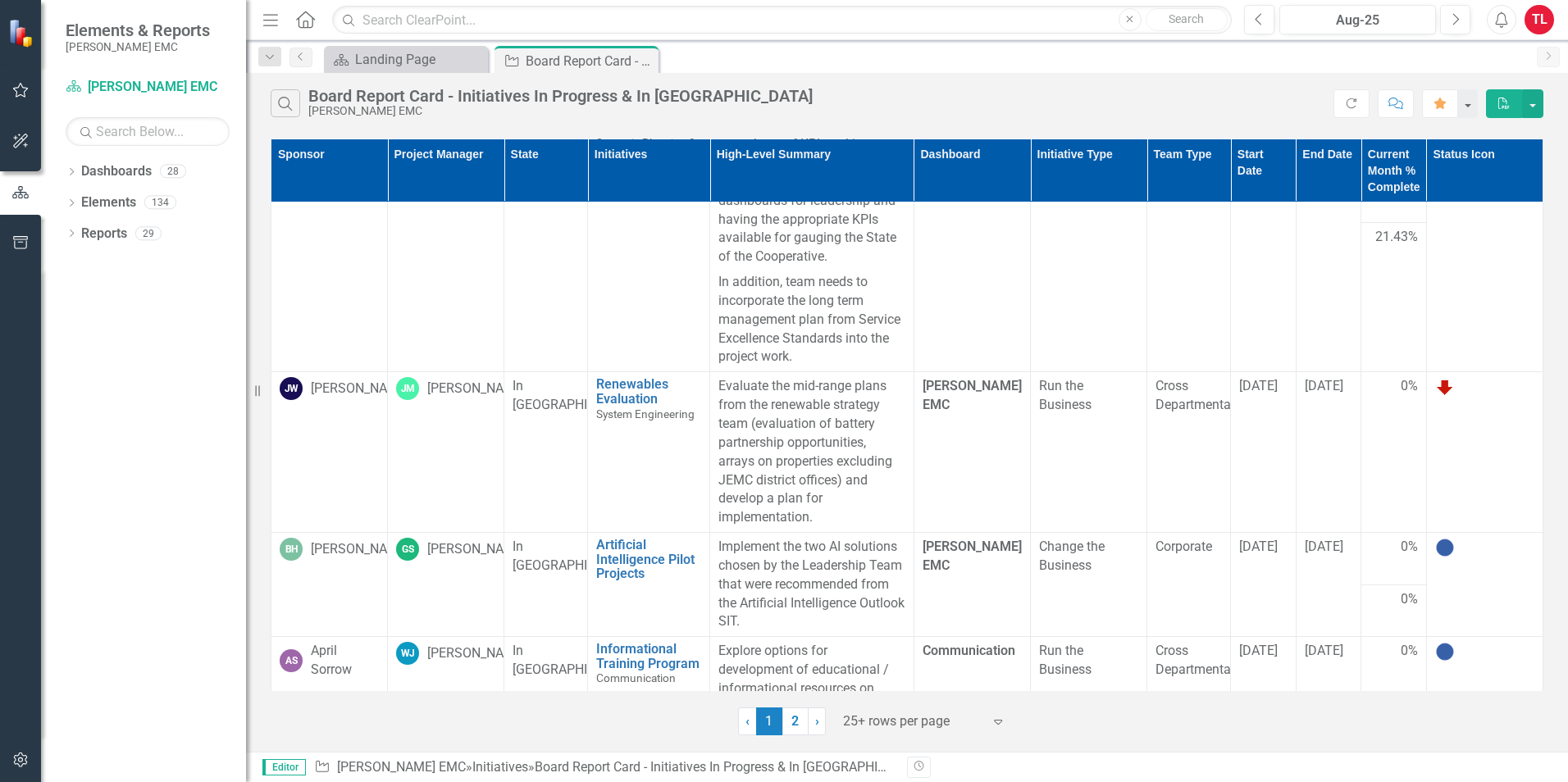
scroll to position [575, 0]
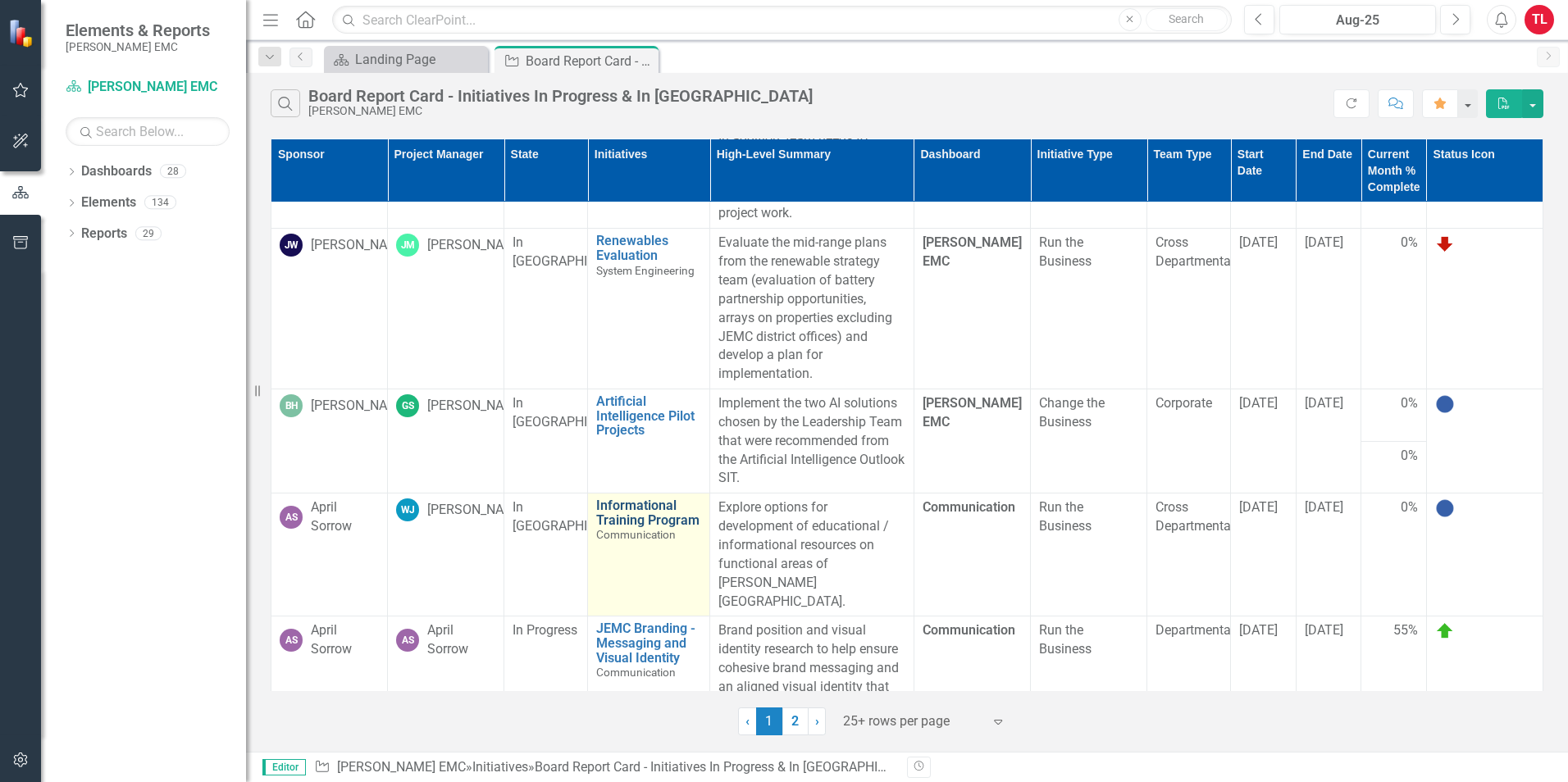
click at [638, 527] on link "Informational Training Program" at bounding box center [648, 513] width 105 height 29
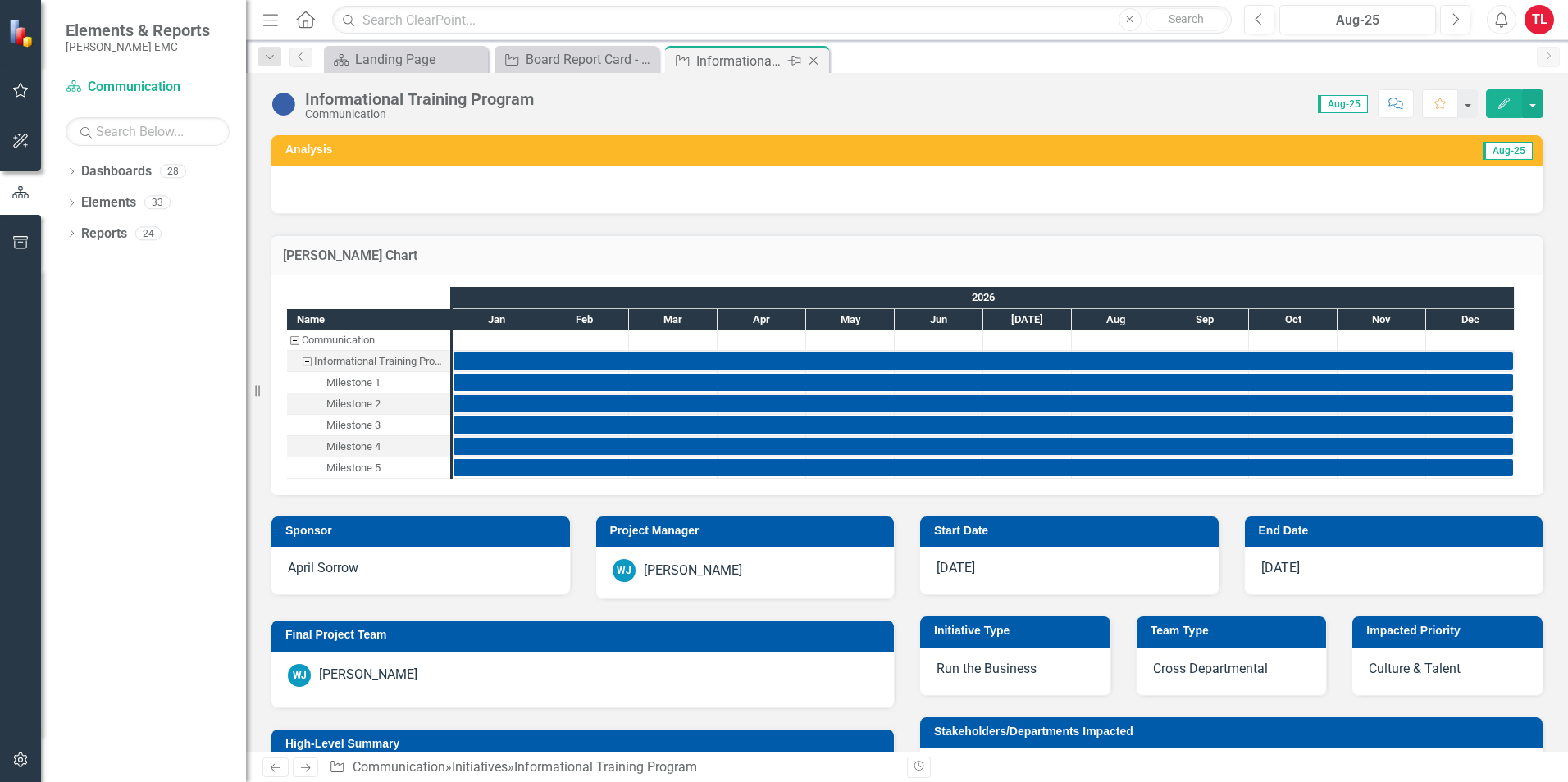
click at [813, 59] on icon "Close" at bounding box center [813, 60] width 17 height 13
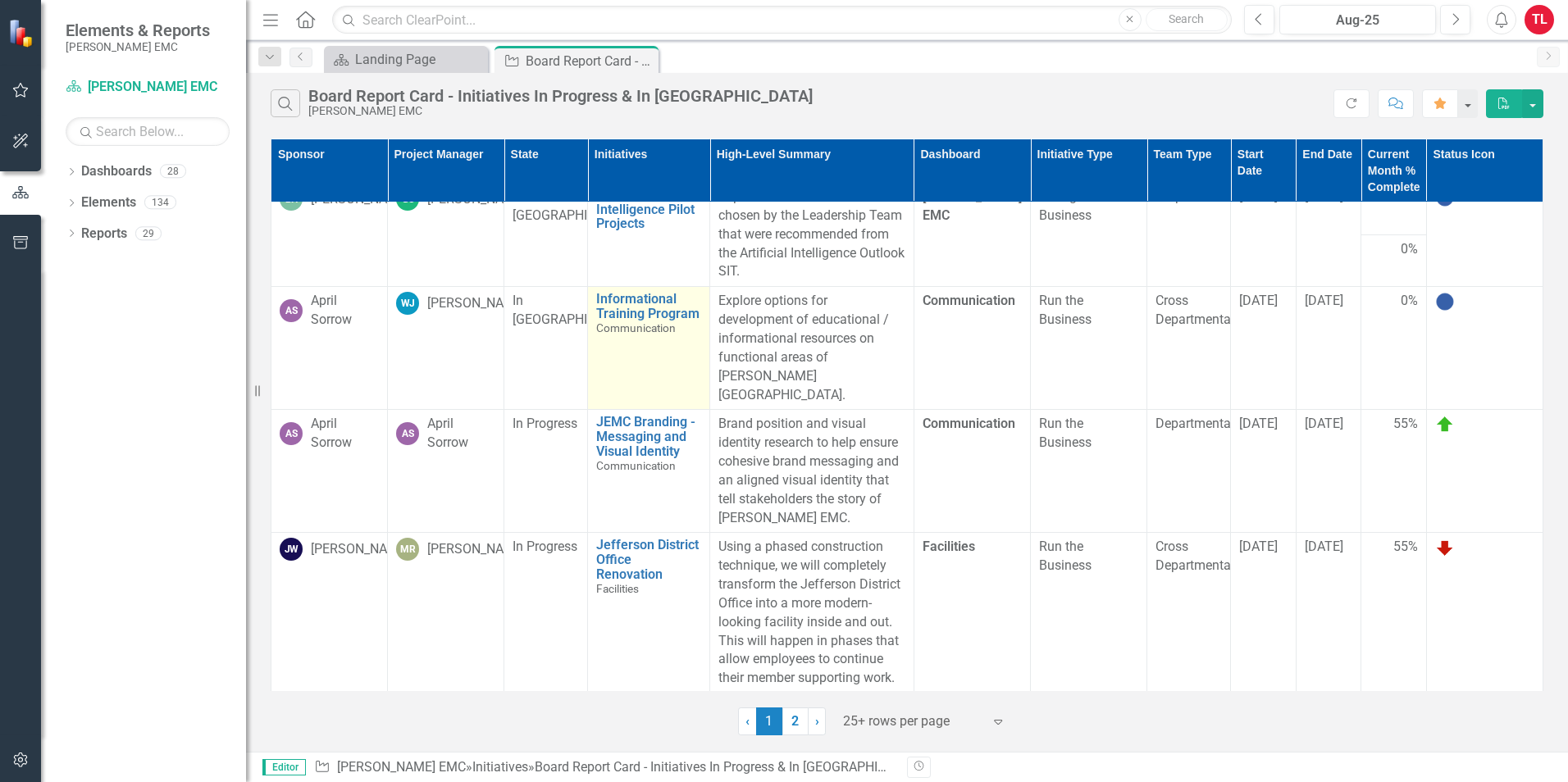
scroll to position [820, 0]
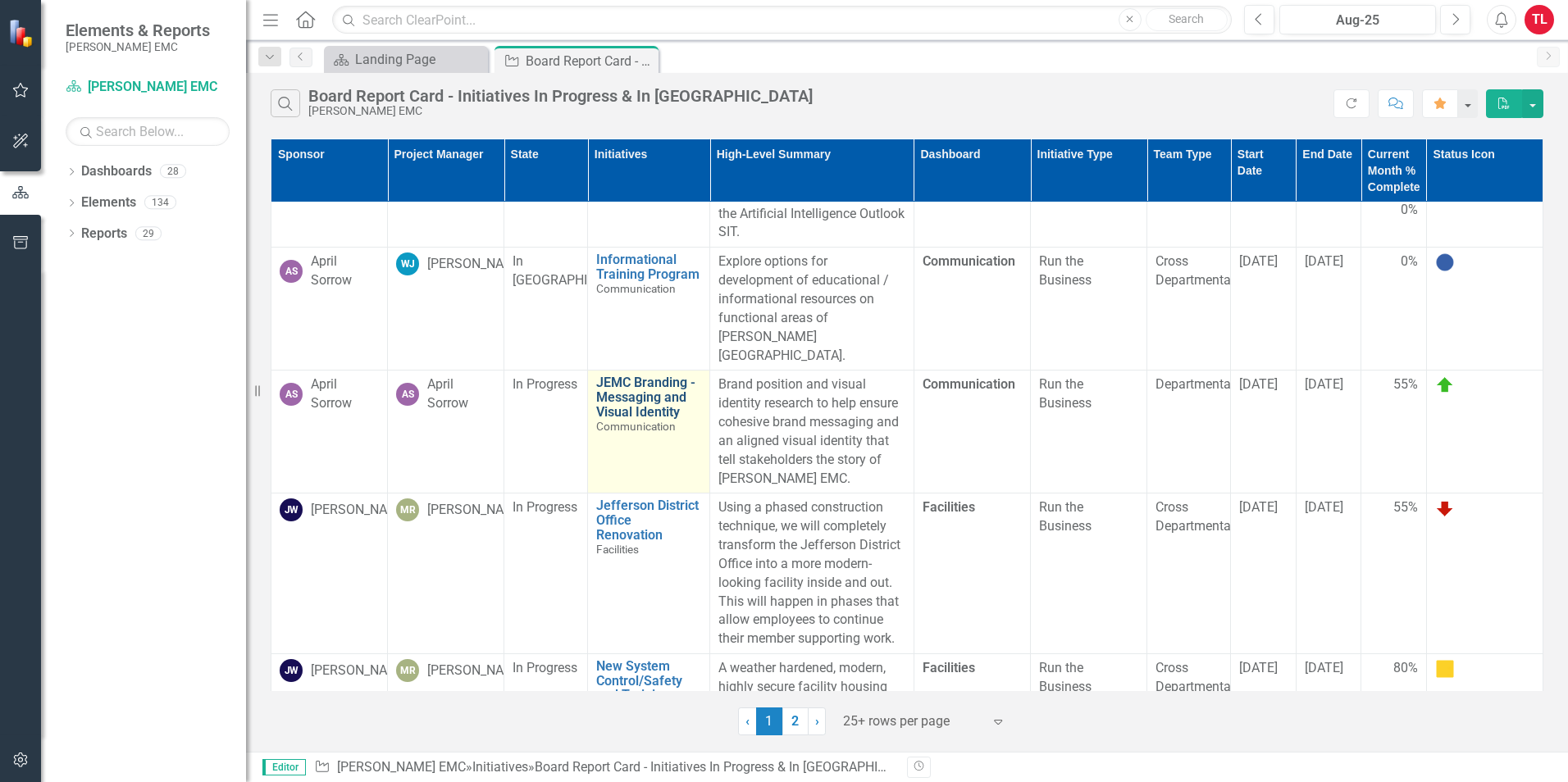
click at [627, 385] on link "JEMC Branding - Messaging and Visual Identity" at bounding box center [648, 398] width 105 height 44
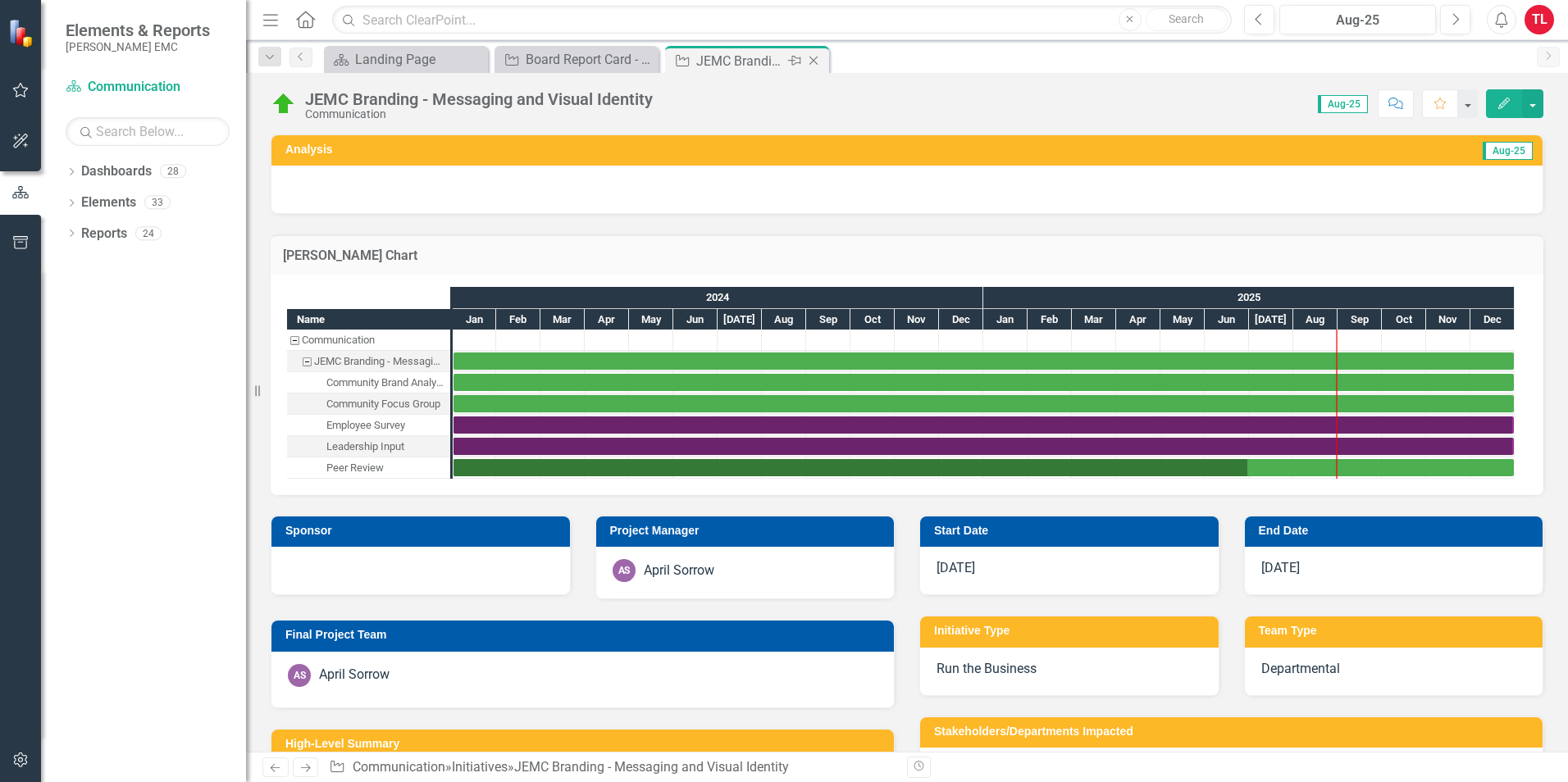
click at [811, 62] on icon at bounding box center [813, 61] width 9 height 9
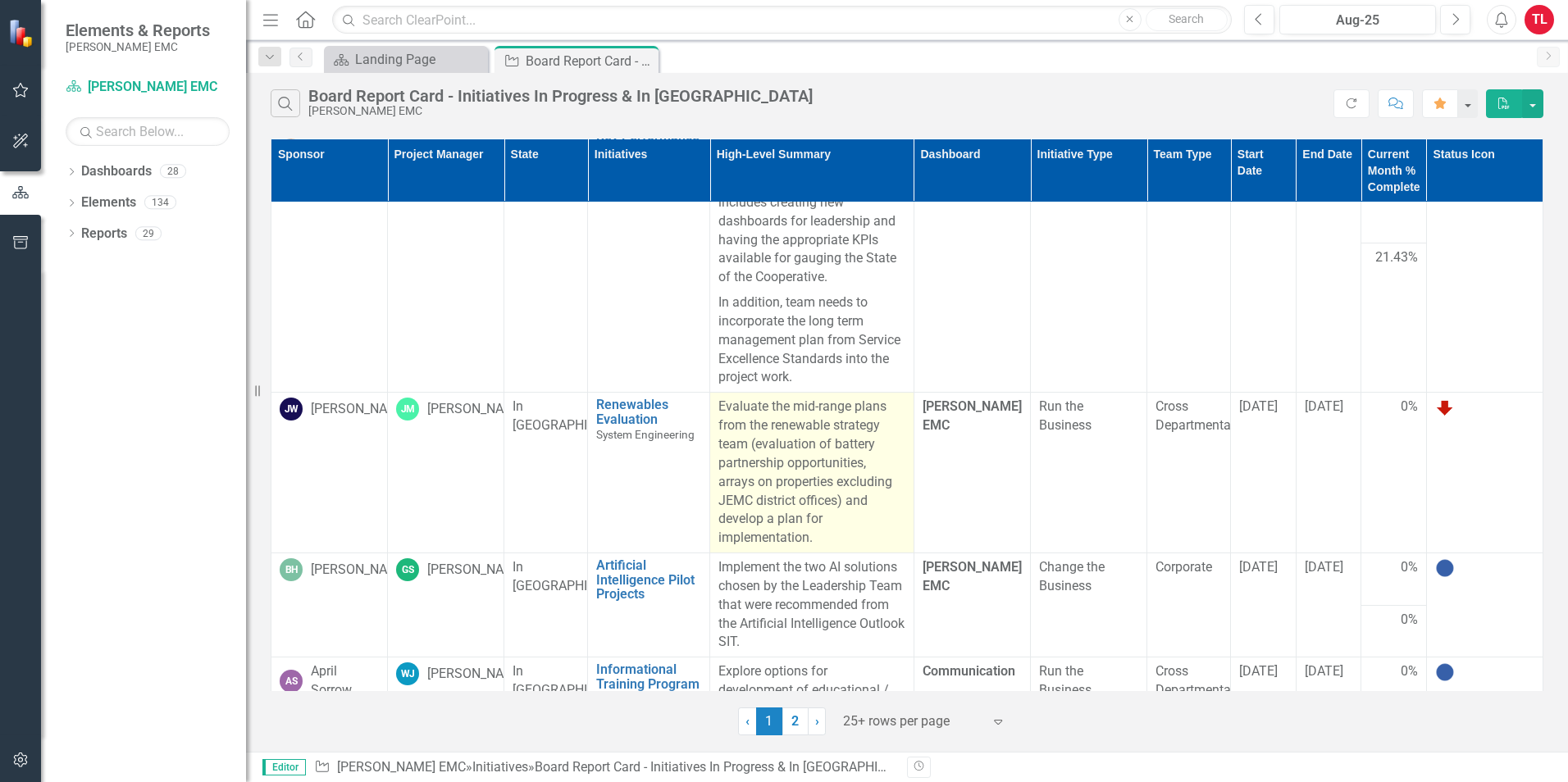
scroll to position [738, 0]
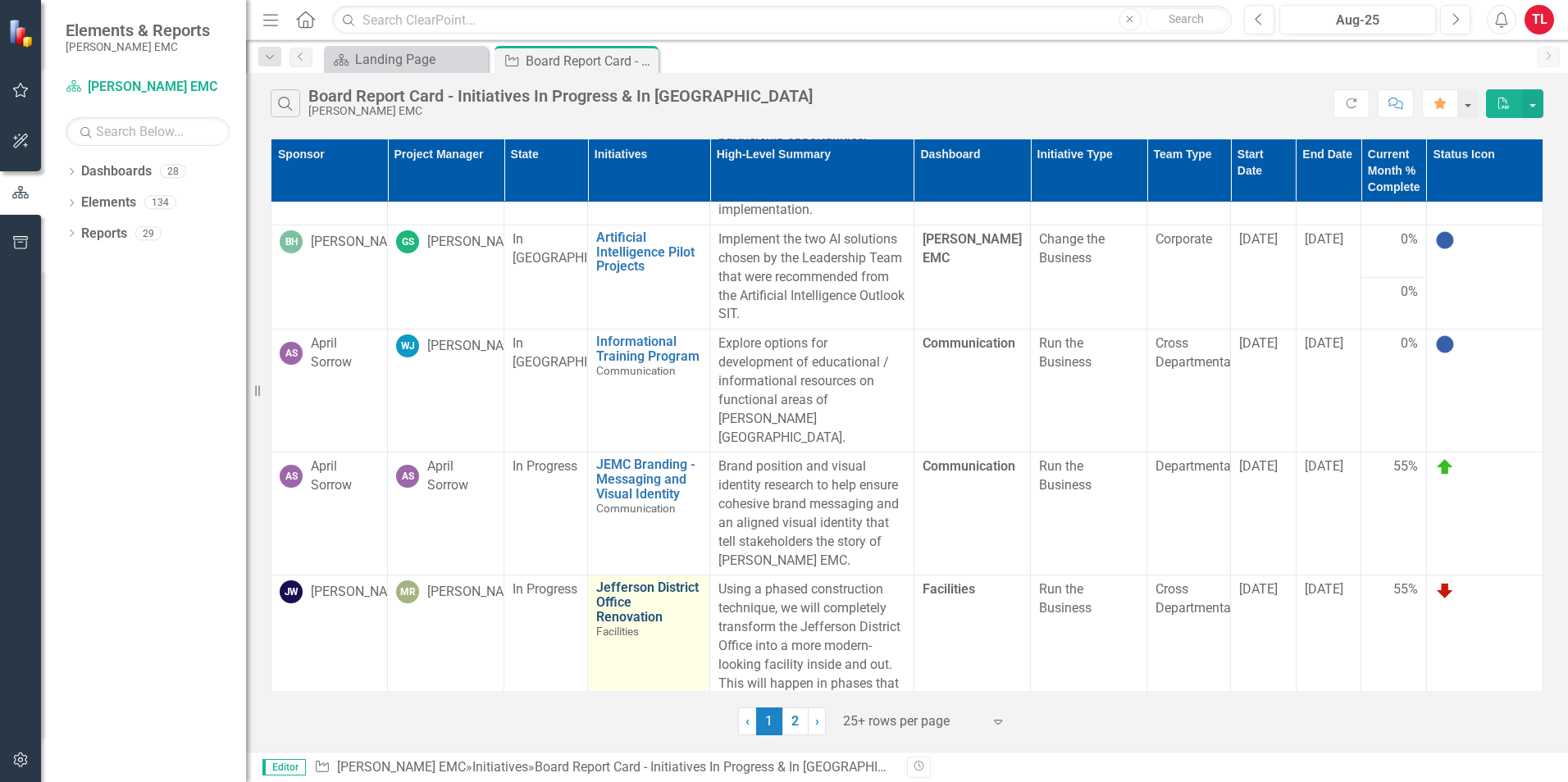
click at [621, 615] on link "Jefferson District Office Renovation" at bounding box center [648, 602] width 105 height 44
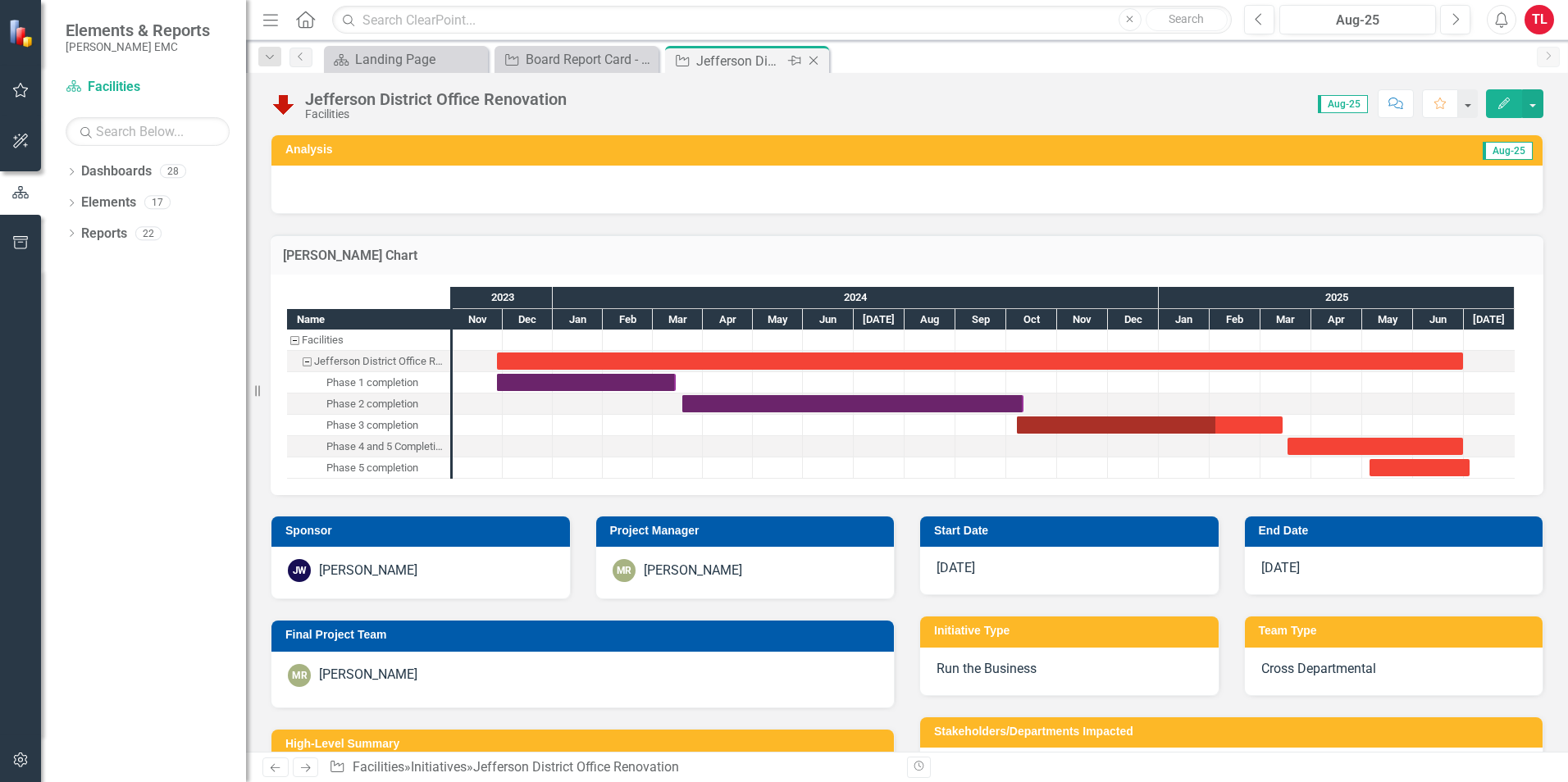
click at [818, 55] on icon "Close" at bounding box center [813, 60] width 17 height 13
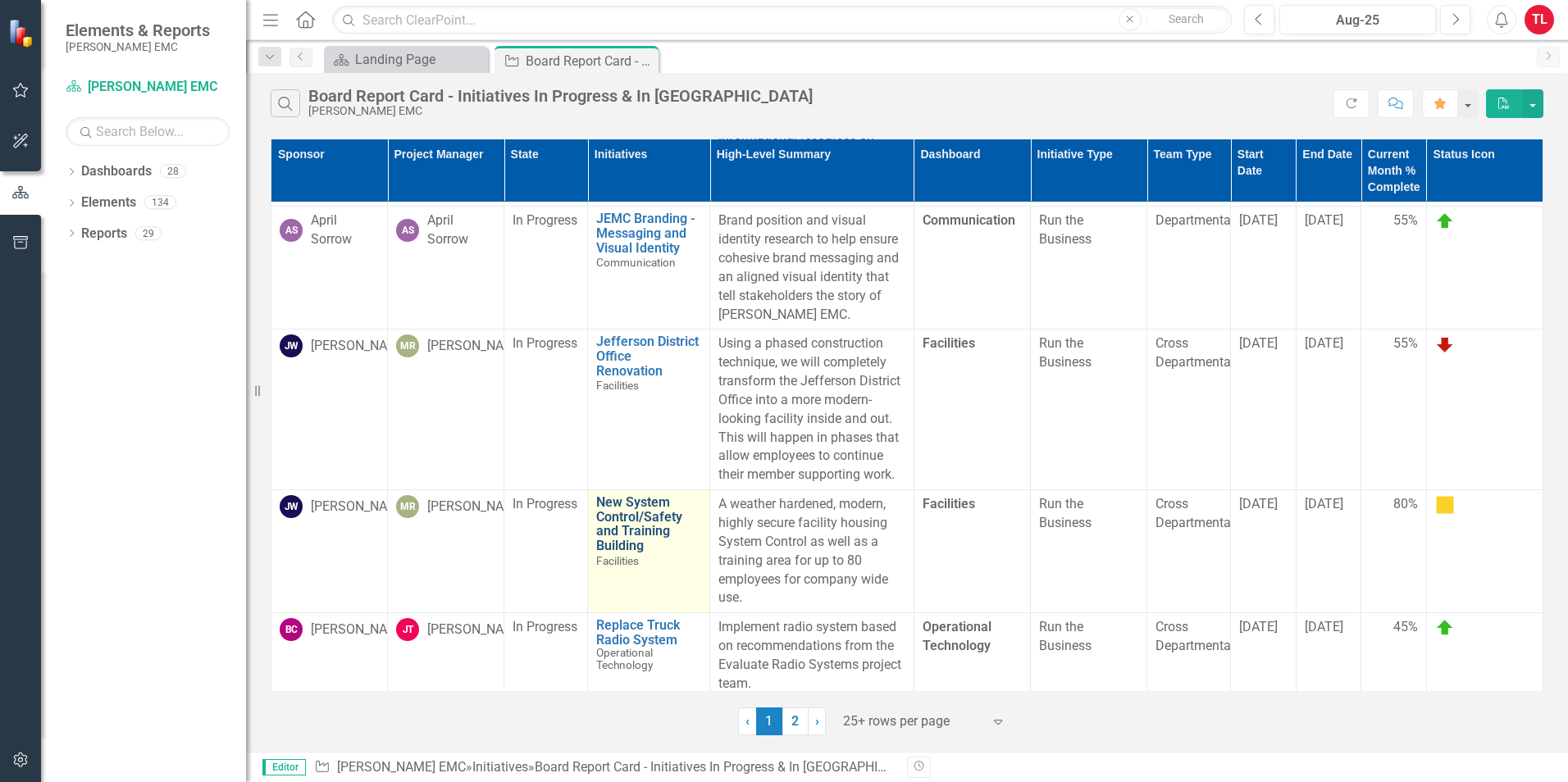
scroll to position [1230, 0]
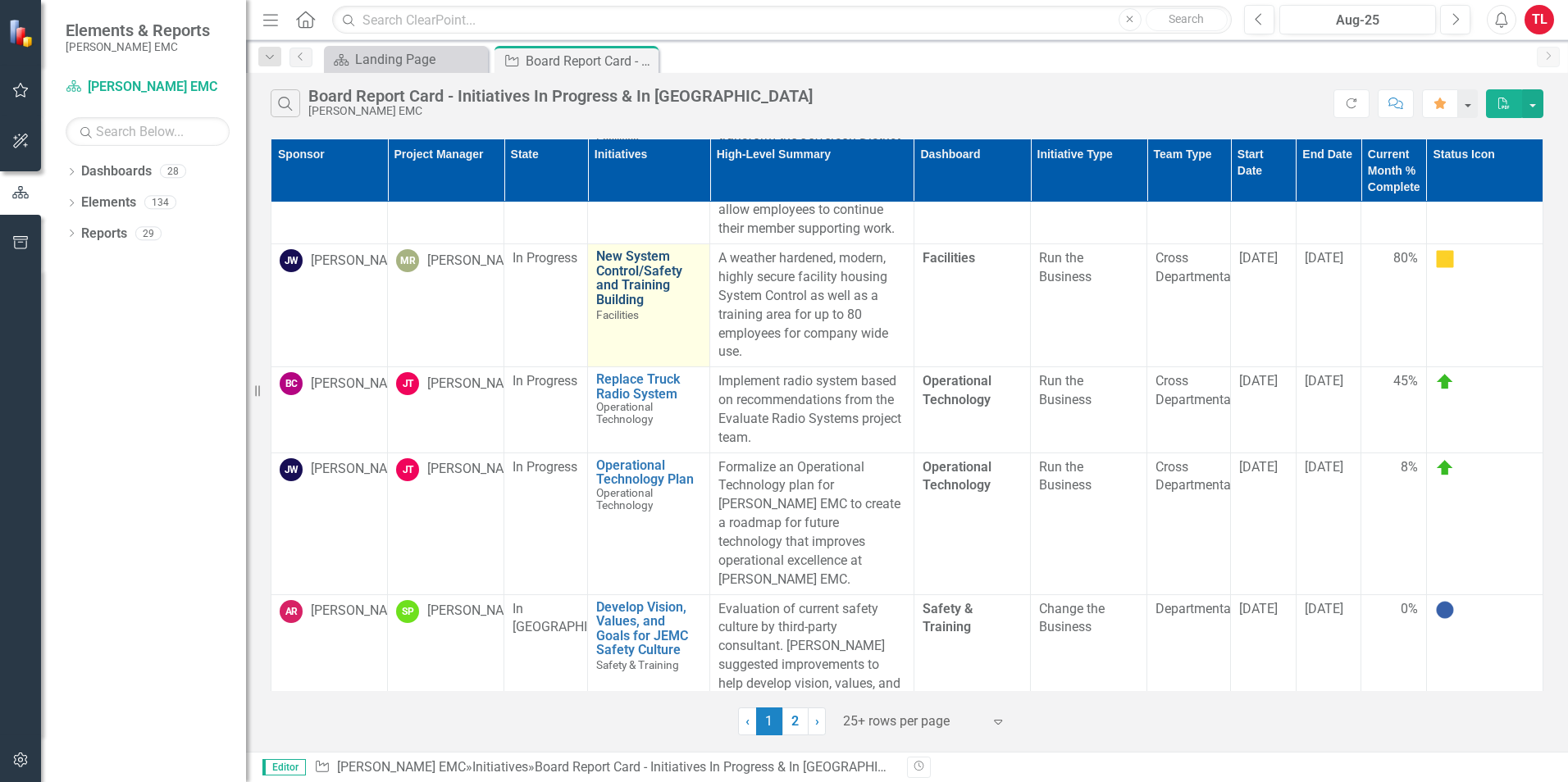
click at [625, 269] on link "New System Control/Safety and Training Building" at bounding box center [648, 278] width 105 height 58
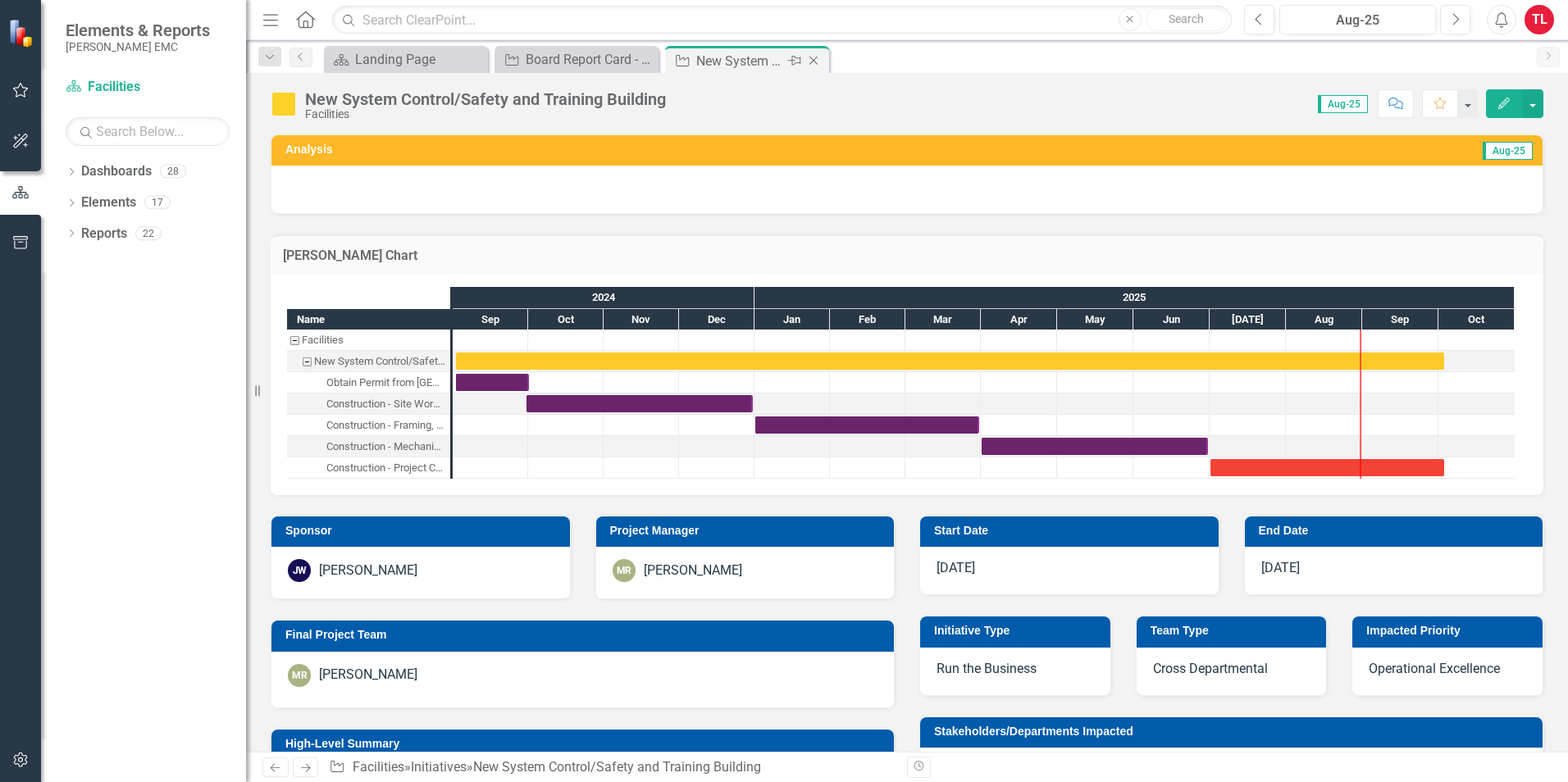
click at [815, 64] on icon "Close" at bounding box center [813, 60] width 17 height 13
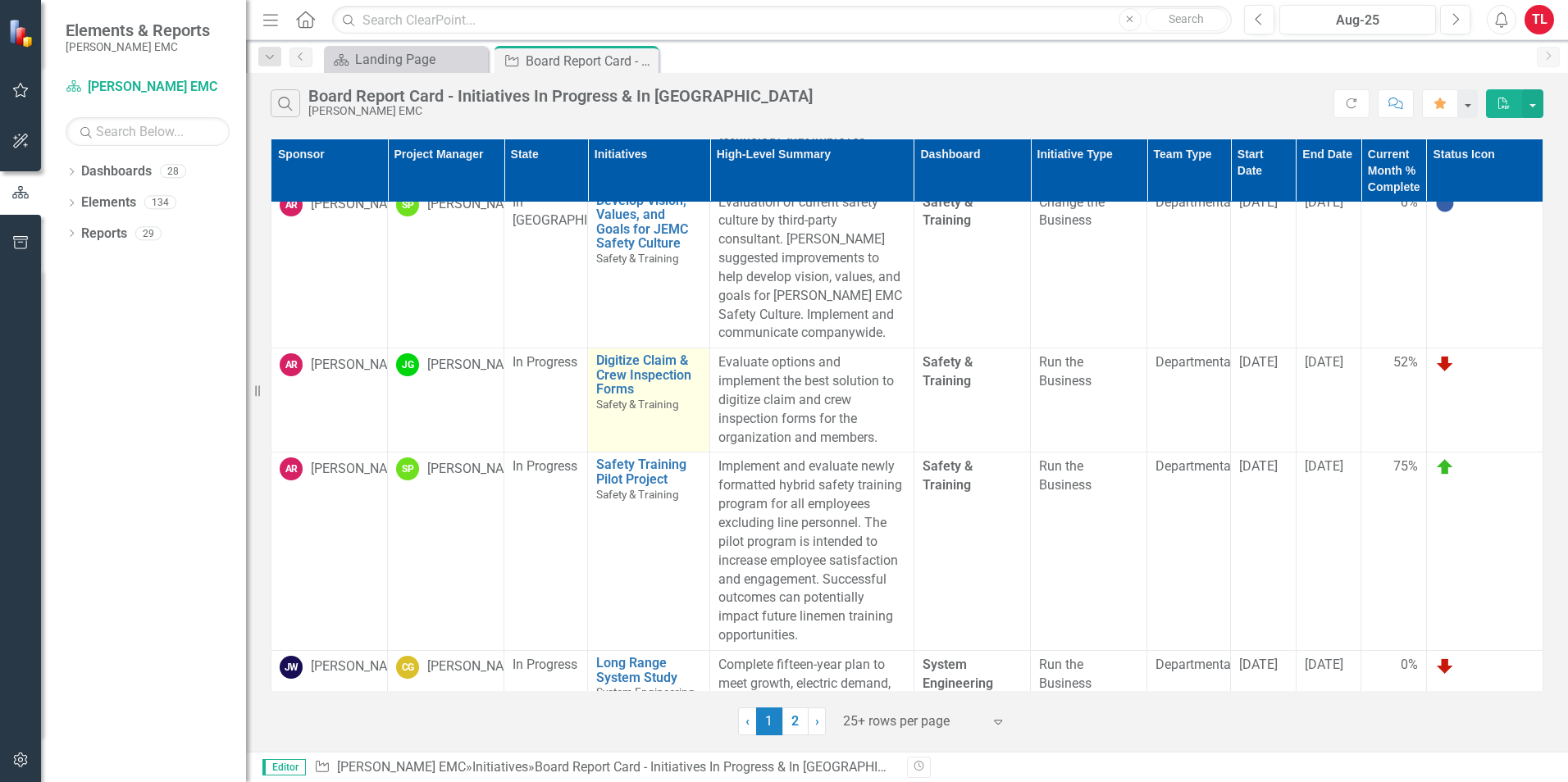
scroll to position [1640, 0]
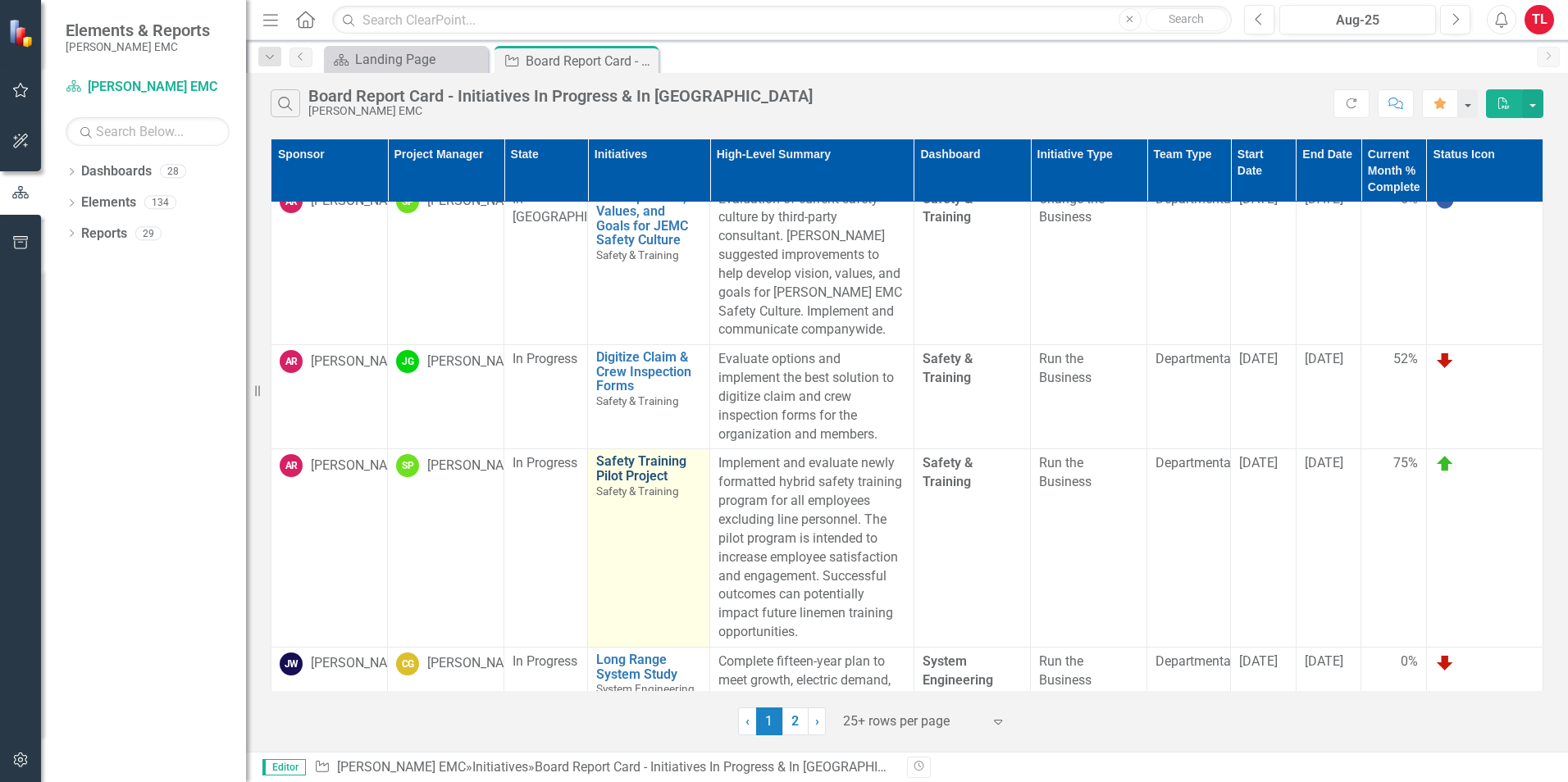
click at [635, 456] on link "Safety Training Pilot Project" at bounding box center [648, 468] width 105 height 29
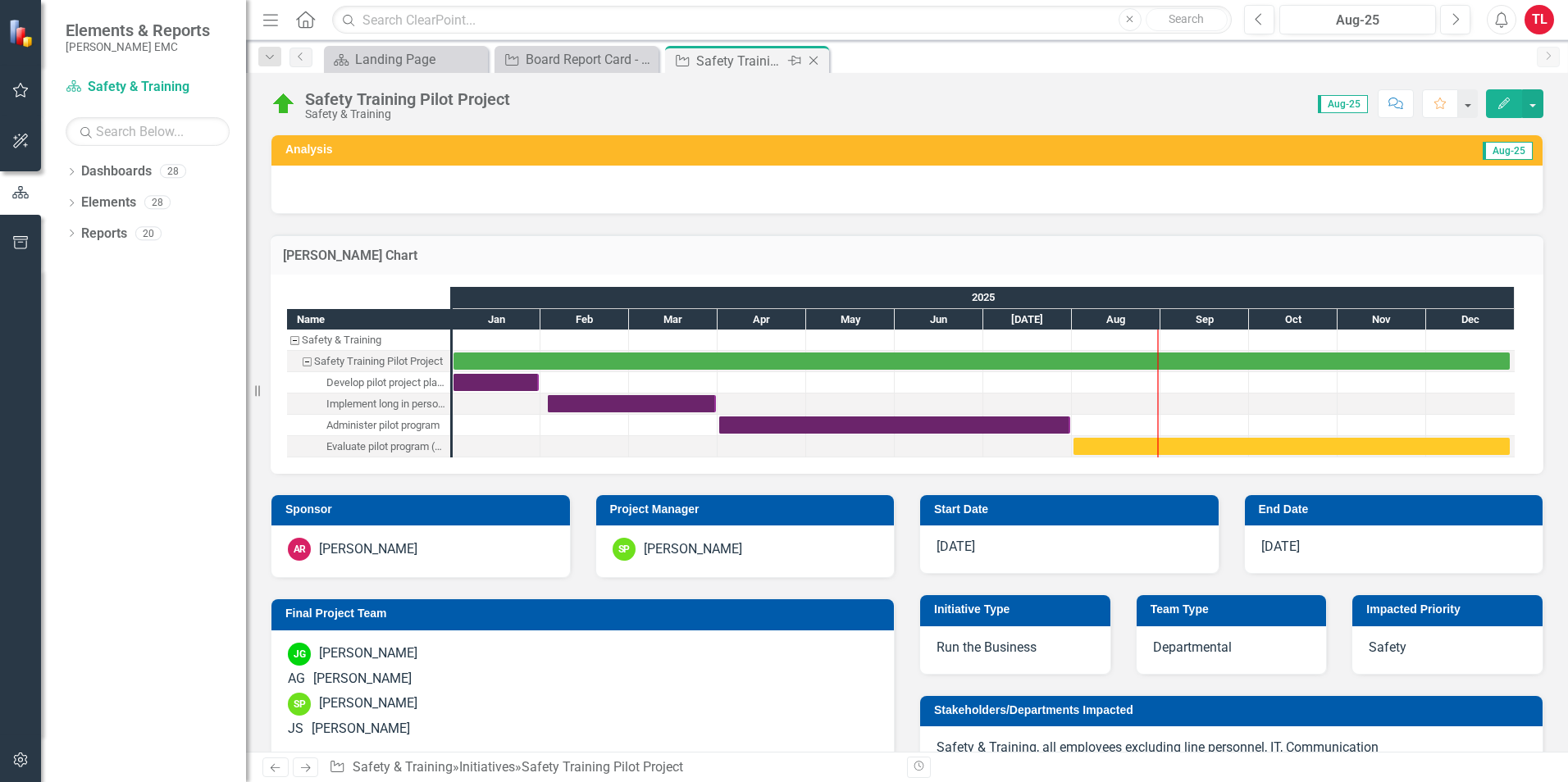
click at [815, 58] on icon "Close" at bounding box center [813, 60] width 17 height 13
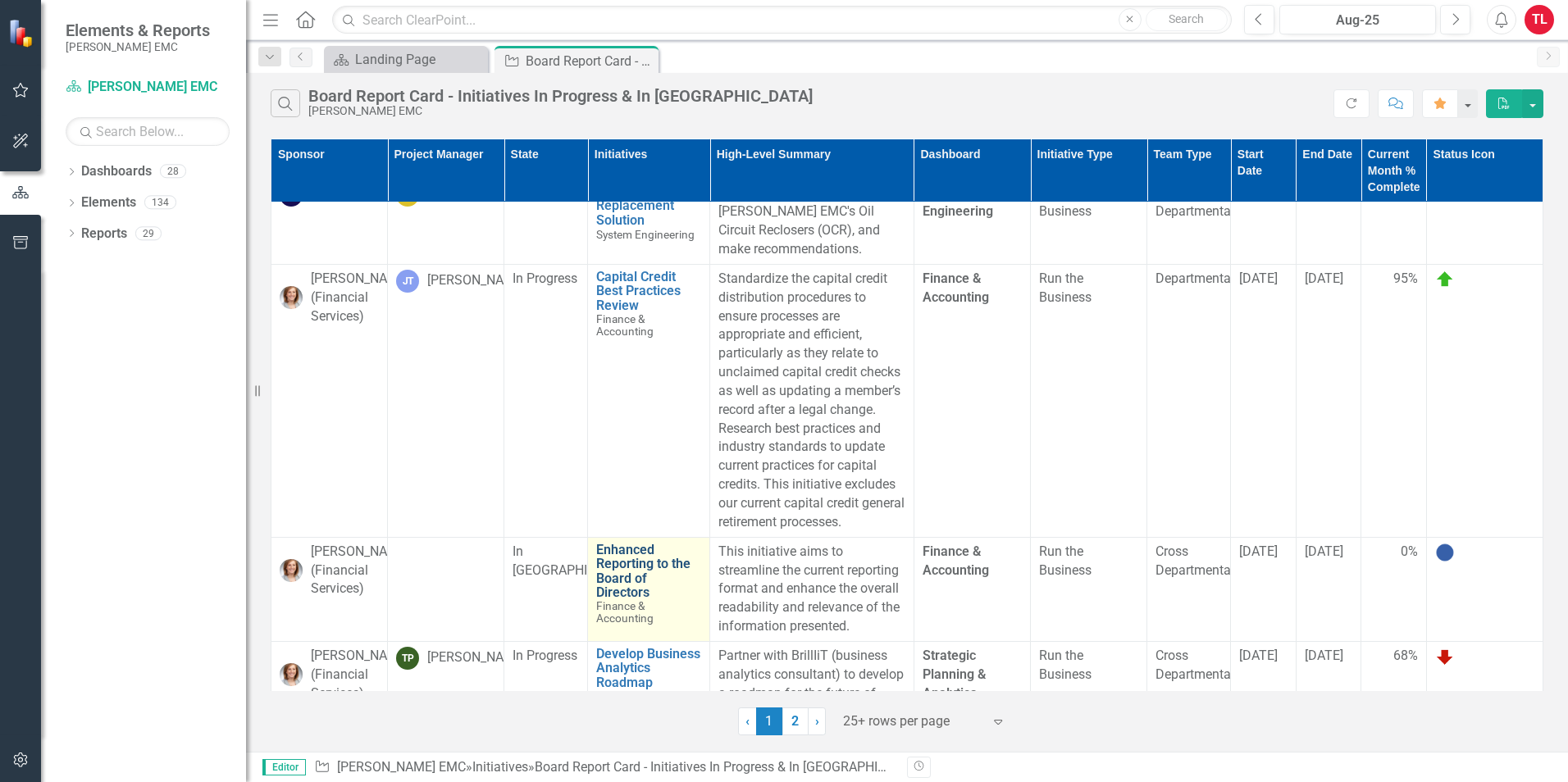
scroll to position [2463, 0]
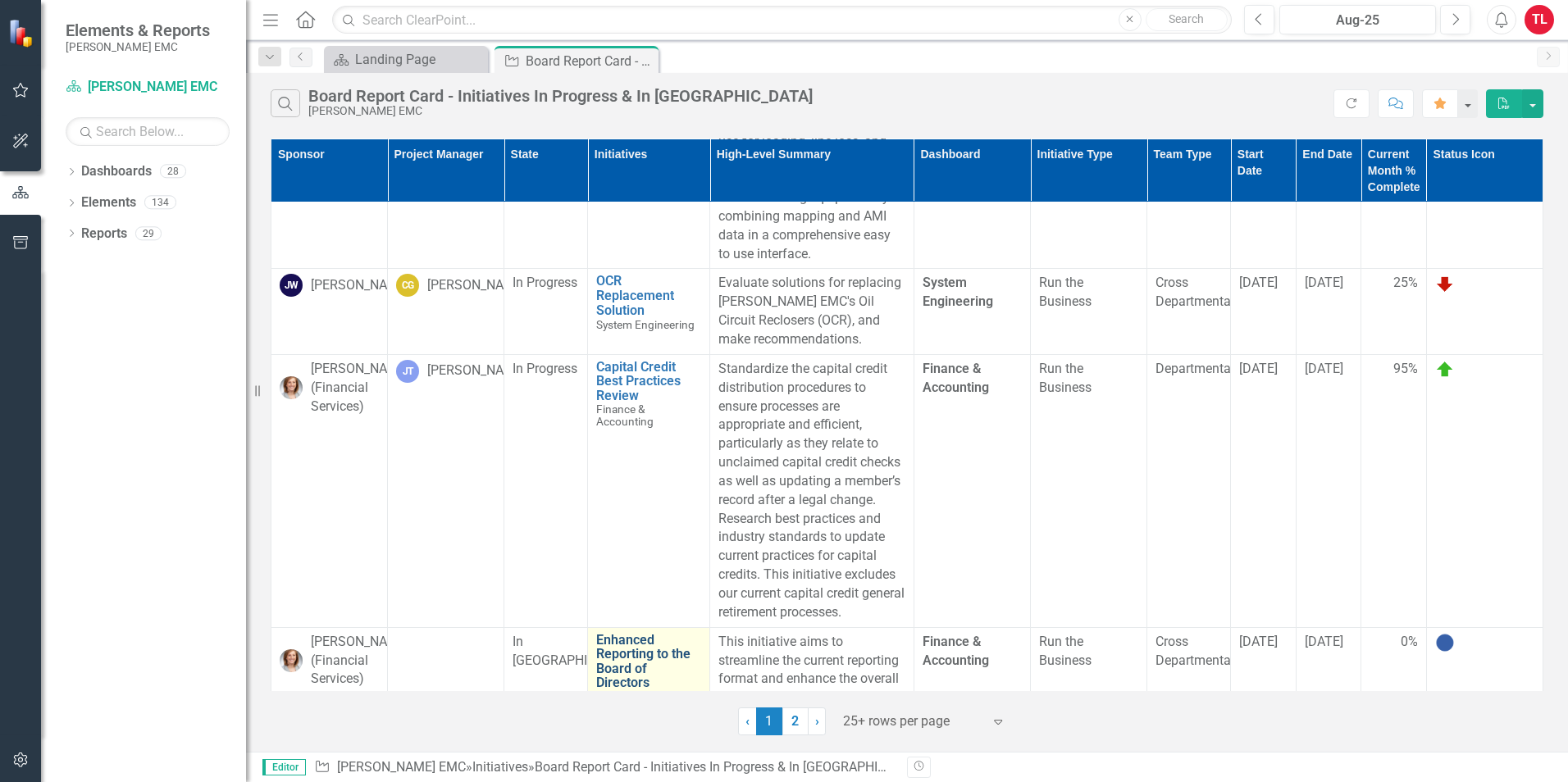
click at [620, 653] on link "Enhanced Reporting to the Board of Directors" at bounding box center [648, 662] width 105 height 58
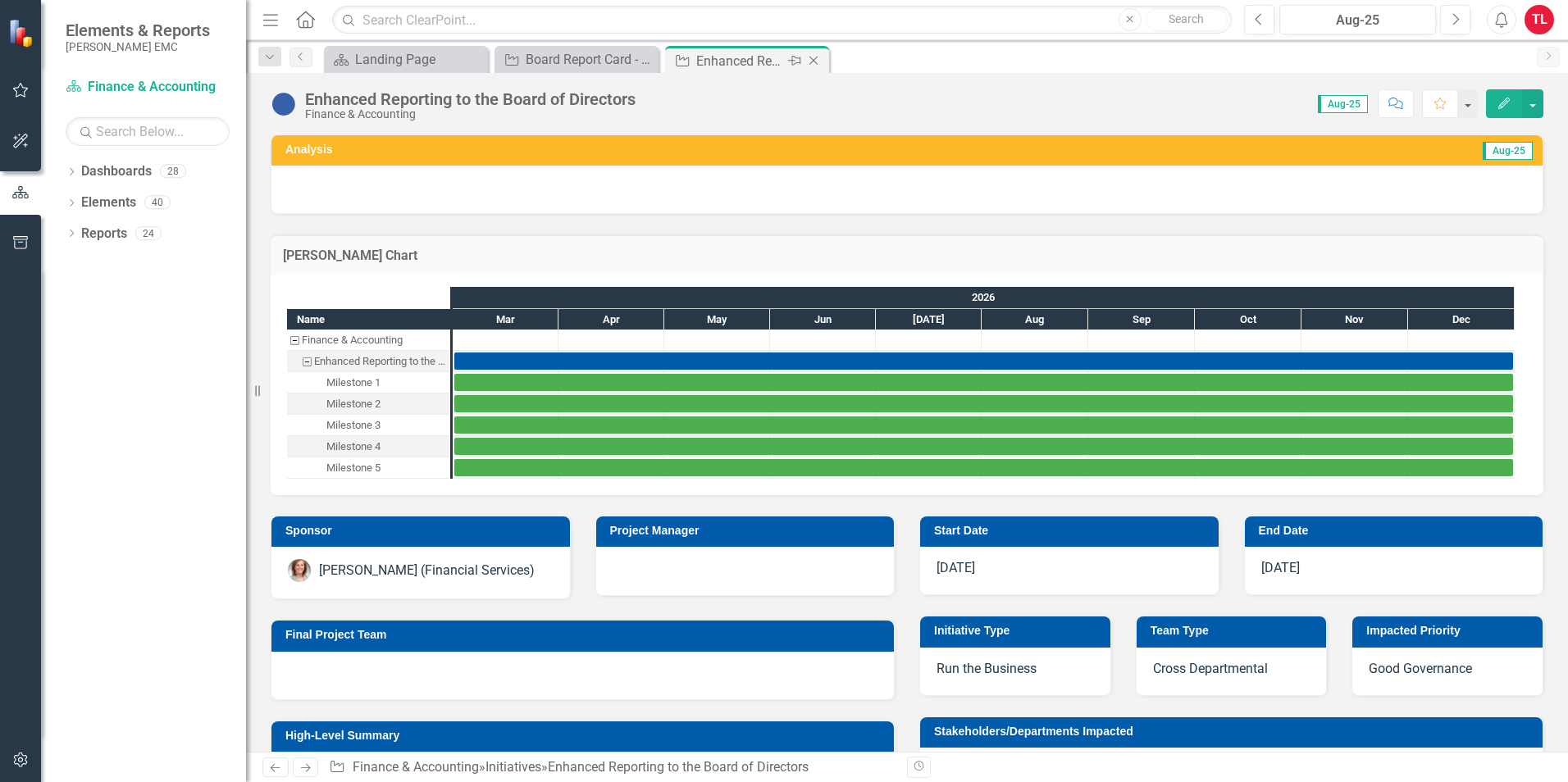
click at [815, 58] on icon "Close" at bounding box center [813, 60] width 17 height 13
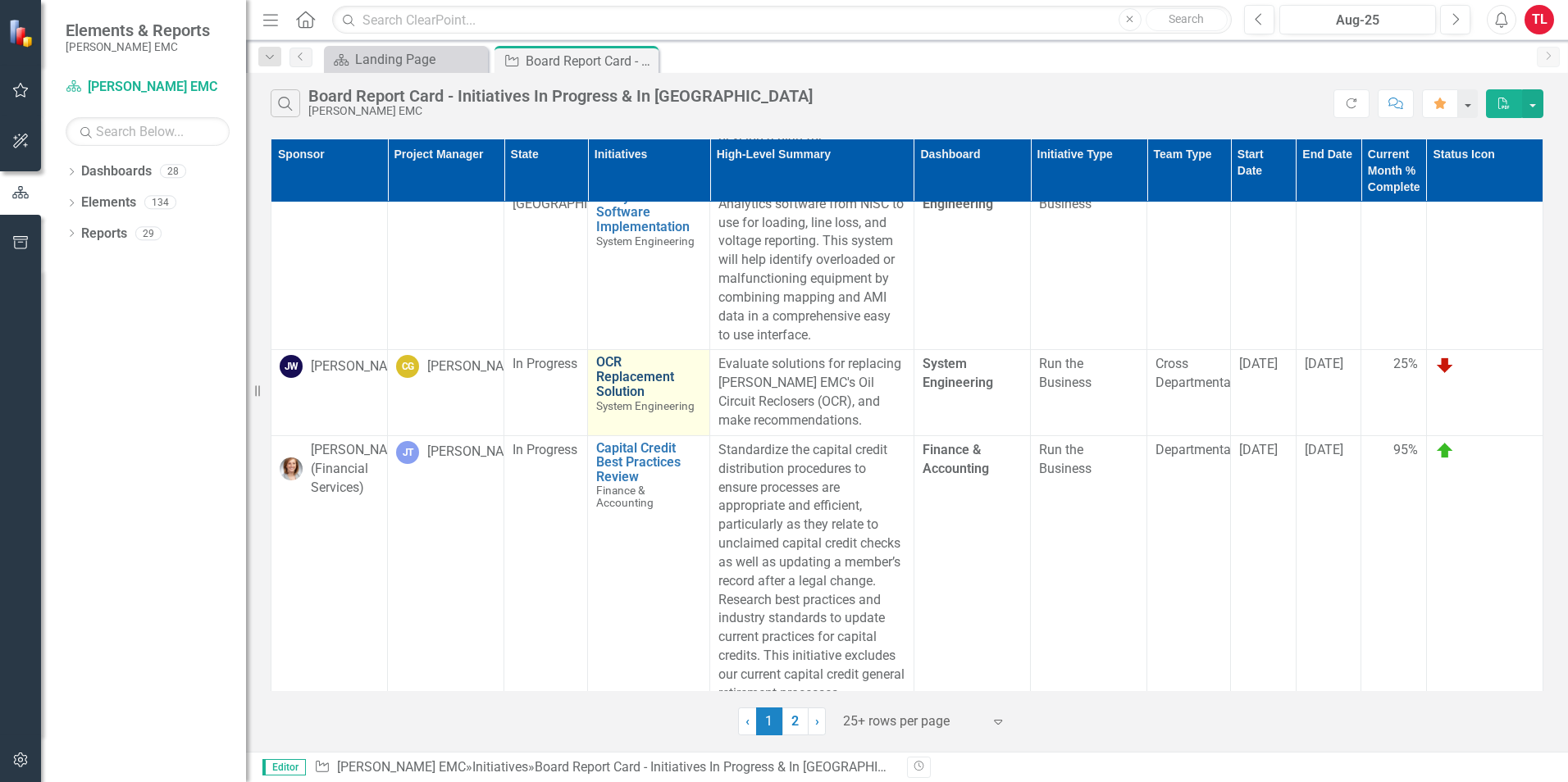
scroll to position [2381, 0]
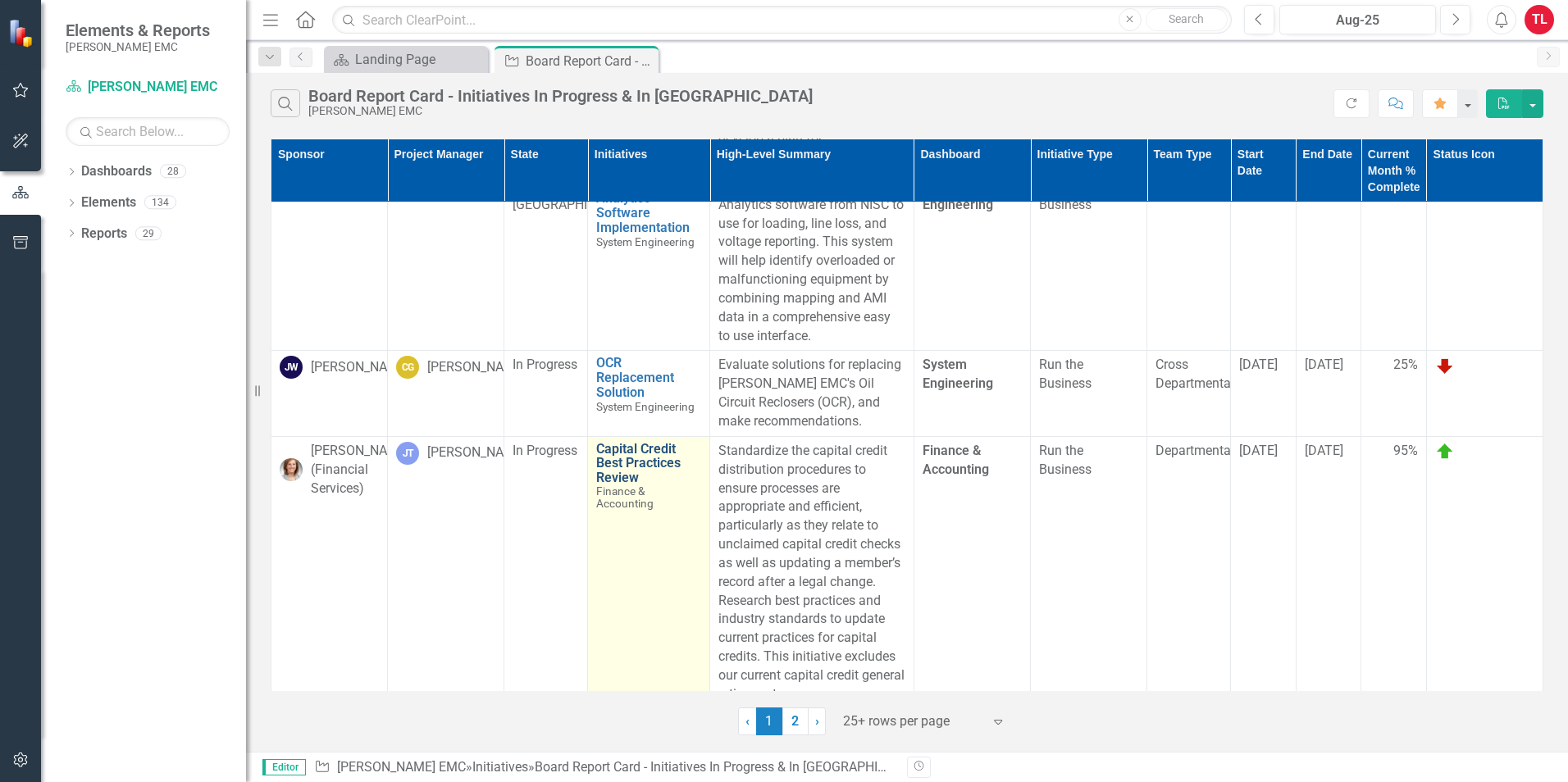
click at [626, 443] on link "Capital Credit Best Practices Review" at bounding box center [648, 464] width 105 height 44
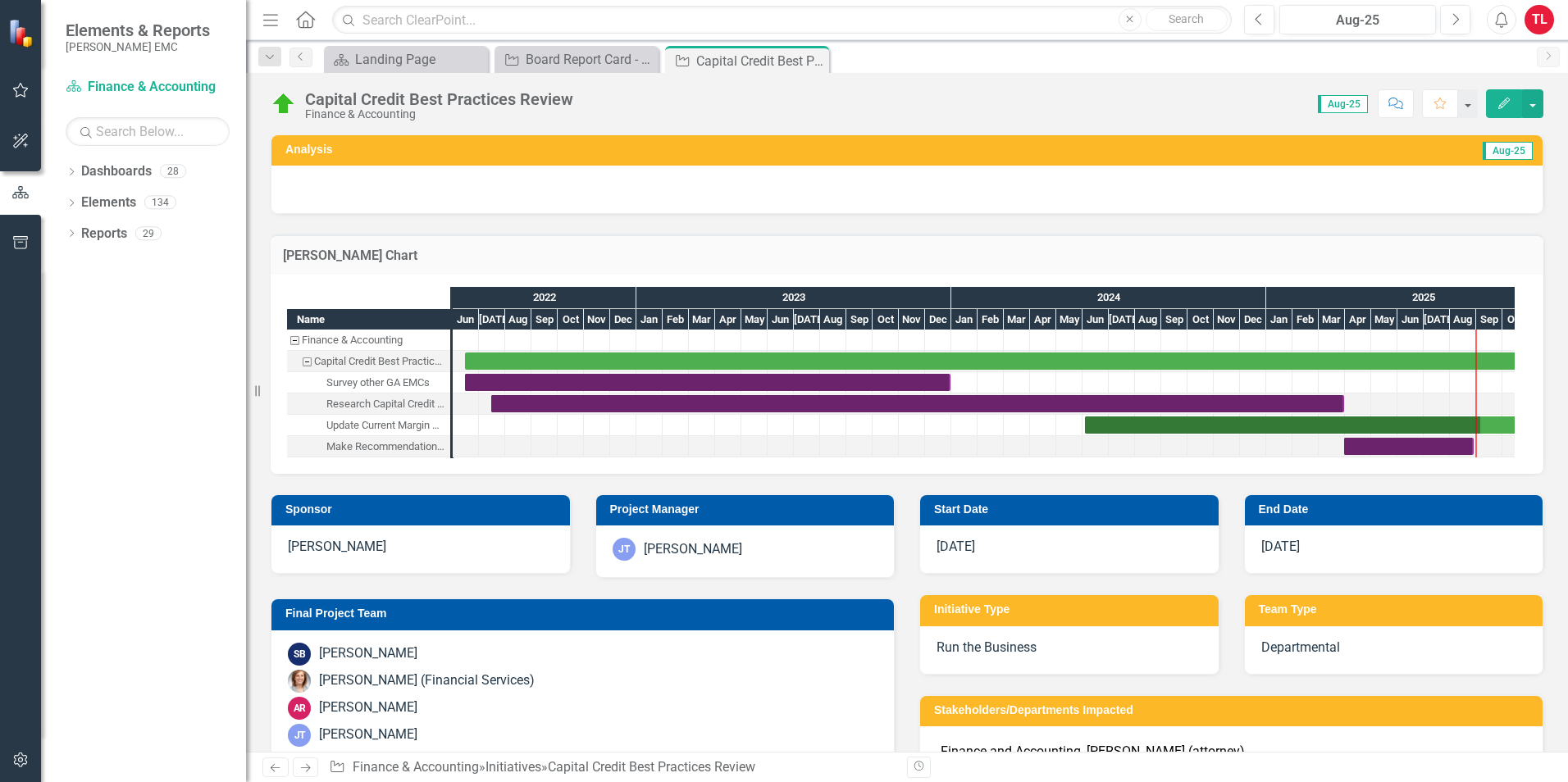
checkbox input "false"
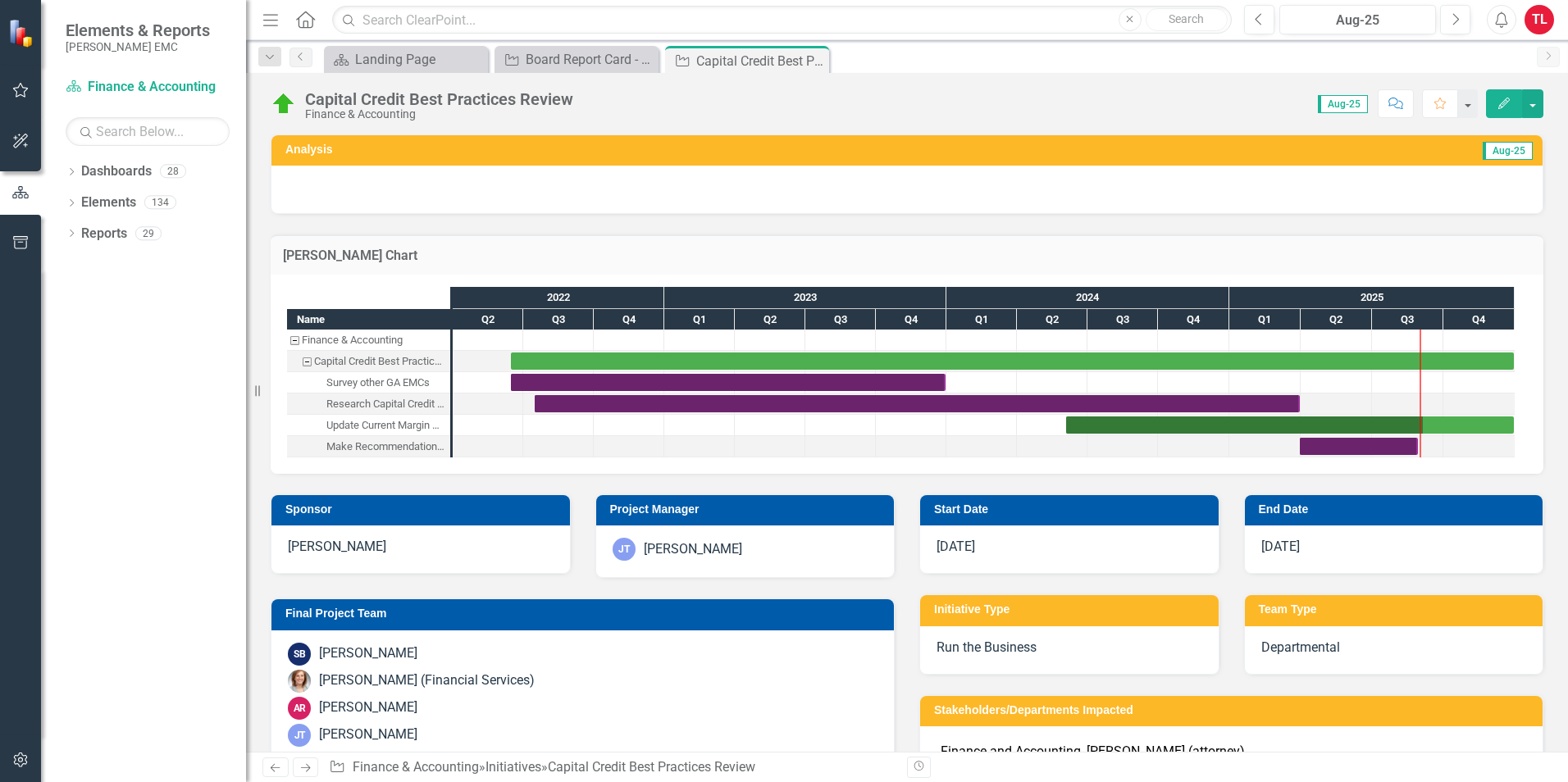
checkbox input "true"
click at [819, 58] on icon "Close" at bounding box center [813, 60] width 17 height 13
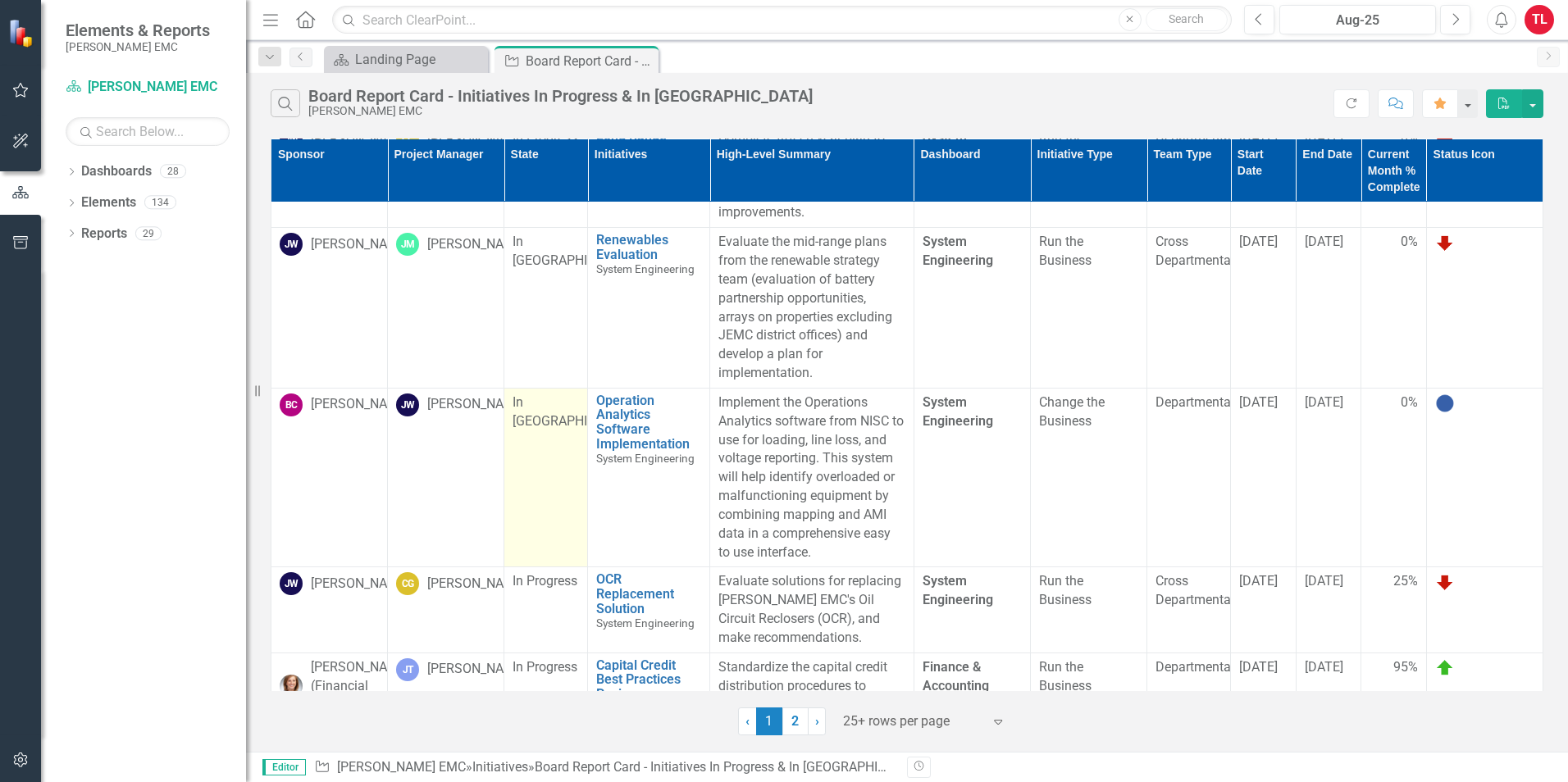
scroll to position [2091, 0]
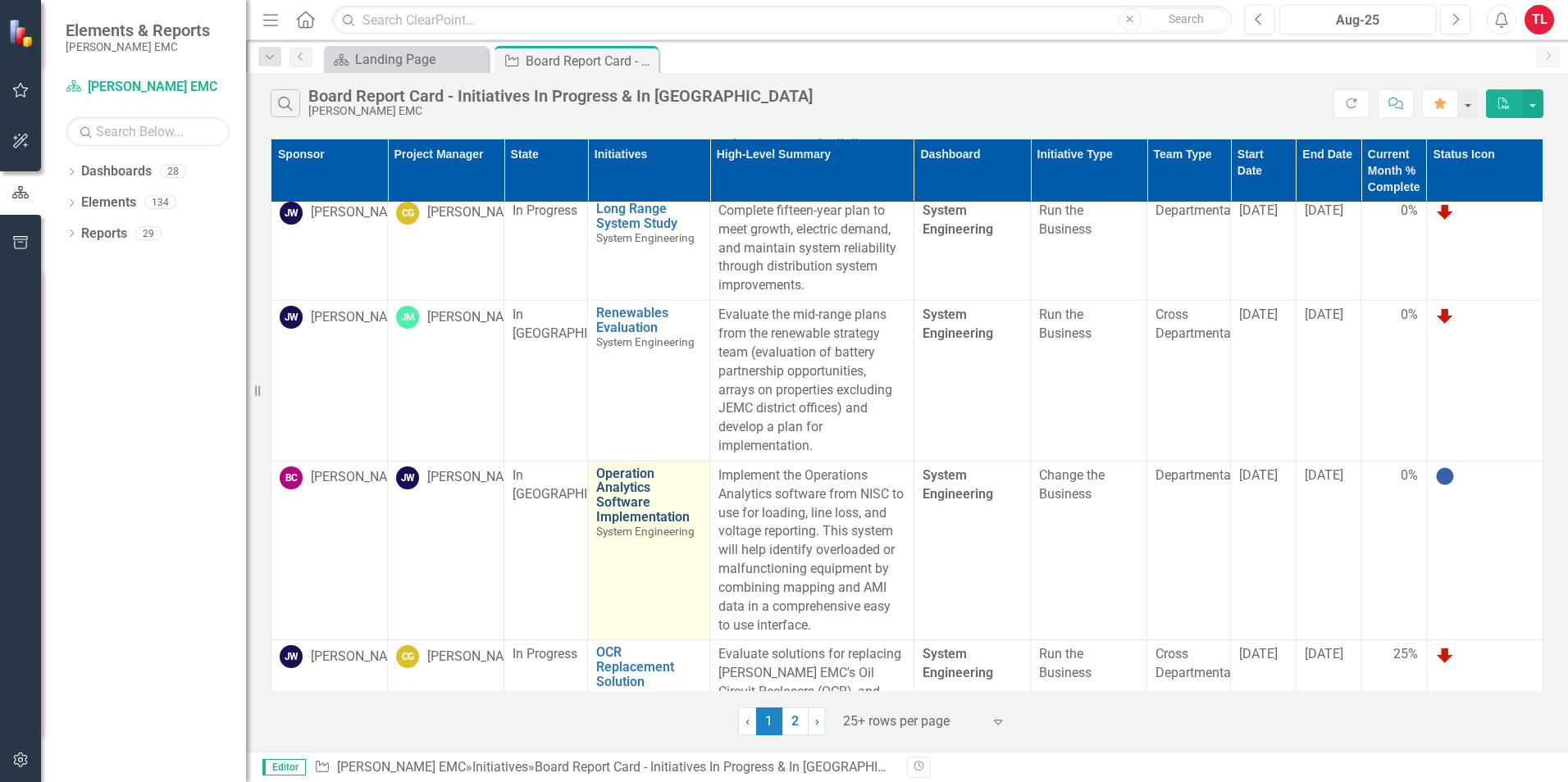
click at [637, 473] on link "Operation Analytics Software Implementation" at bounding box center [648, 495] width 105 height 58
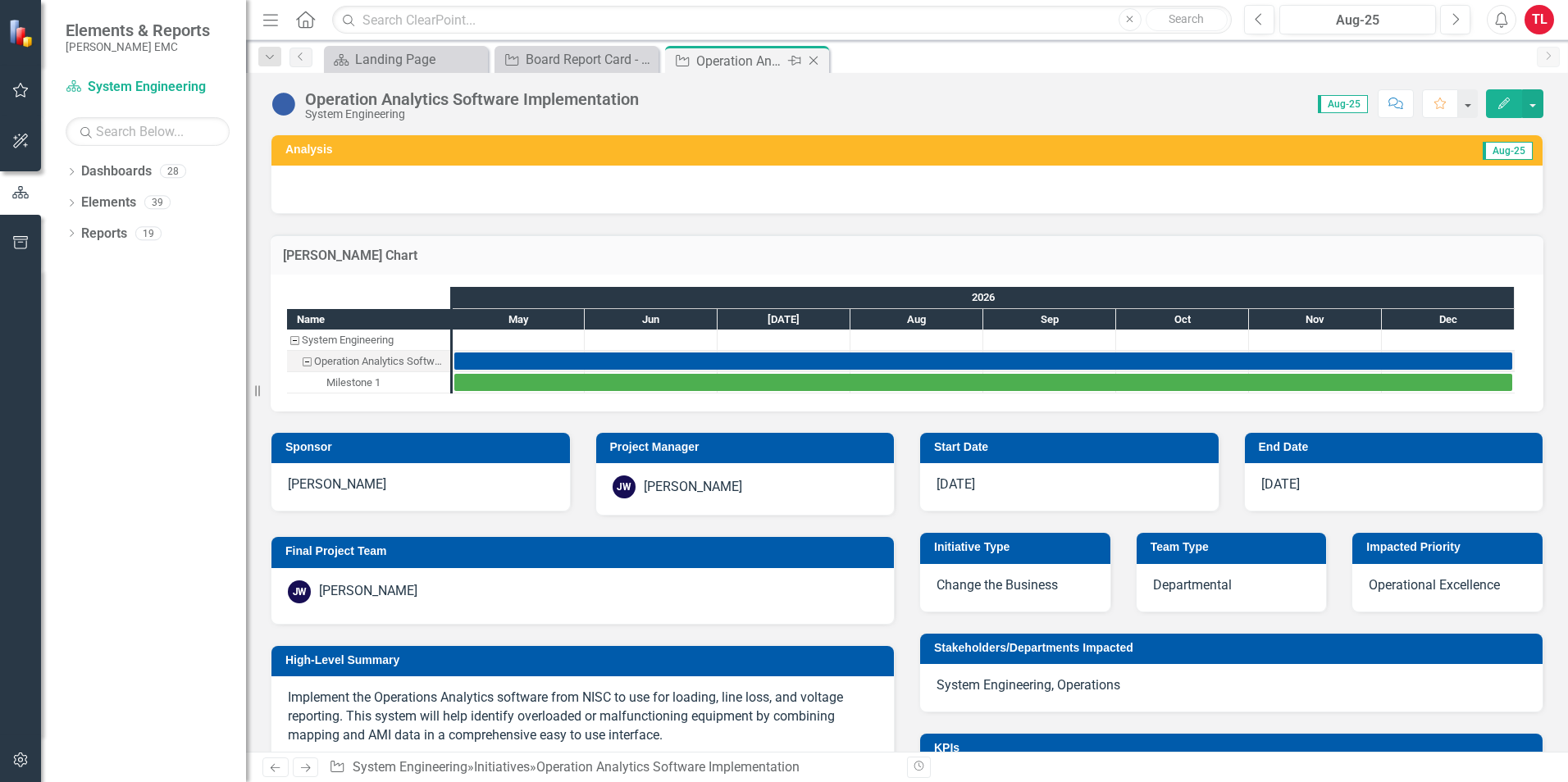
click at [814, 63] on icon "Close" at bounding box center [813, 60] width 17 height 13
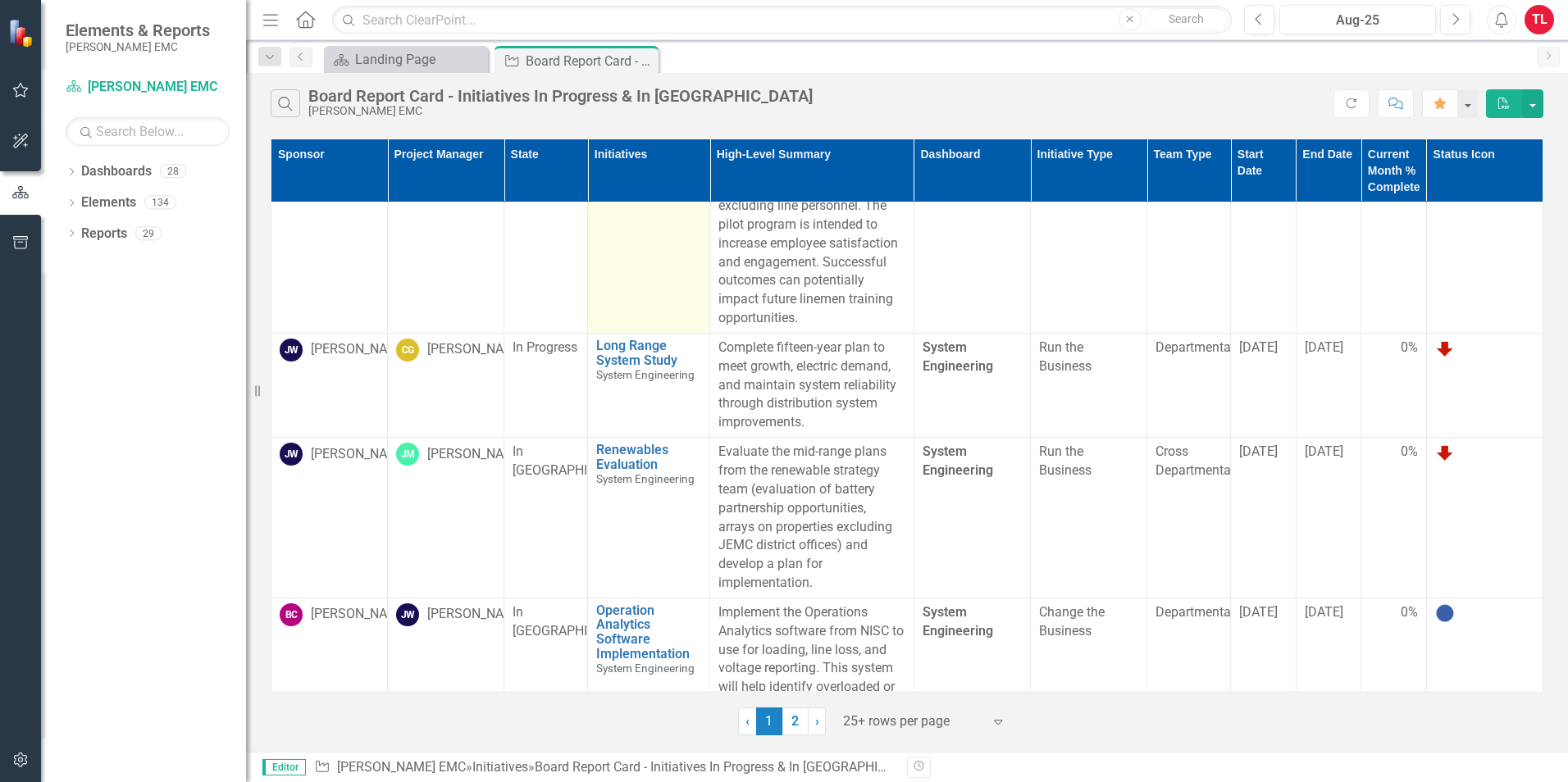
scroll to position [1925, 0]
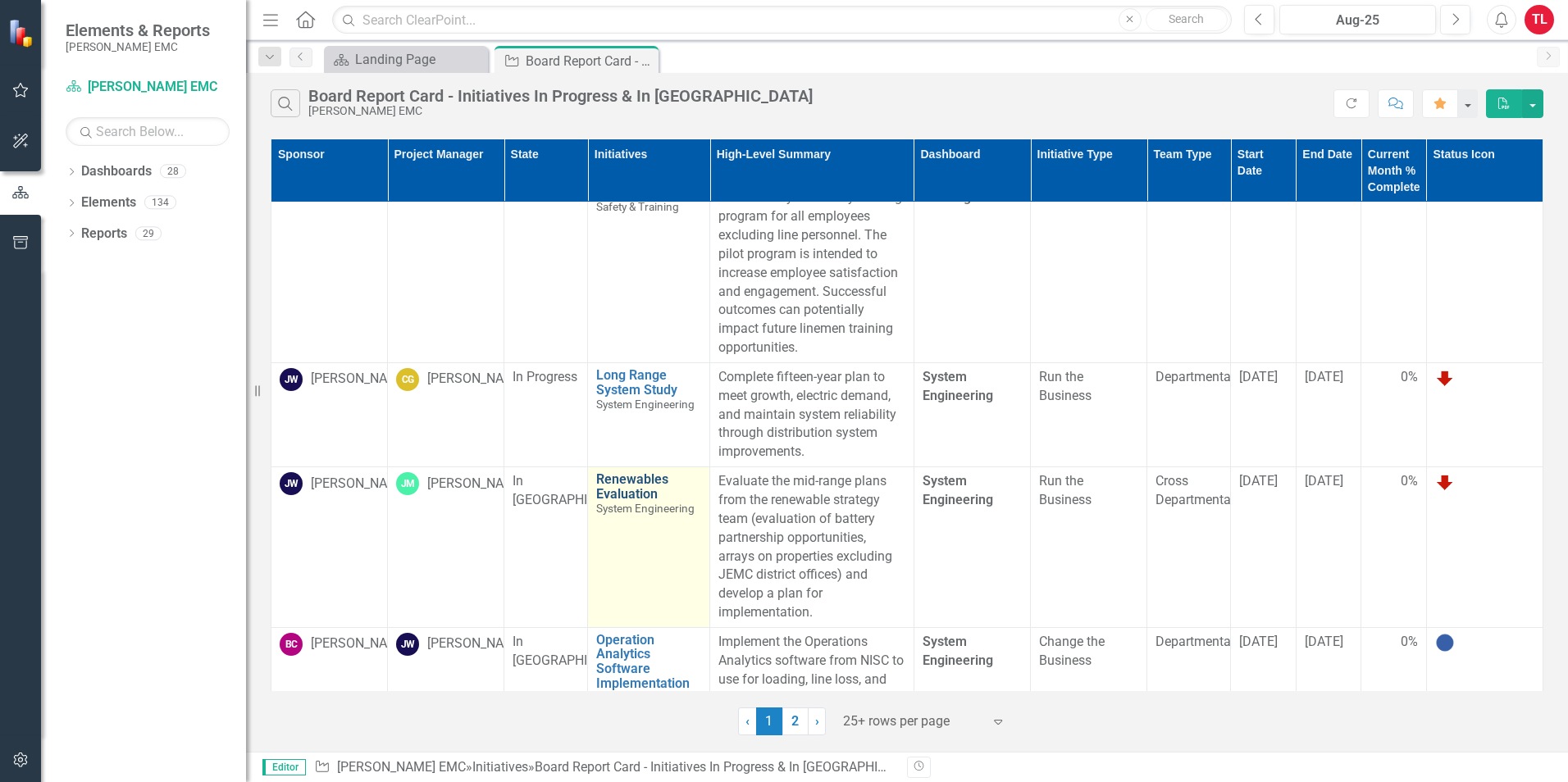
click at [635, 473] on link "Renewables Evaluation" at bounding box center [648, 486] width 105 height 29
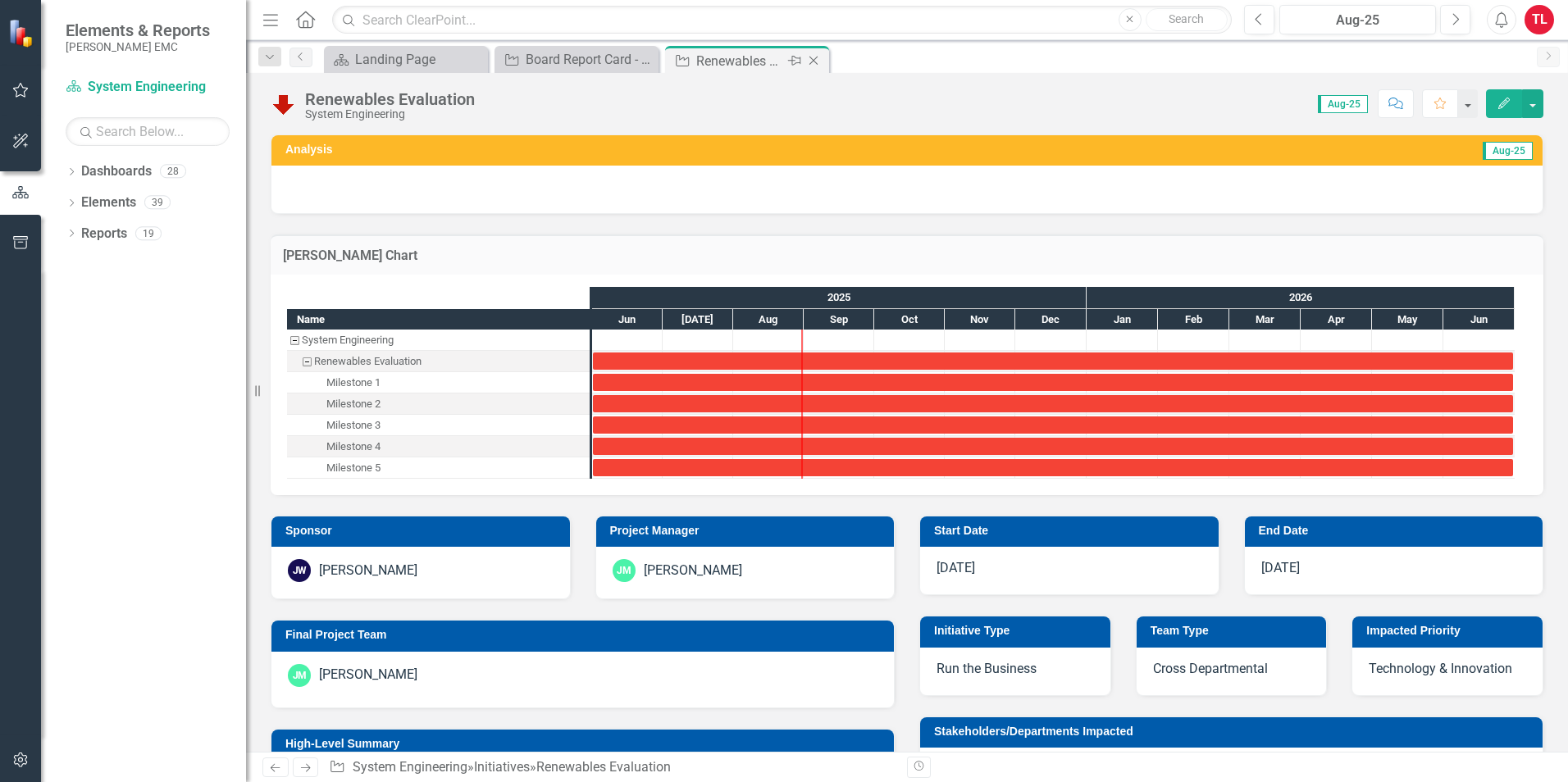
click at [815, 57] on icon "Close" at bounding box center [813, 60] width 17 height 13
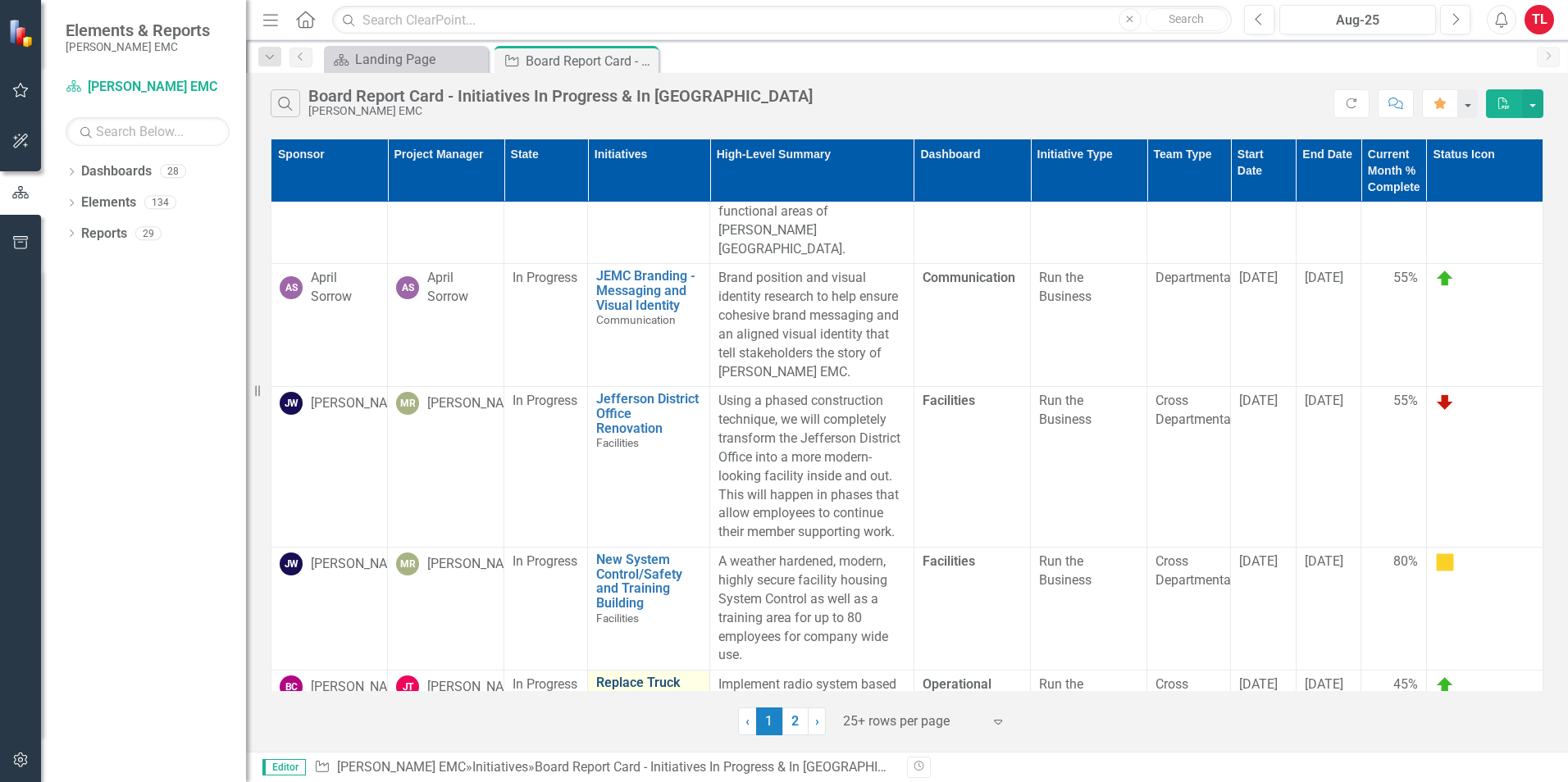
scroll to position [926, 0]
